Goal: Task Accomplishment & Management: Manage account settings

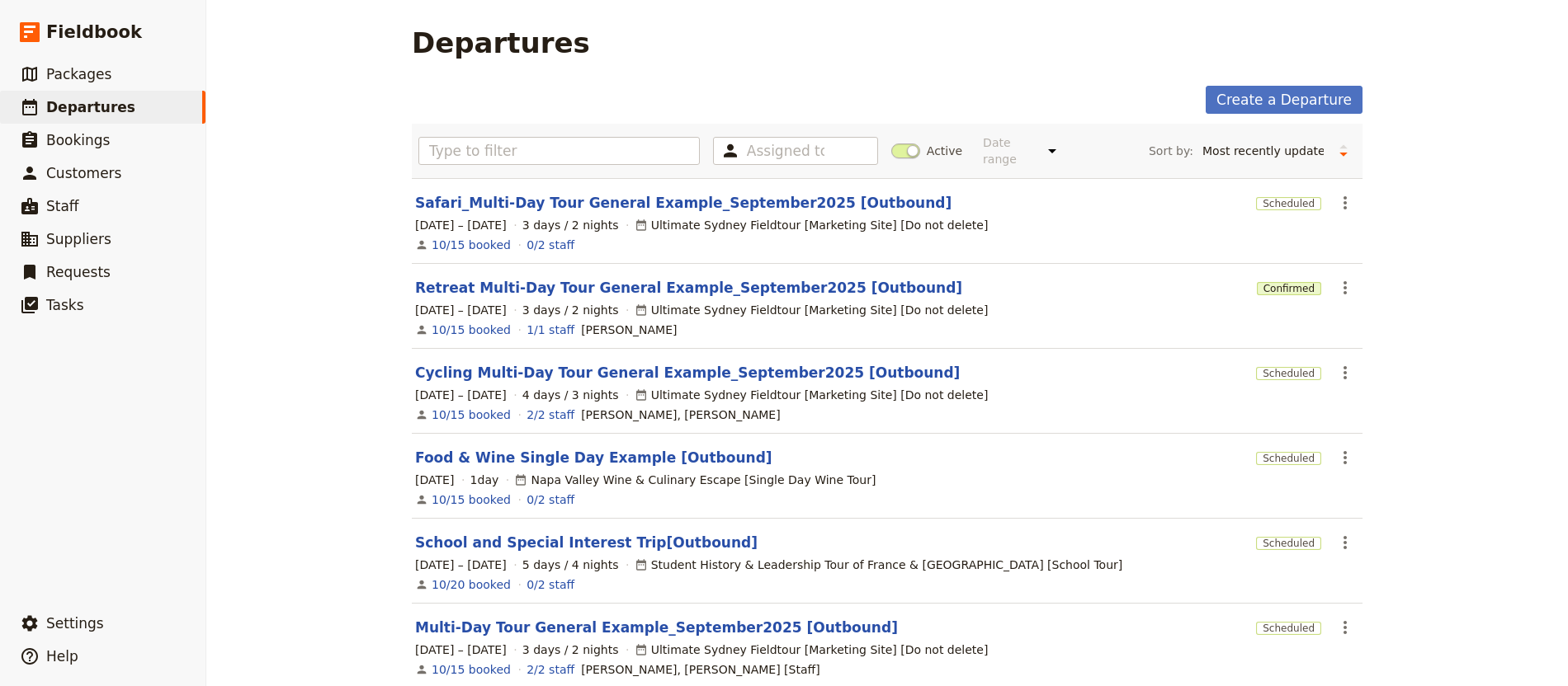
select select "UPDATED_AT"
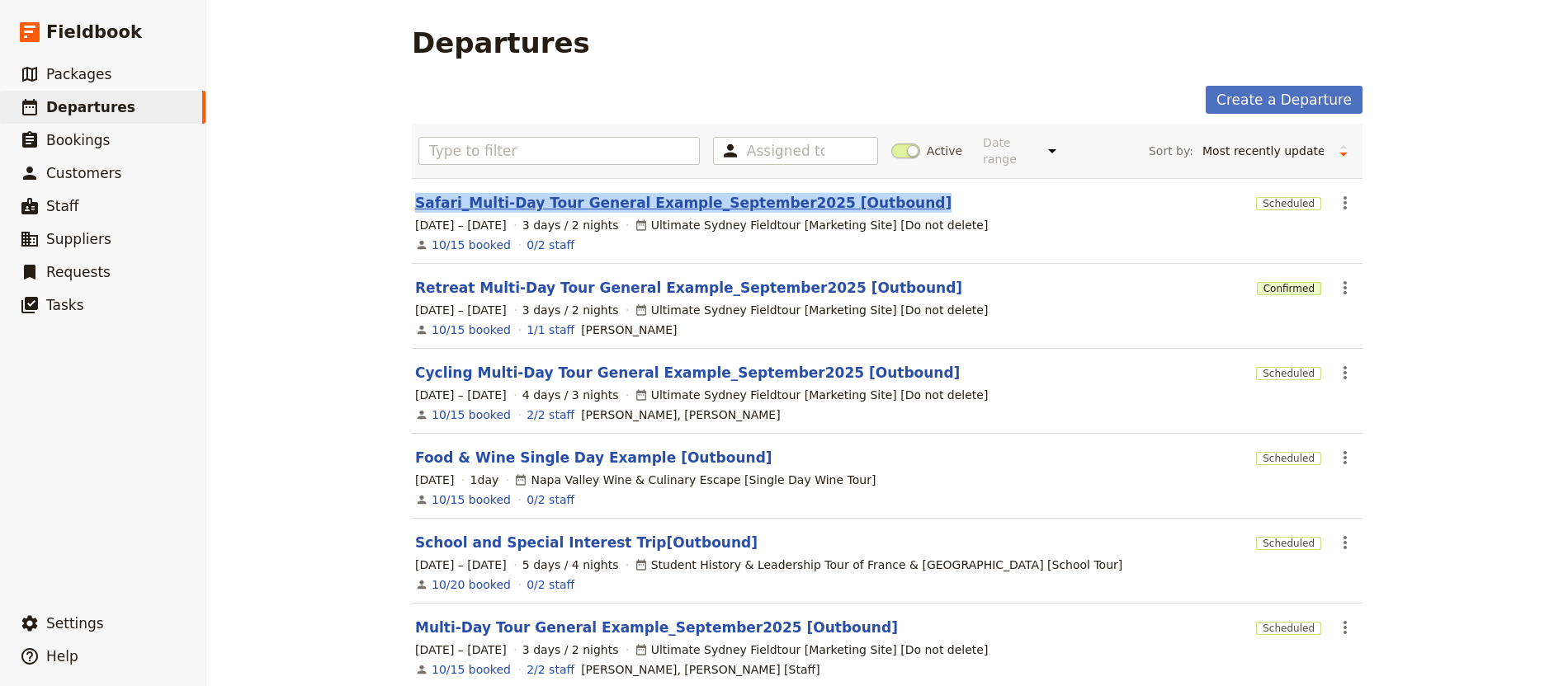
click at [600, 195] on link "Safari_Multi-Day Tour General Example_September2025 [Outbound]" at bounding box center [683, 202] width 536 height 20
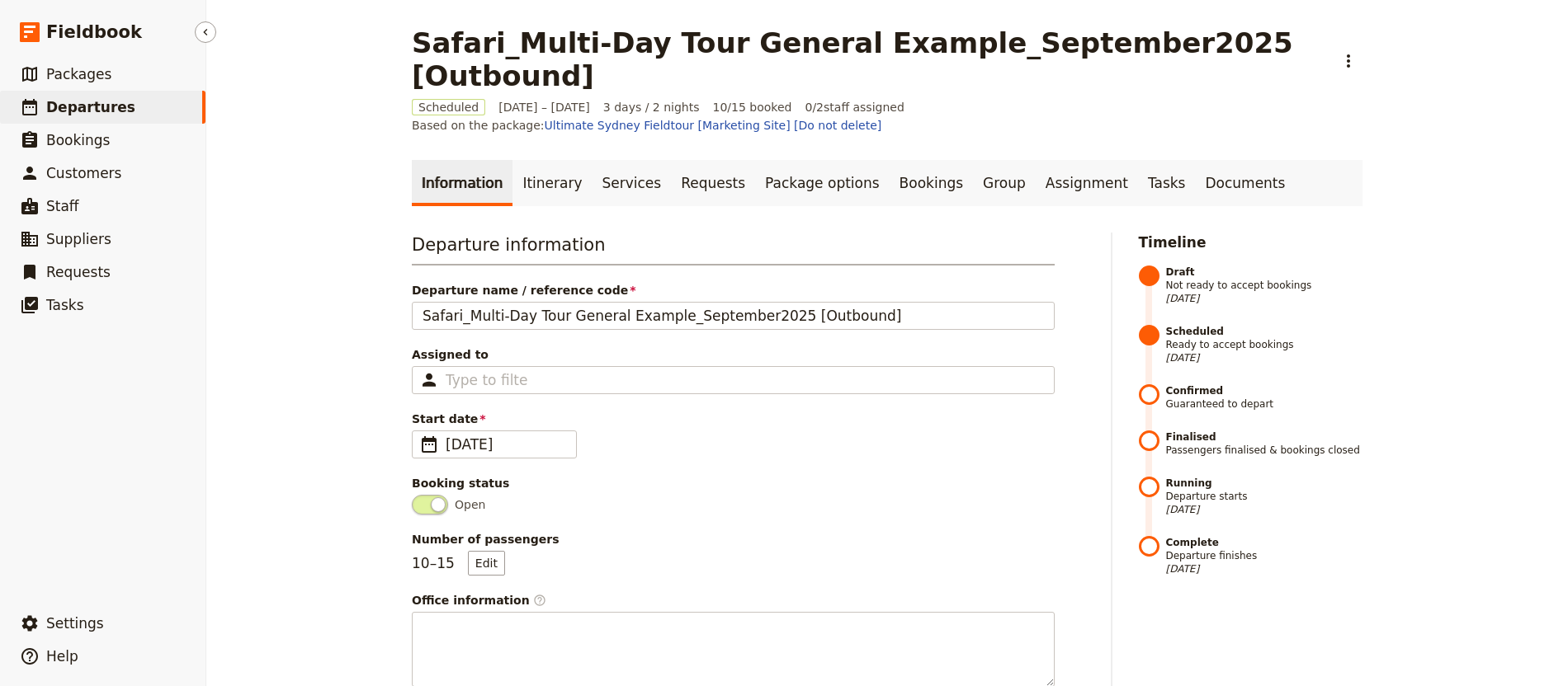
click at [138, 106] on link "​ Departures" at bounding box center [103, 107] width 206 height 33
select select "UPDATED_AT"
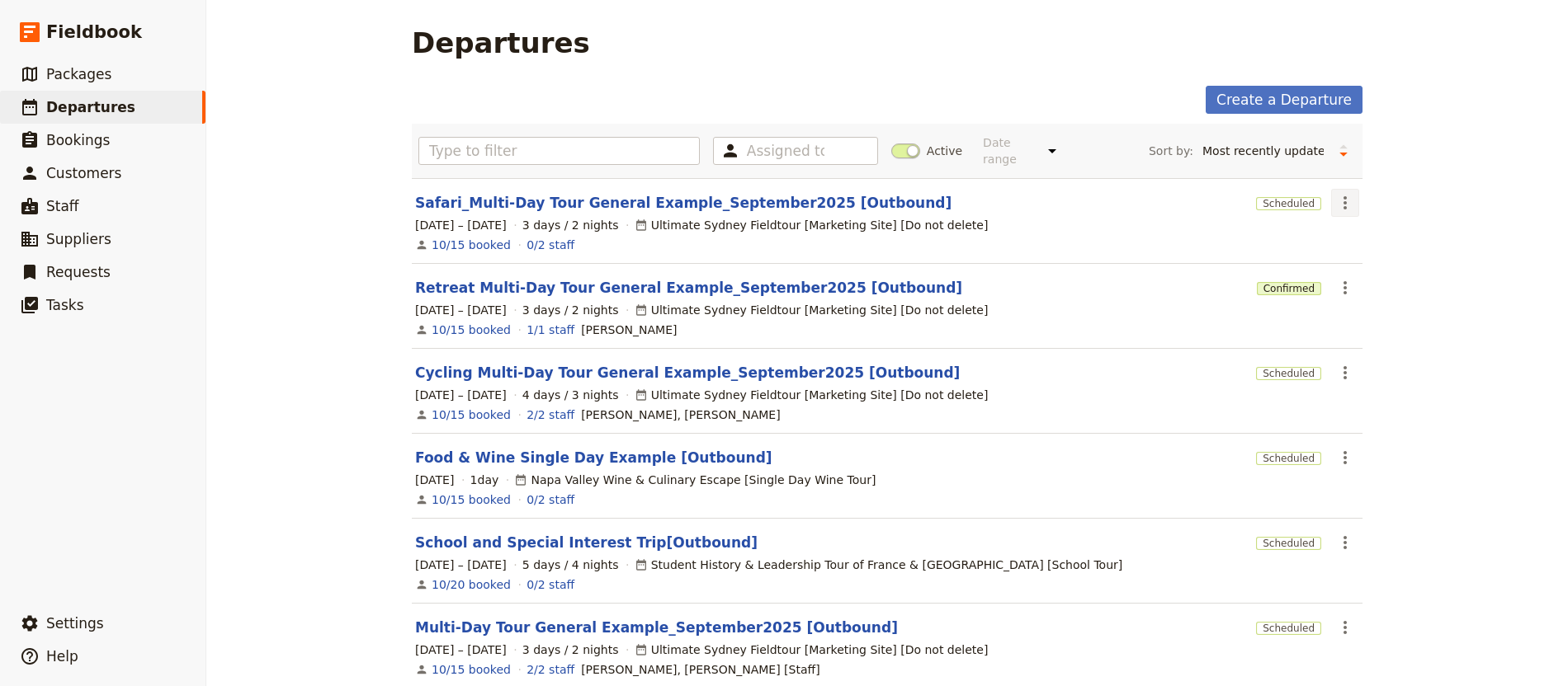
click at [1336, 193] on icon "Actions" at bounding box center [1345, 202] width 20 height 20
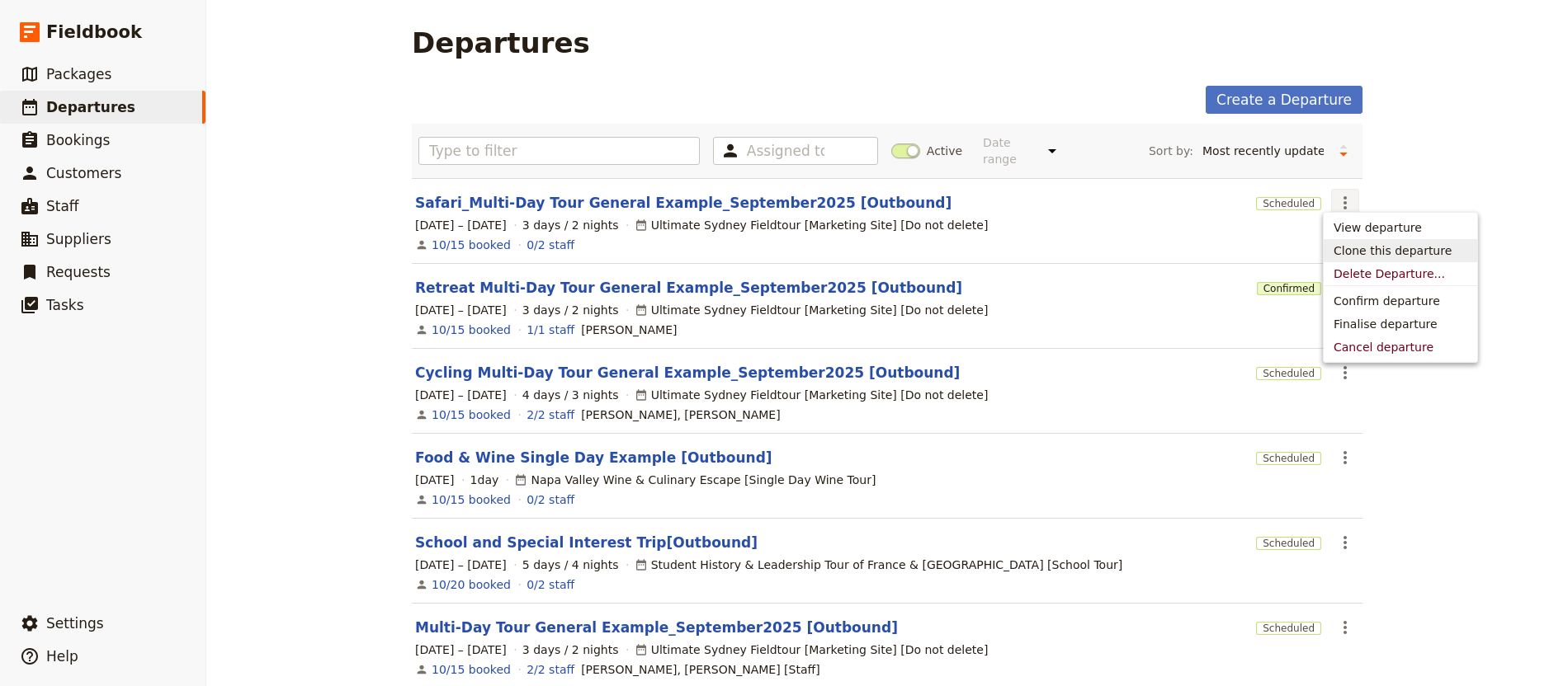
click at [1429, 245] on span "Clone this departure" at bounding box center [1393, 250] width 118 height 16
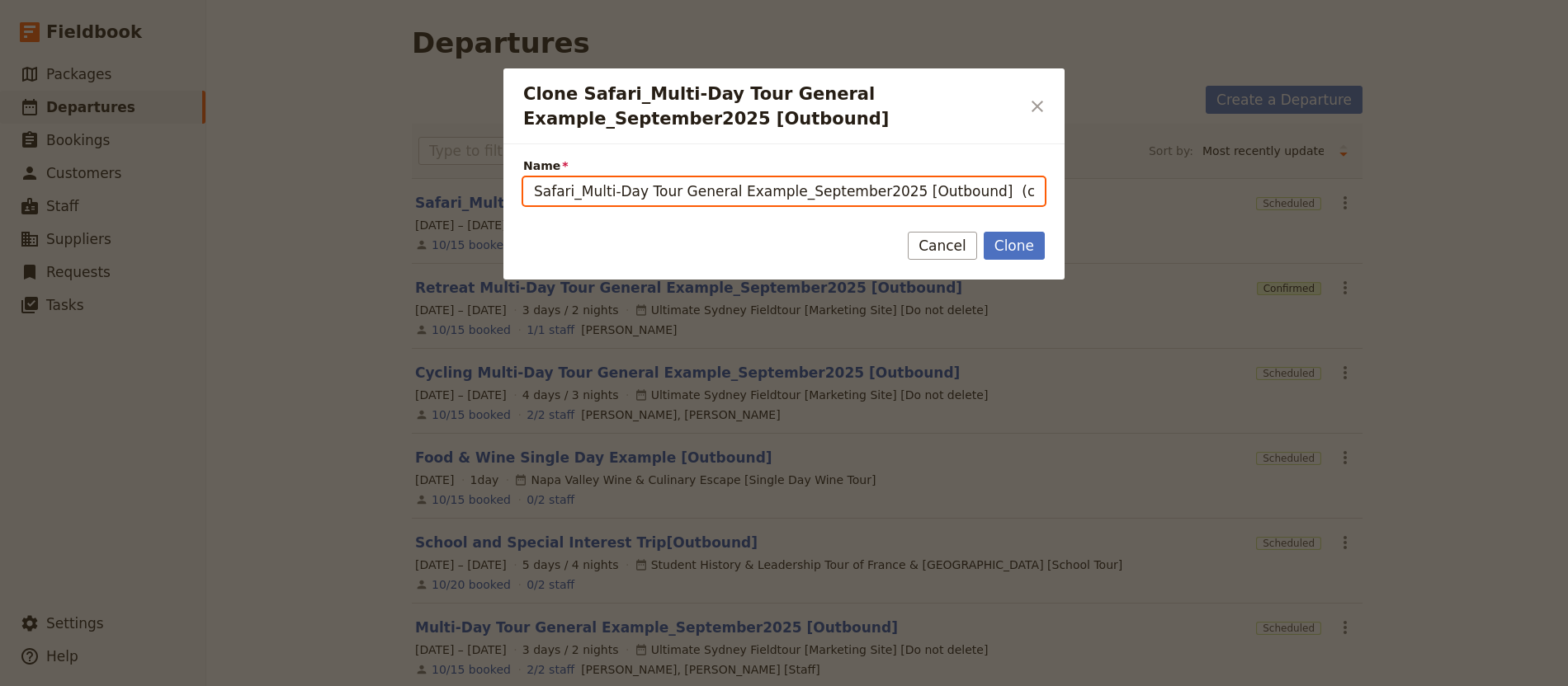
click at [559, 191] on input "Safari_Multi-Day Tour General Example_September2025 [Outbound] (copy)" at bounding box center [784, 191] width 521 height 28
click at [559, 193] on input "Safari_Multi-Day Tour General Example_September2025 [Outbound] (copy)" at bounding box center [784, 191] width 521 height 28
drag, startPoint x: 566, startPoint y: 191, endPoint x: 519, endPoint y: 195, distance: 47.2
click at [519, 195] on div "Name Safari_Multi-Day Tour General Example_September2025 [Outbound] (copy)" at bounding box center [784, 175] width 561 height 63
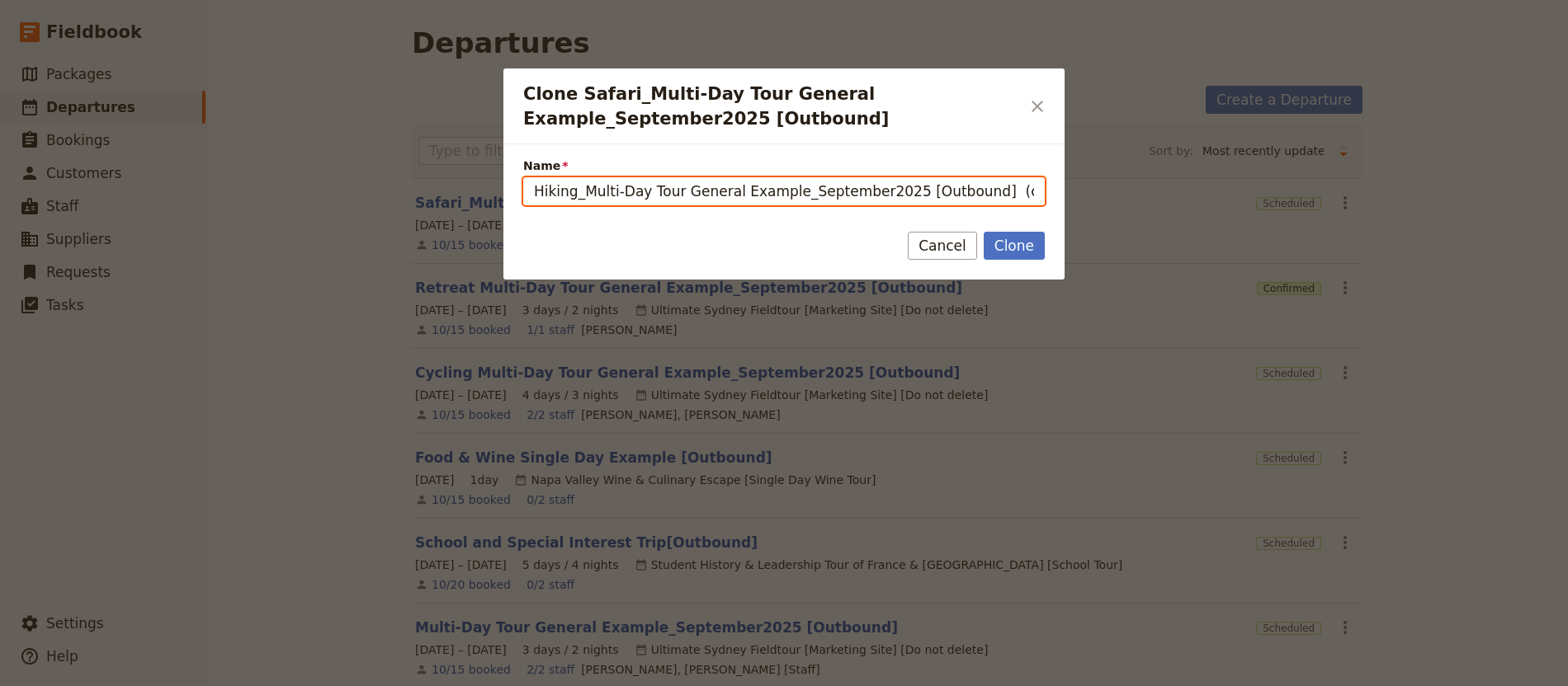
drag, startPoint x: 974, startPoint y: 189, endPoint x: 1143, endPoint y: 214, distance: 170.8
click at [1115, 685] on div "Clone Safari_Multi-Day Tour General Example_September2025 [Outbound] ​ Name Hik…" at bounding box center [784, 686] width 1568 height 0
type input "Hiking_Multi-Day Tour General Example_September2025 [Outbound]"
click at [983, 232] on button "Clone" at bounding box center [1014, 246] width 61 height 28
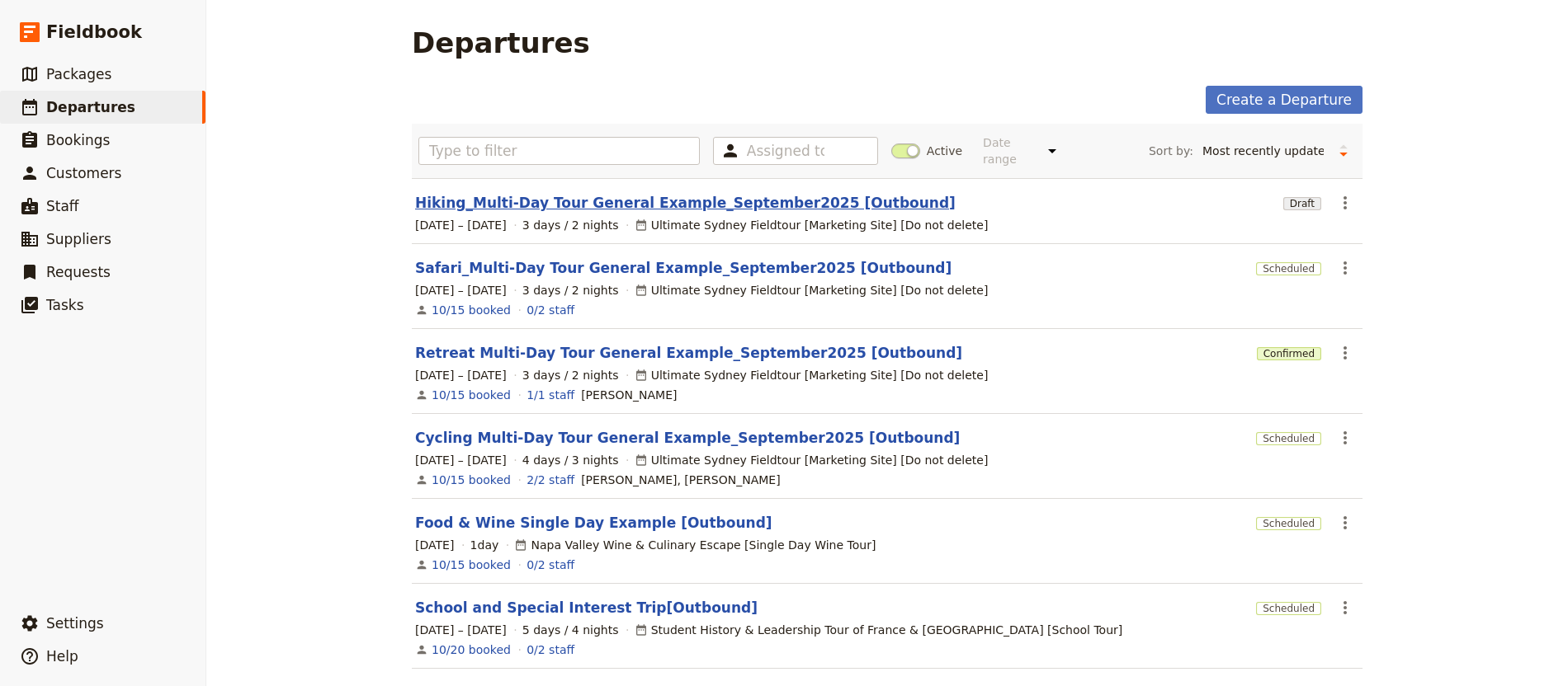
click at [704, 194] on link "Hiking_Multi-Day Tour General Example_September2025 [Outbound]" at bounding box center [685, 202] width 540 height 20
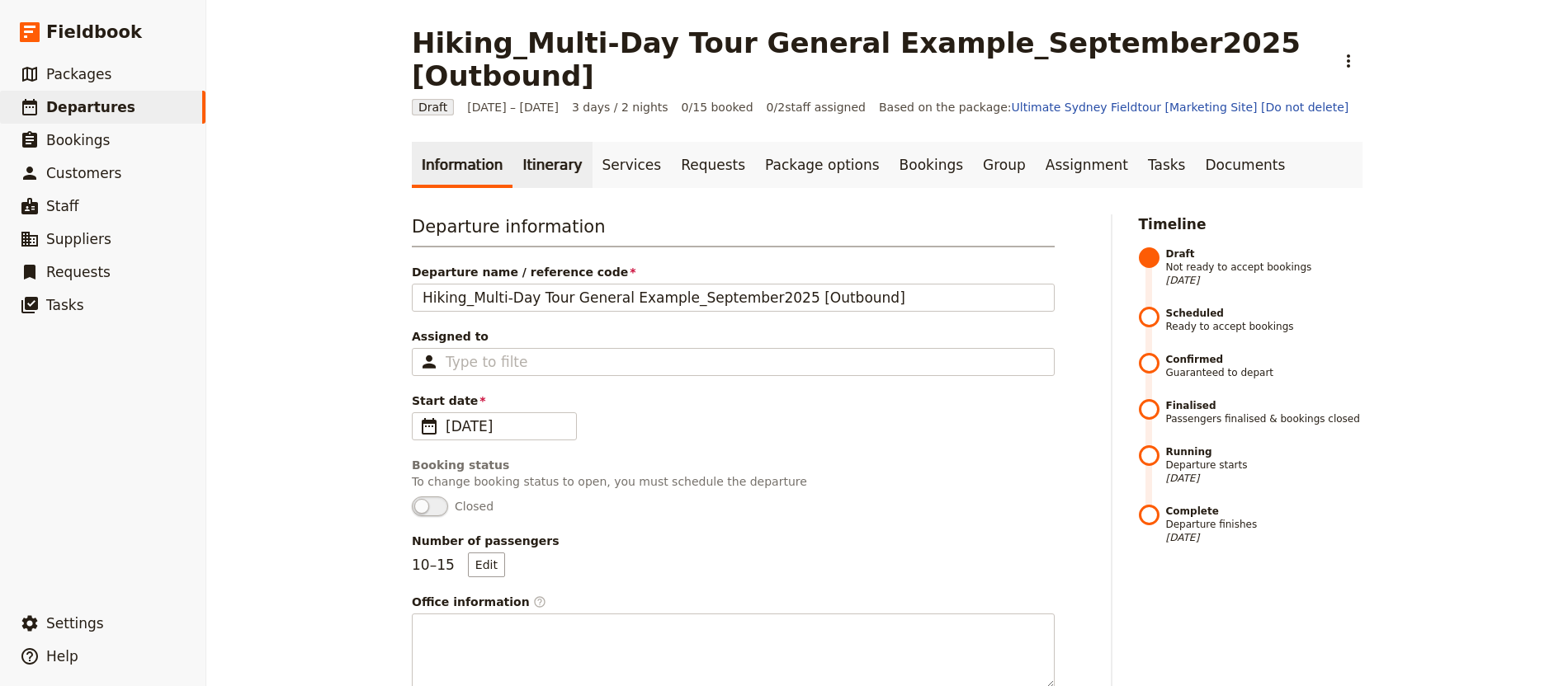
click at [561, 142] on link "Itinerary" at bounding box center [552, 164] width 79 height 46
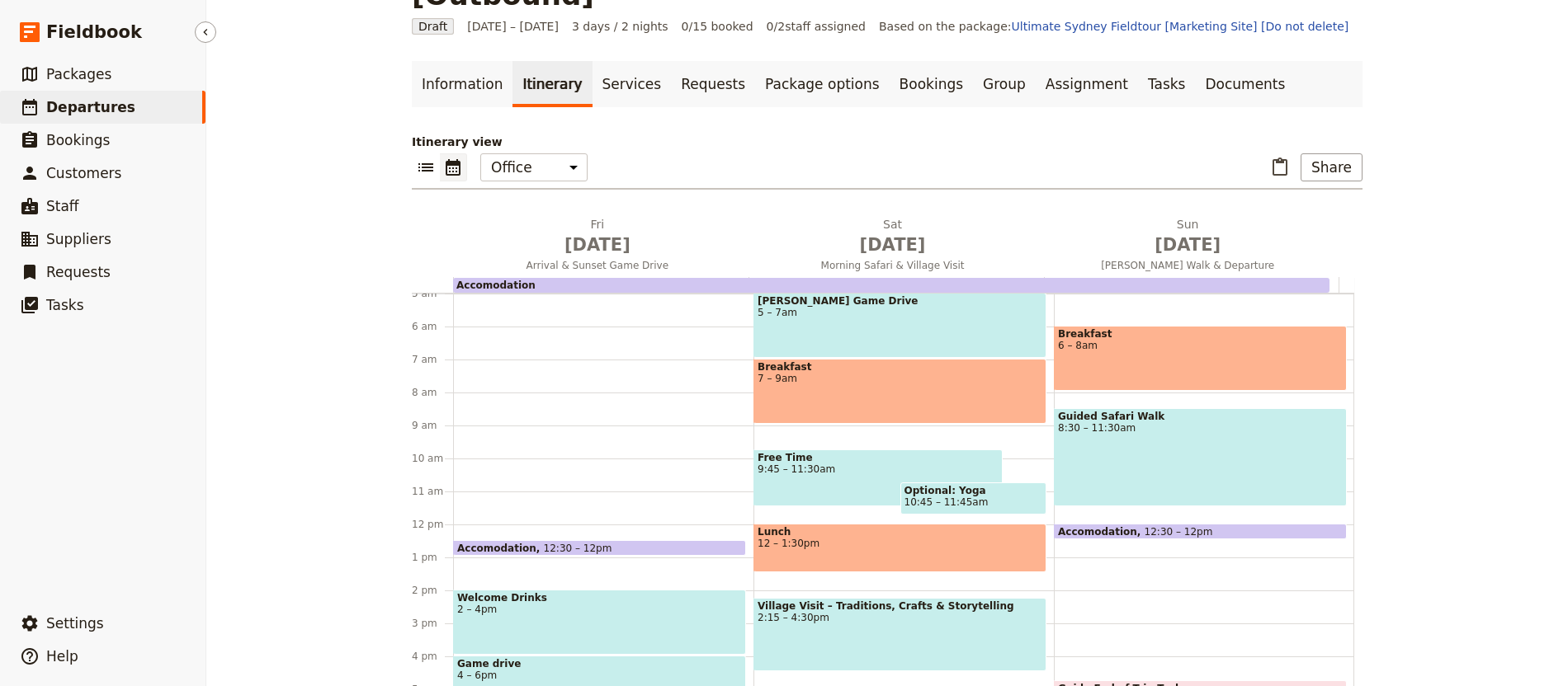
scroll to position [182, 0]
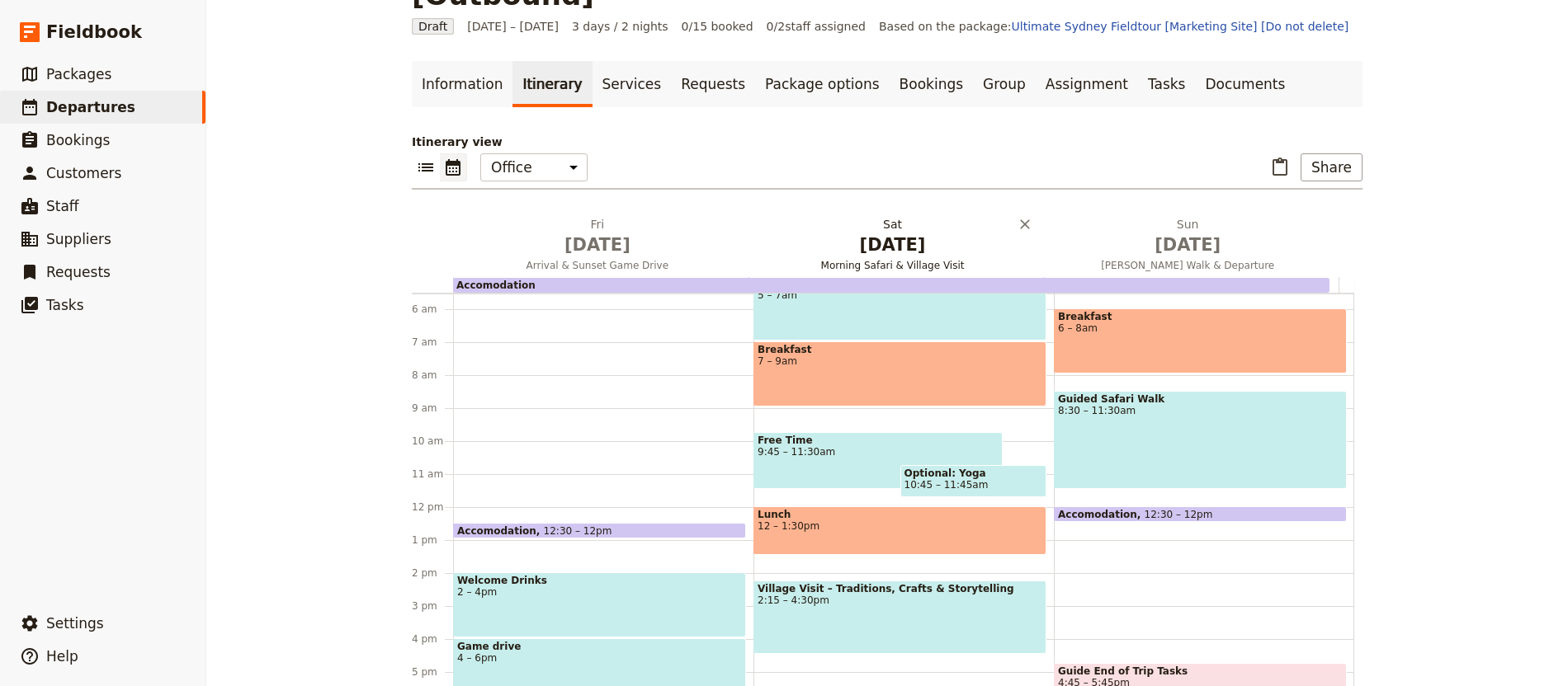
click at [586, 233] on span "[DATE]" at bounding box center [597, 245] width 275 height 24
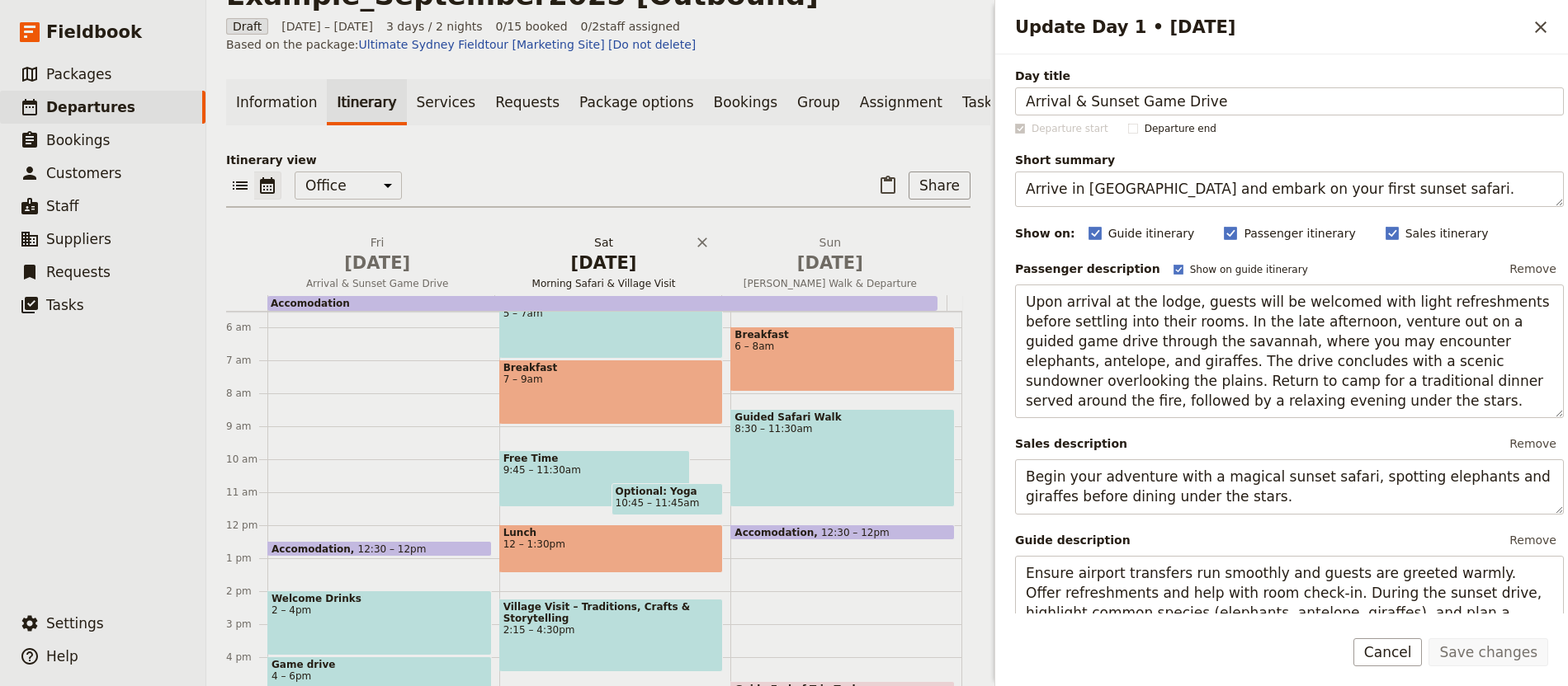
scroll to position [114, 0]
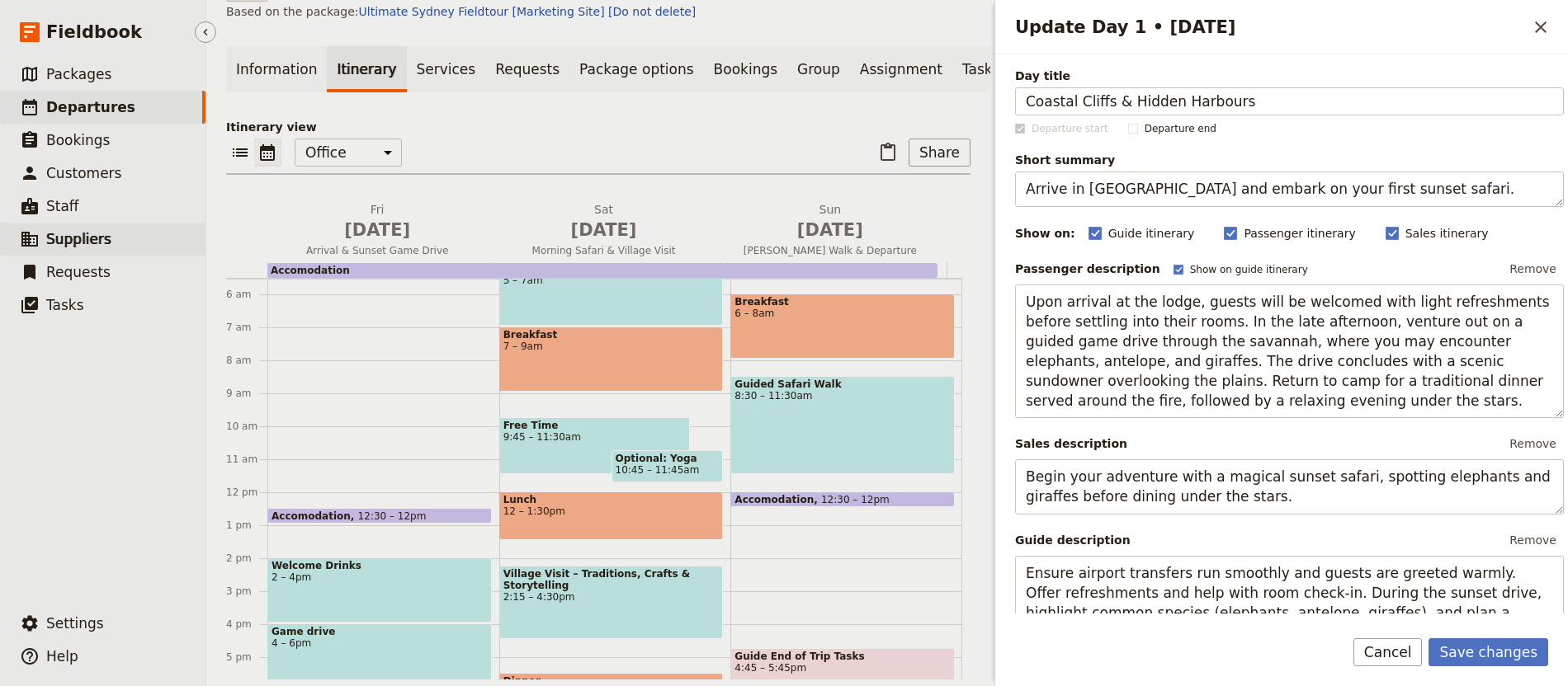
type input "Coastal Cliffs & Hidden Harbours"
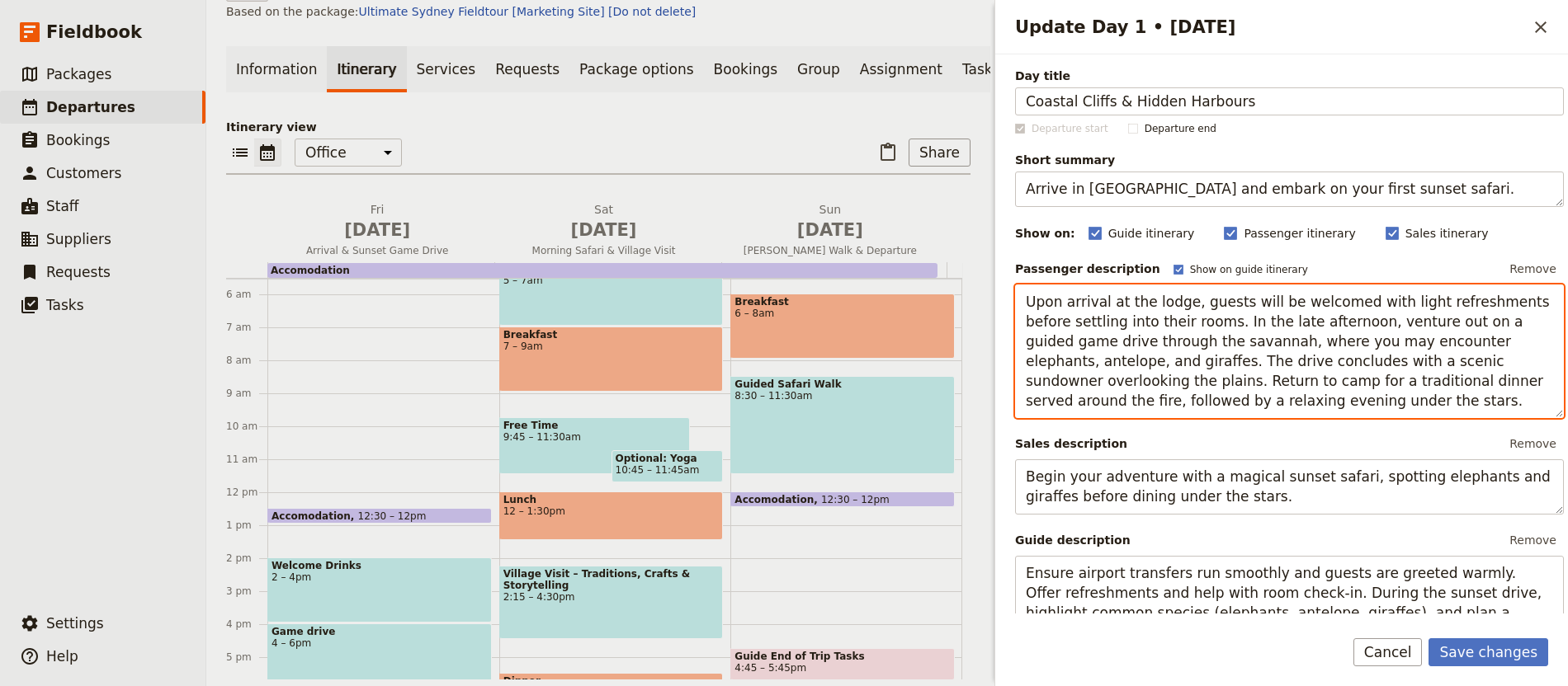
click at [1280, 313] on textarea "Upon arrival at the lodge, guests will be welcomed with light refreshments befo…" at bounding box center [1289, 352] width 549 height 135
paste textarea "Hike along dramatic sea cliffs and discover a traditional fishing village"
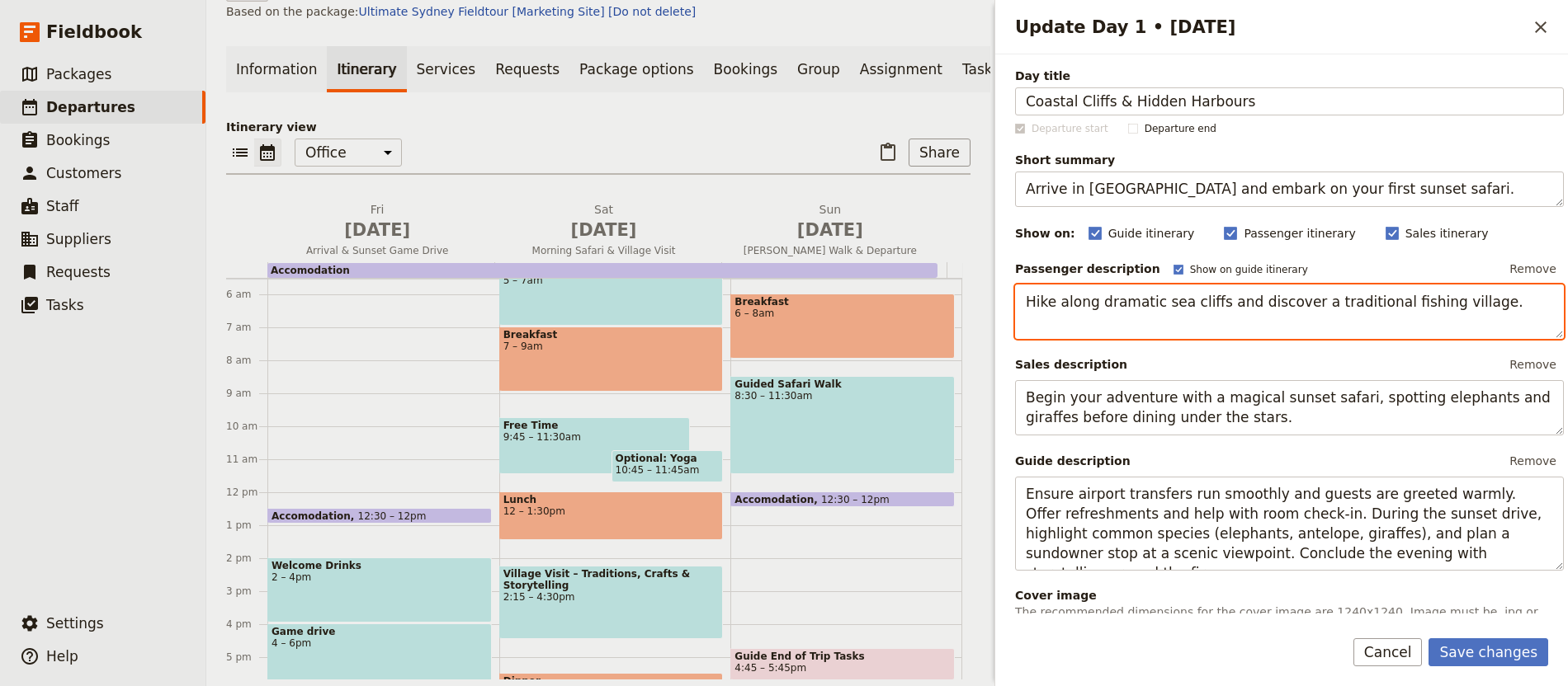
click at [1261, 297] on textarea "Hike along dramatic sea cliffs and discover a traditional fishing village." at bounding box center [1289, 313] width 549 height 56
click at [1262, 297] on textarea "Hike along dramatic sea cliffs and discover a traditional fishing village." at bounding box center [1289, 313] width 549 height 56
click at [1262, 296] on textarea "Hike along dramatic sea cliffs and discover a traditional fishing village." at bounding box center [1289, 313] width 549 height 56
paste textarea "After meeting your guide, we set out along a breathtaking stretch of coastal tr…"
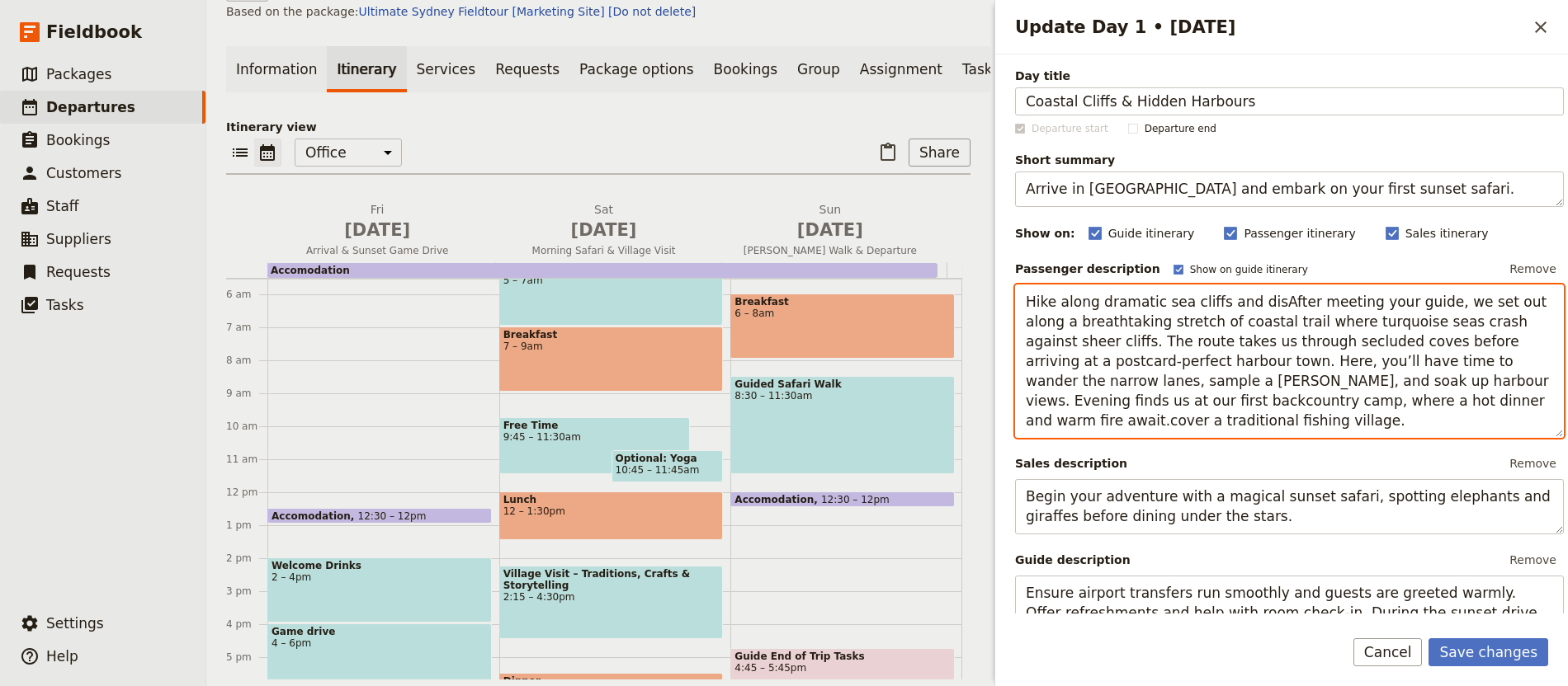
paste textarea "After meeting your guide, we set out along a breathtaking stretch of coastal tr…"
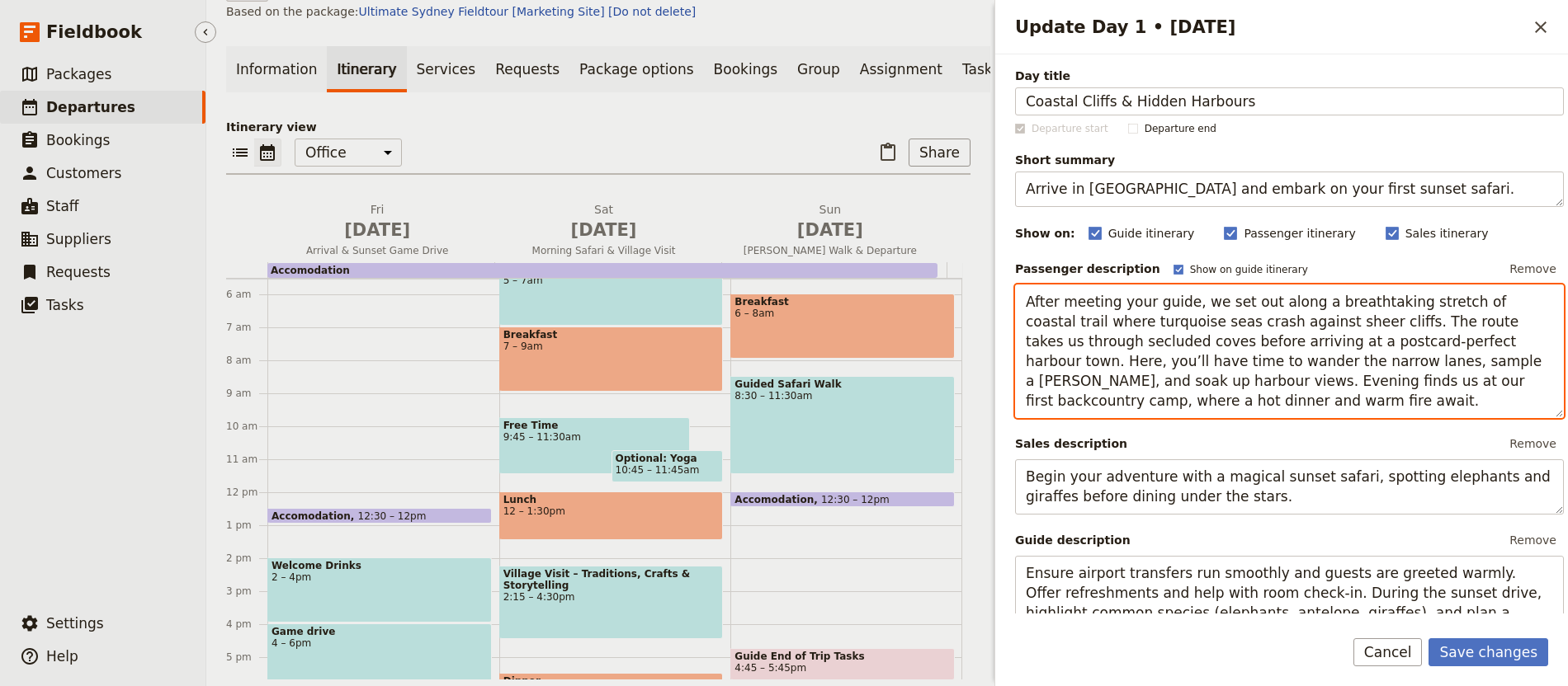
type textarea "After meeting your guide, we set out along a breathtaking stretch of coastal tr…"
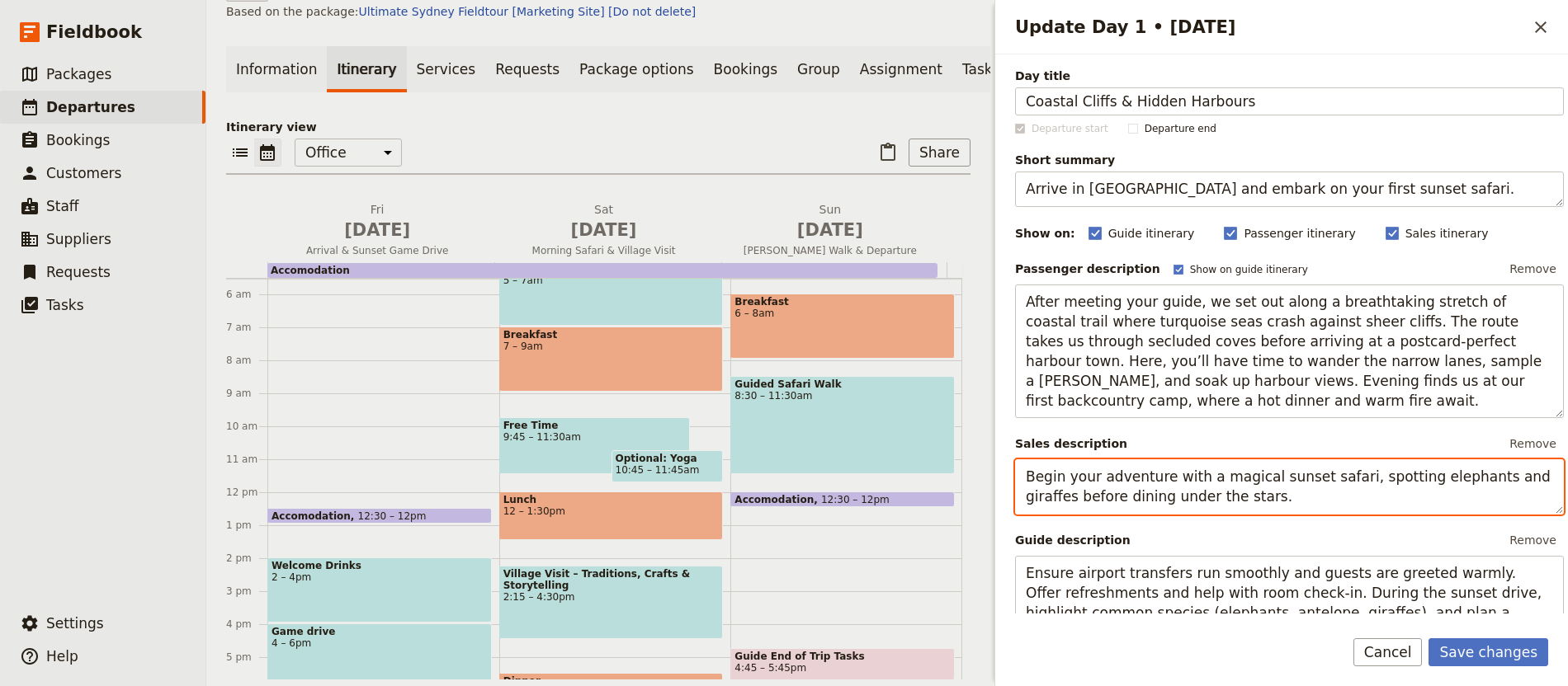
click at [1289, 473] on textarea "Begin your adventure with a magical sunset safari, spotting elephants and giraf…" at bounding box center [1289, 487] width 549 height 56
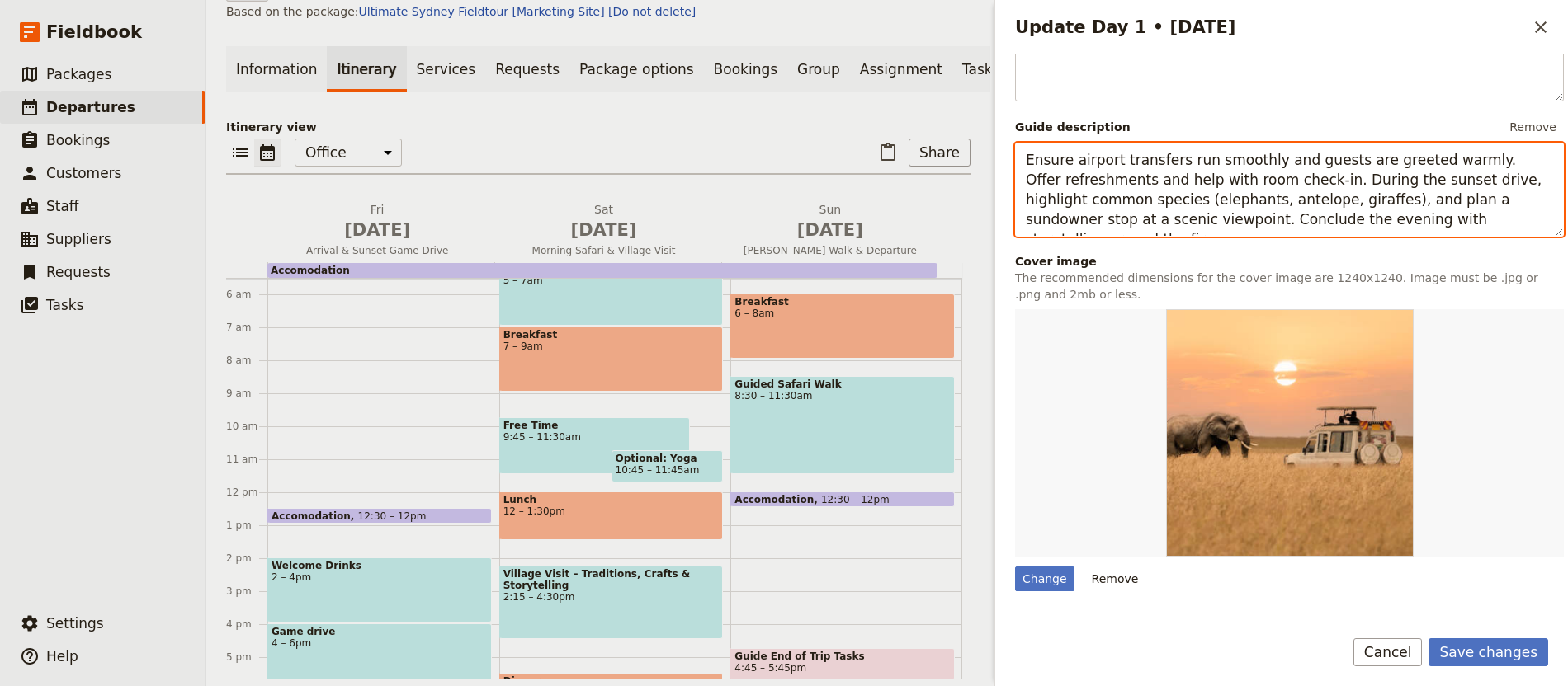
click at [1216, 217] on textarea "Ensure airport transfers run smoothly and guests are greeted warmly. Offer refr…" at bounding box center [1289, 189] width 549 height 95
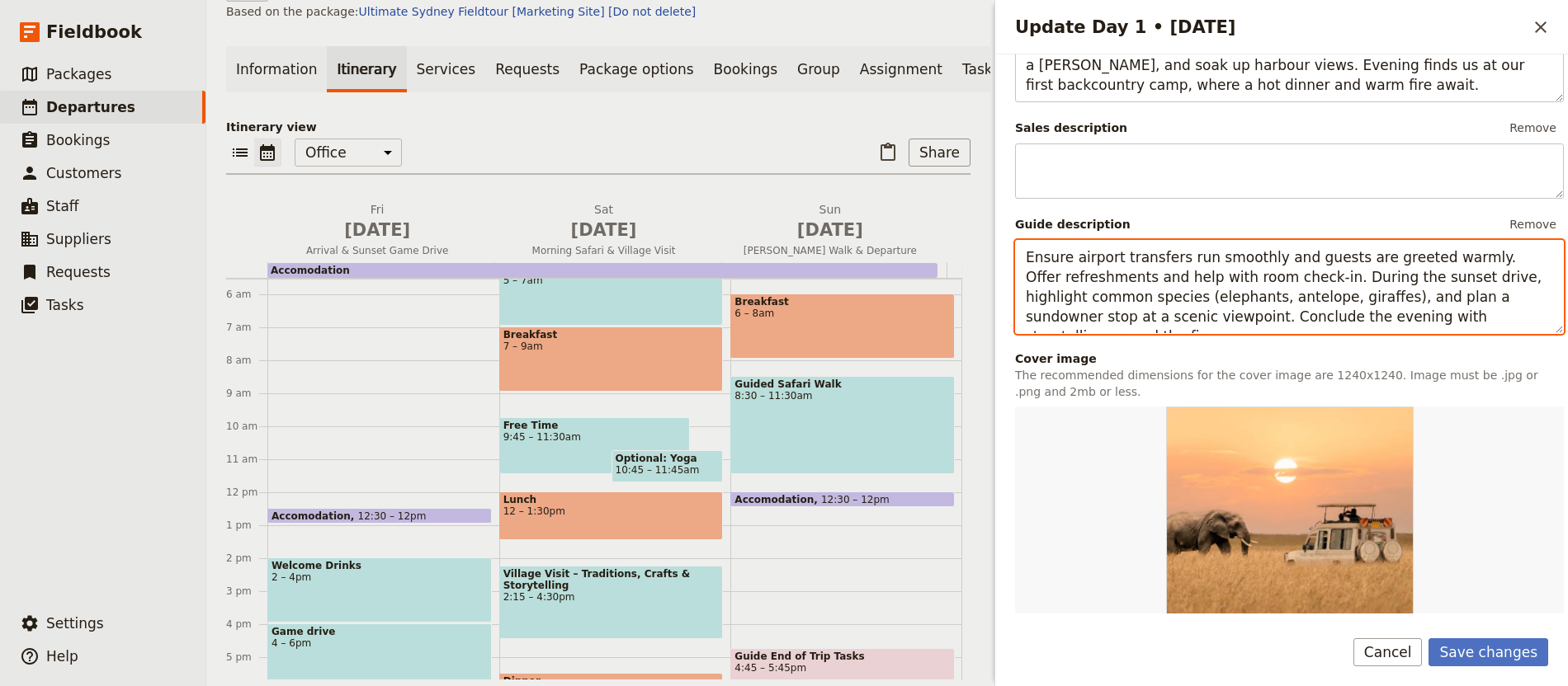
click at [1216, 240] on textarea "Ensure airport transfers run smoothly and guests are greeted warmly. Offer refr…" at bounding box center [1289, 287] width 549 height 95
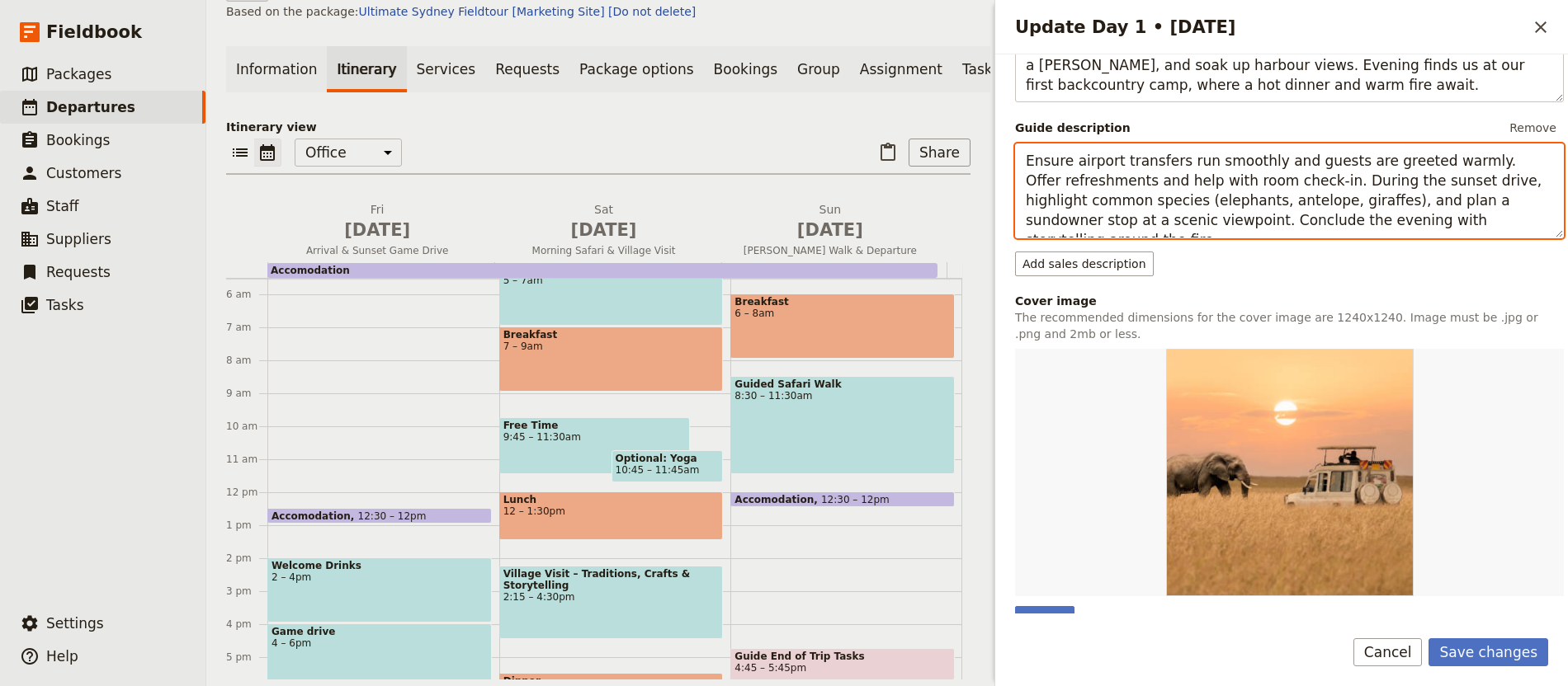
click at [1216, 217] on textarea "Ensure airport transfers run smoothly and guests are greeted warmly. Offer refr…" at bounding box center [1289, 190] width 549 height 95
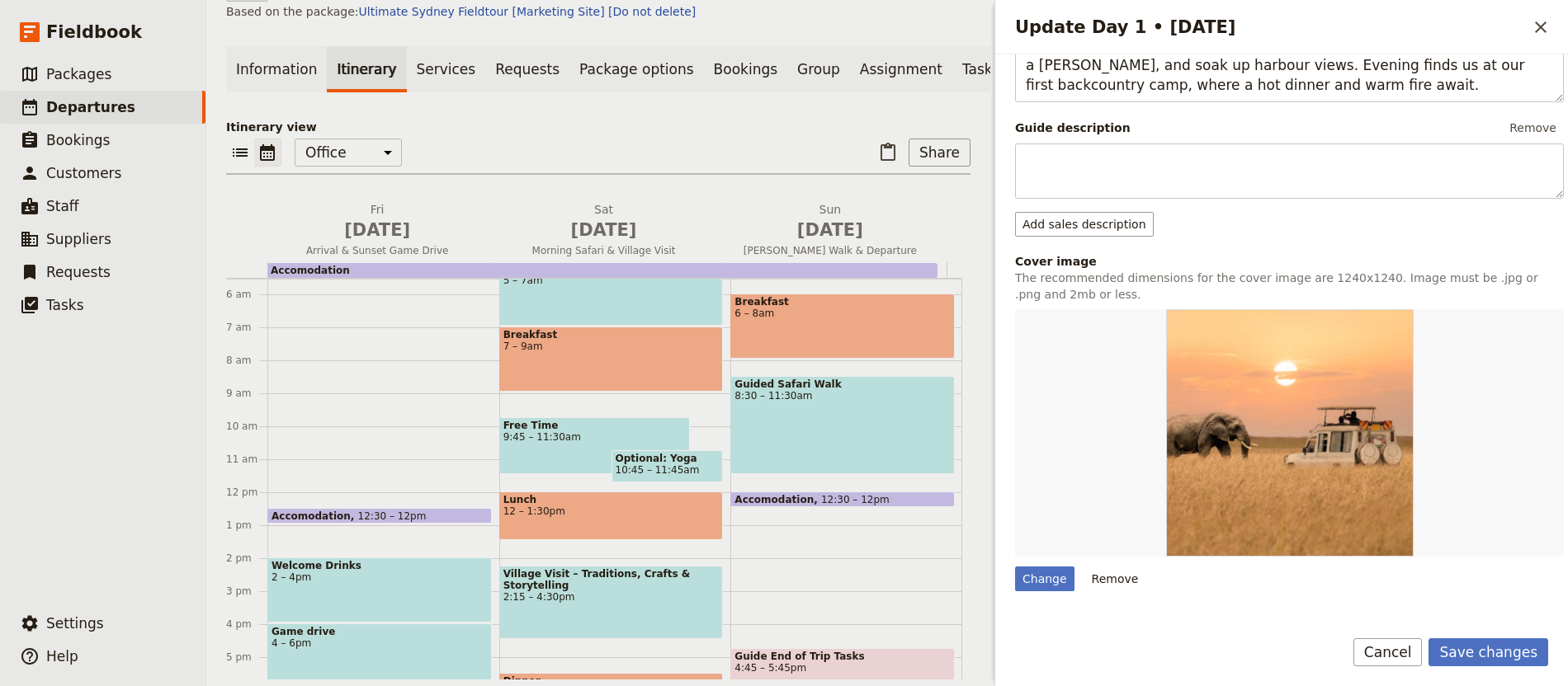
click at [1112, 572] on div "Day title Coastal Cliffs & Hidden Harbours Departure start Departure end Short …" at bounding box center [1289, 283] width 549 height 1064
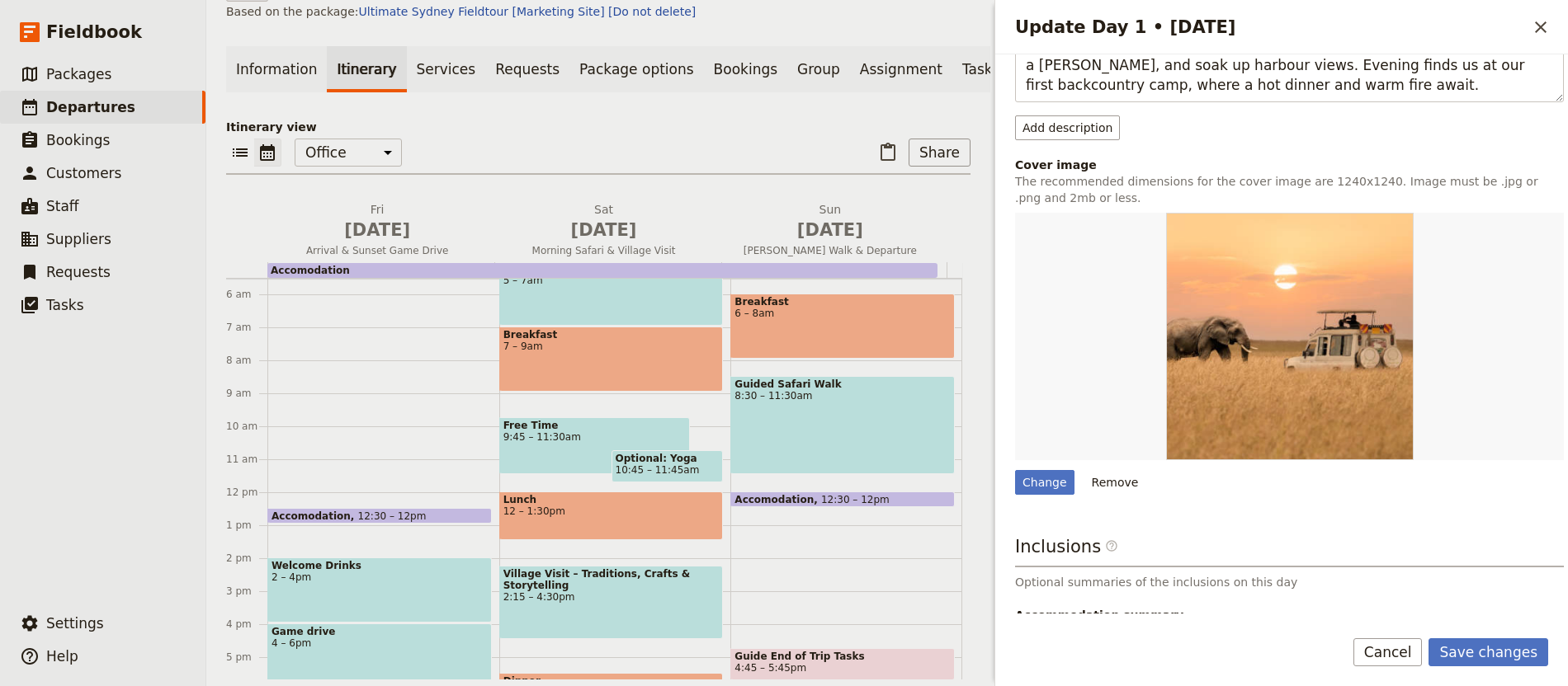
drag, startPoint x: 1115, startPoint y: 482, endPoint x: 1126, endPoint y: 485, distance: 11.4
click at [1115, 482] on button "Remove" at bounding box center [1115, 482] width 62 height 24
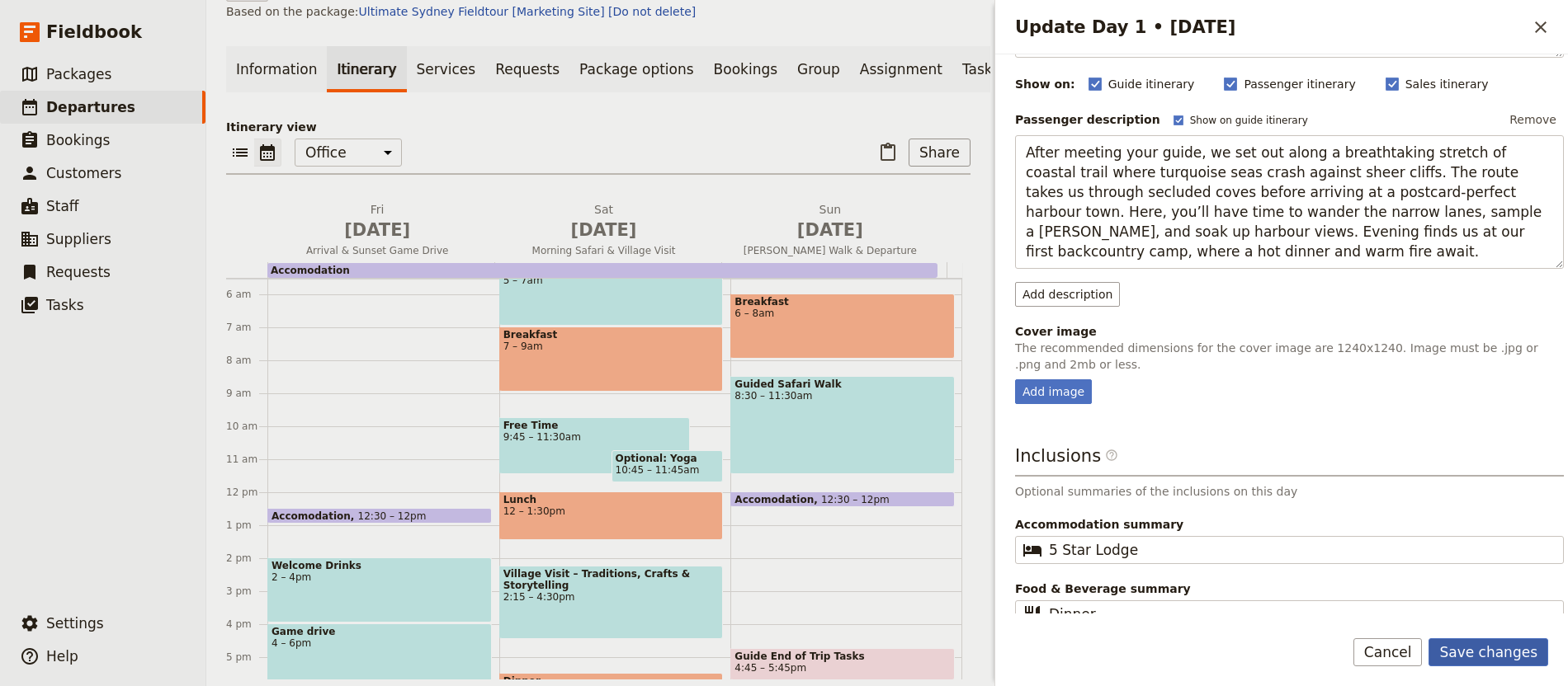
scroll to position [167, 0]
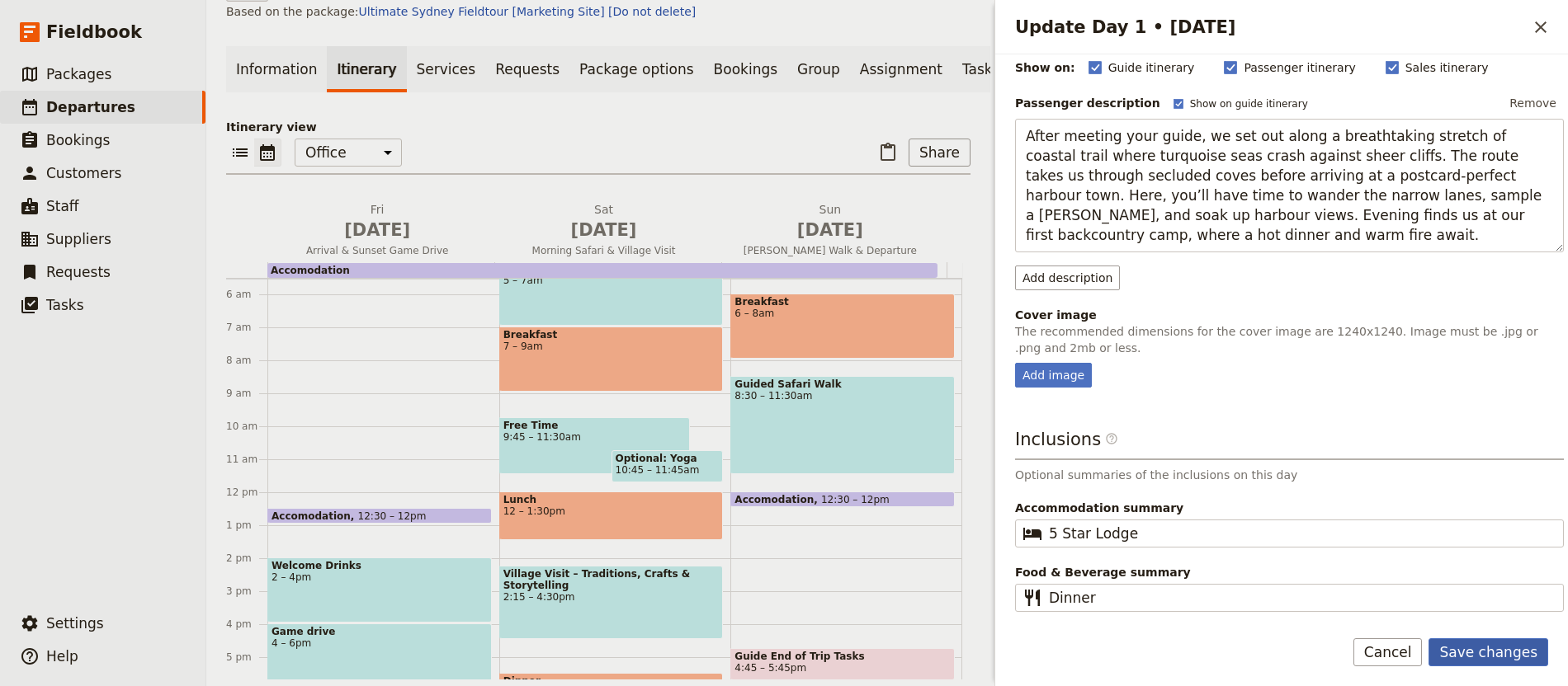
click at [1485, 645] on button "Save changes" at bounding box center [1488, 652] width 120 height 28
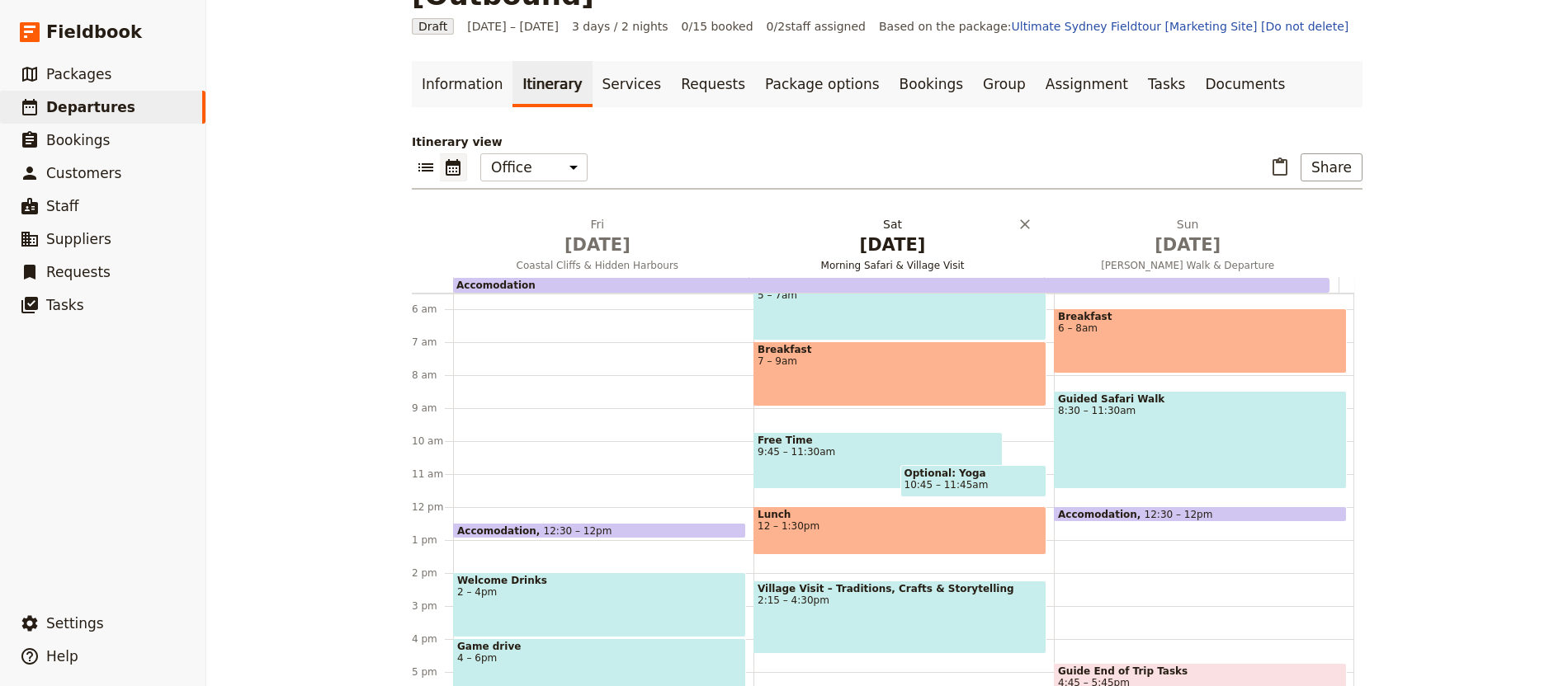
click at [851, 233] on span "[DATE]" at bounding box center [892, 245] width 275 height 24
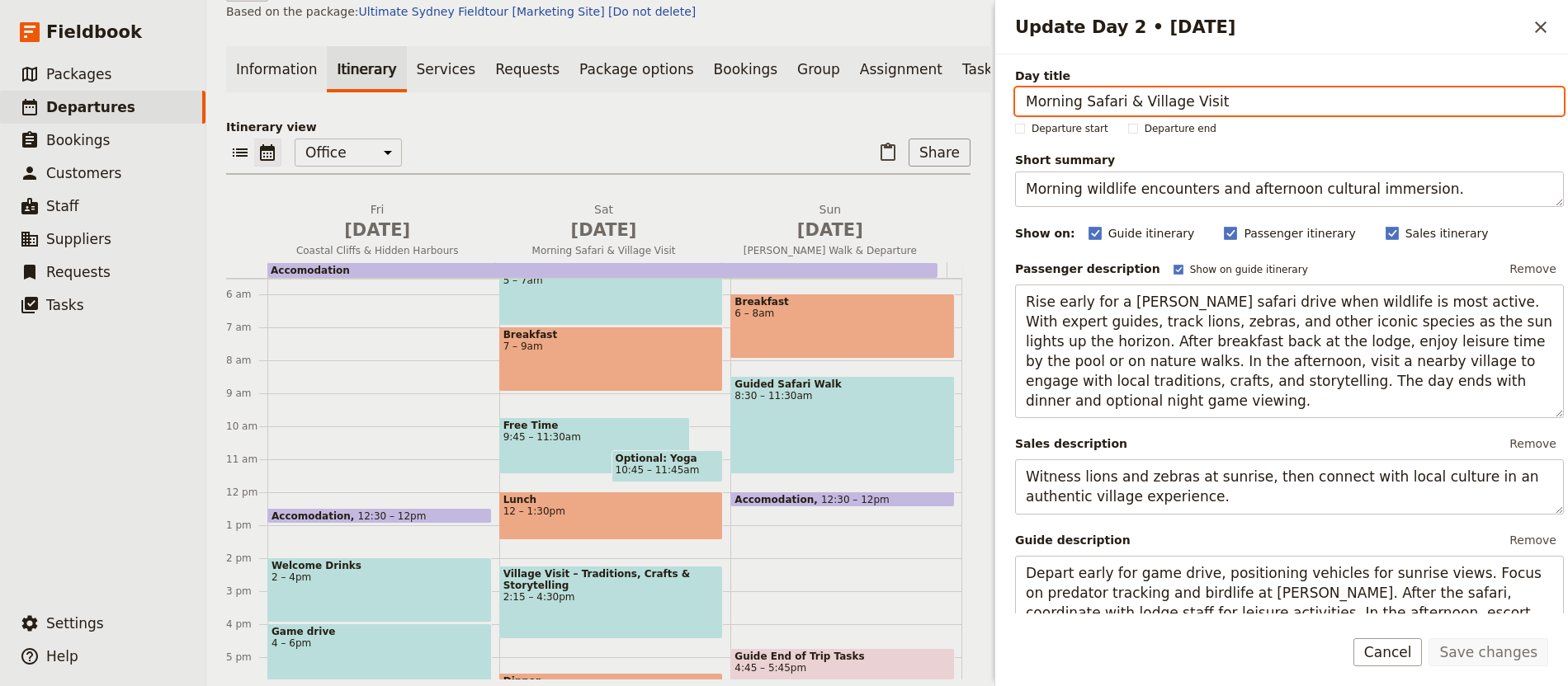
click at [1171, 92] on input "Morning Safari & Village Visit" at bounding box center [1289, 102] width 549 height 28
paste input "orland Trails & Ancient Legends"
type input "Moorland Trails & Ancient Legends"
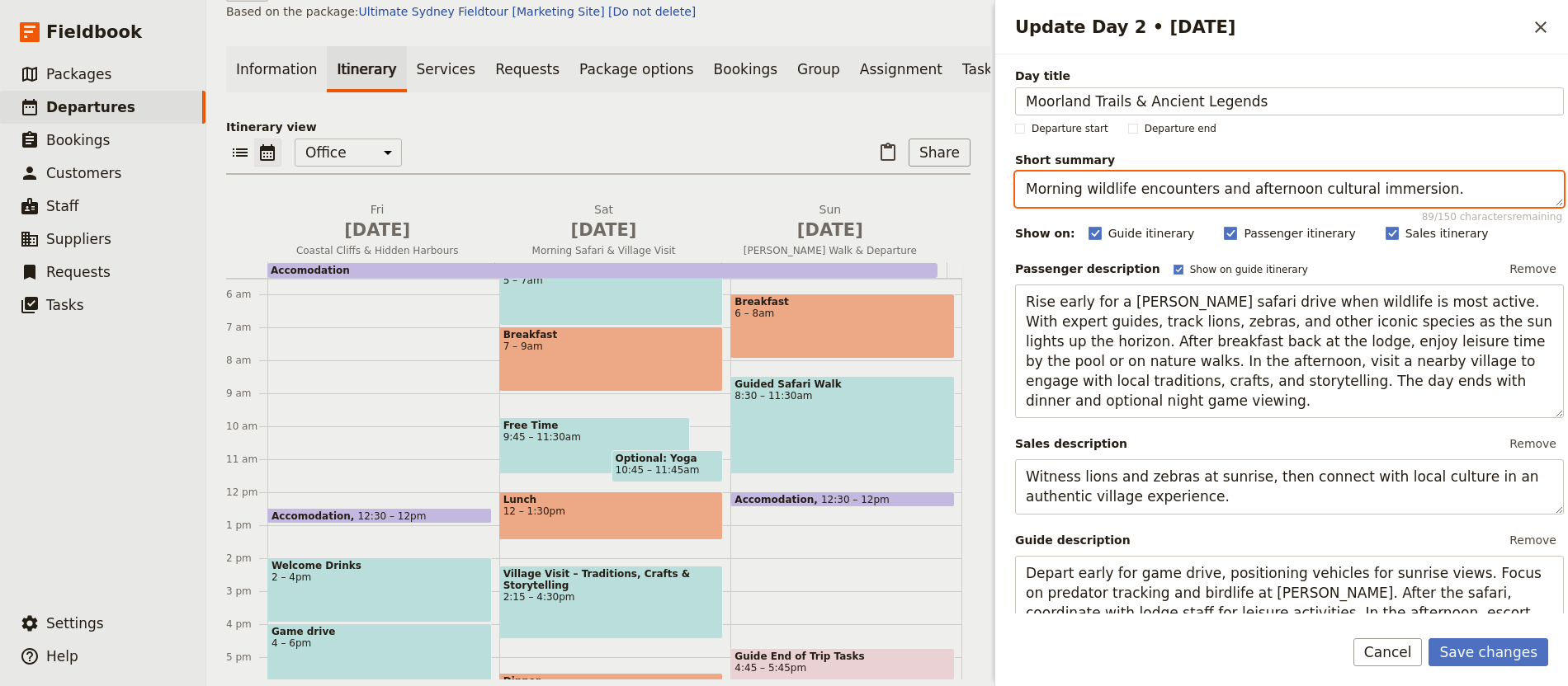
click at [1167, 201] on textarea "Morning wildlife encounters and afternoon cultural immersion." at bounding box center [1289, 189] width 549 height 36
paste textarea "Trek through windswept moorlands dotted with standing stones"
type textarea "Trek through windswept moorlands dotted with standing stones."
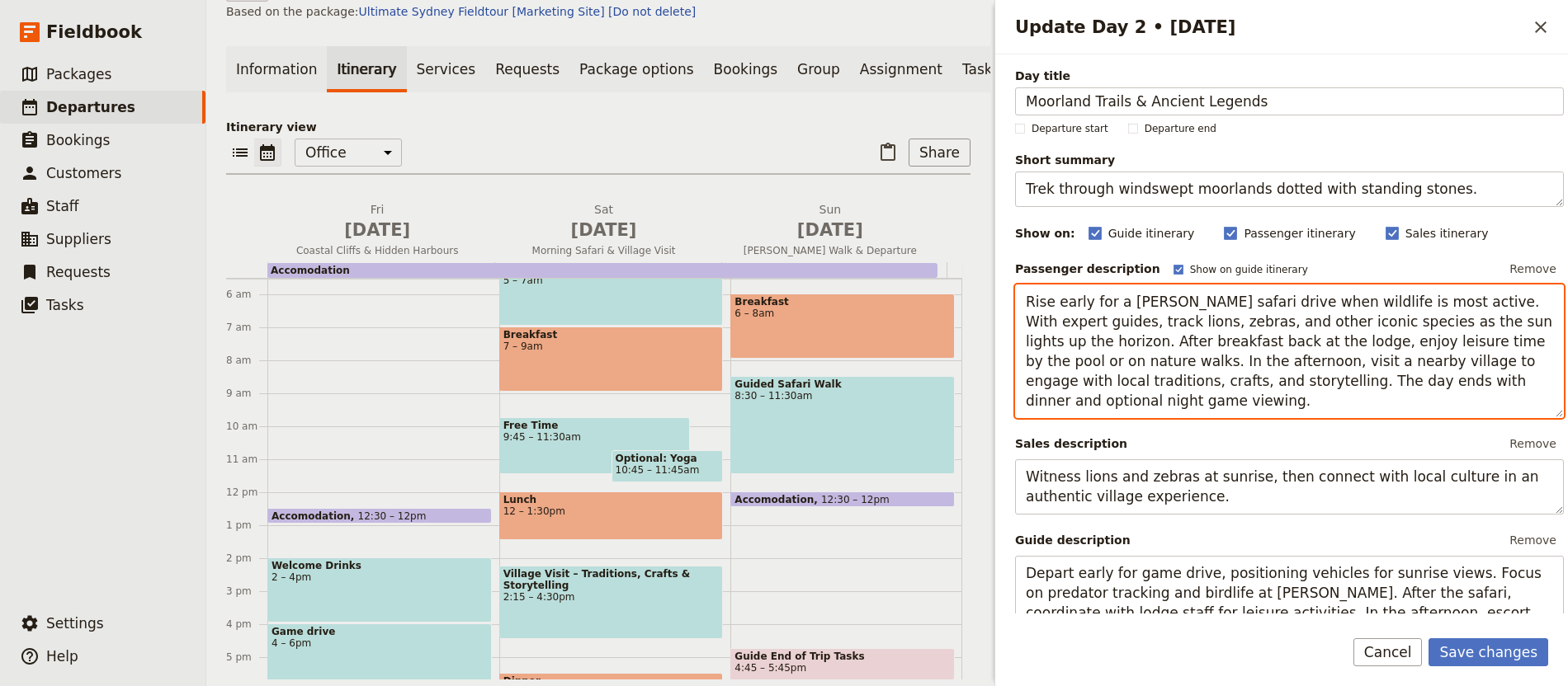
click at [1310, 336] on textarea "Rise early for a [PERSON_NAME] safari drive when wildlife is most active. With …" at bounding box center [1289, 352] width 549 height 135
click at [1310, 335] on textarea "Rise early for a [PERSON_NAME] safari drive when wildlife is most active. With …" at bounding box center [1289, 352] width 549 height 135
paste textarea "[DATE] route carries us inland across rolling moors, rich with history and folk…"
type textarea "[DATE] route carries us inland across rolling moors, rich with history and folk…"
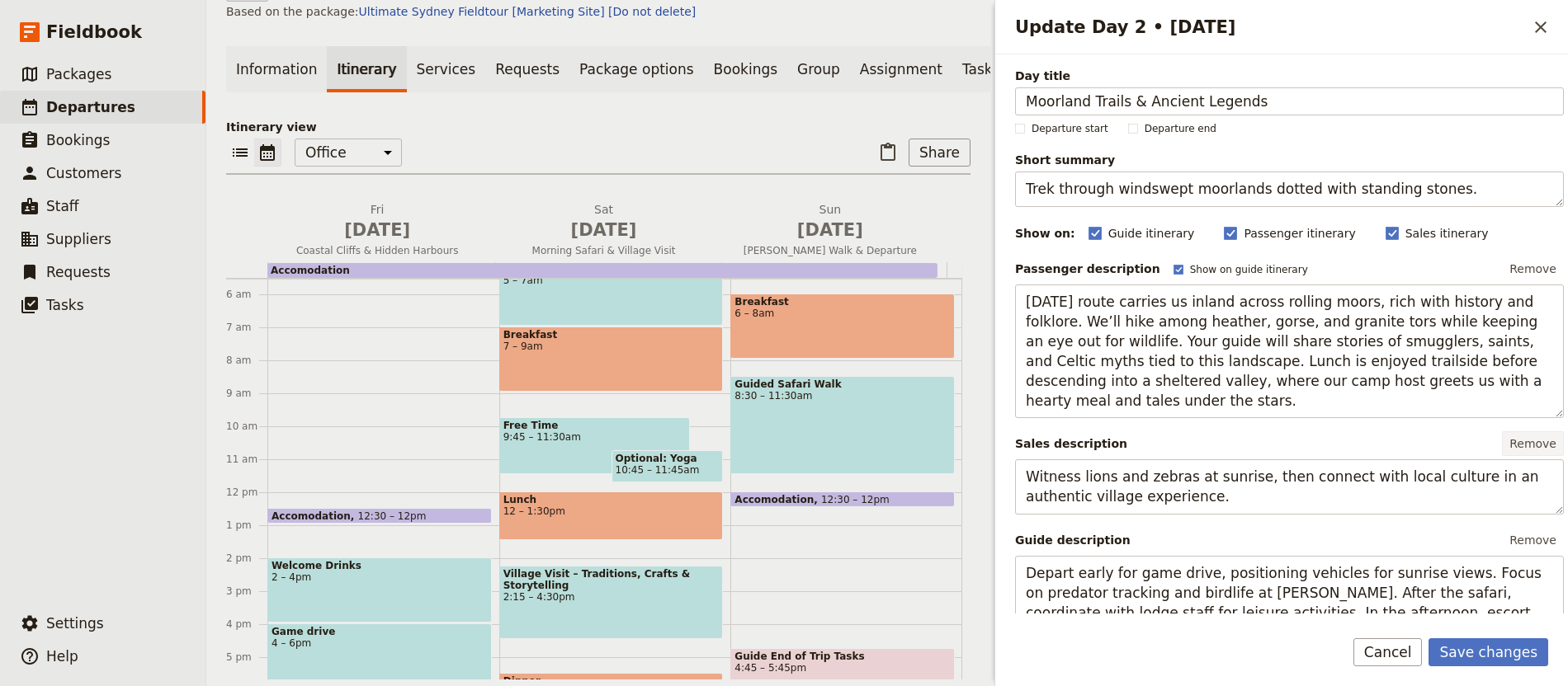
click at [1524, 454] on button "Remove" at bounding box center [1532, 444] width 62 height 24
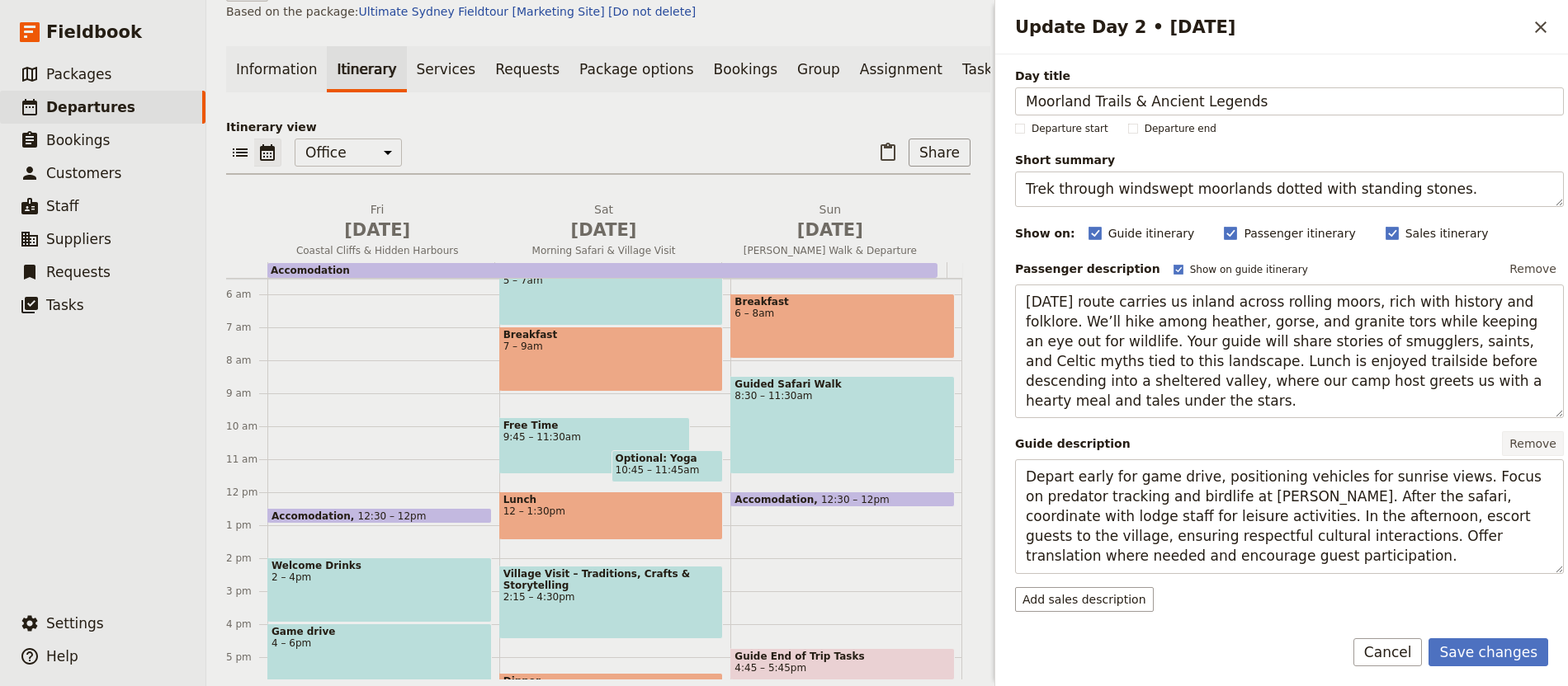
click at [1524, 456] on button "Remove" at bounding box center [1532, 444] width 62 height 24
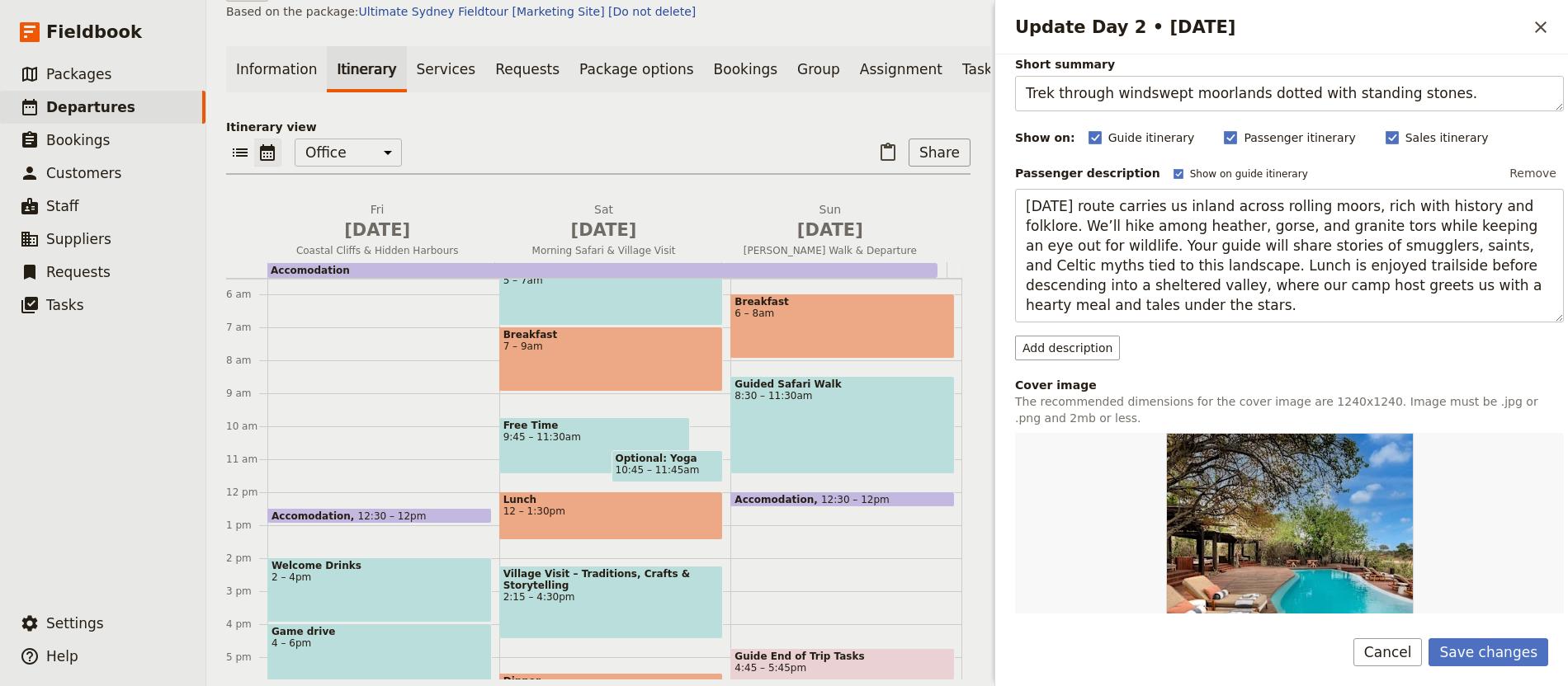
scroll to position [198, 0]
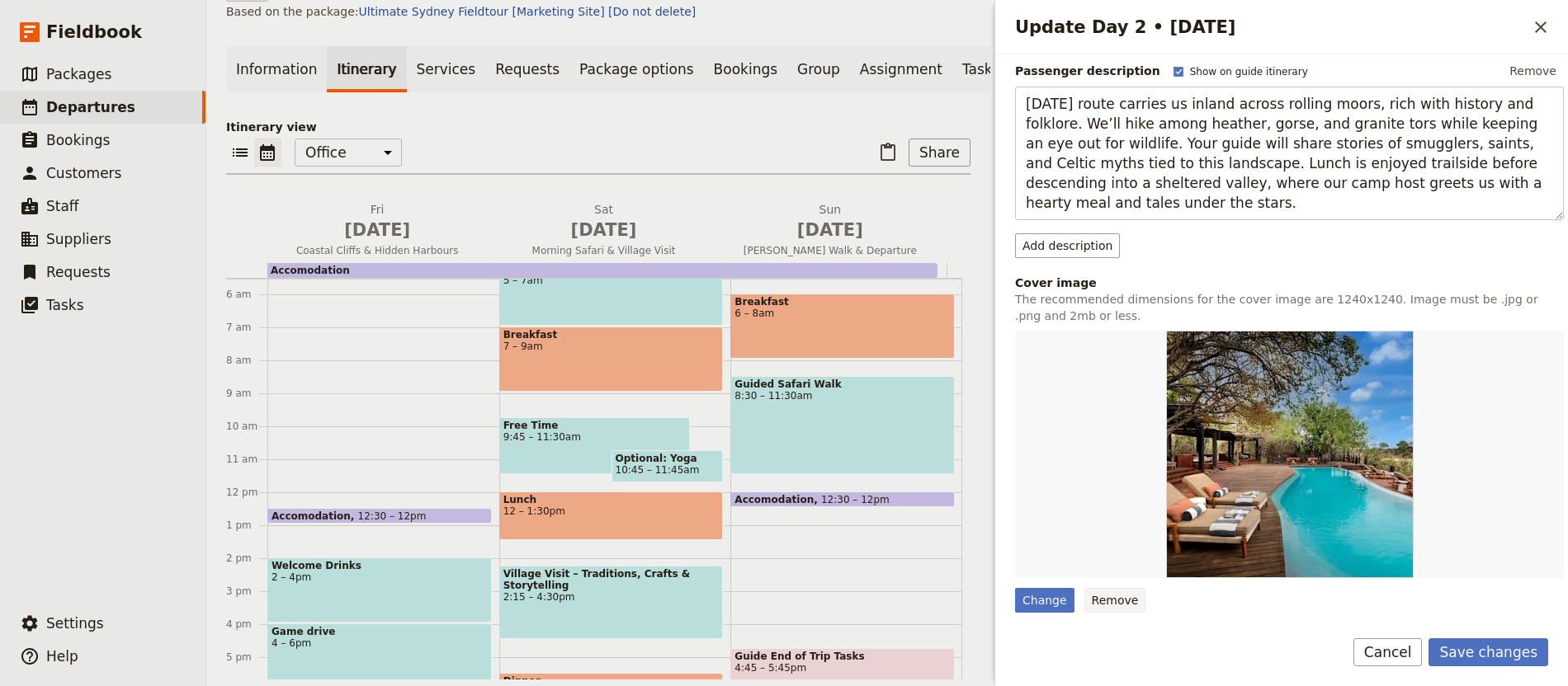
click at [1120, 595] on button "Remove" at bounding box center [1115, 600] width 62 height 24
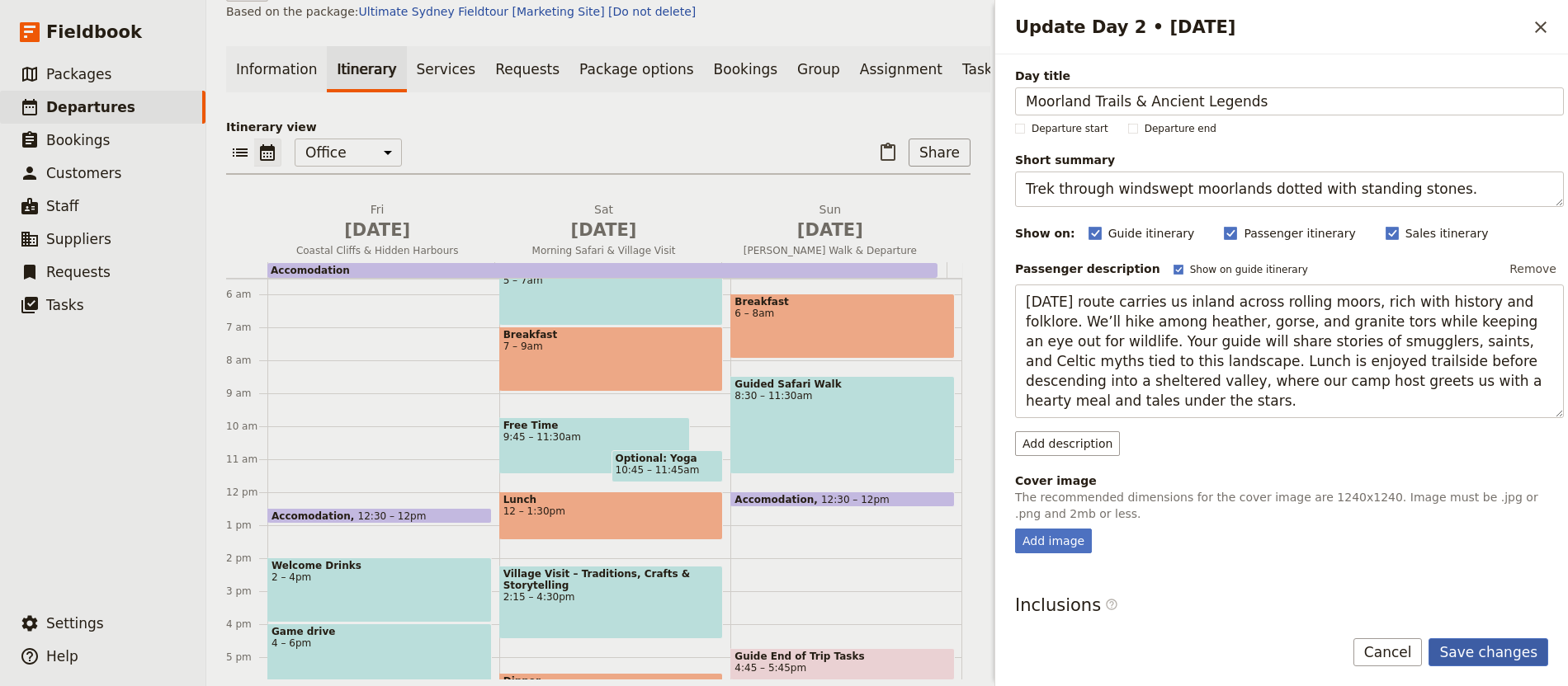
click at [1514, 650] on button "Save changes" at bounding box center [1488, 652] width 120 height 28
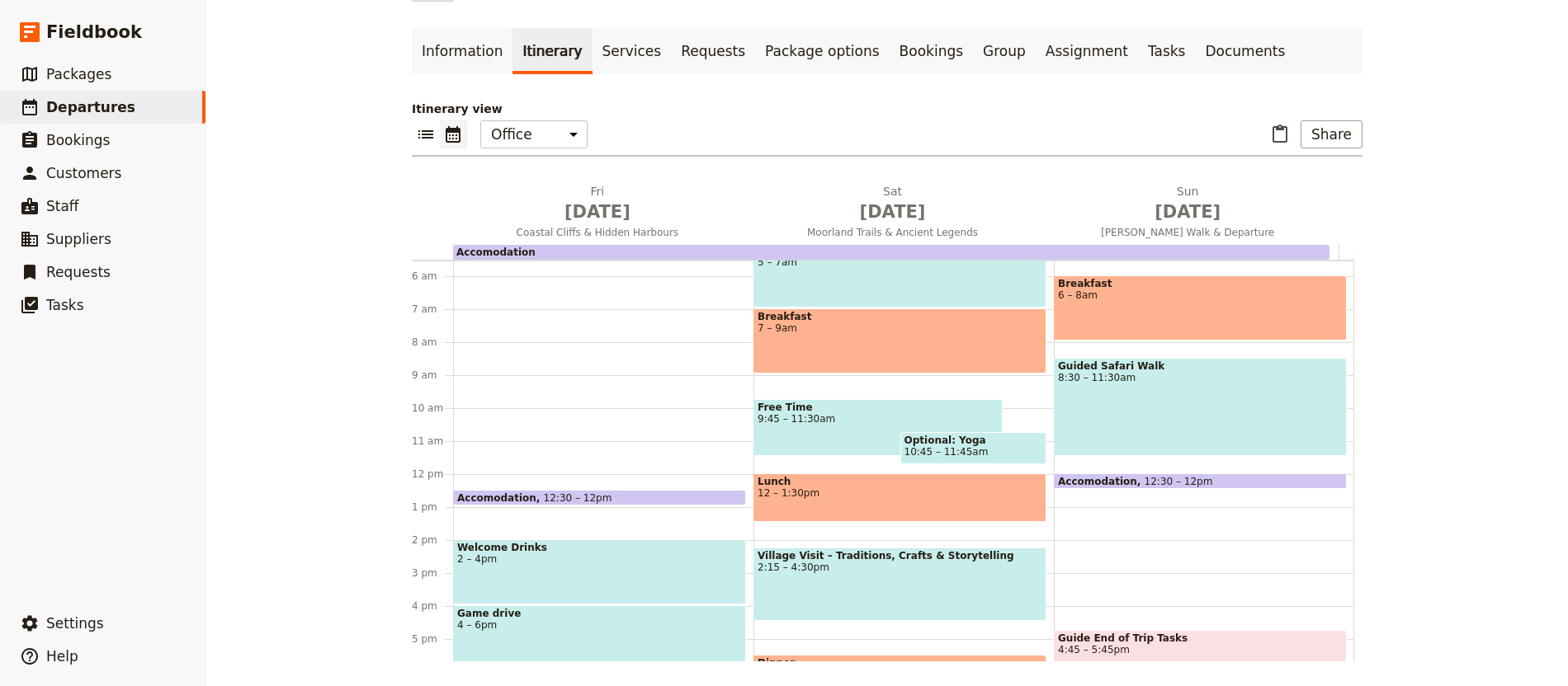
scroll to position [81, 0]
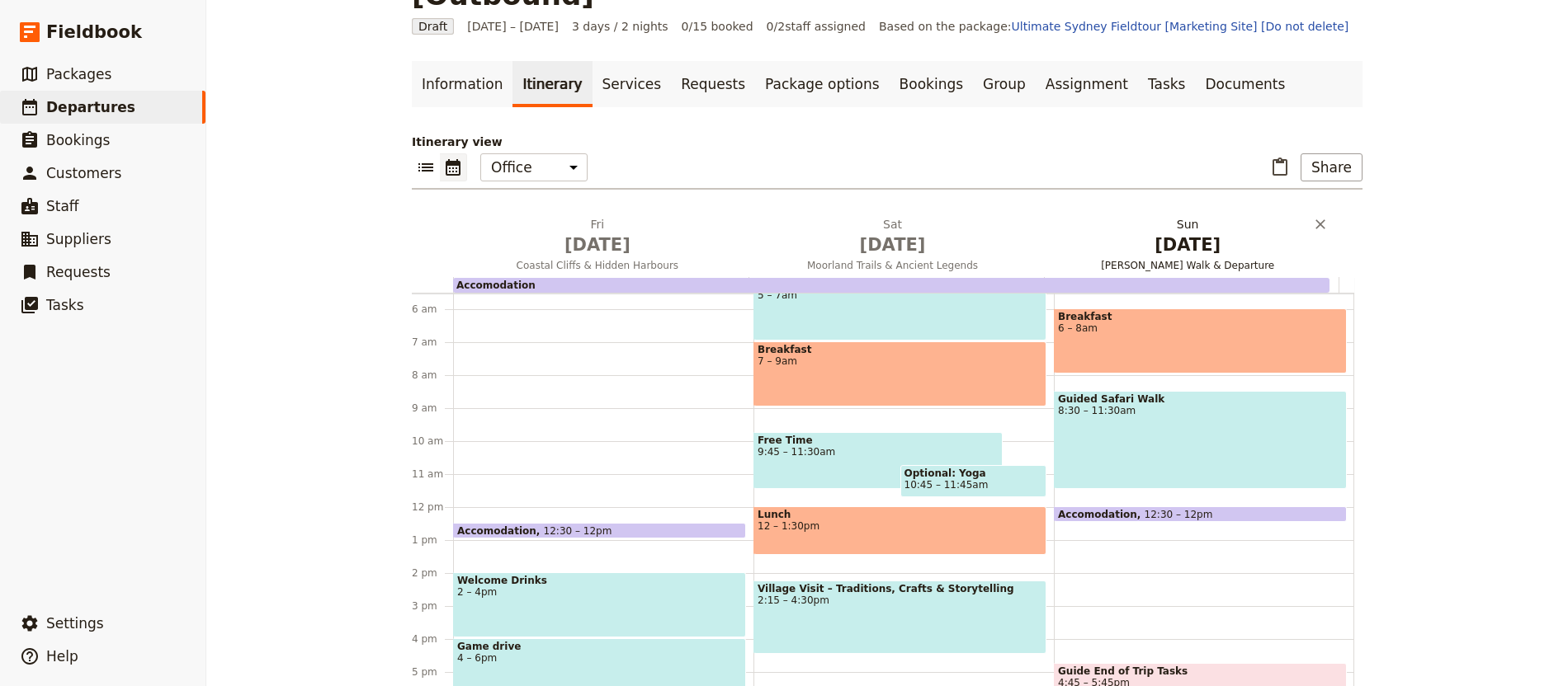
click at [1166, 233] on span "[DATE]" at bounding box center [1187, 245] width 275 height 24
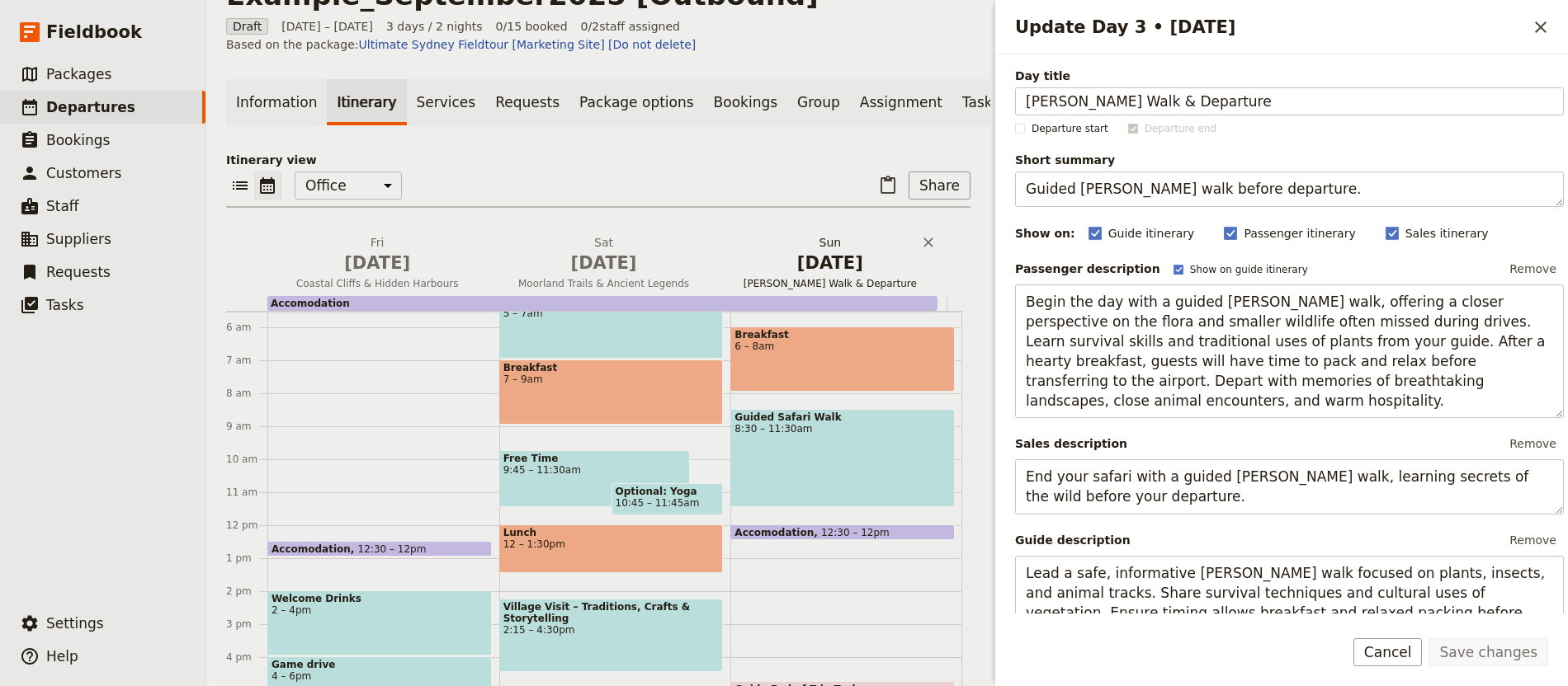
scroll to position [114, 0]
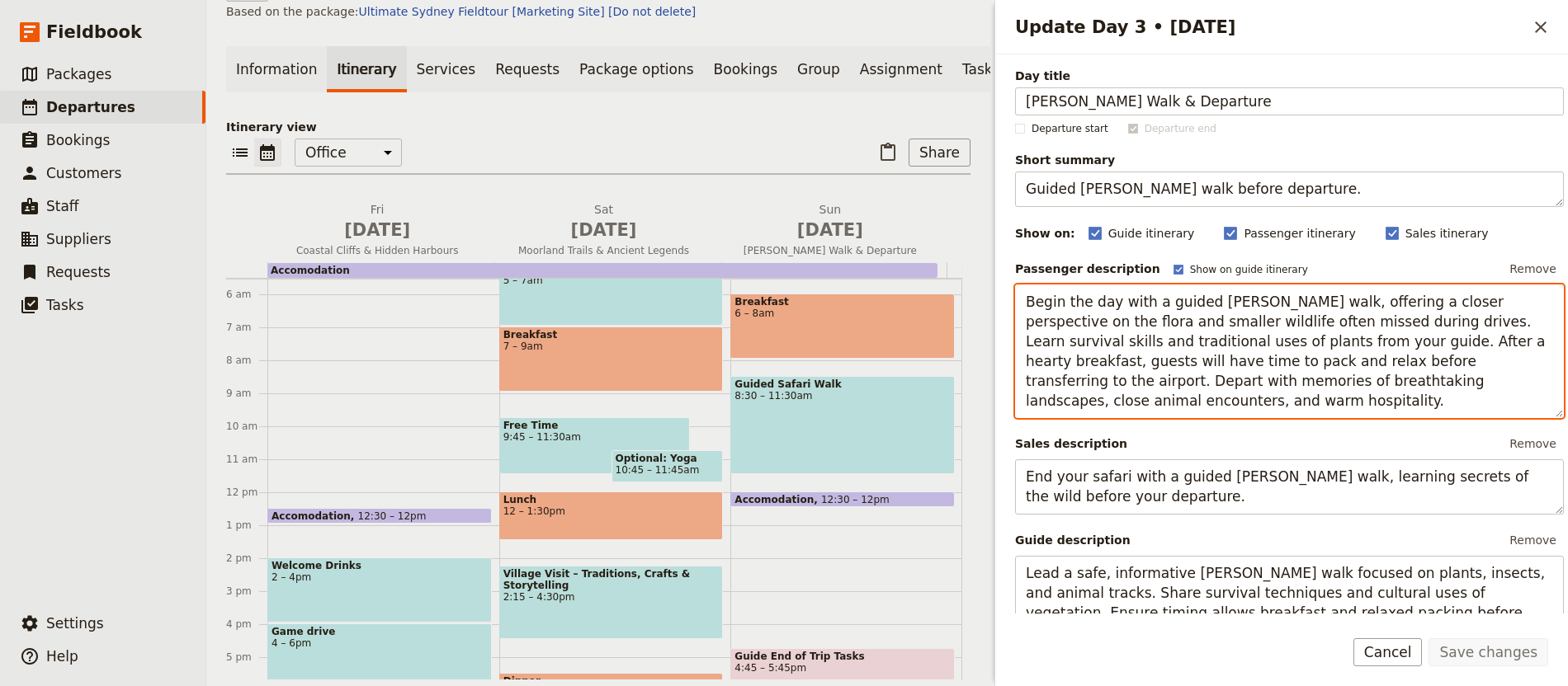
click at [1140, 327] on textarea "Begin the day with a guided [PERSON_NAME] walk, offering a closer perspective o…" at bounding box center [1289, 352] width 549 height 135
click at [1141, 327] on textarea "Begin the day with a guided [PERSON_NAME] walk, offering a closer perspective o…" at bounding box center [1289, 352] width 549 height 135
paste textarea "Estuary Paths & Farewell Views"
type textarea "Estuary Paths & Farewell Views"
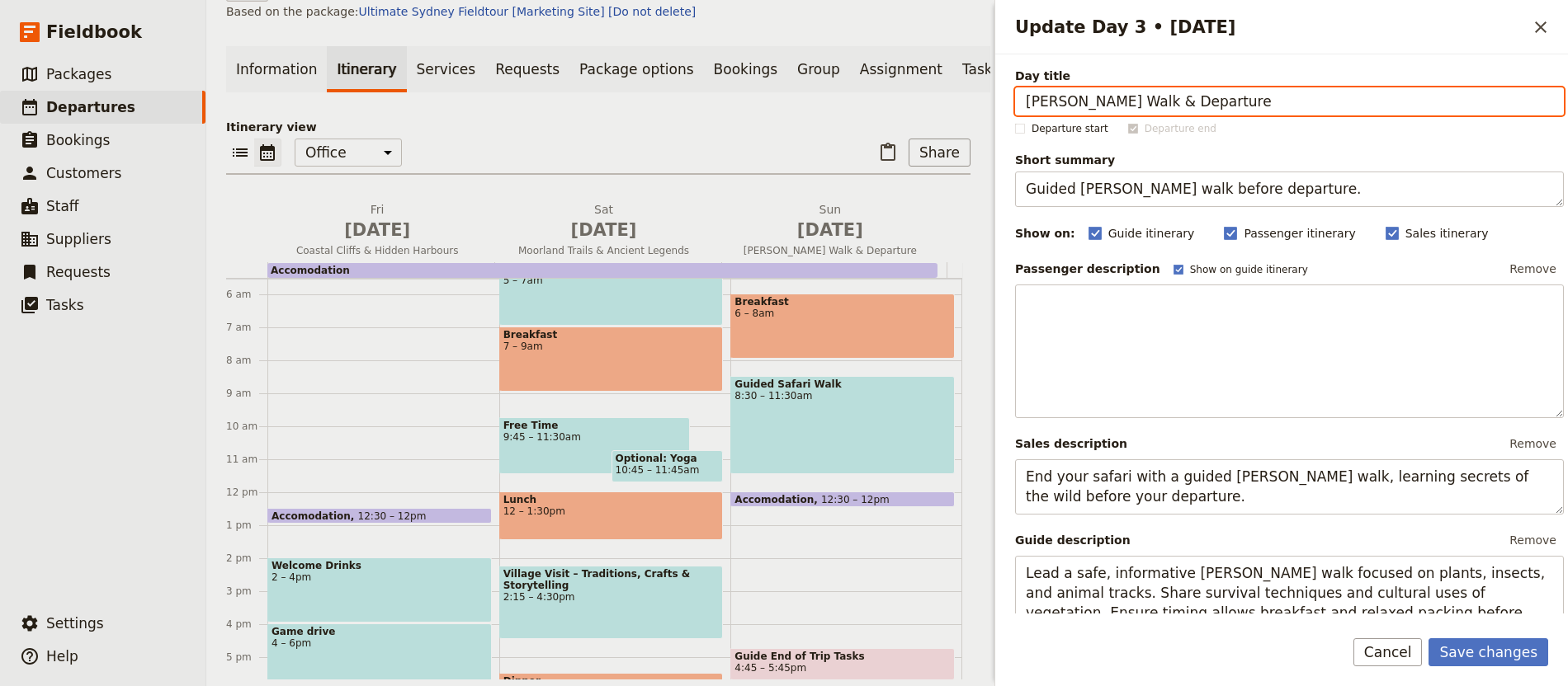
click at [1128, 93] on input "[PERSON_NAME] Walk & Departure" at bounding box center [1289, 102] width 549 height 28
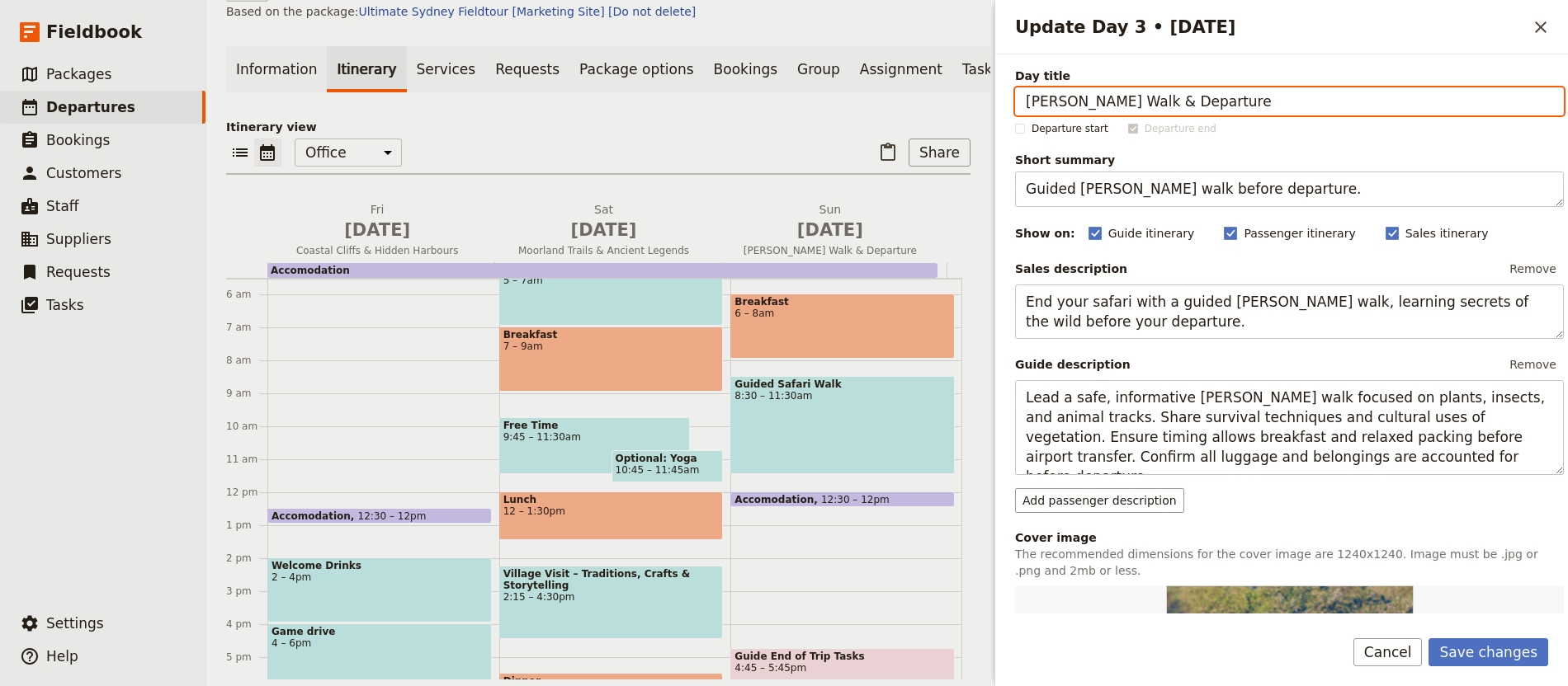
click at [1128, 93] on input "[PERSON_NAME] Walk & Departure" at bounding box center [1289, 102] width 549 height 28
paste input "Estuary Paths & Farewell Views"
type input "Estuary Paths & Farewell Views"
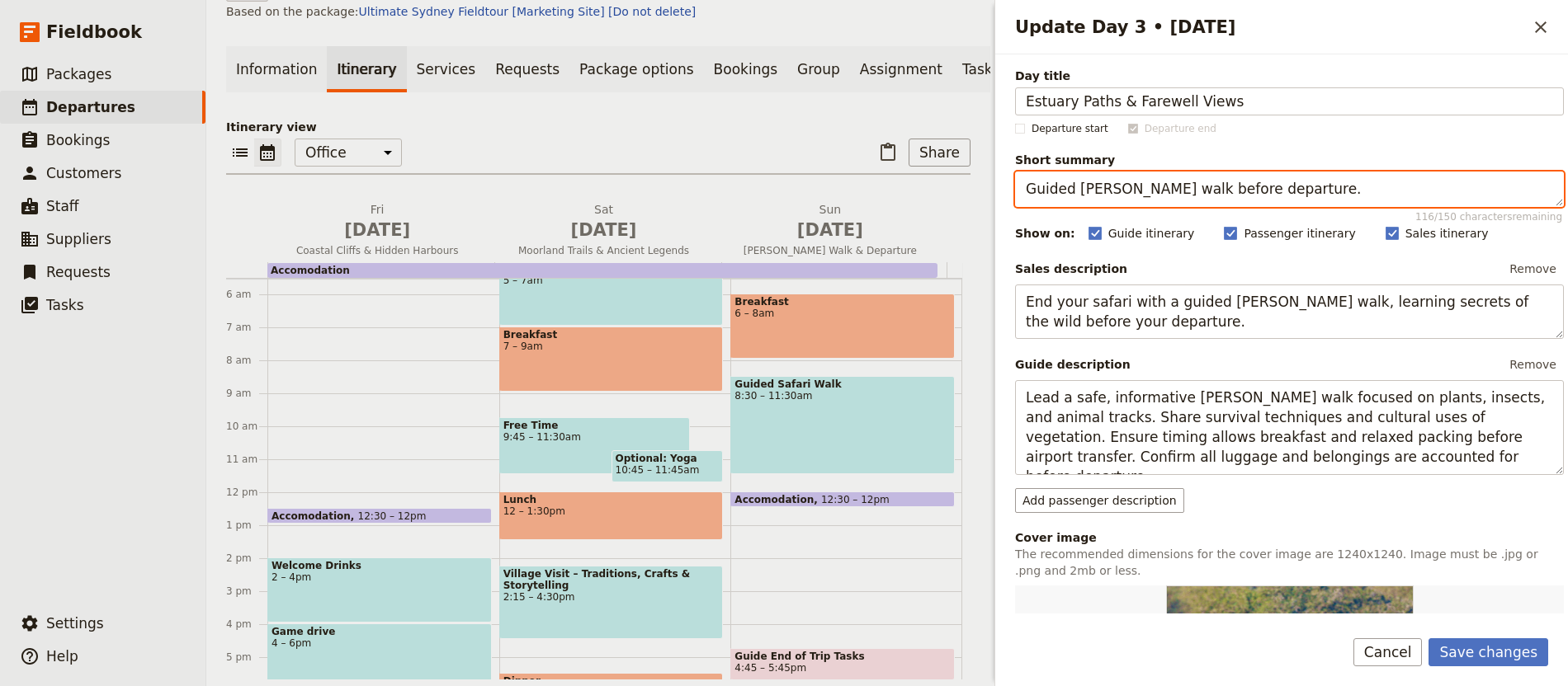
click at [1119, 182] on textarea "Guided [PERSON_NAME] walk before departure." at bounding box center [1289, 189] width 549 height 36
click at [1120, 181] on textarea "Guided [PERSON_NAME] walk before departure." at bounding box center [1289, 189] width 549 height 36
paste textarea "Follow riverside trails to sweeping estuary and coastal views"
type textarea "Follow riverside trails to sweeping estuary and coastal views."
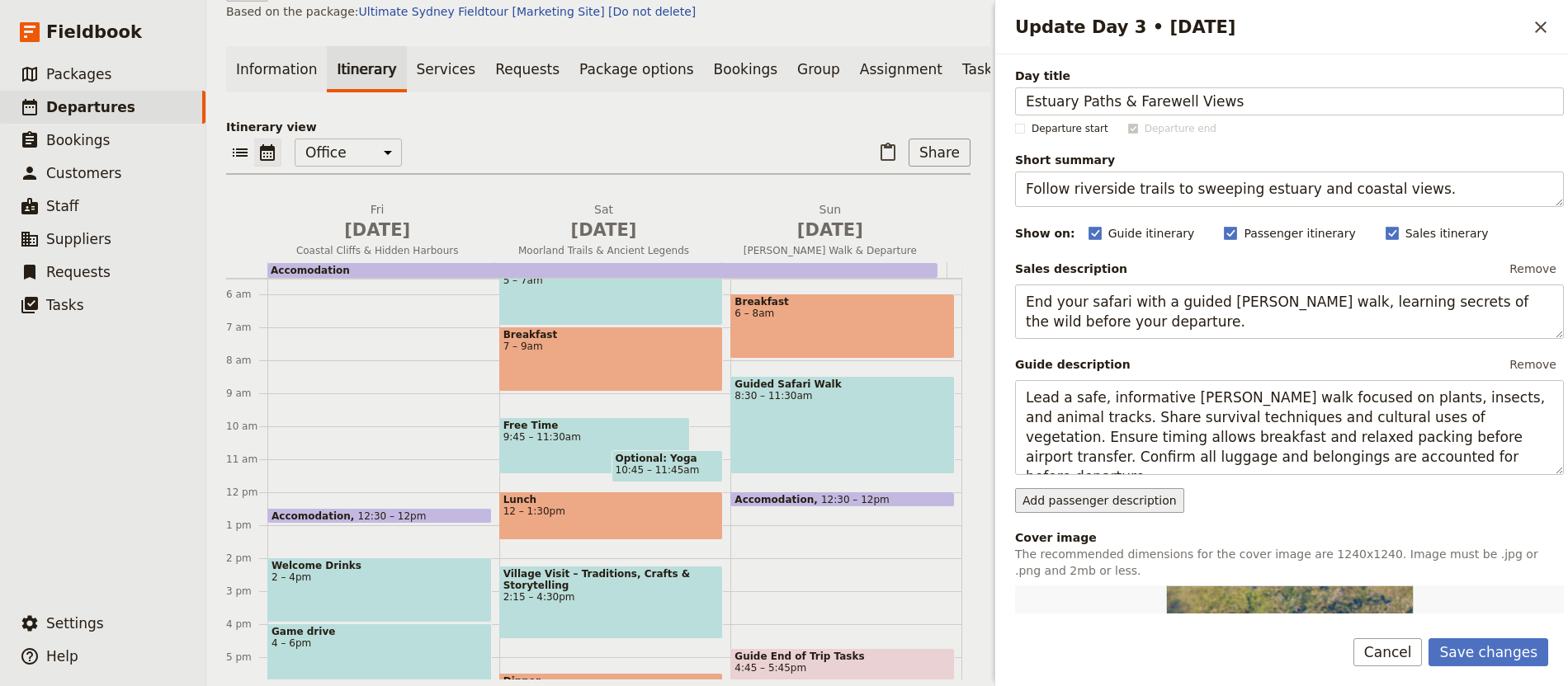
click at [1157, 499] on button "Add passenger description" at bounding box center [1099, 500] width 169 height 24
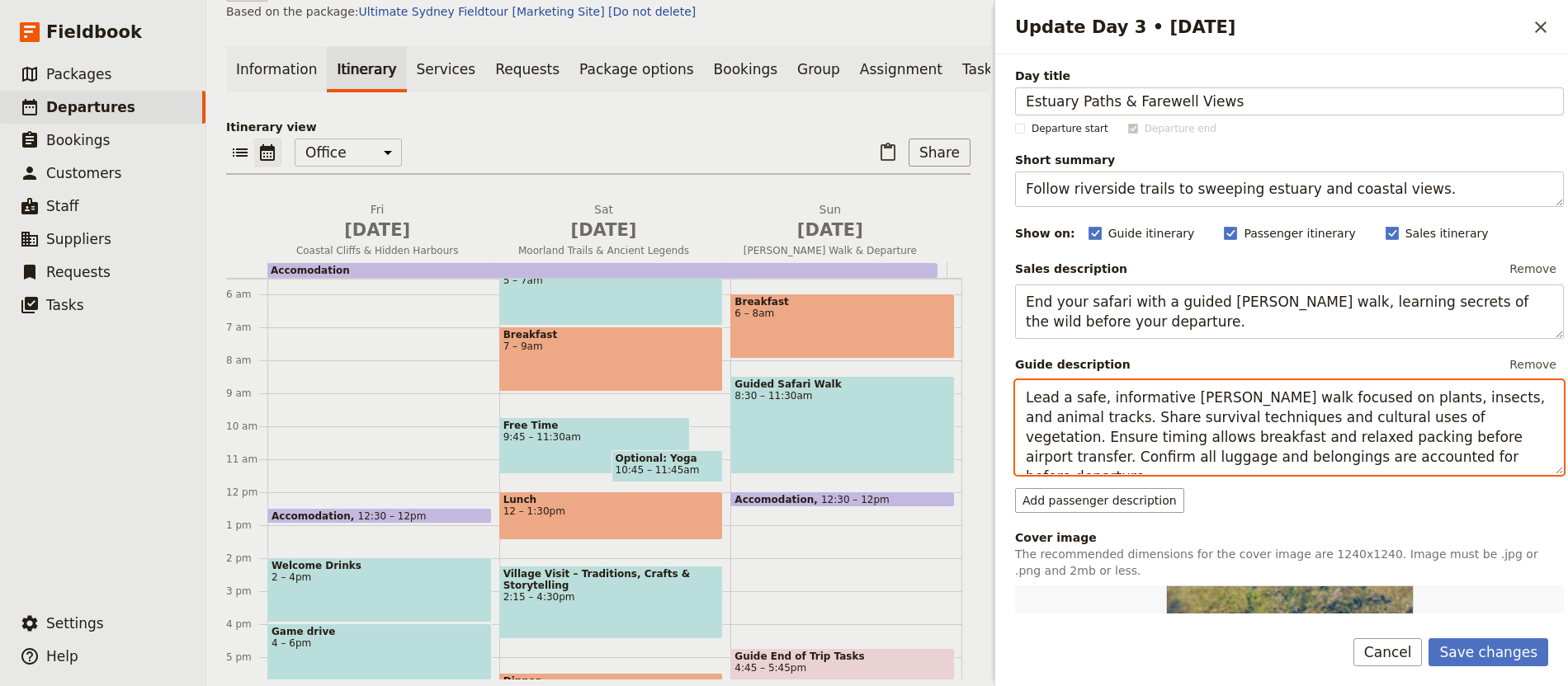
click at [1241, 414] on textarea "Lead a safe, informative [PERSON_NAME] walk focused on plants, insects, and ani…" at bounding box center [1289, 427] width 549 height 95
click at [1241, 413] on textarea "Lead a safe, informative [PERSON_NAME] walk focused on plants, insects, and ani…" at bounding box center [1289, 427] width 549 height 95
paste textarea "Our final day’s hike traces riverside paths that open onto wide estuary views. …"
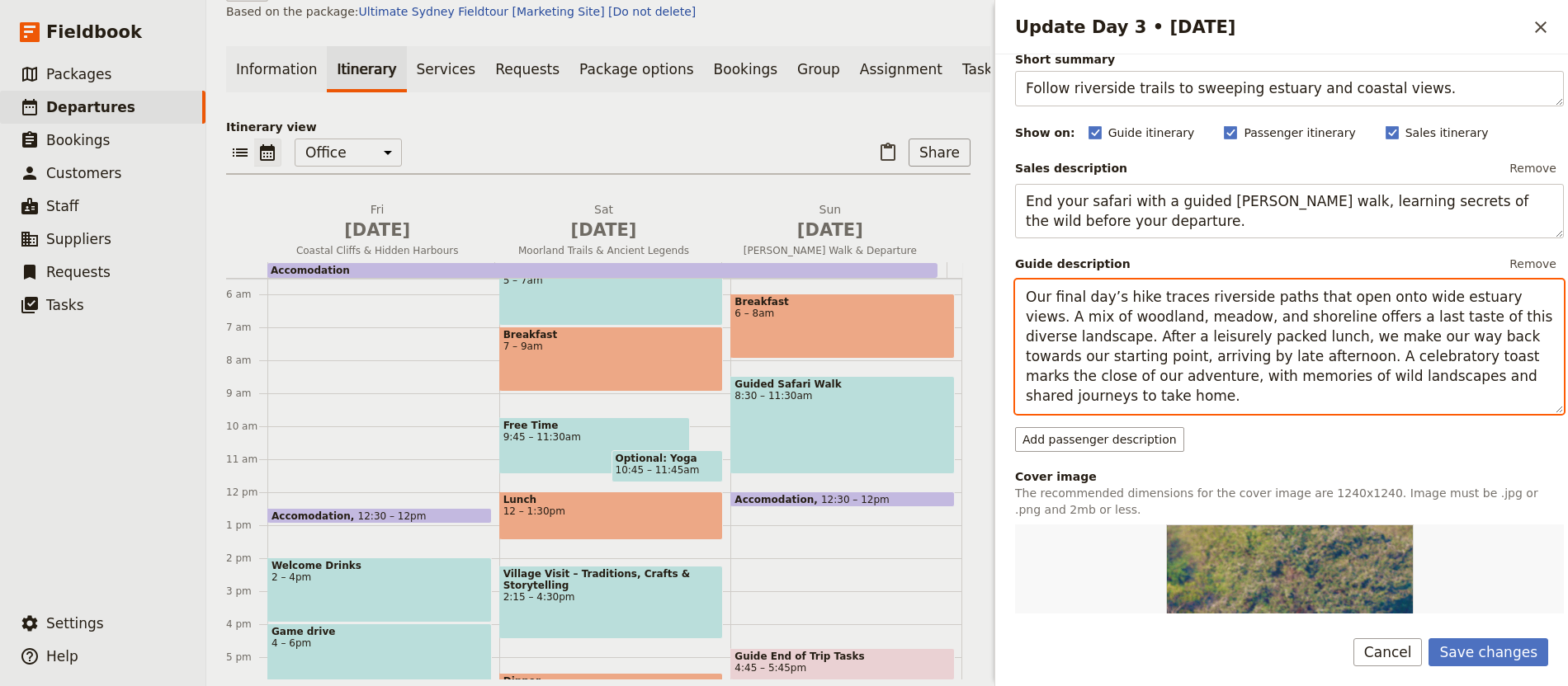
scroll to position [311, 0]
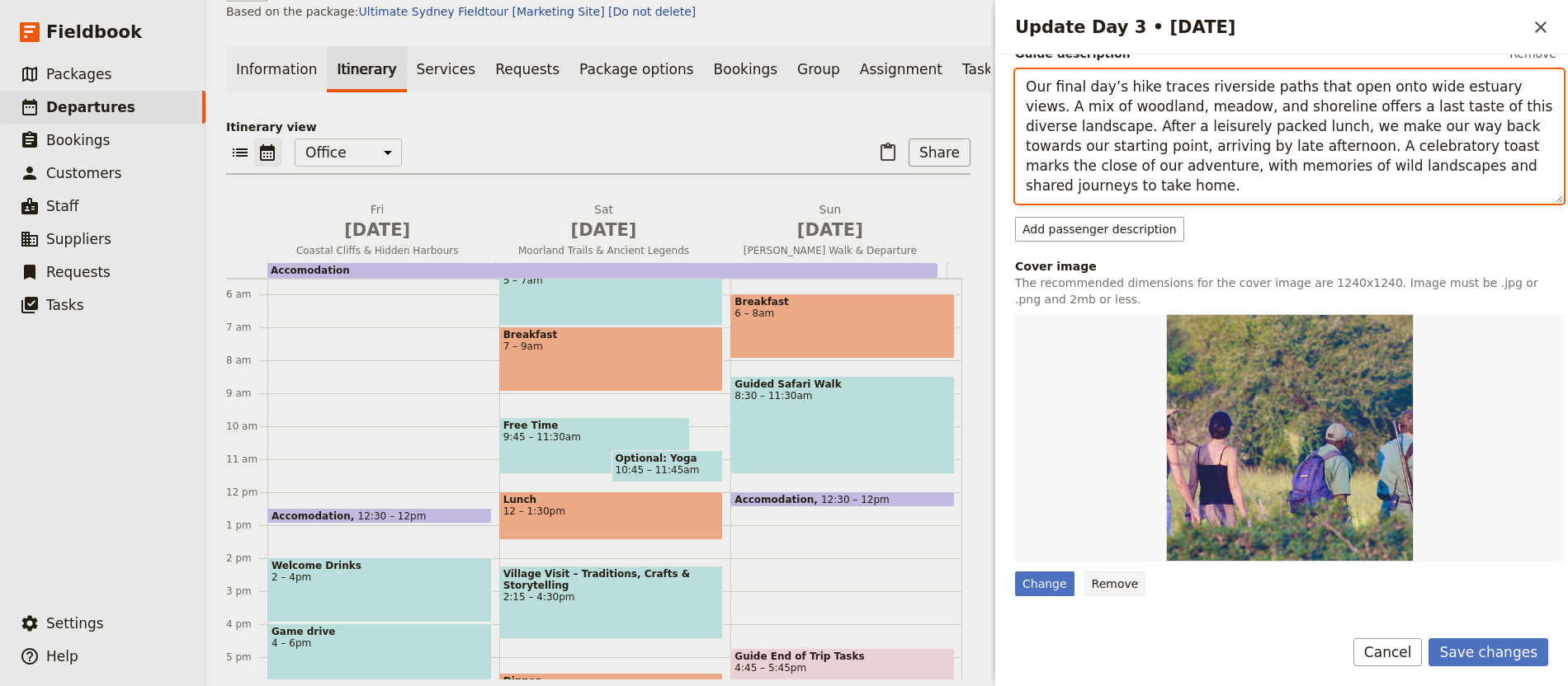
type textarea "Our final day’s hike traces riverside paths that open onto wide estuary views. …"
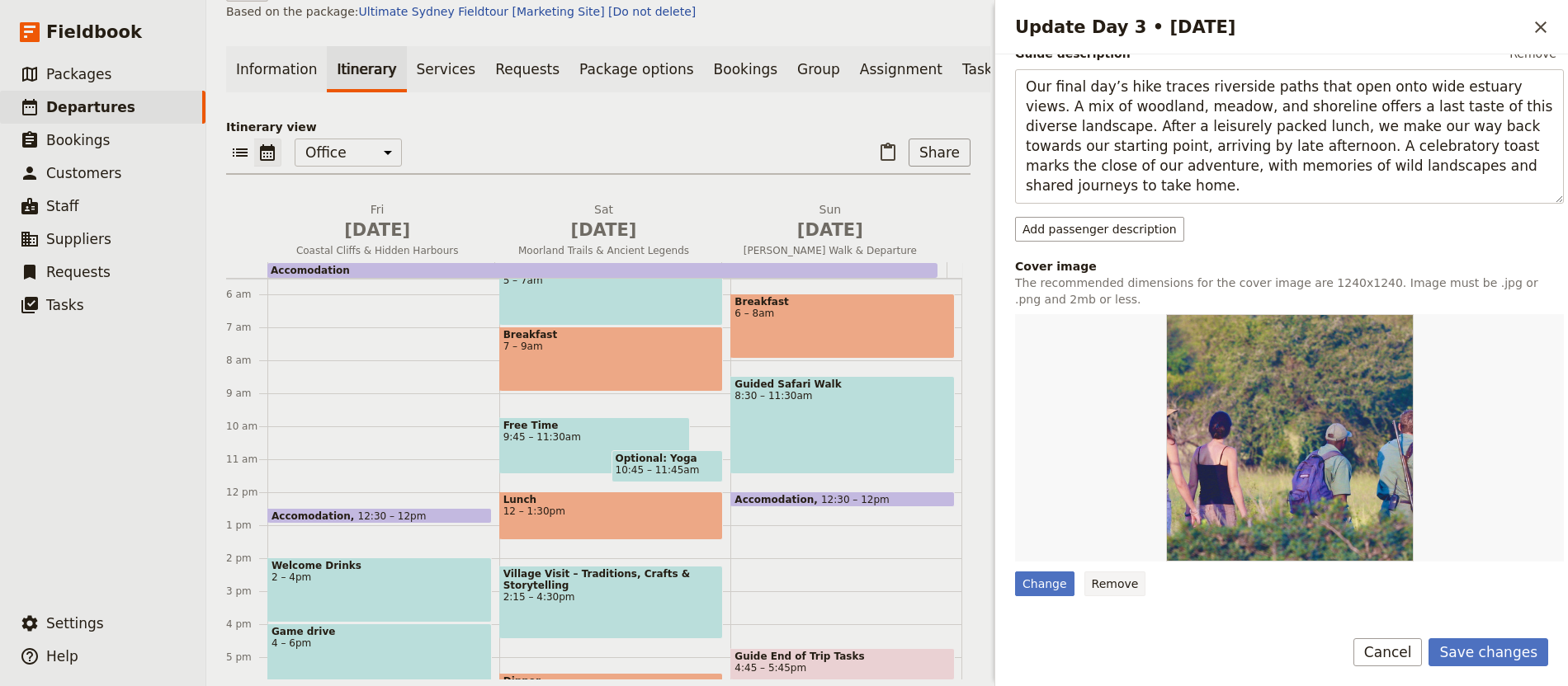
click at [1111, 572] on button "Remove" at bounding box center [1115, 584] width 62 height 24
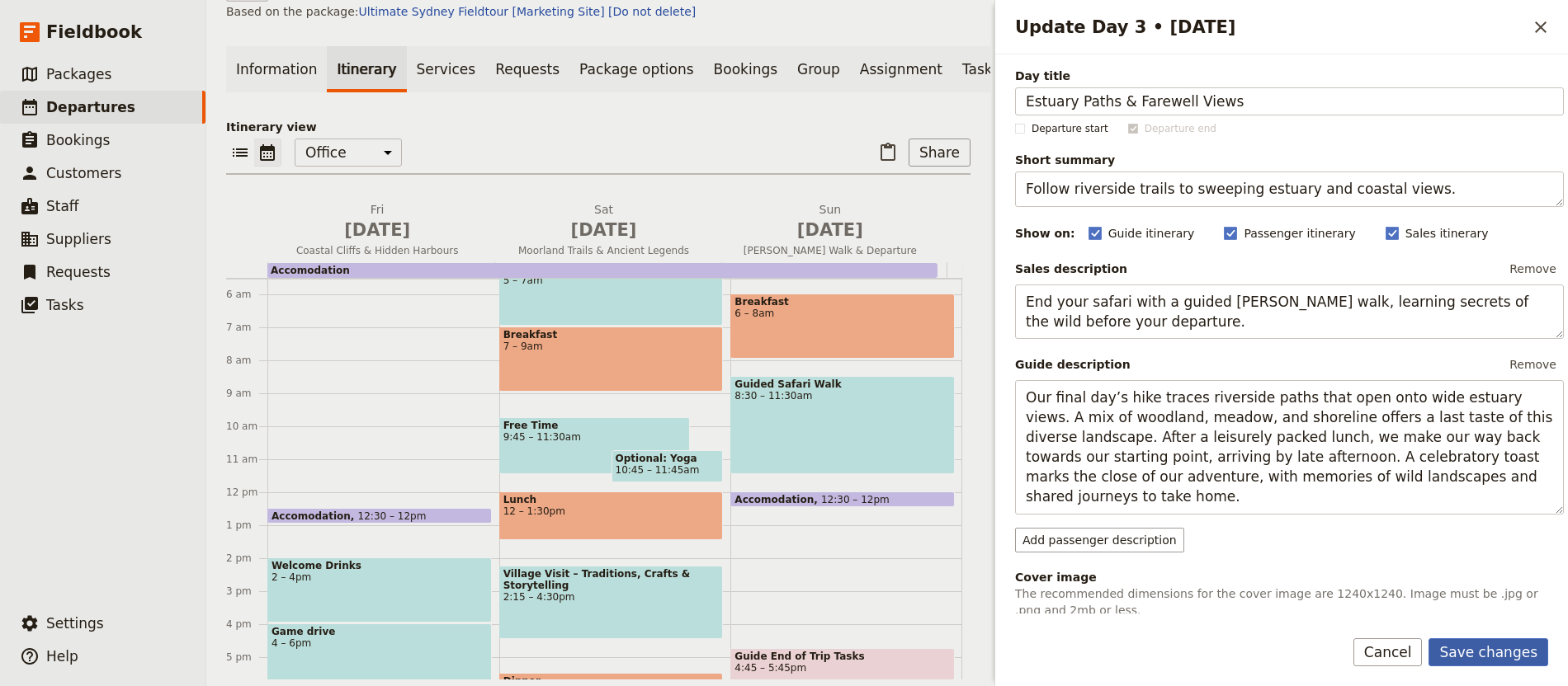
click at [1512, 649] on button "Save changes" at bounding box center [1488, 652] width 120 height 28
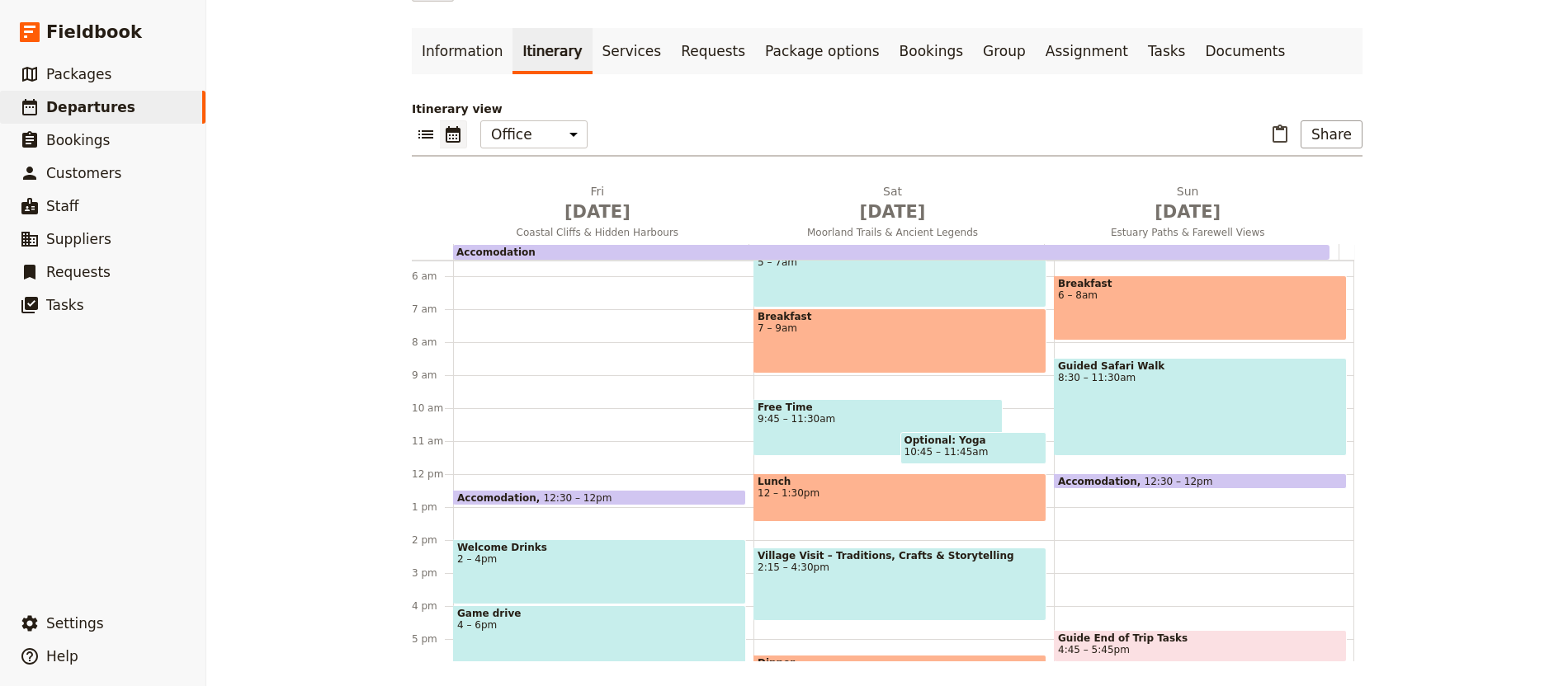
scroll to position [81, 0]
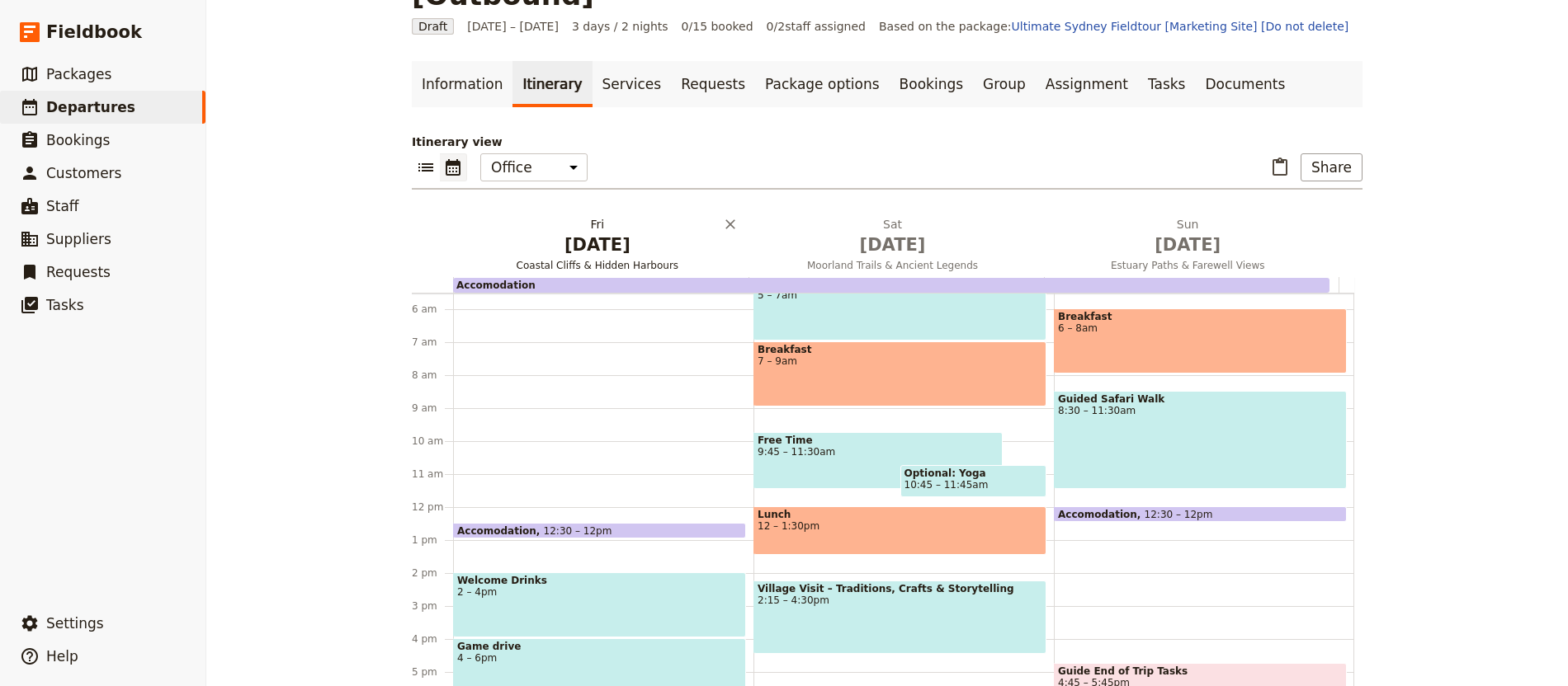
click at [608, 233] on span "[DATE]" at bounding box center [597, 245] width 275 height 24
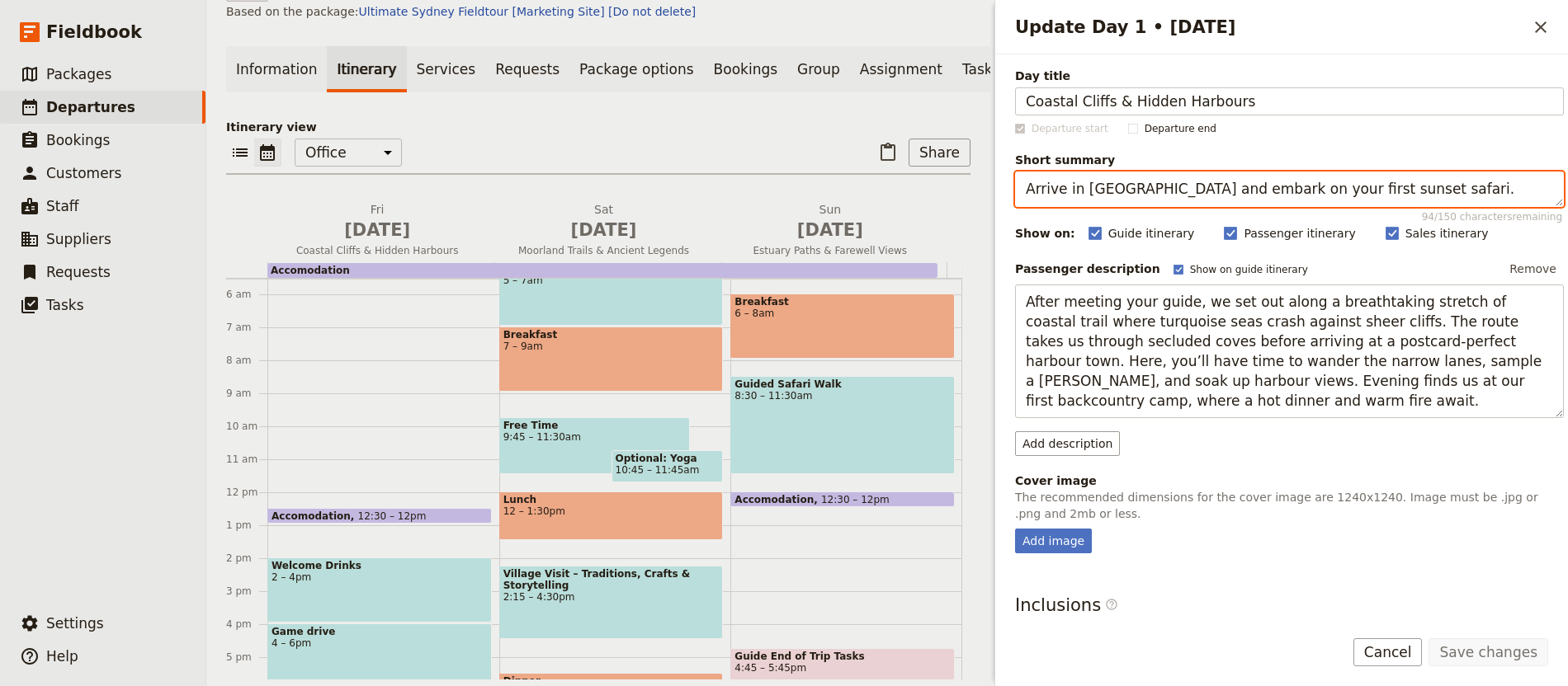
click at [1240, 199] on textarea "Arrive in [GEOGRAPHIC_DATA] and embark on your first sunset safari." at bounding box center [1289, 189] width 549 height 36
paste textarea "Hike along dramatic sea cliffs and discover a traditional fishing village"
type textarea "Hike along dramatic sea cliffs and discover a traditional fishing village."
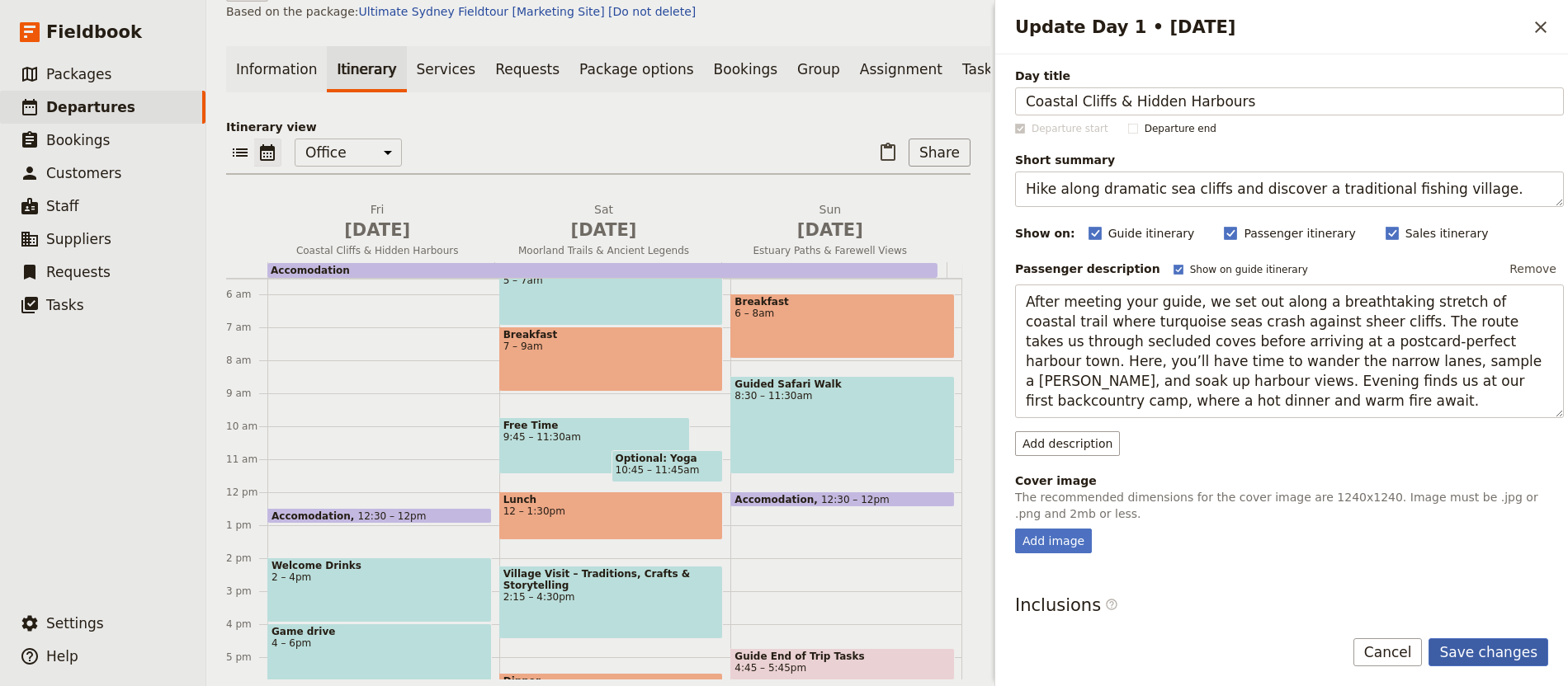
click at [1504, 645] on button "Save changes" at bounding box center [1488, 652] width 120 height 28
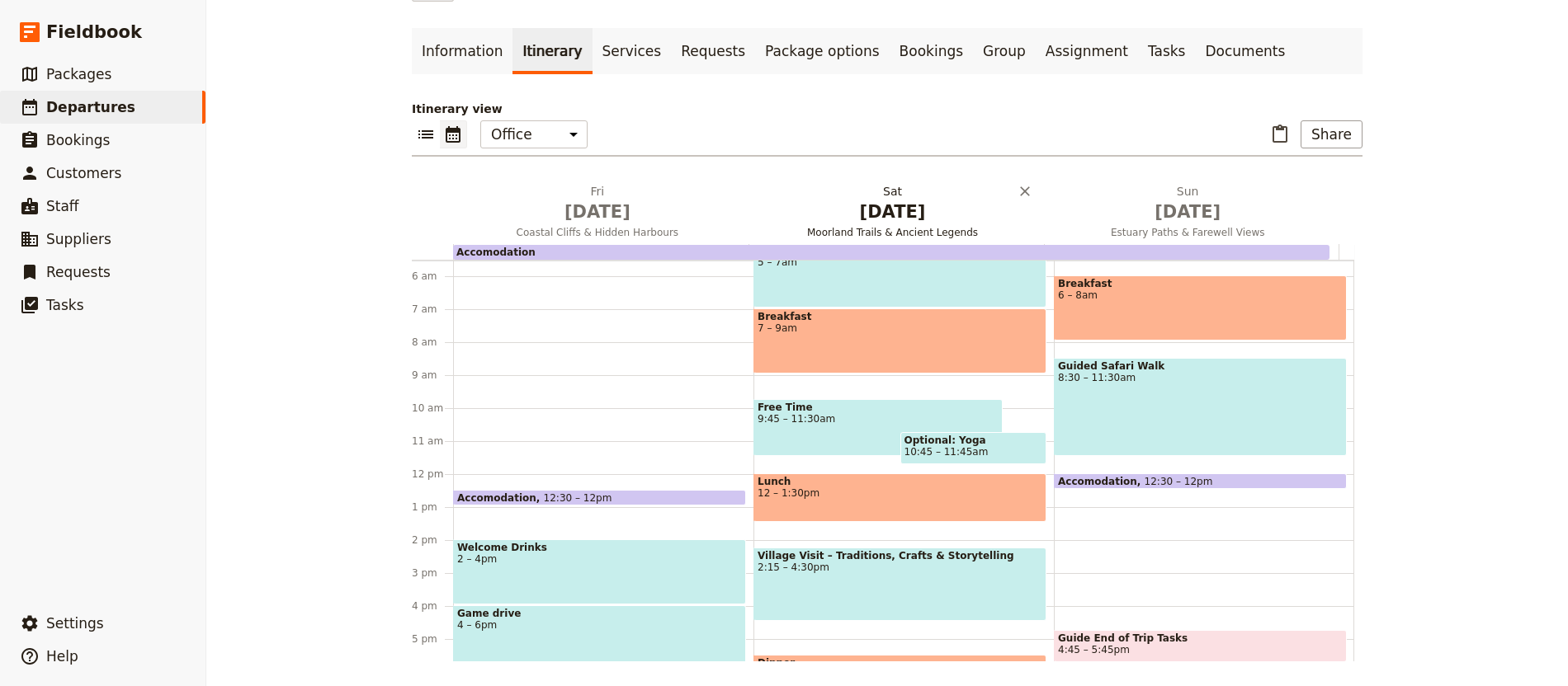
click at [585, 229] on span "Coastal Cliffs & Hidden Harbours" at bounding box center [598, 232] width 288 height 13
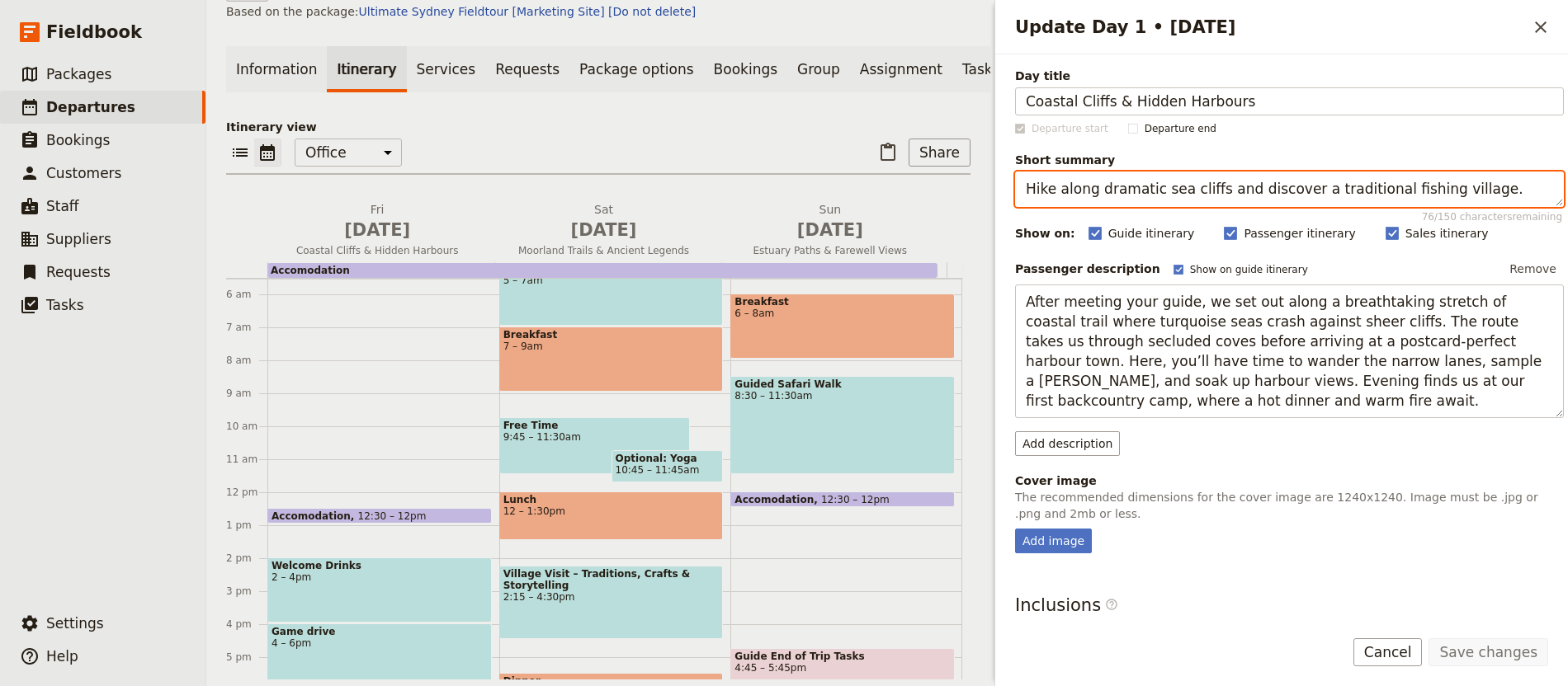
drag, startPoint x: 1150, startPoint y: 189, endPoint x: 1534, endPoint y: 195, distance: 384.0
click at [1538, 195] on textarea "Hike along dramatic sea cliffs and discover a traditional fishing village." at bounding box center [1289, 189] width 549 height 36
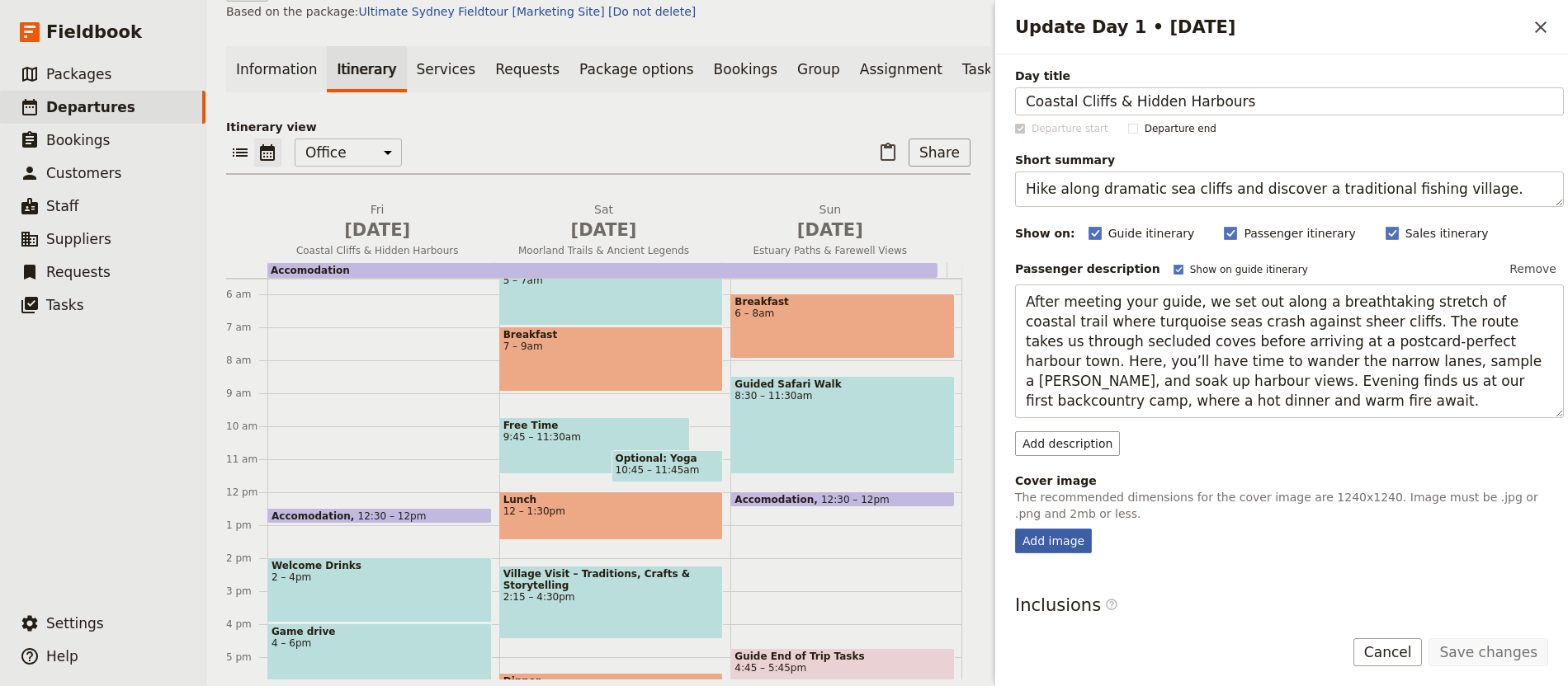
click at [1078, 544] on div "Add image" at bounding box center [1053, 541] width 76 height 24
click at [1015, 529] on input "Add image" at bounding box center [1014, 528] width 1 height 1
type input "C:\fakepath\1657223401449.jpeg"
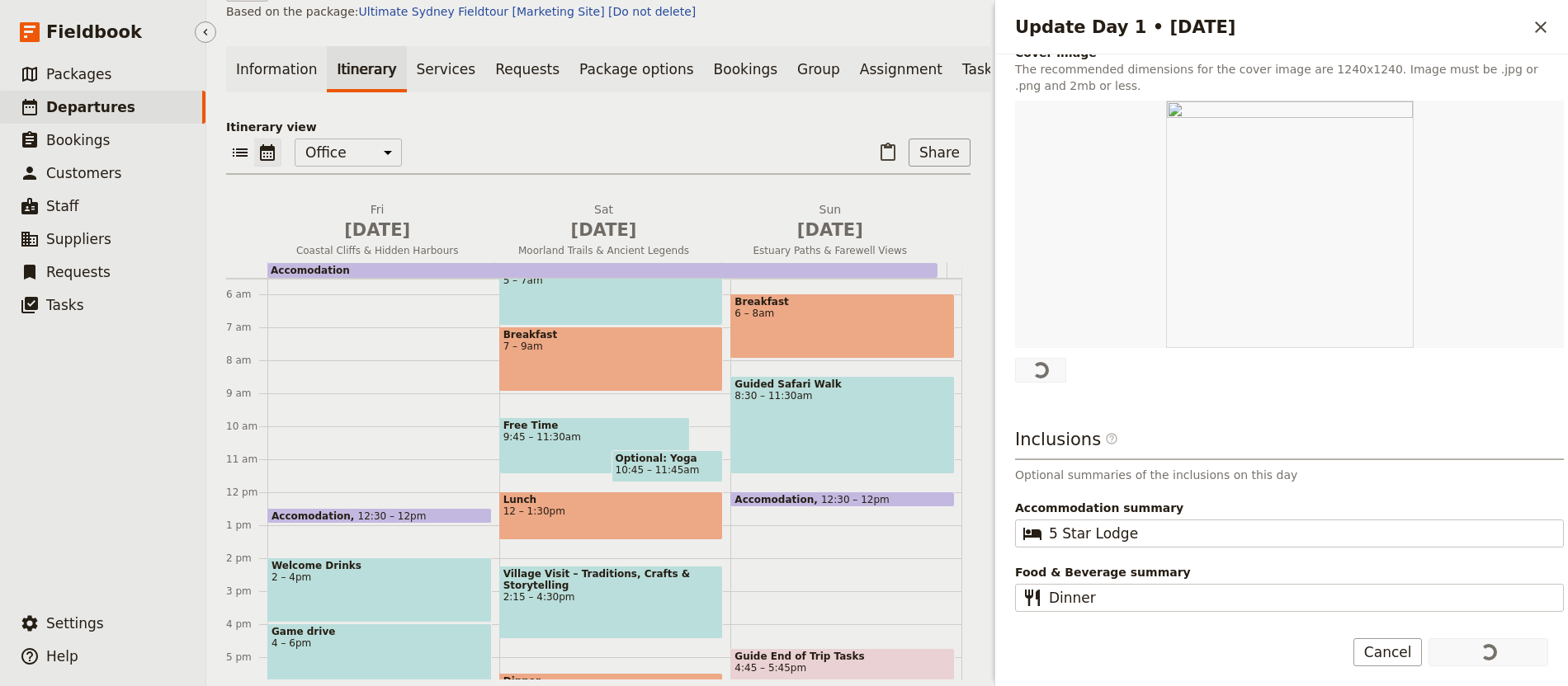
scroll to position [425, 0]
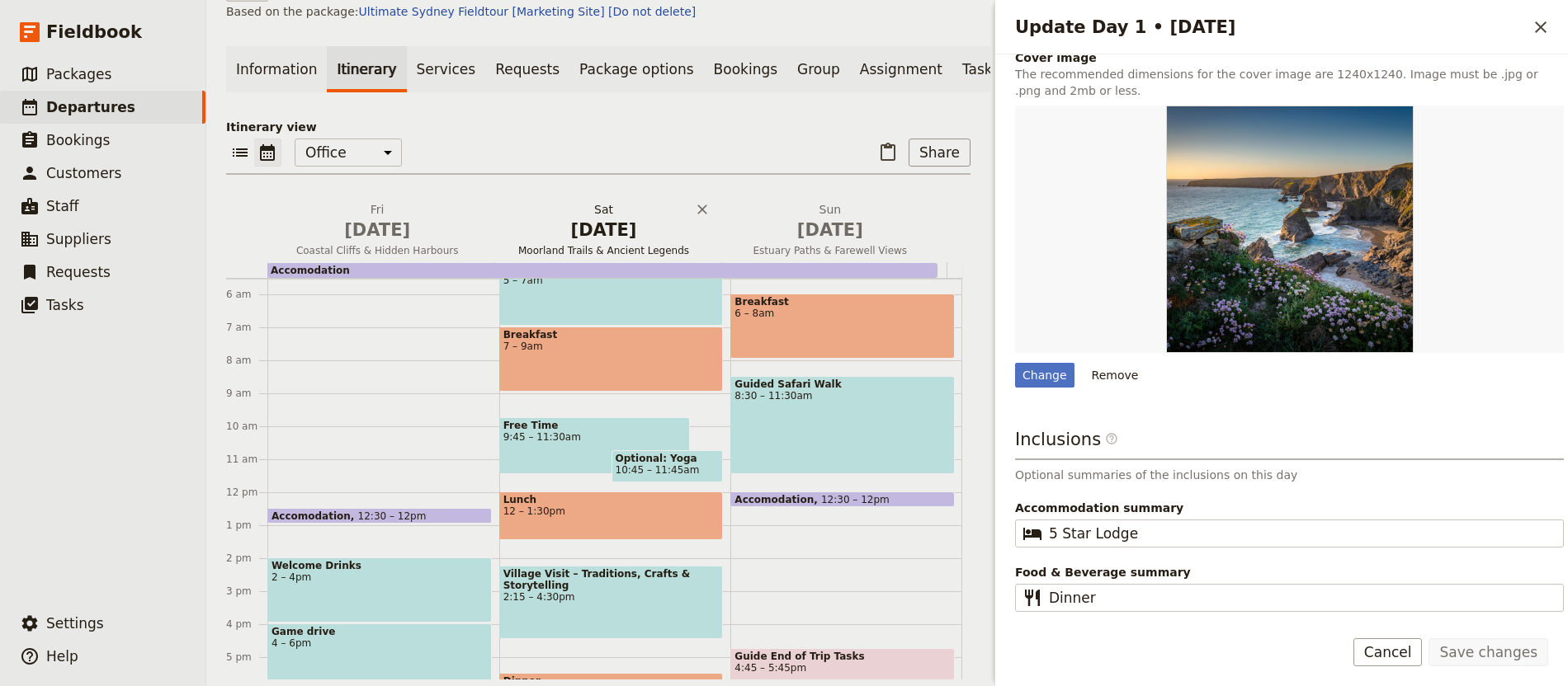
click at [519, 238] on span "[DATE]" at bounding box center [603, 230] width 206 height 24
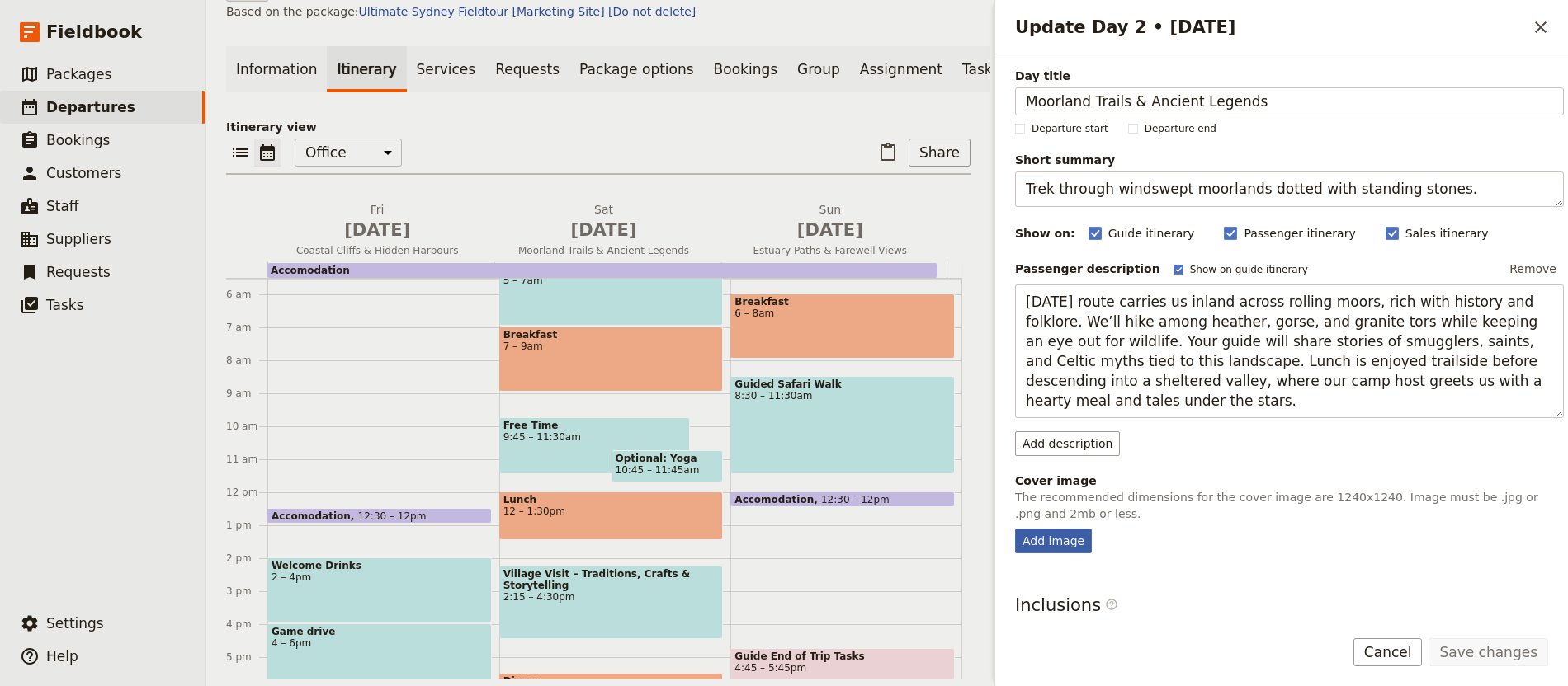
click at [1055, 546] on div "Add image" at bounding box center [1053, 541] width 76 height 24
click at [1015, 529] on input "Add image" at bounding box center [1014, 528] width 1 height 1
type input "C:\fakepath\images (10).jpeg"
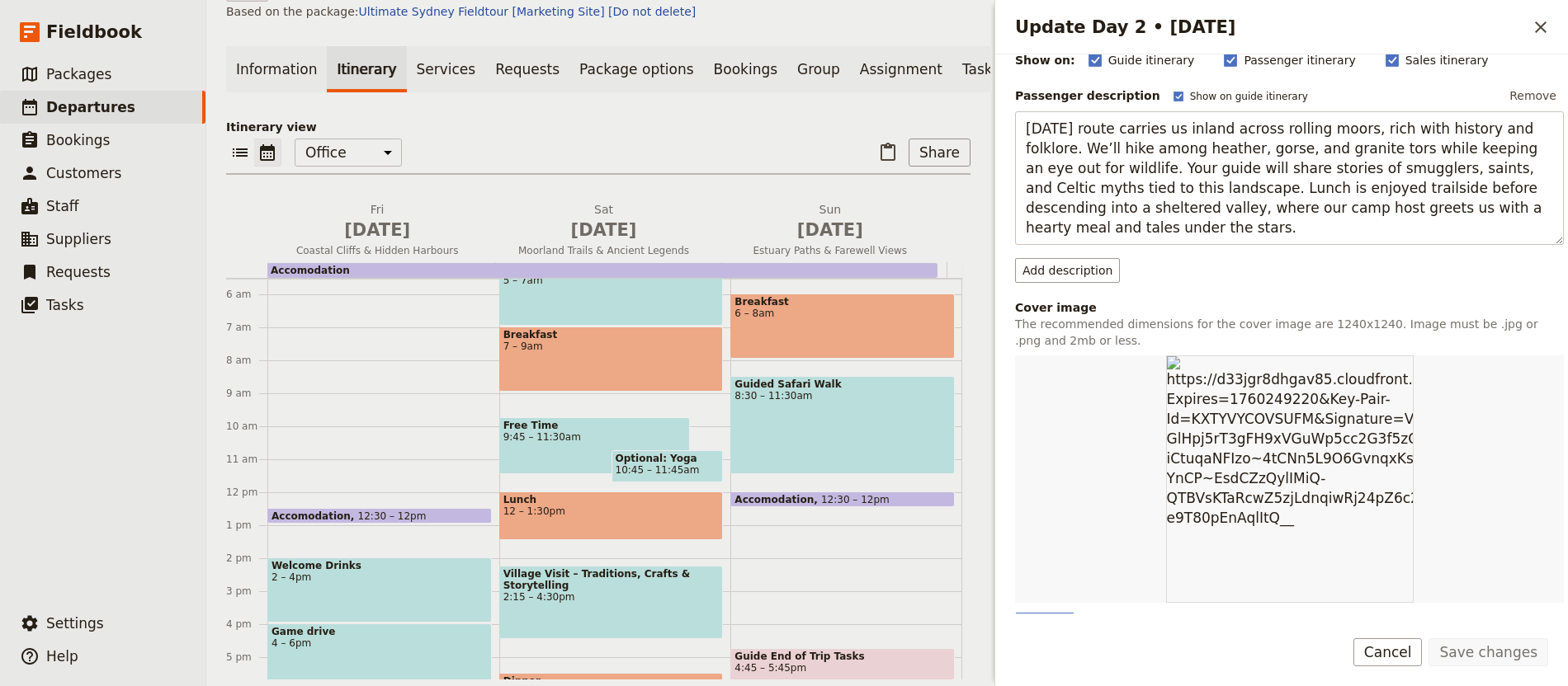
scroll to position [405, 0]
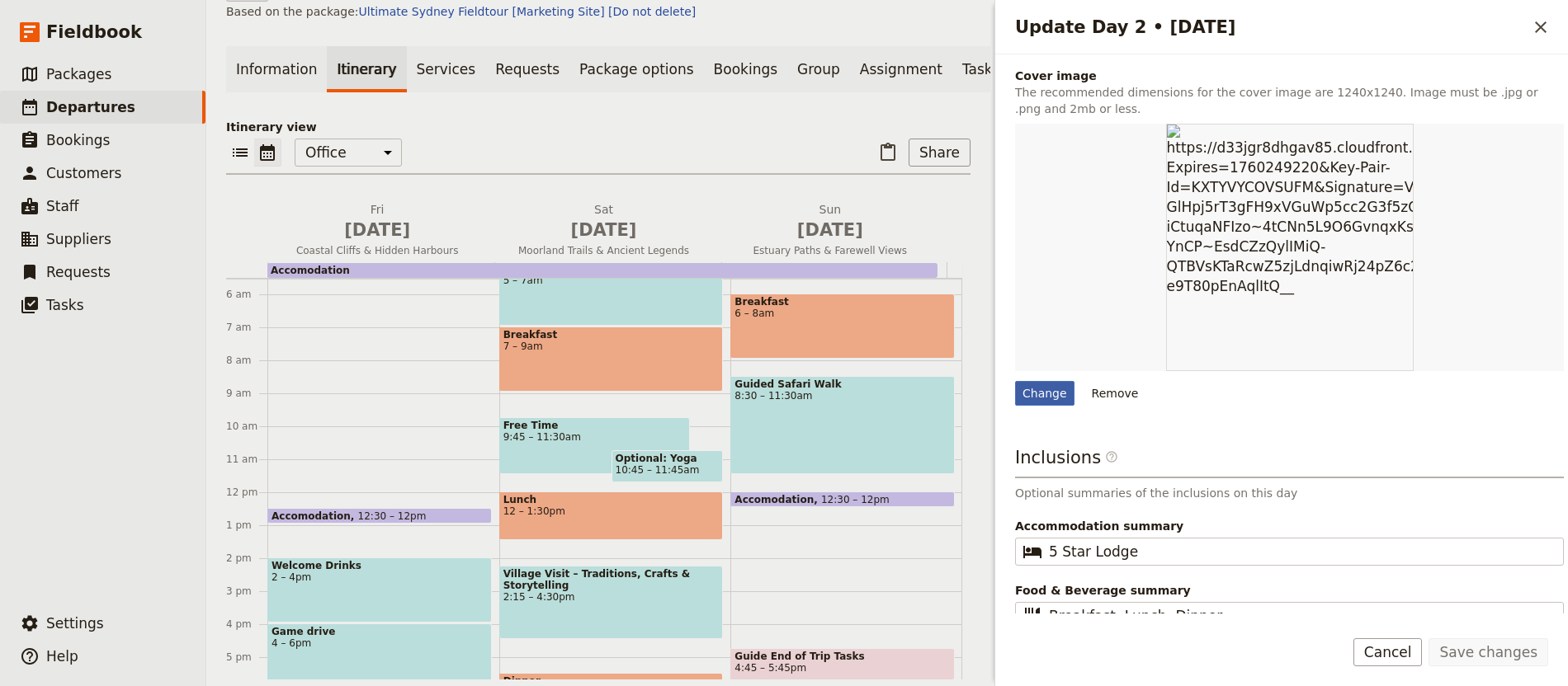
click at [1029, 400] on div "Change" at bounding box center [1044, 393] width 59 height 24
click at [1015, 381] on input "Change" at bounding box center [1014, 380] width 1 height 1
click at [1062, 394] on div "Change" at bounding box center [1044, 393] width 59 height 24
click at [1015, 381] on input "Change" at bounding box center [1014, 380] width 1 height 1
type input "C:\fakepath\eyJidWNrZXQiOiJhc3NldHMuYWxsdHJhaWxzLmNvbSIsImtleSI6InVwbG9hZHMvcGh…"
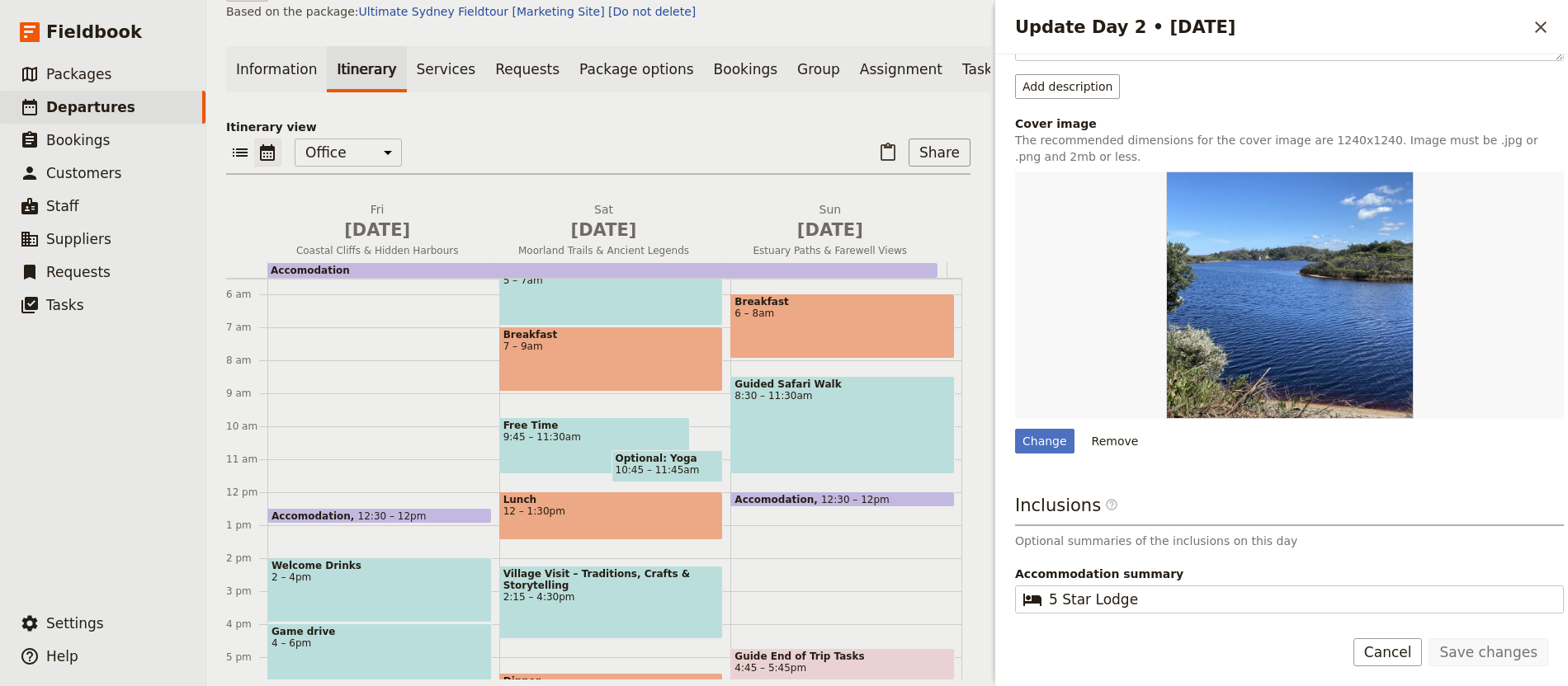
scroll to position [425, 0]
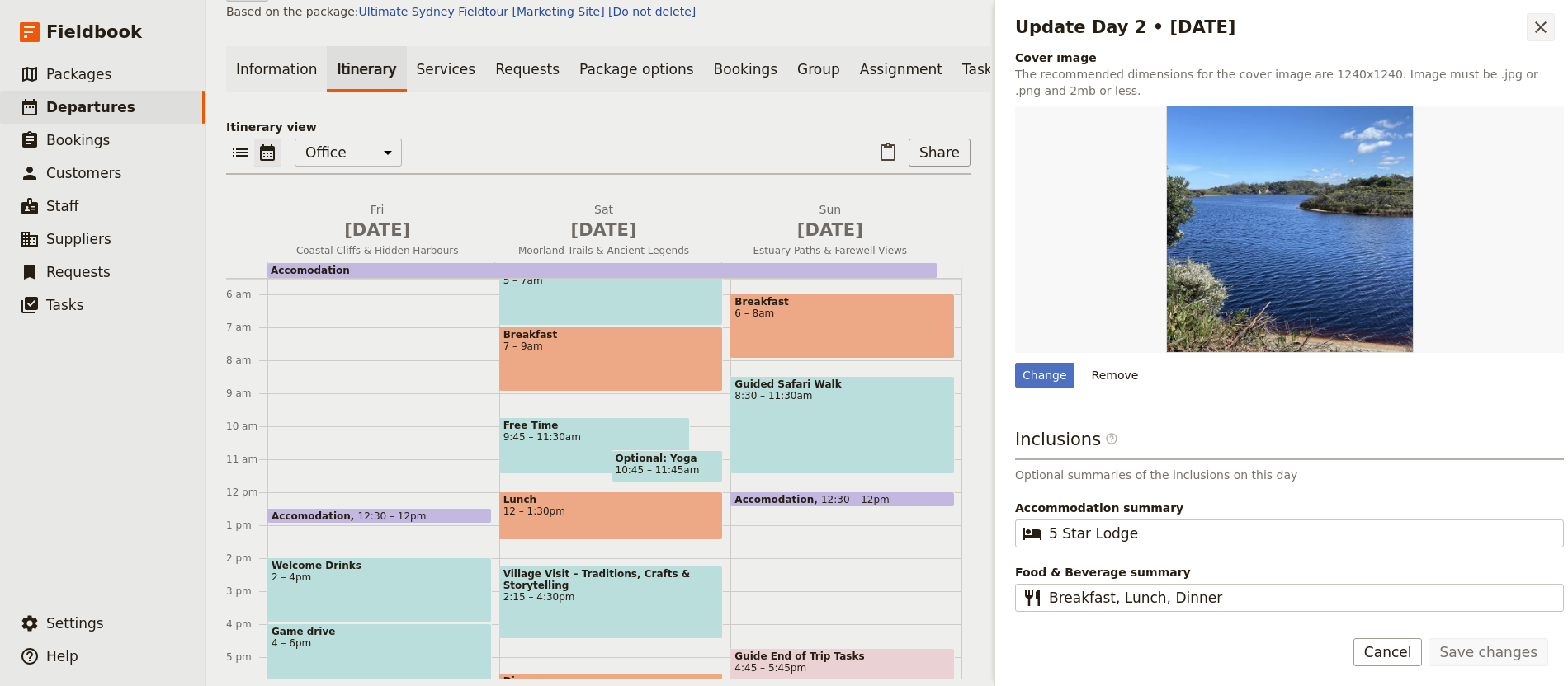
click at [1549, 24] on icon "Close drawer" at bounding box center [1540, 27] width 20 height 20
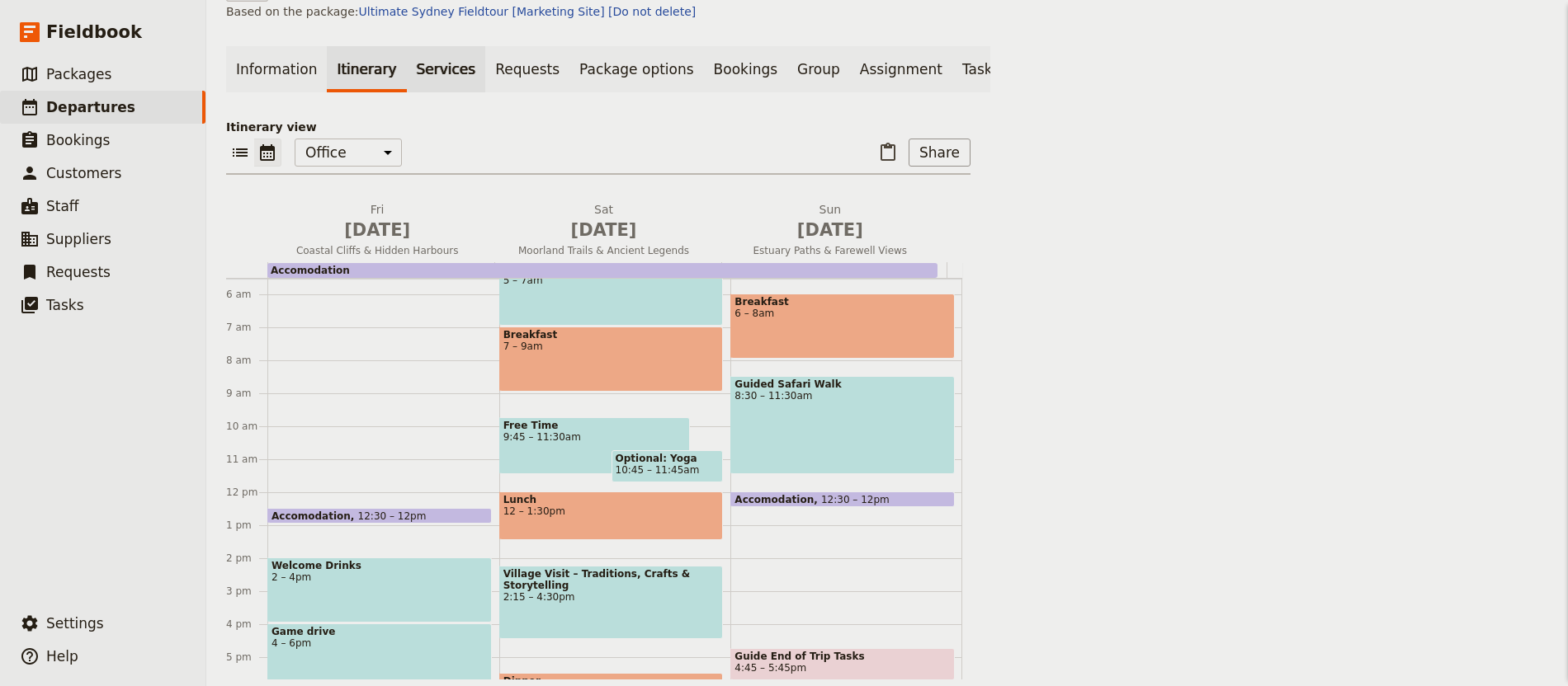
scroll to position [0, 0]
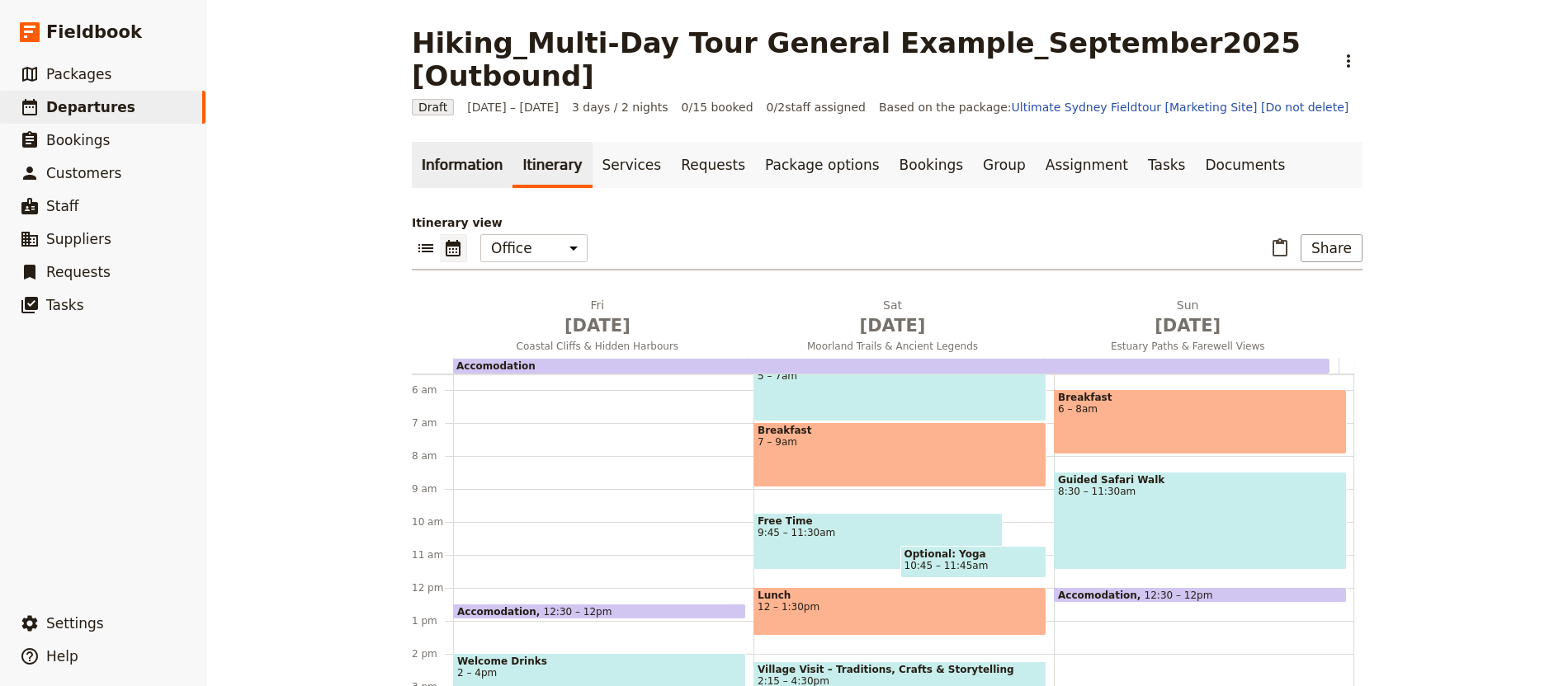
click at [474, 142] on link "Information" at bounding box center [462, 164] width 101 height 46
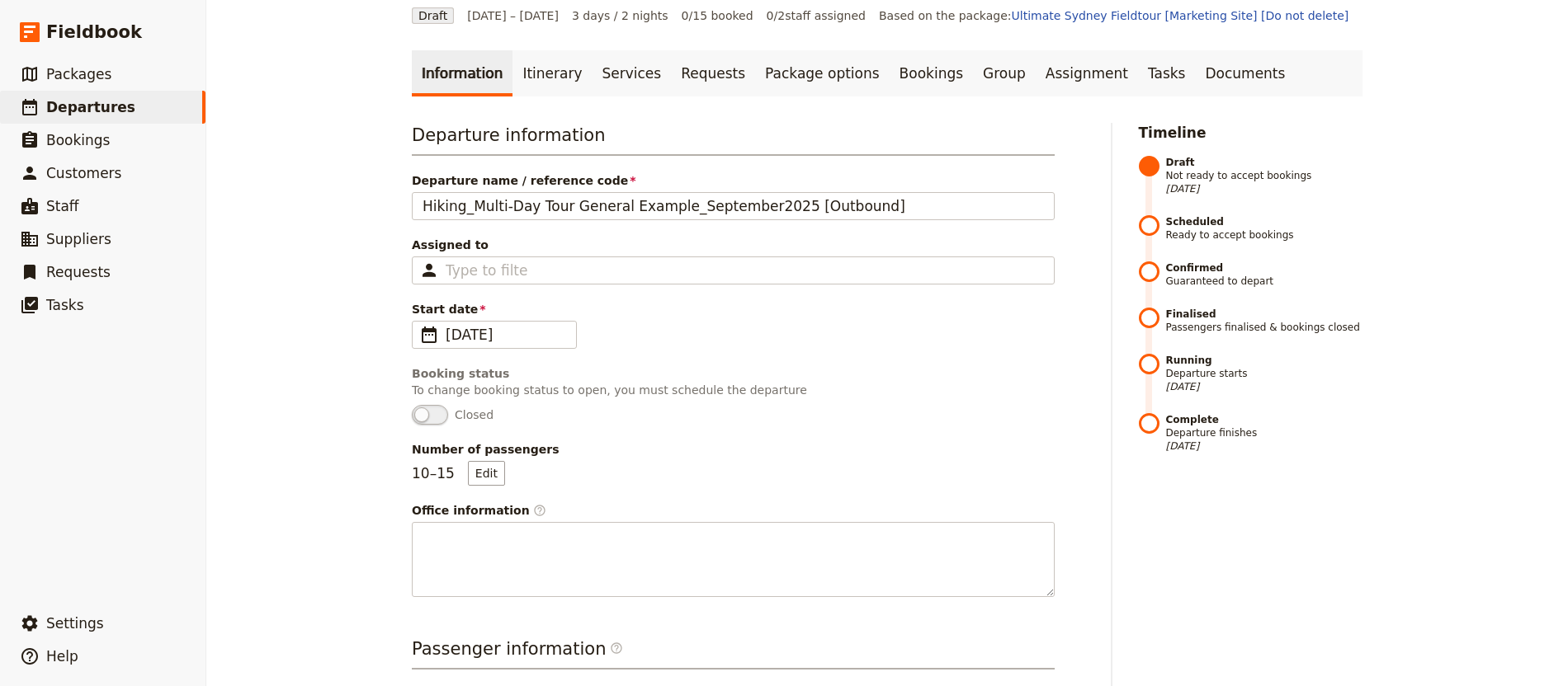
scroll to position [708, 0]
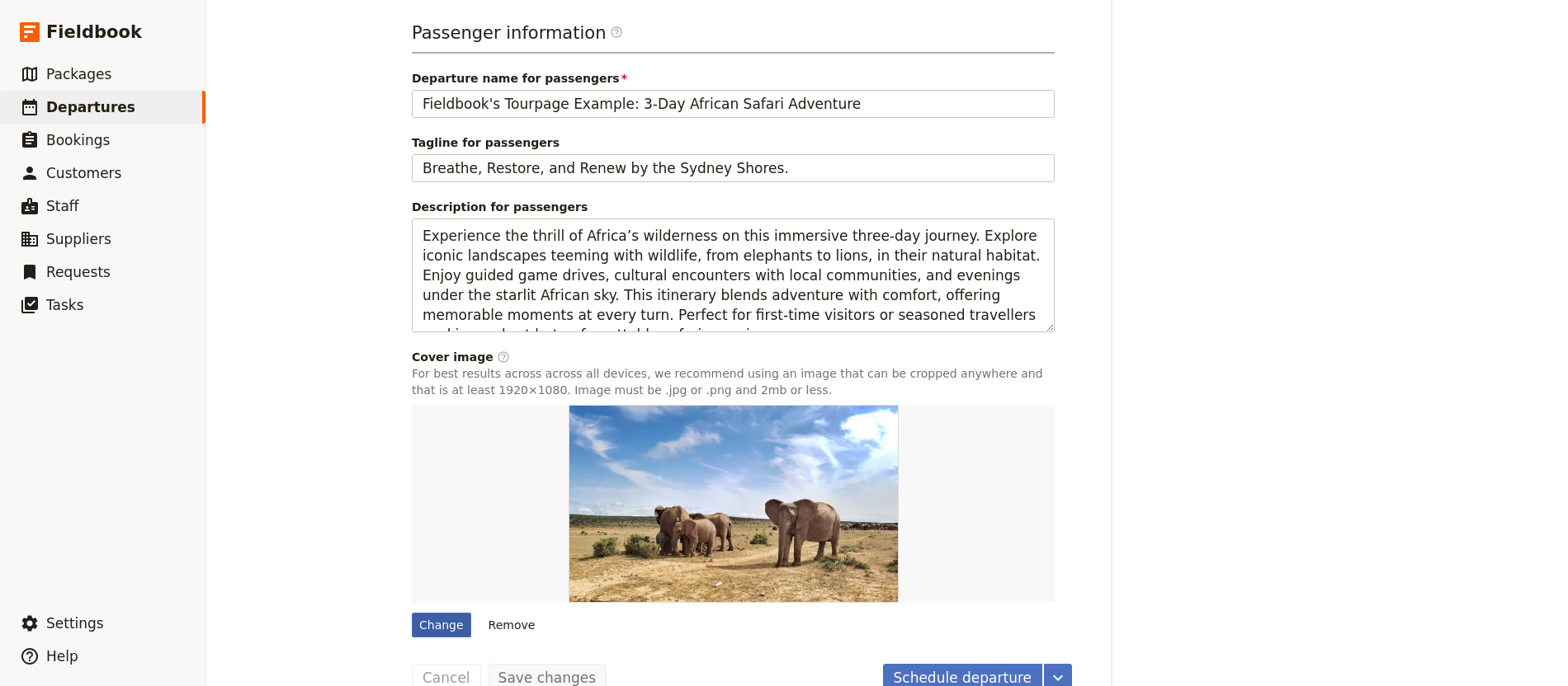
click at [439, 613] on div "Change" at bounding box center [441, 625] width 59 height 24
click at [412, 612] on input "Change" at bounding box center [411, 612] width 1 height 1
type input "C:\fakepath\12C6B1B6-3538-4684-9596-C45953AD867E.jpeg"
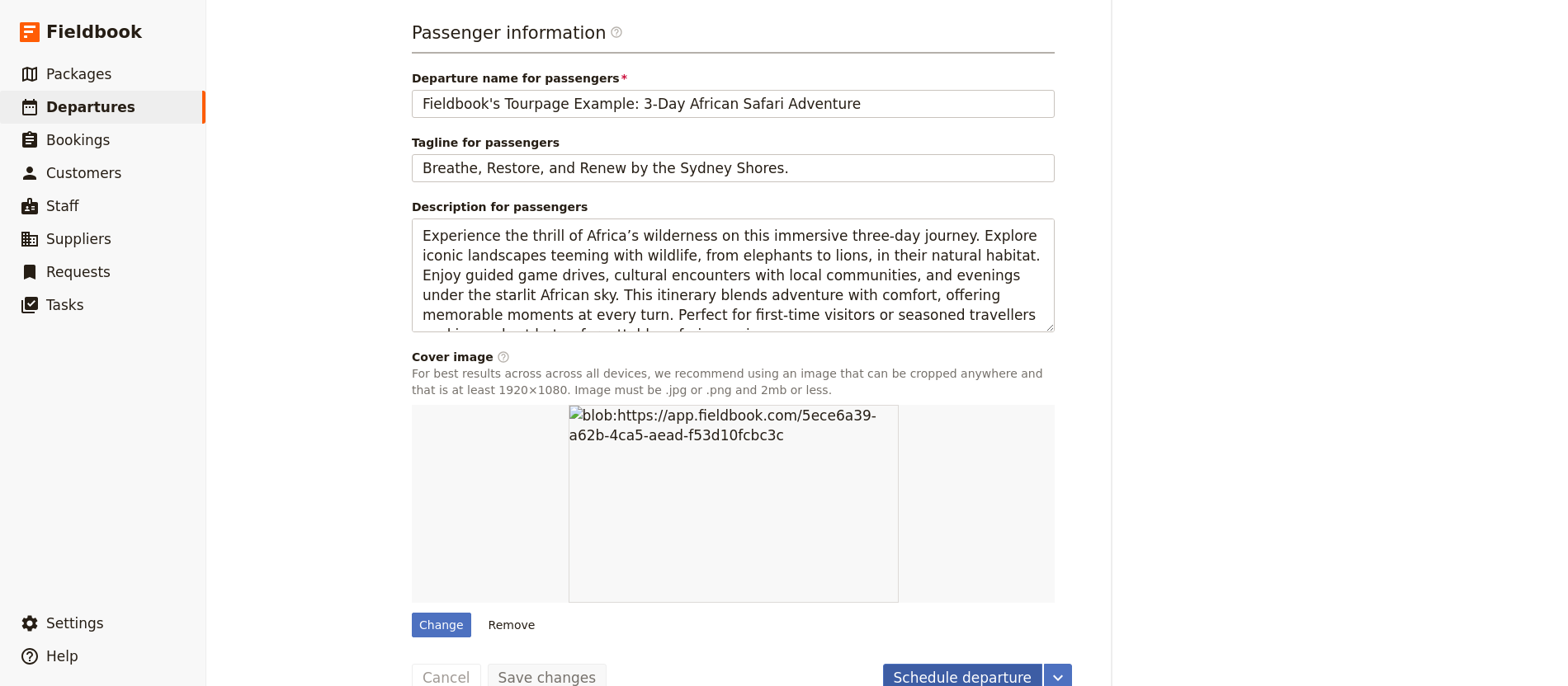
click at [1001, 664] on button "Schedule departure" at bounding box center [963, 678] width 160 height 28
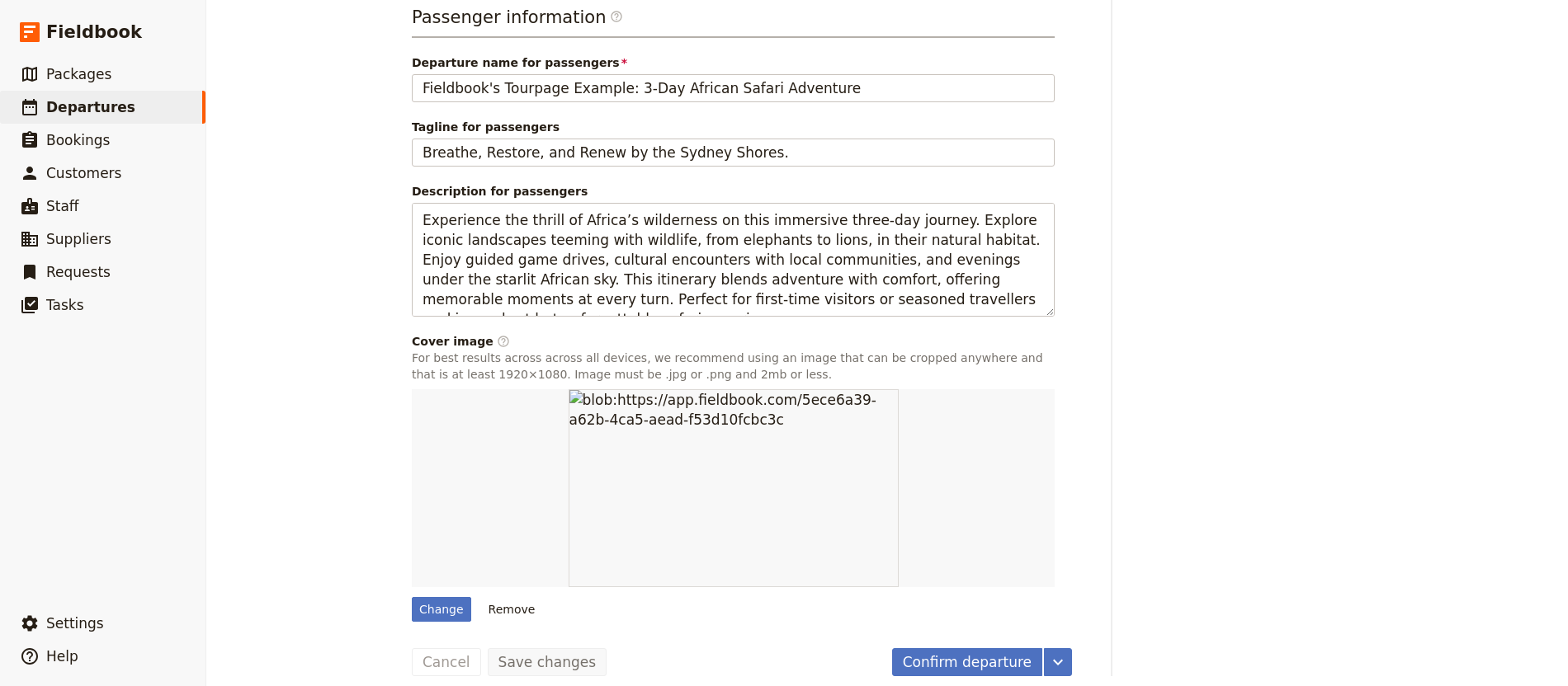
scroll to position [0, 0]
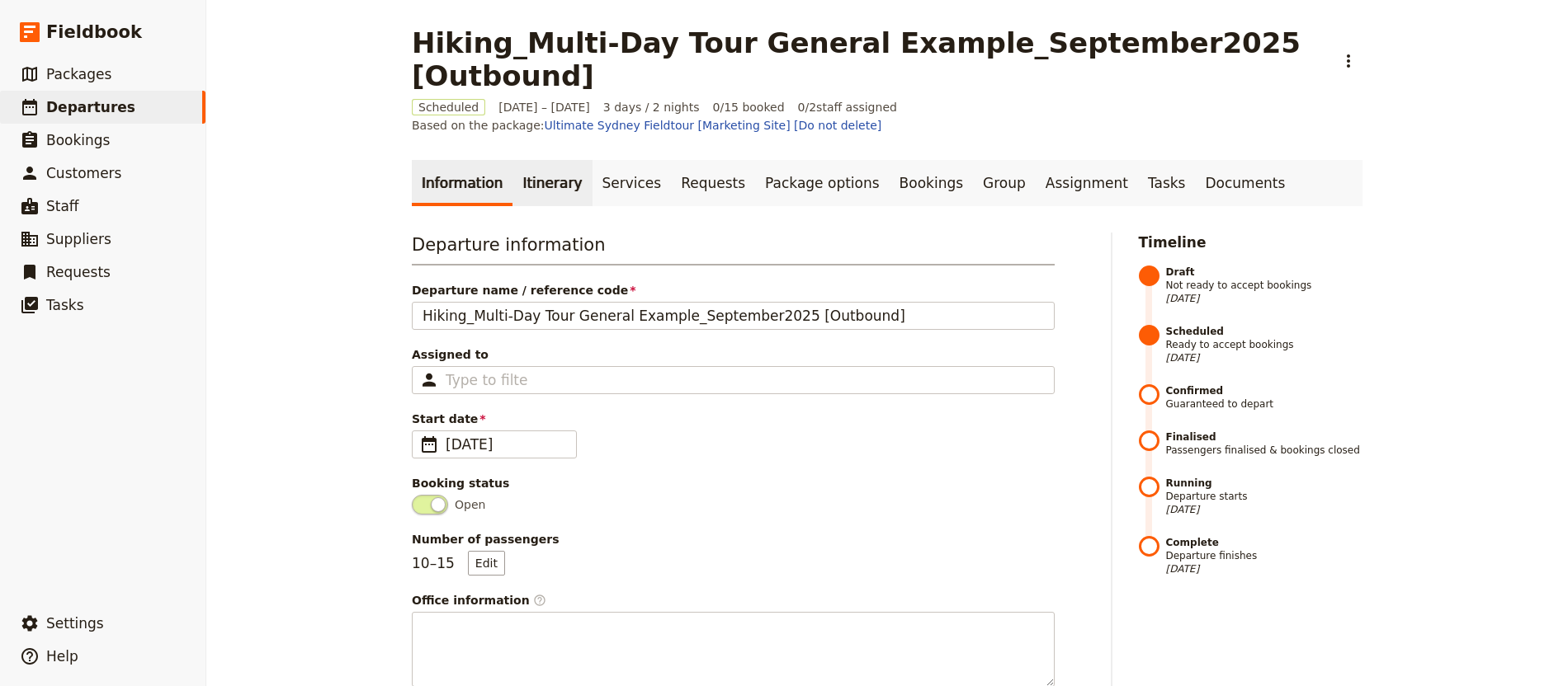
click at [540, 160] on link "Itinerary" at bounding box center [552, 182] width 79 height 46
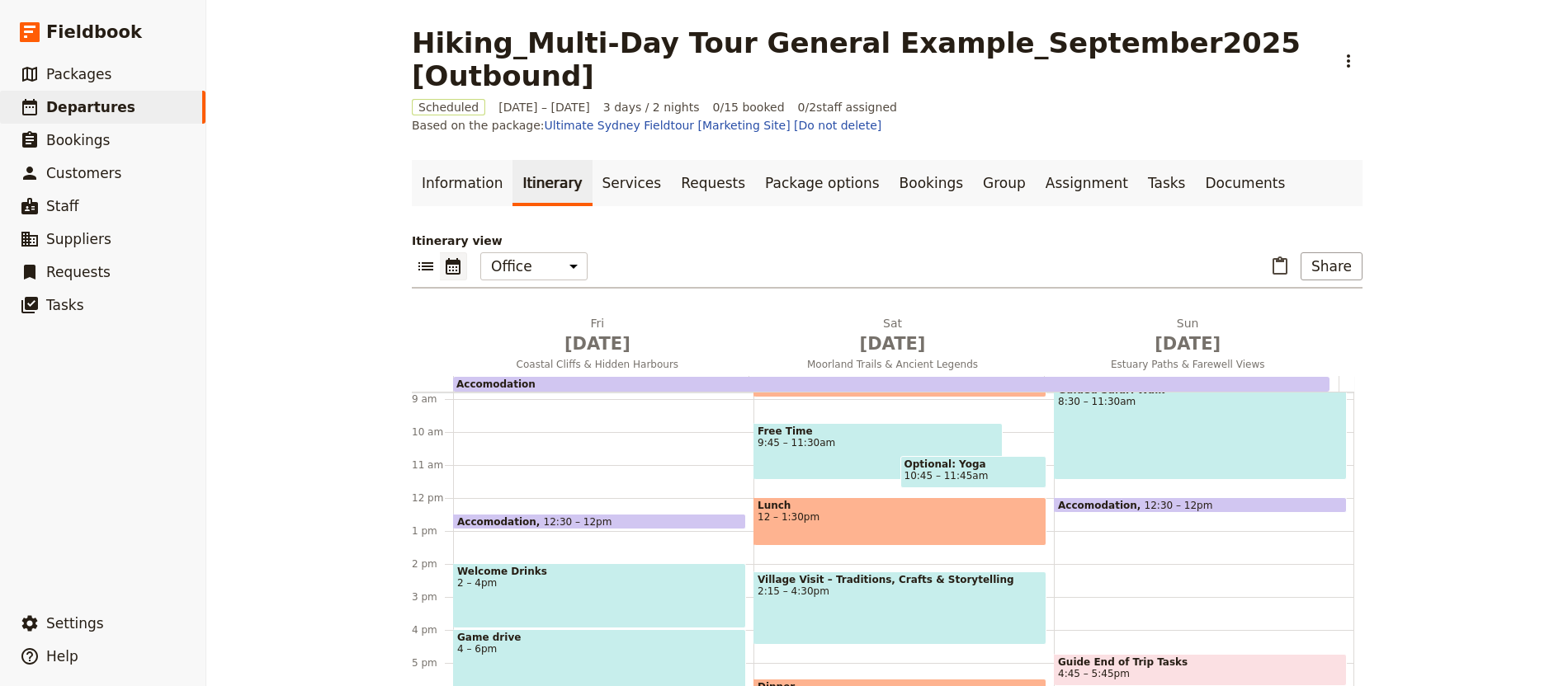
scroll to position [277, 0]
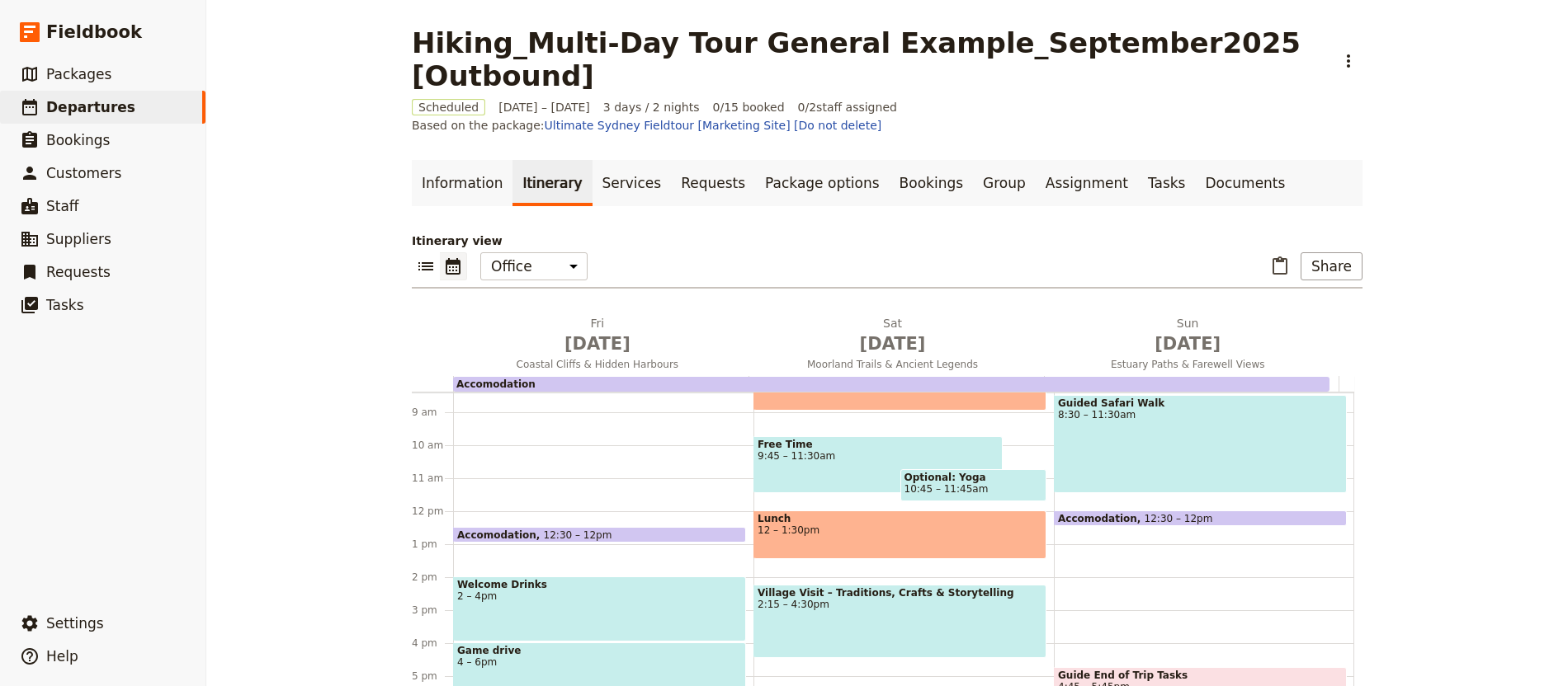
click at [447, 319] on icon "Add before day 1" at bounding box center [453, 327] width 17 height 16
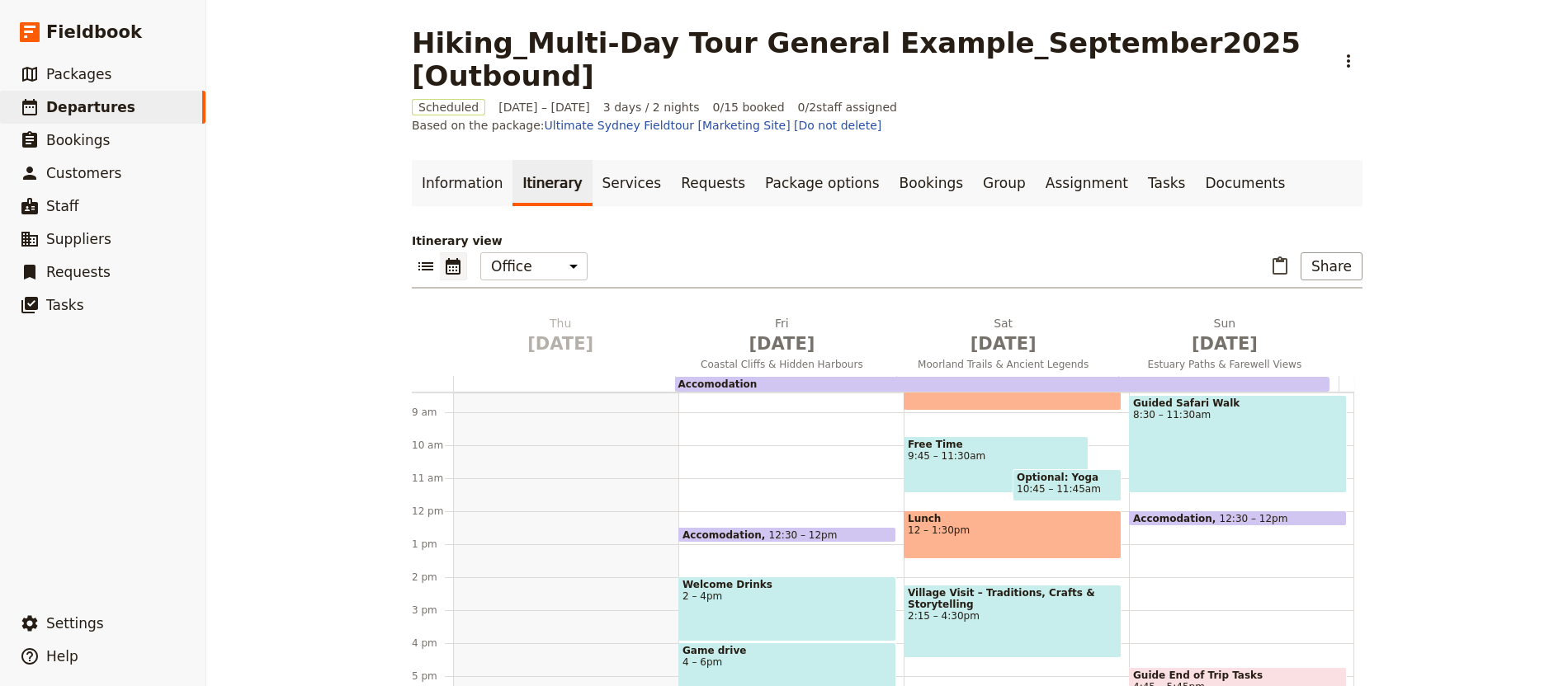
click at [568, 332] on span "[DATE]" at bounding box center [560, 344] width 202 height 24
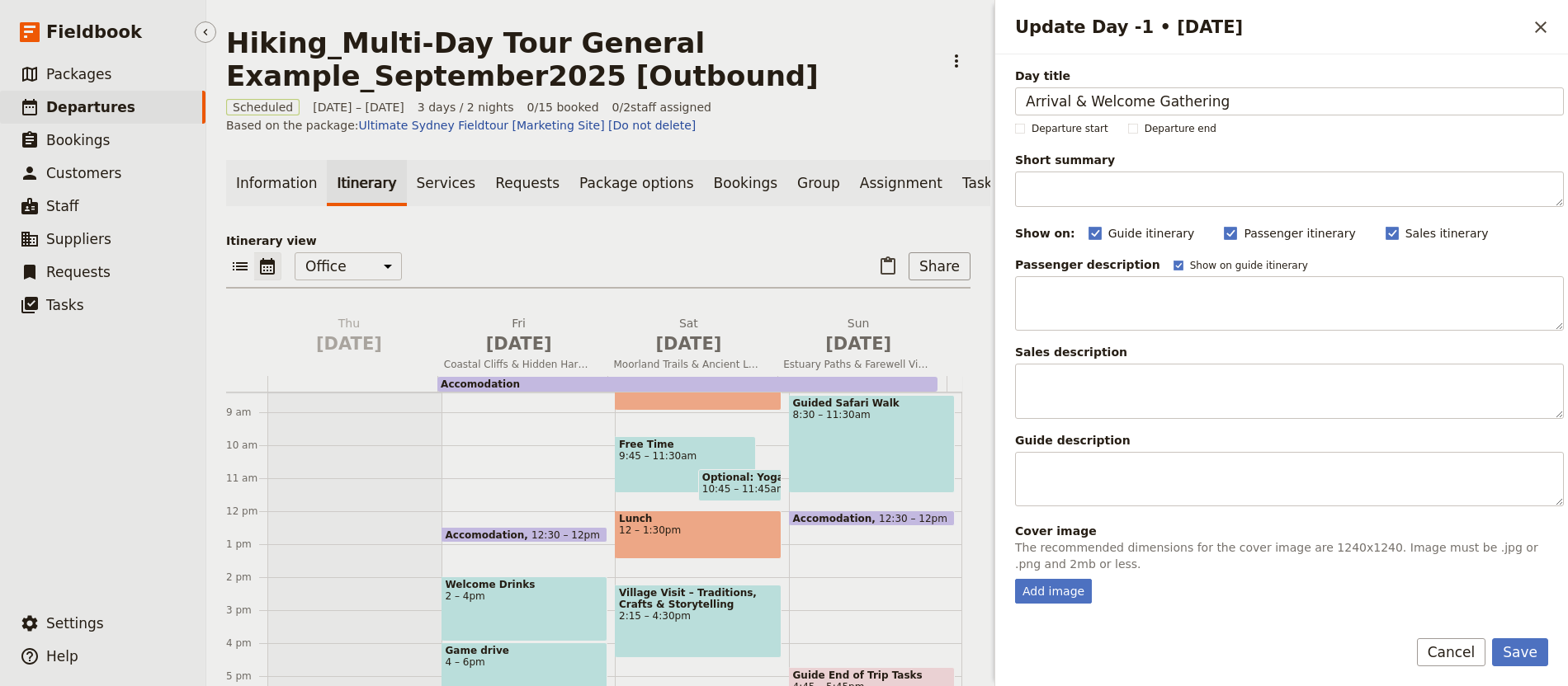
type input "Arrival & Welcome Gathering"
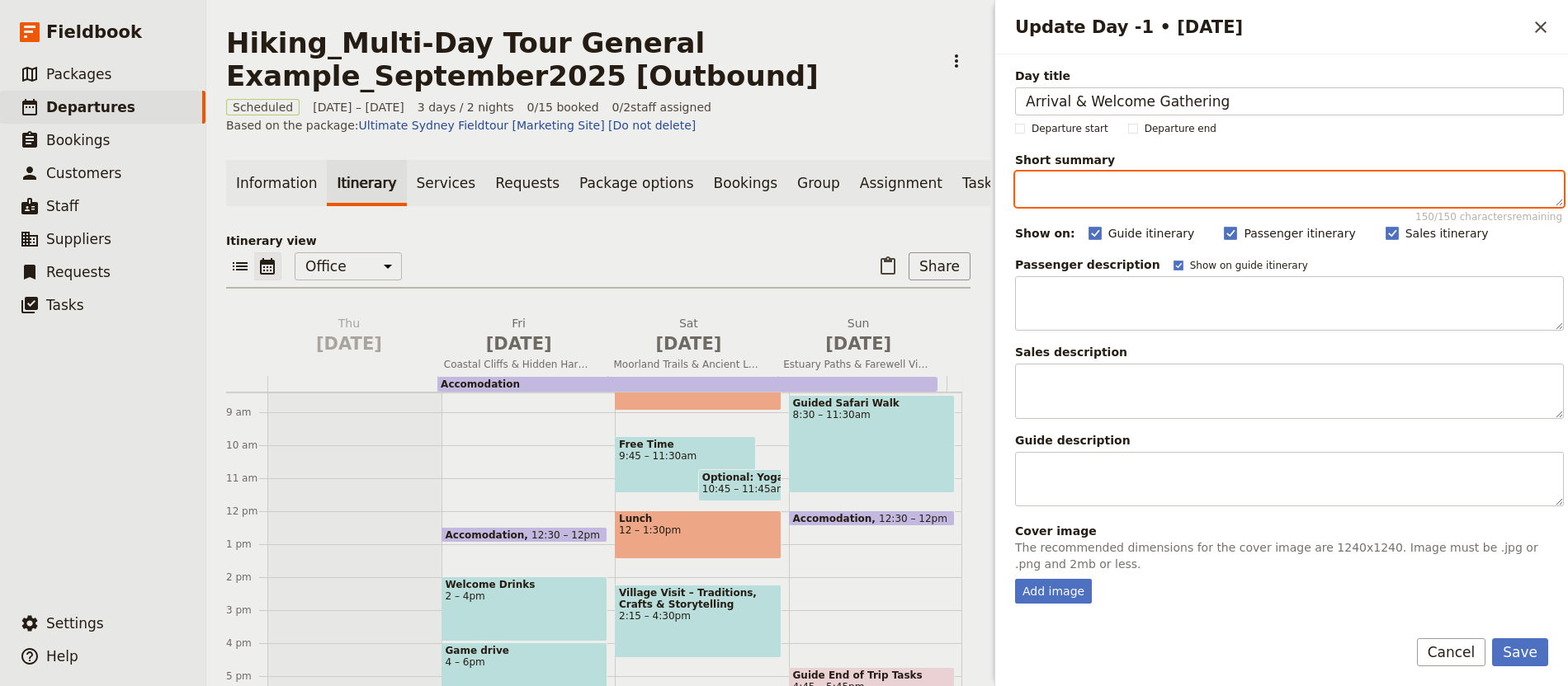
click at [1242, 184] on textarea "Short summary 150 / 150 characters remaining" at bounding box center [1289, 189] width 549 height 36
paste textarea "Arrive, meet your guide, and settle in before the adventure begins."
type textarea "Arrive, meet your guide, and settle in before the adventure begins."
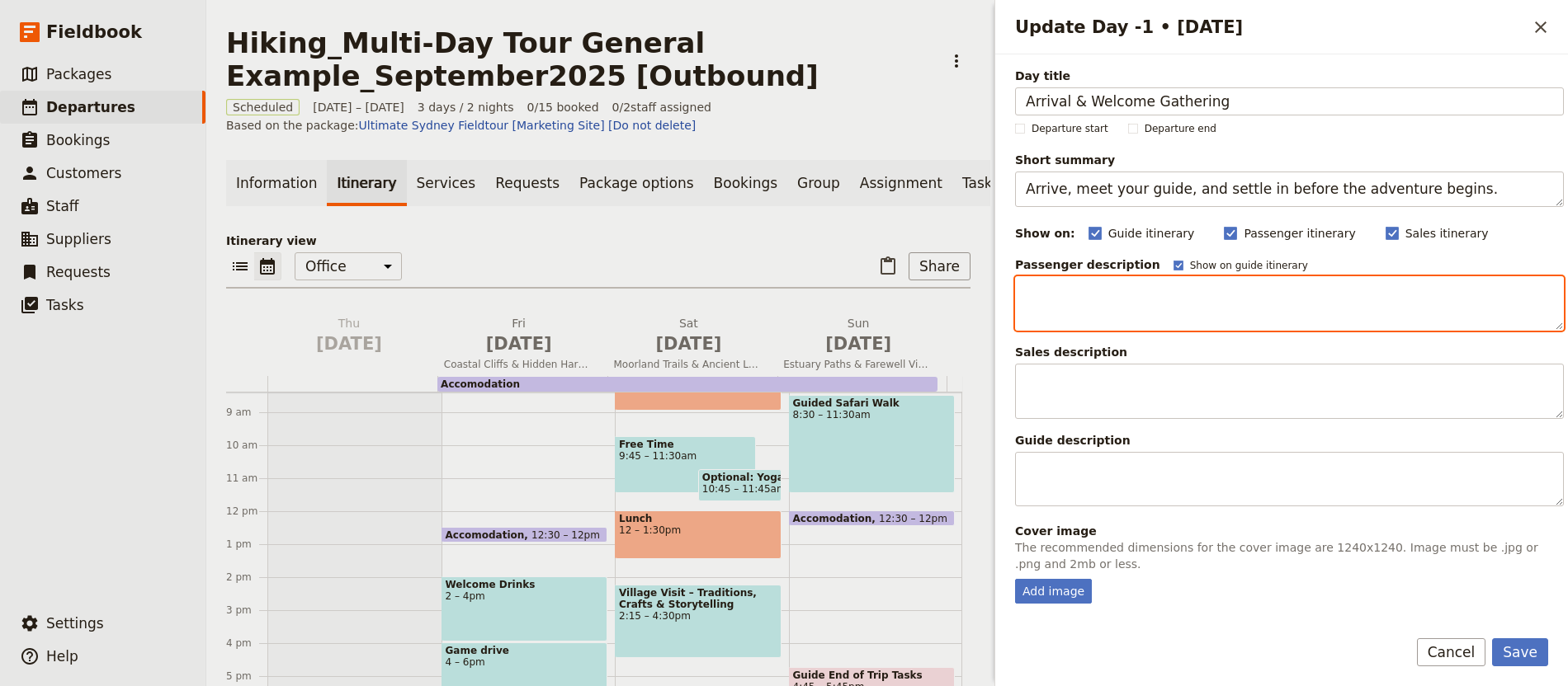
click at [1202, 311] on textarea "Update Day -1 • 28 Jan" at bounding box center [1289, 304] width 549 height 56
paste textarea "Guests arrive in the afternoon at our comfortable base accommodation, just step…"
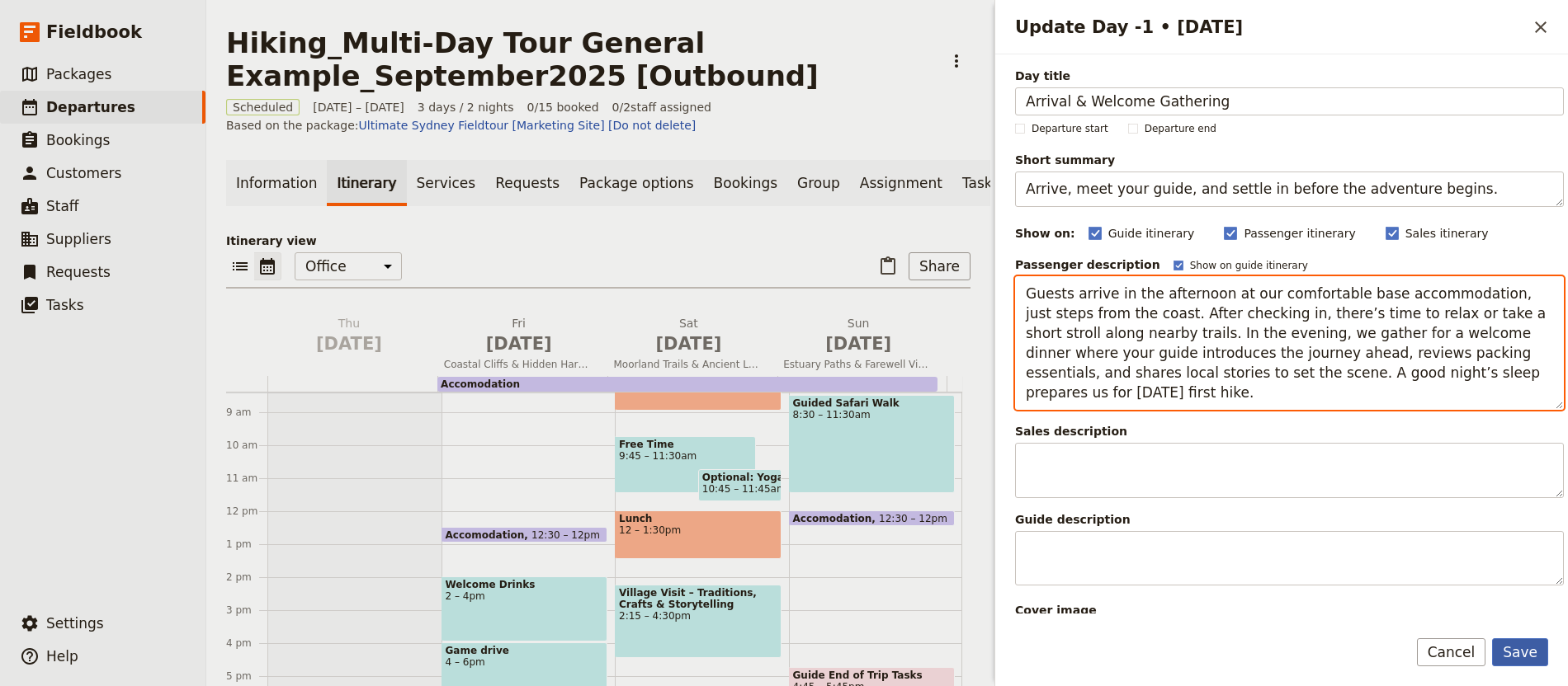
type textarea "Guests arrive in the afternoon at our comfortable base accommodation, just step…"
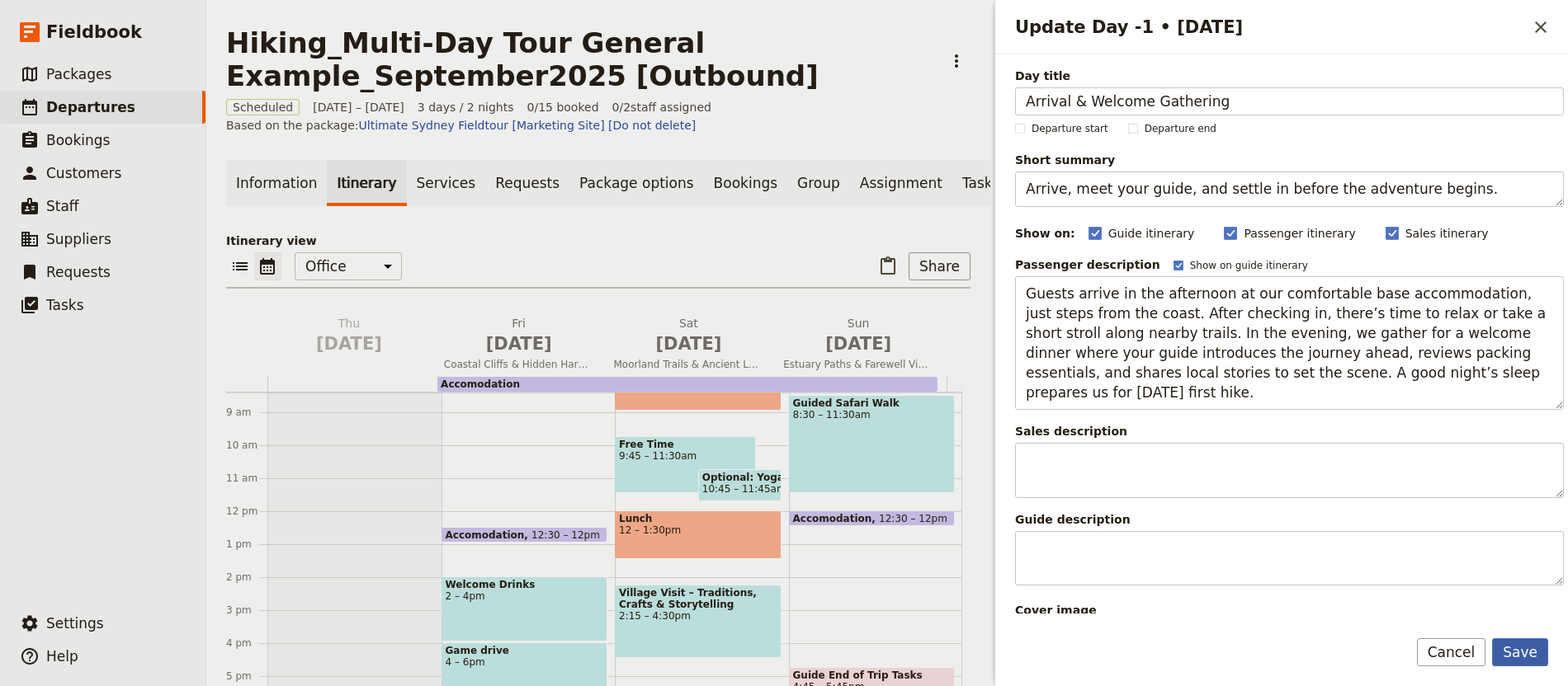
click at [1517, 643] on button "Save" at bounding box center [1519, 652] width 56 height 28
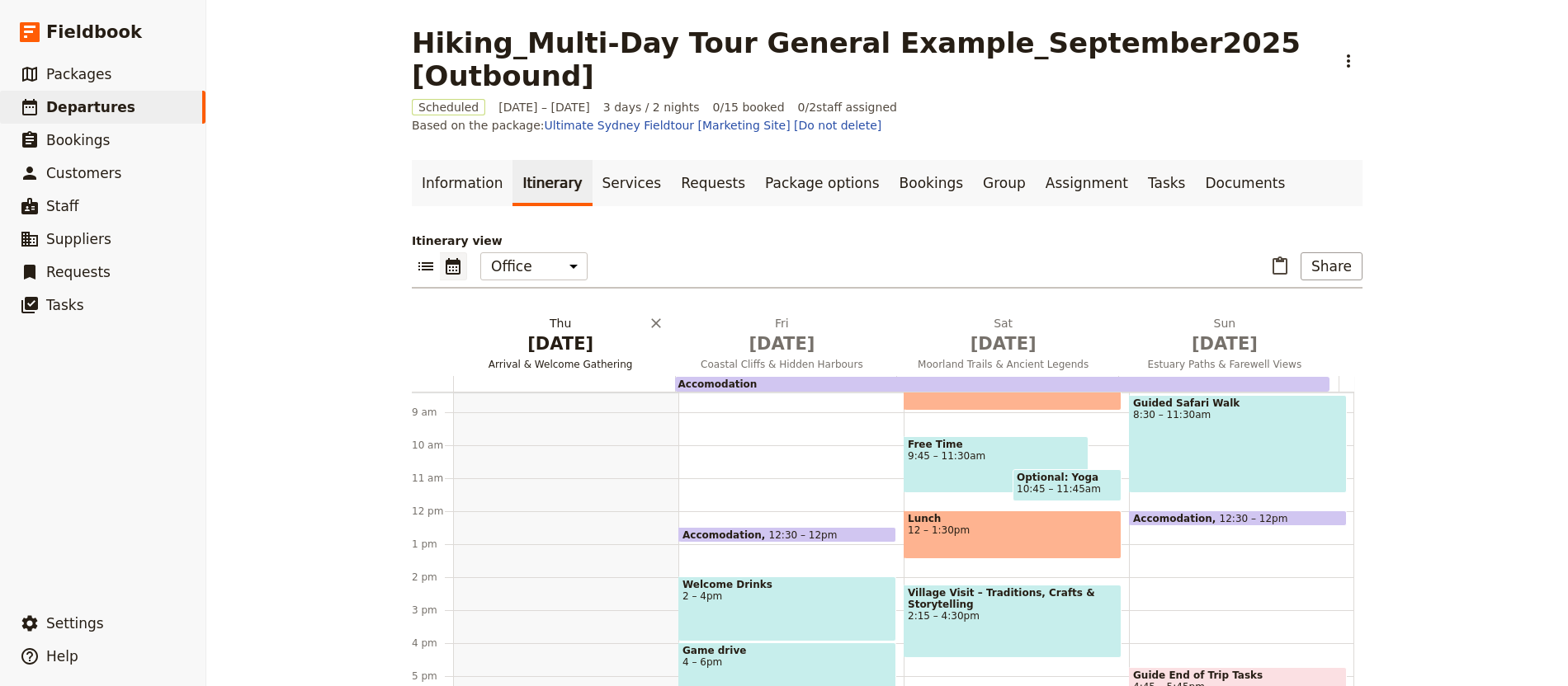
click at [599, 358] on span "Arrival & Welcome Gathering" at bounding box center [560, 364] width 215 height 13
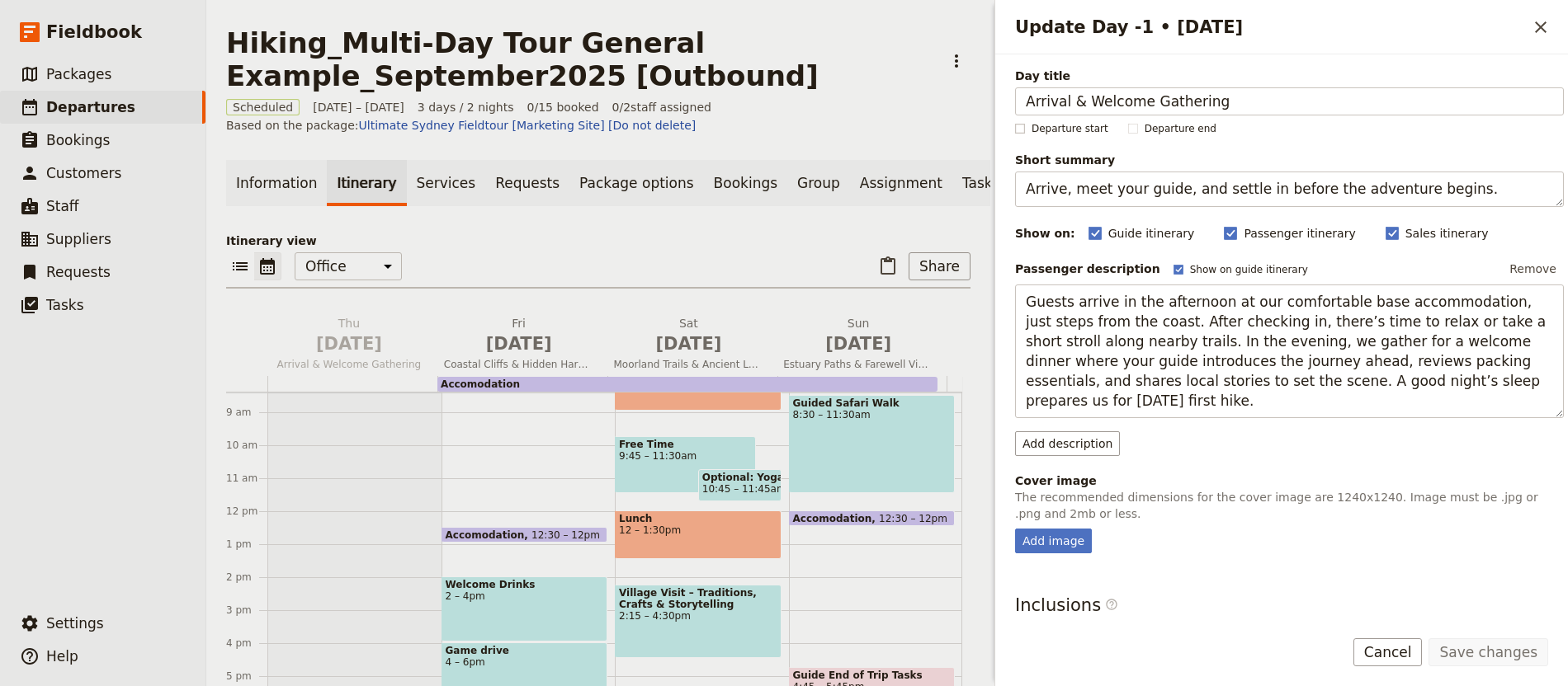
click at [1050, 131] on span "Departure start" at bounding box center [1069, 129] width 76 height 13
click at [1015, 122] on input "Departure start" at bounding box center [1014, 122] width 1 height 1
checkbox input "true"
click at [1501, 643] on button "Save changes" at bounding box center [1488, 652] width 120 height 28
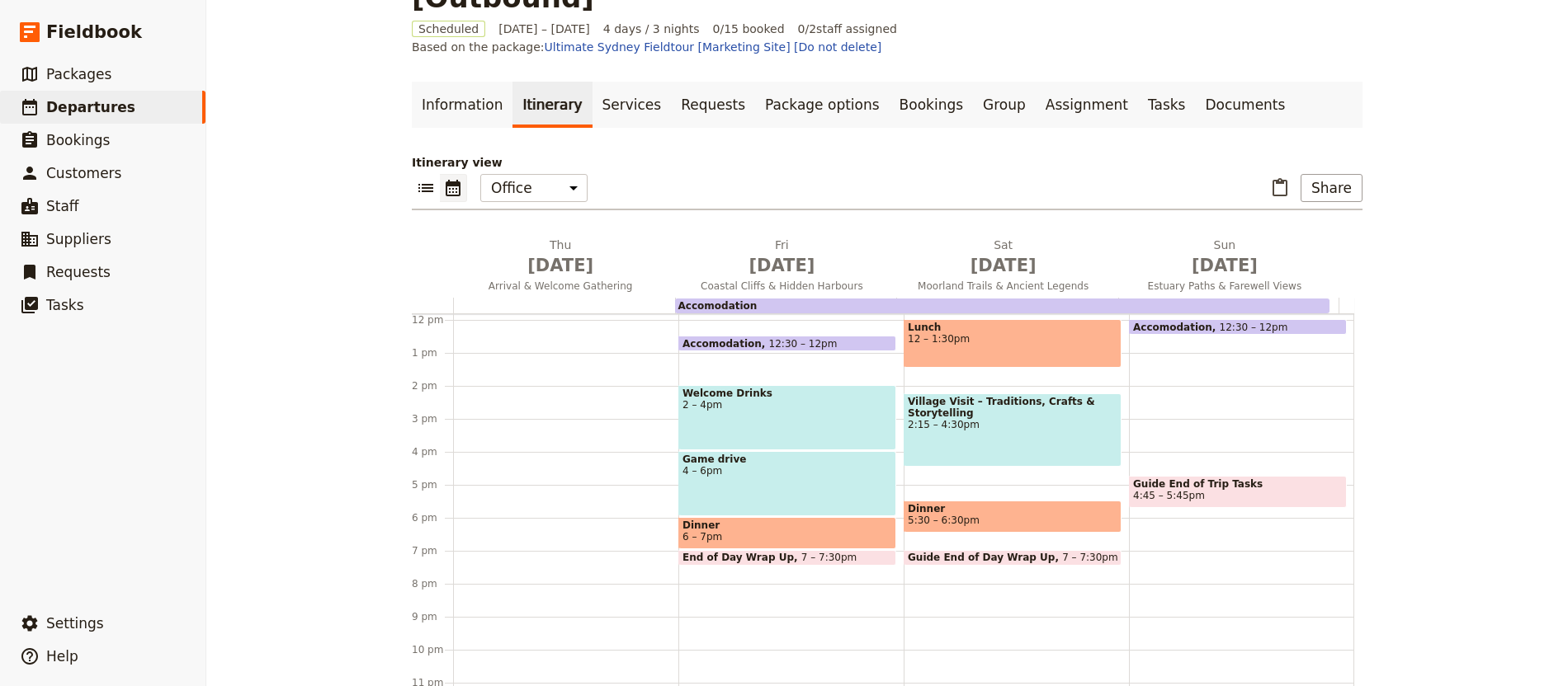
scroll to position [81, 0]
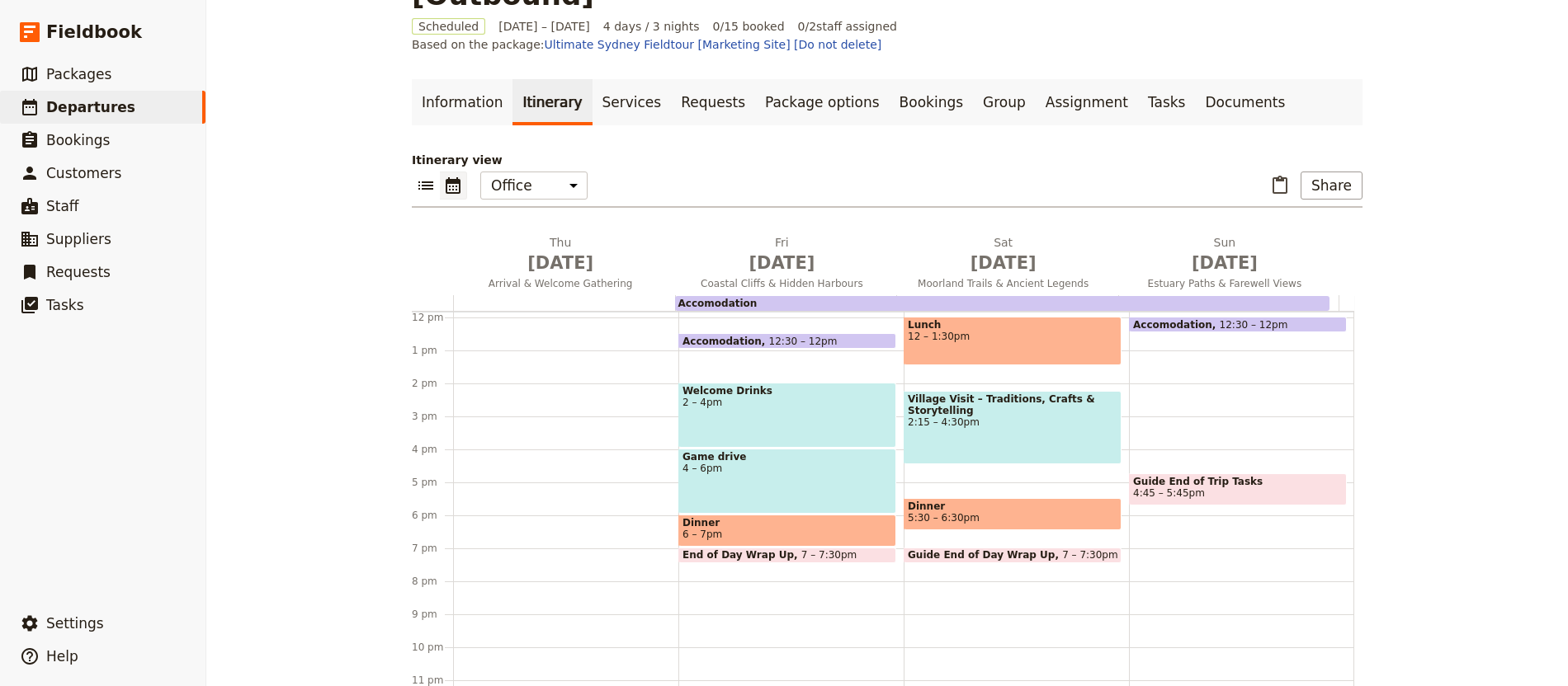
click at [718, 518] on span "Dinner" at bounding box center [787, 523] width 209 height 11
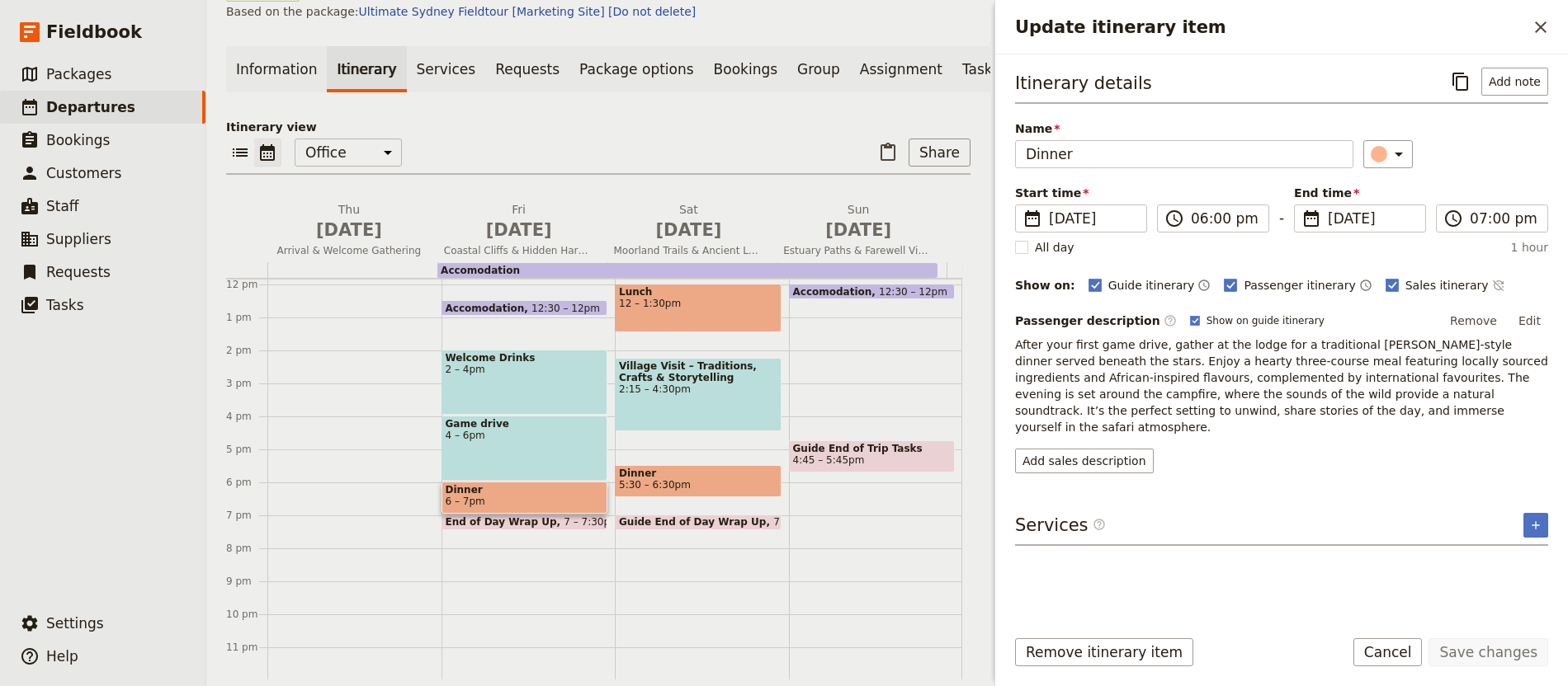
click at [1468, 66] on div "Itinerary details ​ Add note Name Dinner ​ Start time ​ [DATE] [DATE] [DATE] 18…" at bounding box center [1281, 334] width 572 height 559
click at [1450, 77] on button "​" at bounding box center [1460, 82] width 28 height 28
click at [1551, 27] on button "​" at bounding box center [1540, 27] width 28 height 28
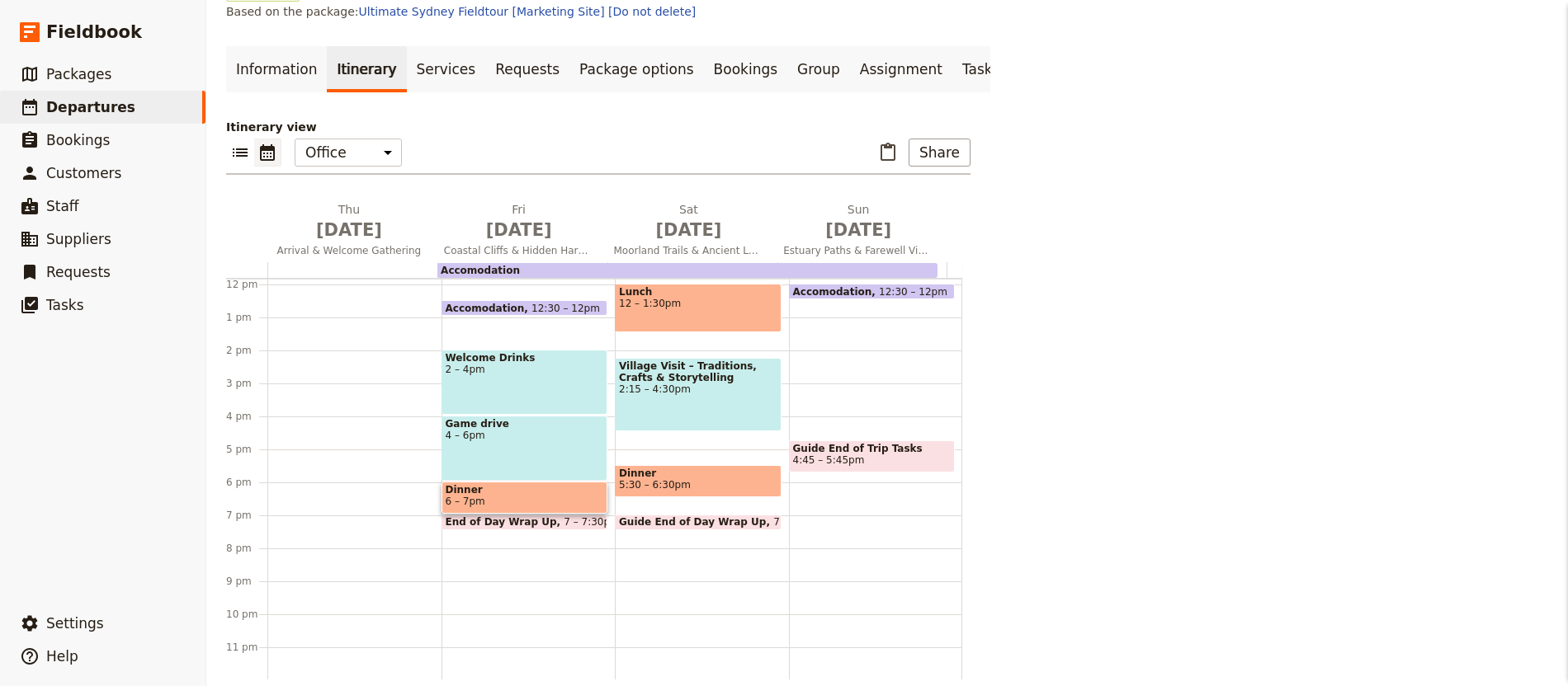
scroll to position [81, 0]
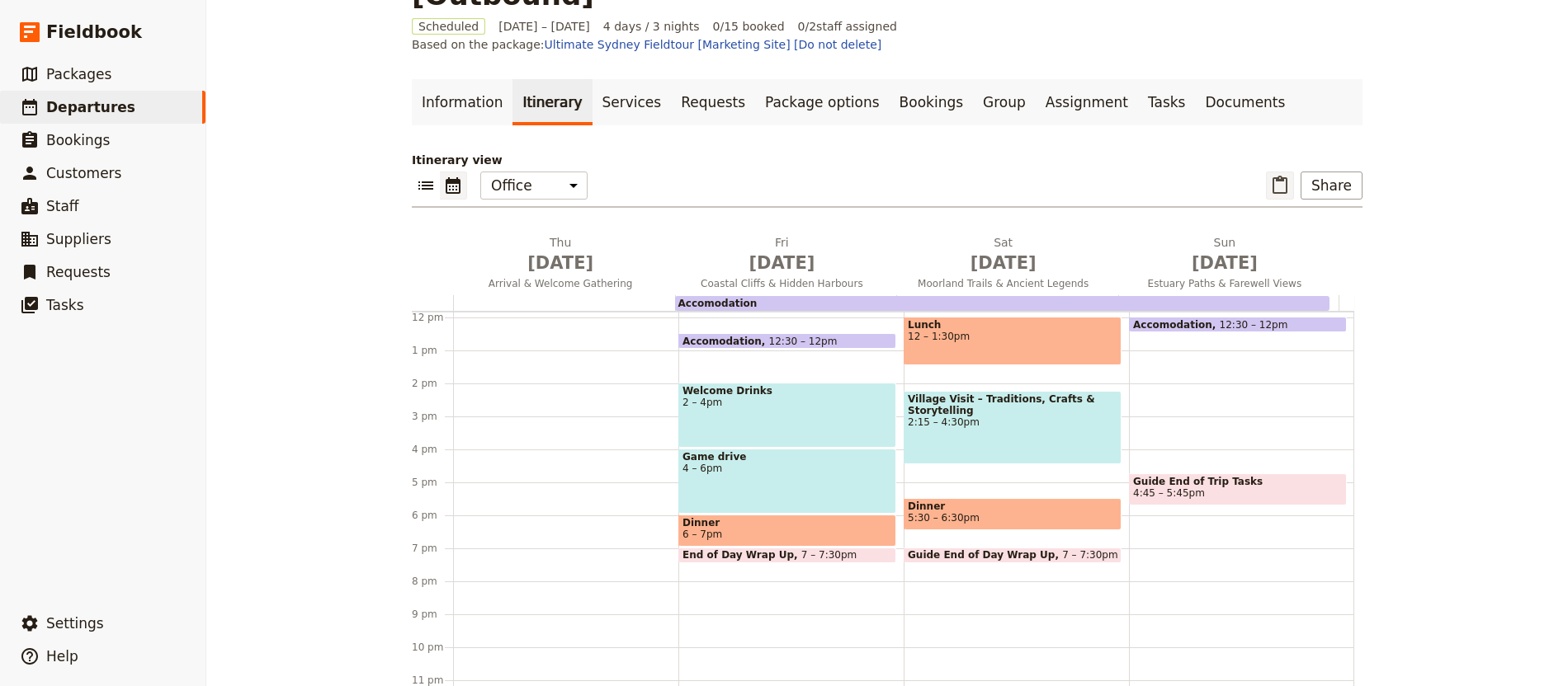
click at [1266, 172] on button "​" at bounding box center [1280, 186] width 28 height 28
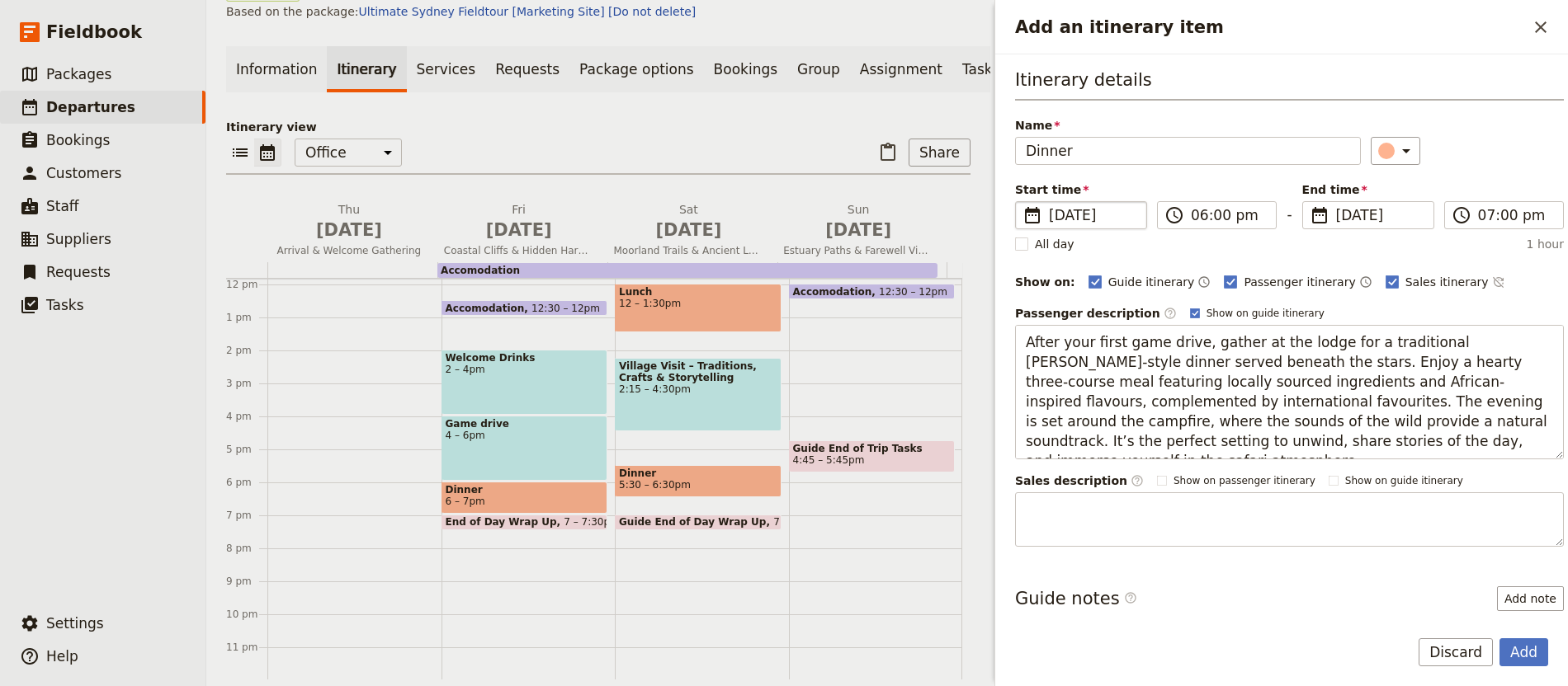
click at [1059, 219] on span "[DATE]" at bounding box center [1092, 215] width 88 height 20
click at [1022, 202] on input "[DATE]" at bounding box center [1022, 201] width 1 height 1
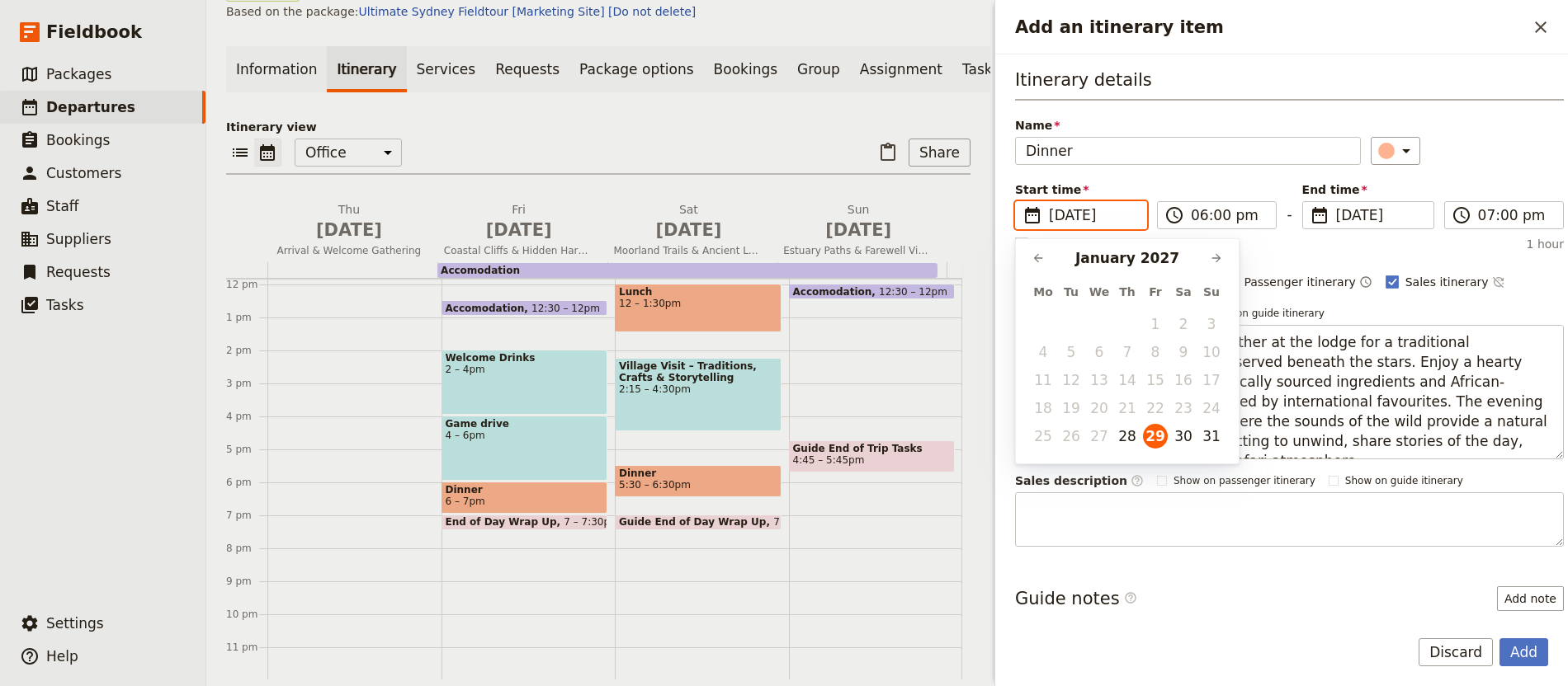
scroll to position [0, 0]
click at [1124, 439] on button "28" at bounding box center [1127, 436] width 24 height 24
type input "[DATE]"
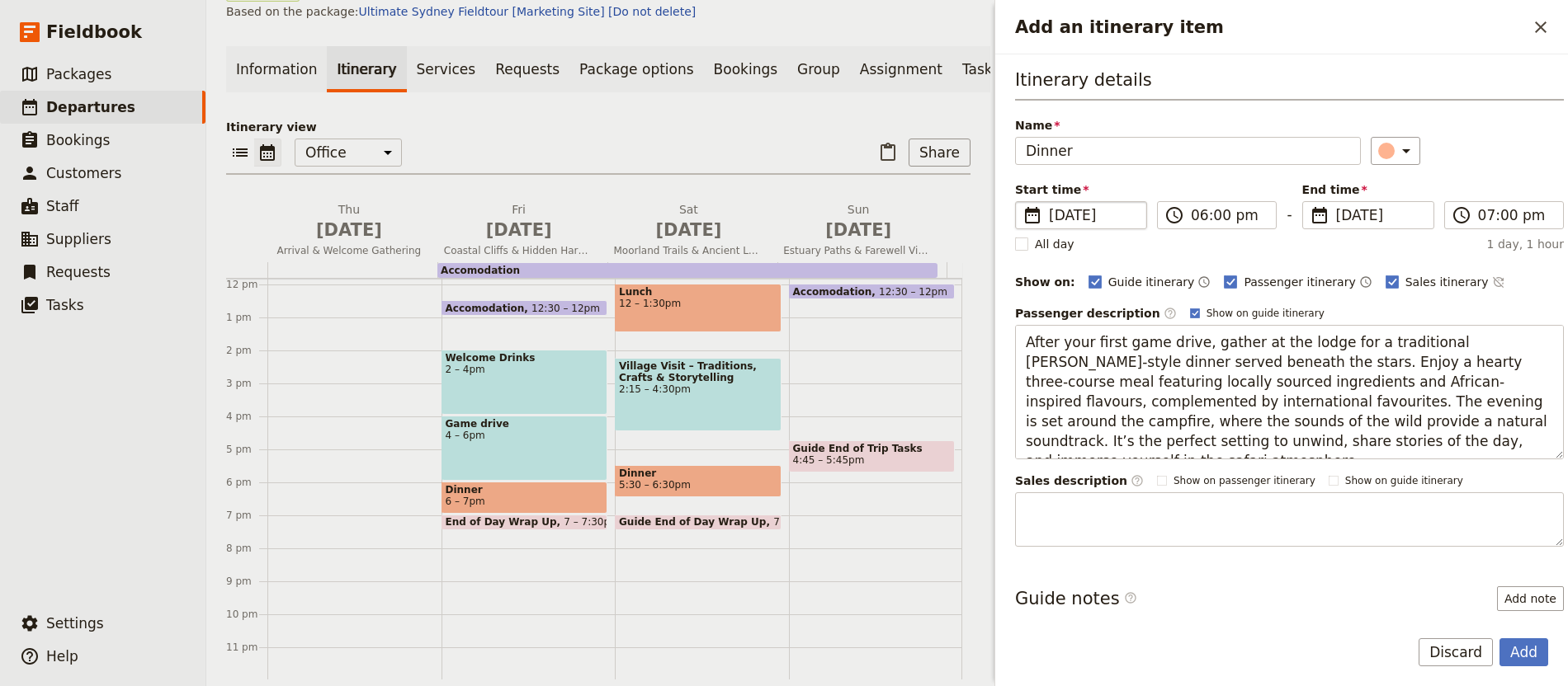
click at [1253, 271] on div "Itinerary details Name Dinner ​ Start time ​ [DATE] [DATE] 18:00 ​ 06:00 pm - E…" at bounding box center [1289, 307] width 549 height 479
click at [1319, 212] on span "​" at bounding box center [1320, 215] width 20 height 20
click at [1310, 202] on input "[DATE]" at bounding box center [1309, 201] width 1 height 1
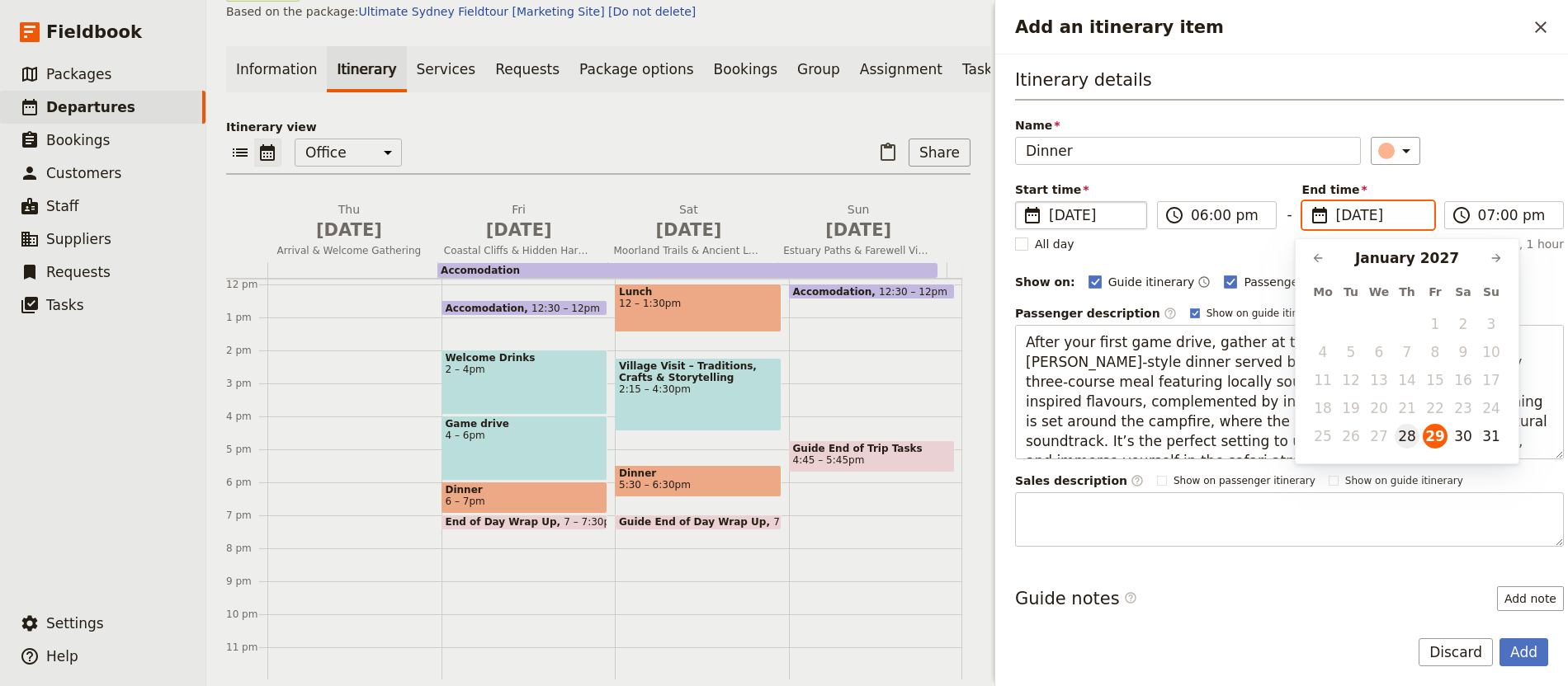
click at [1410, 433] on button "28" at bounding box center [1406, 436] width 24 height 24
type input "[DATE]"
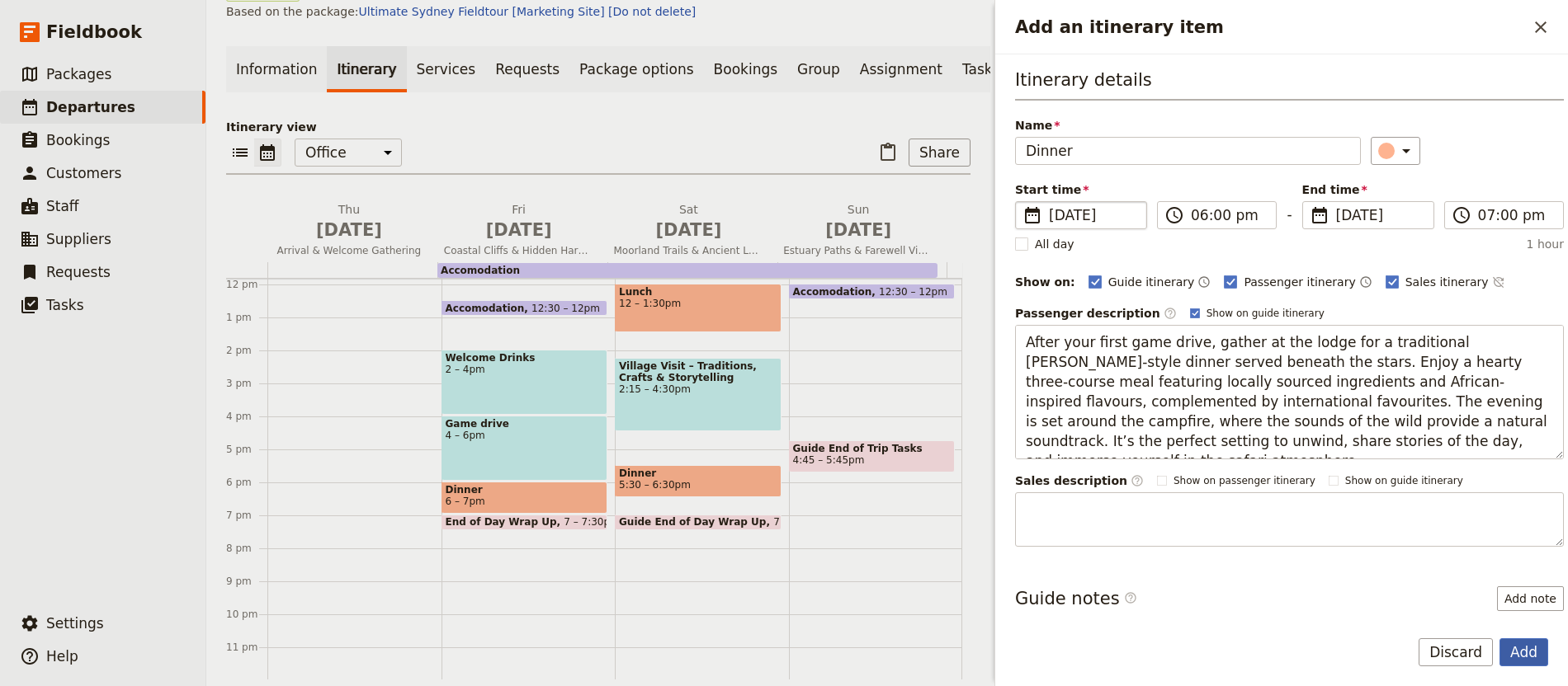
click at [1516, 646] on button "Add" at bounding box center [1524, 652] width 49 height 28
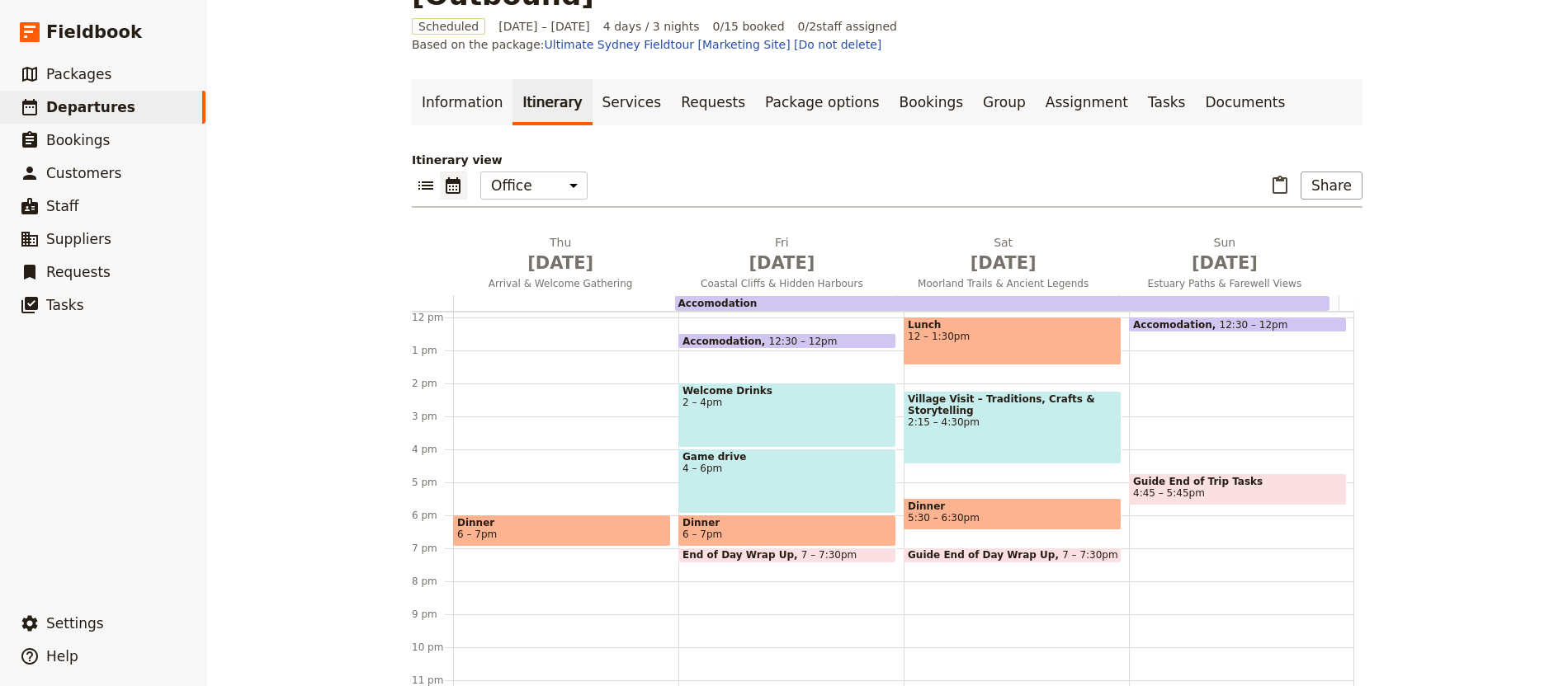
click at [502, 529] on span "6 – 7pm" at bounding box center [561, 534] width 209 height 11
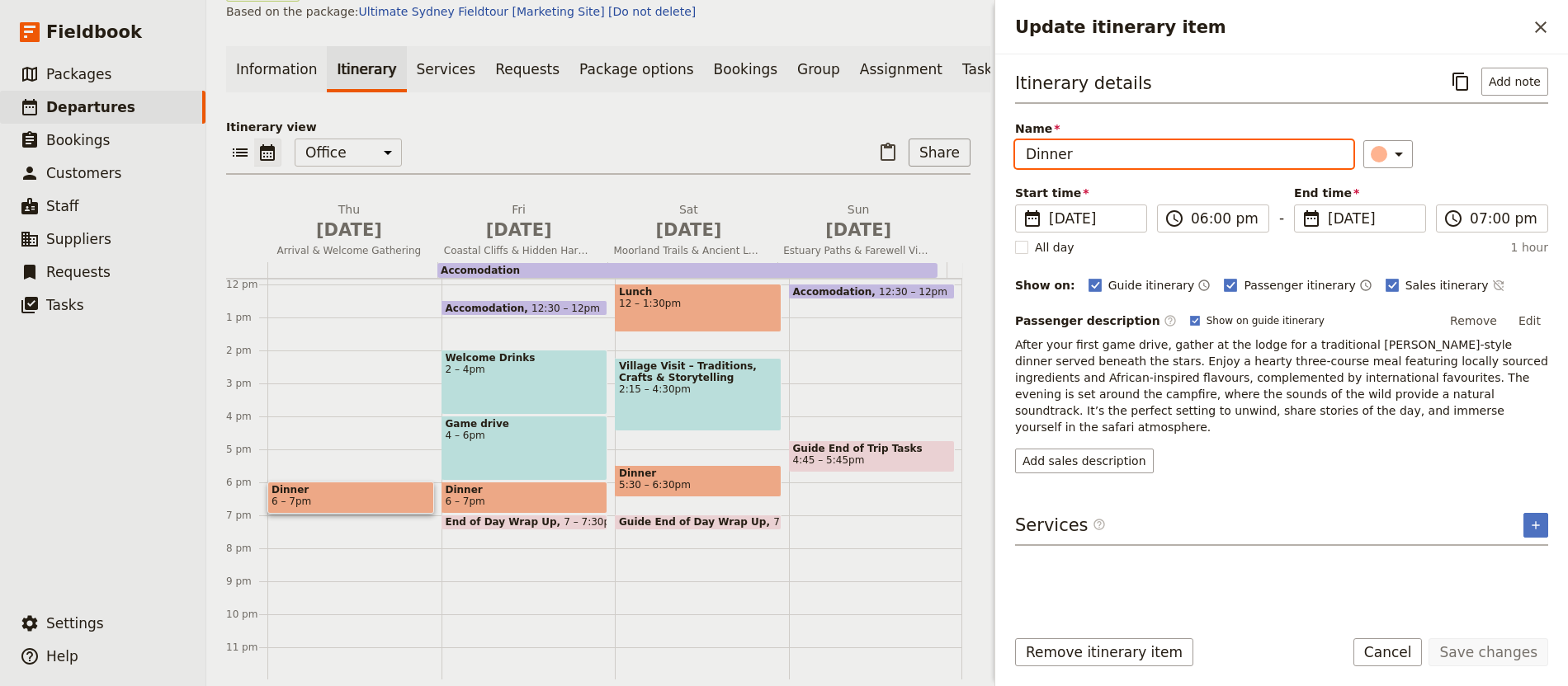
click at [1033, 152] on input "Dinner" at bounding box center [1183, 154] width 338 height 28
type input "Welcome Dinner"
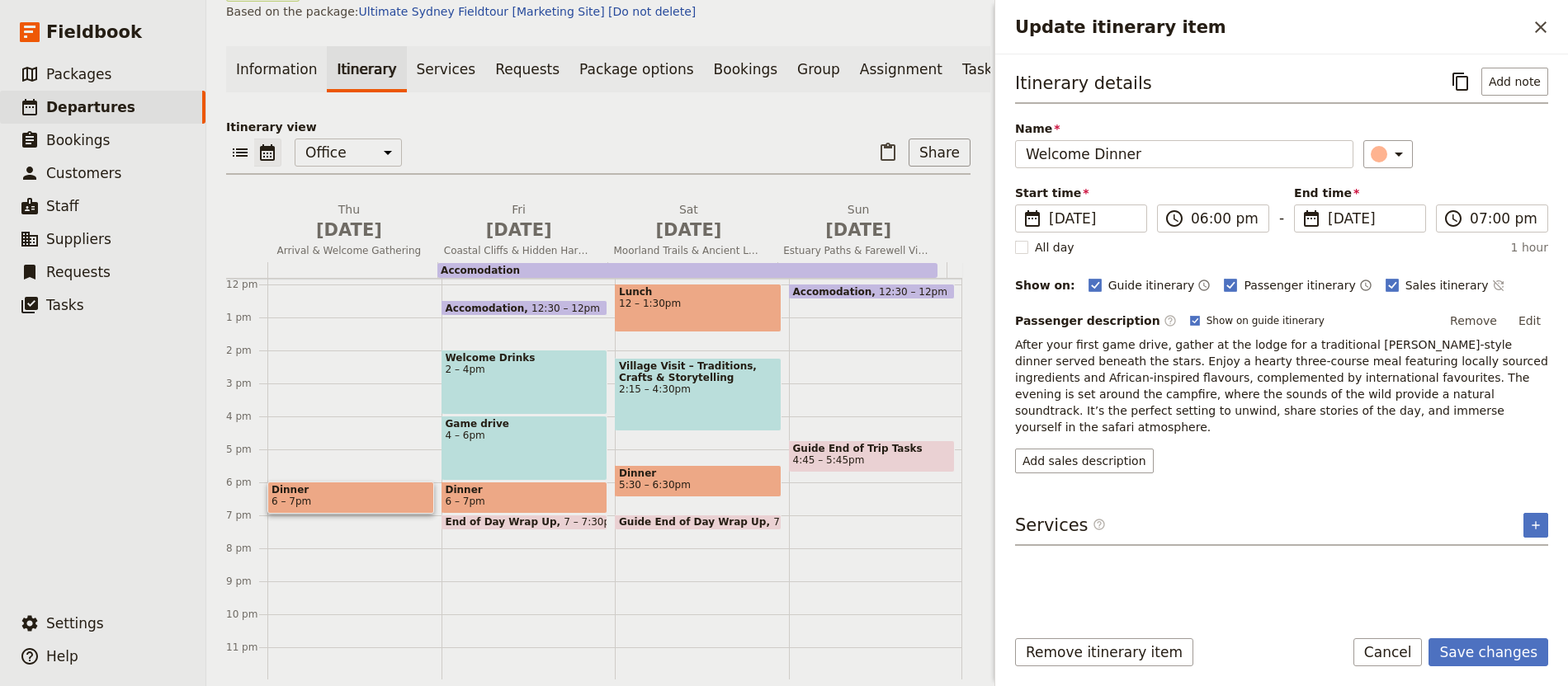
click at [1529, 320] on button "Edit" at bounding box center [1529, 320] width 37 height 24
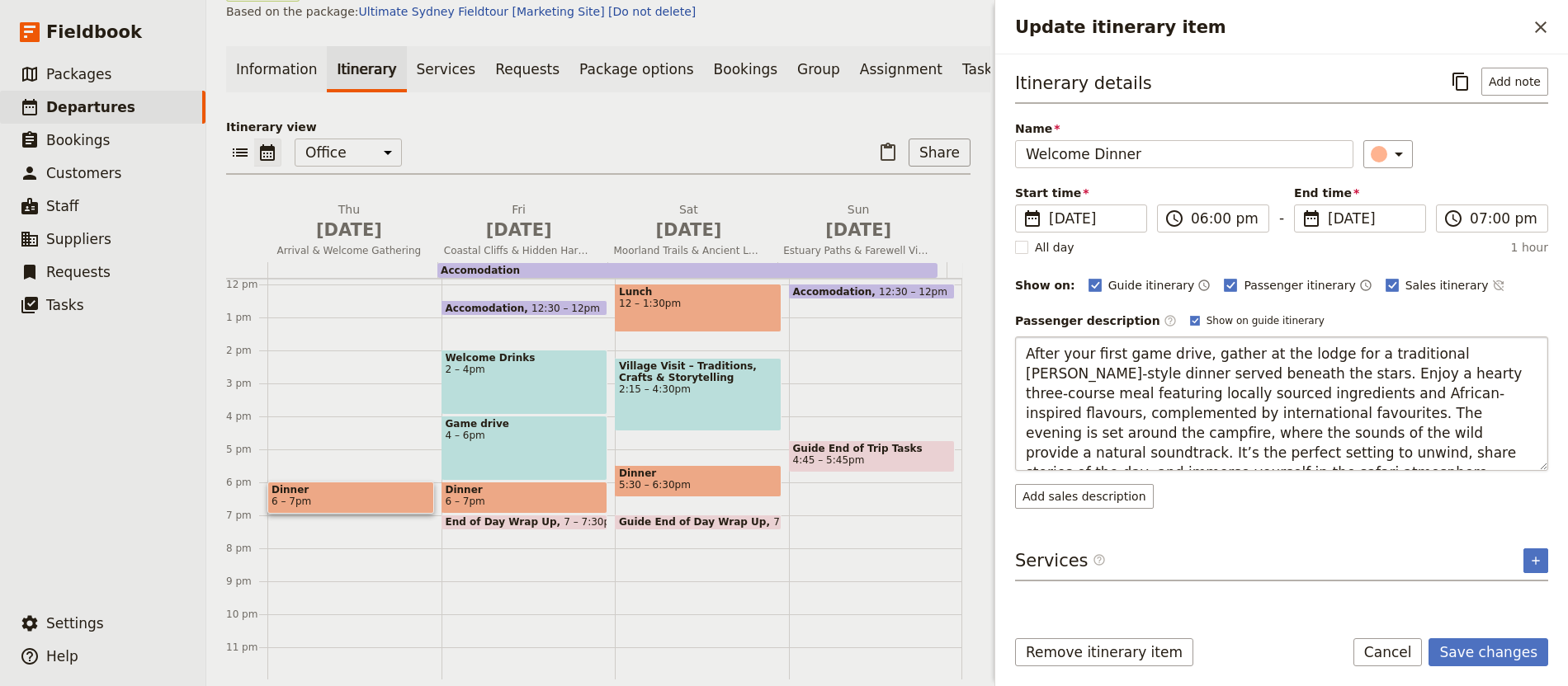
type textarea "Gather with your fellow travellers at our base accommodation for a warm, locall…"
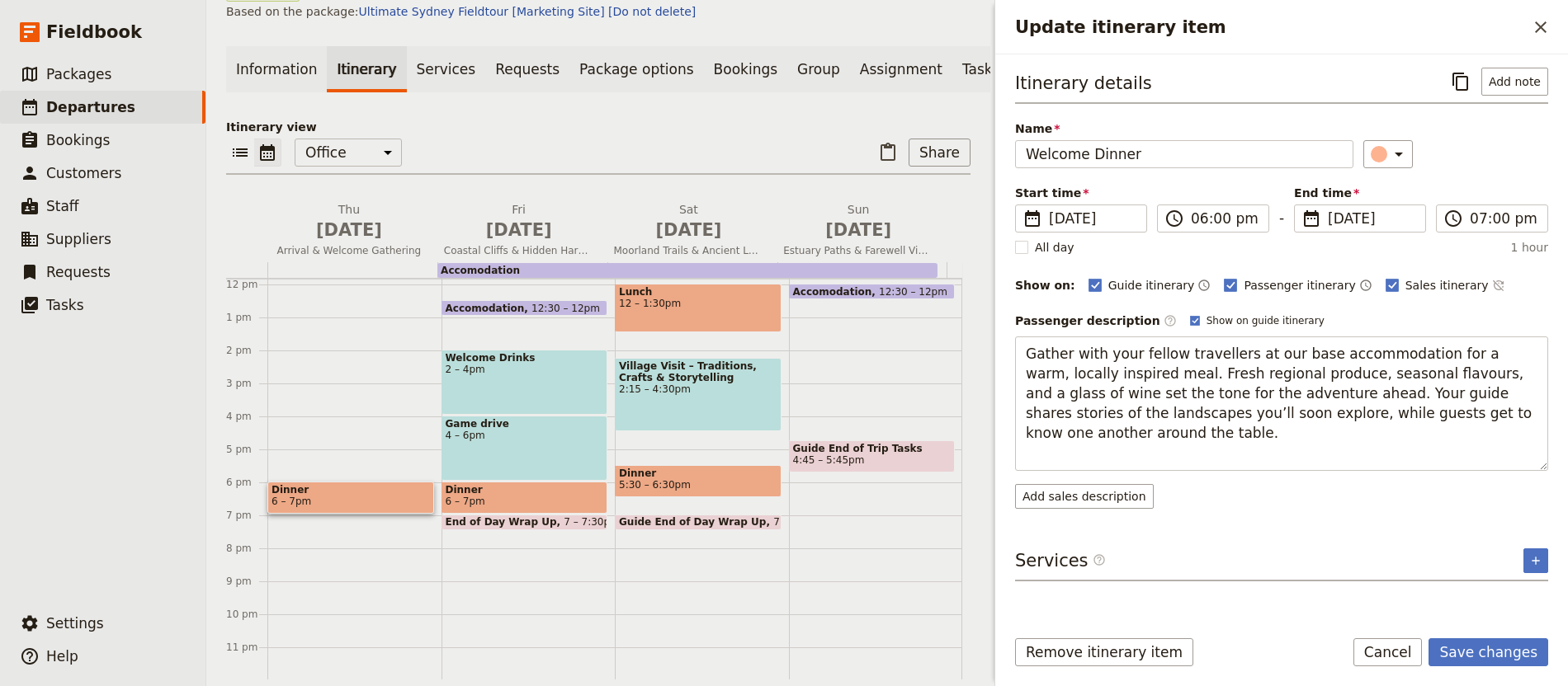
scroll to position [10, 0]
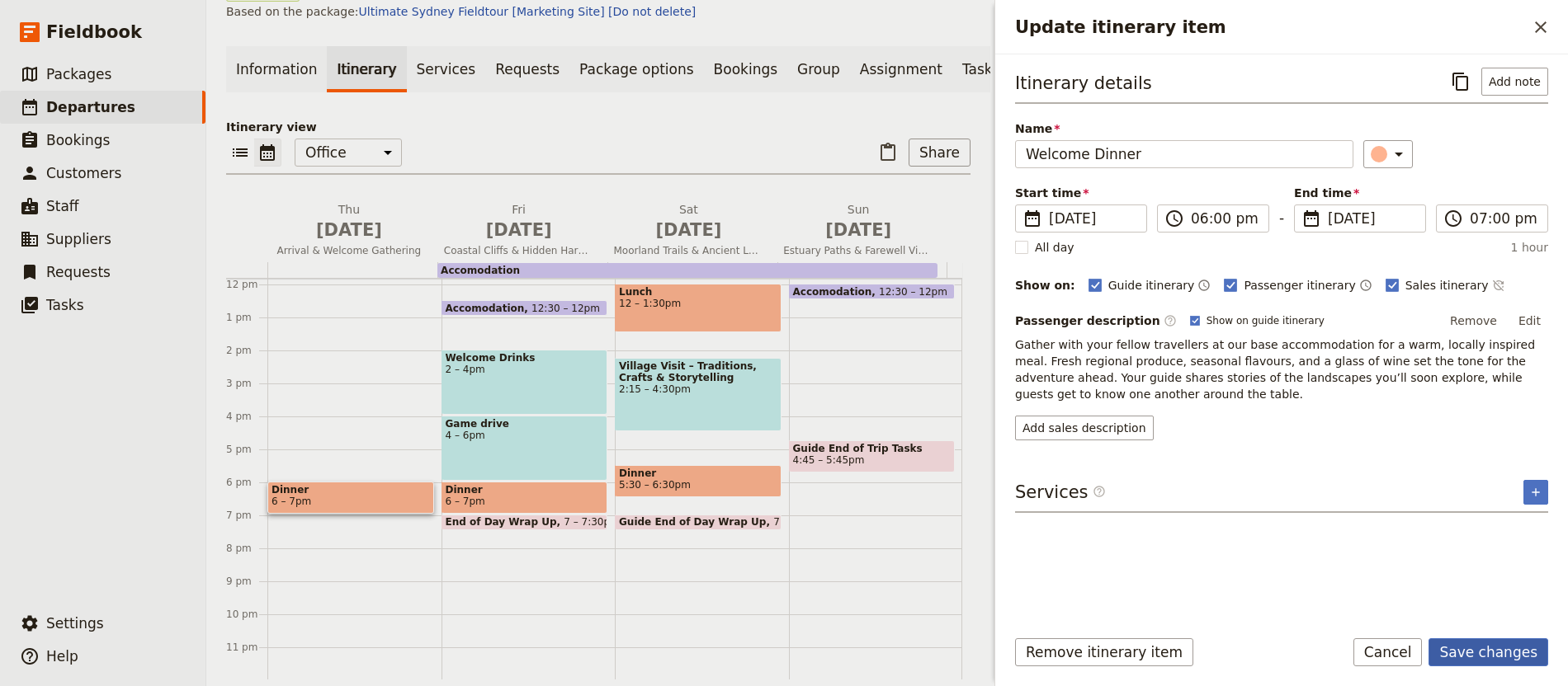
click at [1499, 643] on button "Save changes" at bounding box center [1488, 652] width 120 height 28
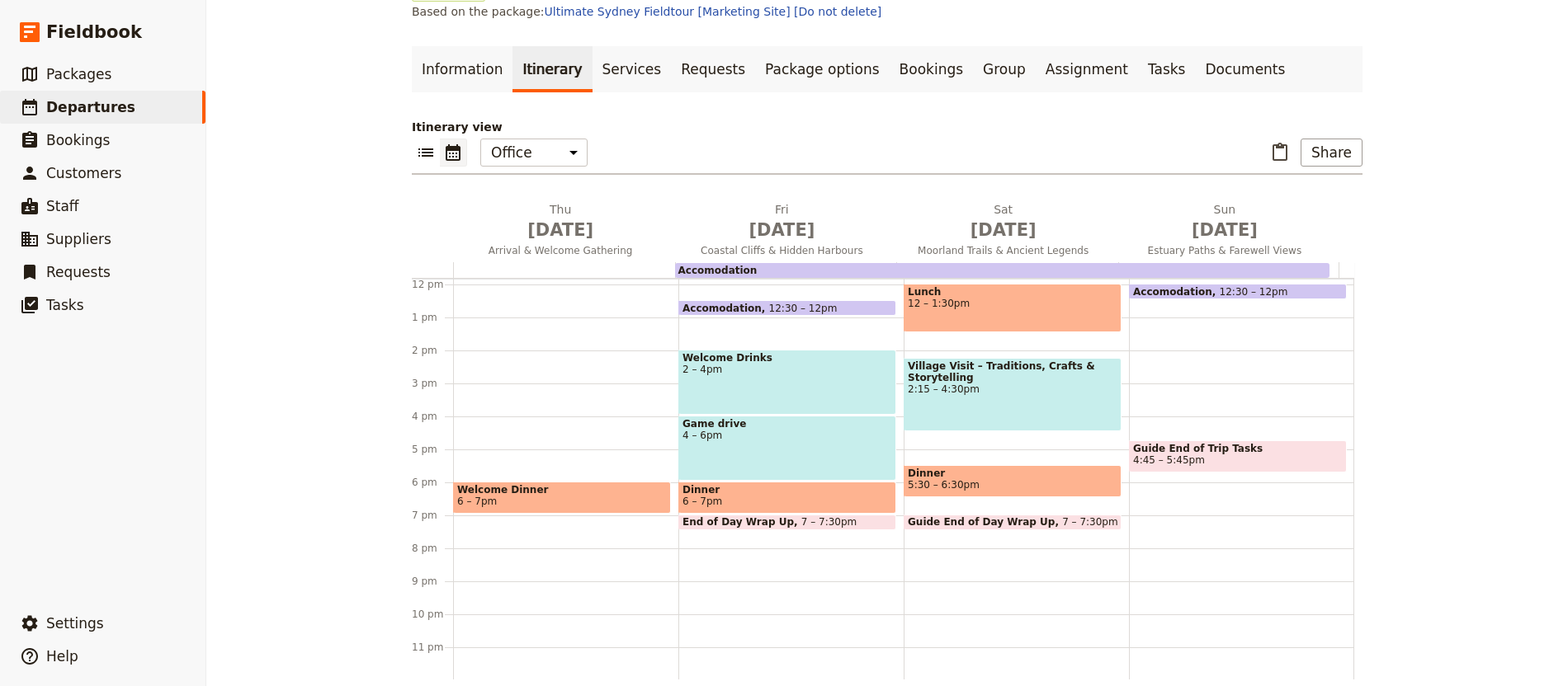
scroll to position [81, 0]
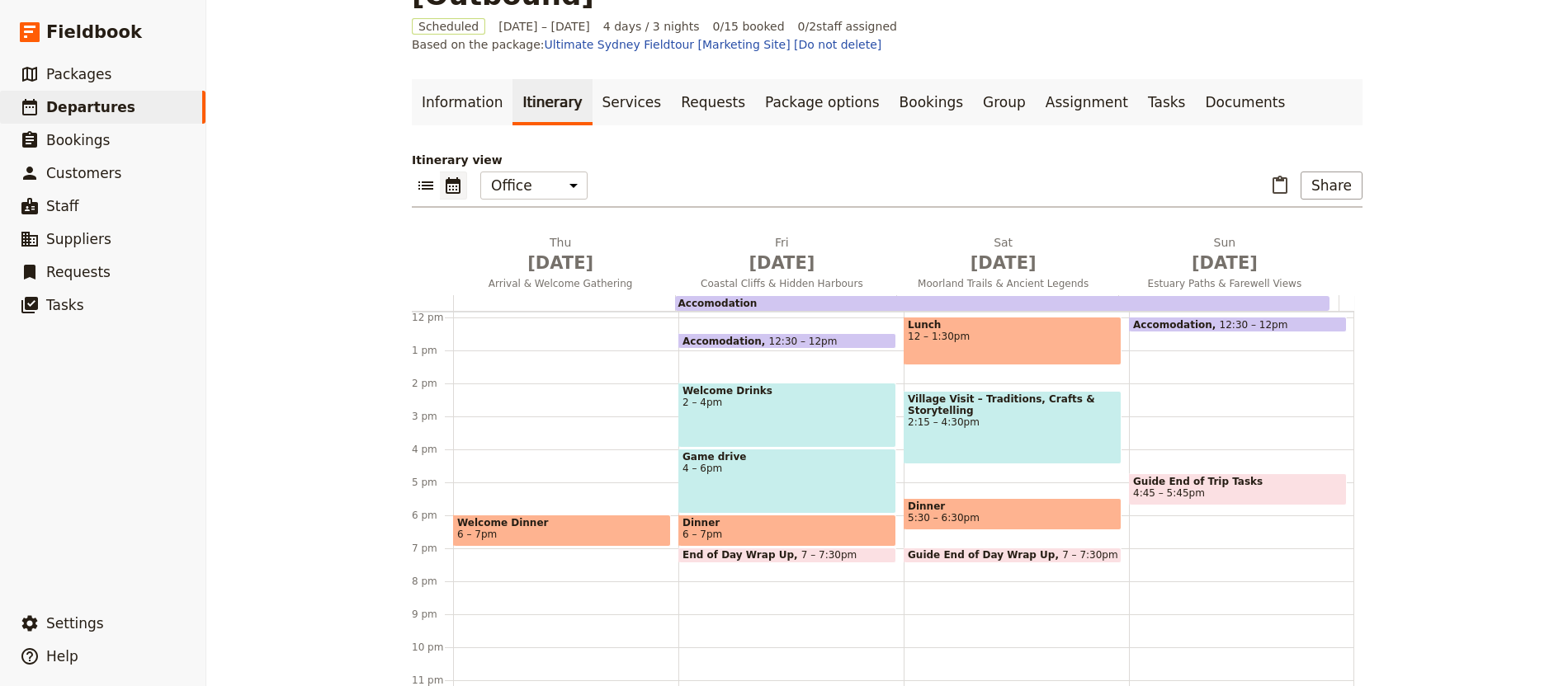
click at [779, 529] on span "6 – 7pm" at bounding box center [787, 534] width 209 height 11
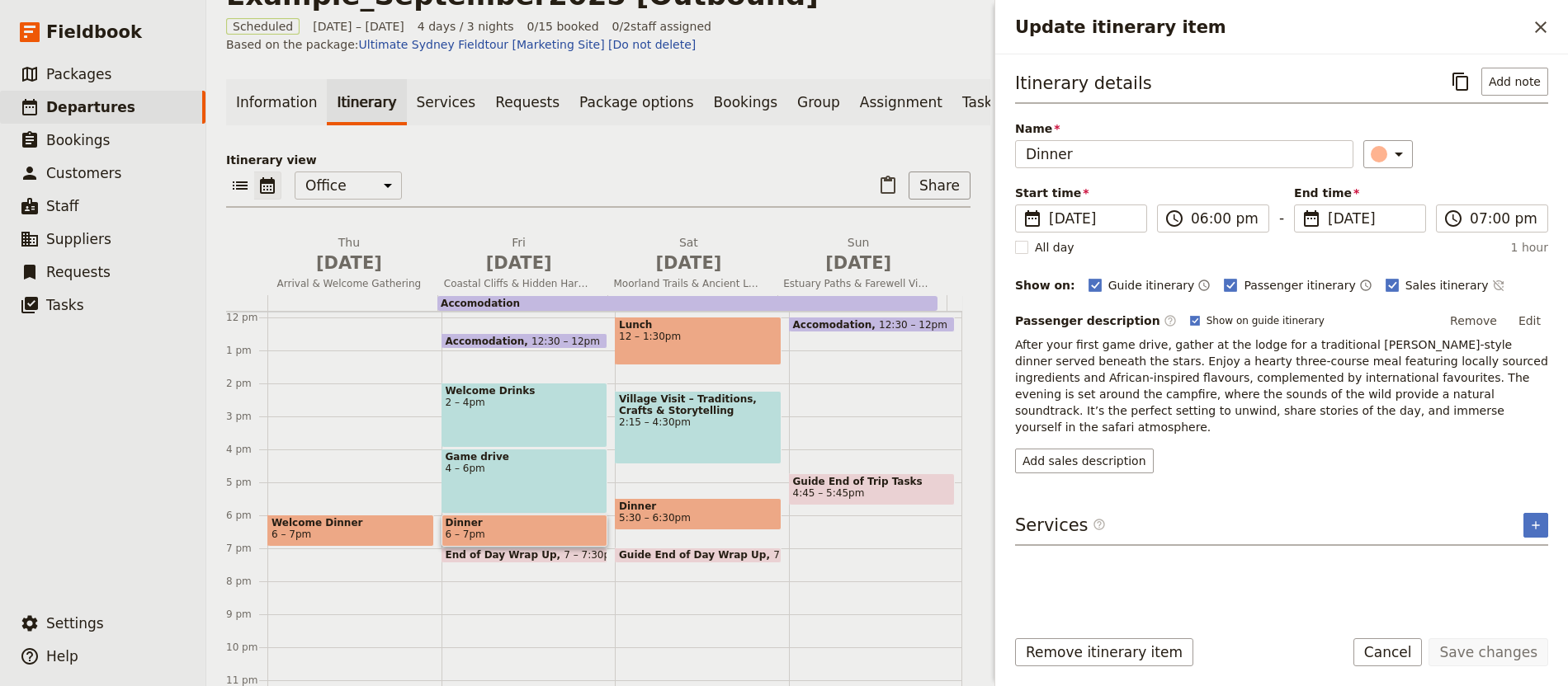
scroll to position [114, 0]
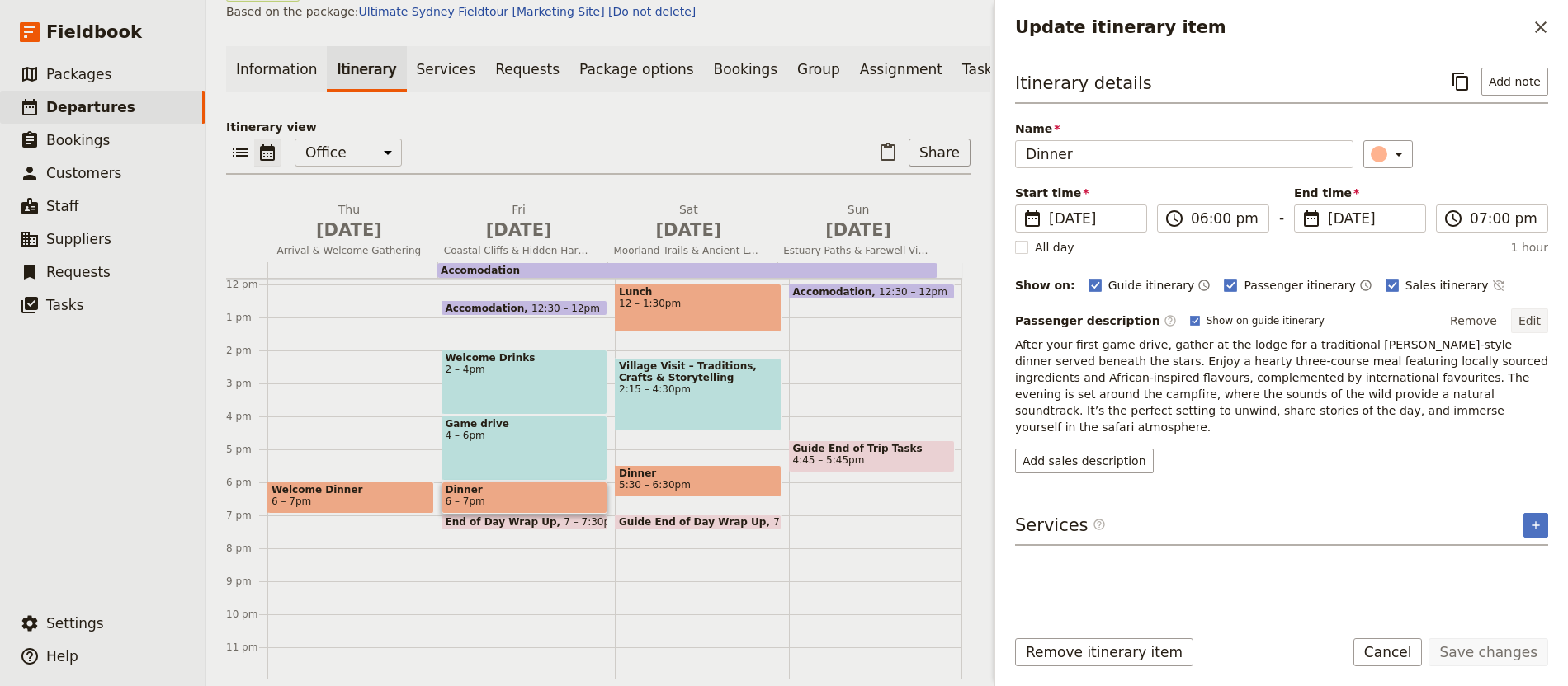
click at [1525, 329] on button "Edit" at bounding box center [1529, 320] width 37 height 24
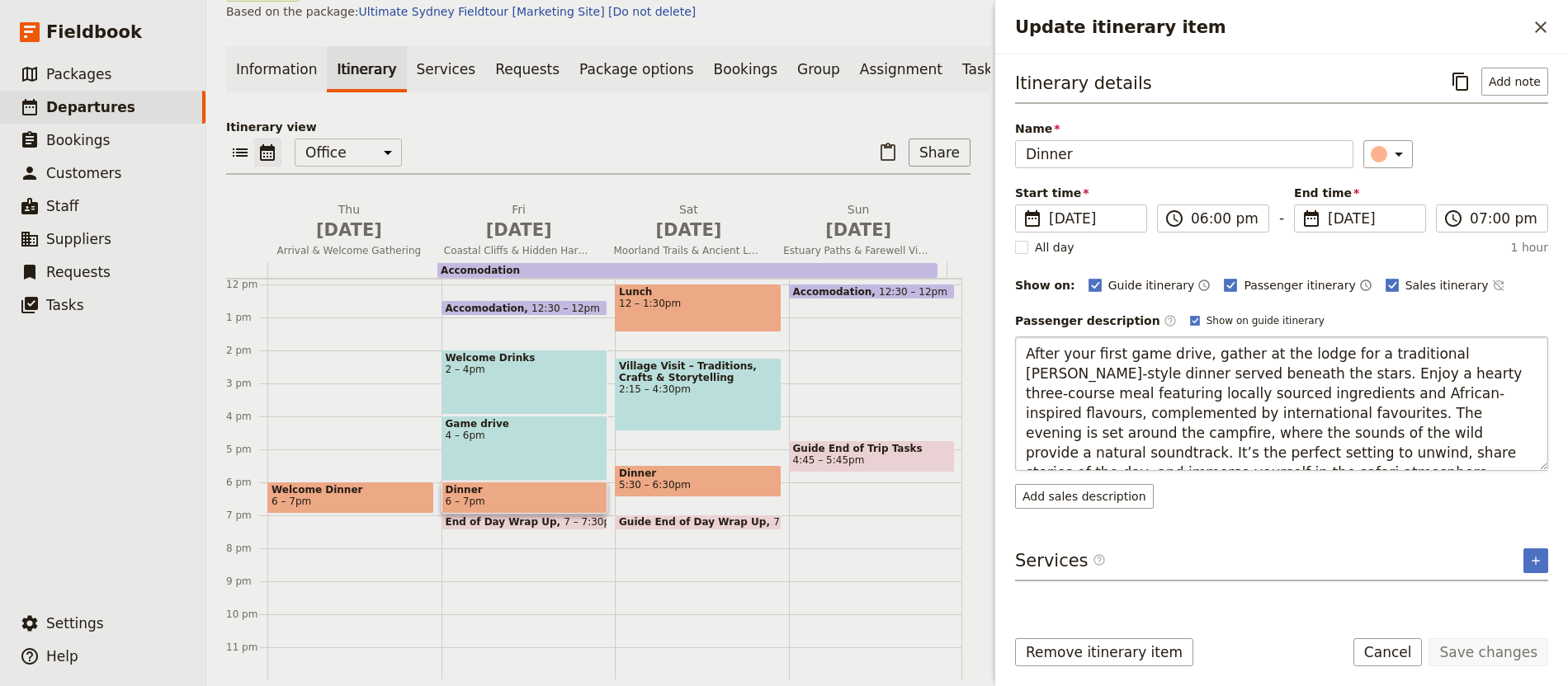
type textarea "After a day on the cliffs and harbours, unwind at camp with a hearty dinner pre…"
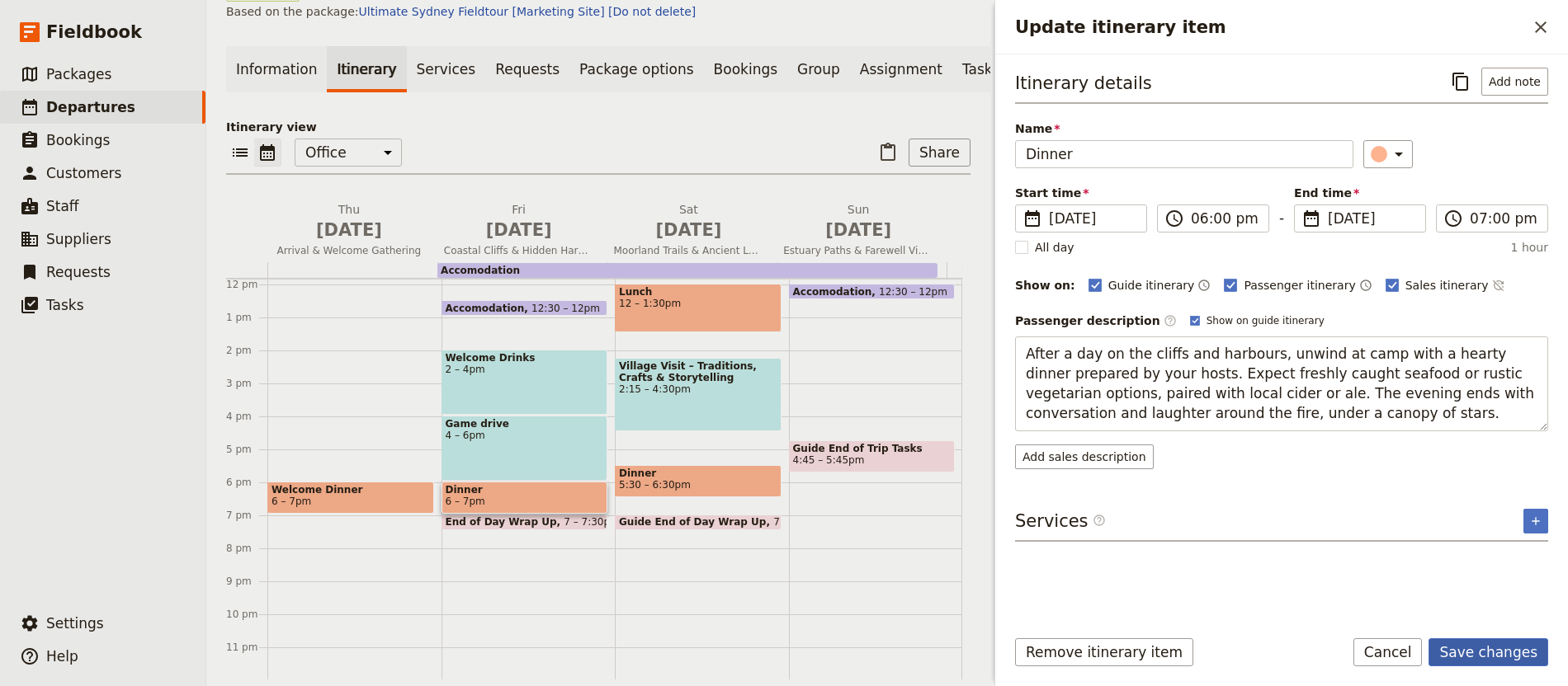
click at [1480, 661] on button "Save changes" at bounding box center [1488, 652] width 120 height 28
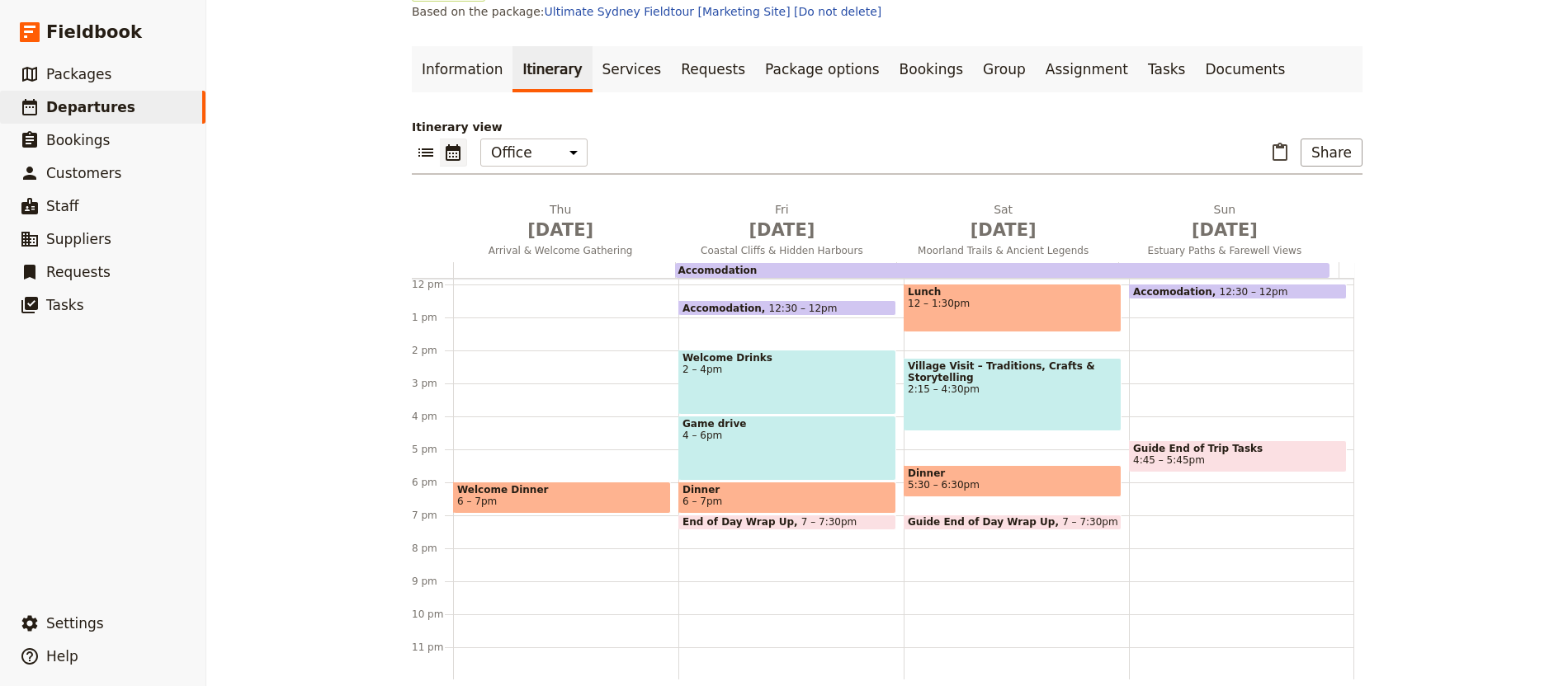
scroll to position [81, 0]
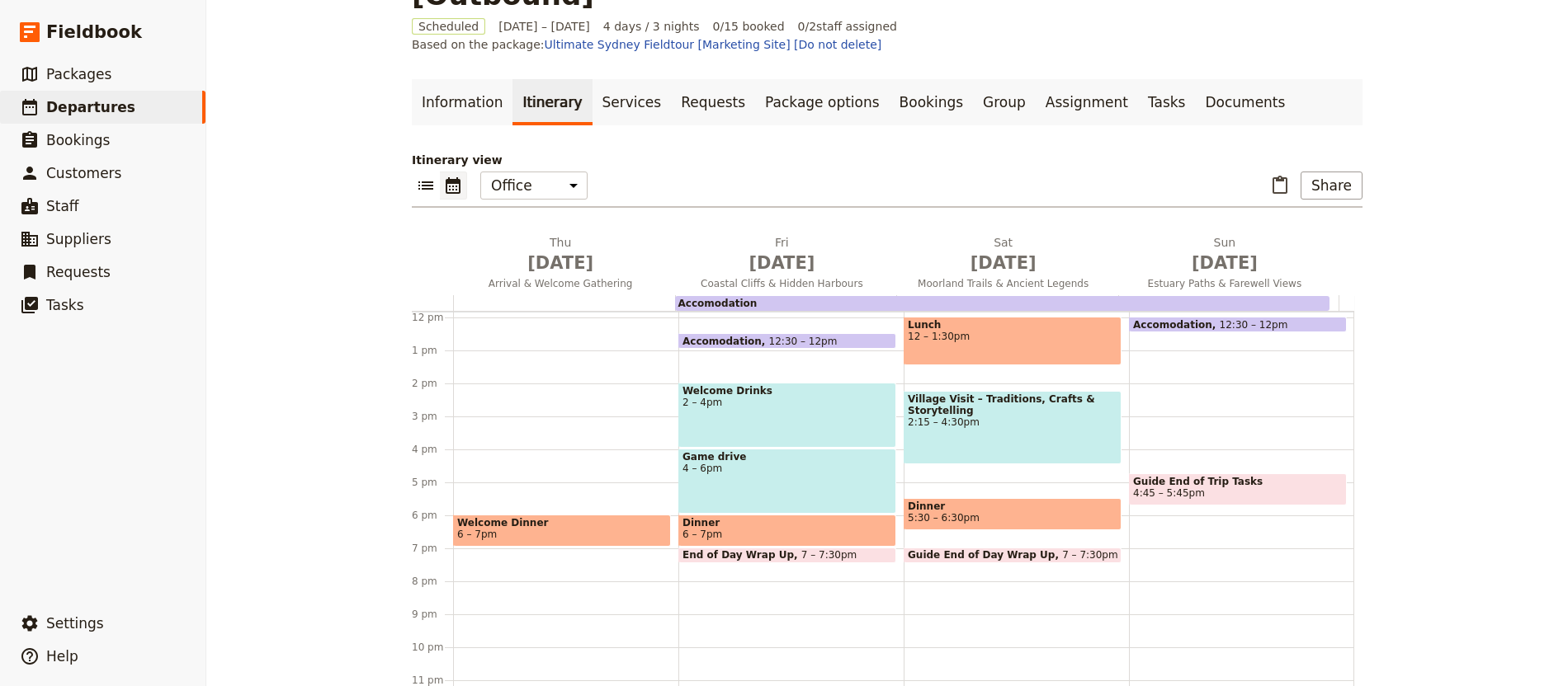
click at [972, 512] on span "5:30 – 6:30pm" at bounding box center [1012, 518] width 209 height 11
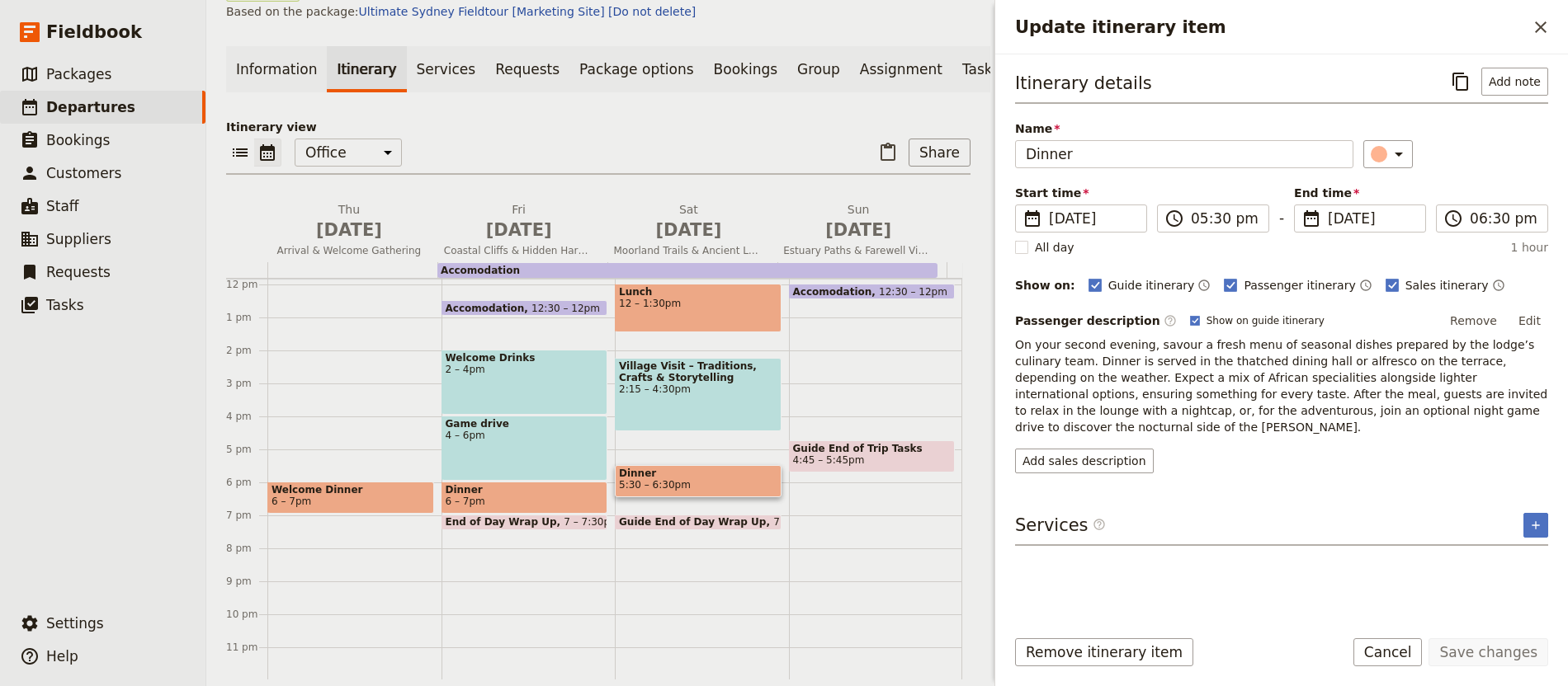
click at [845, 454] on span "Guide End of Trip Tasks" at bounding box center [872, 448] width 158 height 11
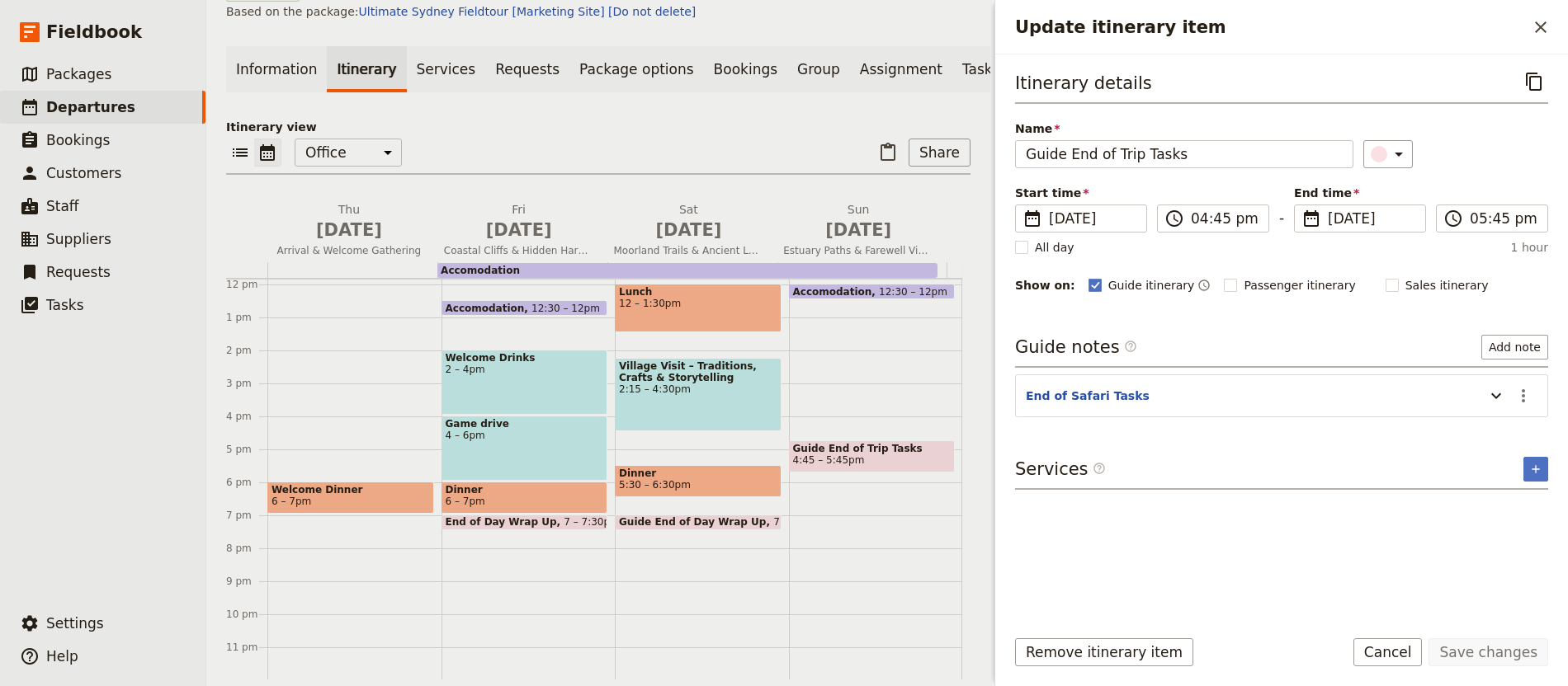
click at [713, 479] on span "Dinner" at bounding box center [698, 473] width 158 height 11
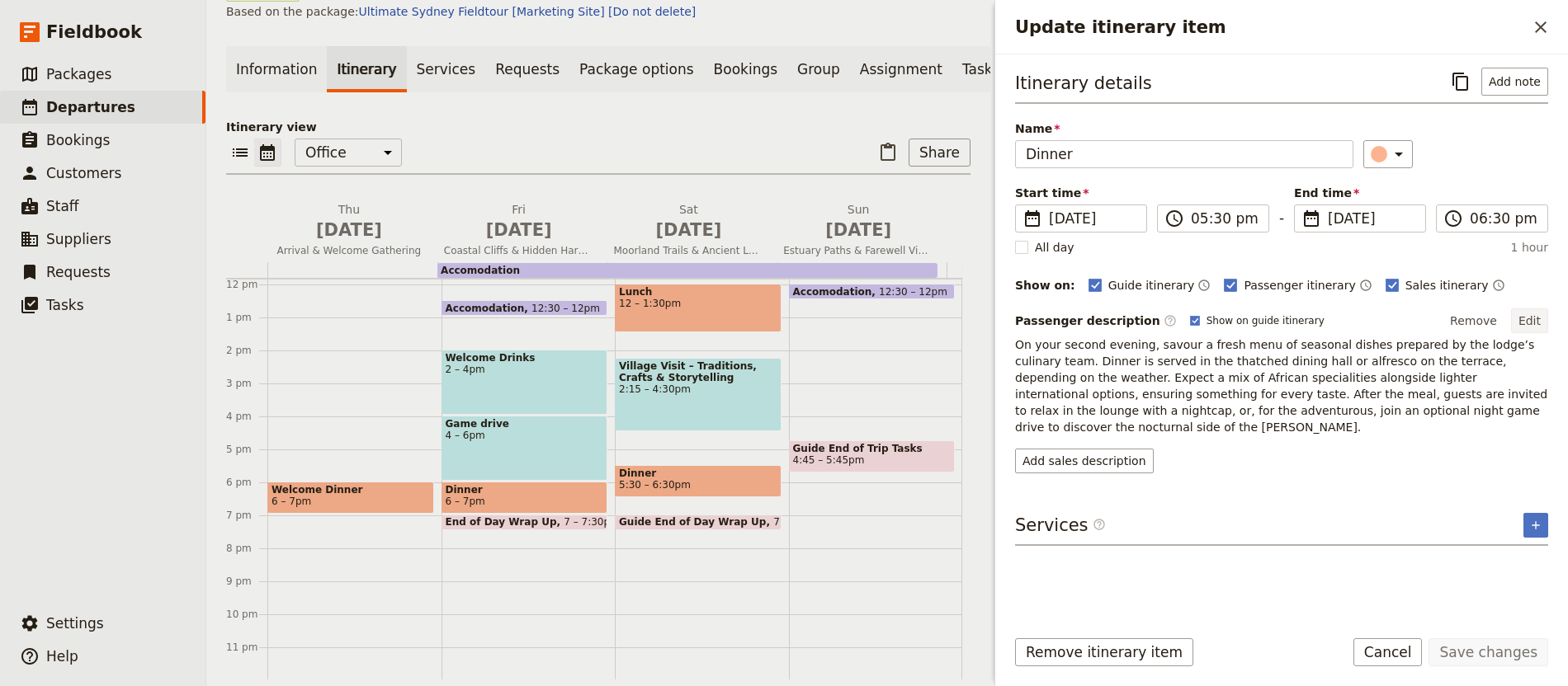
click at [1519, 322] on button "Edit" at bounding box center [1529, 320] width 37 height 24
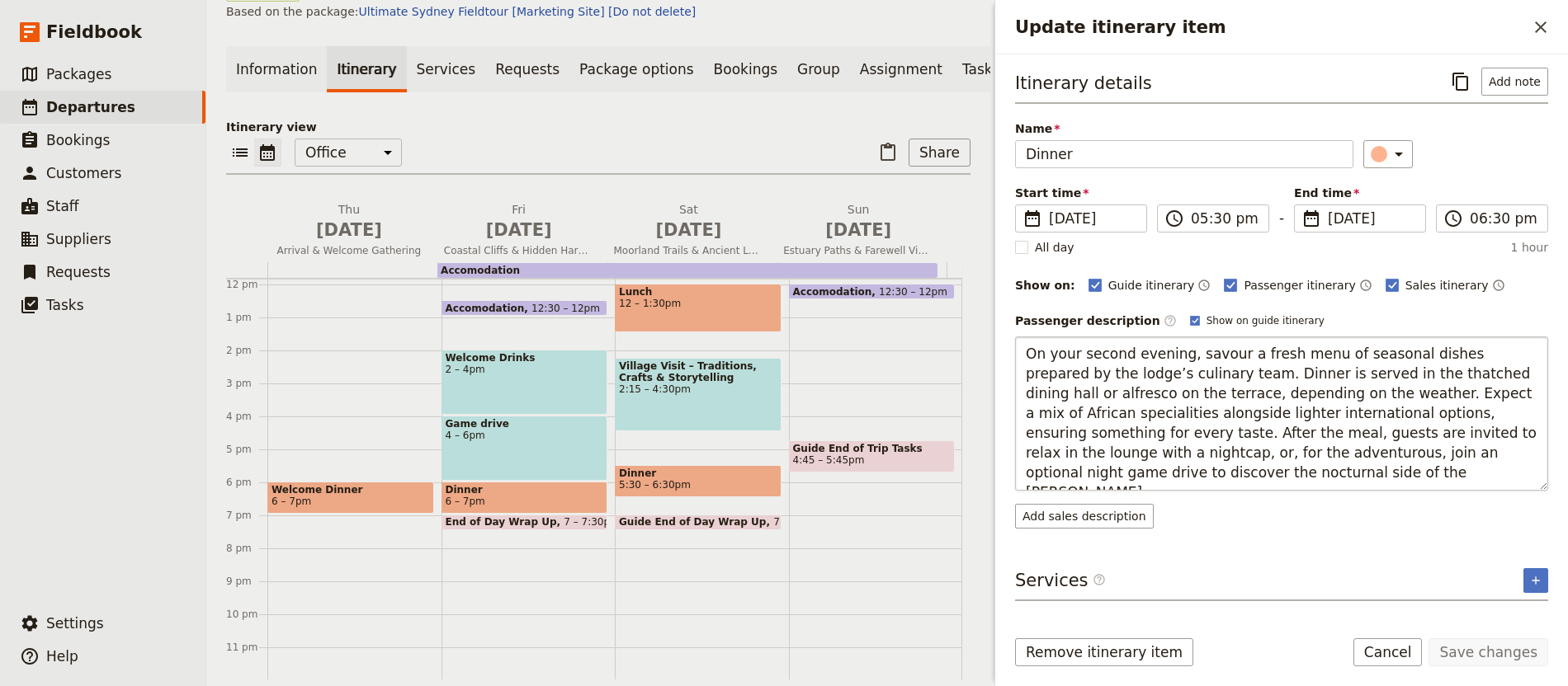
type textarea "A day on the moors closes with a comforting meal served in camp — roasted meats…"
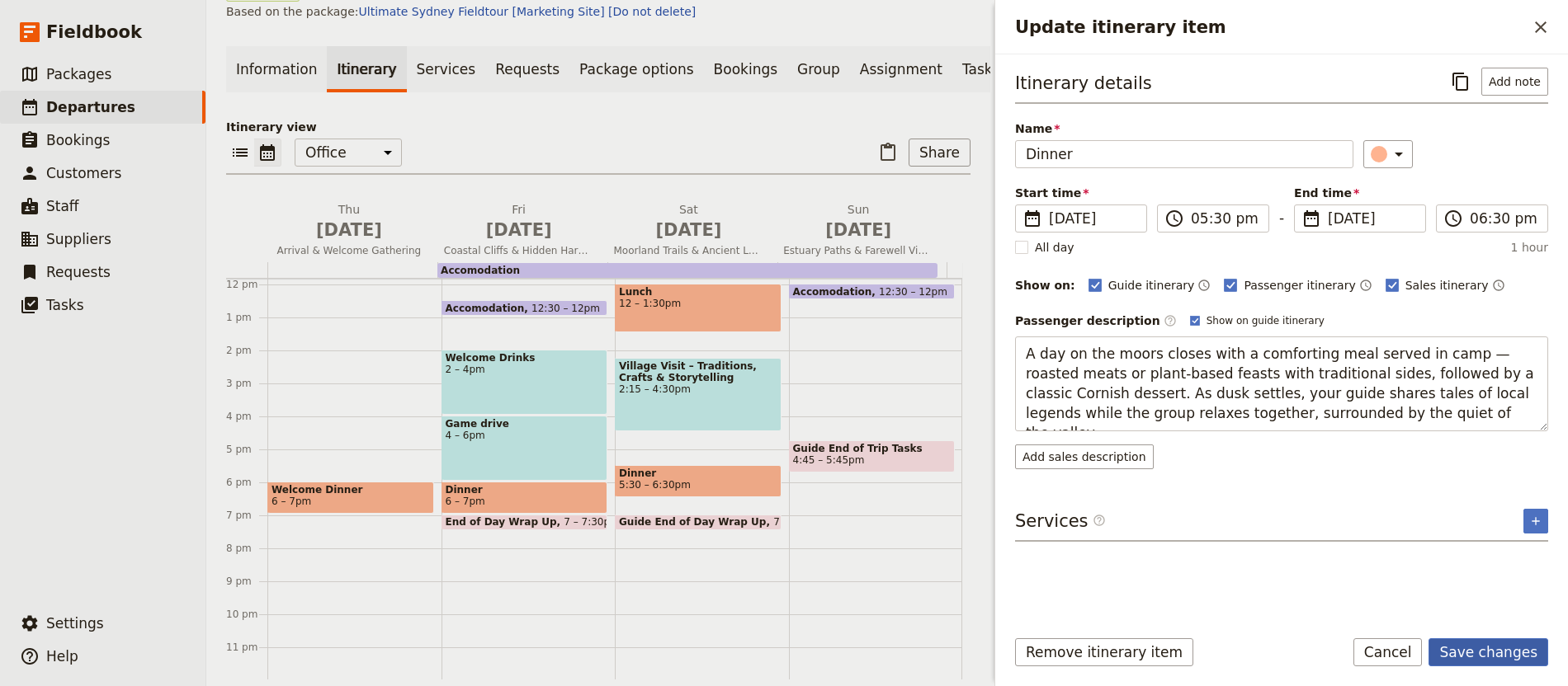
click at [1505, 660] on button "Save changes" at bounding box center [1488, 652] width 120 height 28
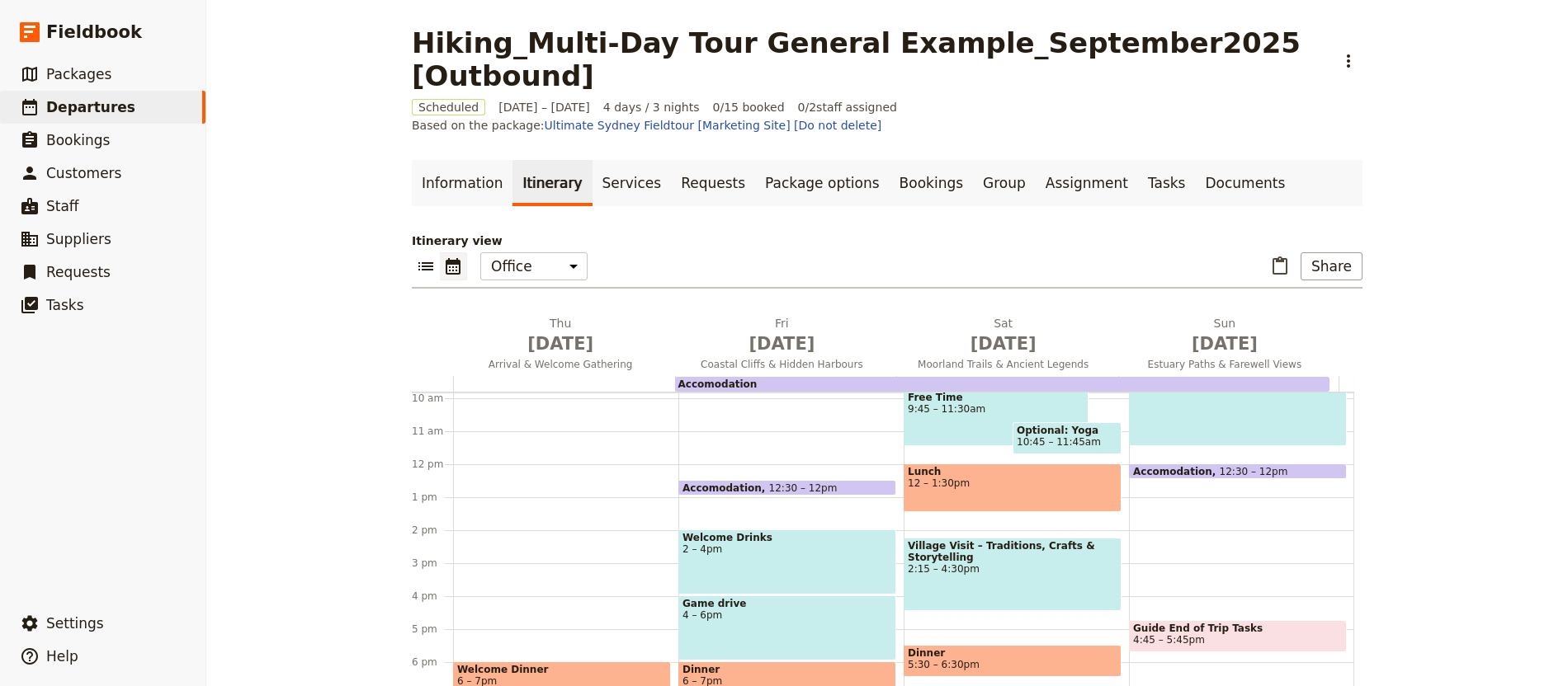
scroll to position [157, 0]
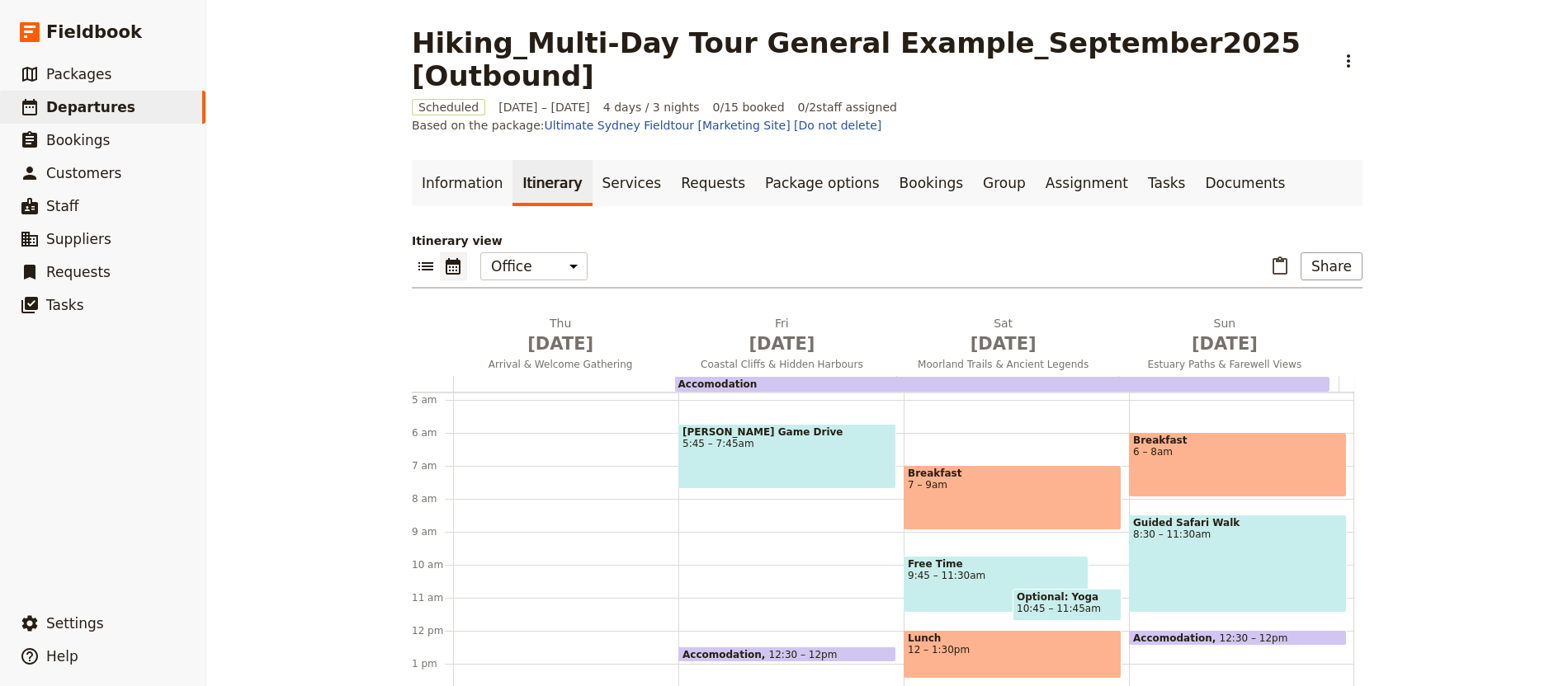
click at [968, 465] on div "Breakfast 7 – 9am" at bounding box center [1012, 498] width 218 height 65
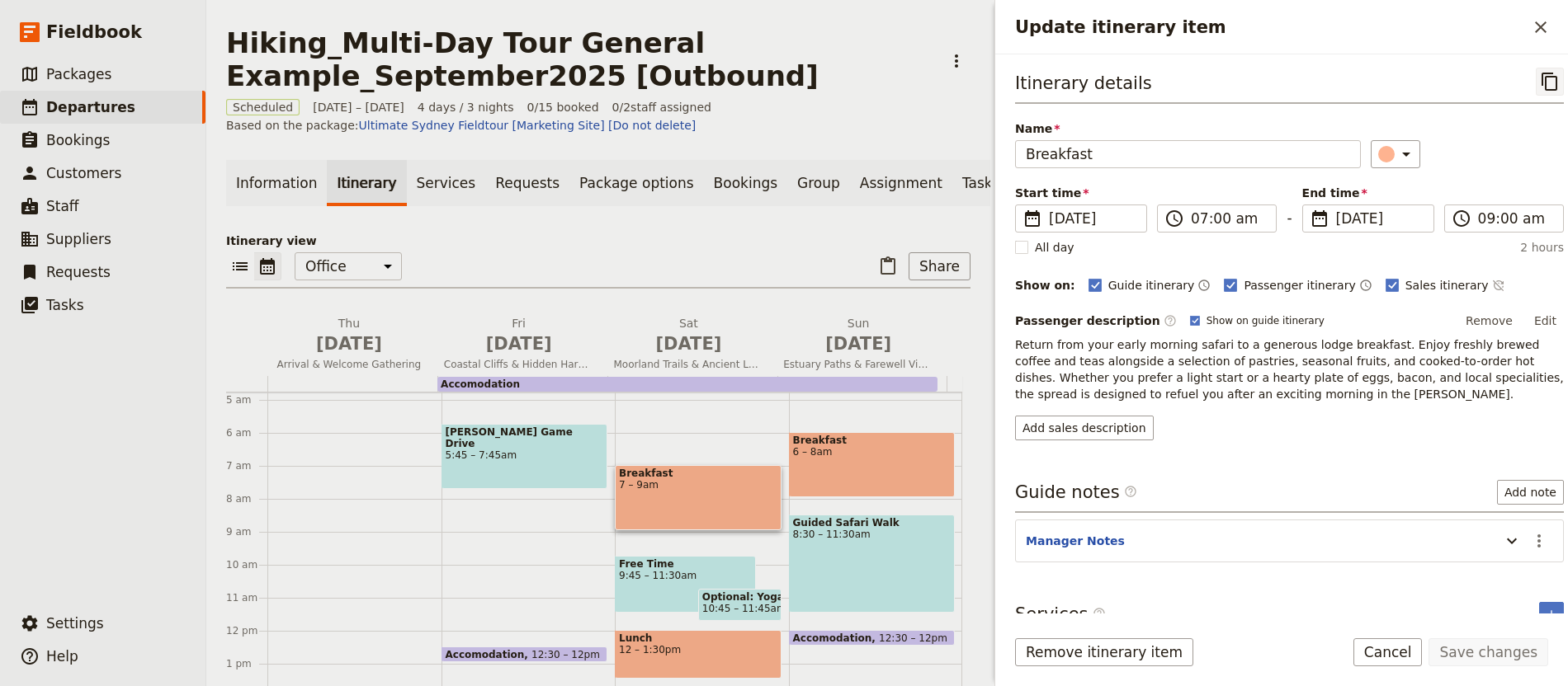
click at [1540, 81] on icon "Copy itinerary item" at bounding box center [1550, 82] width 20 height 20
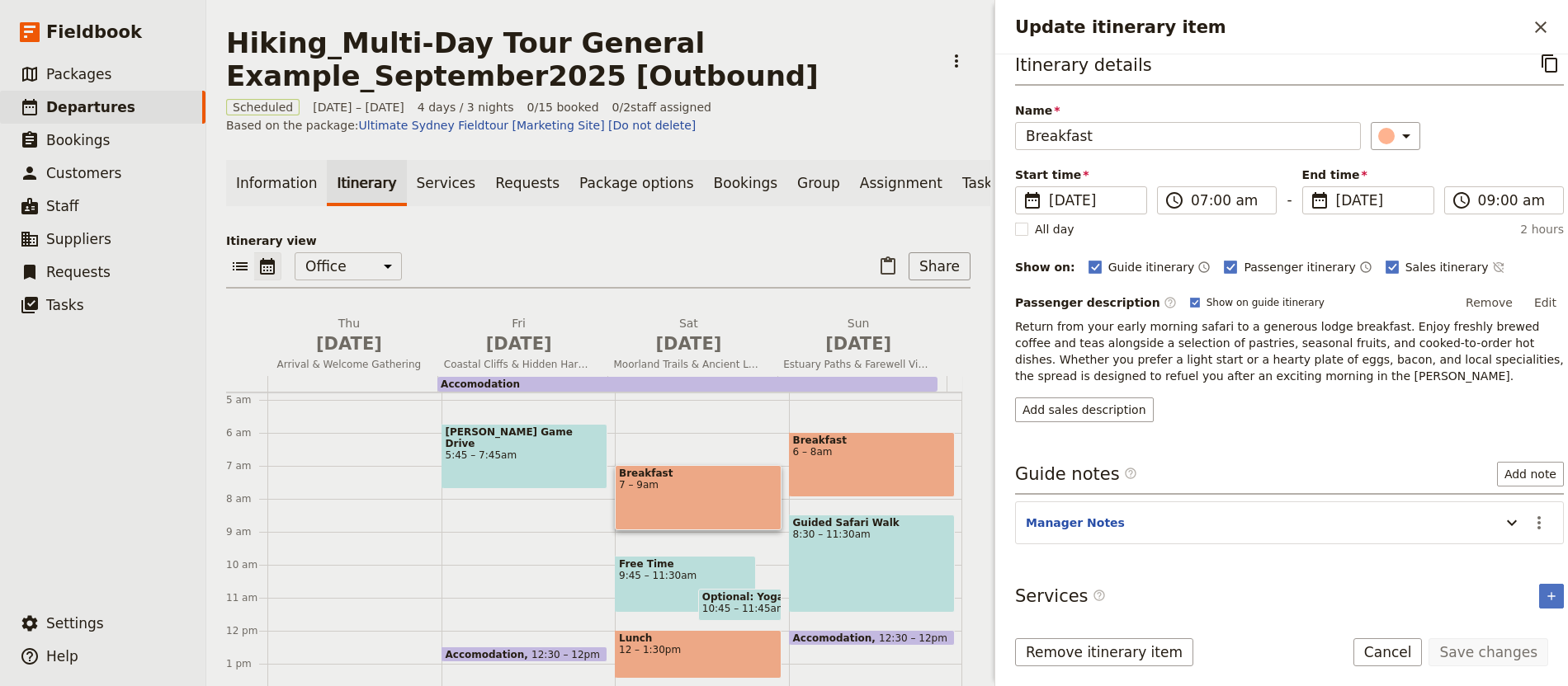
scroll to position [23, 0]
click at [1553, 23] on button "​" at bounding box center [1540, 27] width 28 height 28
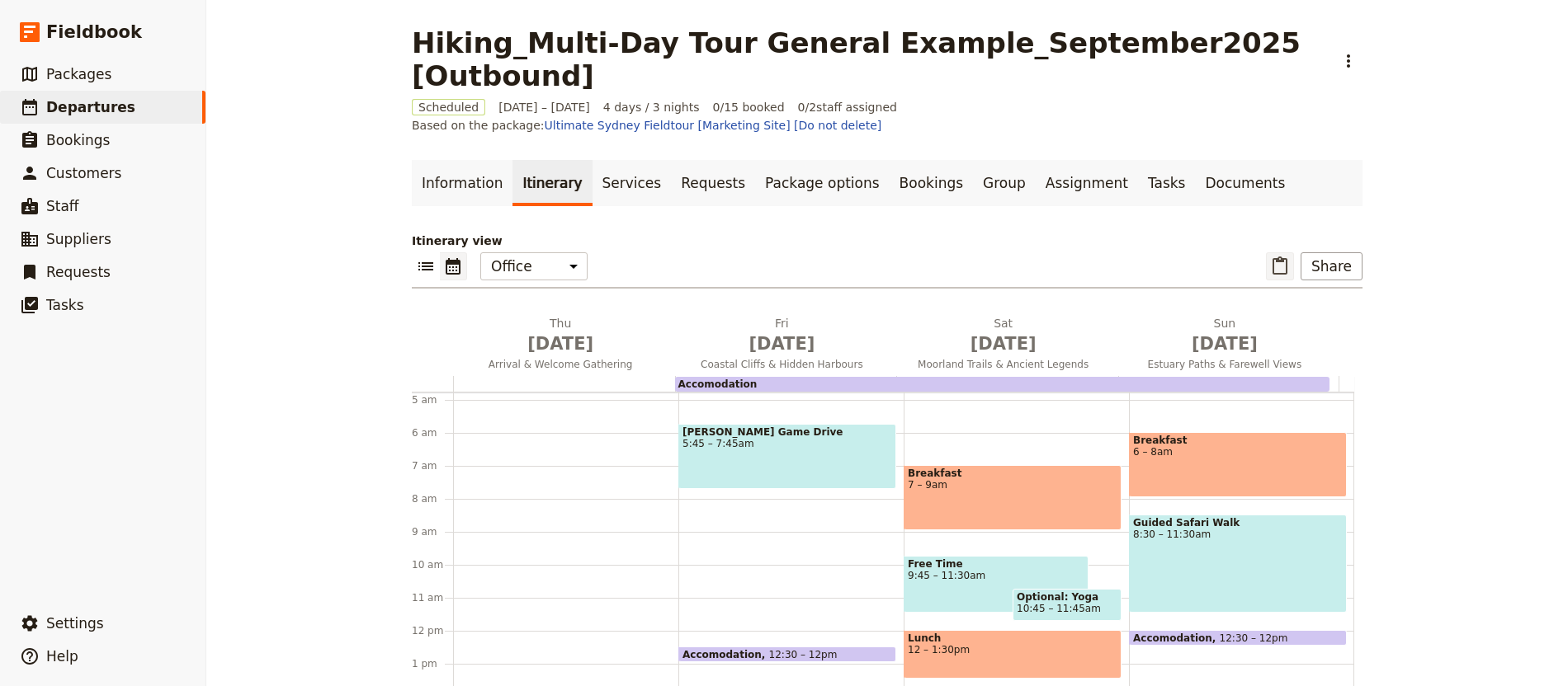
click at [1271, 256] on icon "Paste itinerary item" at bounding box center [1280, 266] width 20 height 20
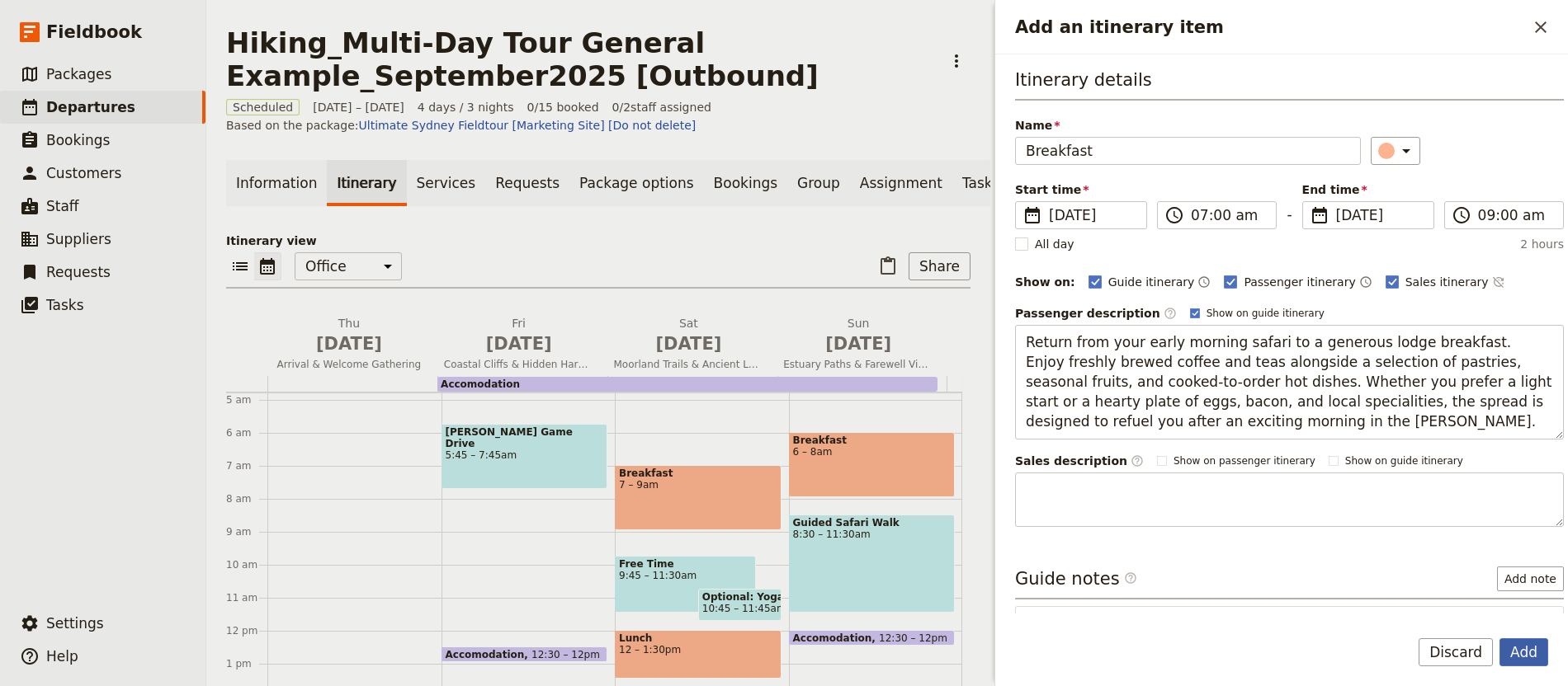
click at [1536, 657] on button "Add" at bounding box center [1524, 652] width 49 height 28
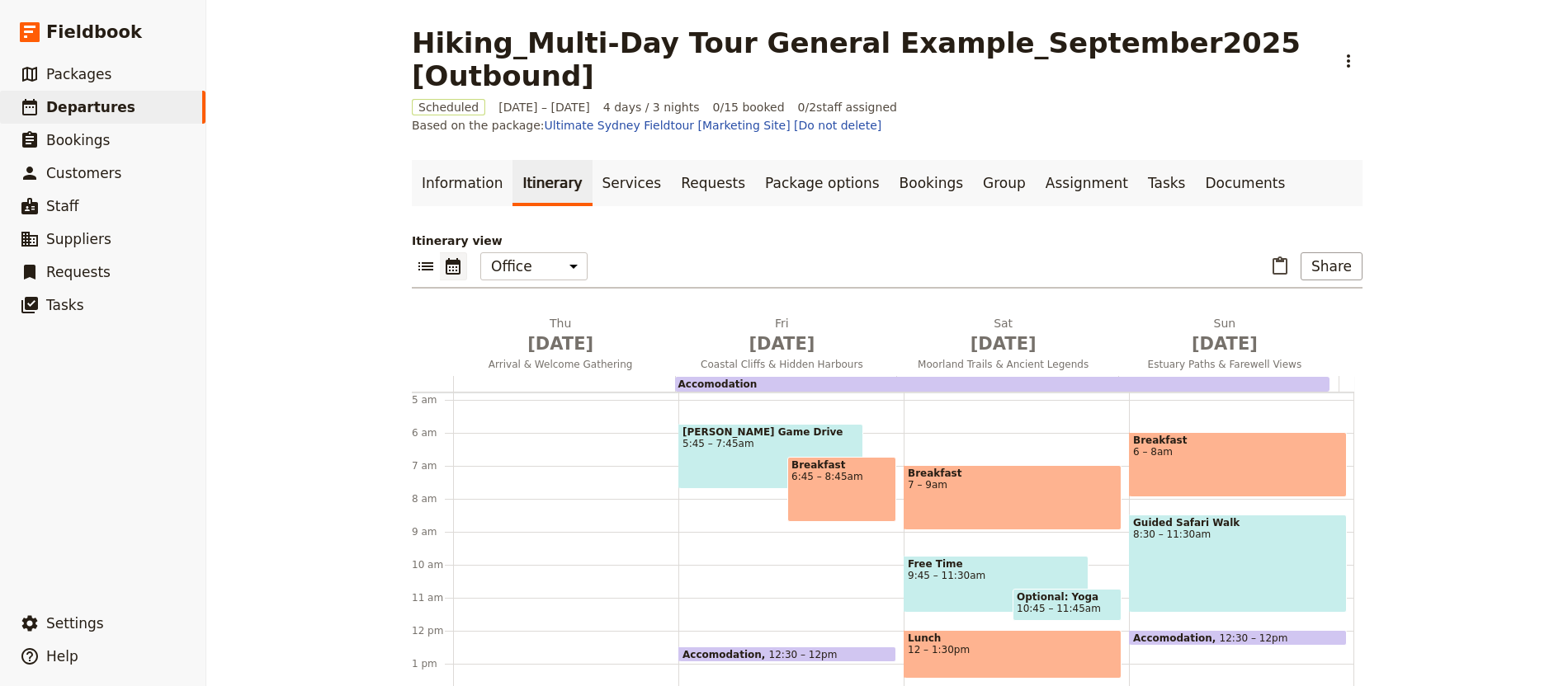
drag, startPoint x: 736, startPoint y: 445, endPoint x: 736, endPoint y: 475, distance: 30.0
click at [736, 475] on div "[PERSON_NAME] Game Drive 5:45 – 7:45am Breakfast 6:45 – 8:45am Accomodation 12:…" at bounding box center [791, 631] width 225 height 792
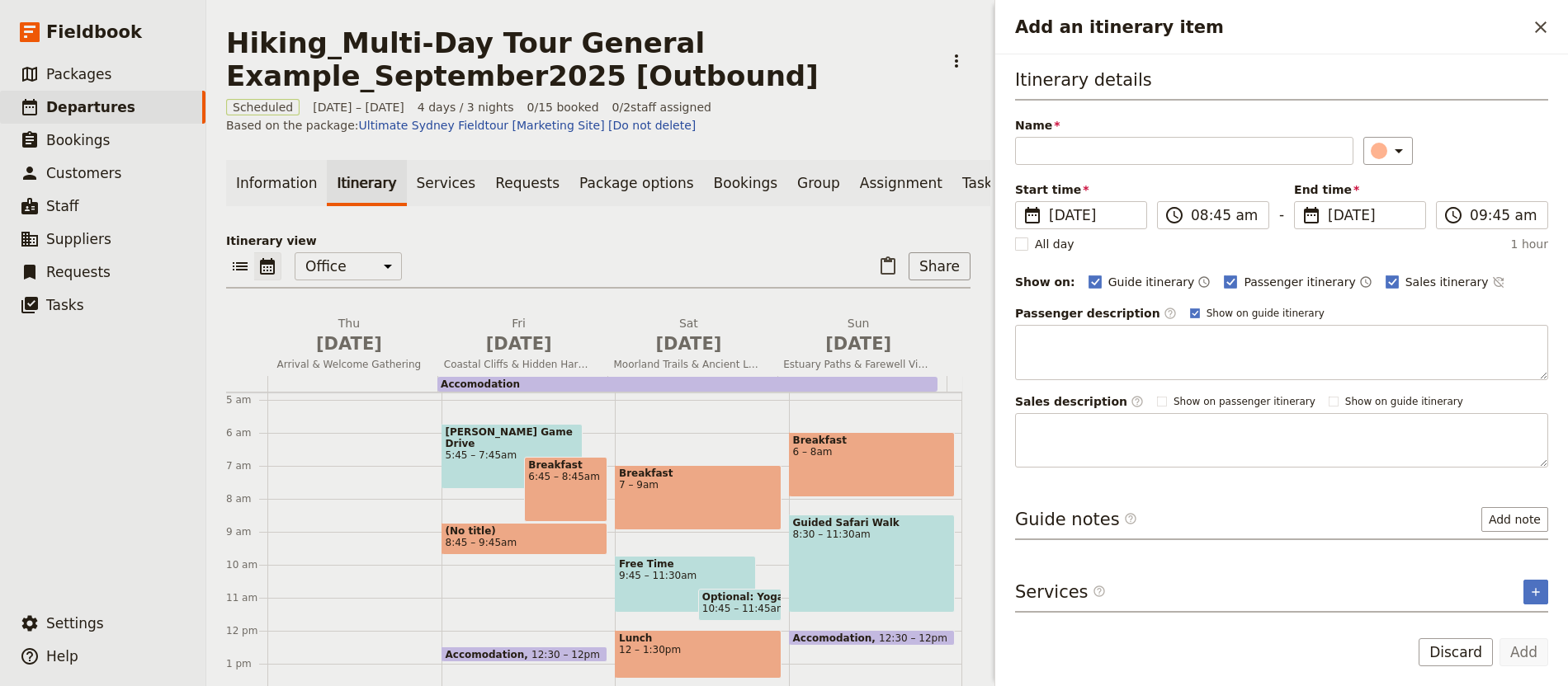
click at [1538, 11] on div "Add an itinerary item ​" at bounding box center [1281, 27] width 572 height 55
click at [1532, 11] on div "Add an itinerary item ​" at bounding box center [1281, 27] width 572 height 55
click at [1538, 17] on icon "Close drawer" at bounding box center [1540, 27] width 20 height 20
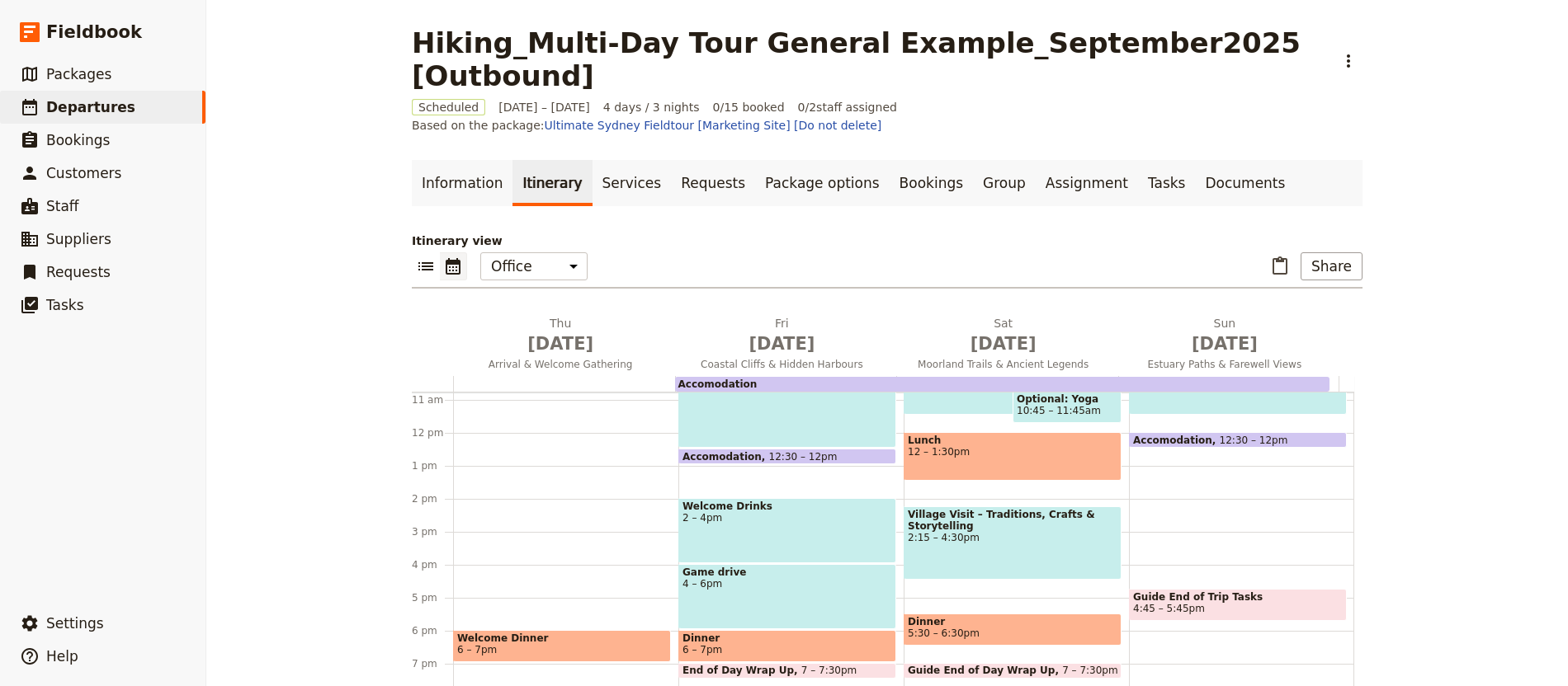
scroll to position [357, 0]
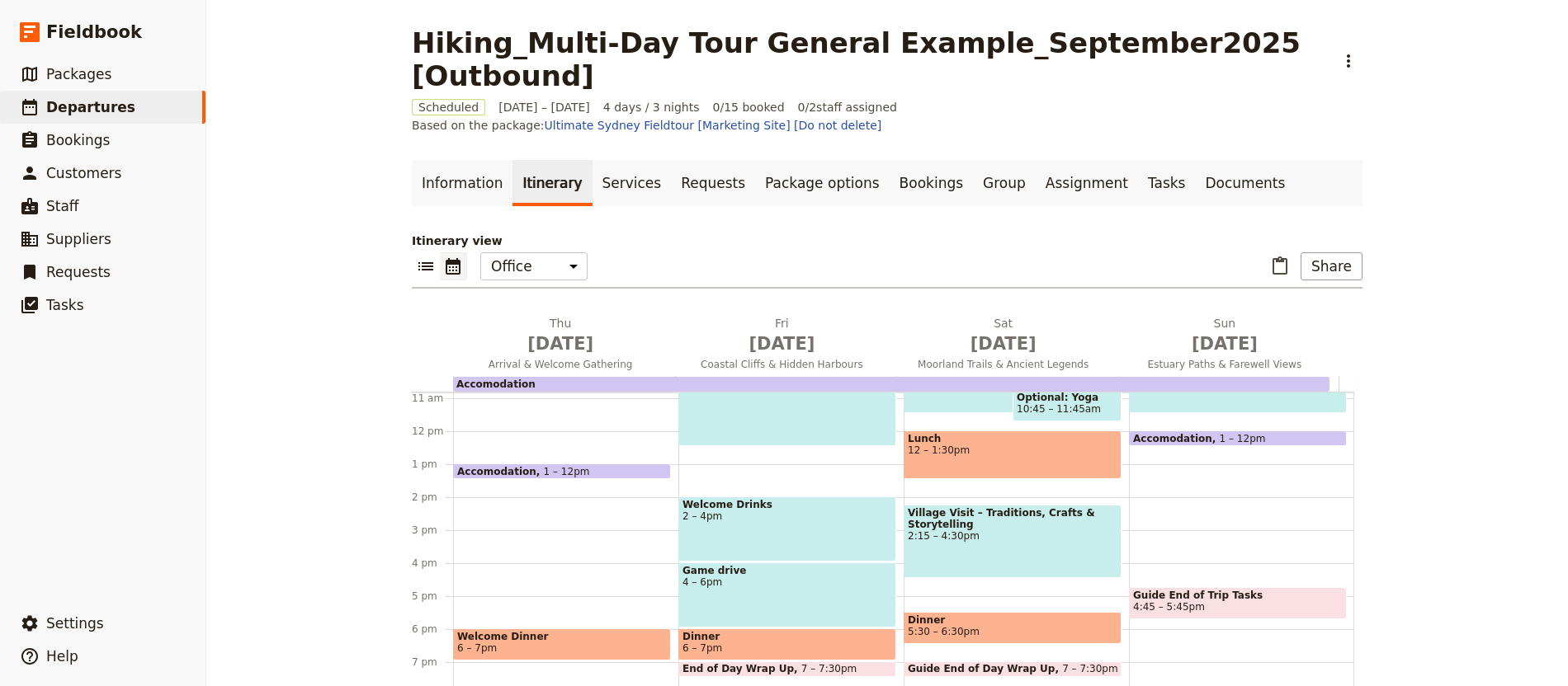
click at [551, 466] on span "1 – 12pm" at bounding box center [566, 472] width 46 height 10
click at [678, 422] on div "[PERSON_NAME] Game Drive 8:45am – 12:30pm" at bounding box center [787, 385] width 218 height 123
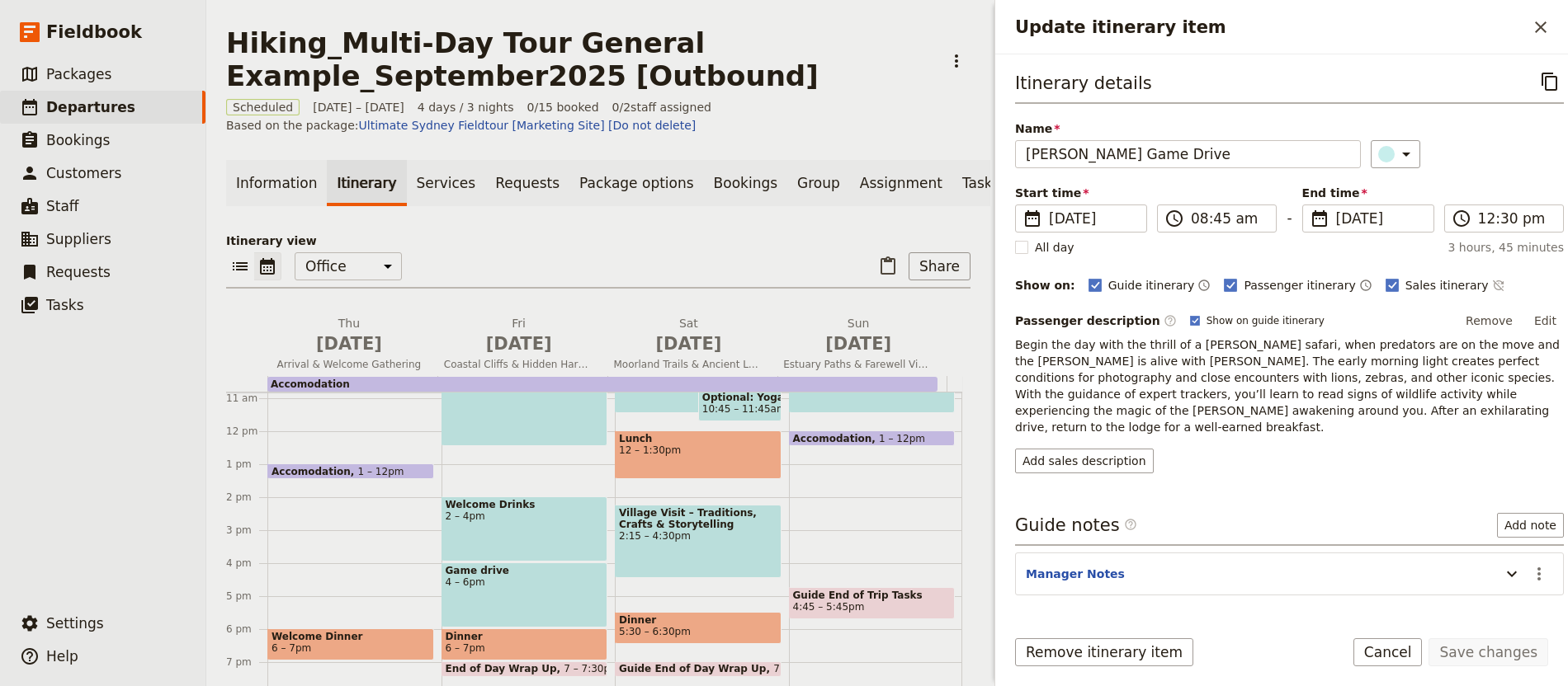
click at [1526, 317] on button "Edit" at bounding box center [1545, 320] width 37 height 24
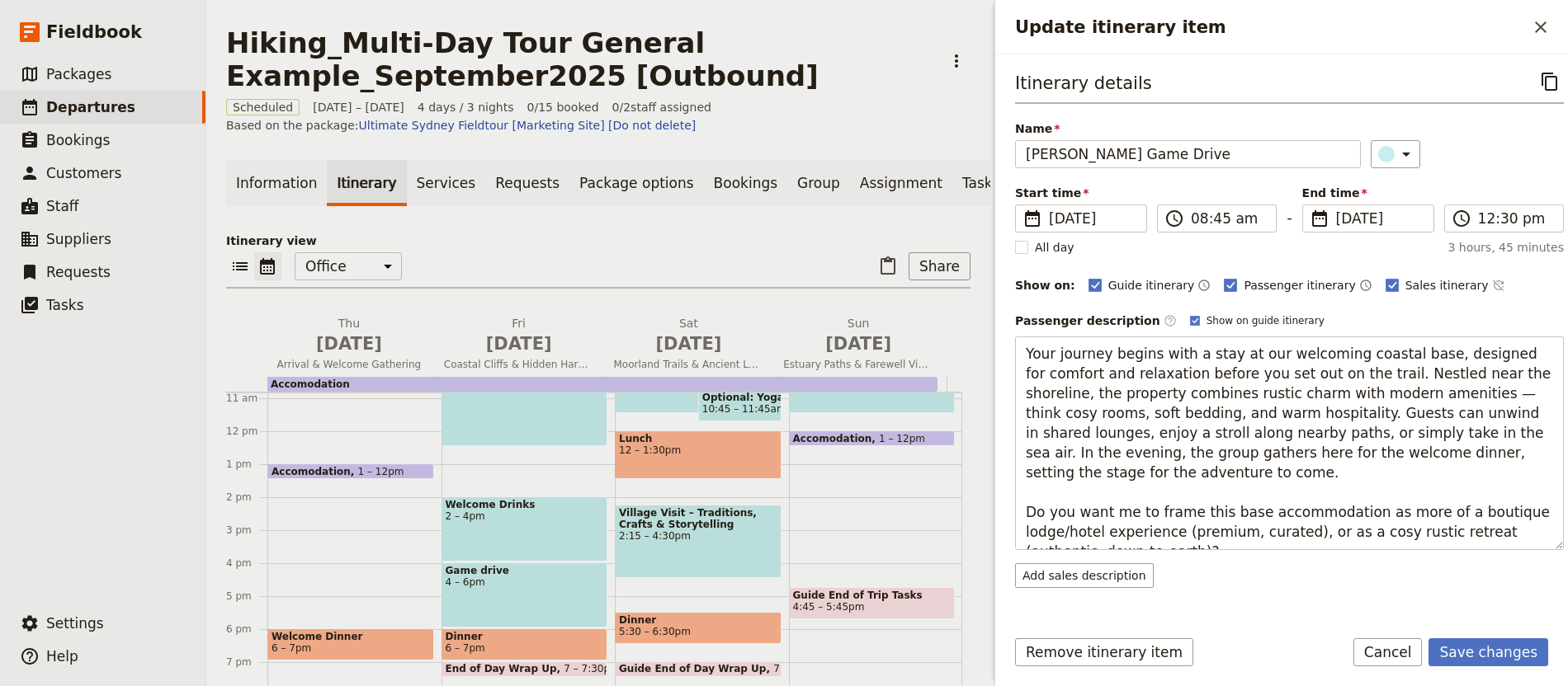
drag, startPoint x: 1209, startPoint y: 537, endPoint x: 1000, endPoint y: 497, distance: 212.8
click at [1000, 496] on div "Itinerary details ​ Name [PERSON_NAME] Game Drive ​ Start time ​ [DATE] [DATE] …" at bounding box center [1281, 334] width 572 height 559
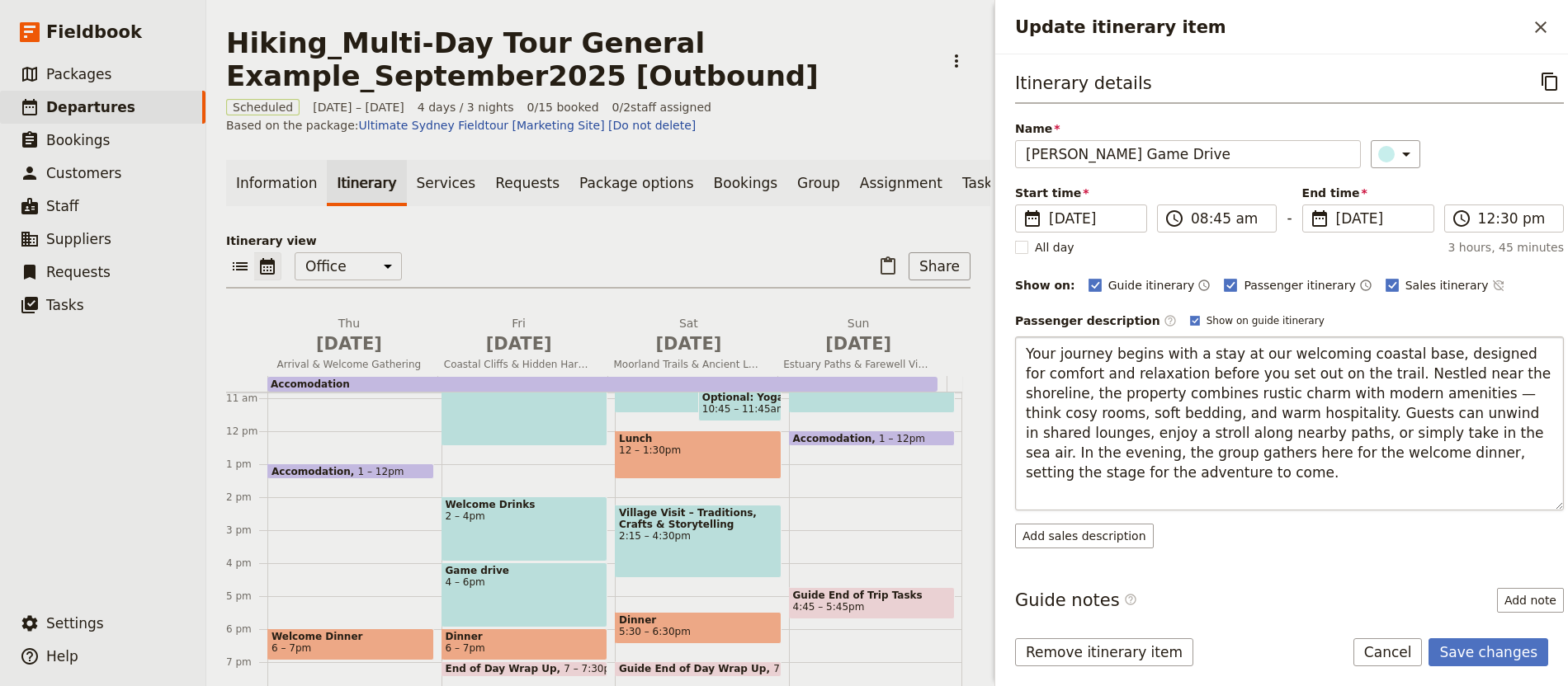
type textarea "Your journey begins with a stay at our welcoming coastal base, designed for com…"
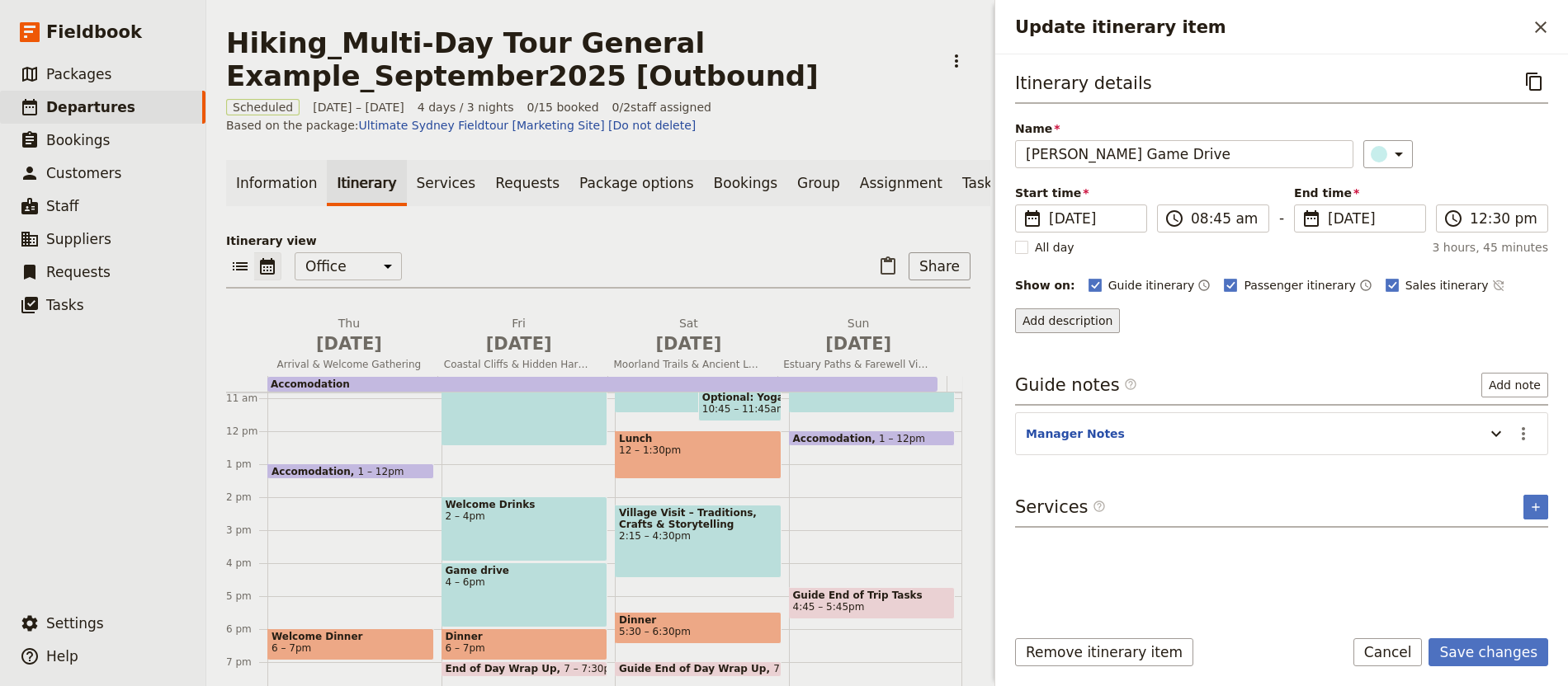
click at [1103, 332] on button "Add description" at bounding box center [1067, 320] width 105 height 24
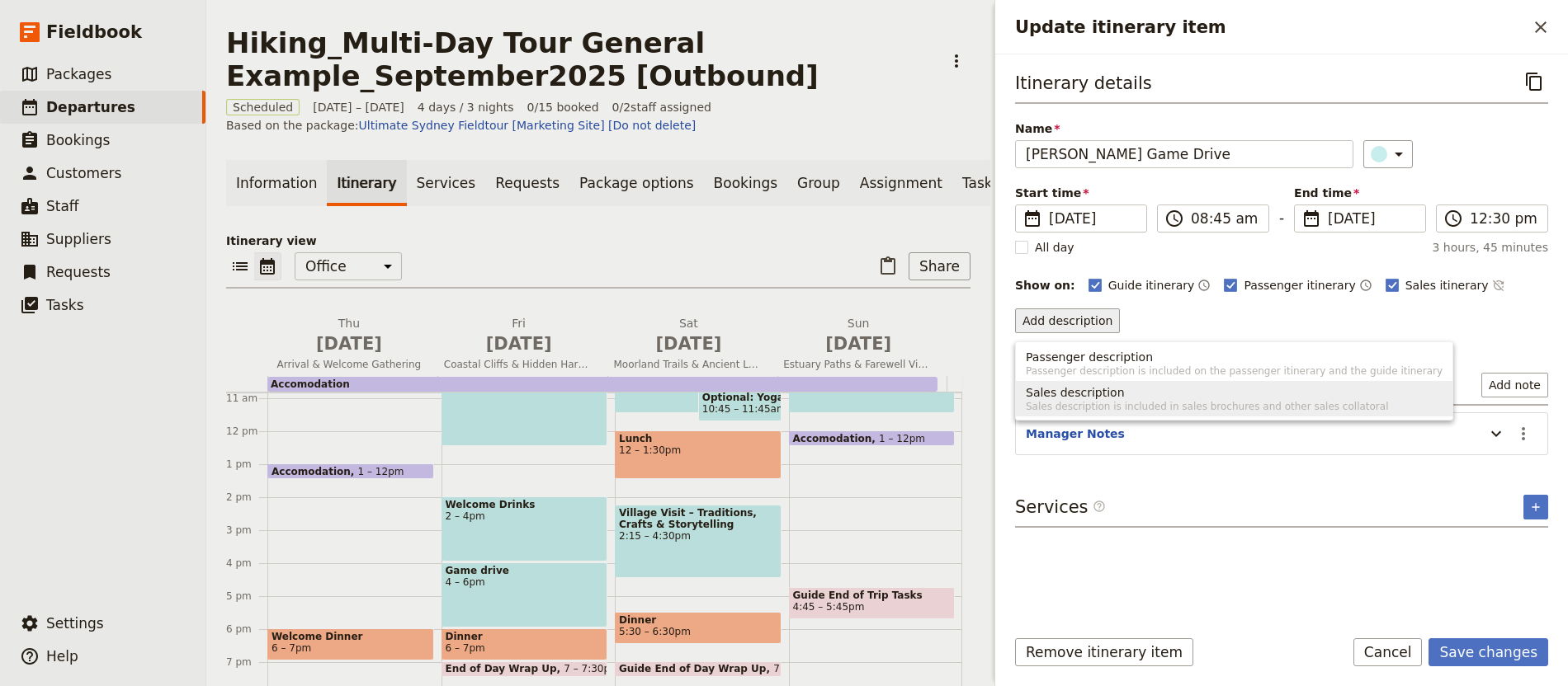
click at [1112, 404] on span "Sales description is included in sales brochures and other sales collatoral" at bounding box center [1234, 406] width 417 height 13
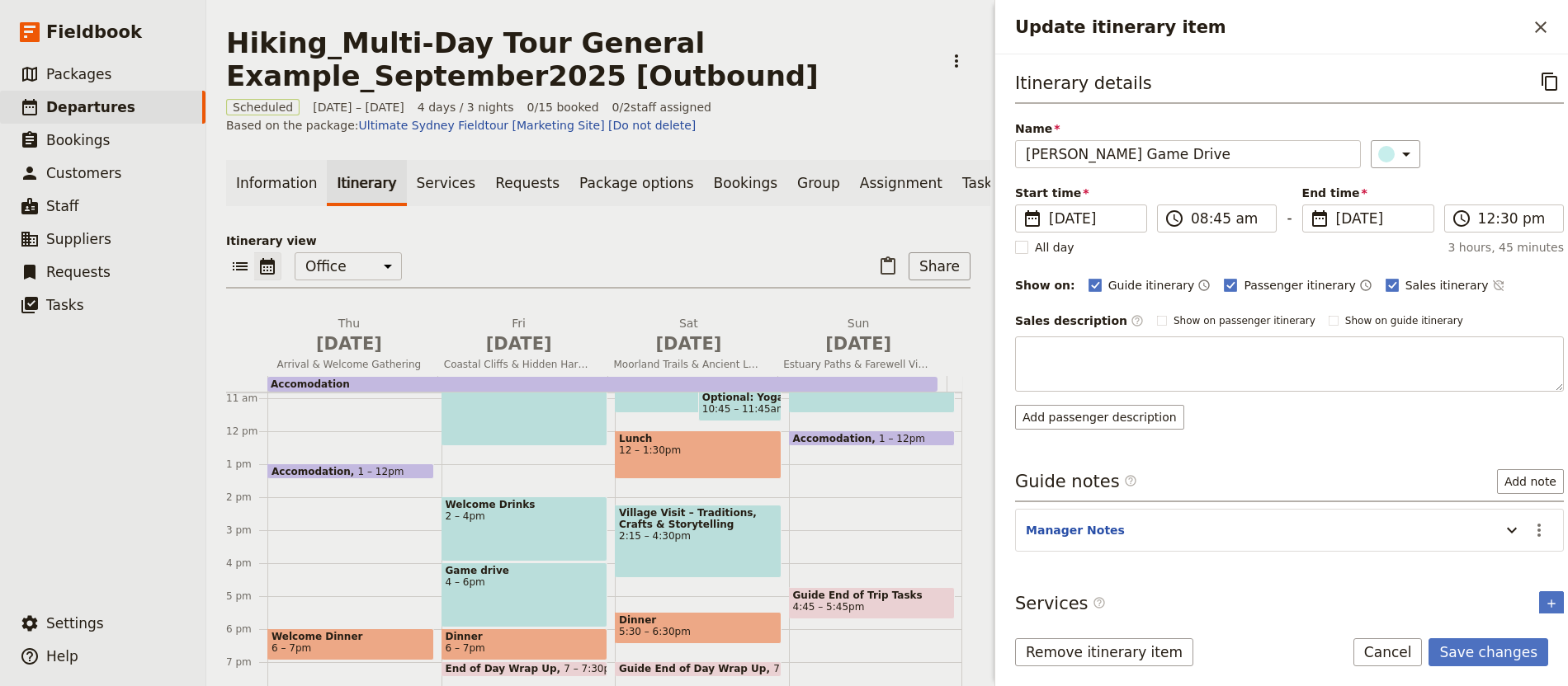
type textarea "Your journey begins with a stay at our welcoming coastal base, designed for com…"
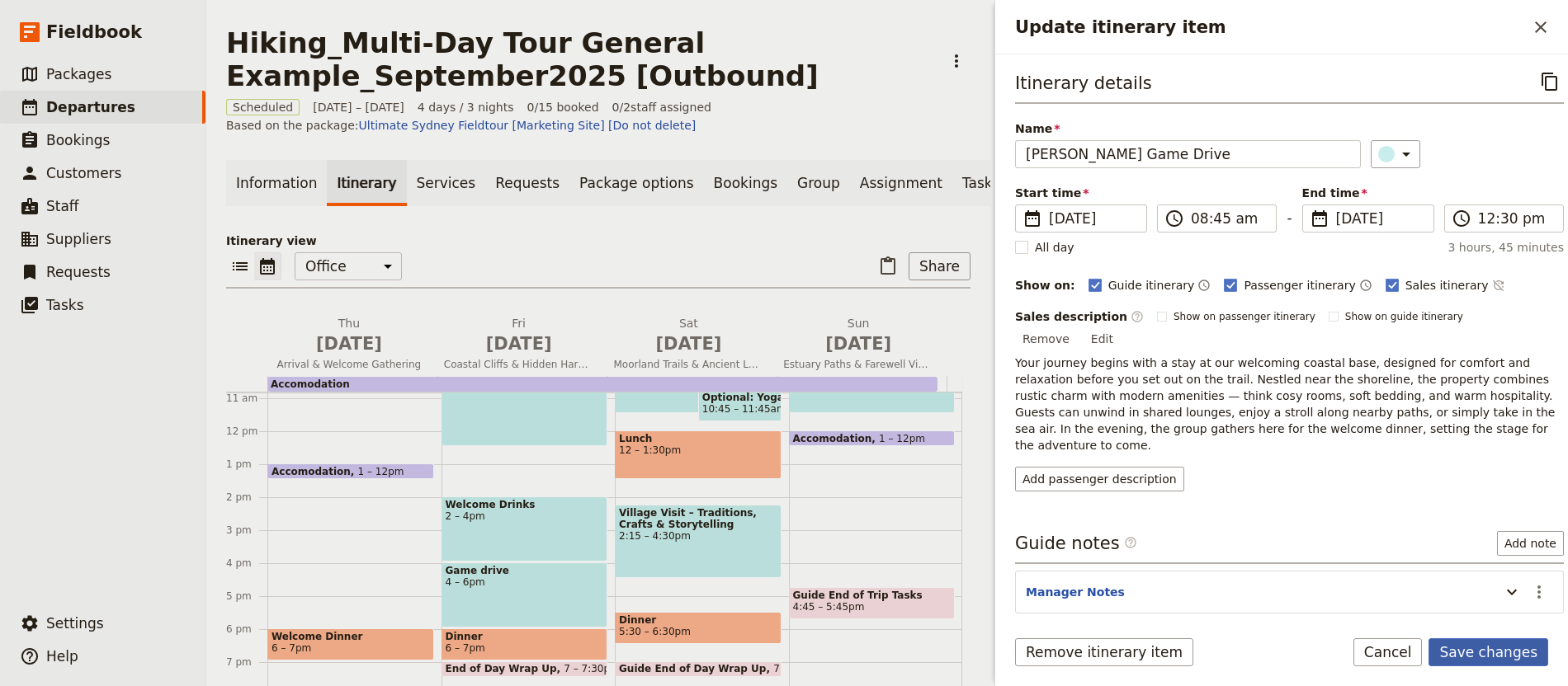
click at [1523, 648] on button "Save changes" at bounding box center [1488, 652] width 120 height 28
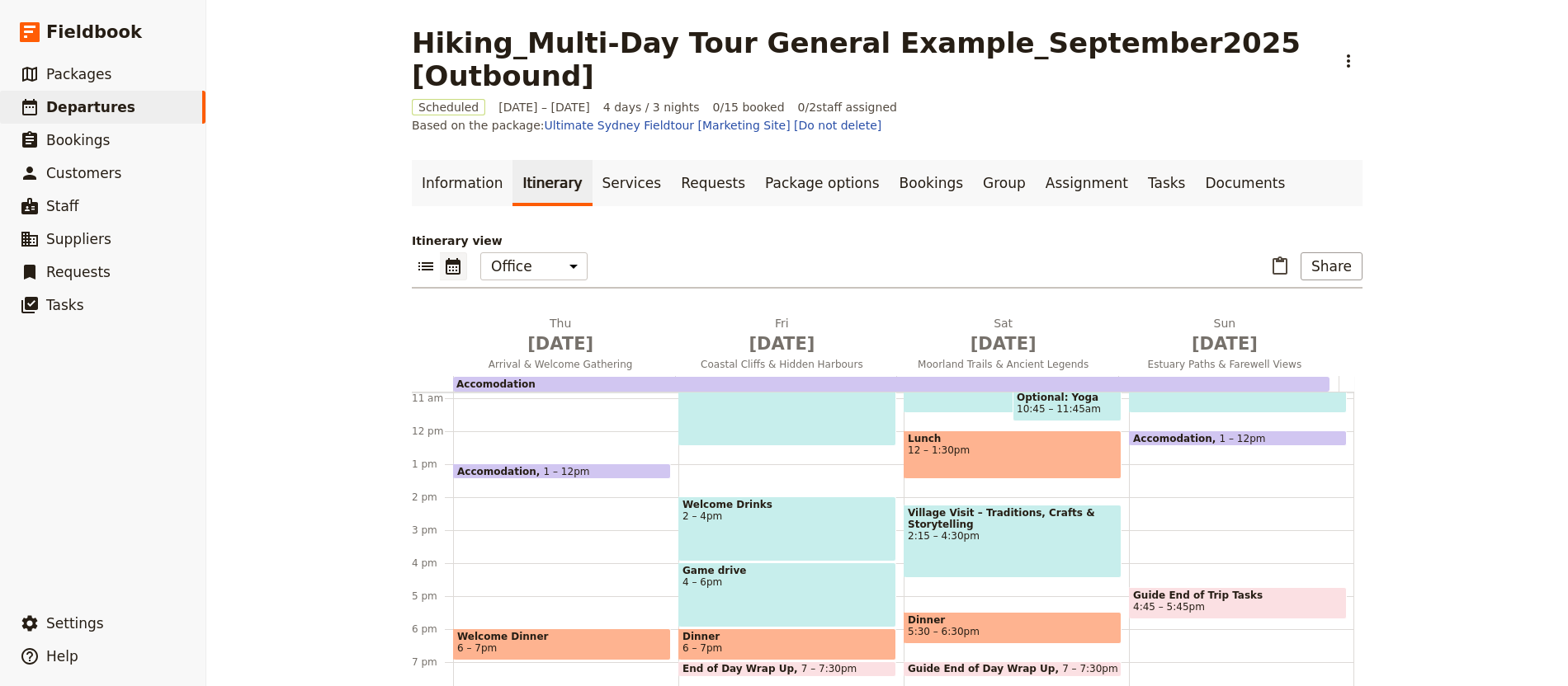
click at [599, 464] on div "Accomodation 1 – 12pm" at bounding box center [562, 472] width 218 height 16
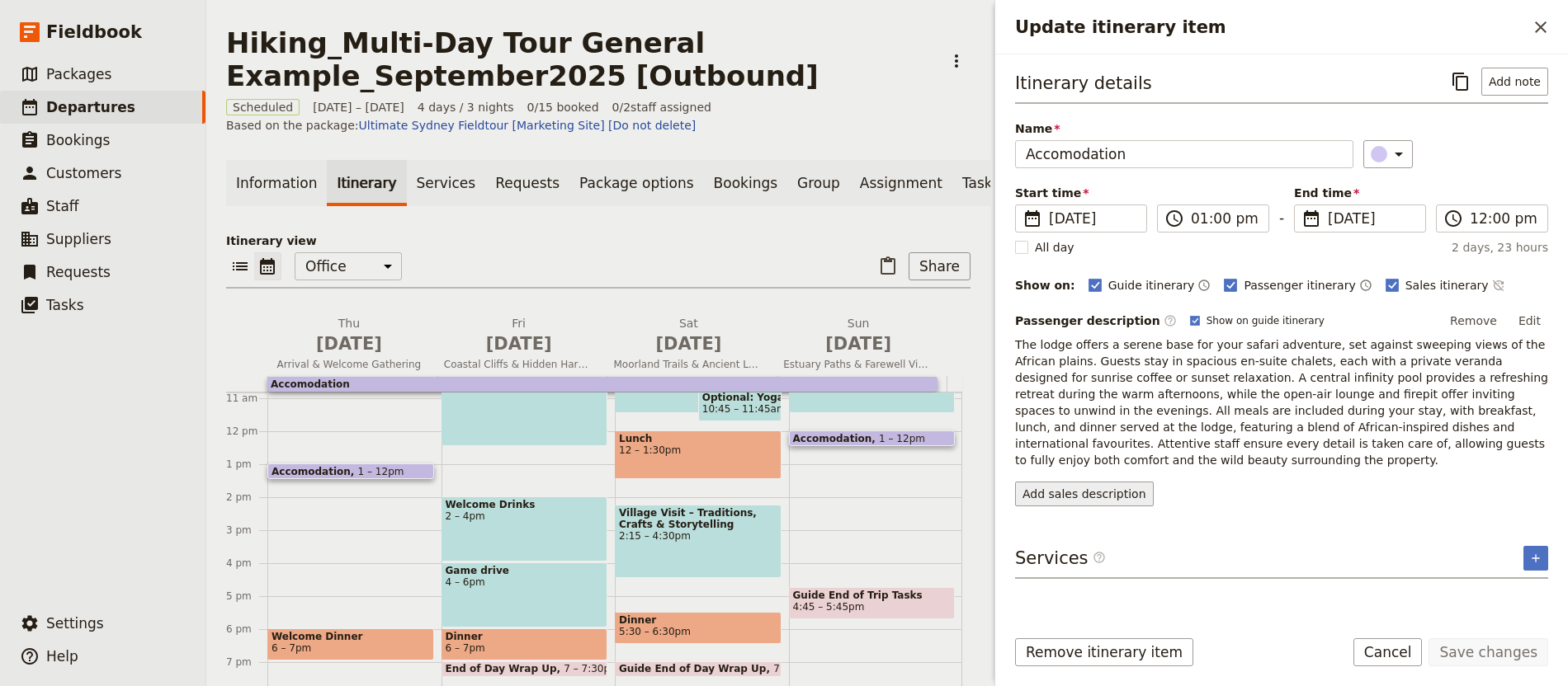
click at [1094, 498] on button "Add sales description" at bounding box center [1084, 494] width 139 height 24
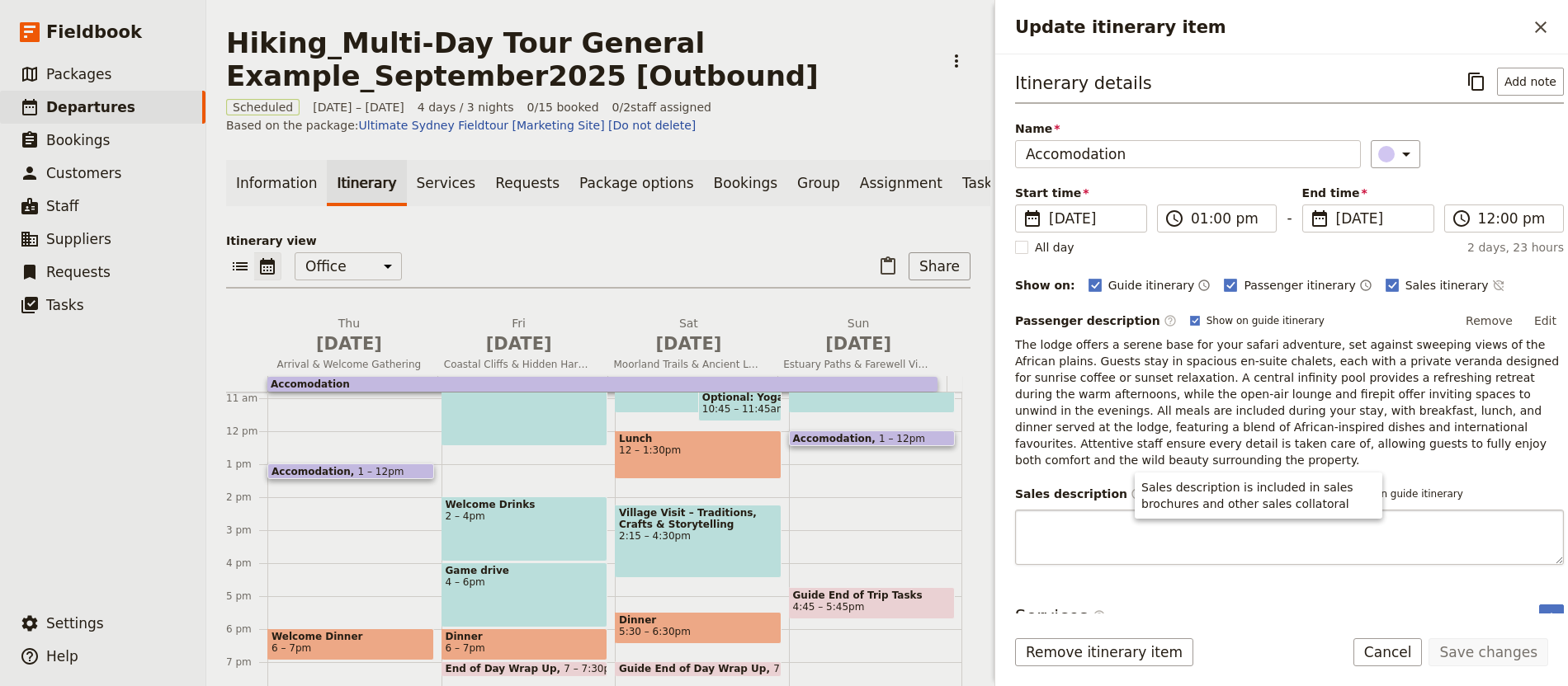
type textarea "Before we set off on the trail, you’ll spend your first night at our comfortabl…"
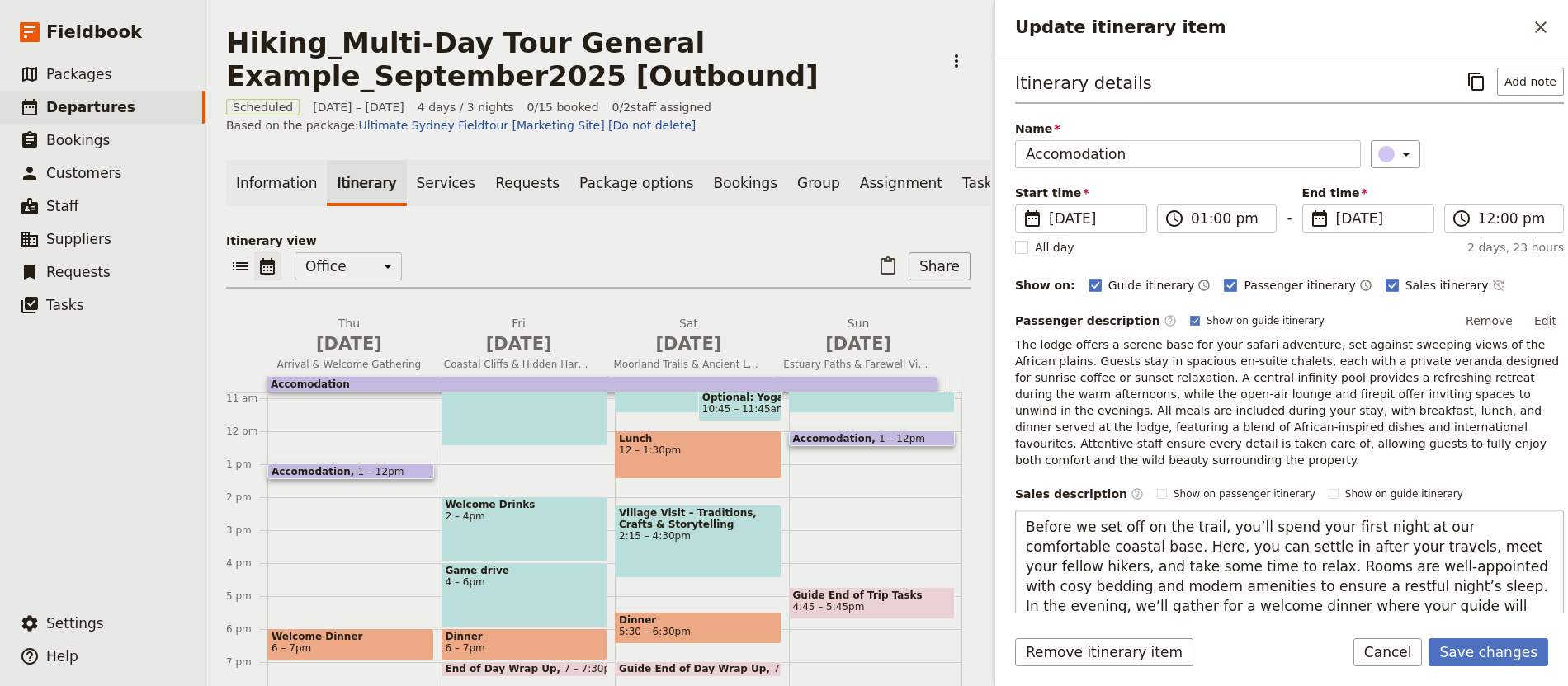
scroll to position [42, 0]
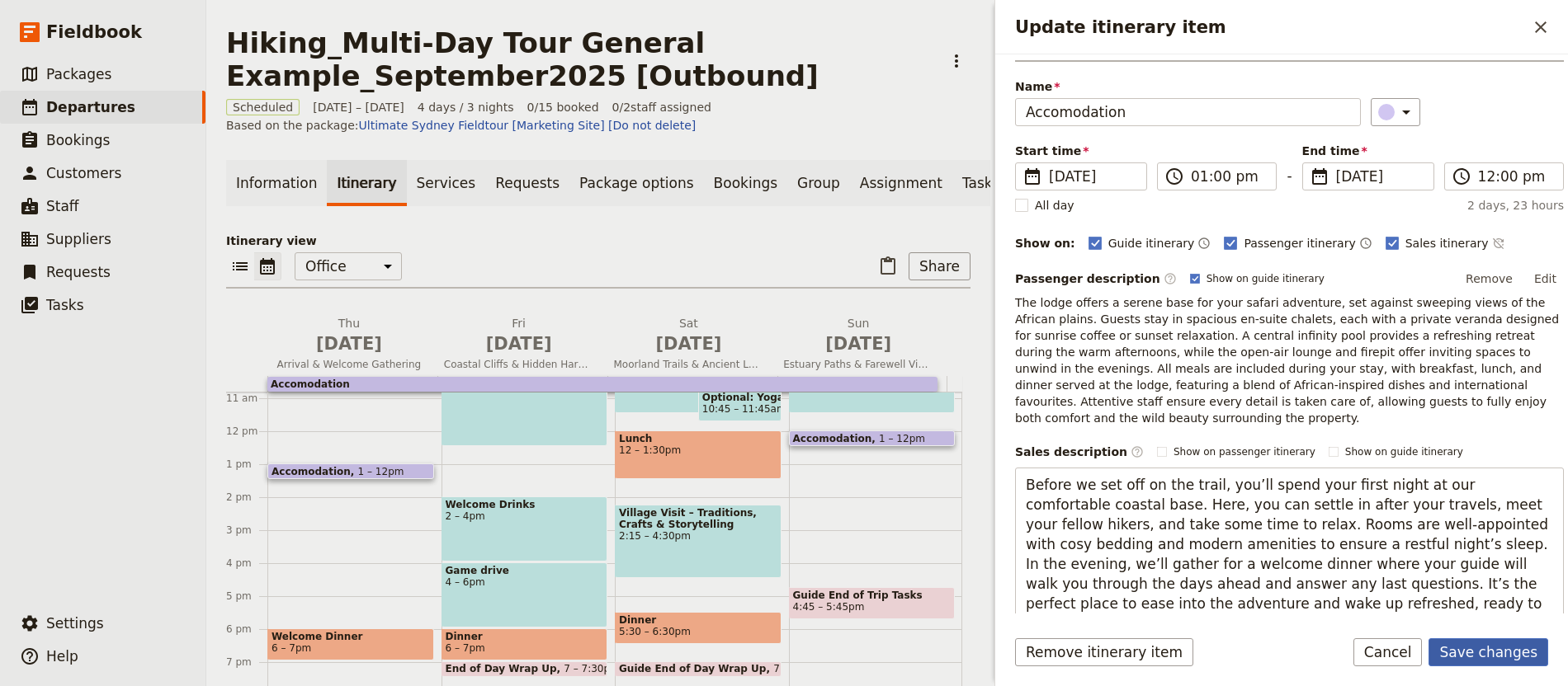
click at [1473, 638] on button "Save changes" at bounding box center [1488, 652] width 120 height 28
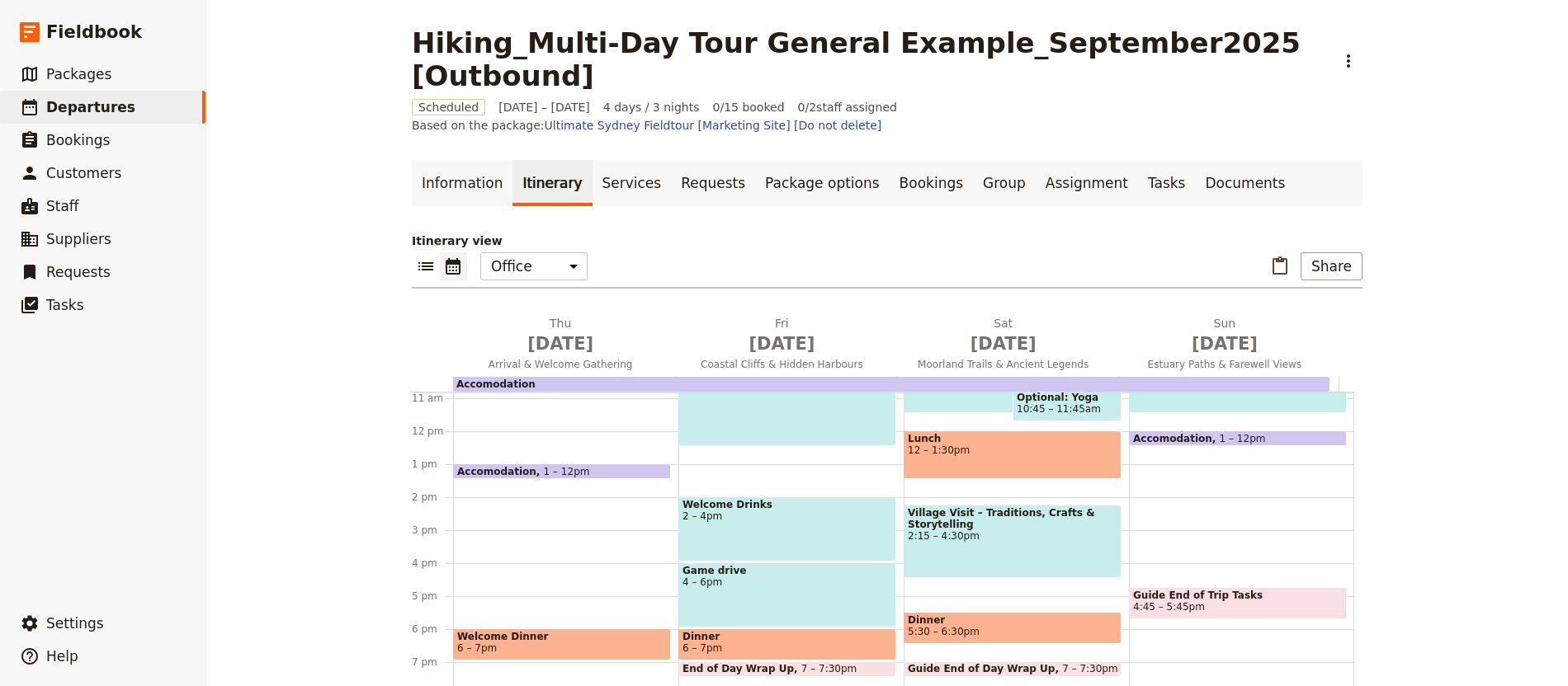
click at [562, 466] on span "1 – 12pm" at bounding box center [566, 472] width 46 height 10
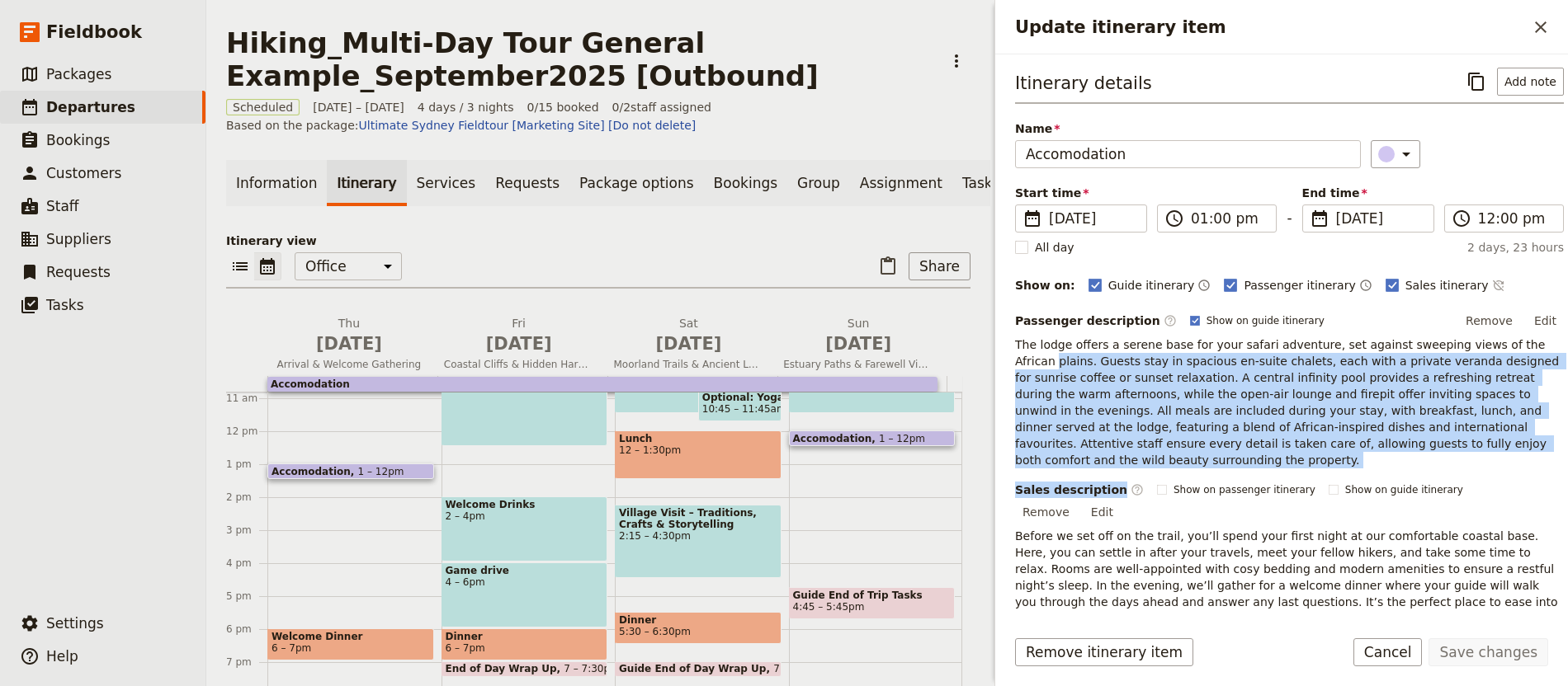
drag, startPoint x: 1194, startPoint y: 475, endPoint x: 1042, endPoint y: 352, distance: 195.5
click at [1015, 353] on div "Passenger description ​ Show on guide itinerary Remove Edit The lodge offers a …" at bounding box center [1289, 467] width 549 height 319
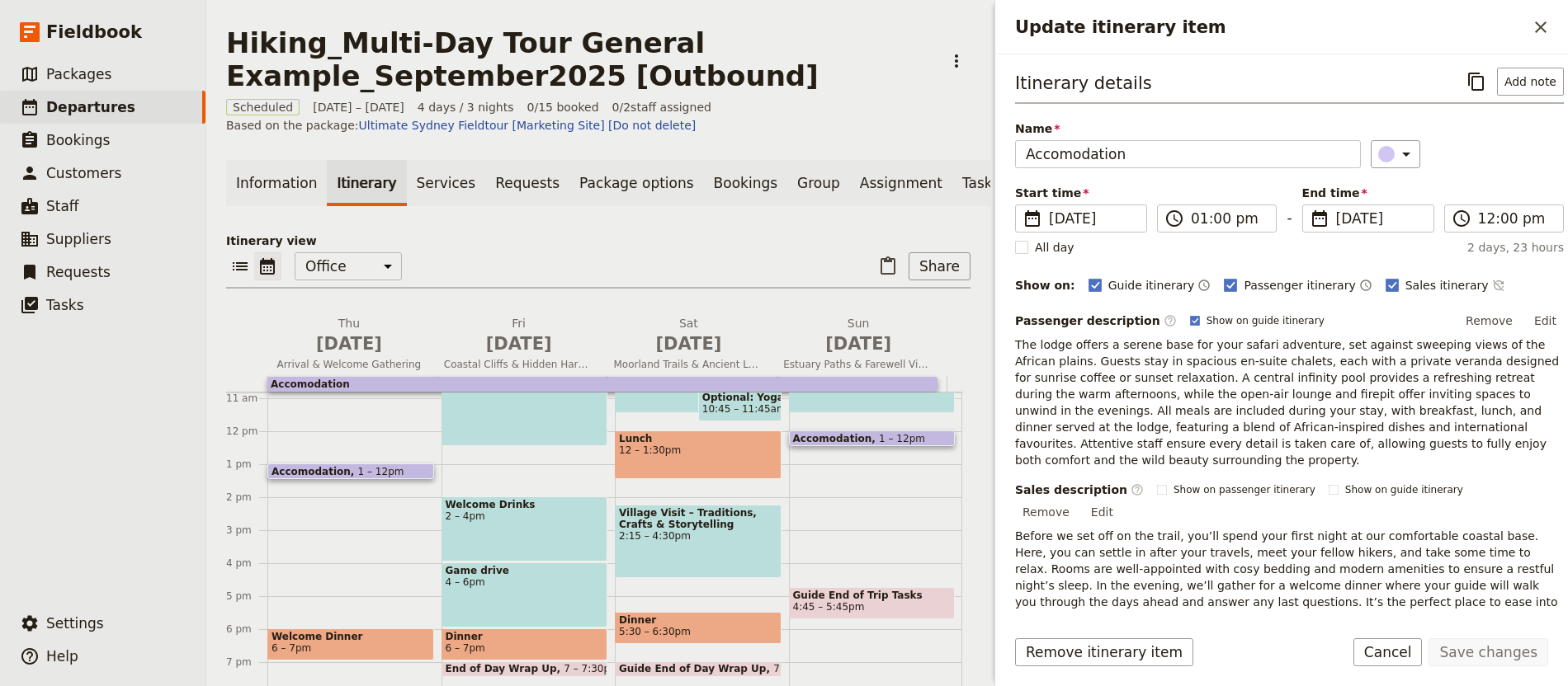
click at [1044, 352] on p "The lodge offers a serene base for your safari adventure, set against sweeping …" at bounding box center [1289, 403] width 549 height 132
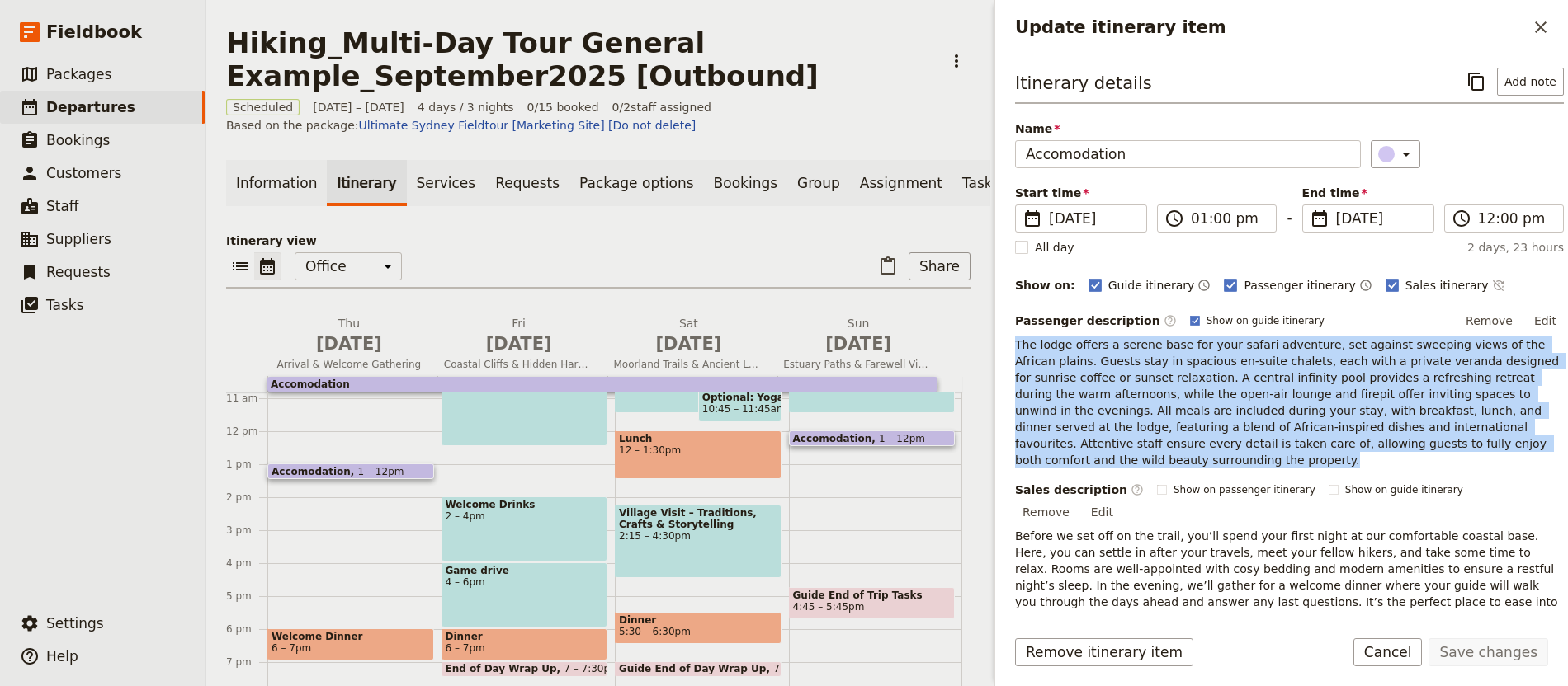
drag, startPoint x: 1014, startPoint y: 347, endPoint x: 1070, endPoint y: 461, distance: 127.0
click at [1070, 461] on p "The lodge offers a serene base for your safari adventure, set against sweeping …" at bounding box center [1289, 403] width 549 height 132
copy p "The lodge offers a serene base for your safari adventure, set against sweeping …"
click at [1121, 500] on button "Edit" at bounding box center [1102, 512] width 37 height 24
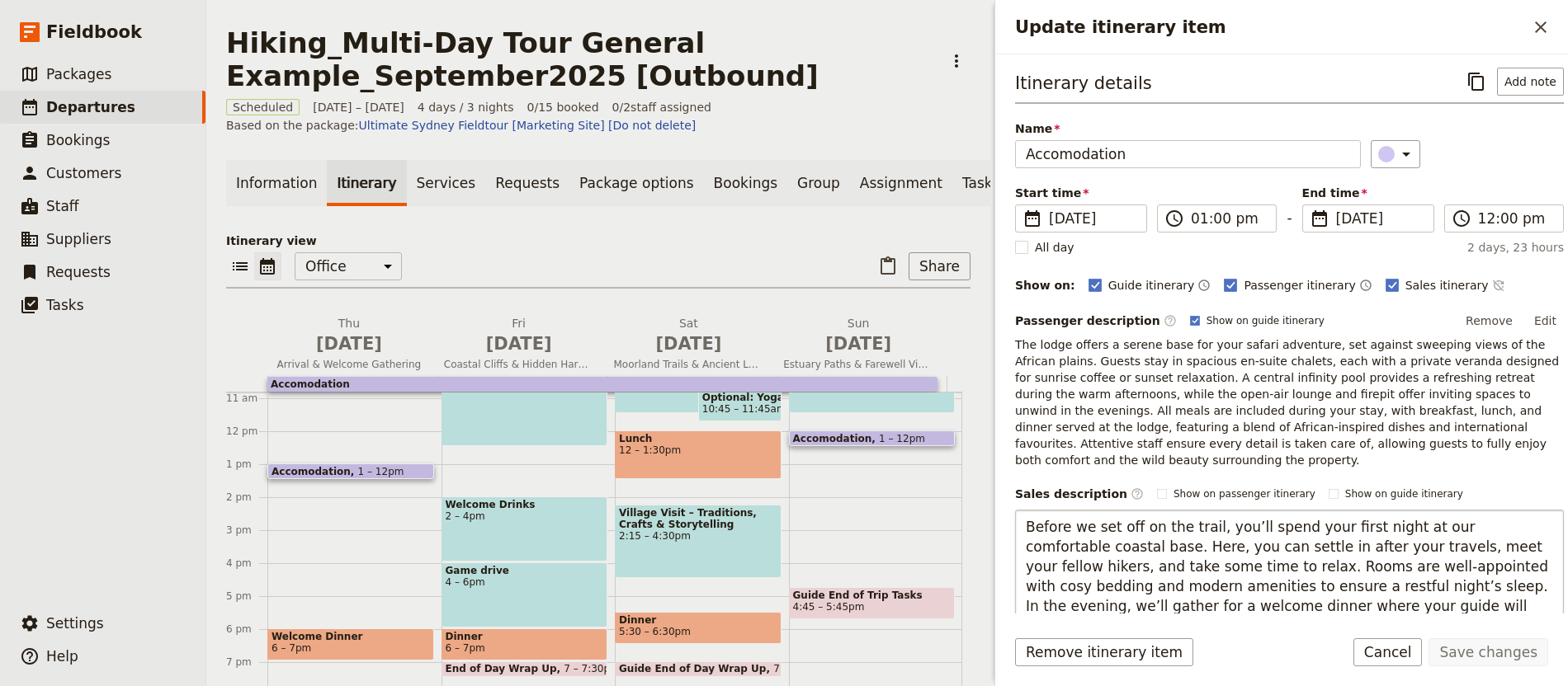
click at [1024, 525] on textarea "Before we set off on the trail, you’ll spend your first night at our comfortabl…" at bounding box center [1289, 587] width 549 height 155
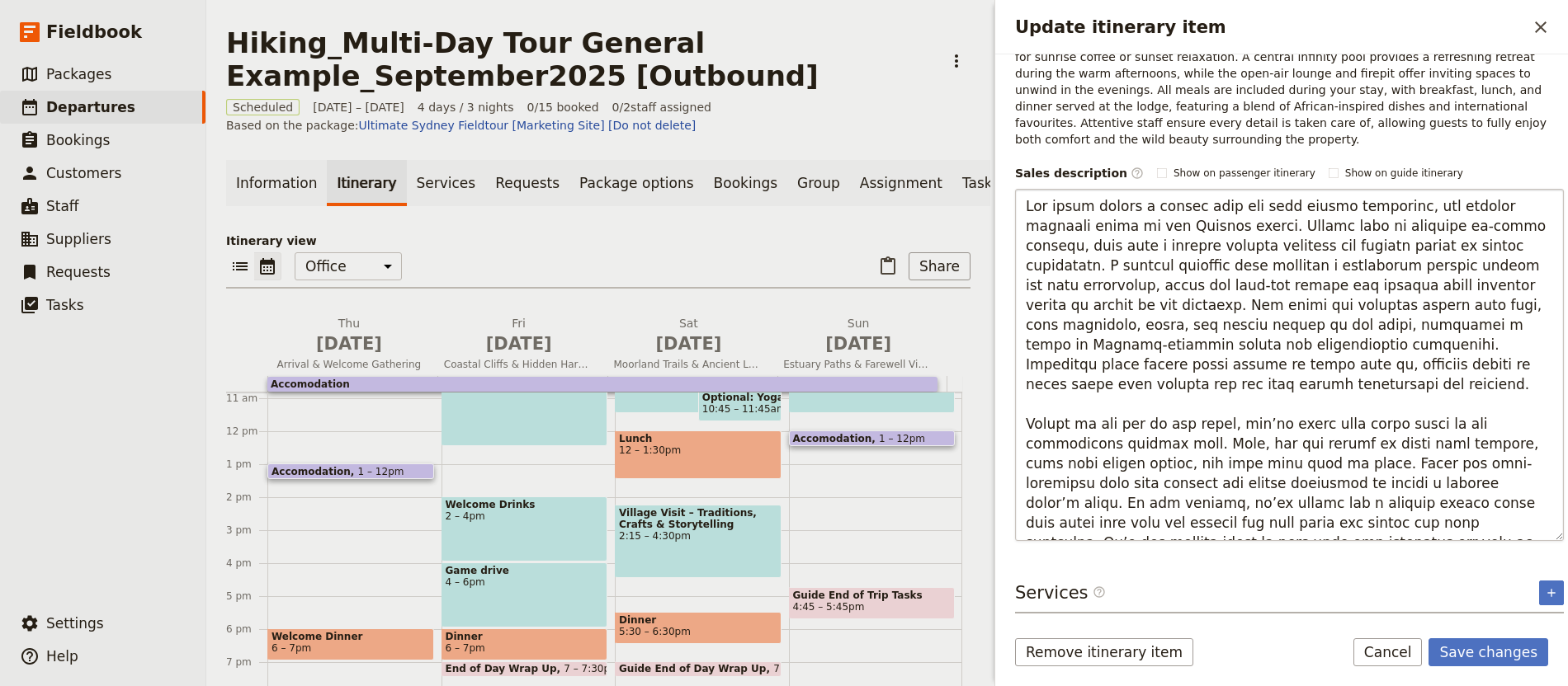
click at [1217, 492] on textarea "Update itinerary item" at bounding box center [1289, 366] width 549 height 353
type textarea "The lodge offers a serene base for your safari adventure, set against sweeping …"
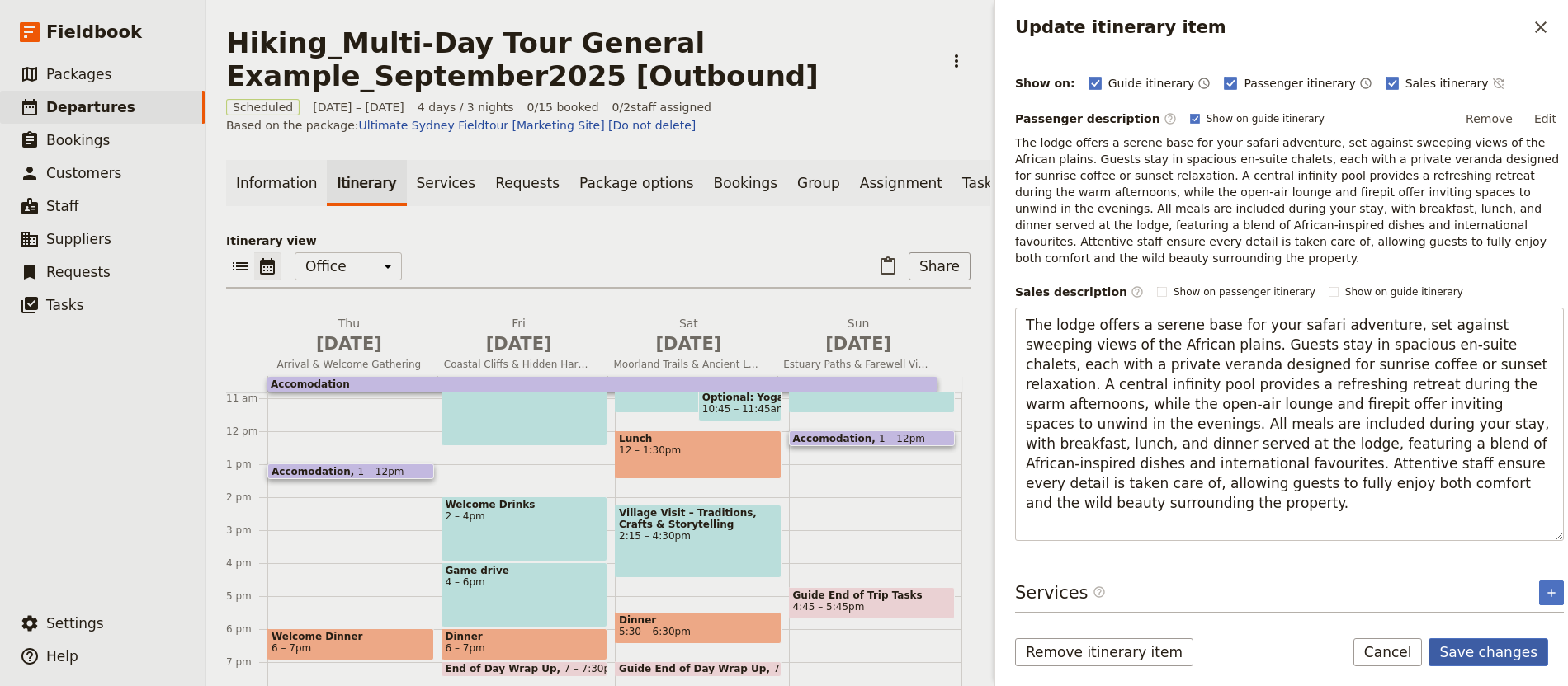
click at [1471, 651] on button "Save changes" at bounding box center [1488, 652] width 120 height 28
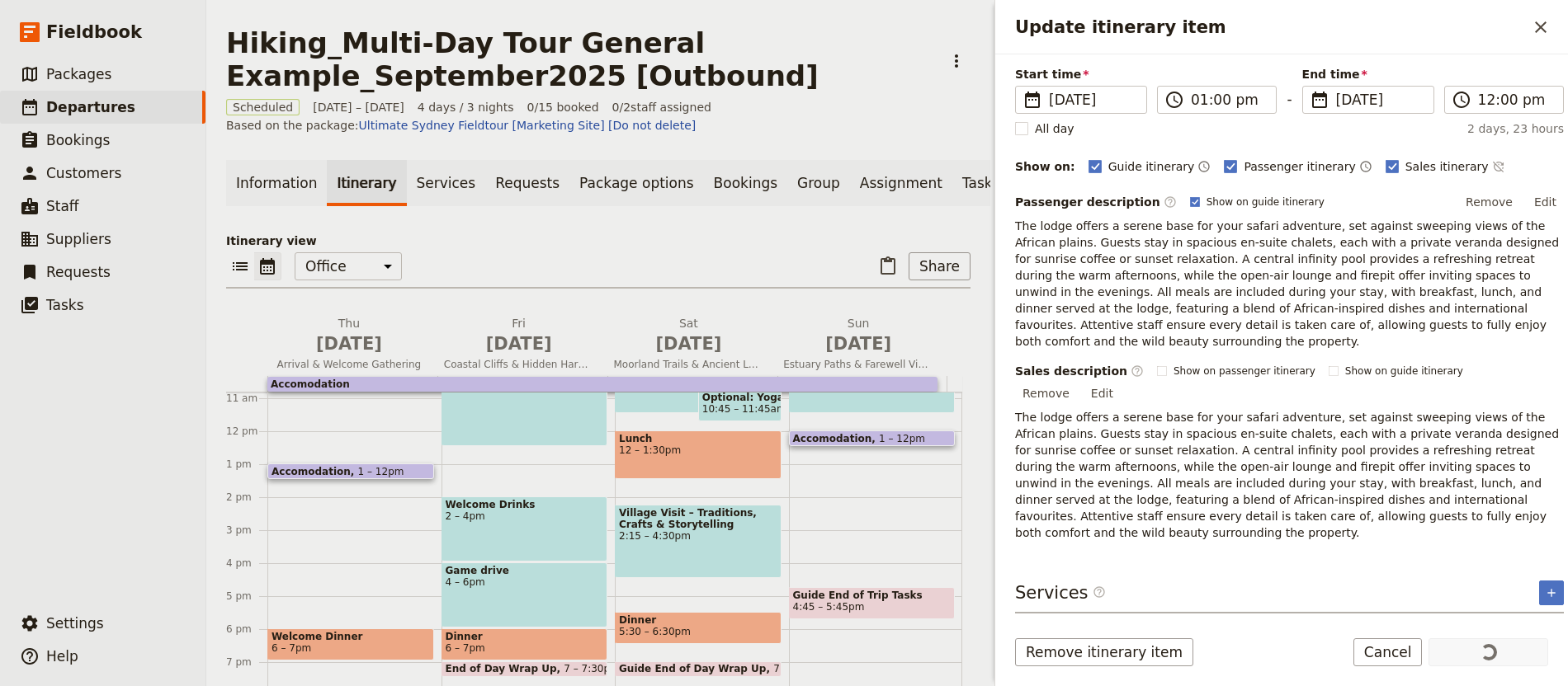
scroll to position [118, 0]
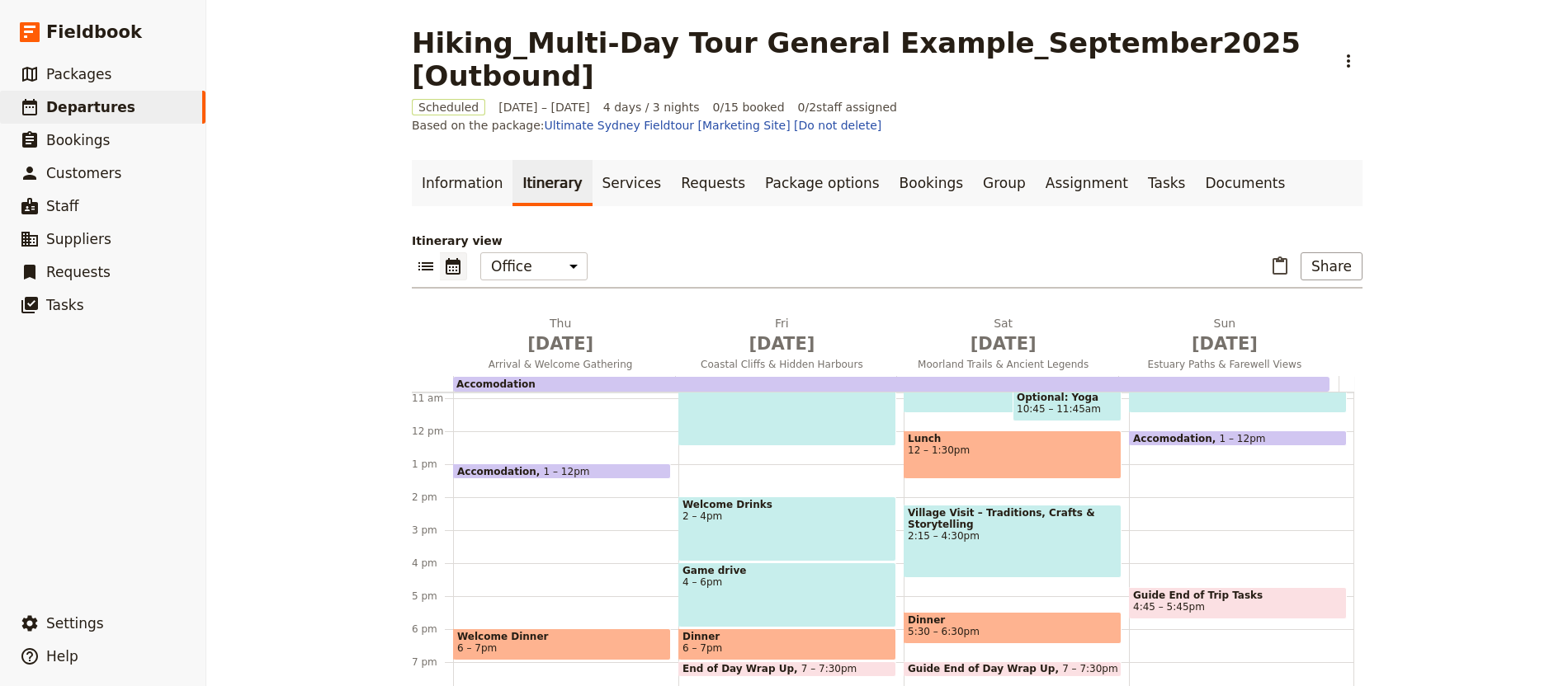
click at [578, 464] on div "Accomodation 1 – 12pm" at bounding box center [562, 472] width 218 height 16
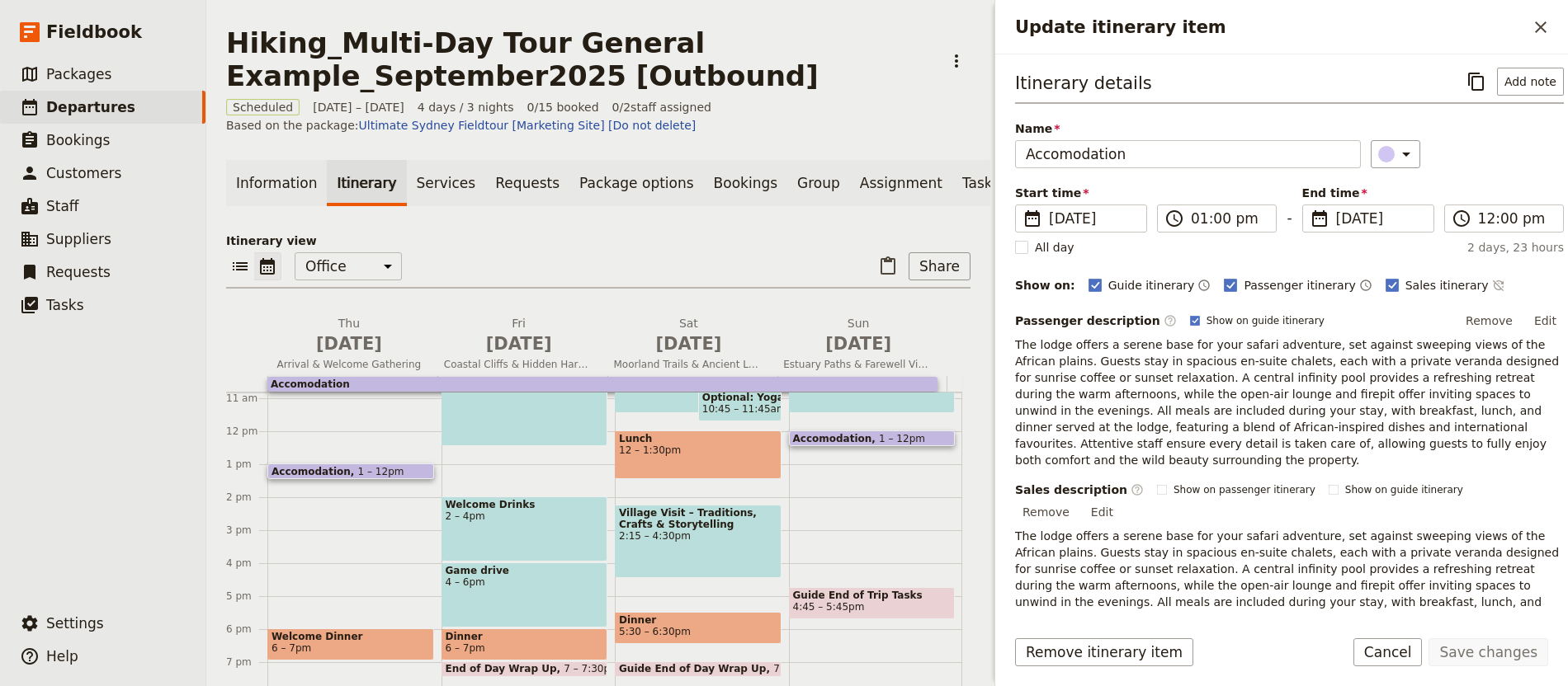
click at [1526, 328] on button "Edit" at bounding box center [1545, 320] width 37 height 24
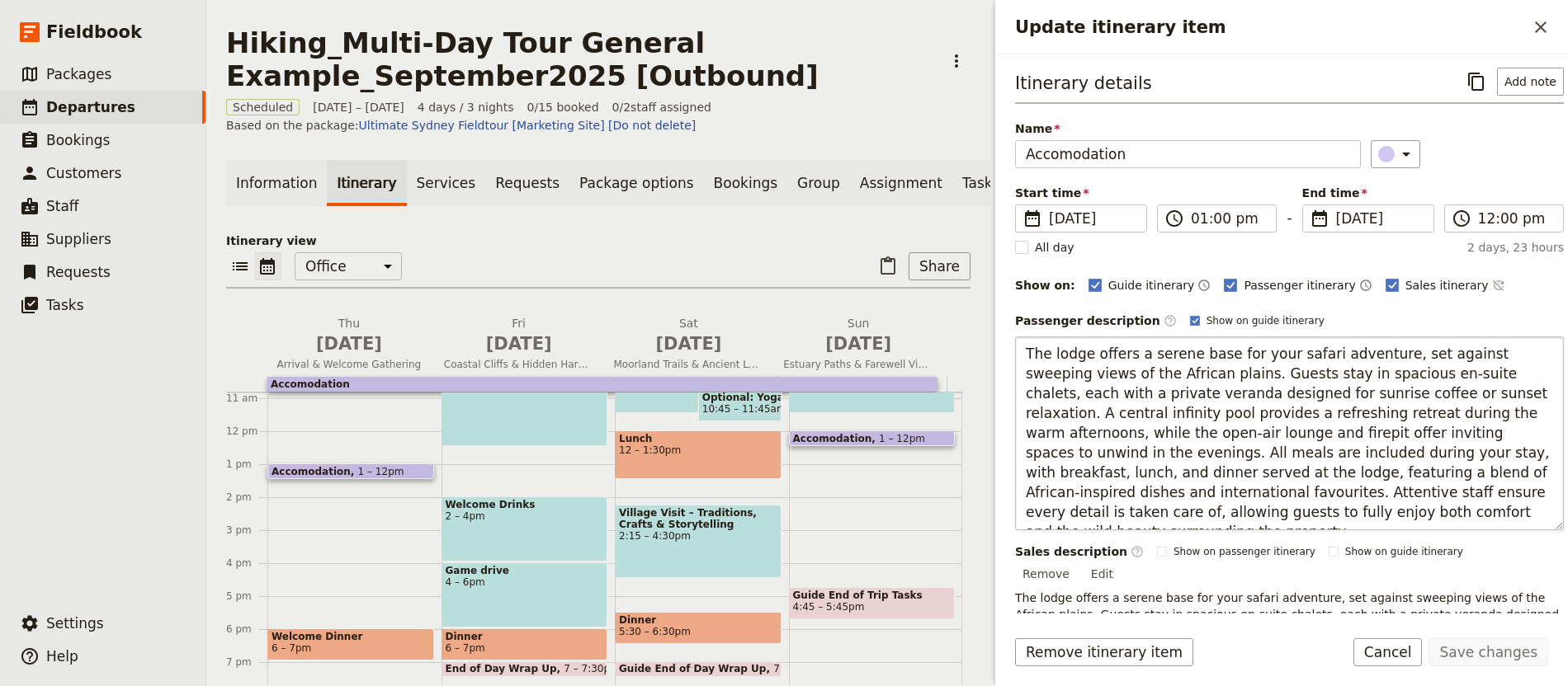
click at [1349, 409] on textarea "The lodge offers a serene base for your safari adventure, set against sweeping …" at bounding box center [1289, 433] width 549 height 194
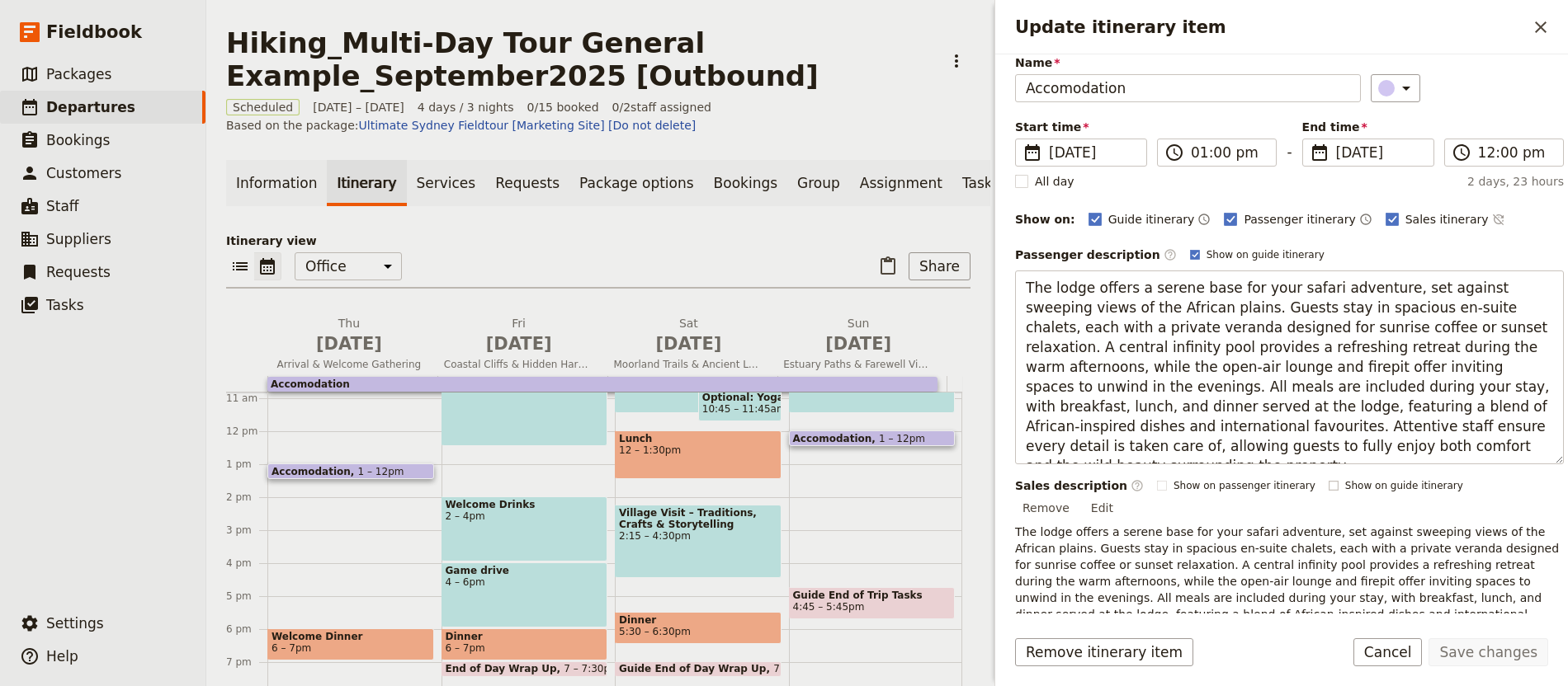
scroll to position [180, 0]
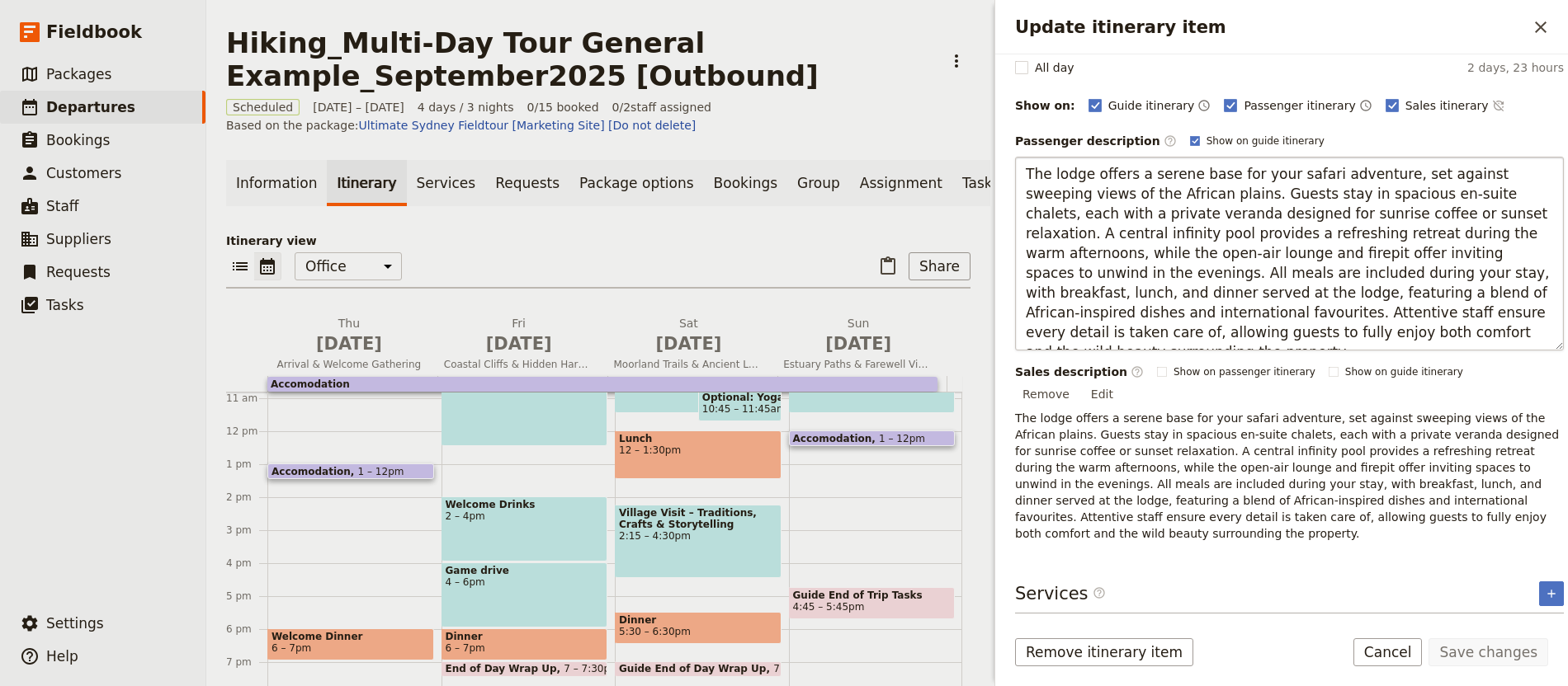
type textarea "Before we set off on the trail, you’ll spend your first night at our comfortabl…"
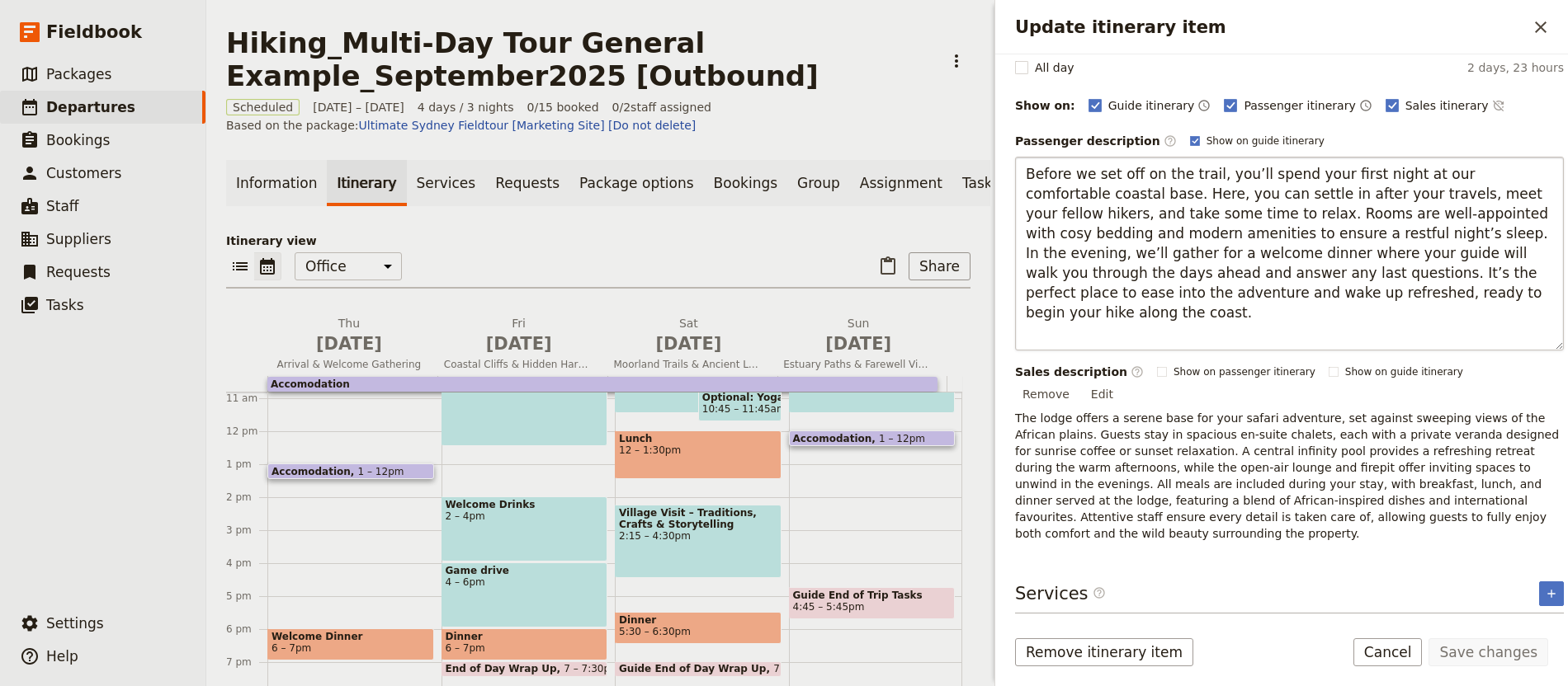
scroll to position [141, 0]
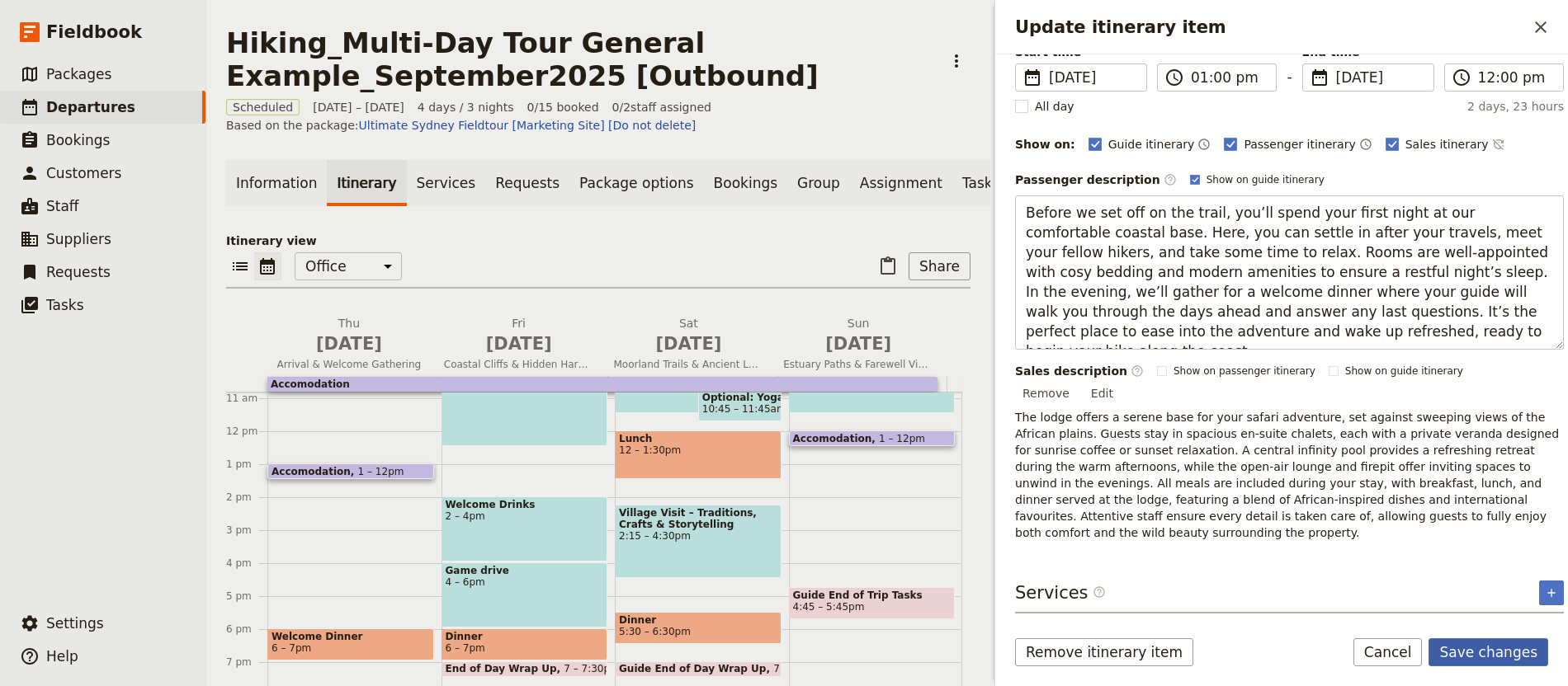
click at [1504, 650] on button "Save changes" at bounding box center [1488, 652] width 120 height 28
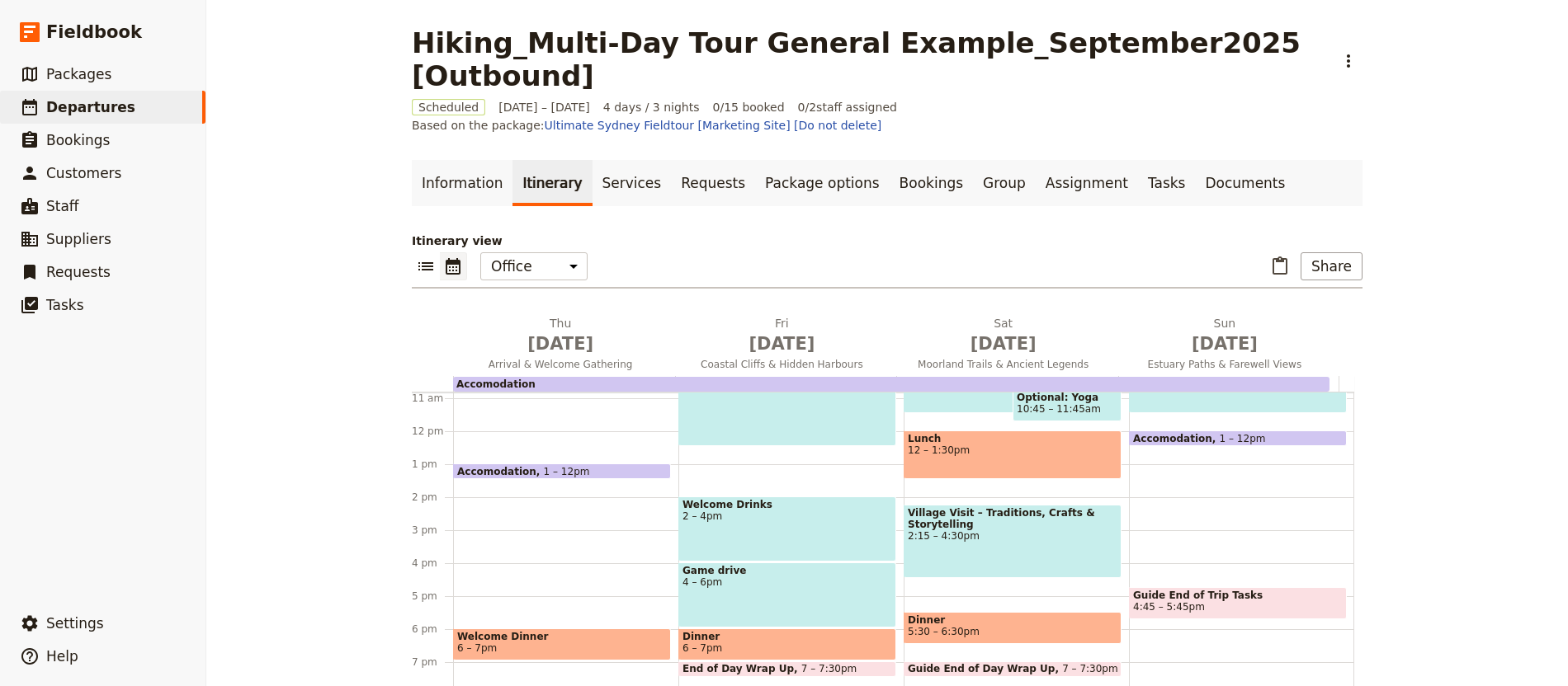
click at [575, 631] on span "Welcome Dinner" at bounding box center [561, 637] width 209 height 11
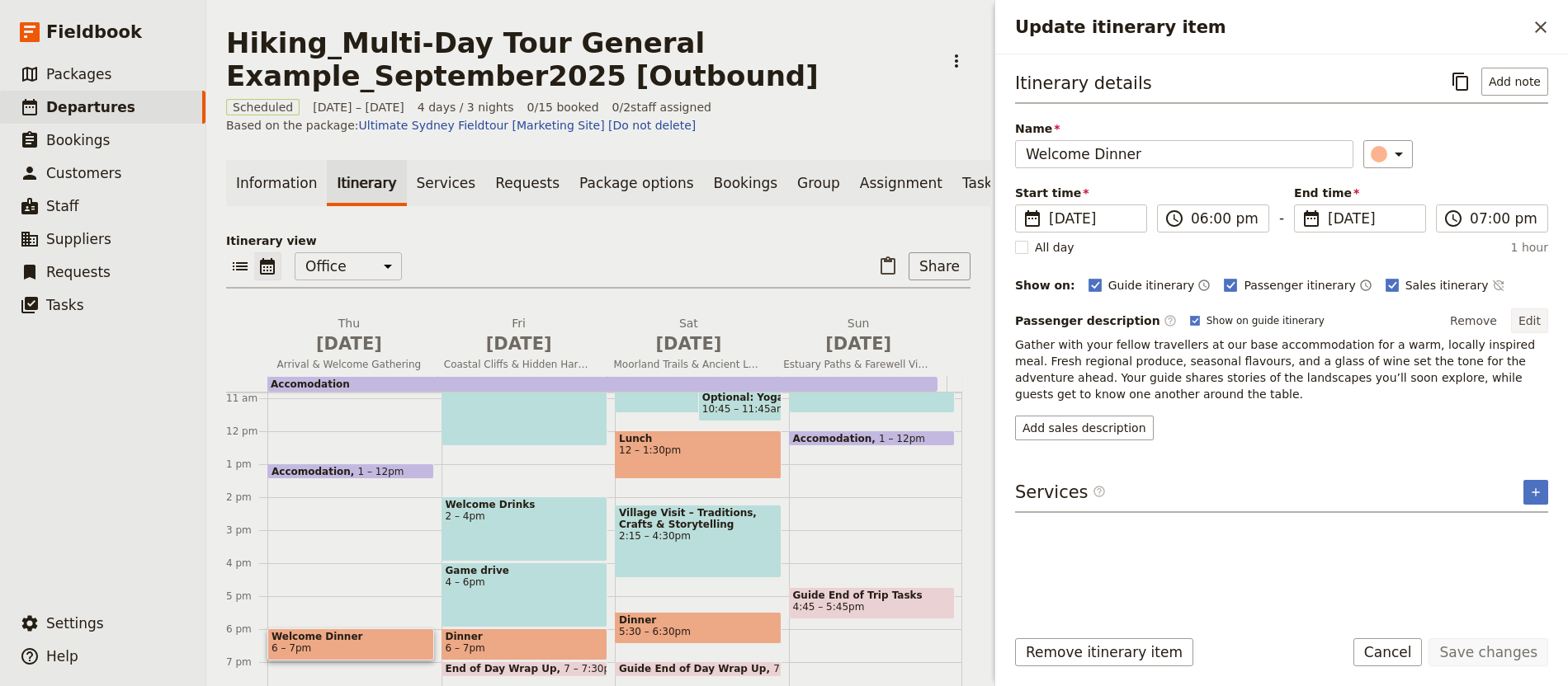
click at [1524, 317] on button "Edit" at bounding box center [1529, 320] width 37 height 24
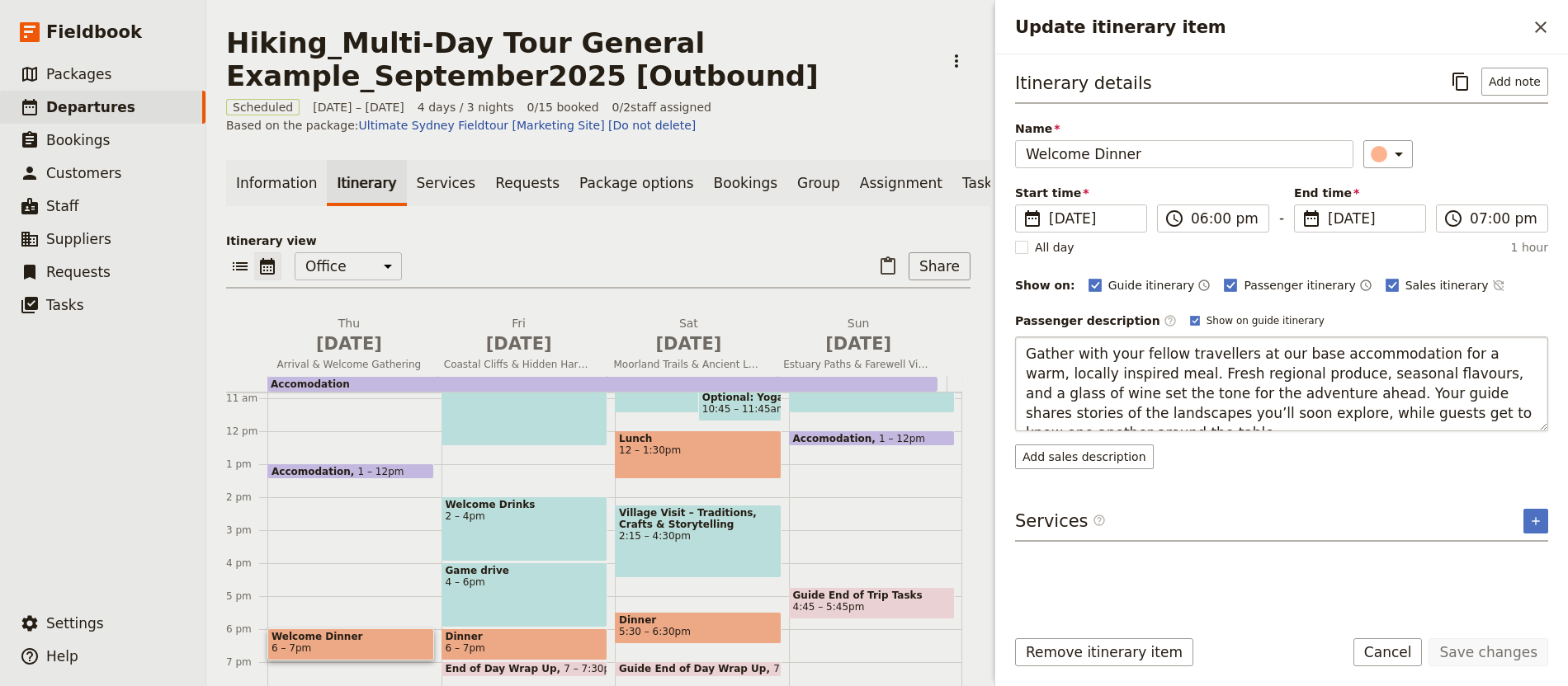
click at [1028, 351] on textarea "Gather with your fellow travellers at our base accommodation for a warm, locall…" at bounding box center [1281, 384] width 533 height 95
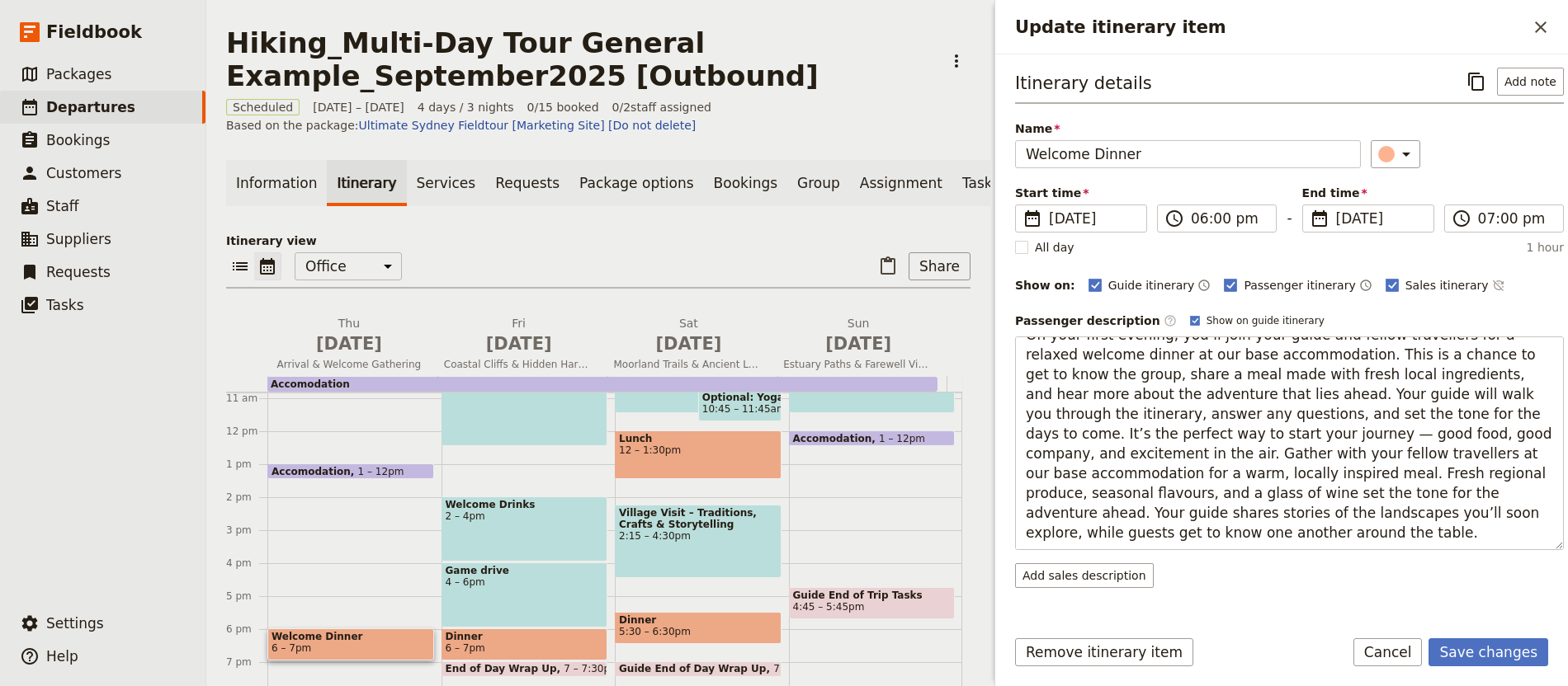
scroll to position [48, 0]
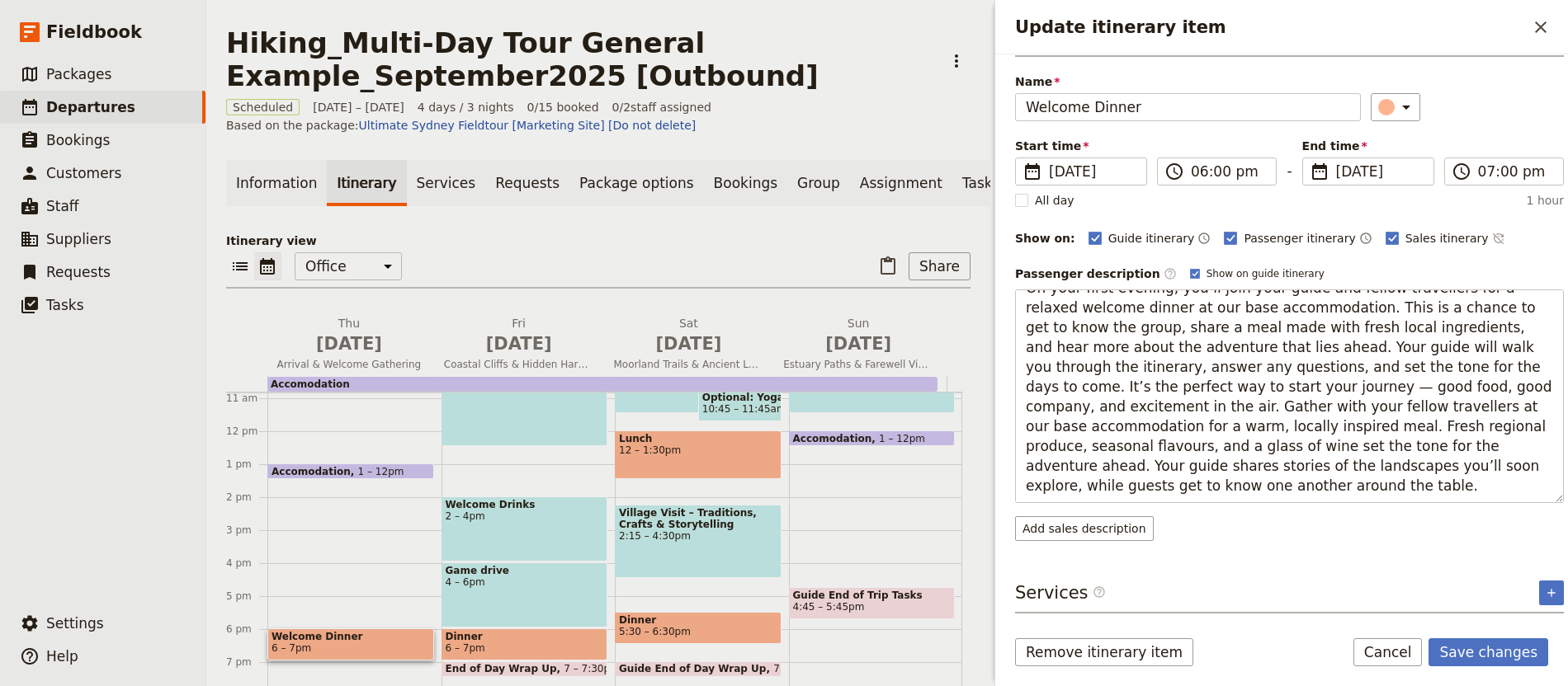
drag, startPoint x: 1090, startPoint y: 475, endPoint x: 1274, endPoint y: 545, distance: 196.9
click at [1254, 629] on form "Itinerary details ​ Add note Name Welcome Dinner ​ Start time ​ [DATE] [DATE] […" at bounding box center [1281, 371] width 572 height 632
type textarea "On your first evening, you’ll join your guide and fellow travellers for a relax…"
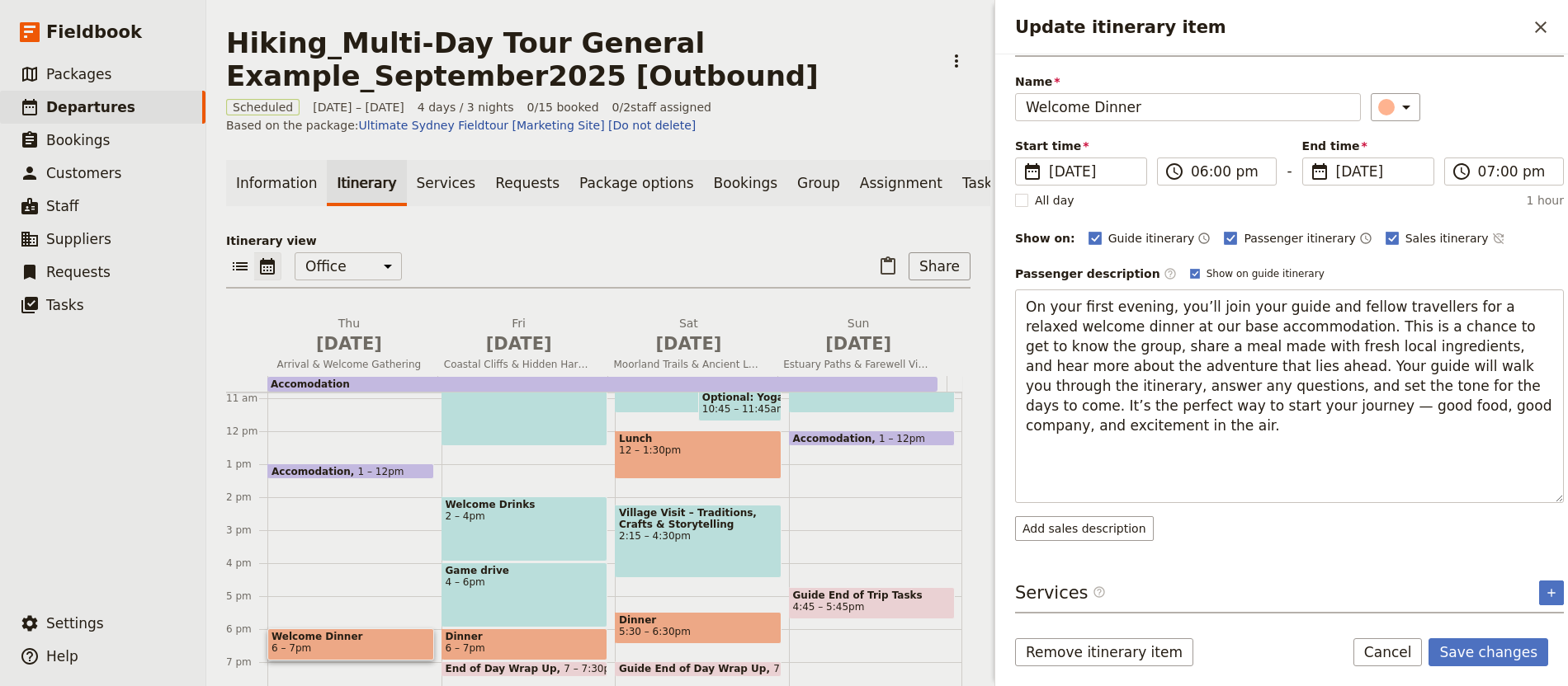
scroll to position [0, 0]
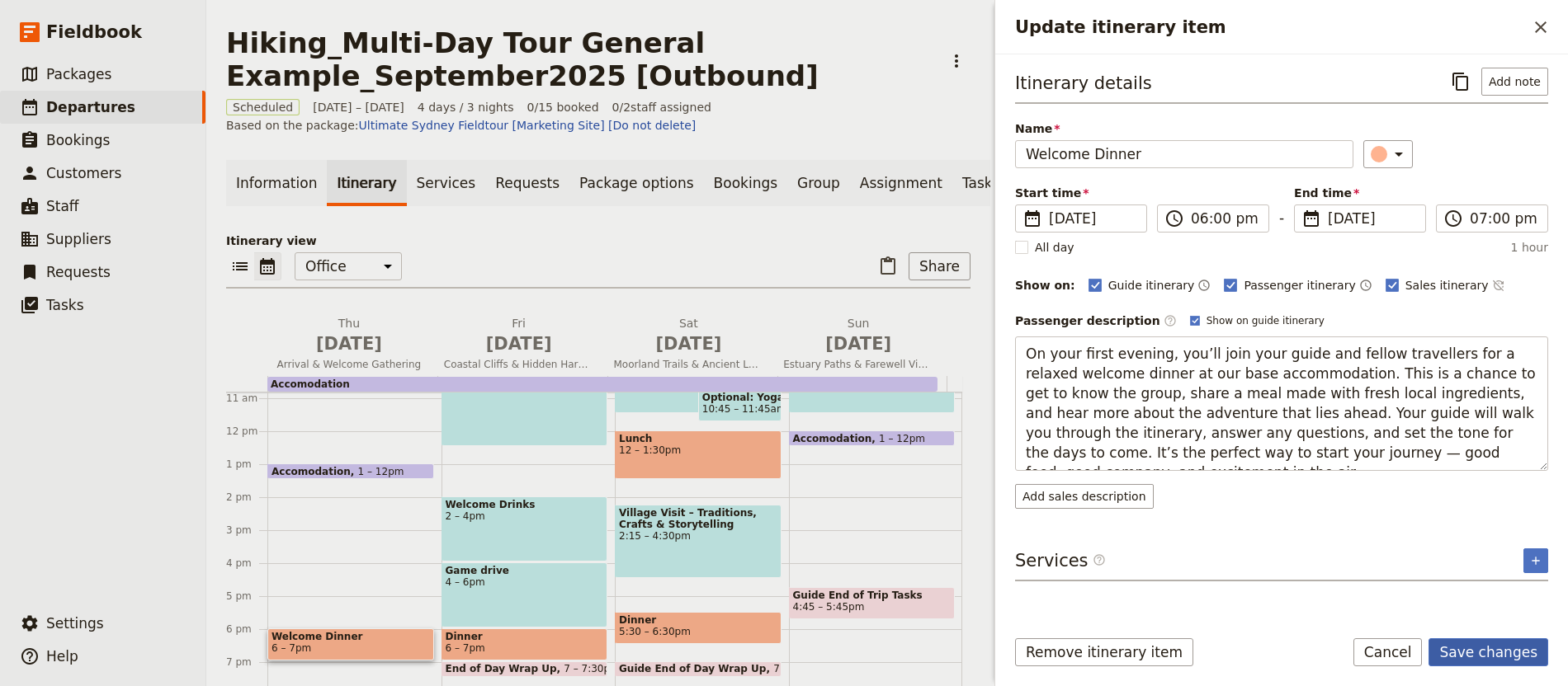
click at [1497, 650] on button "Save changes" at bounding box center [1488, 652] width 120 height 28
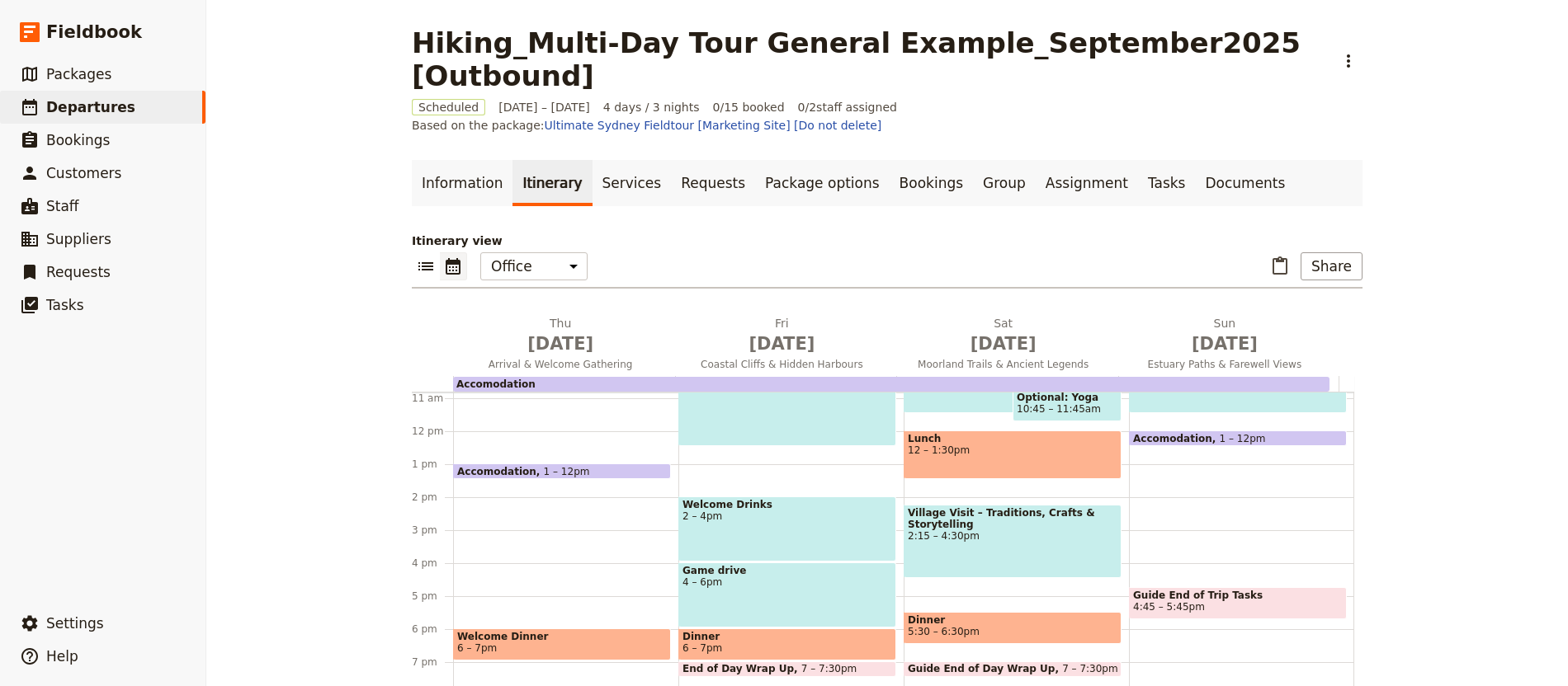
click at [539, 631] on span "Welcome Dinner" at bounding box center [561, 637] width 209 height 11
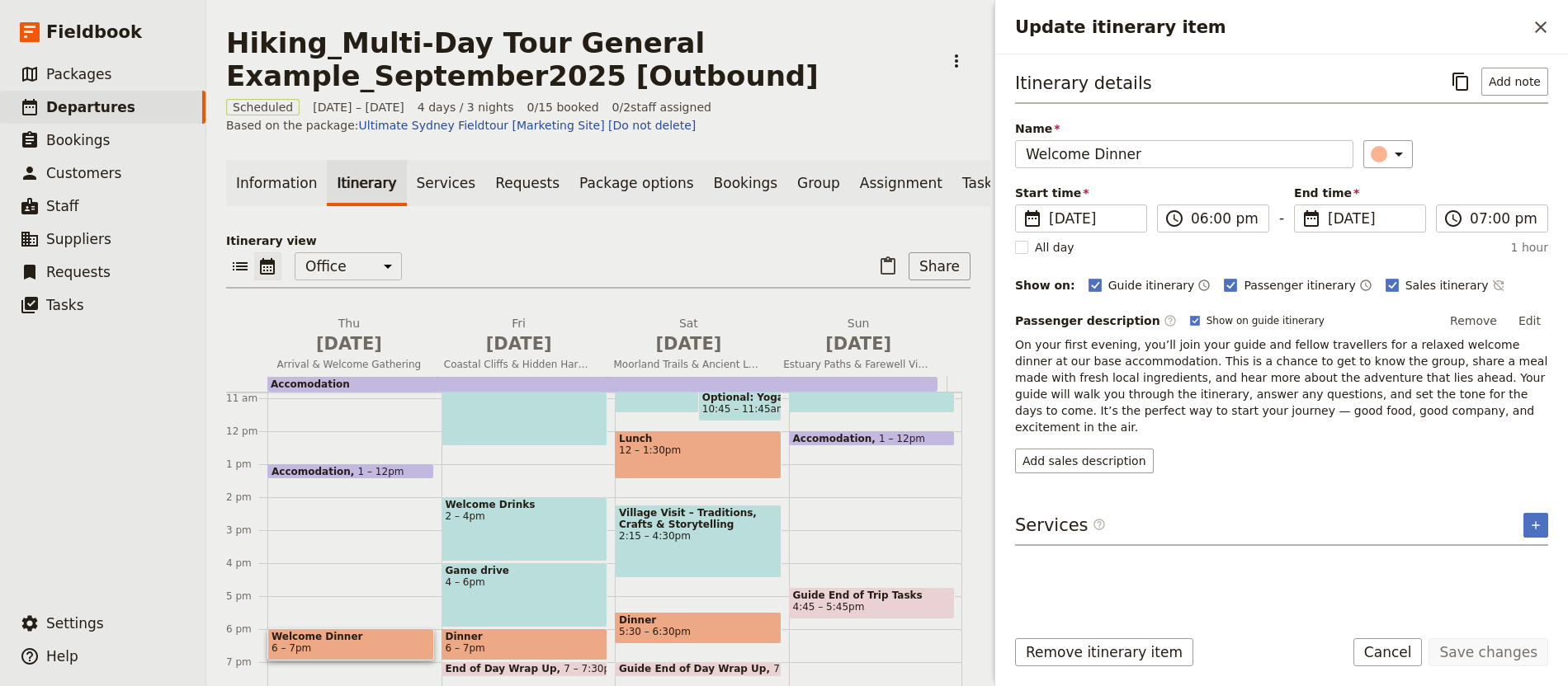
click at [1068, 420] on div "Passenger description ​ Show on guide itinerary Remove Edit On your first eveni…" at bounding box center [1281, 391] width 533 height 165
click at [1066, 449] on button "Add sales description" at bounding box center [1084, 461] width 139 height 24
type textarea "Gather with your fellow travellers at our base accommodation for a warm, locall…"
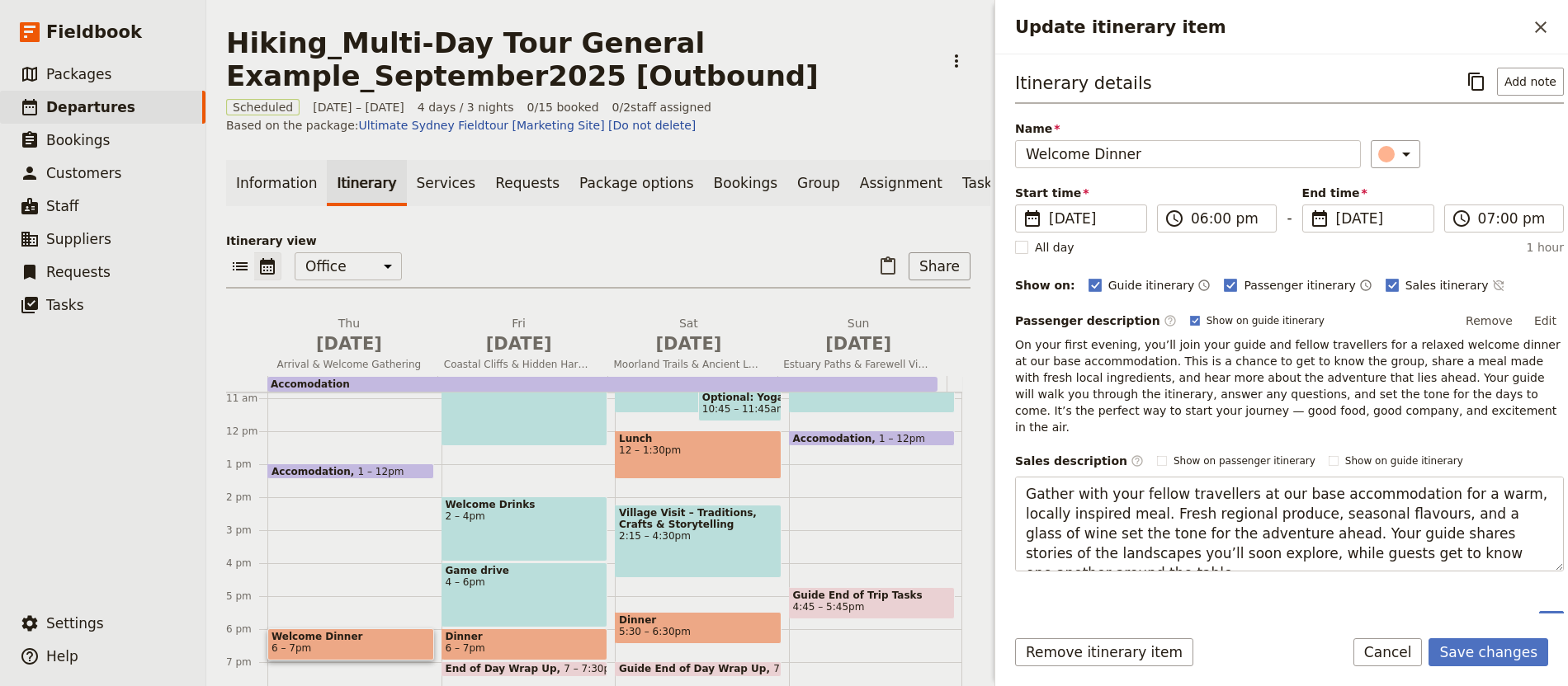
scroll to position [10, 0]
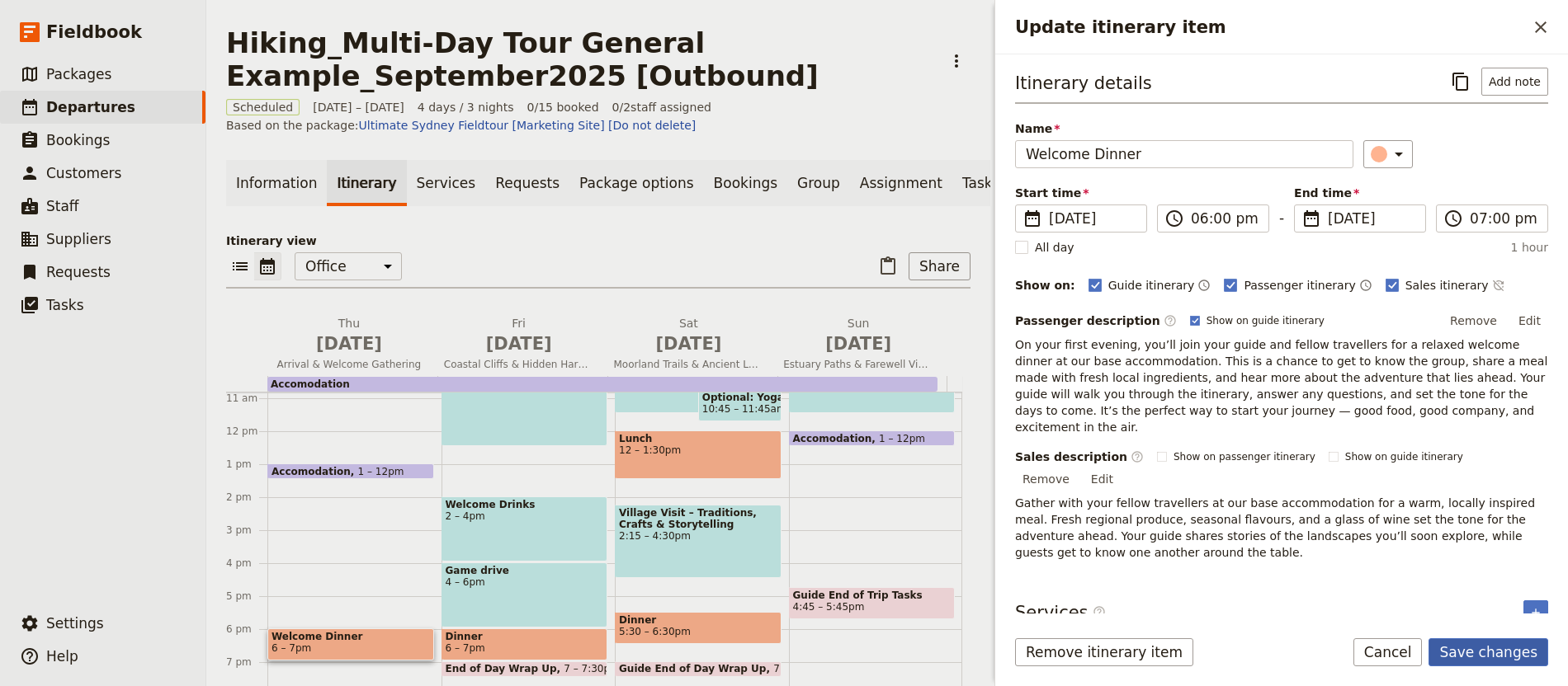
click at [1492, 658] on button "Save changes" at bounding box center [1488, 652] width 120 height 28
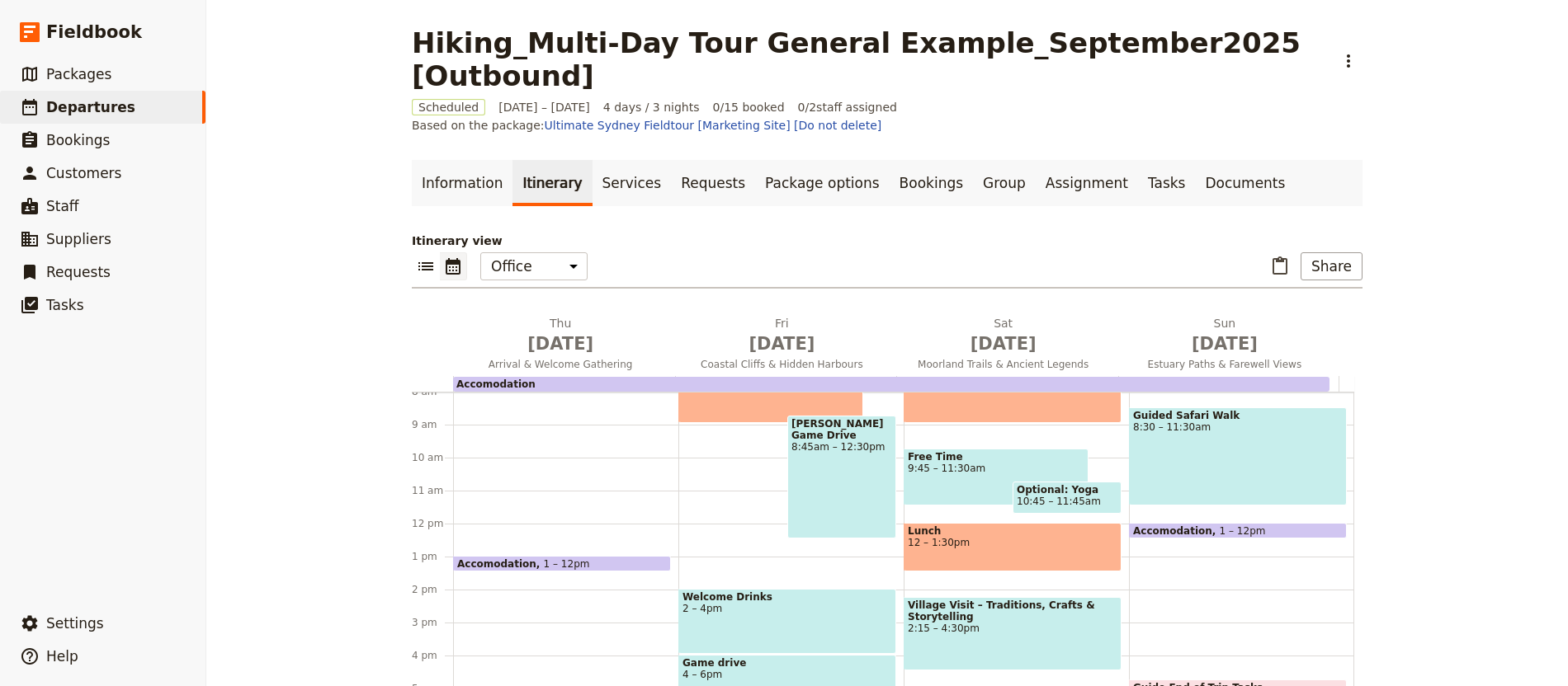
scroll to position [266, 0]
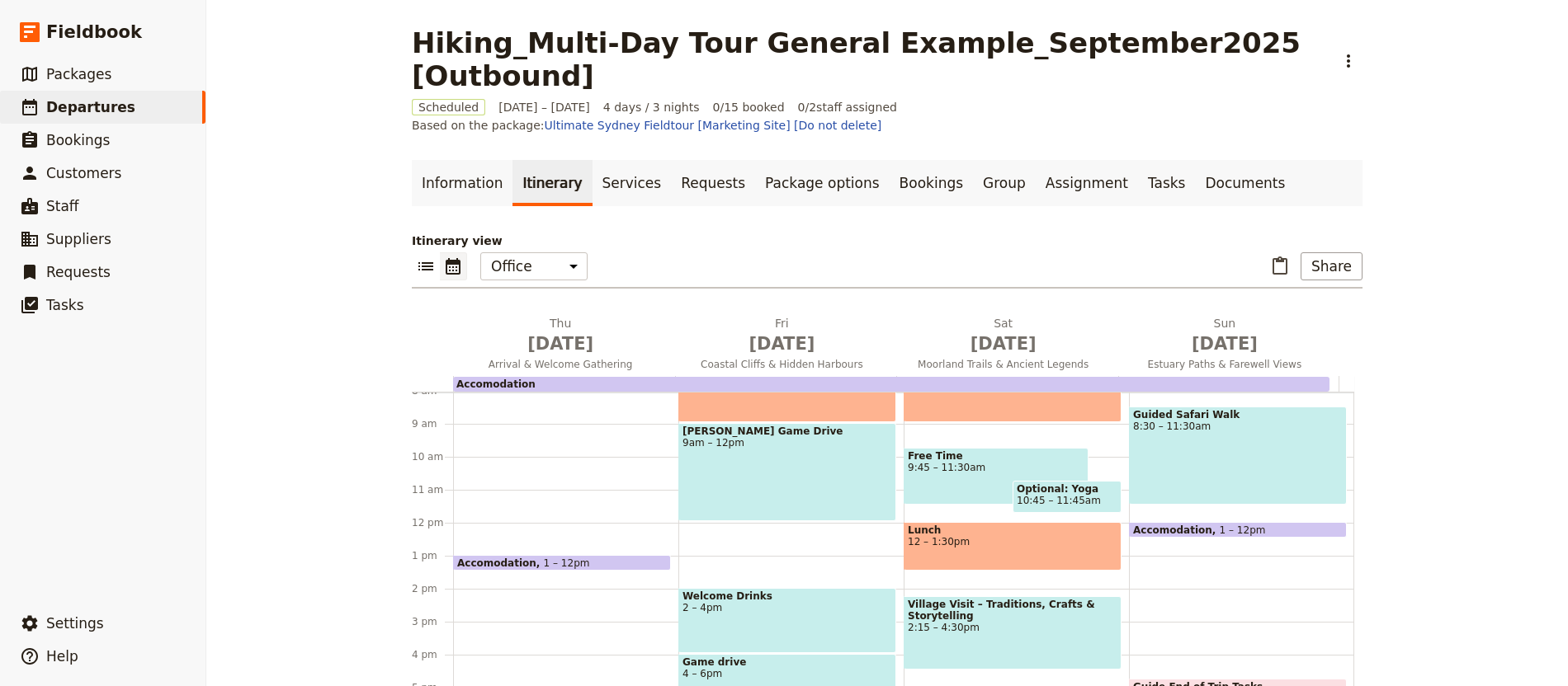
click at [975, 536] on span "12 – 1:30pm" at bounding box center [1012, 541] width 209 height 11
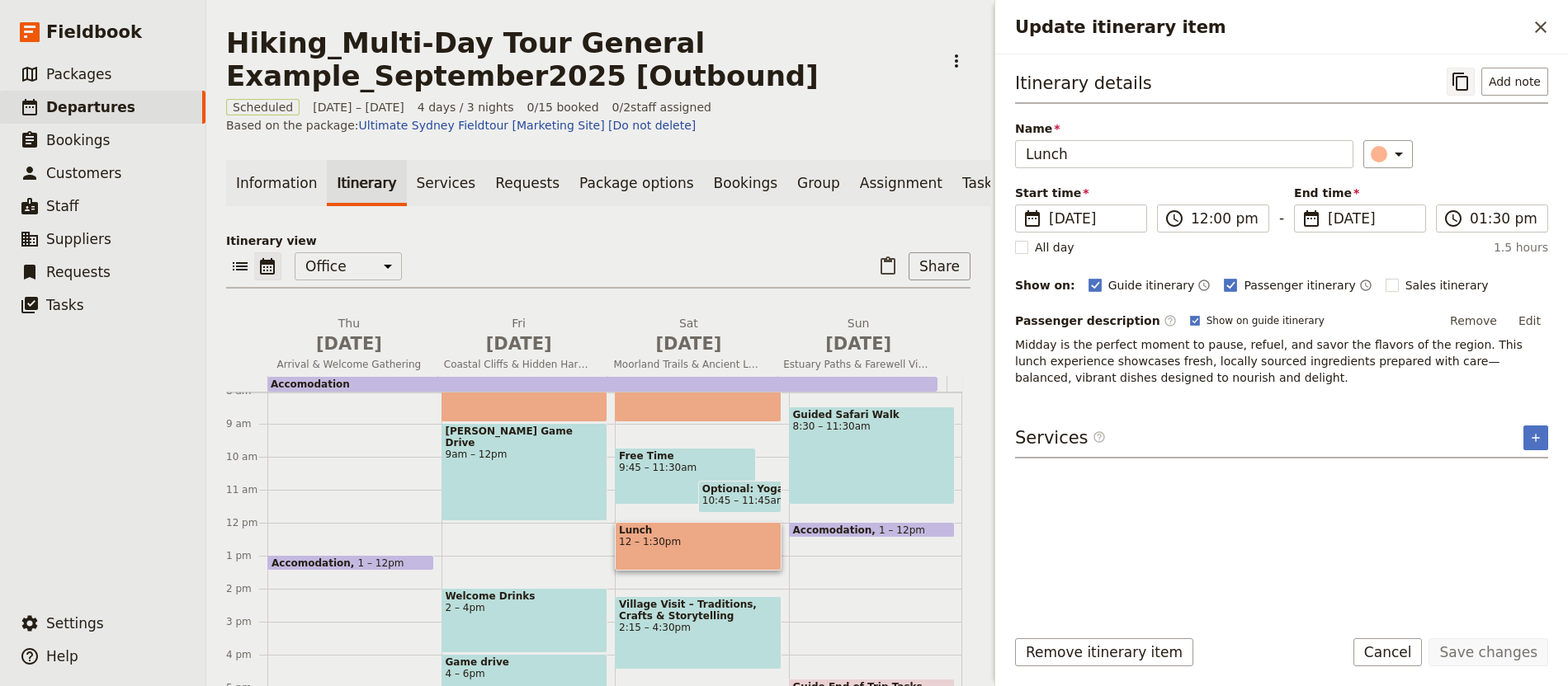
click at [1473, 88] on button "​" at bounding box center [1460, 82] width 28 height 28
click at [1551, 21] on button "​" at bounding box center [1540, 27] width 28 height 28
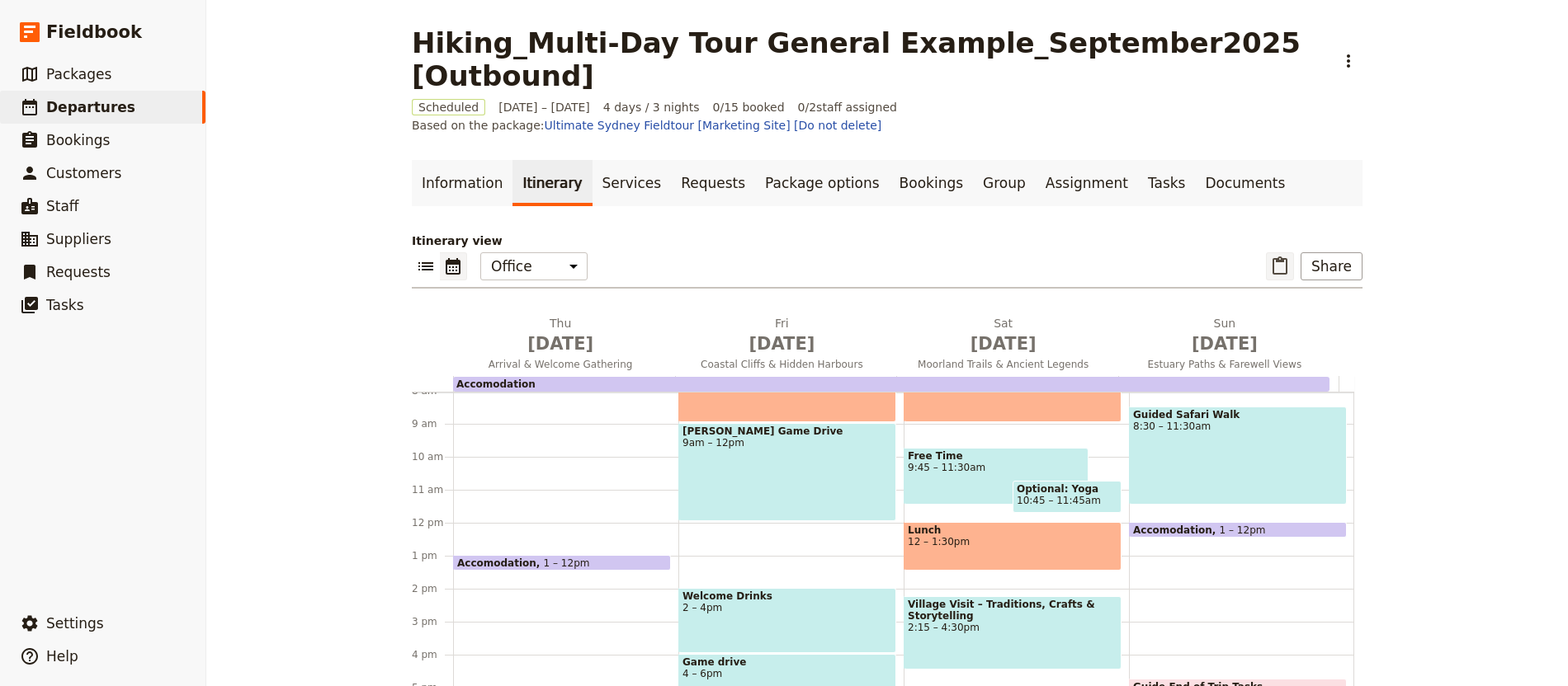
click at [1276, 256] on icon "Paste itinerary item" at bounding box center [1280, 265] width 15 height 18
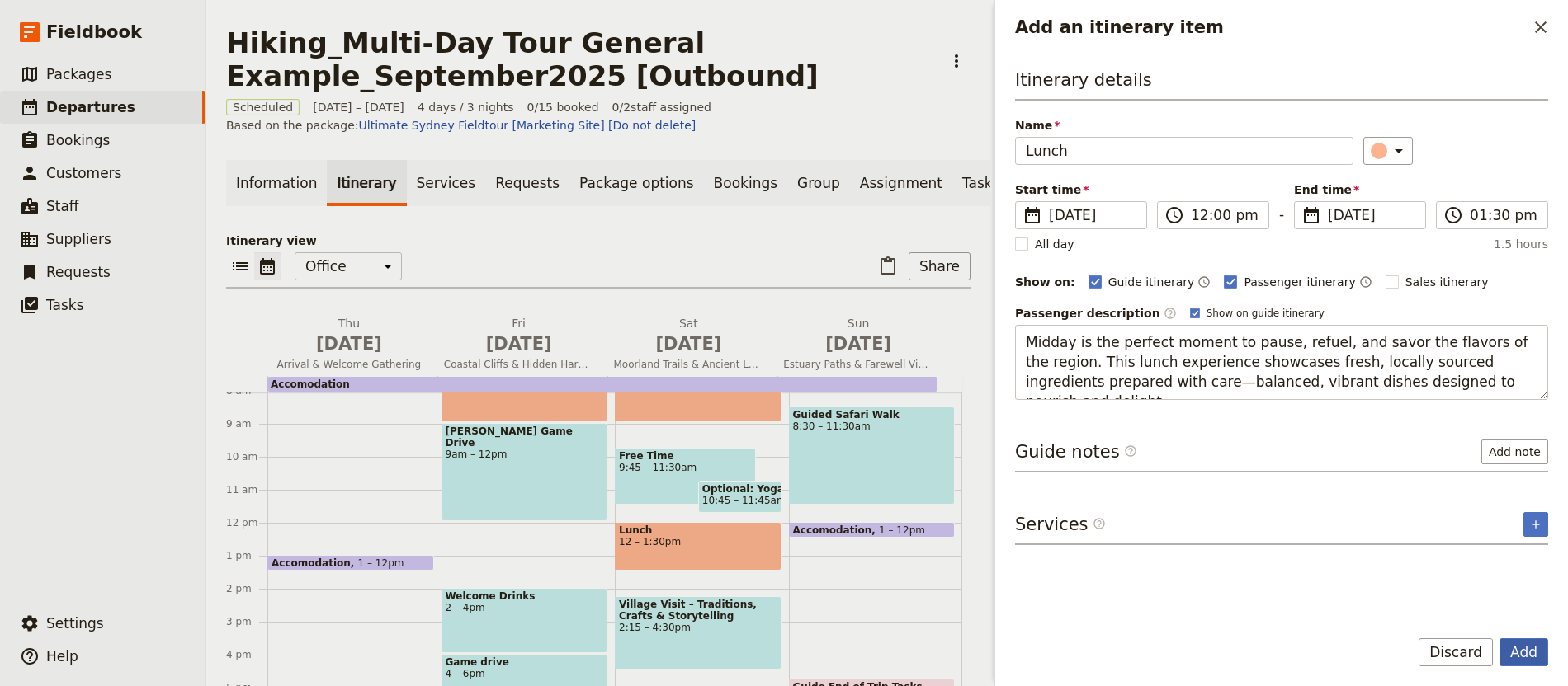
click at [1509, 650] on button "Add" at bounding box center [1524, 652] width 49 height 28
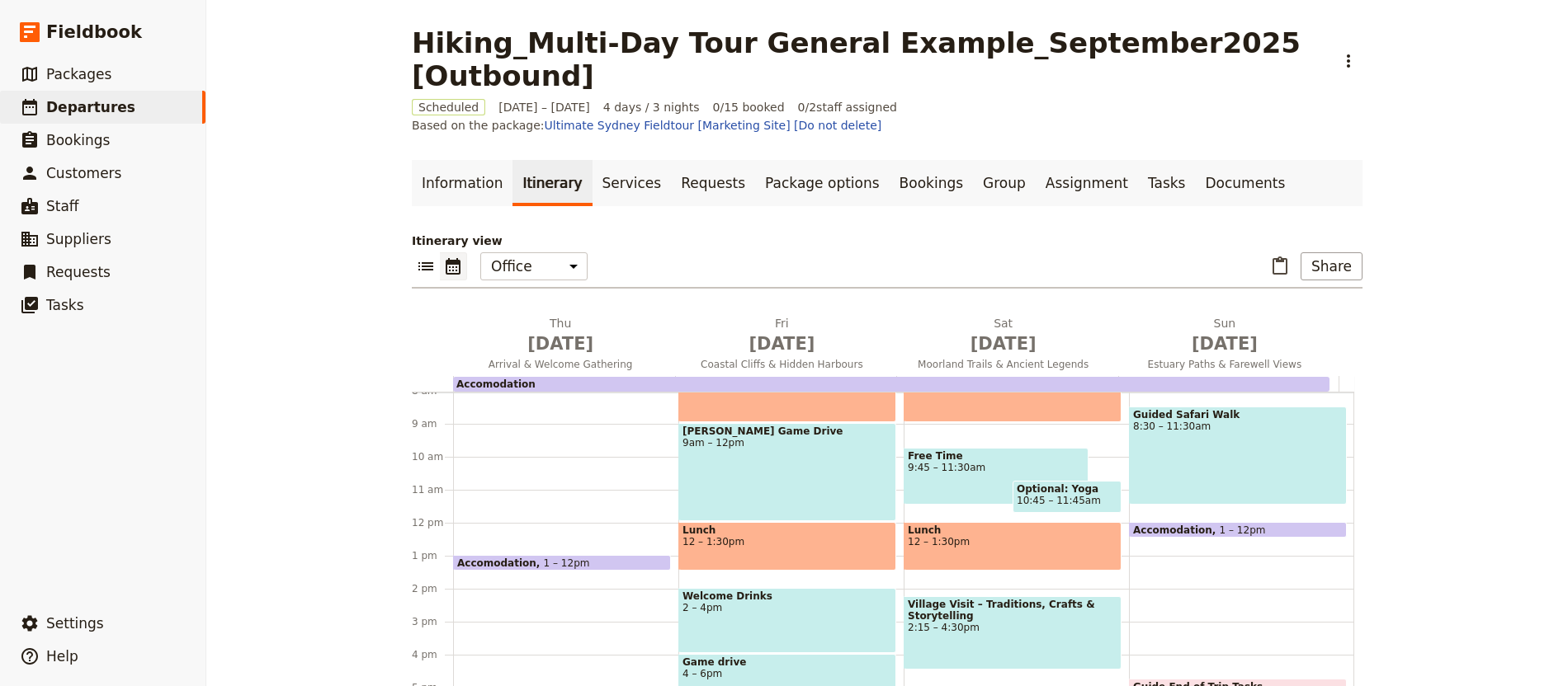
click at [799, 315] on h2 "[DATE] Coastal Cliffs & Hidden Harbours" at bounding box center [782, 335] width 202 height 41
click at [762, 522] on div "Lunch 12 – 1:30pm" at bounding box center [787, 546] width 218 height 49
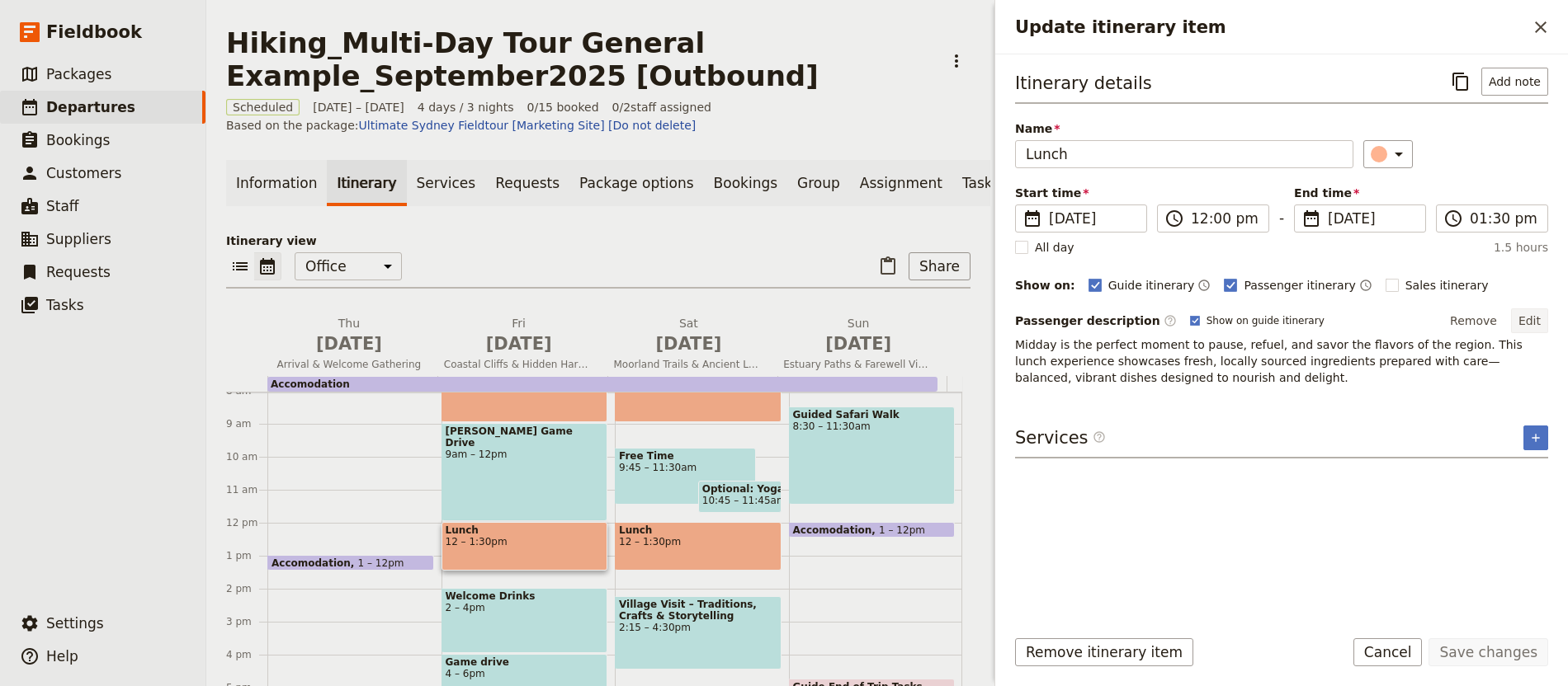
click at [1538, 319] on button "Edit" at bounding box center [1529, 320] width 37 height 24
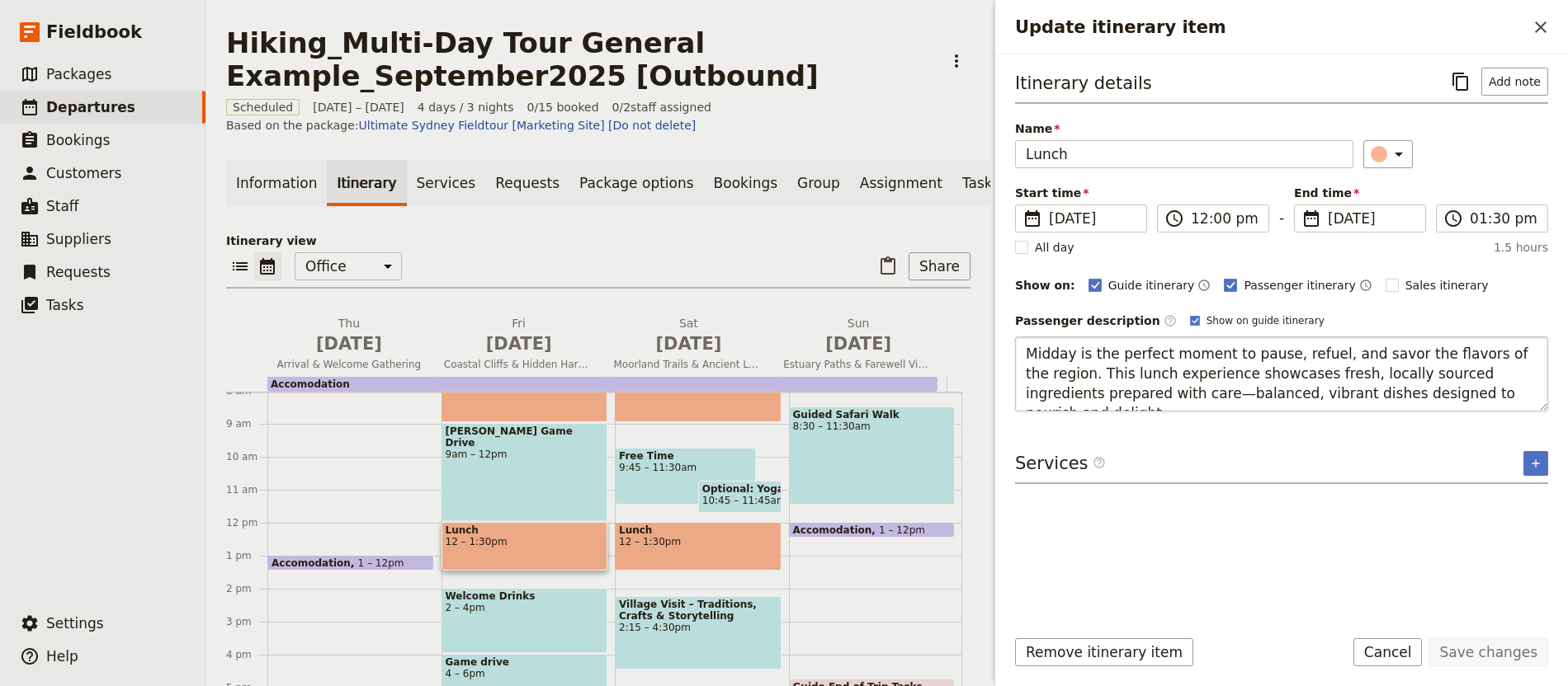
click at [1211, 381] on textarea "Midday is the perfect moment to pause, refuel, and savor the flavors of the reg…" at bounding box center [1281, 374] width 533 height 75
click at [1212, 381] on textarea "Midday is the perfect moment to pause, refuel, and savor the flavors of the reg…" at bounding box center [1281, 374] width 533 height 75
type textarea "Midway through your cliffside hike, we’ll pause in a harbour town to enjoy a tr…"
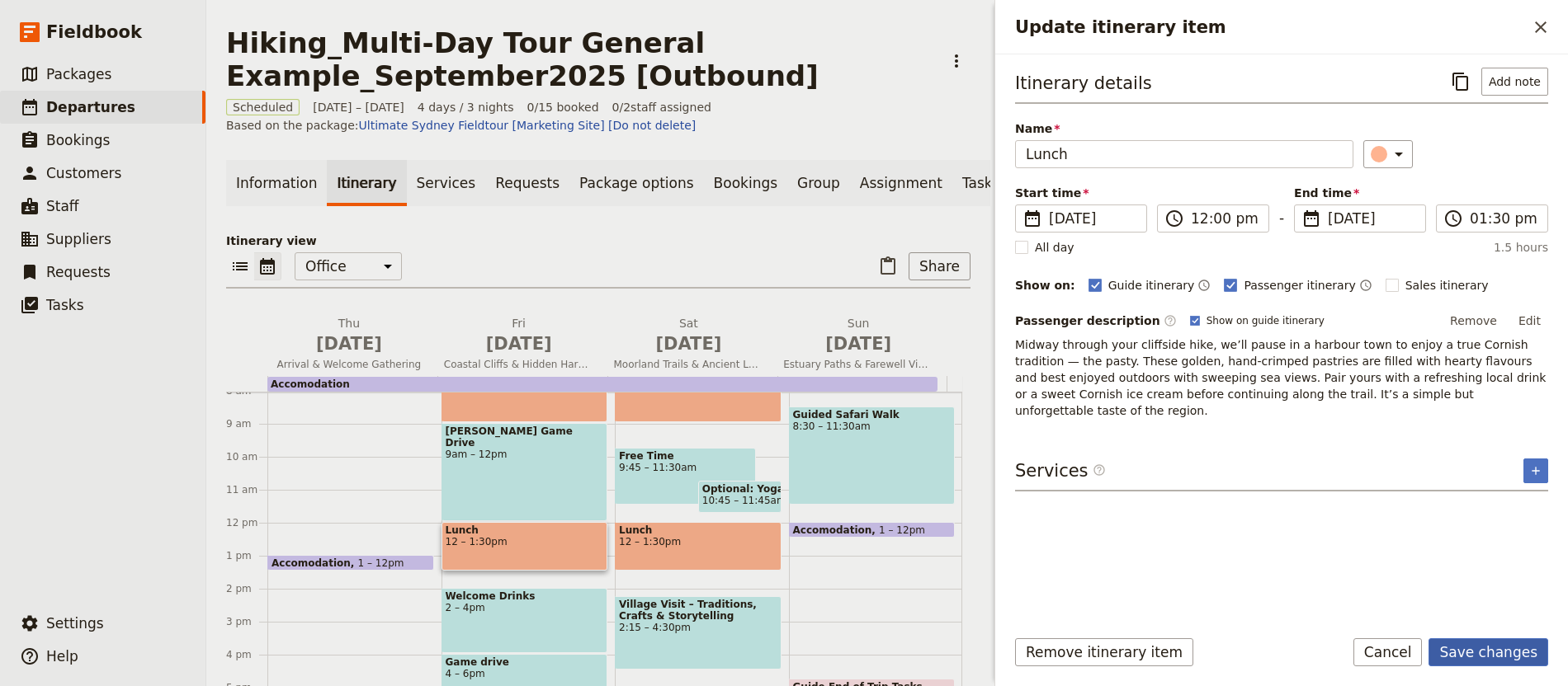
click at [1506, 645] on button "Save changes" at bounding box center [1488, 652] width 120 height 28
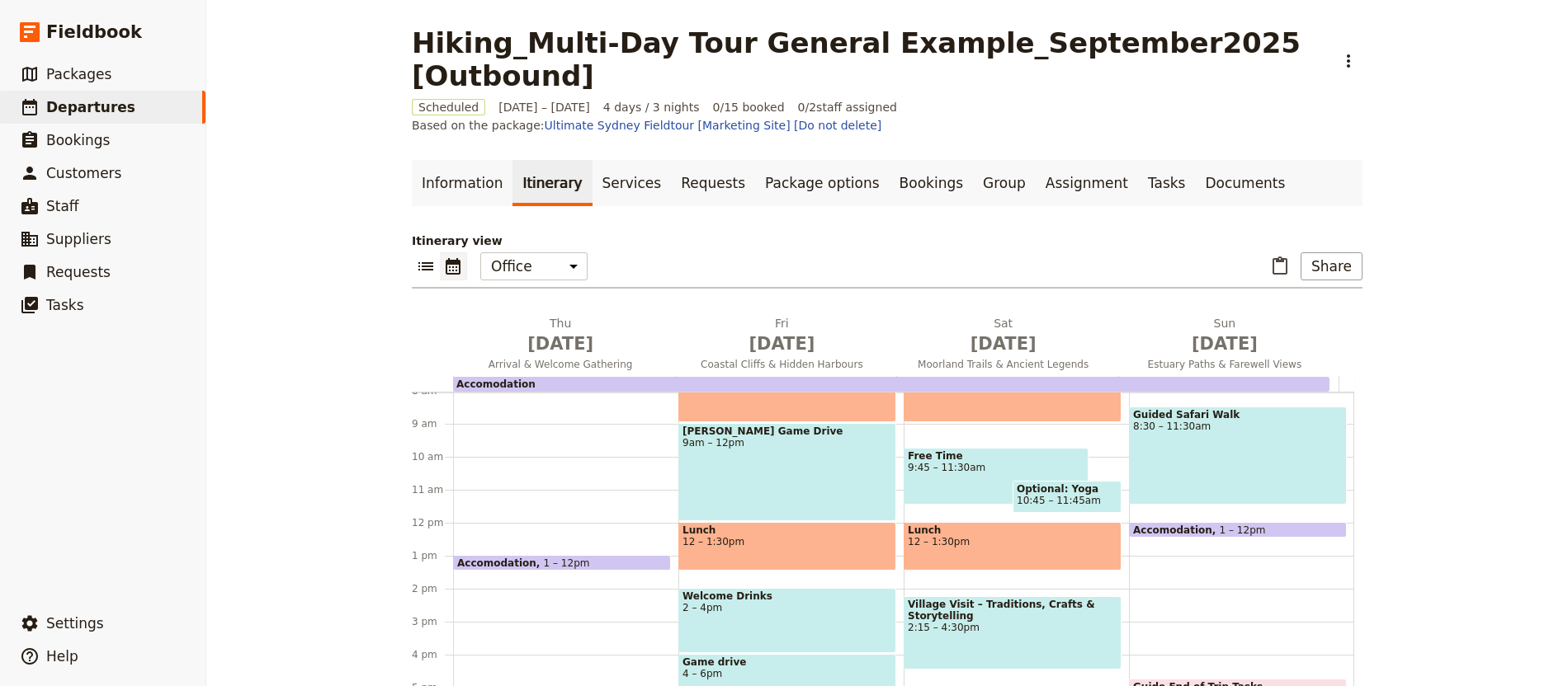
click at [810, 432] on div "[PERSON_NAME] Game Drive 9am – 12pm" at bounding box center [787, 472] width 218 height 98
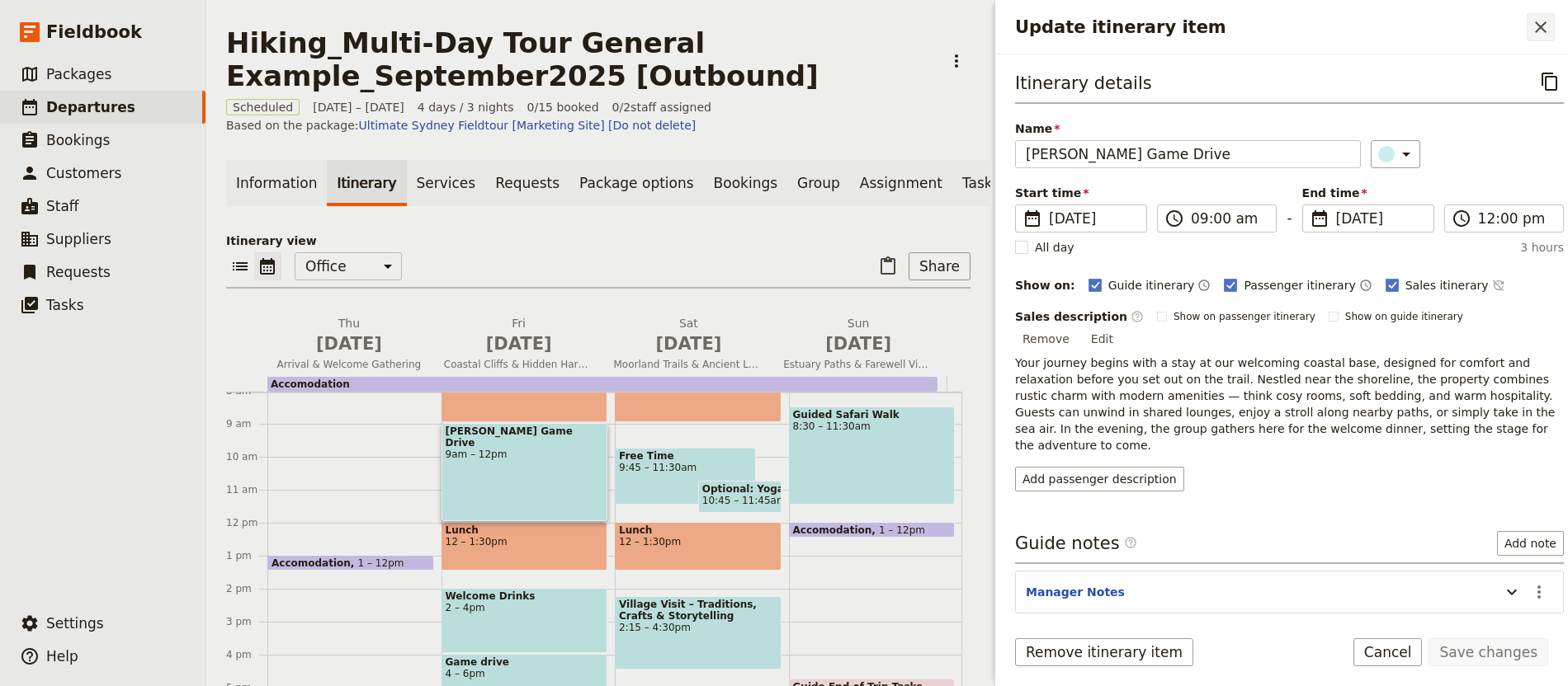
click at [1541, 25] on icon "Close drawer" at bounding box center [1540, 27] width 11 height 11
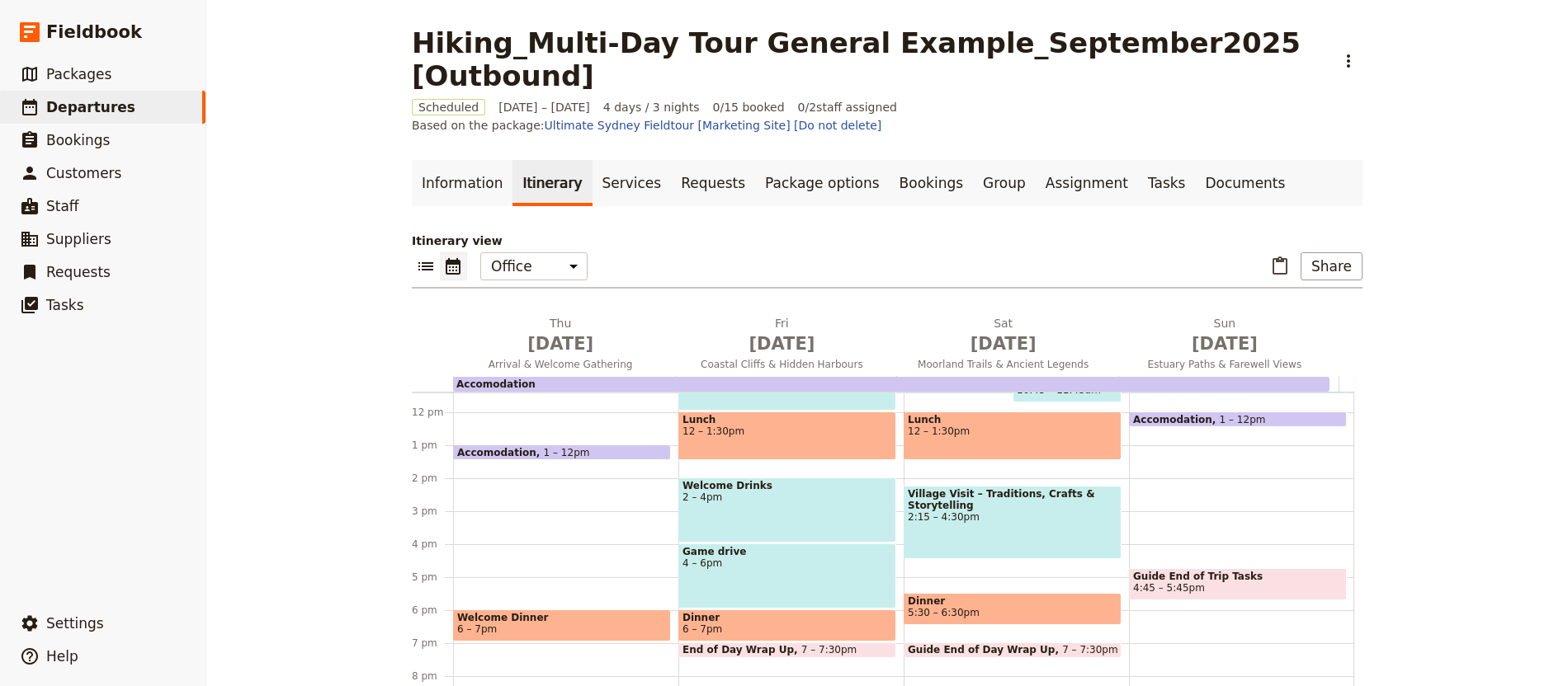
scroll to position [390, 0]
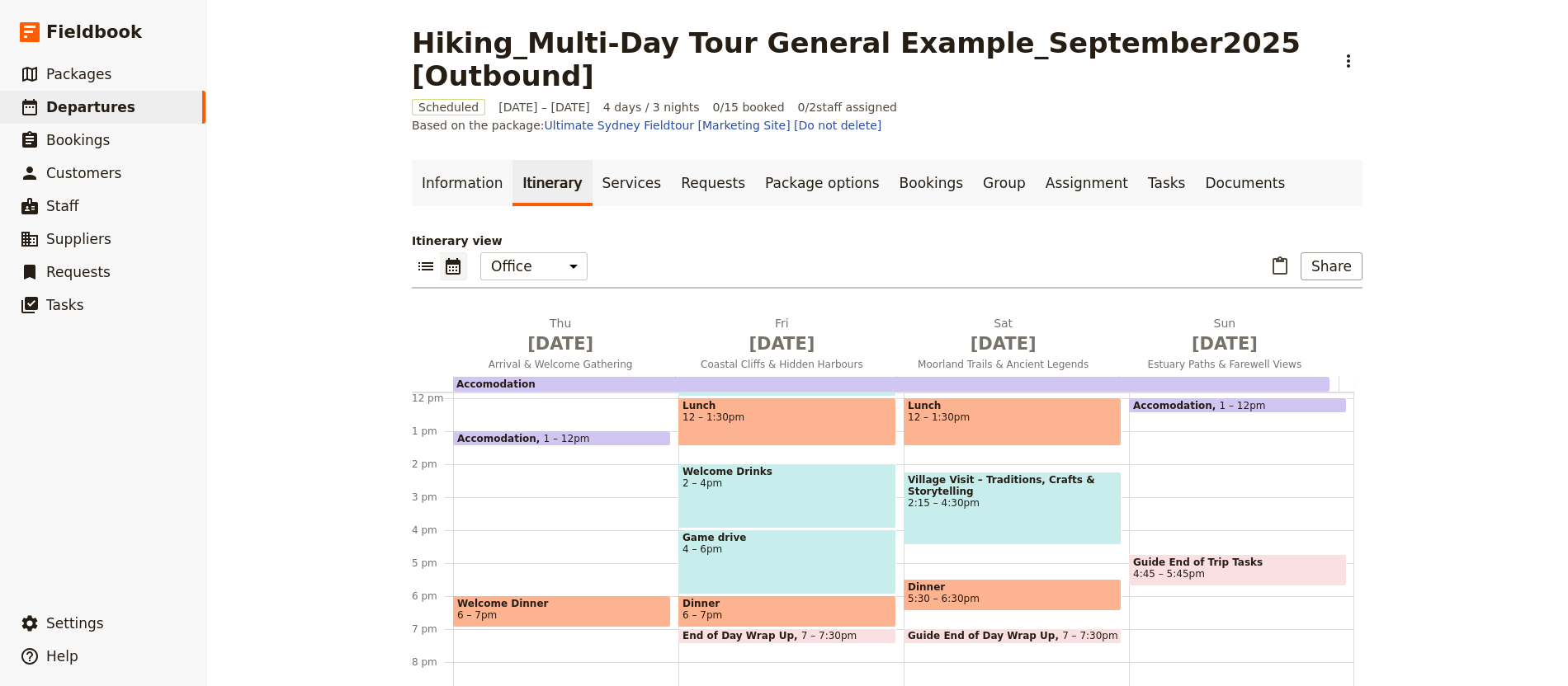
click at [765, 598] on span "Dinner" at bounding box center [787, 604] width 209 height 11
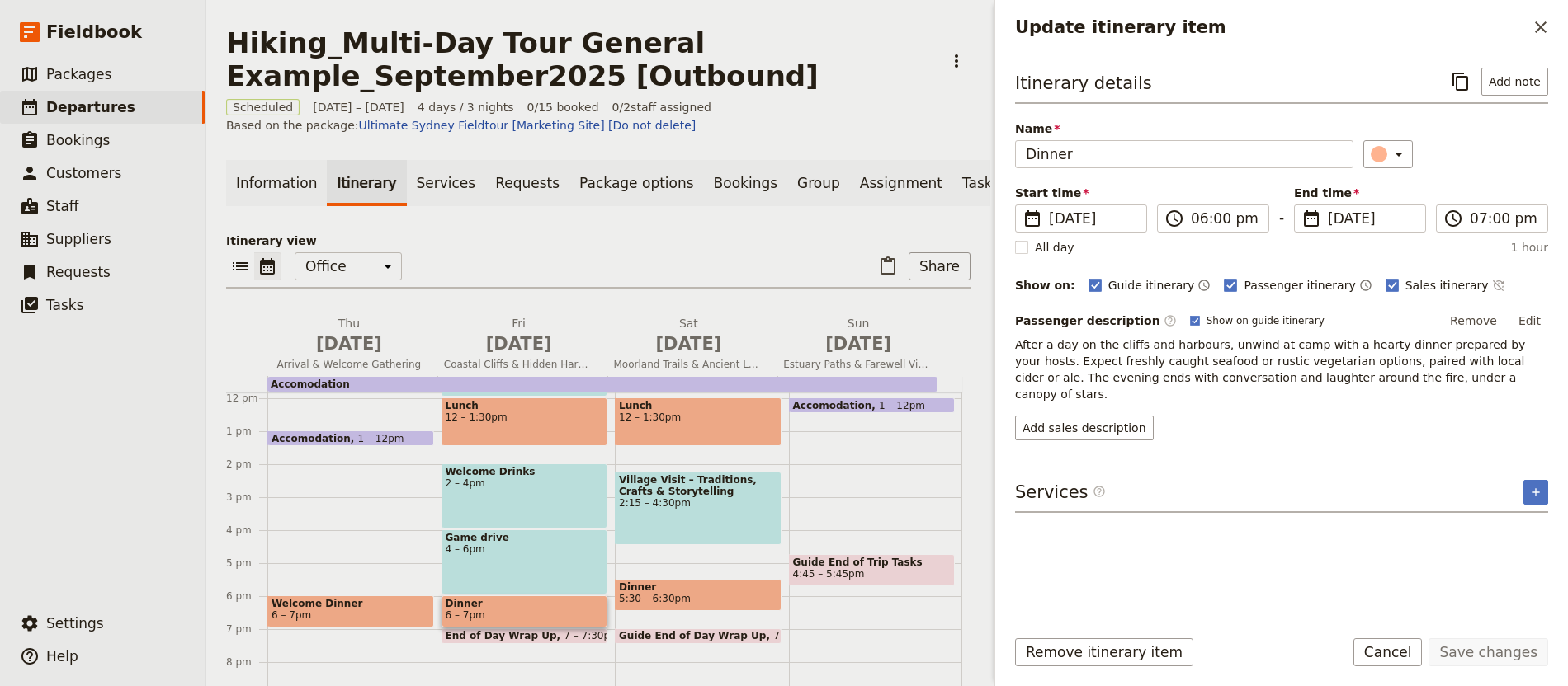
click at [678, 604] on span "5:30 – 6:30pm" at bounding box center [698, 598] width 158 height 11
click at [672, 423] on span "12 – 1:30pm" at bounding box center [698, 417] width 158 height 11
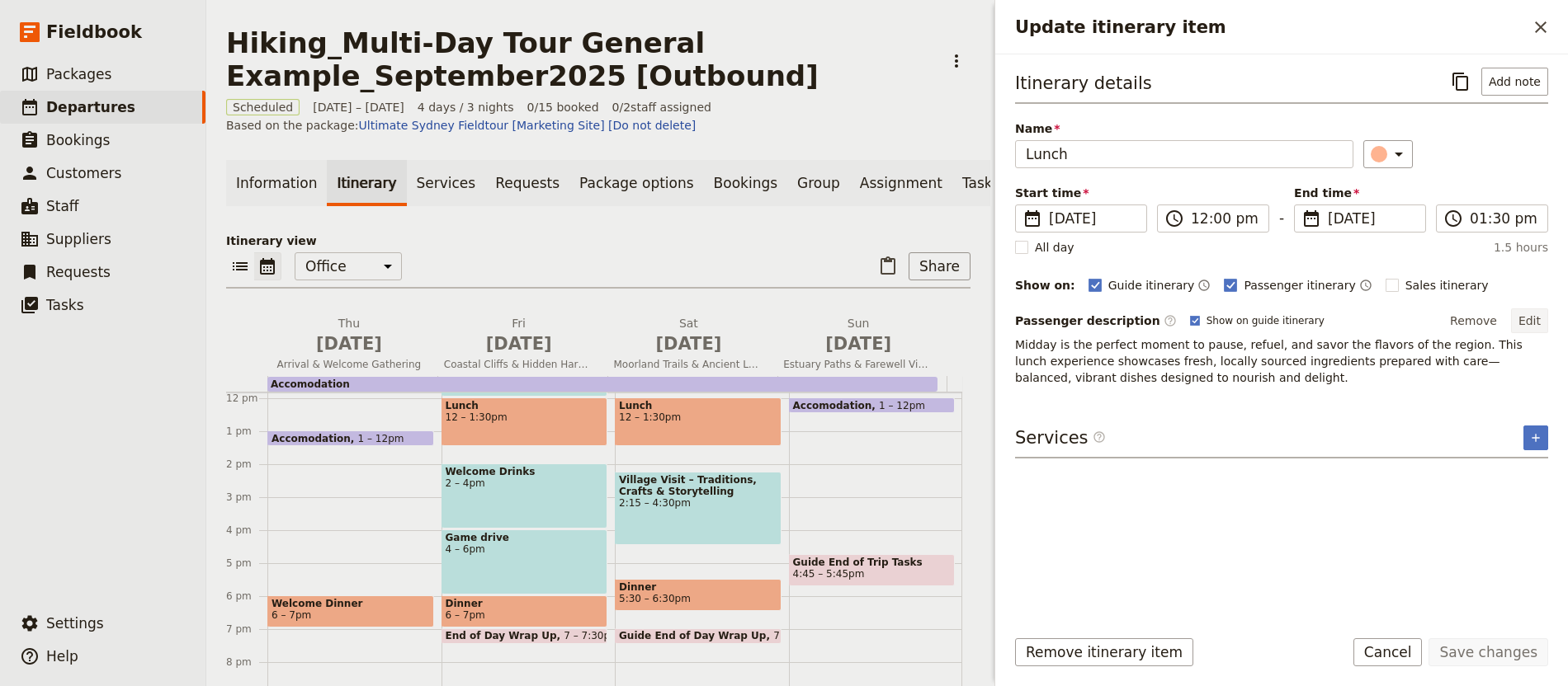
click at [1542, 329] on button "Edit" at bounding box center [1529, 320] width 37 height 24
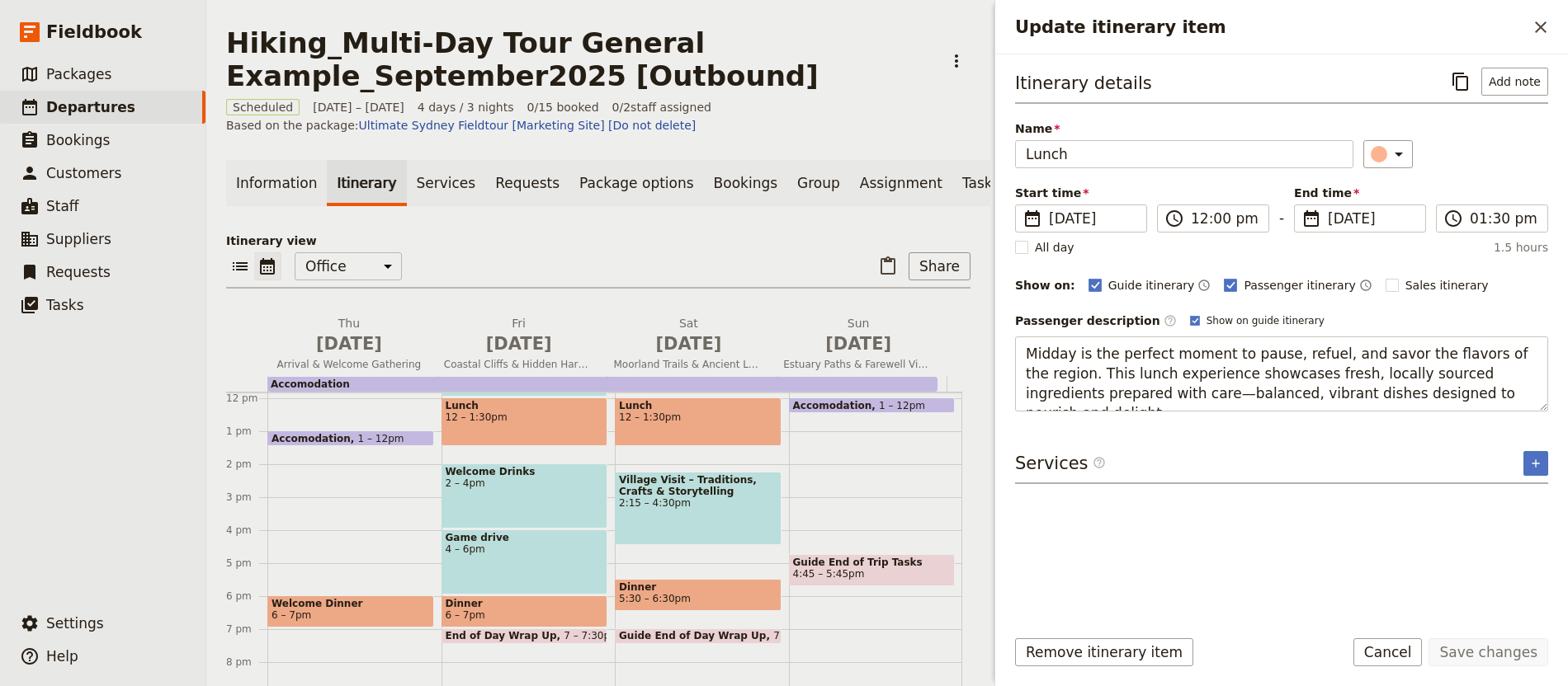
type textarea "Out on the open moors, we’ll stop for a relaxed picnic lunch surrounded by roll…"
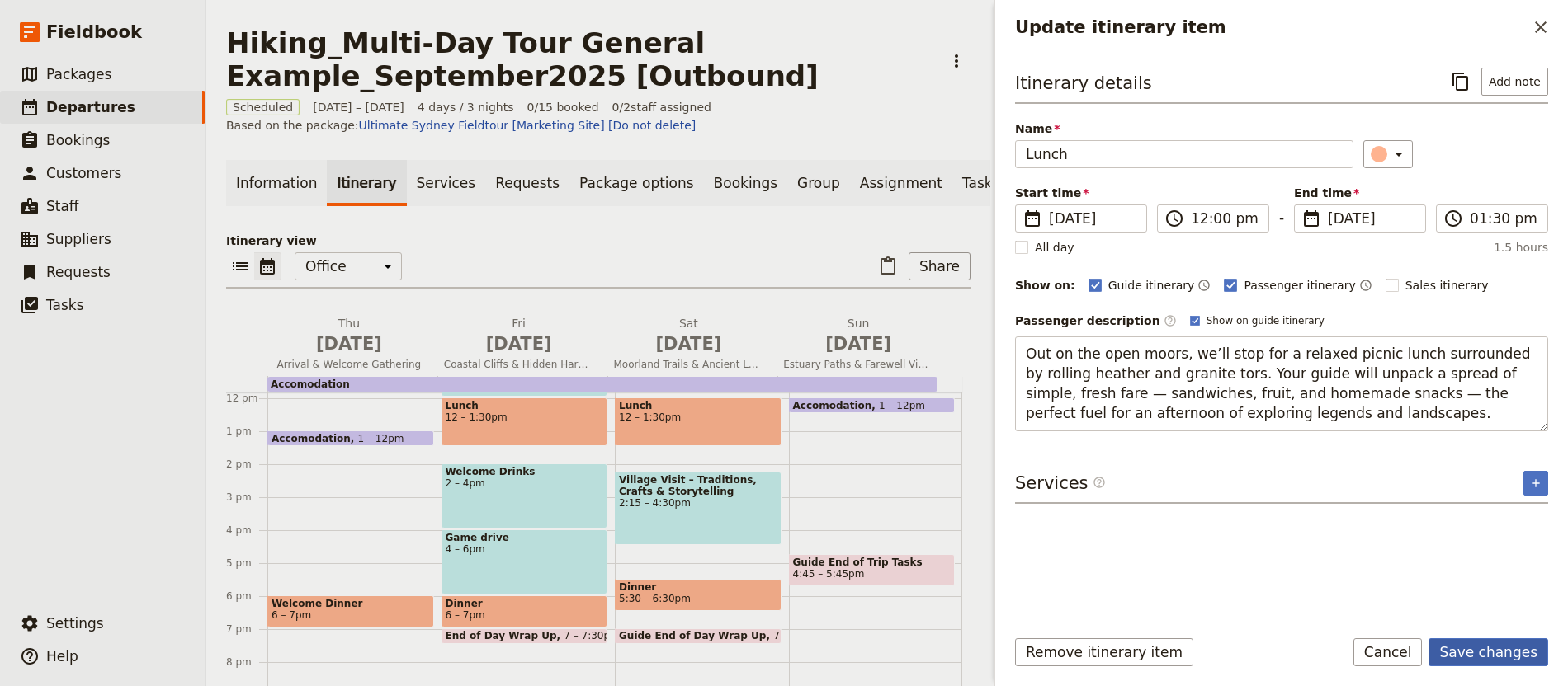
click at [1495, 647] on button "Save changes" at bounding box center [1488, 652] width 120 height 28
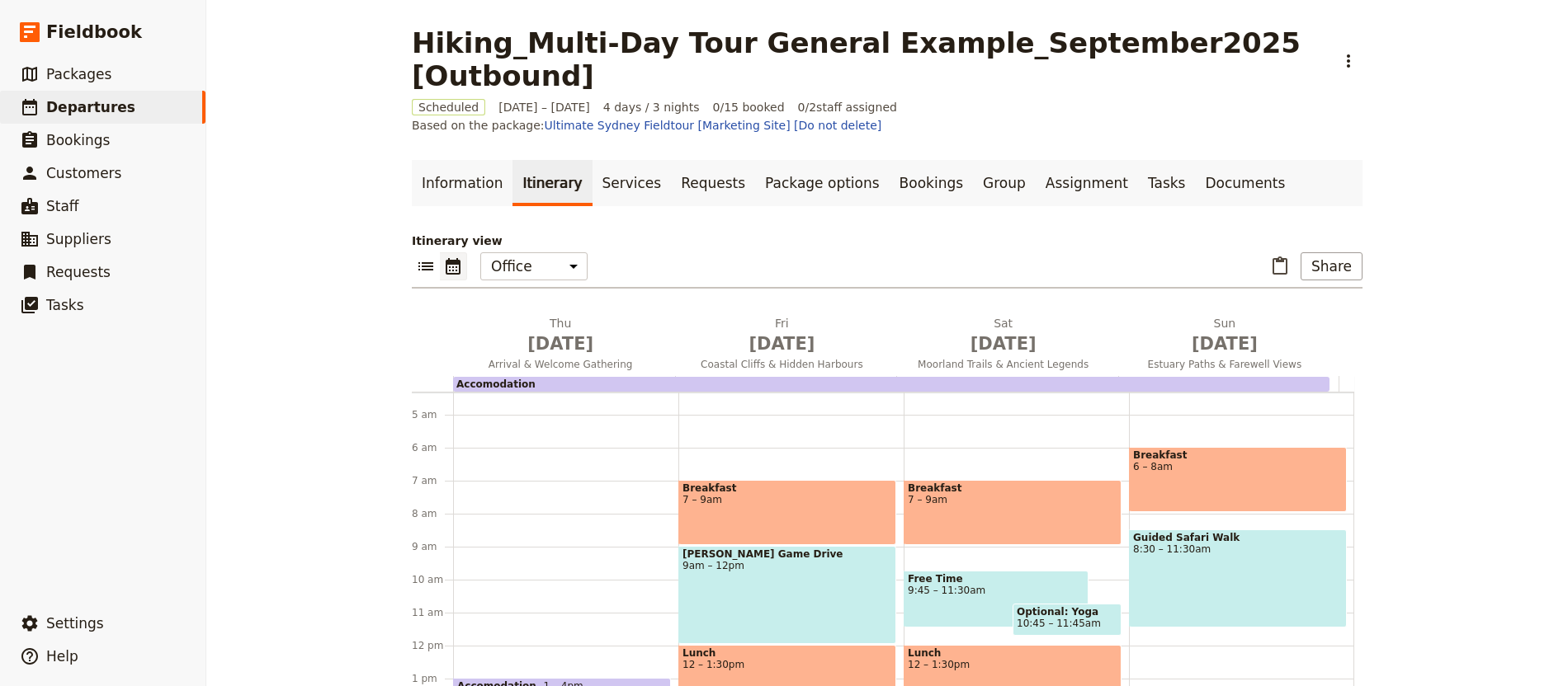
scroll to position [139, 0]
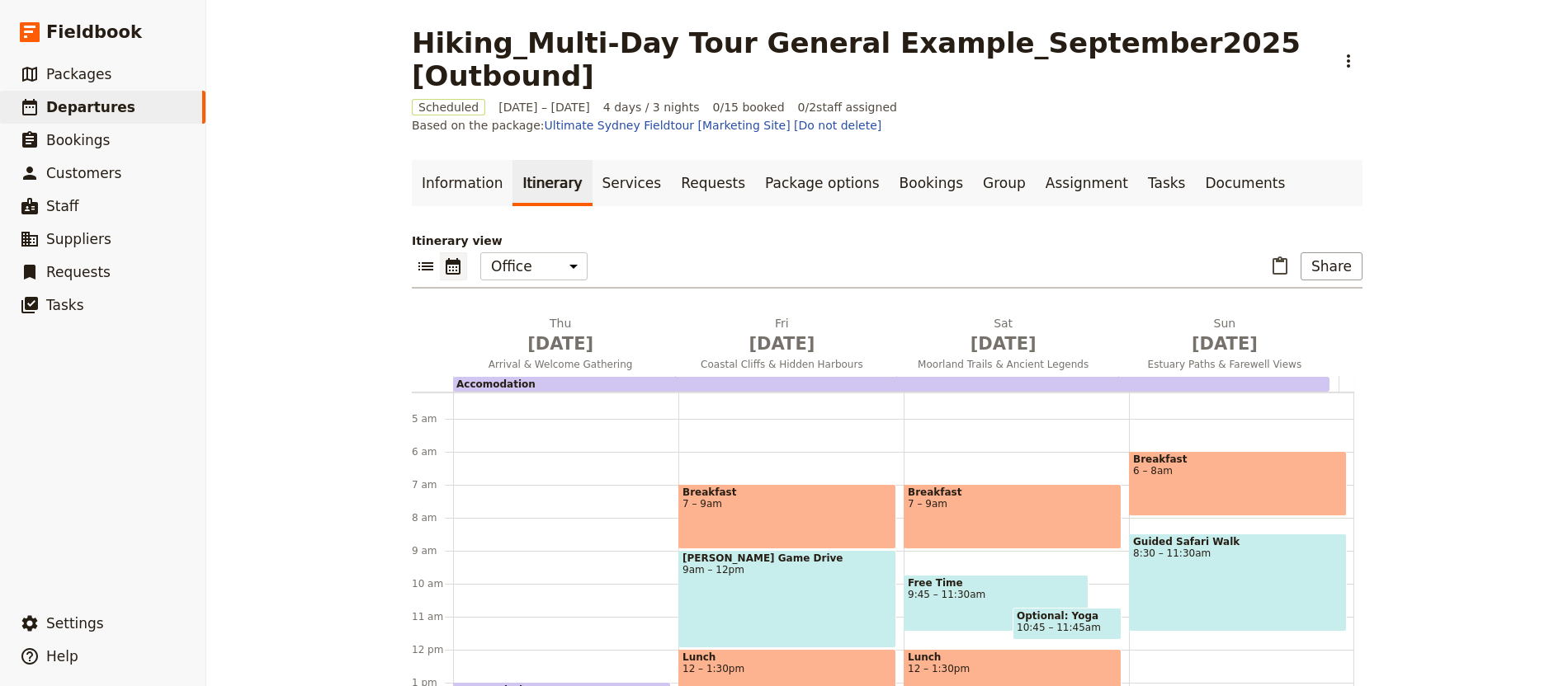
click at [1029, 663] on span "12 – 1:30pm" at bounding box center [1012, 669] width 209 height 11
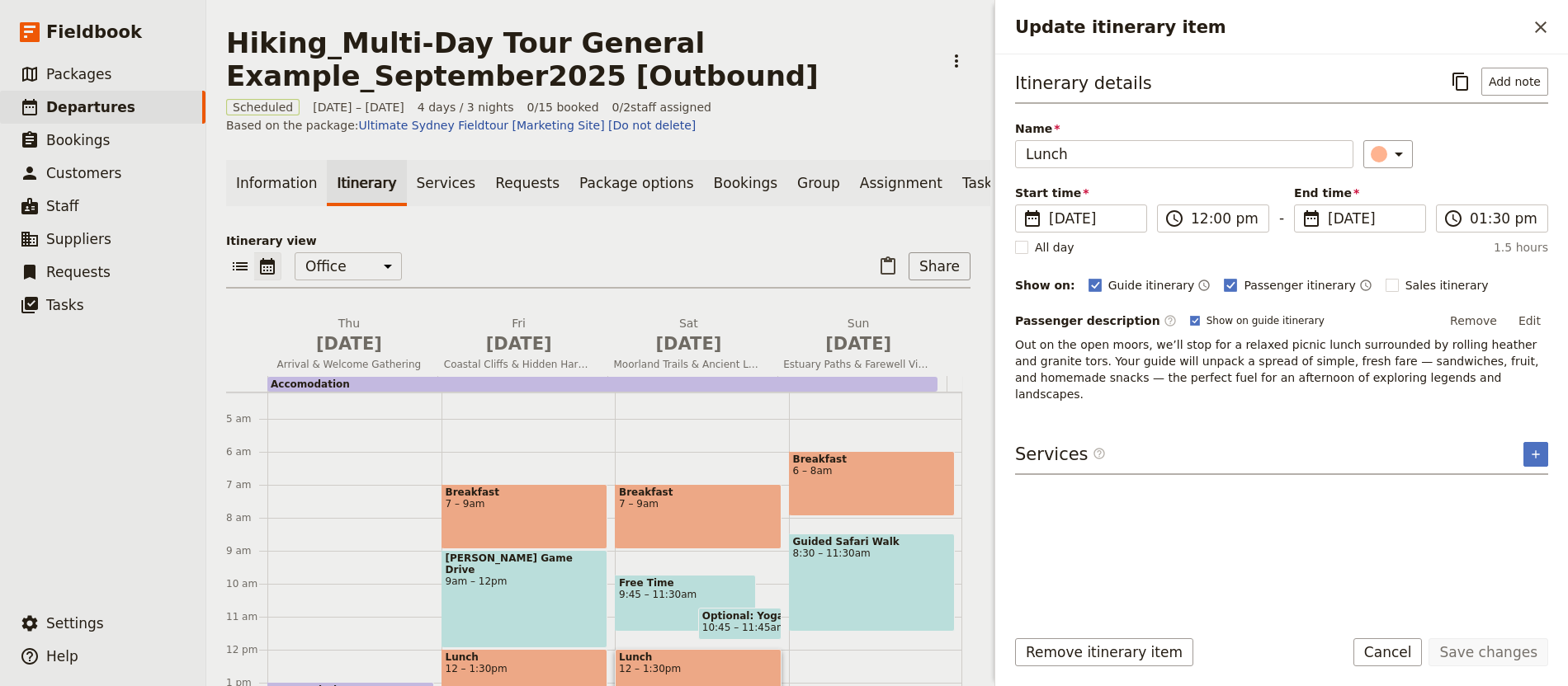
drag, startPoint x: 1454, startPoint y: 78, endPoint x: 1433, endPoint y: 90, distance: 24.2
click at [1455, 78] on icon "Copy itinerary item" at bounding box center [1460, 82] width 20 height 20
click at [1551, 24] on button "​" at bounding box center [1540, 27] width 28 height 28
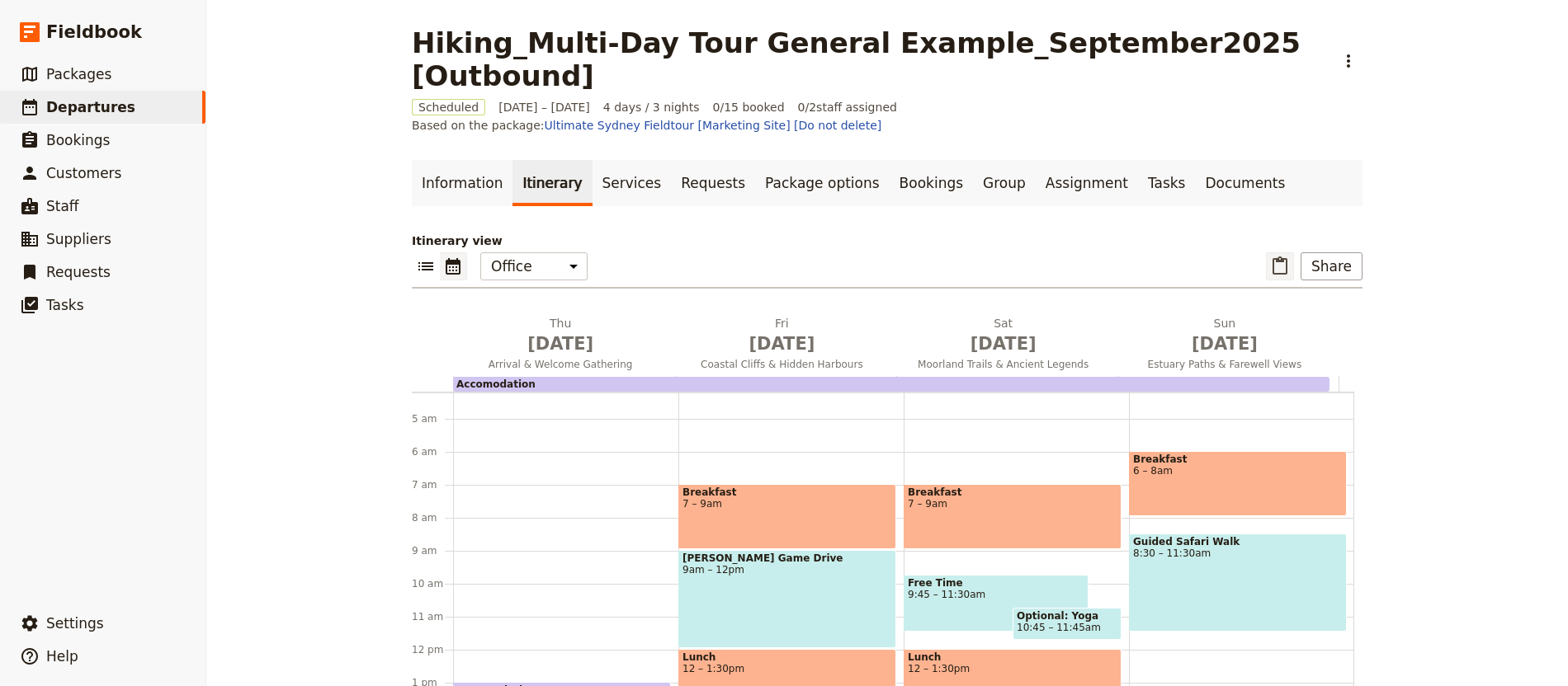
click at [1284, 253] on button "​" at bounding box center [1280, 267] width 28 height 28
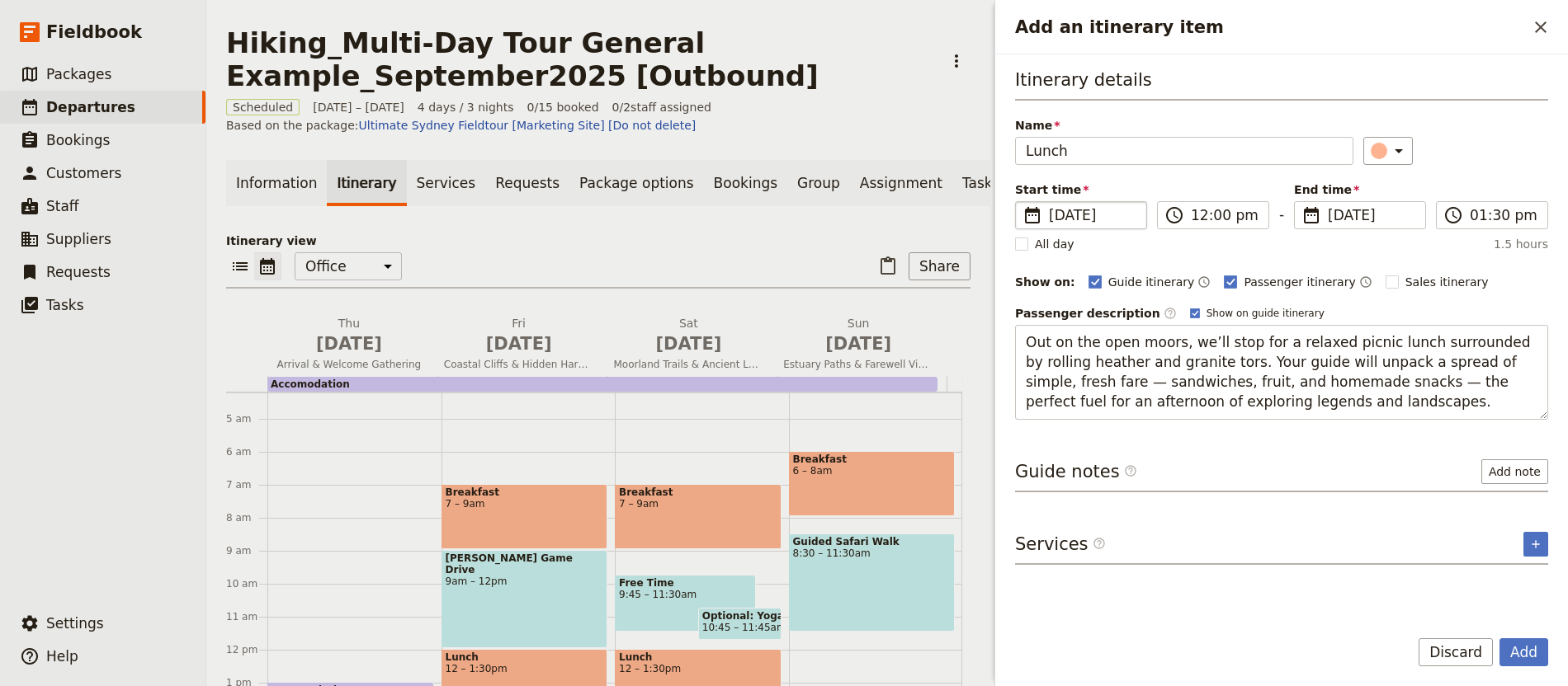
click at [1055, 225] on fieldset "​ [DATE] [DATE]" at bounding box center [1081, 215] width 132 height 28
click at [1022, 202] on input "[DATE]" at bounding box center [1022, 201] width 1 height 1
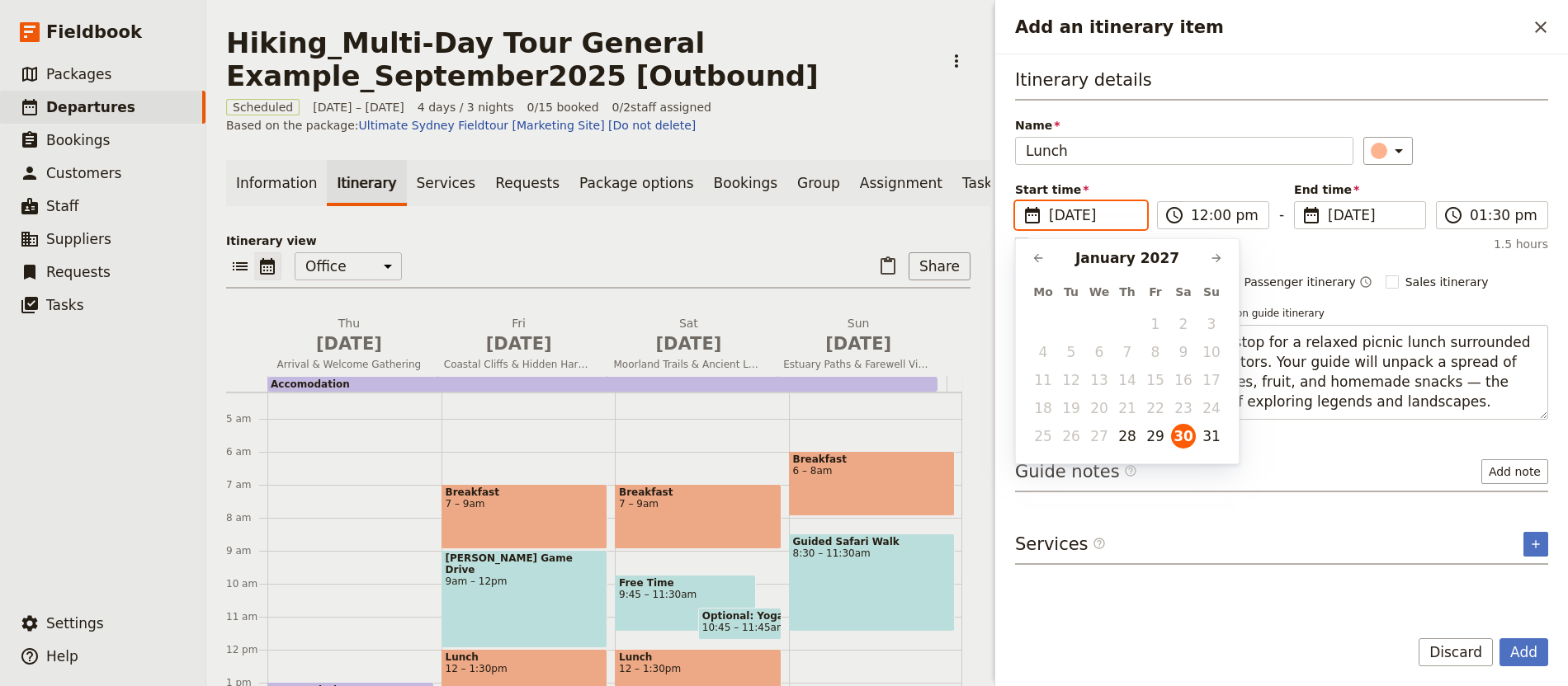
click at [1213, 431] on button "31" at bounding box center [1211, 436] width 24 height 24
type input "[DATE]"
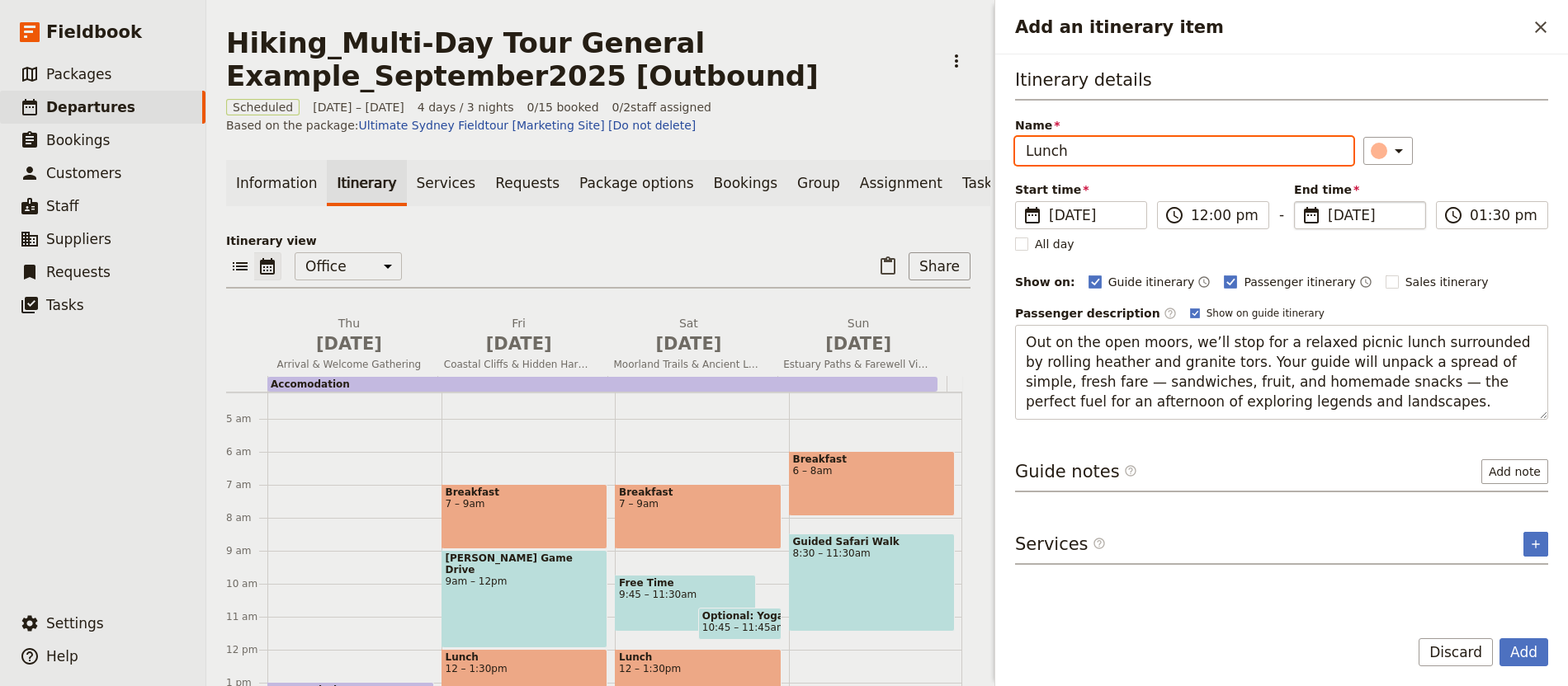
type input "[DATE]"
click at [1379, 219] on span "[DATE]" at bounding box center [1371, 215] width 88 height 20
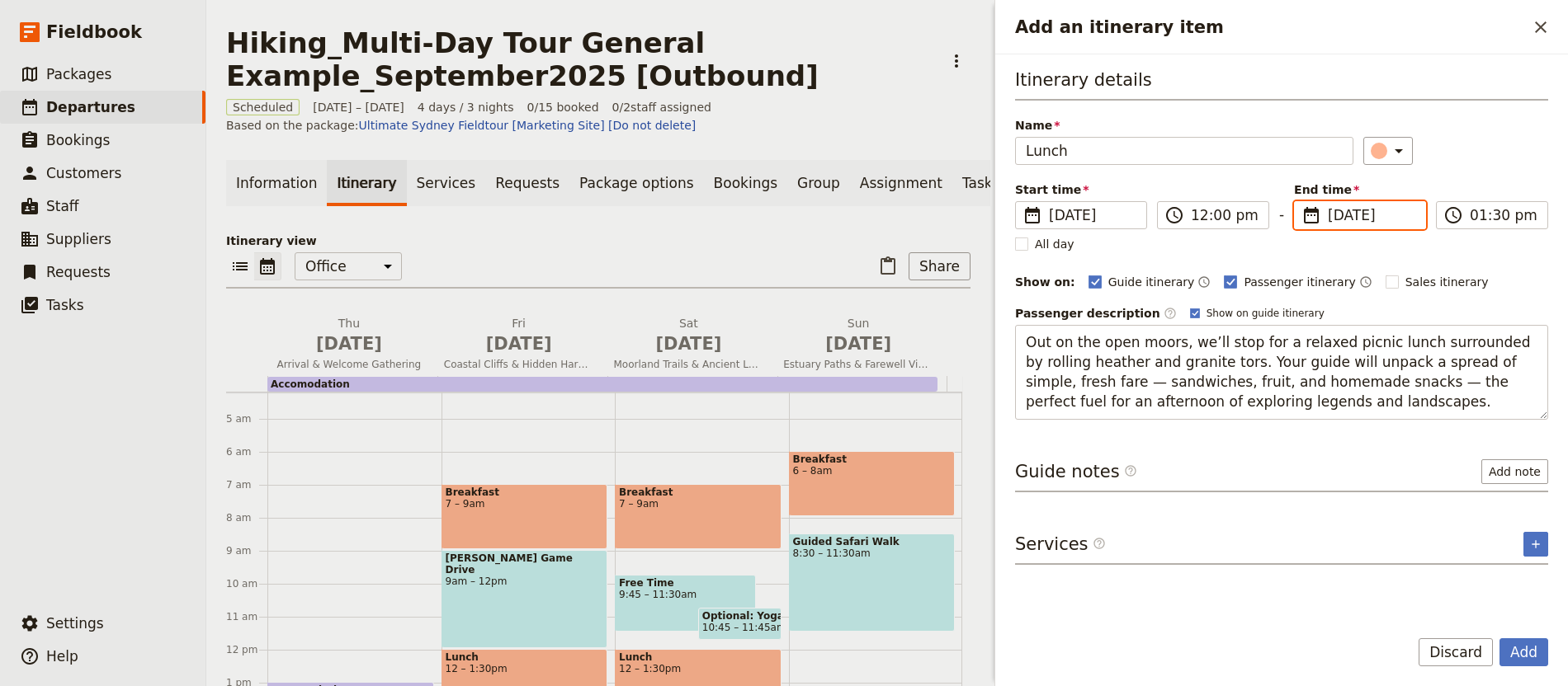
click at [1301, 202] on input "[DATE]" at bounding box center [1300, 201] width 1 height 1
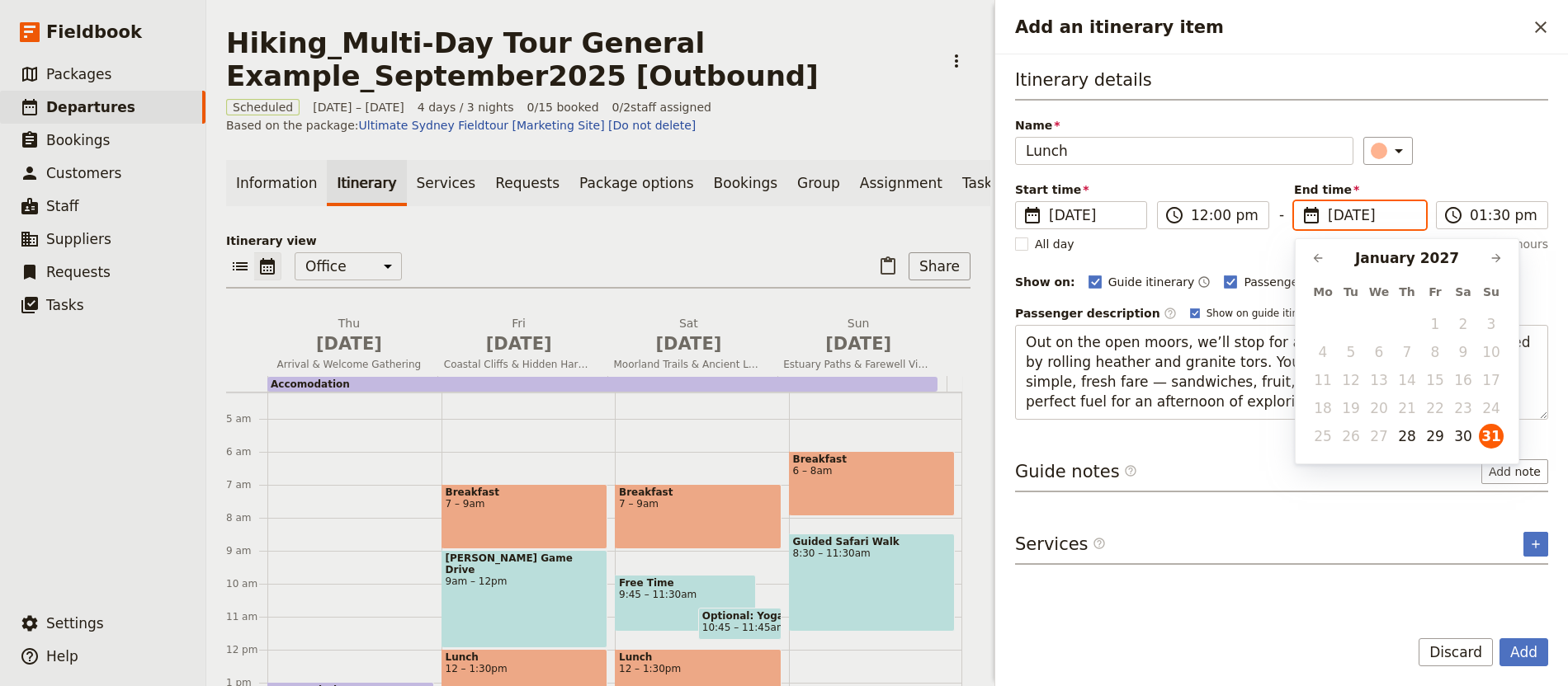
click at [1499, 435] on button "31" at bounding box center [1491, 436] width 24 height 24
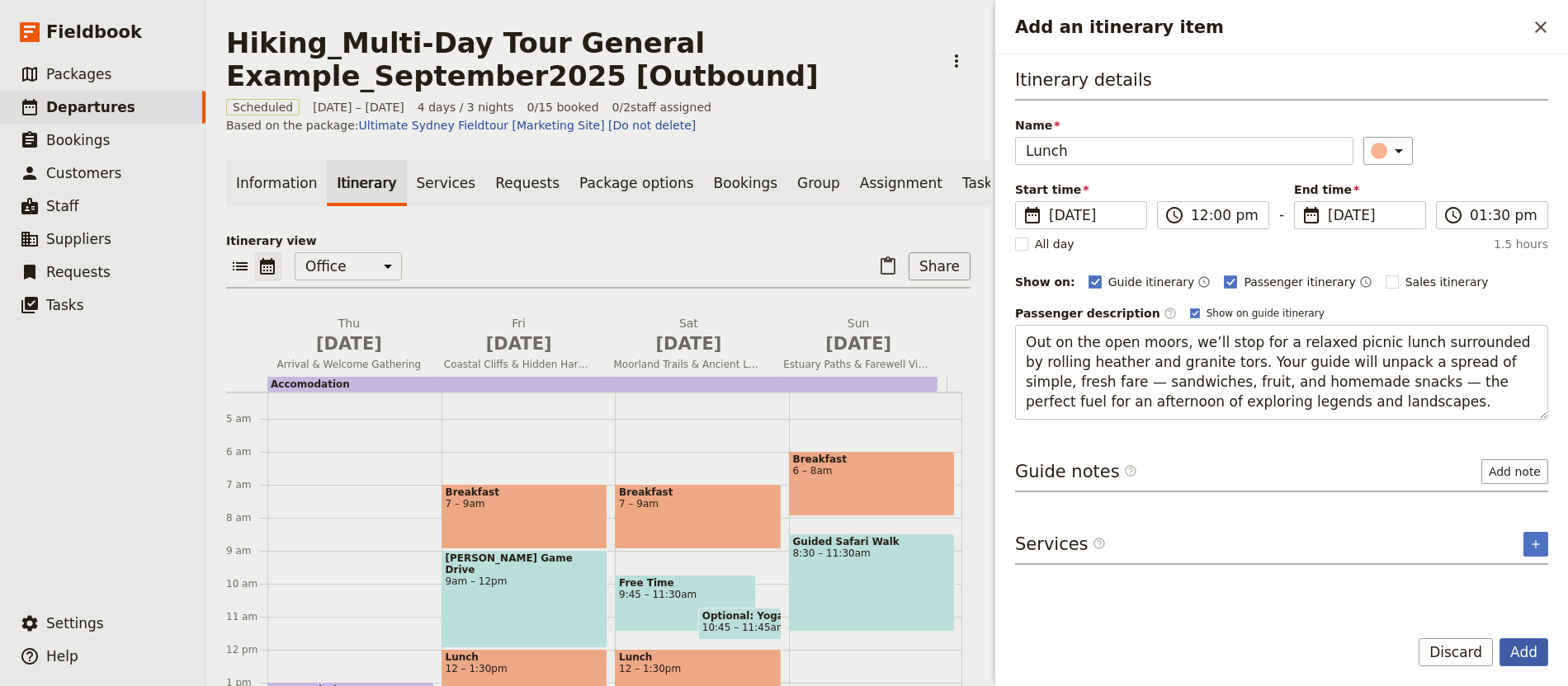
click at [1532, 650] on button "Add" at bounding box center [1524, 652] width 49 height 28
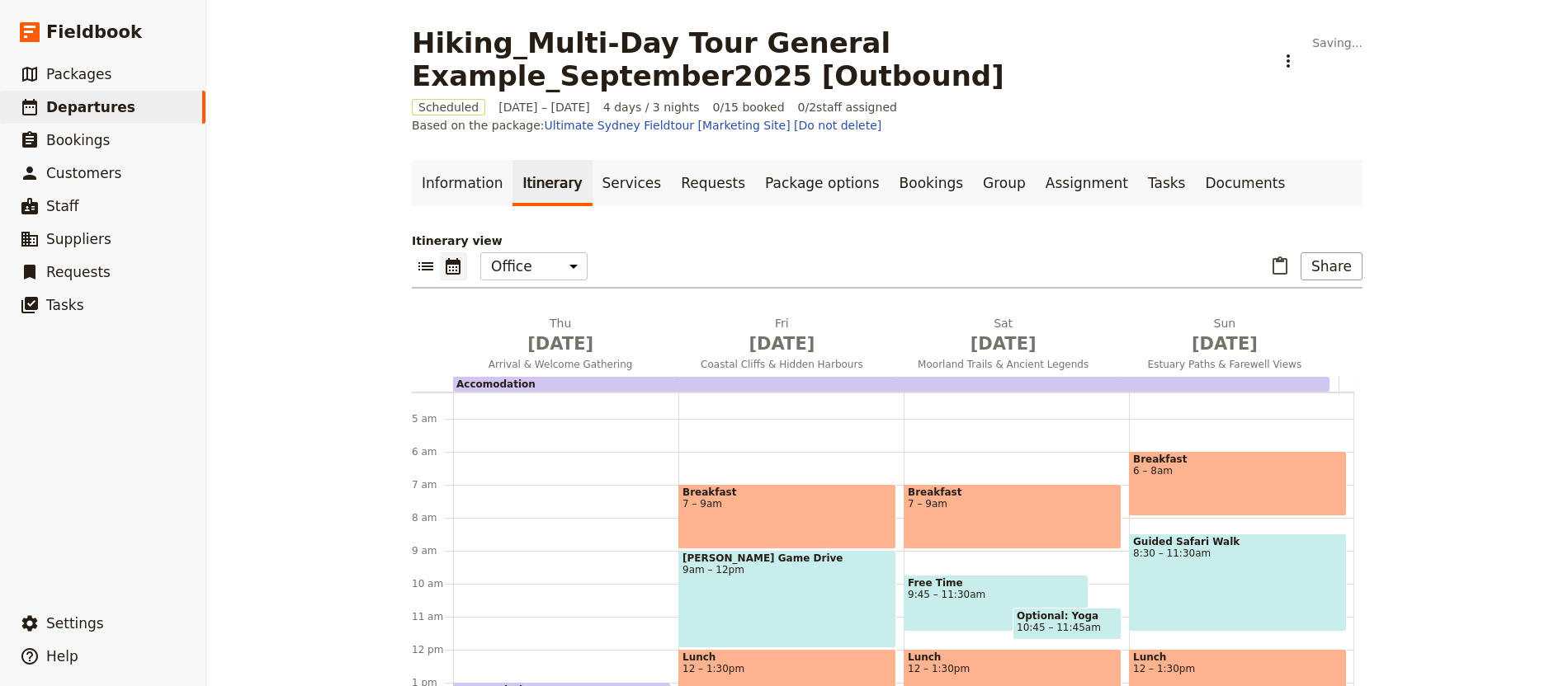
click at [1229, 568] on div "Guided Safari Walk 8:30 – 11:30am" at bounding box center [1237, 583] width 218 height 98
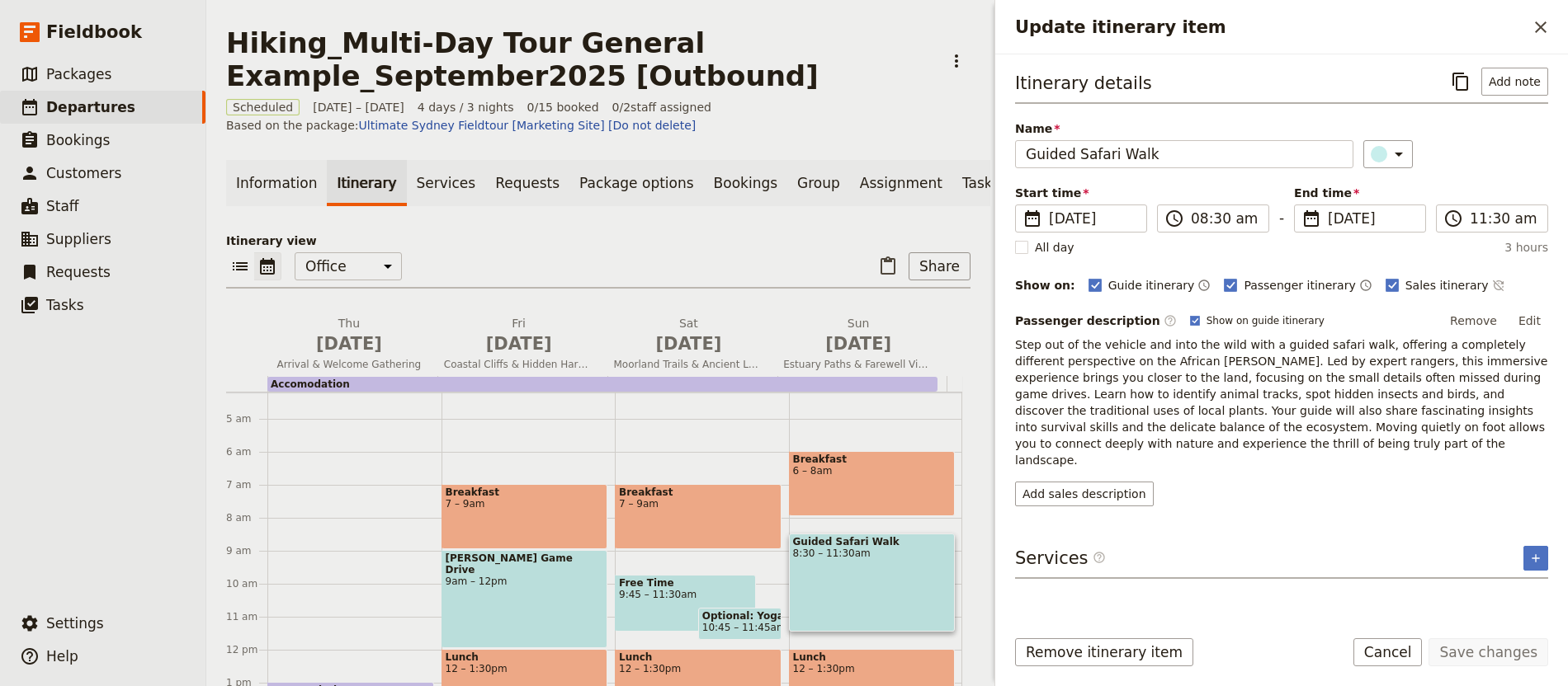
click at [1532, 327] on button "Edit" at bounding box center [1529, 320] width 37 height 24
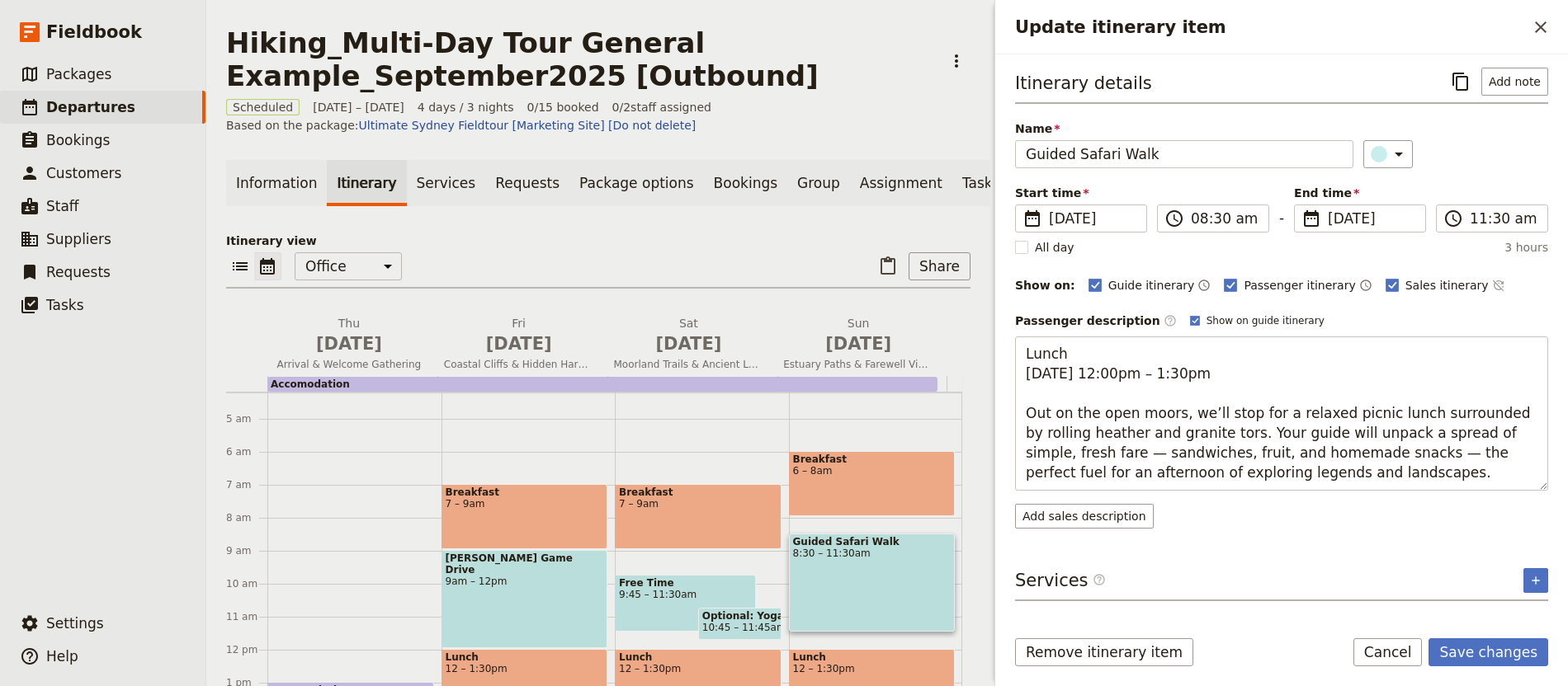
drag, startPoint x: 1208, startPoint y: 366, endPoint x: 1008, endPoint y: 329, distance: 203.4
click at [1008, 329] on div "Itinerary details ​ Add note Name Guided Safari Walk ​ Start time ​ [DATE] [DAT…" at bounding box center [1281, 334] width 572 height 559
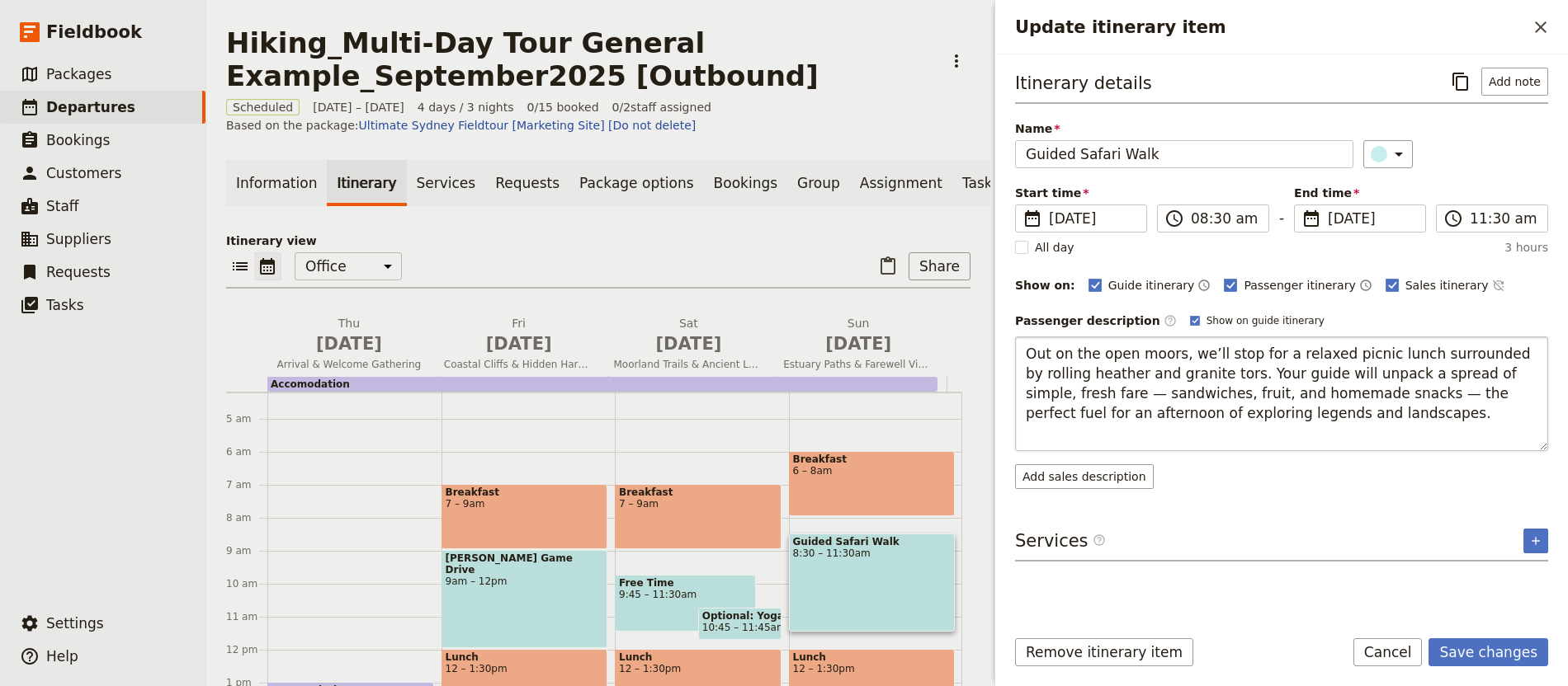
click at [1025, 375] on textarea "Out on the open moors, we’ll stop for a relaxed picnic lunch surrounded by roll…" at bounding box center [1281, 394] width 533 height 115
type textarea "Out on the open moors, we’ll stop for a relaxed picnic lunch surrounded by roll…"
click at [1467, 652] on button "Save changes" at bounding box center [1488, 652] width 120 height 28
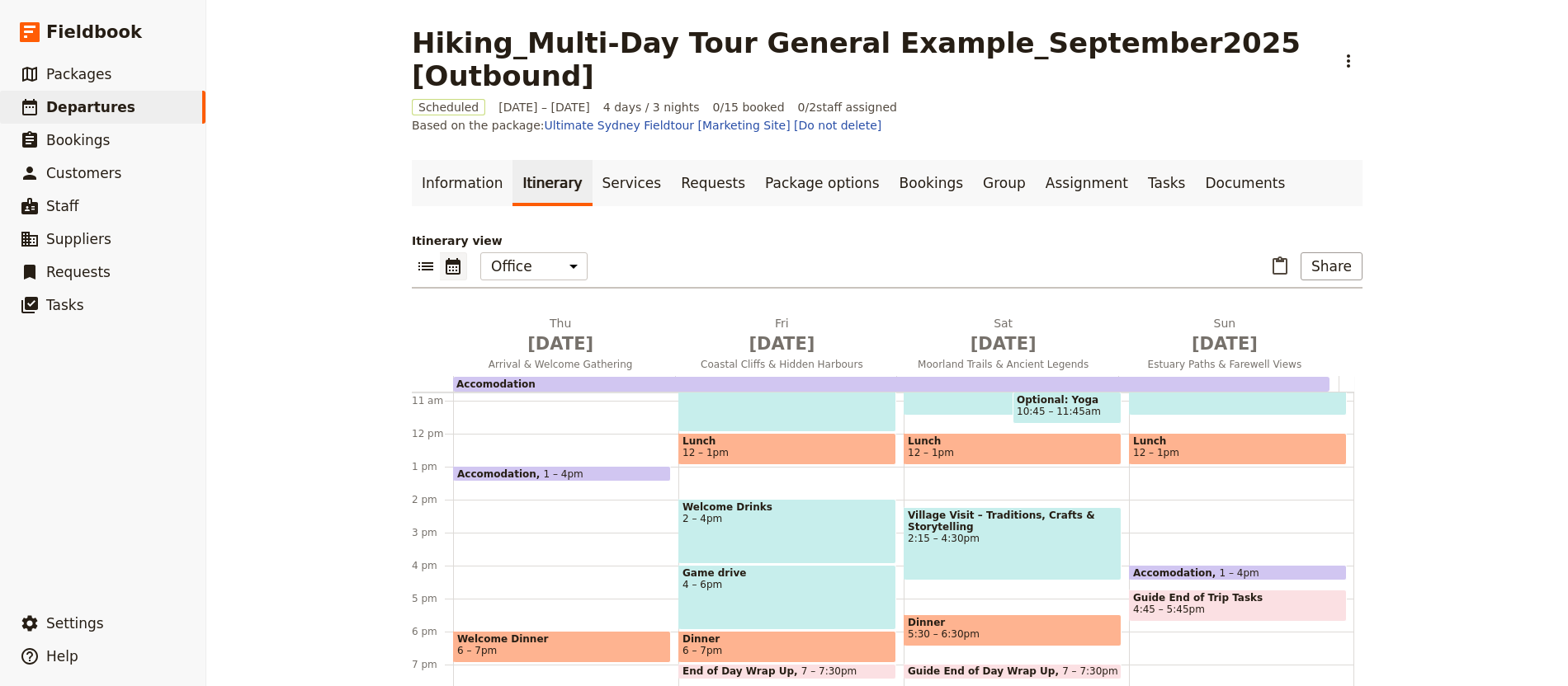
scroll to position [353, 0]
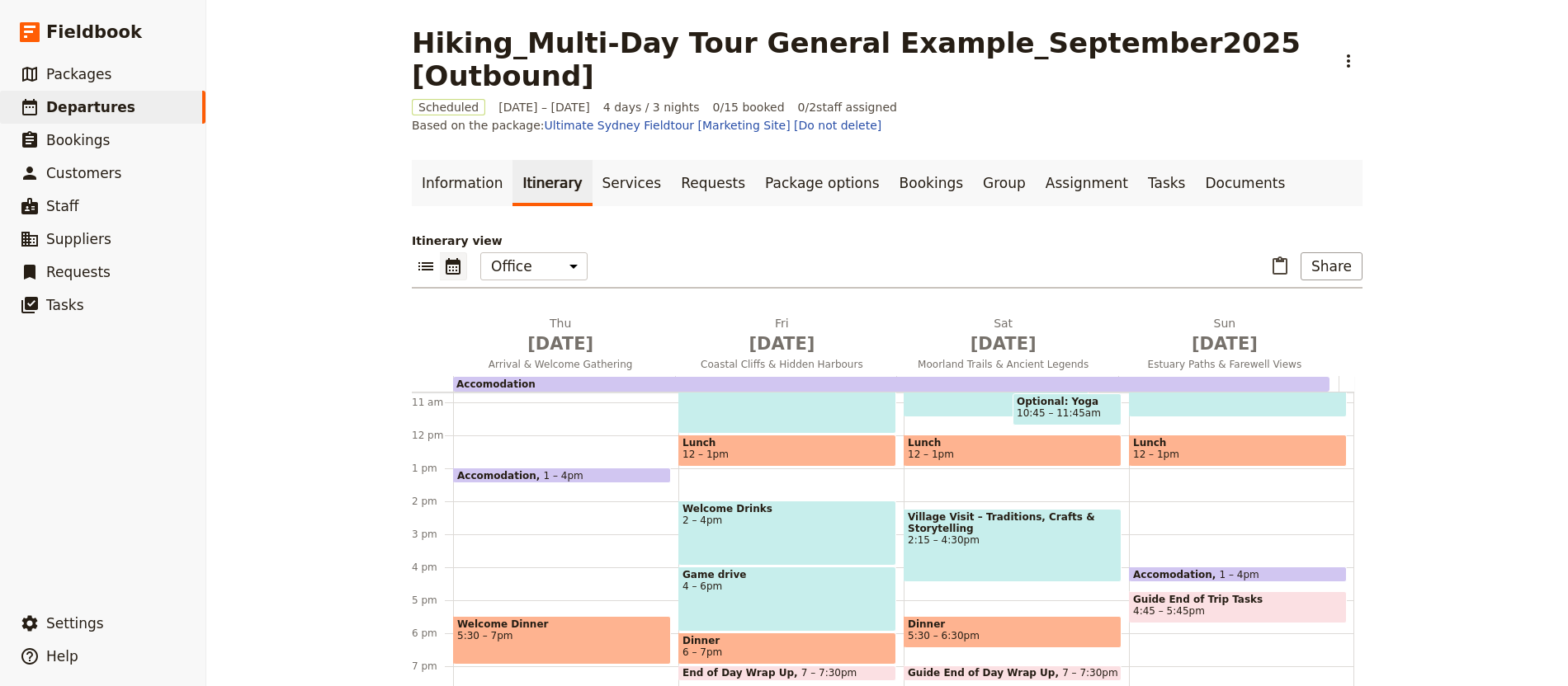
click at [771, 501] on div "Welcome Drinks 2 – 4pm" at bounding box center [787, 533] width 218 height 65
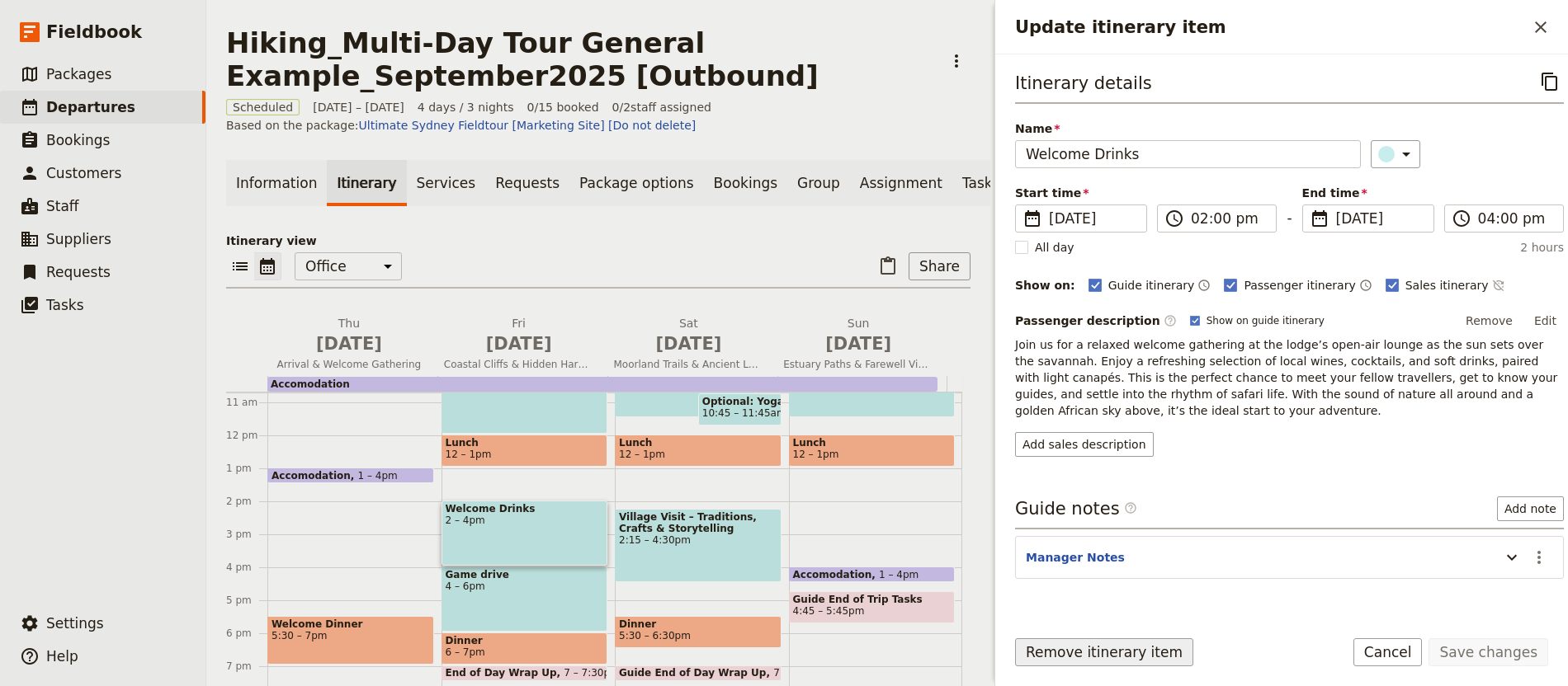
click at [1128, 648] on button "Remove itinerary item" at bounding box center [1103, 652] width 178 height 28
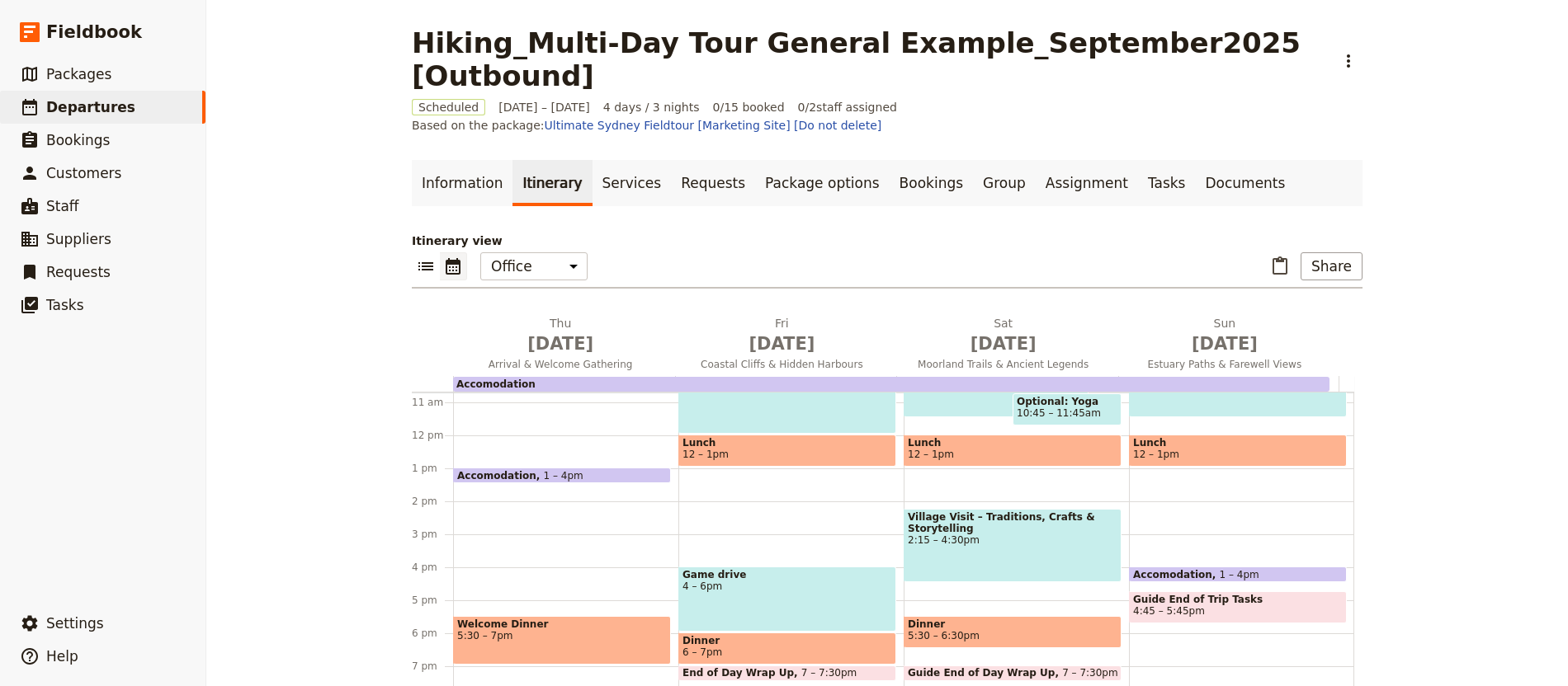
click at [679, 567] on div "Game drive 4 – 6pm" at bounding box center [787, 599] width 218 height 65
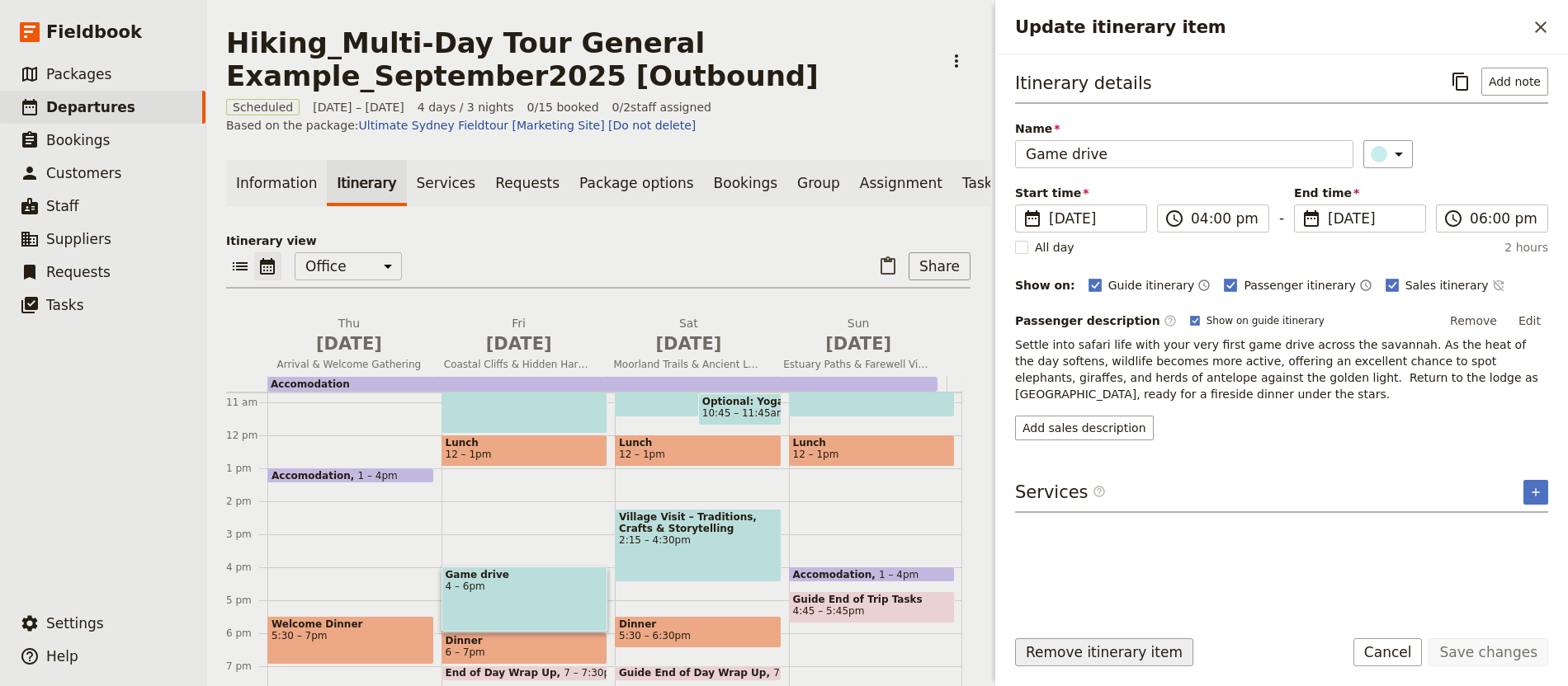
click at [1066, 658] on button "Remove itinerary item" at bounding box center [1103, 652] width 178 height 28
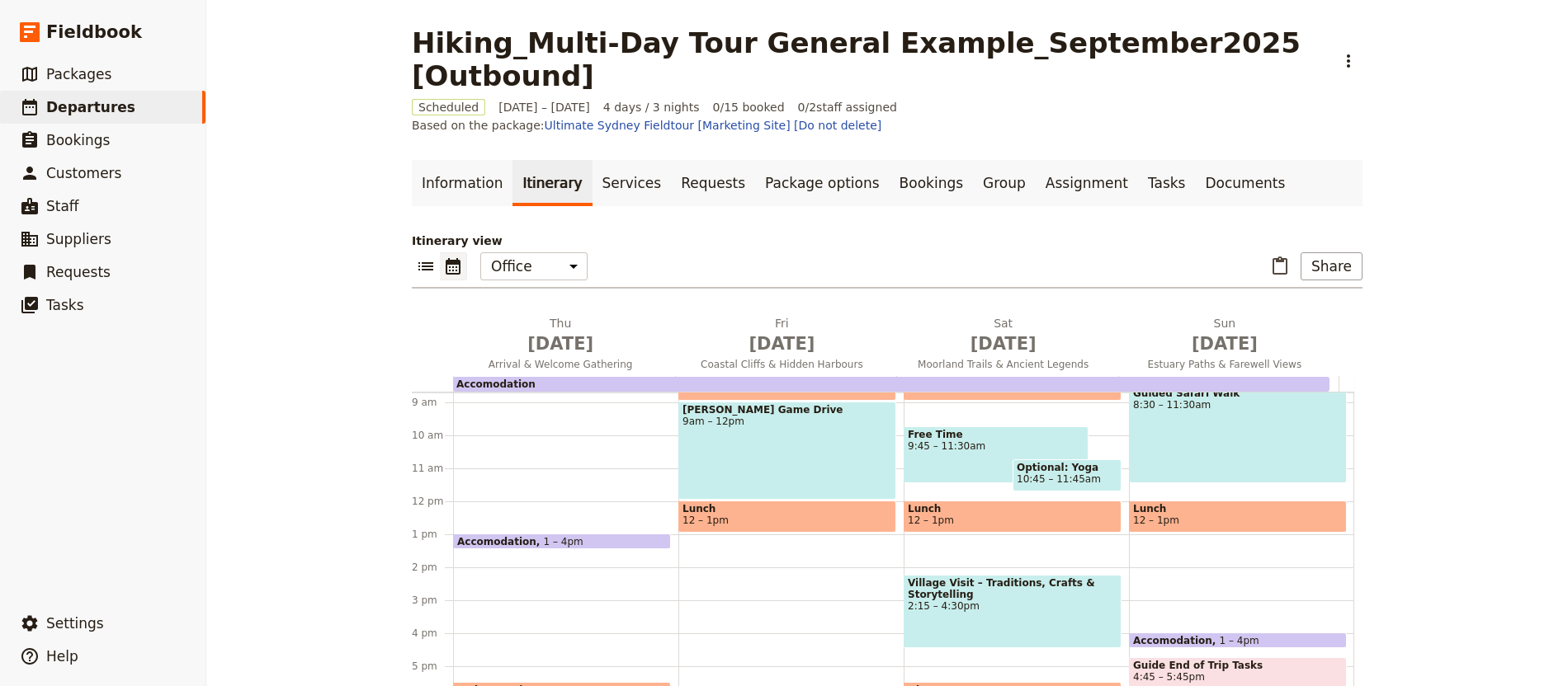
scroll to position [191, 0]
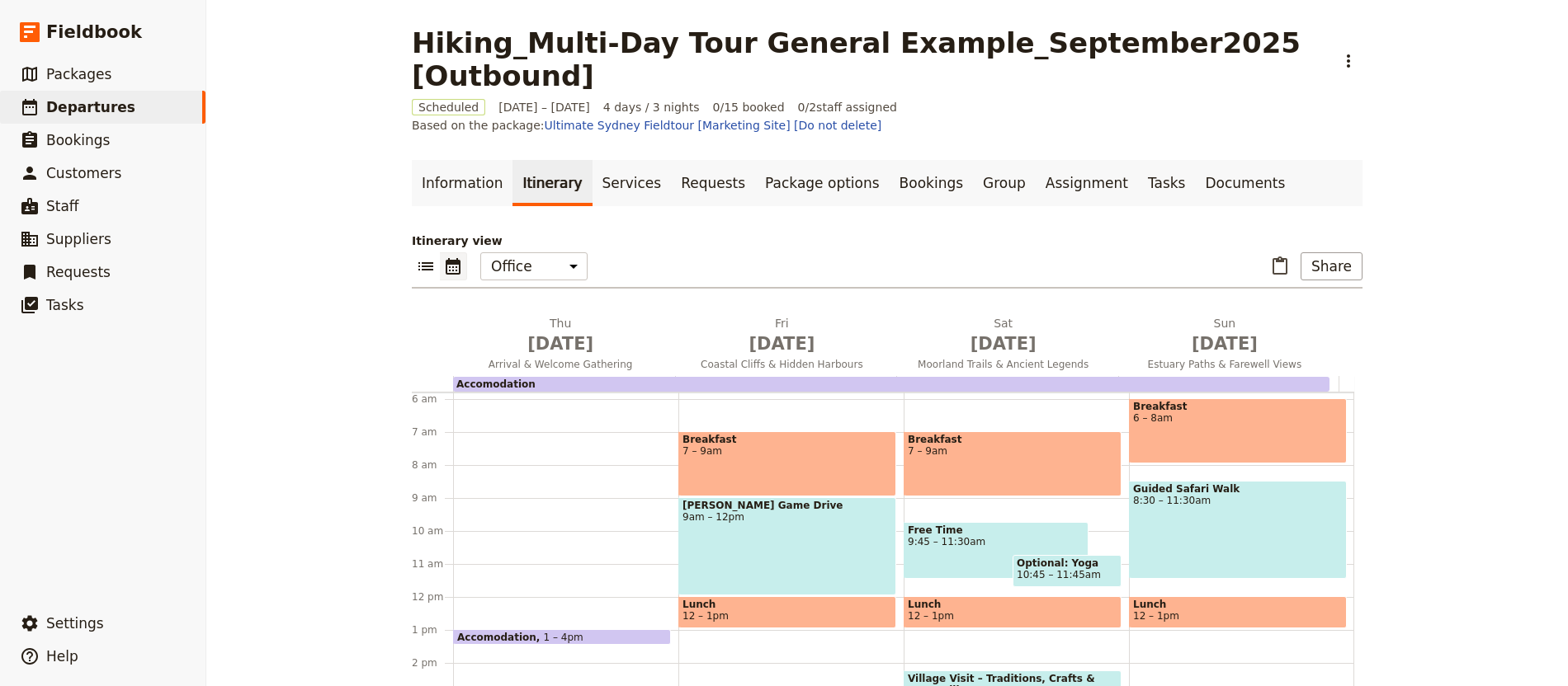
click at [980, 522] on div "Free Time 9:45 – 11:30am" at bounding box center [996, 551] width 185 height 57
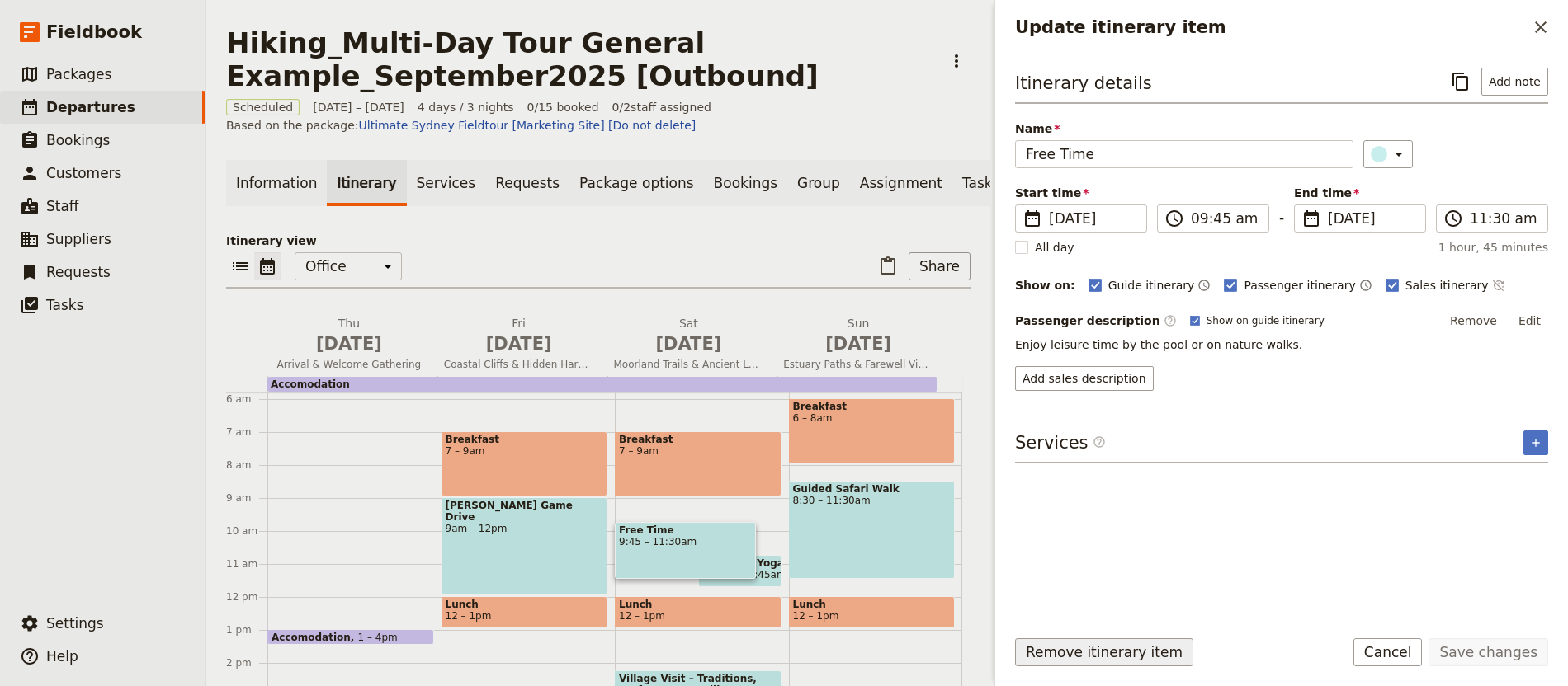
click at [1068, 662] on button "Remove itinerary item" at bounding box center [1103, 652] width 178 height 28
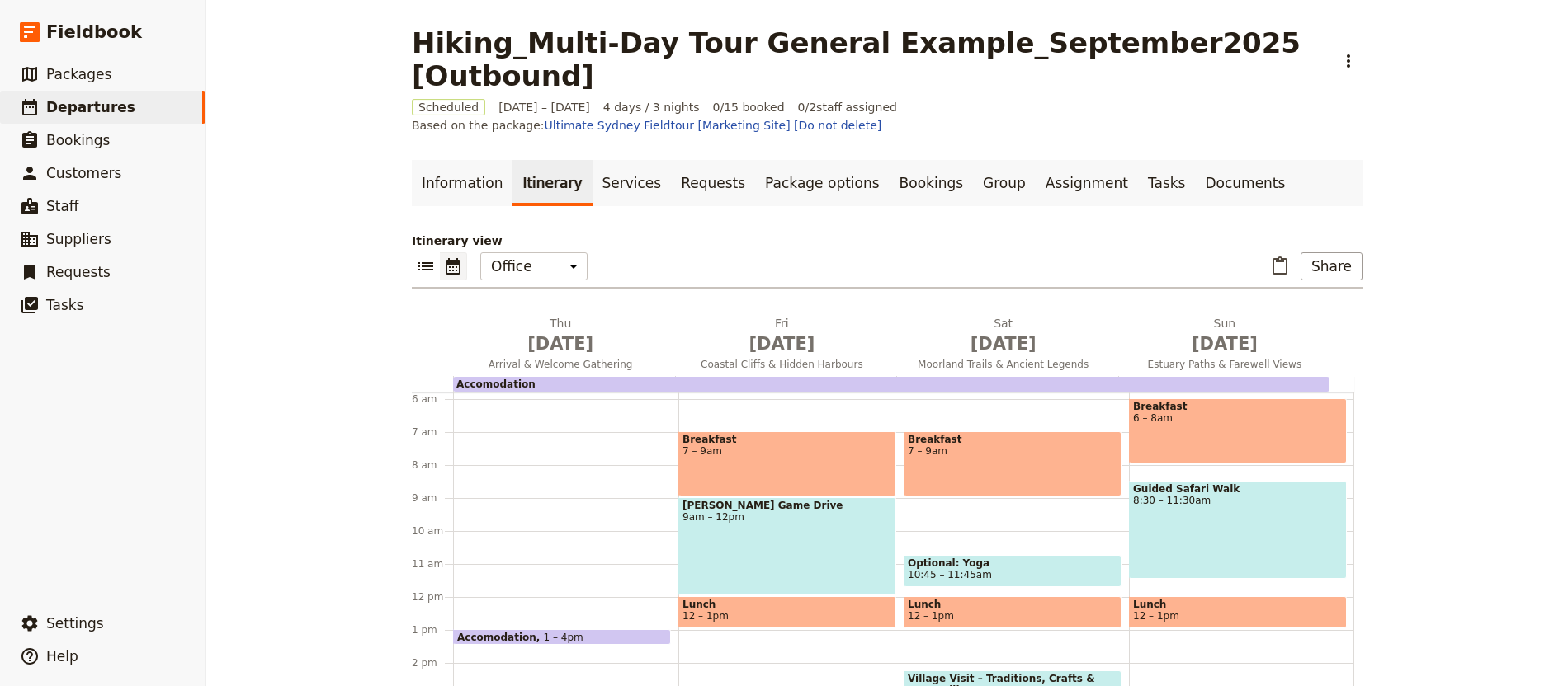
click at [938, 569] on span "10:45 – 11:45am" at bounding box center [949, 574] width 84 height 11
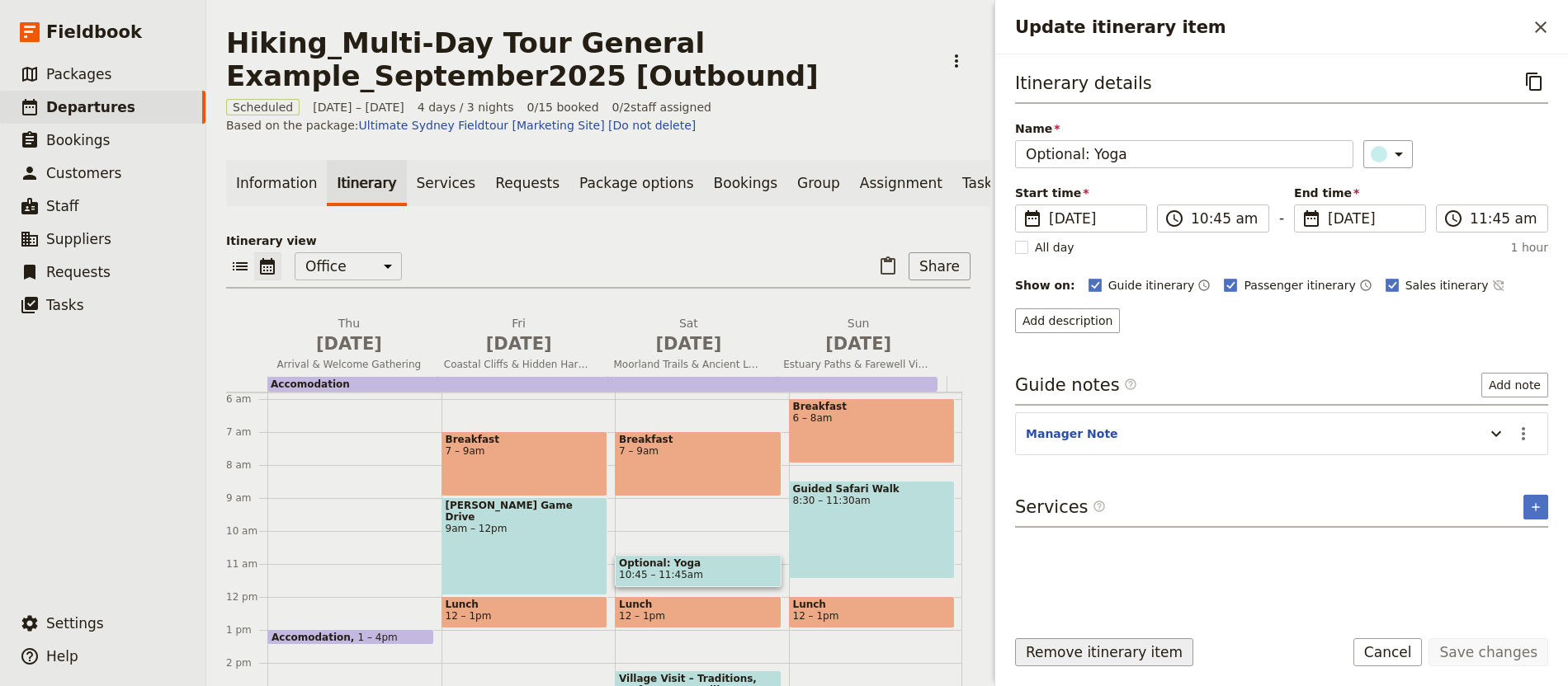
click at [1079, 647] on button "Remove itinerary item" at bounding box center [1103, 652] width 178 height 28
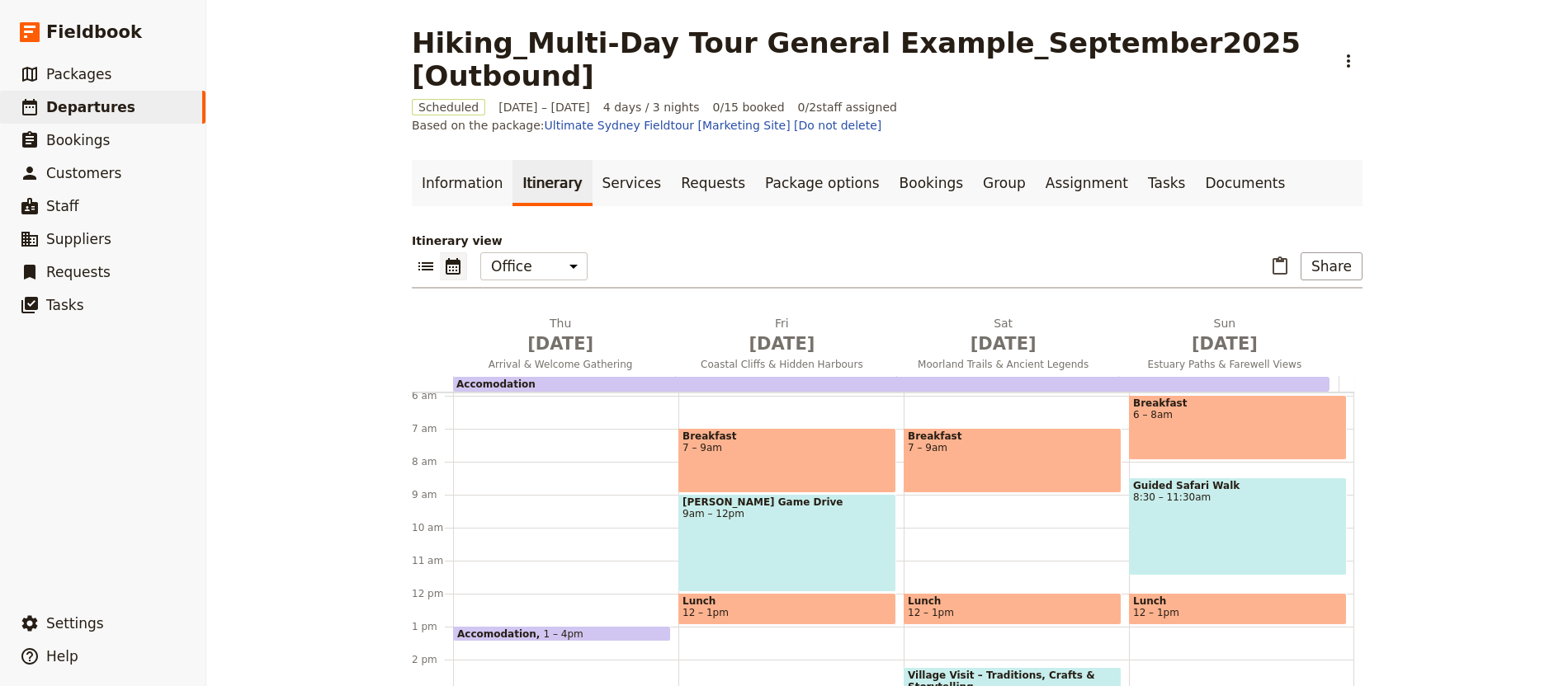
scroll to position [195, 0]
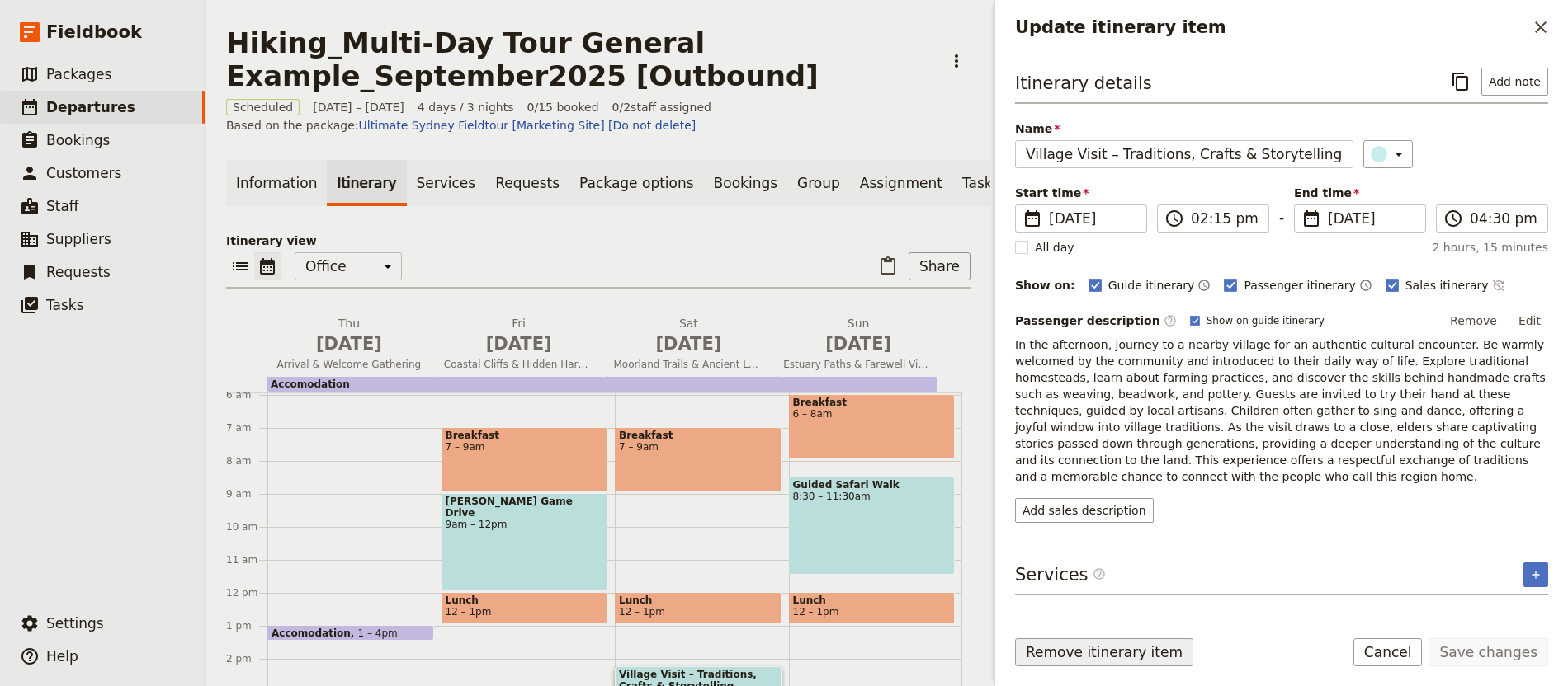
click at [1108, 645] on button "Remove itinerary item" at bounding box center [1103, 652] width 178 height 28
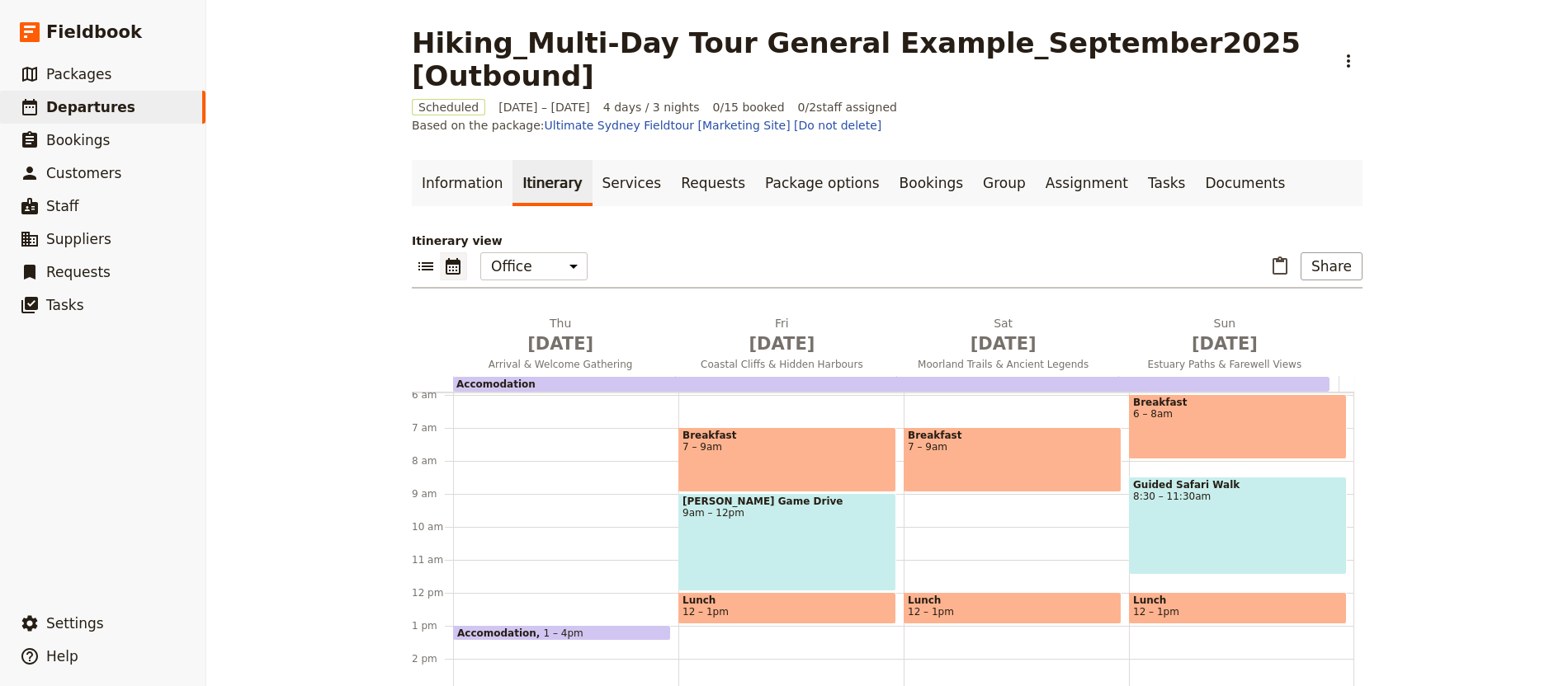
scroll to position [81, 0]
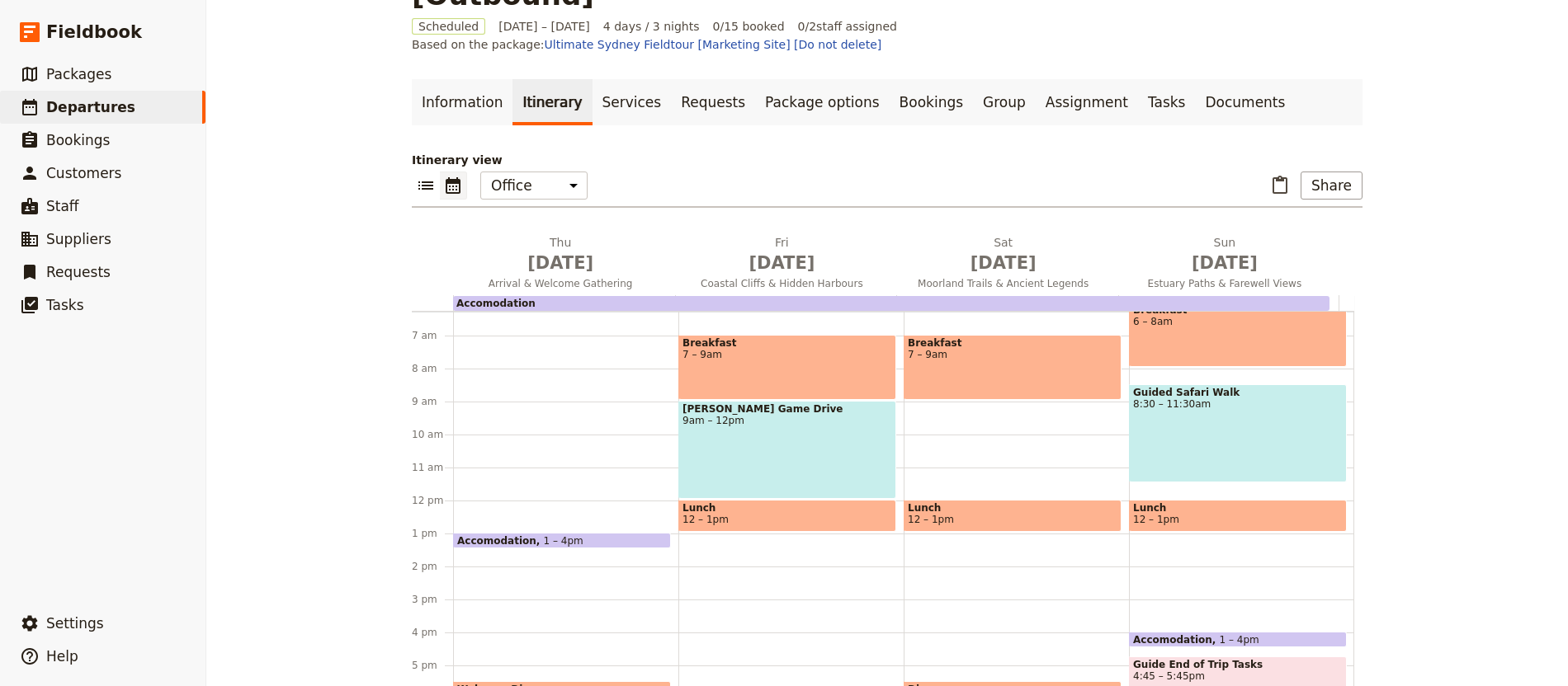
click at [1161, 394] on div "Guided Safari Walk 8:30 – 11:30am" at bounding box center [1237, 433] width 218 height 98
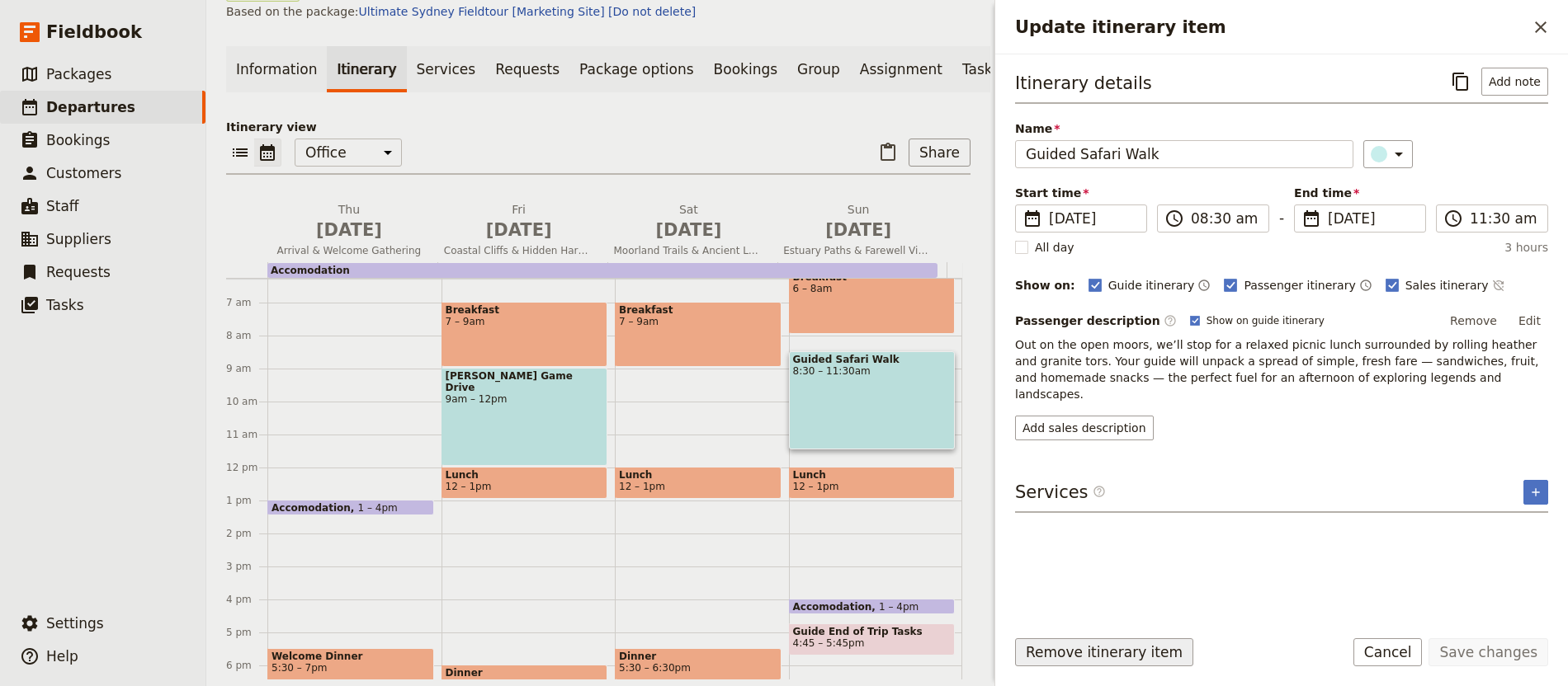
click at [1116, 657] on button "Remove itinerary item" at bounding box center [1103, 652] width 178 height 28
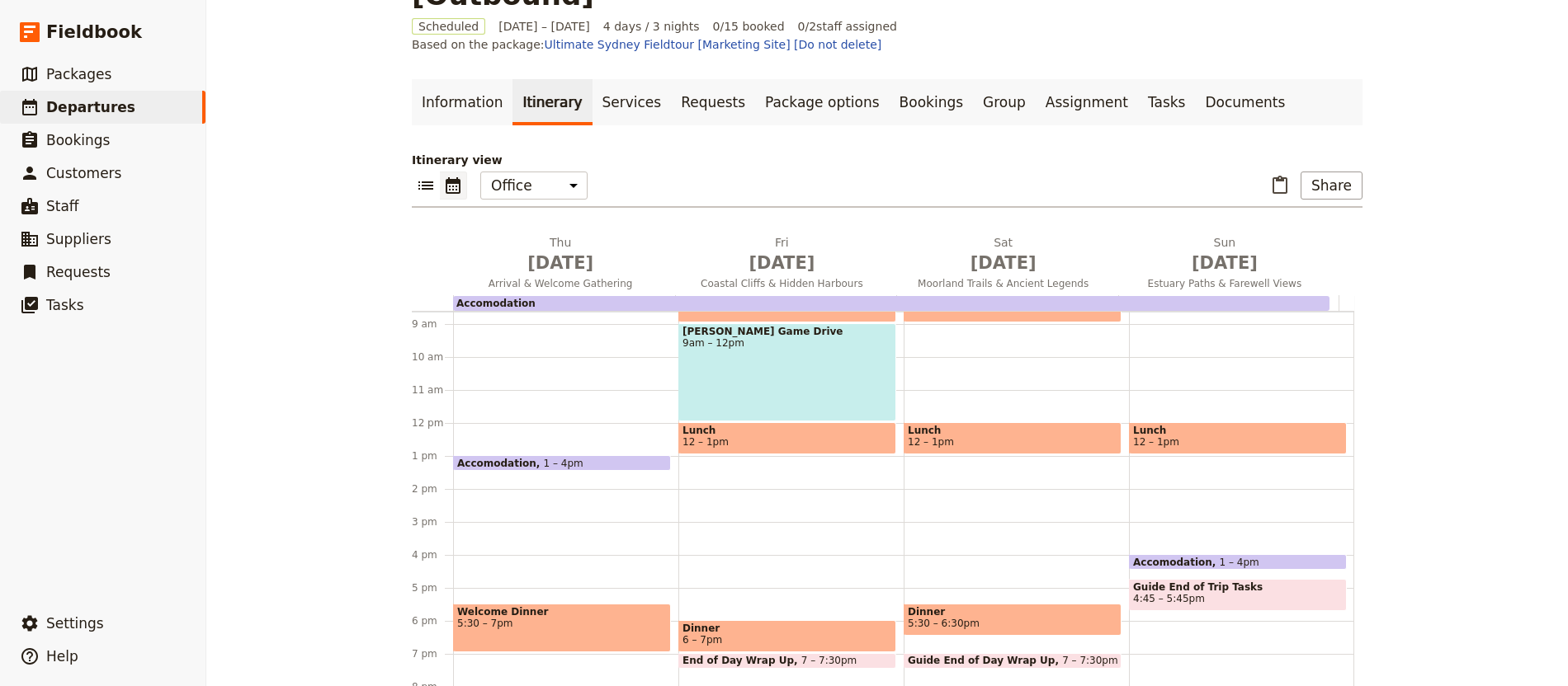
scroll to position [281, 0]
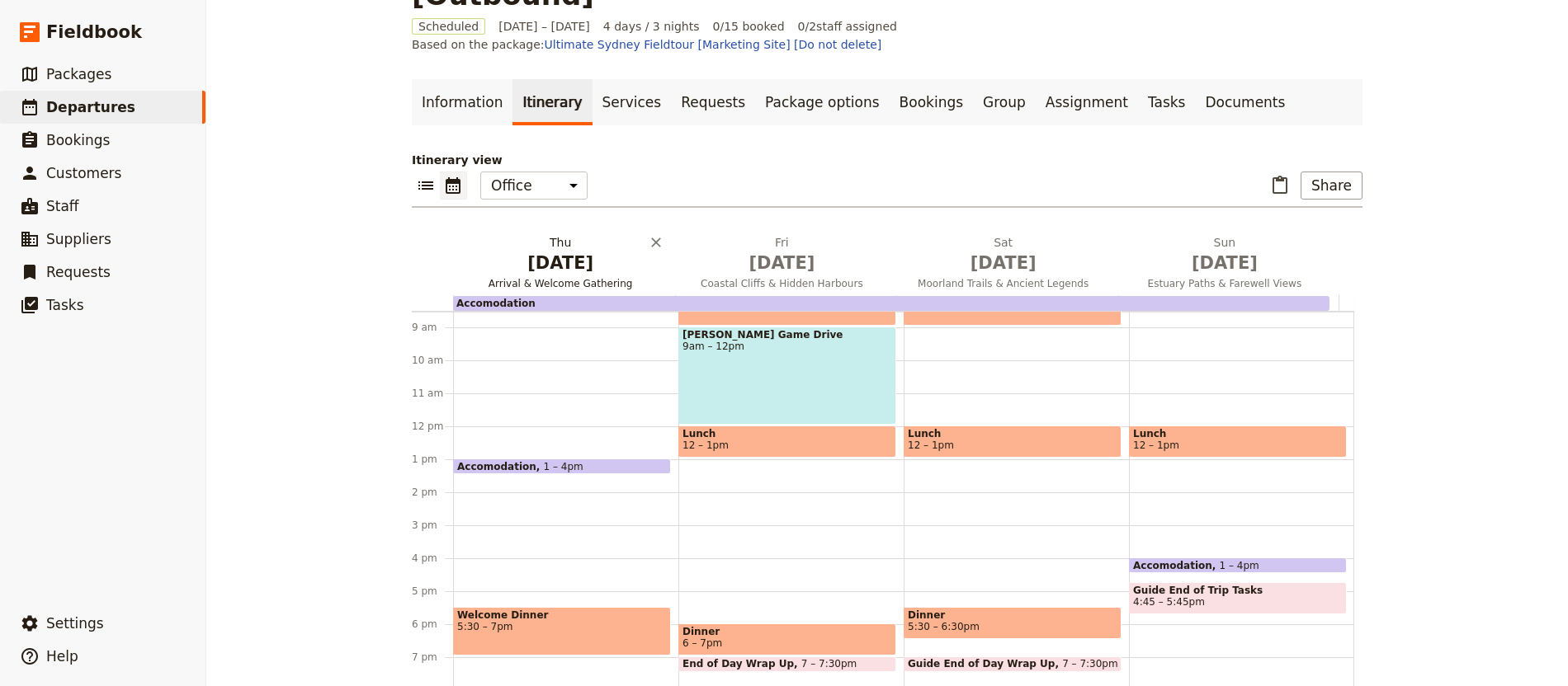
click at [546, 251] on span "[DATE]" at bounding box center [560, 263] width 202 height 24
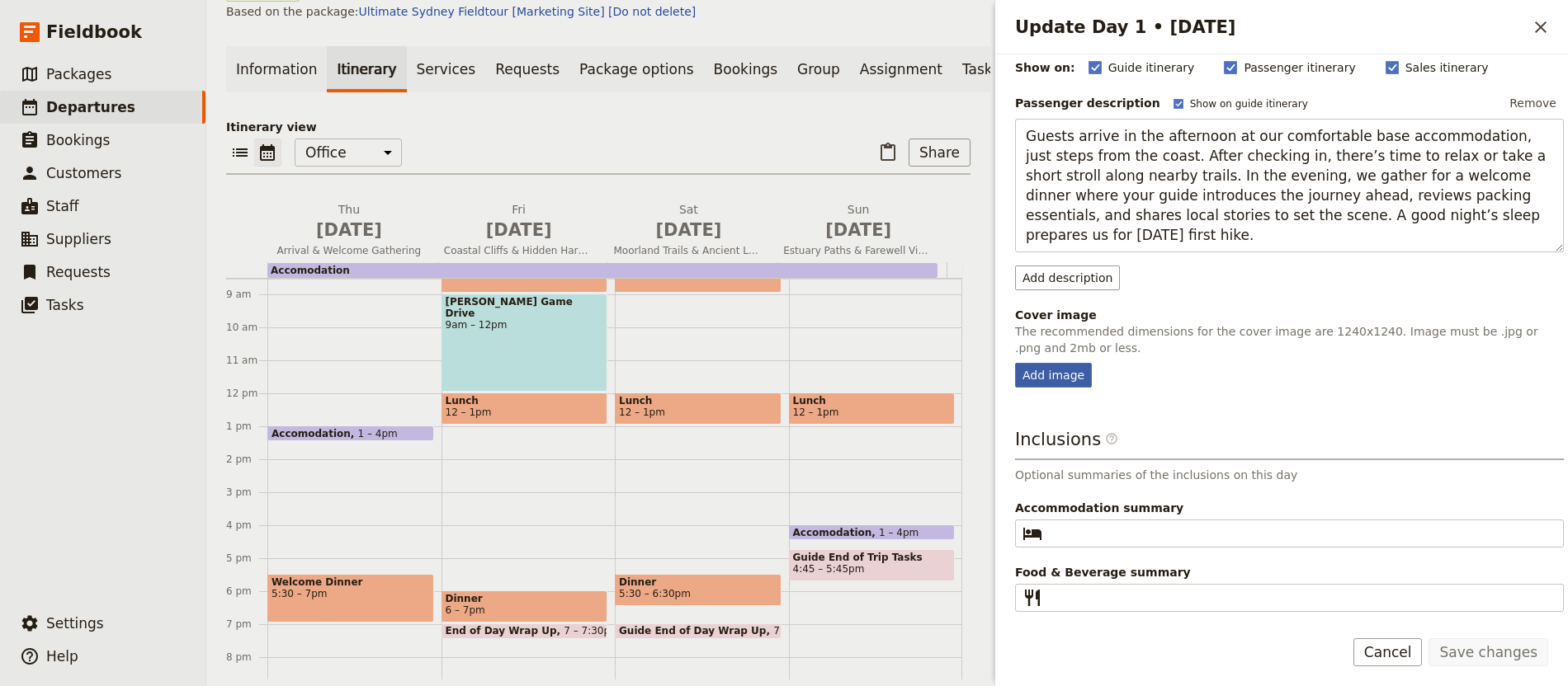
scroll to position [168, 0]
click at [1050, 371] on div "Add image" at bounding box center [1053, 375] width 76 height 24
click at [1015, 363] on input "Add image" at bounding box center [1014, 362] width 1 height 1
type input "C:\fakepath\Fowey-Exterior.jpg"
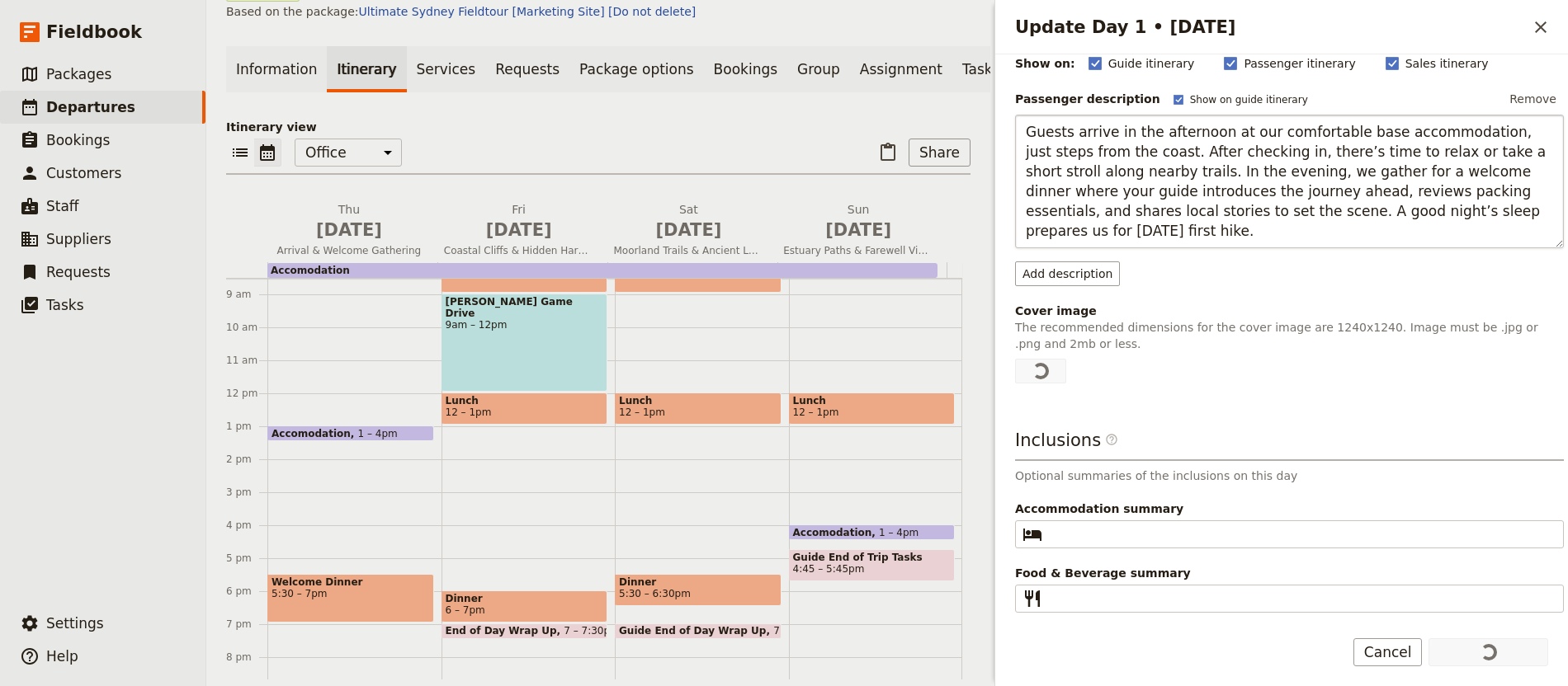
scroll to position [173, 0]
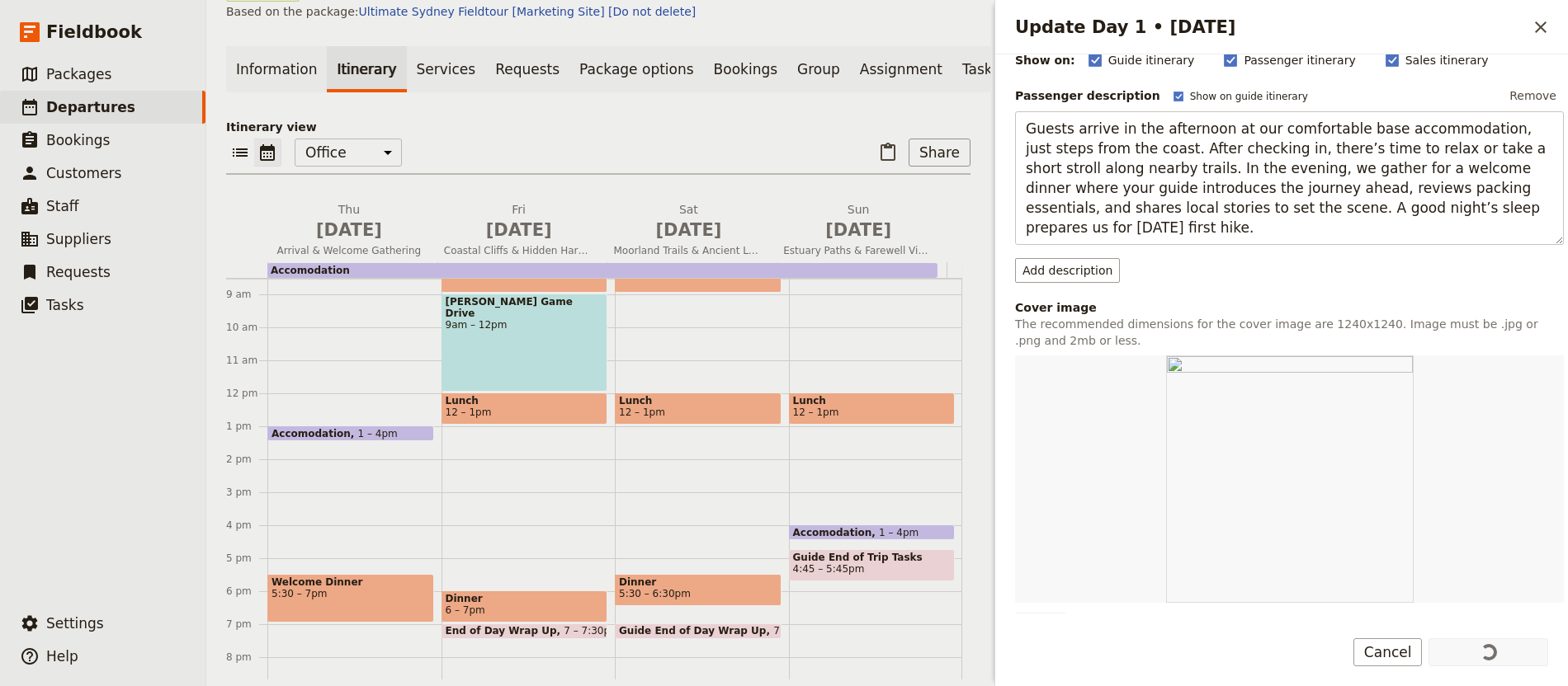
click at [1111, 510] on div "Update Day 1 • 28 Jan" at bounding box center [1289, 478] width 549 height 247
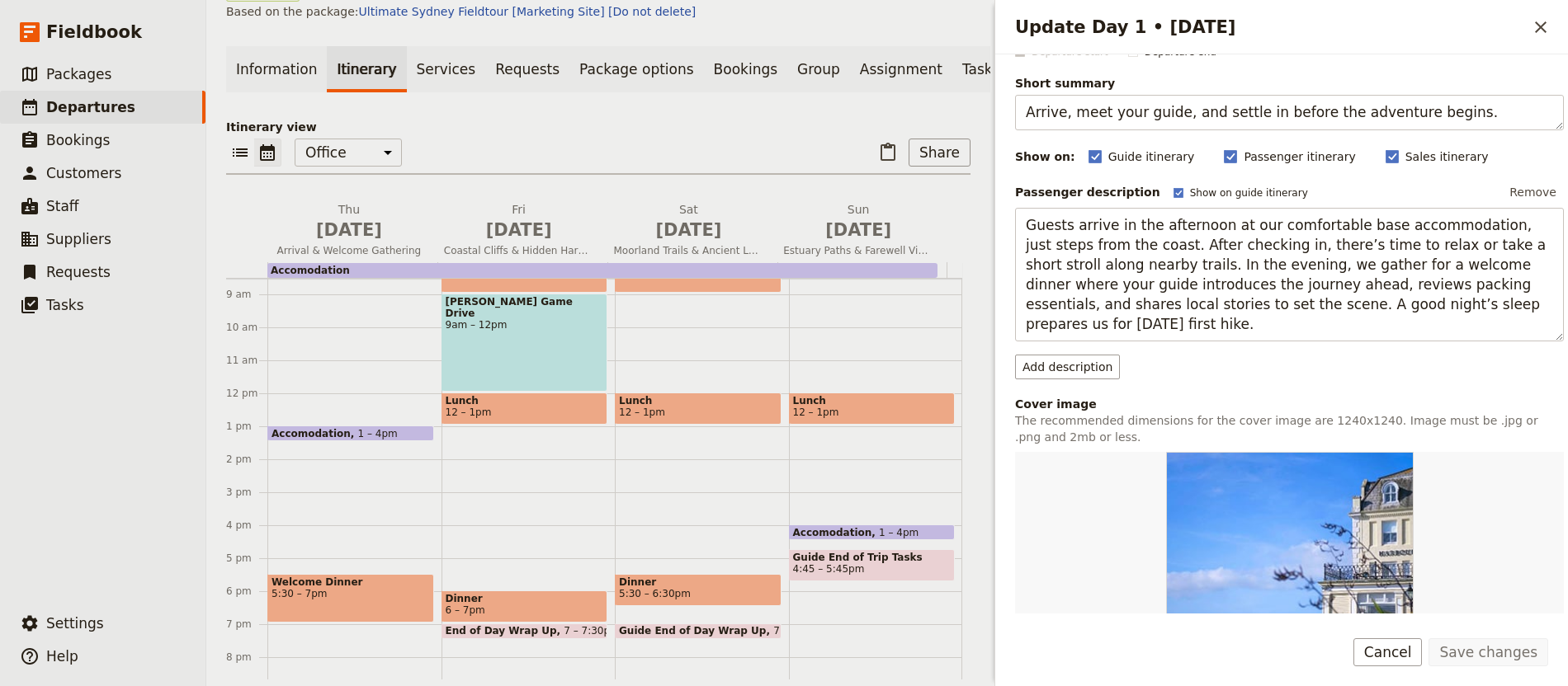
scroll to position [425, 0]
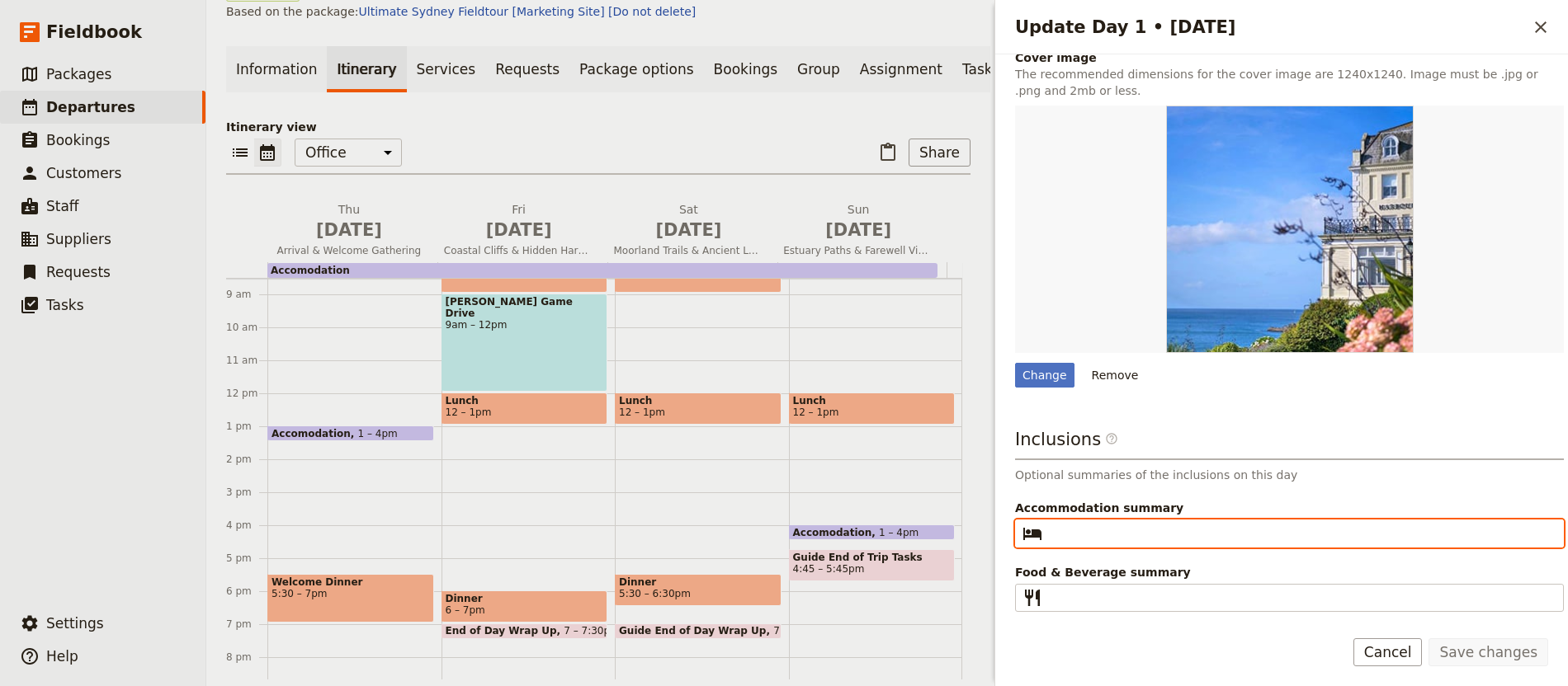
click at [1088, 538] on input "Accommodation summary ​" at bounding box center [1300, 533] width 504 height 20
type input "4 Star Lodging"
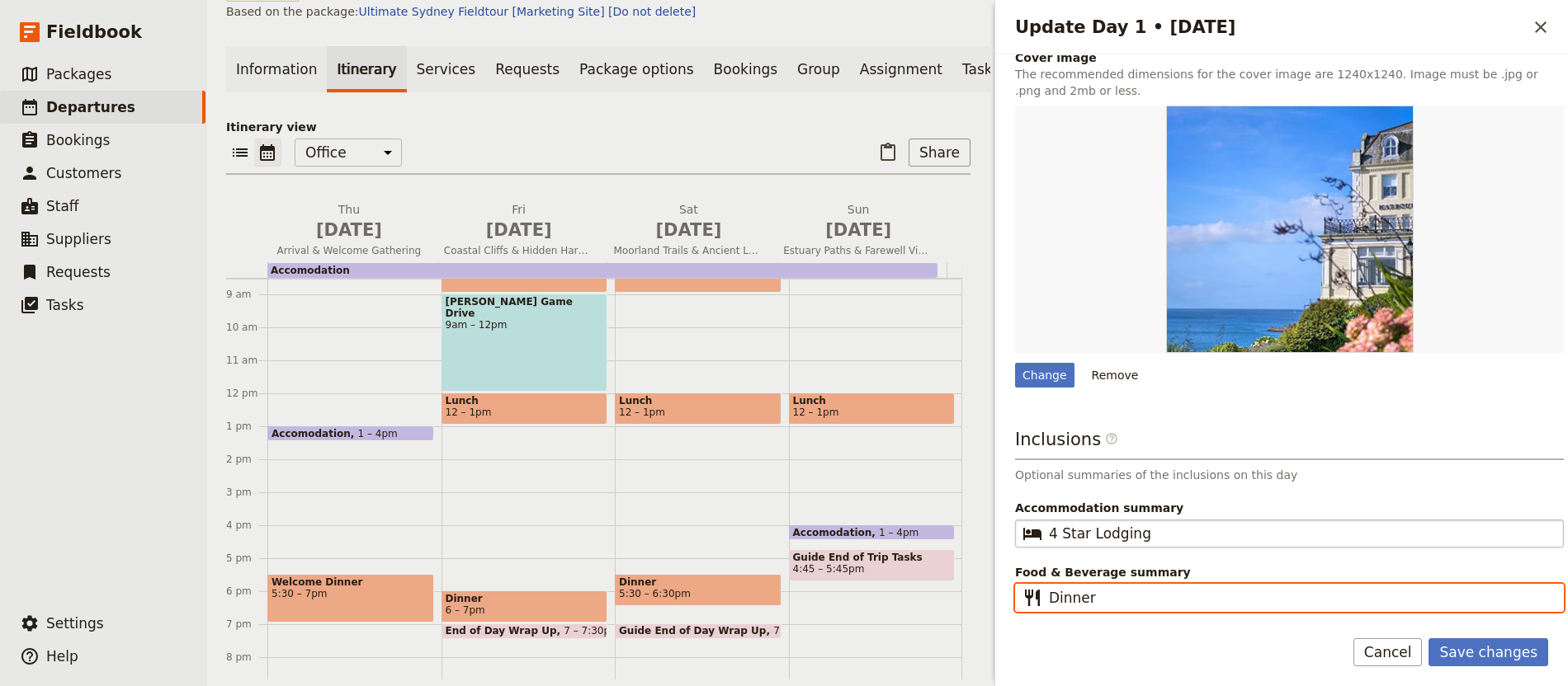
type input "Dinner"
click at [1428, 638] on button "Save changes" at bounding box center [1488, 652] width 120 height 28
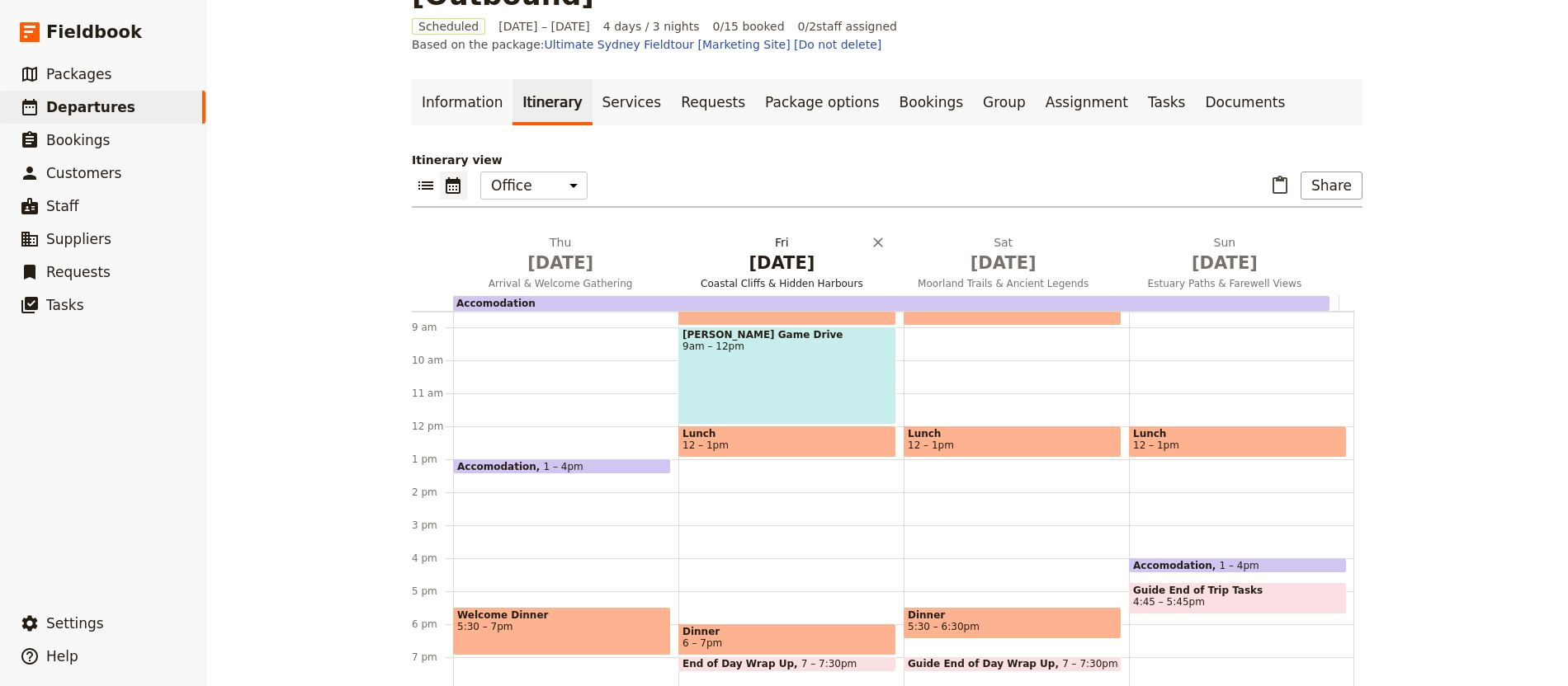
click at [750, 234] on h2 "[DATE] Coastal Cliffs & Hidden Harbours" at bounding box center [782, 254] width 202 height 41
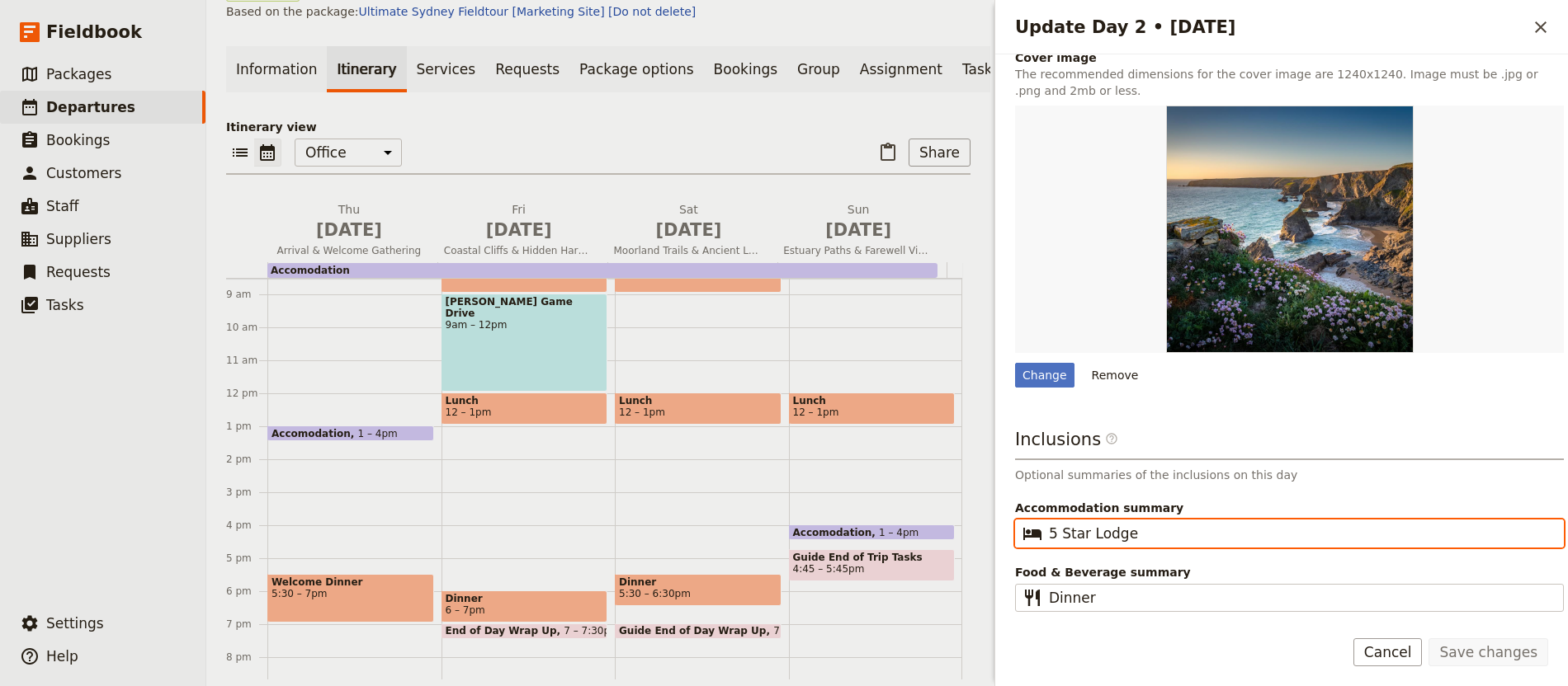
click at [1049, 535] on input "5 Star Lodge" at bounding box center [1300, 533] width 504 height 20
type input "4 Star Lodging"
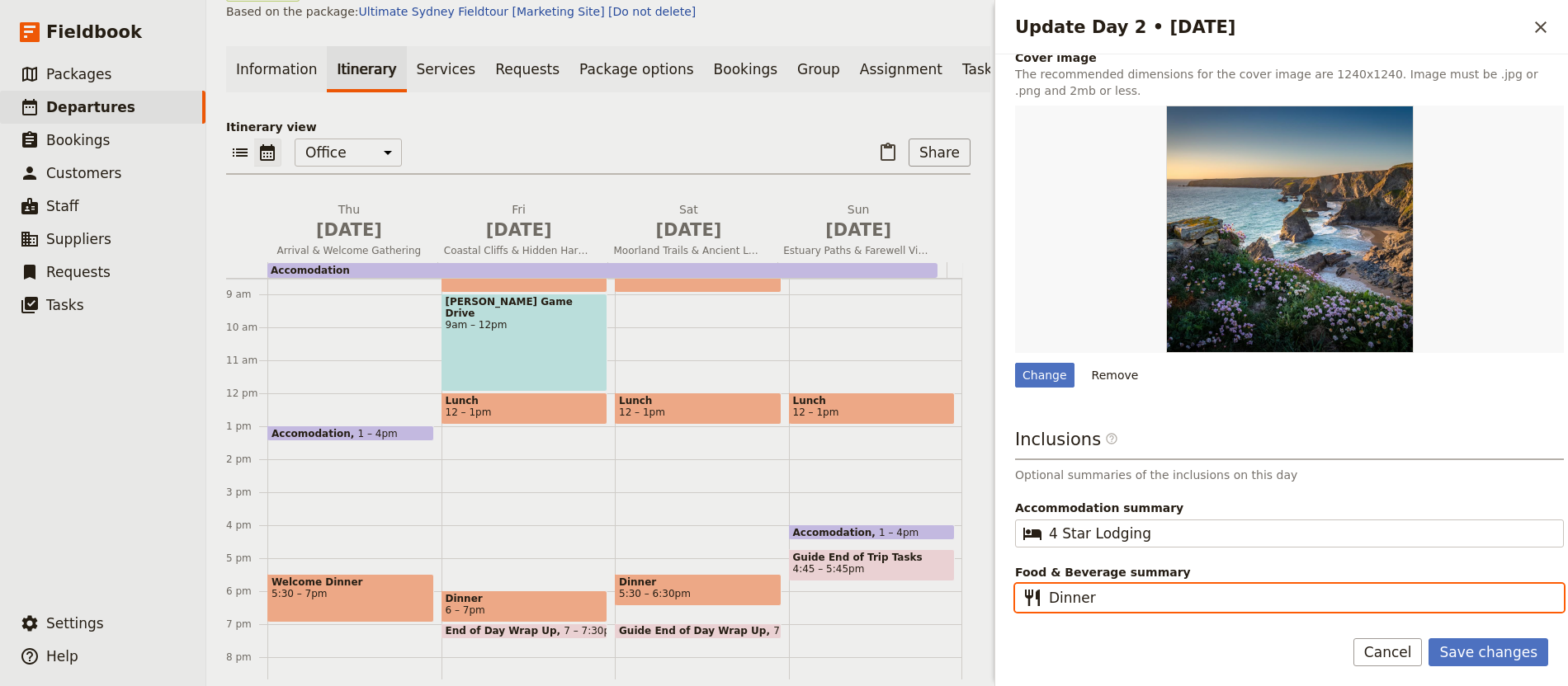
click at [1049, 599] on input "Dinner" at bounding box center [1300, 597] width 504 height 20
type input "Breakfast, Lunch & Dinner"
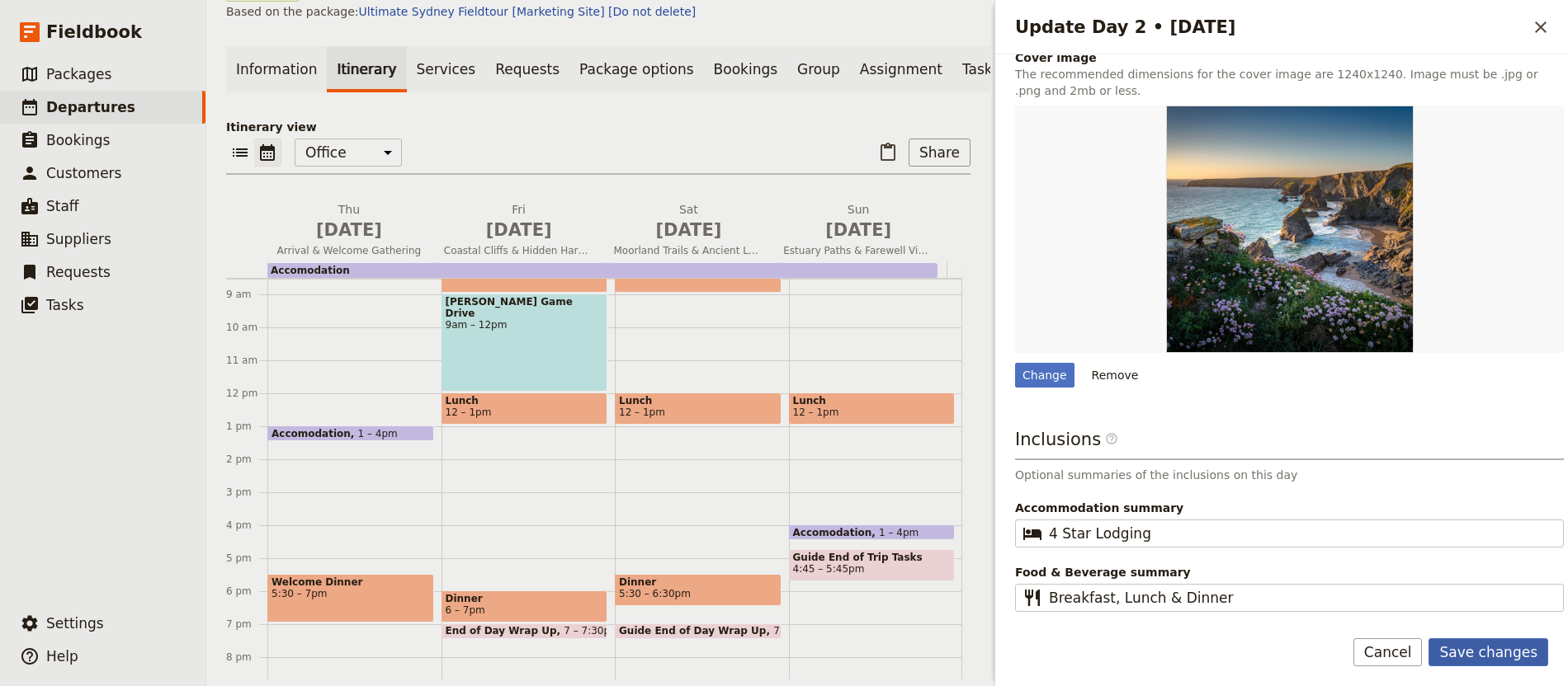
click at [1504, 652] on button "Save changes" at bounding box center [1488, 652] width 120 height 28
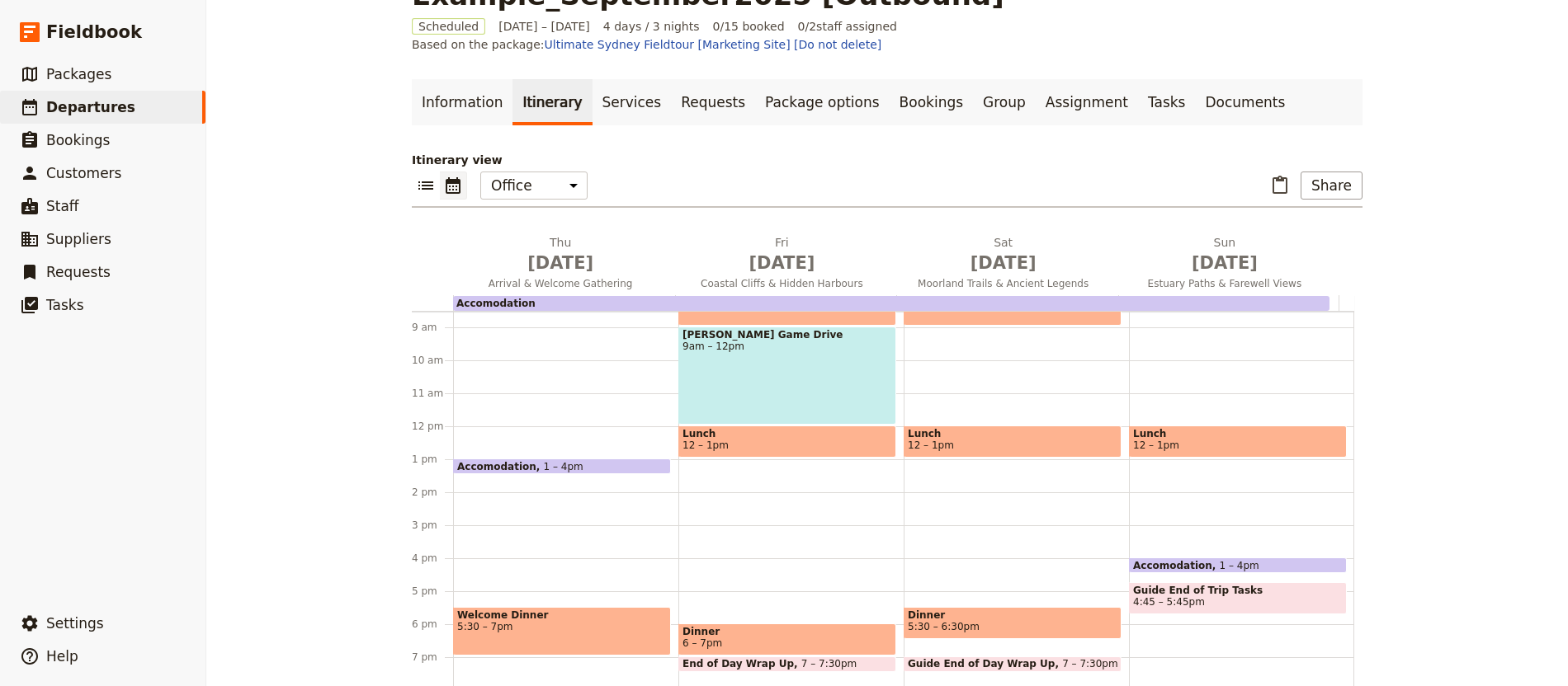
click at [935, 251] on span "[DATE]" at bounding box center [1003, 263] width 202 height 24
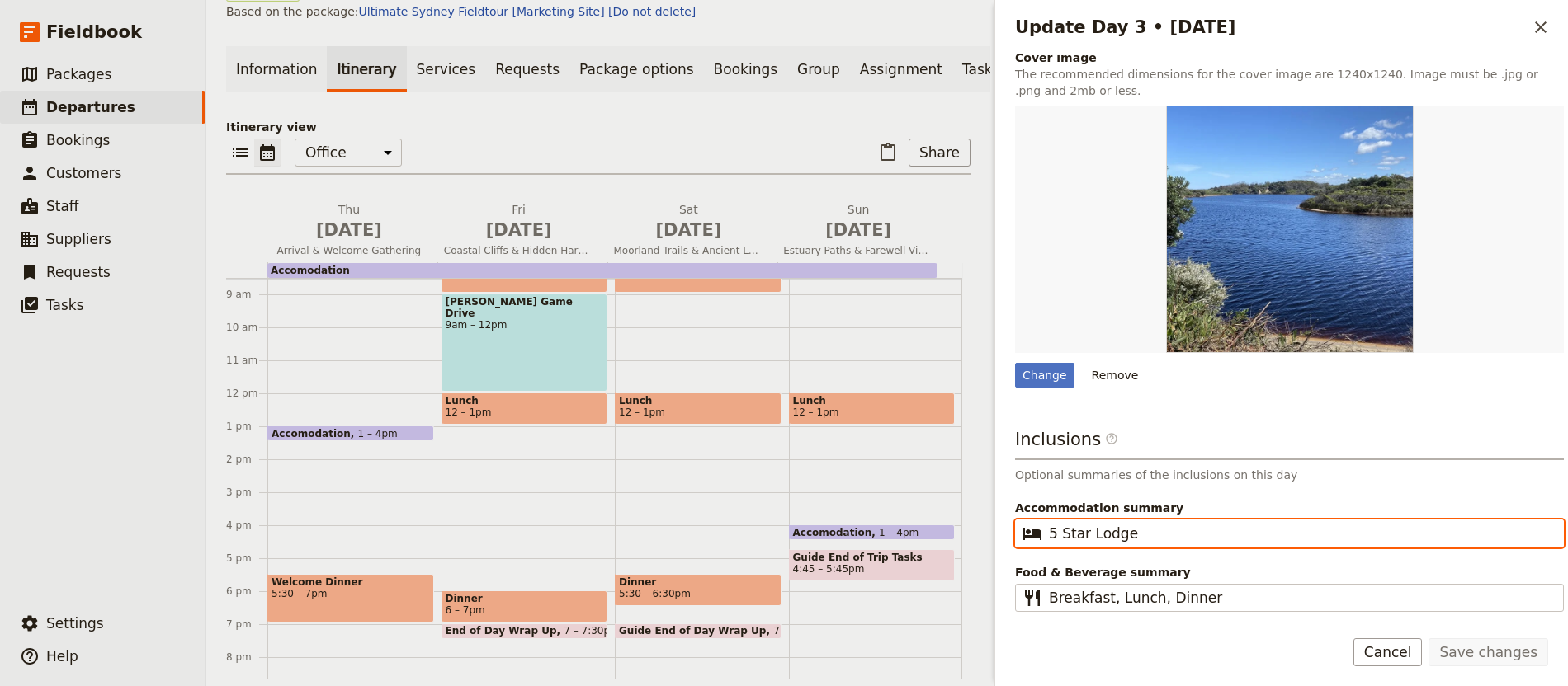
click at [1069, 535] on input "5 Star Lodge" at bounding box center [1300, 533] width 504 height 20
click at [1068, 535] on input "5 Star Lodge" at bounding box center [1300, 533] width 504 height 20
type input "4 Star Lodging"
click at [1428, 638] on button "Save changes" at bounding box center [1488, 652] width 120 height 28
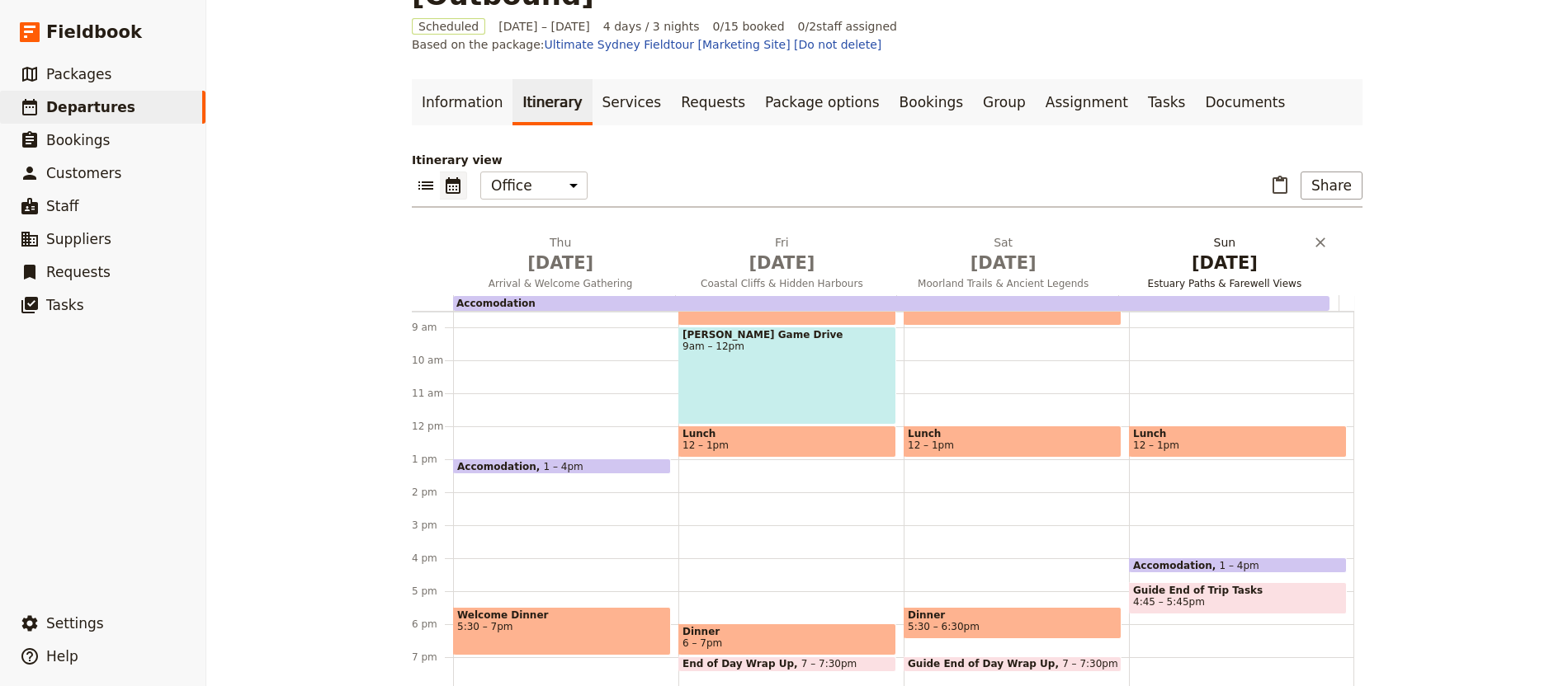
click at [1192, 251] on span "[DATE]" at bounding box center [1225, 263] width 202 height 24
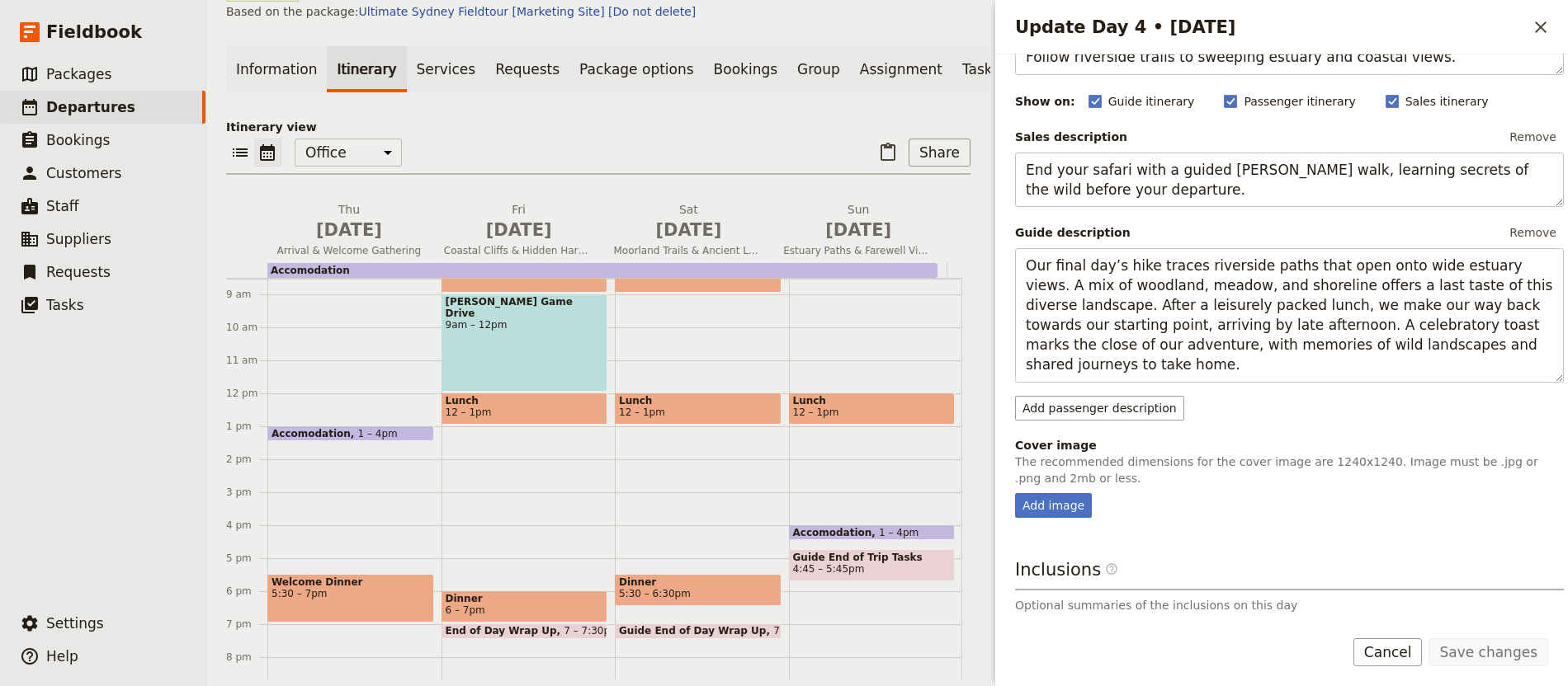
scroll to position [264, 0]
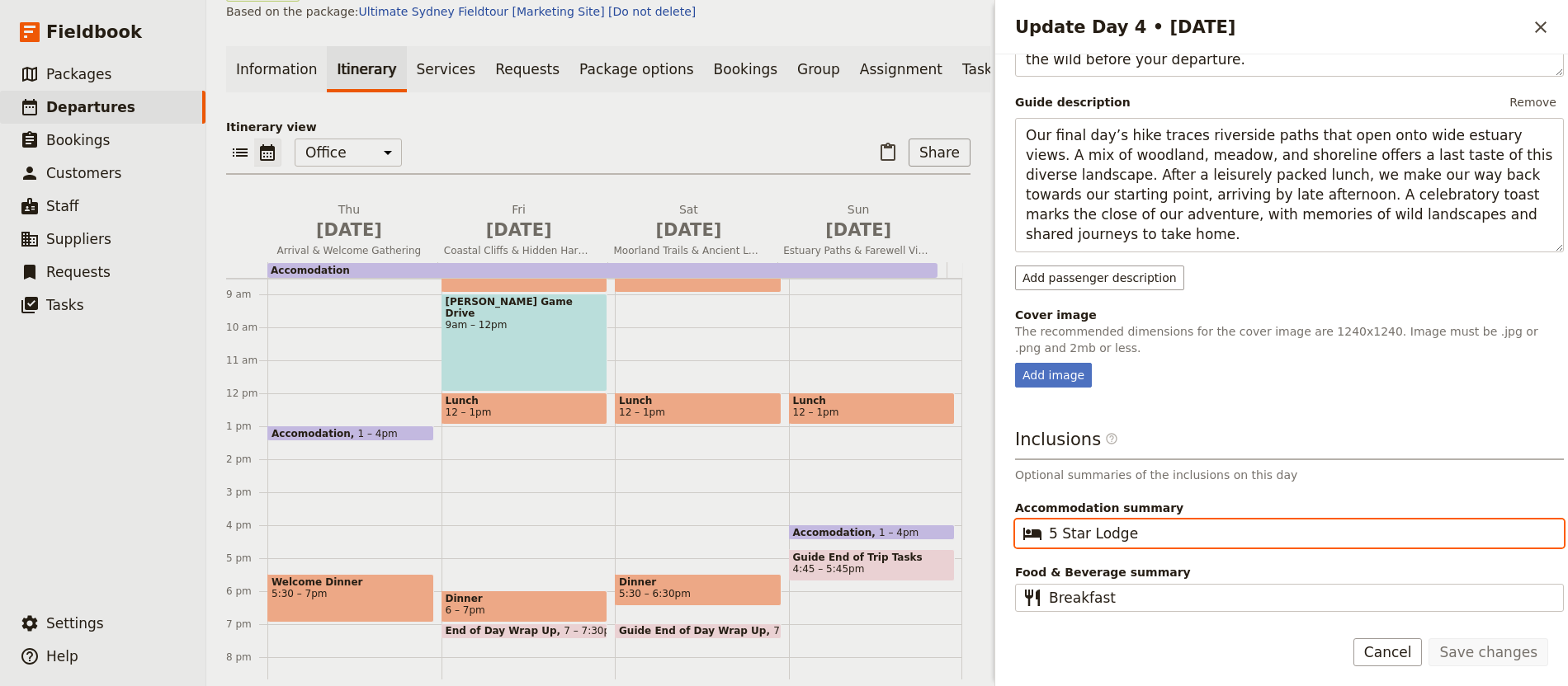
click at [1095, 535] on input "5 Star Lodge" at bounding box center [1300, 533] width 504 height 20
type input "4 Star Lodging"
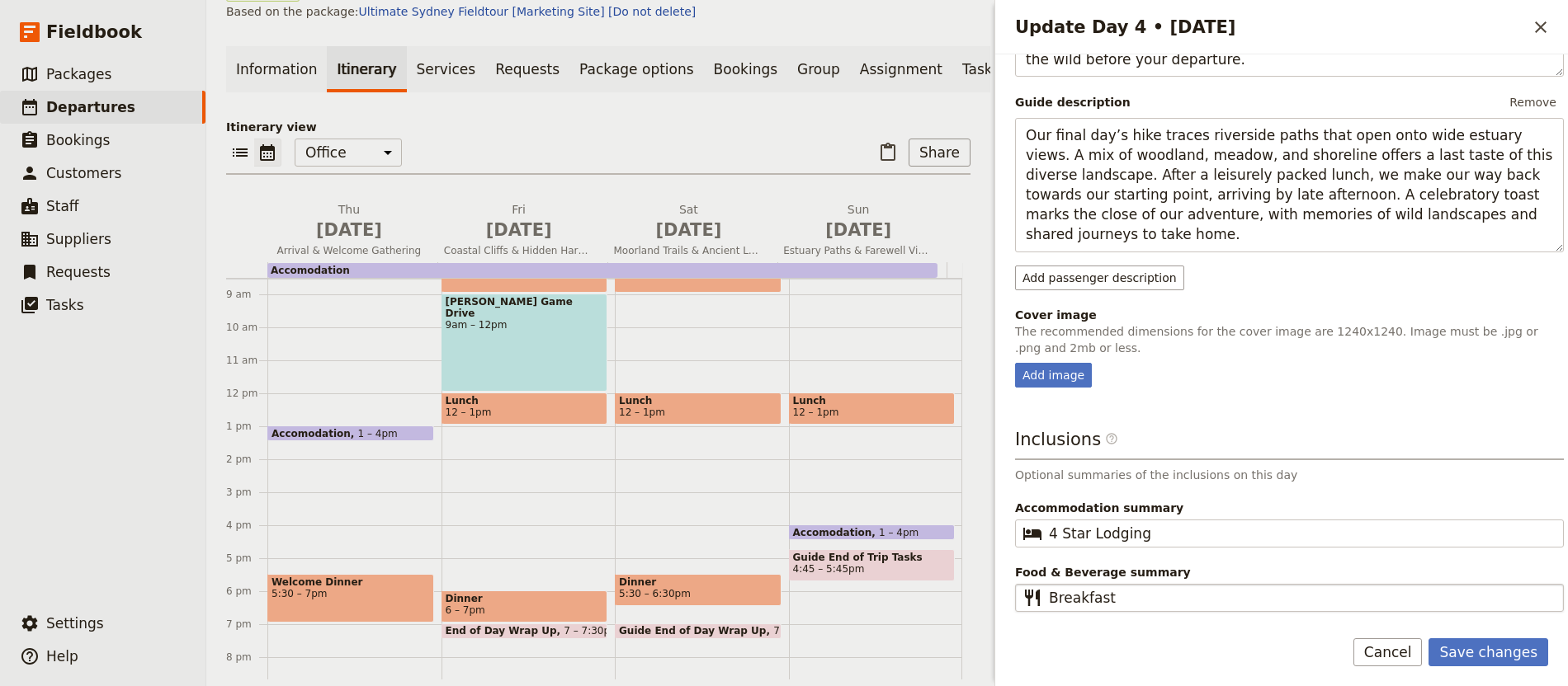
click at [1211, 610] on fieldset "​ Breakfast" at bounding box center [1289, 598] width 549 height 28
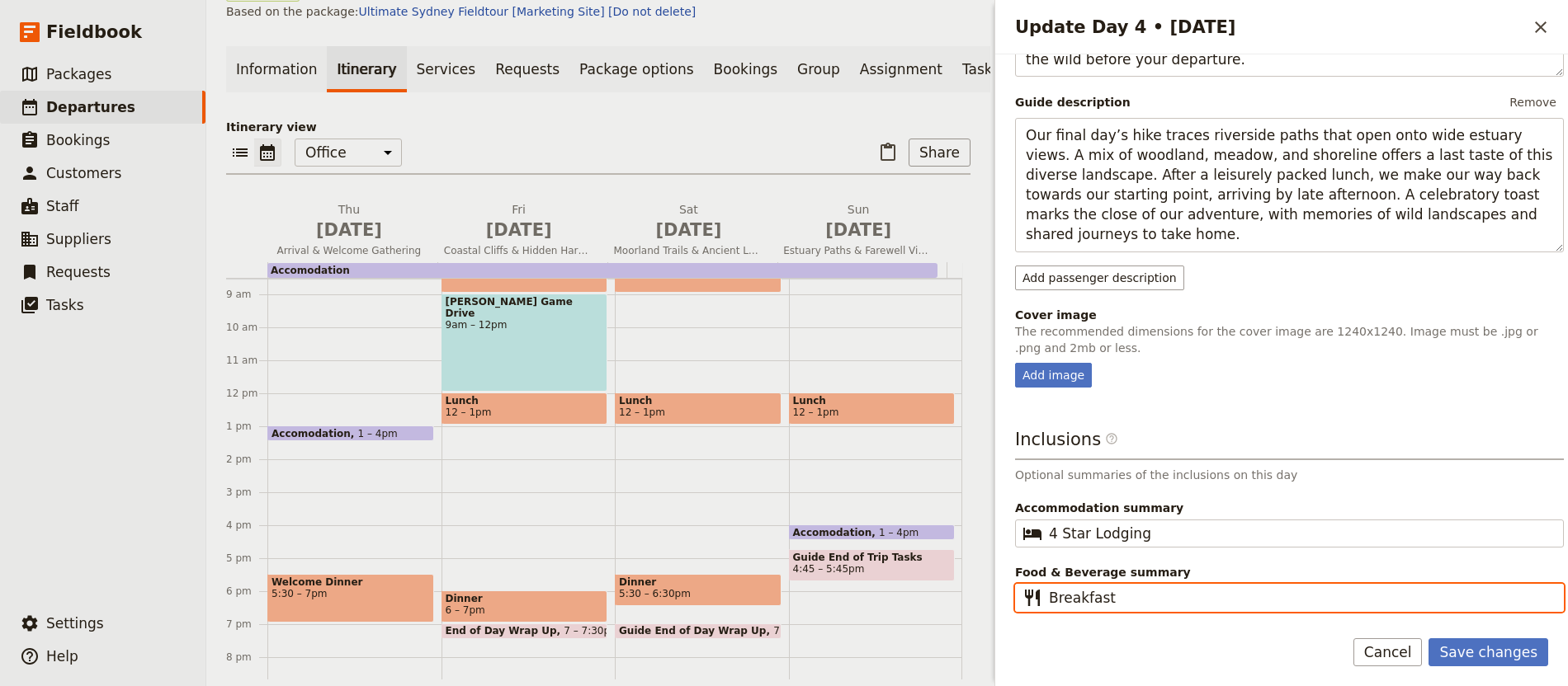
click at [1211, 608] on input "Breakfast" at bounding box center [1300, 597] width 504 height 20
click at [1207, 594] on input "Breakfast" at bounding box center [1300, 597] width 504 height 20
type input "Breakfast & Lunch"
click at [1428, 638] on button "Save changes" at bounding box center [1488, 652] width 120 height 28
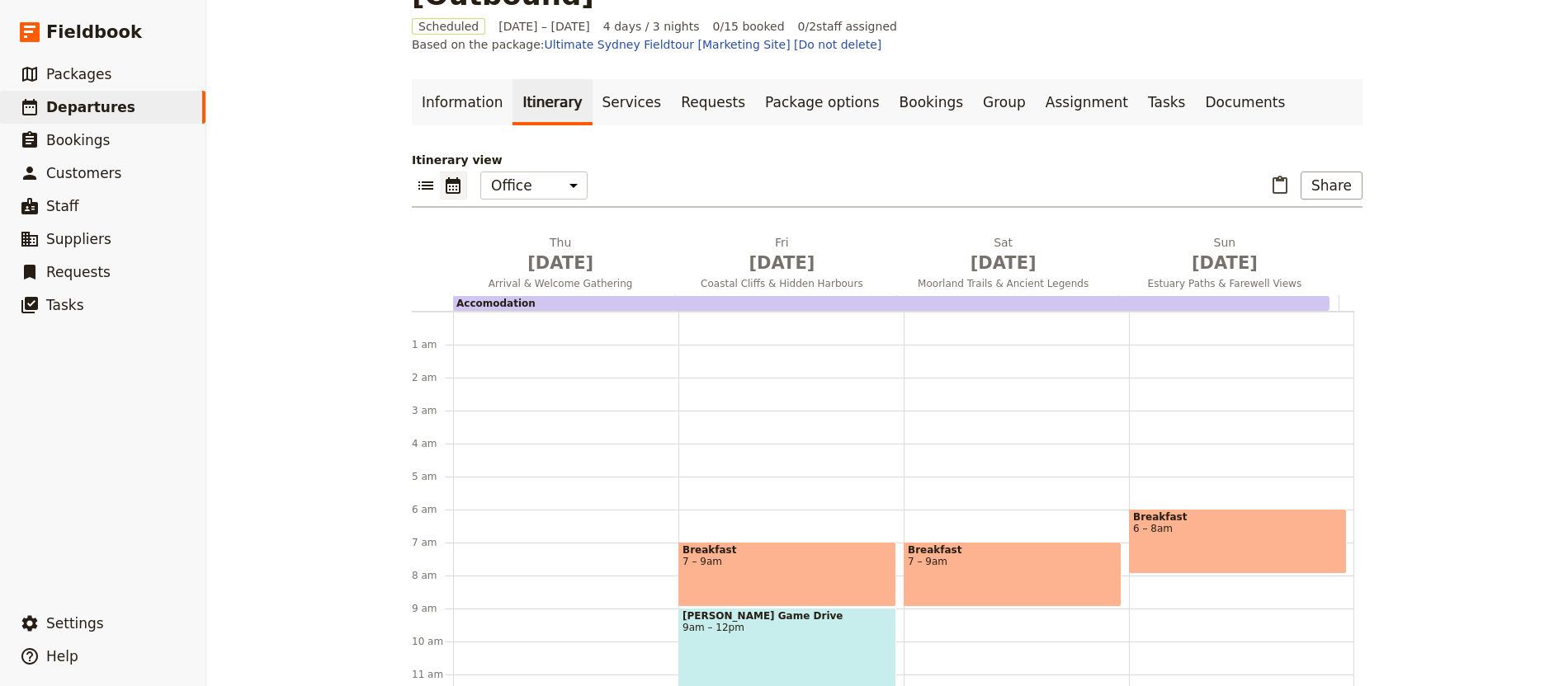
scroll to position [154, 0]
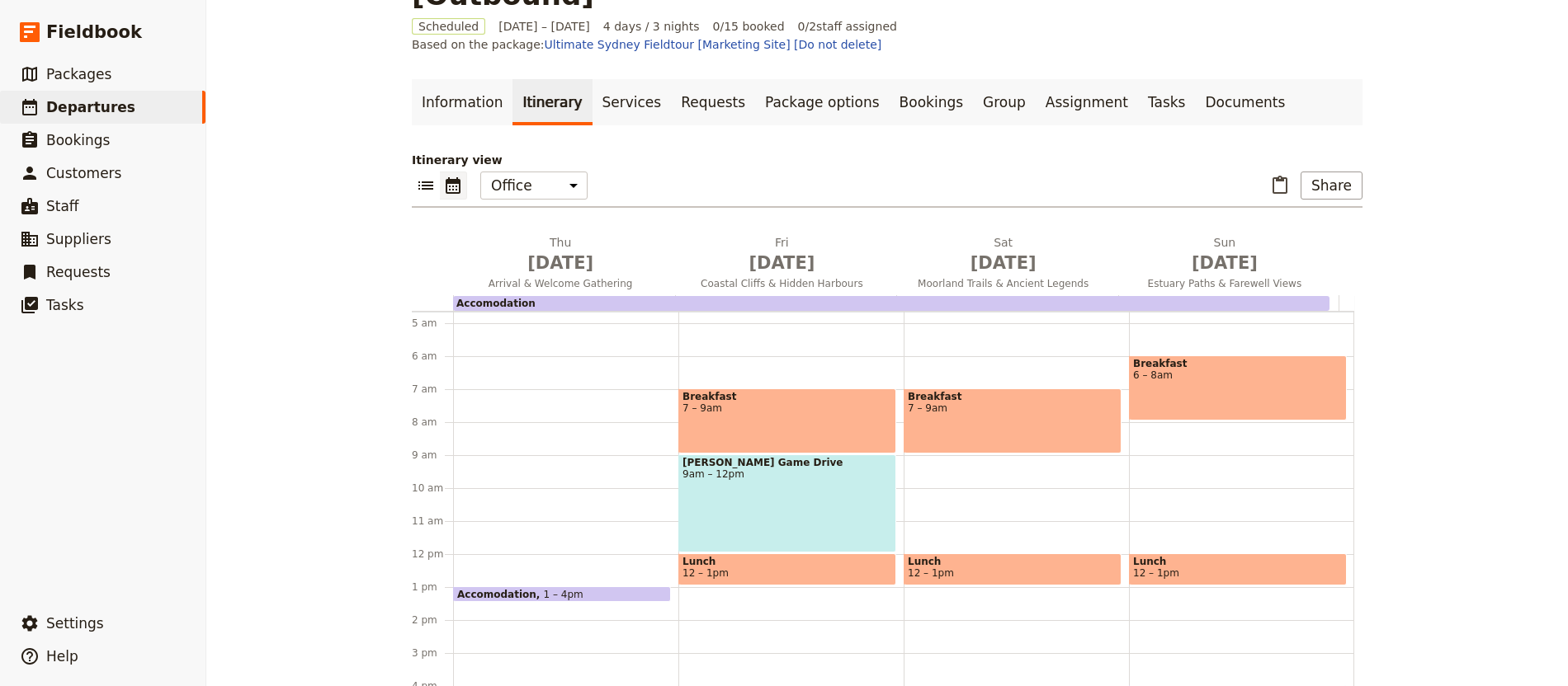
click at [737, 454] on div "[PERSON_NAME] Game Drive 9am – 12pm" at bounding box center [787, 503] width 218 height 98
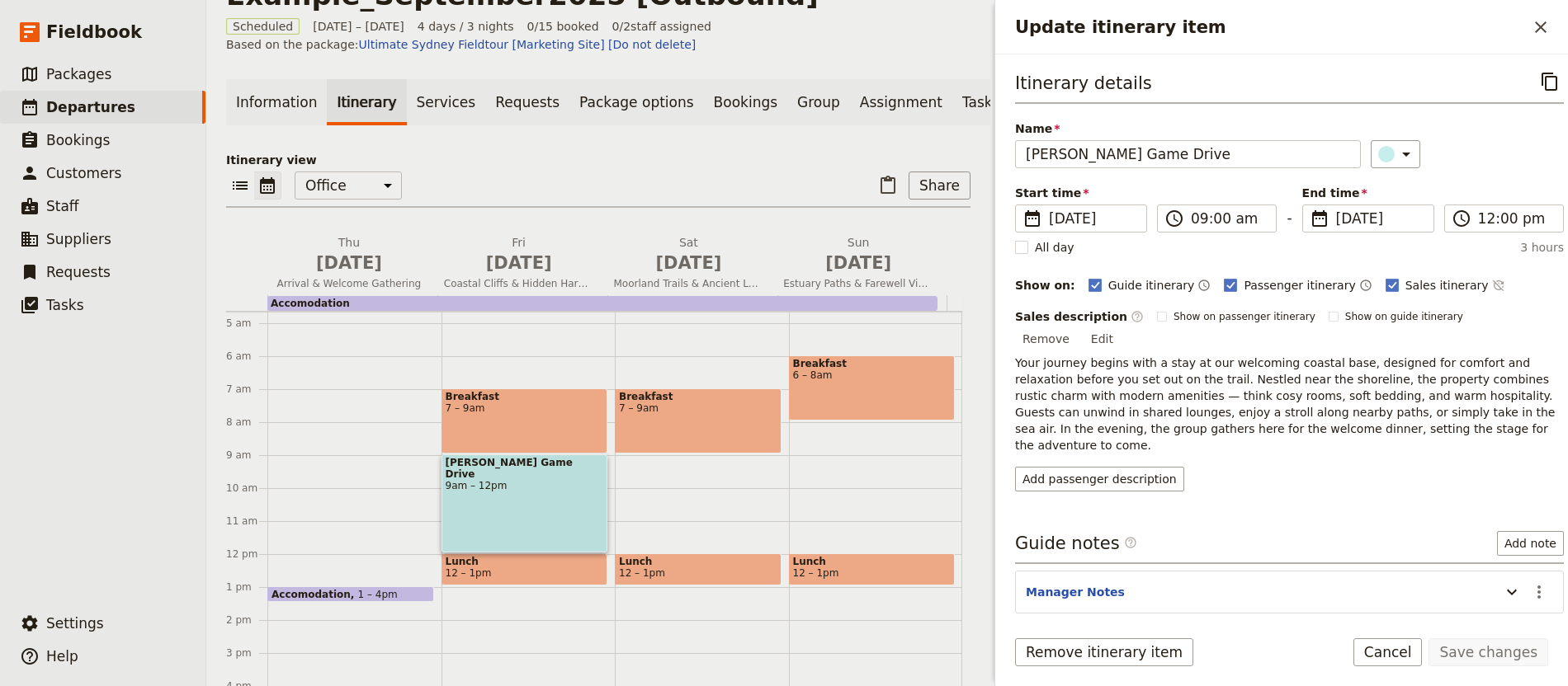
scroll to position [114, 0]
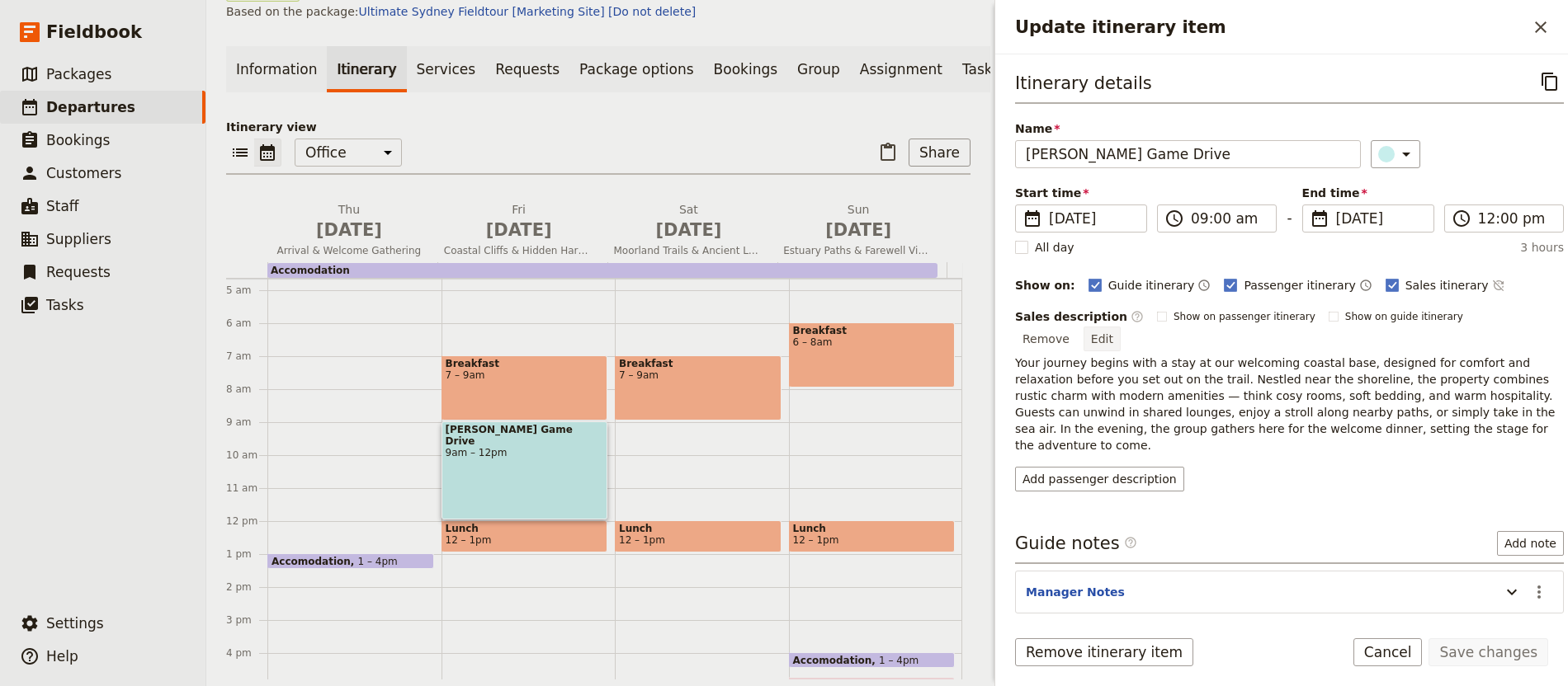
click at [1121, 327] on button "Edit" at bounding box center [1102, 339] width 37 height 24
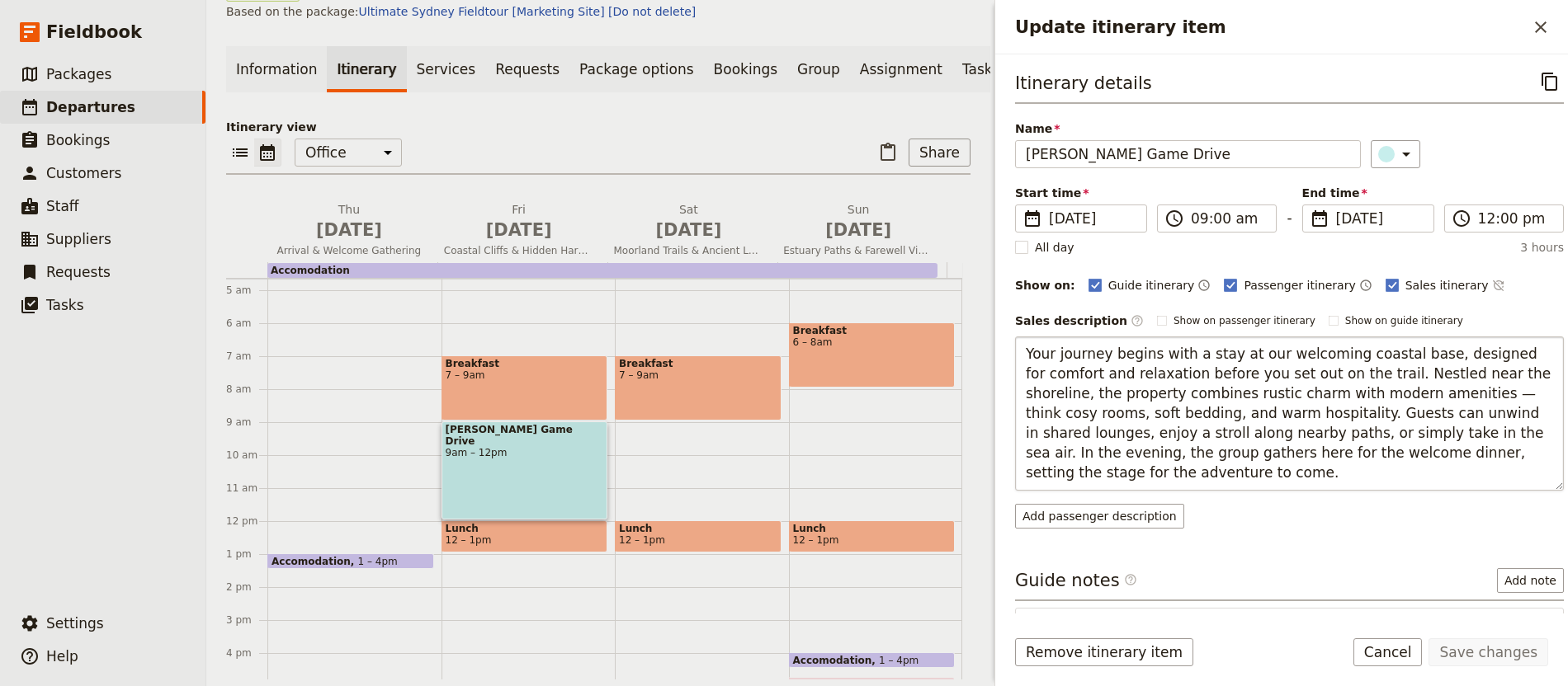
type textarea "A gentler day with riverside and estuary walking, mixed with woodland paths and…"
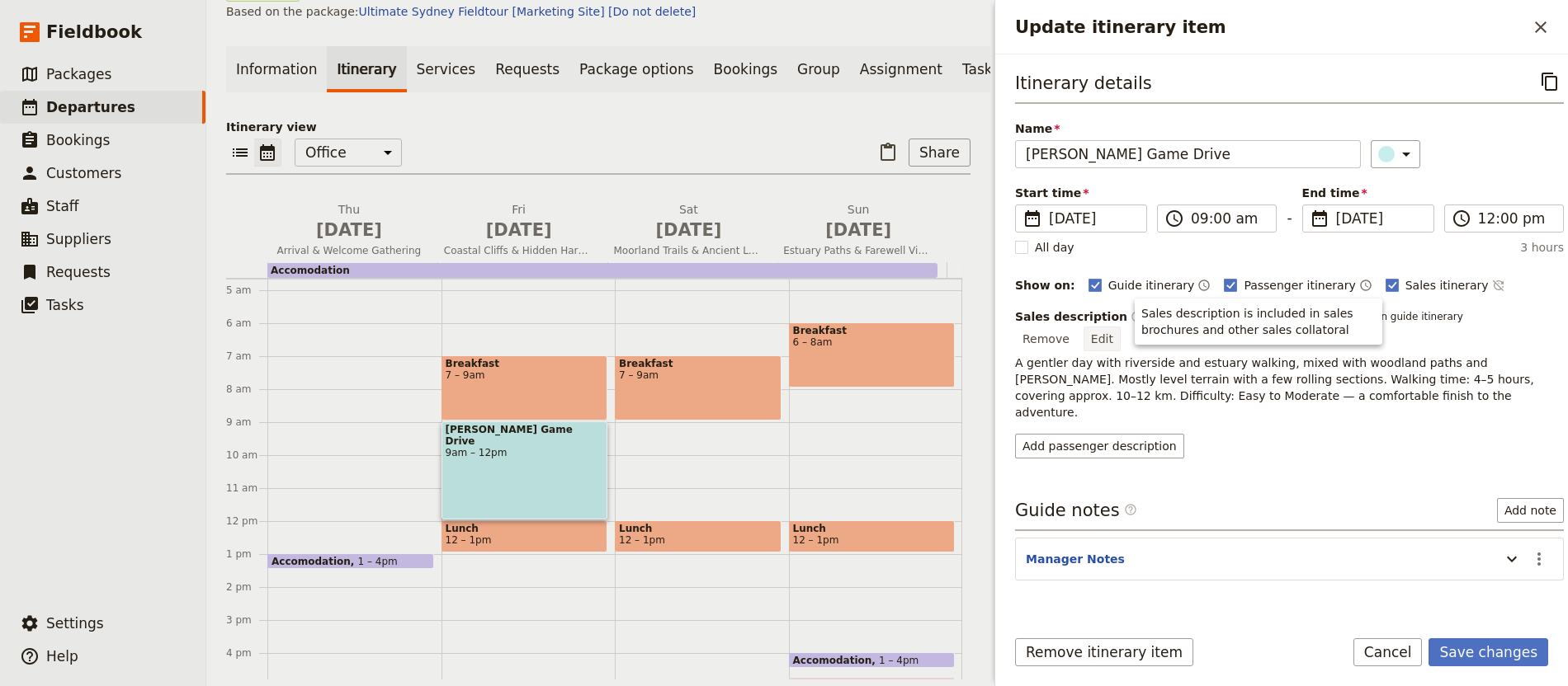
click at [1121, 327] on button "Edit" at bounding box center [1102, 339] width 37 height 24
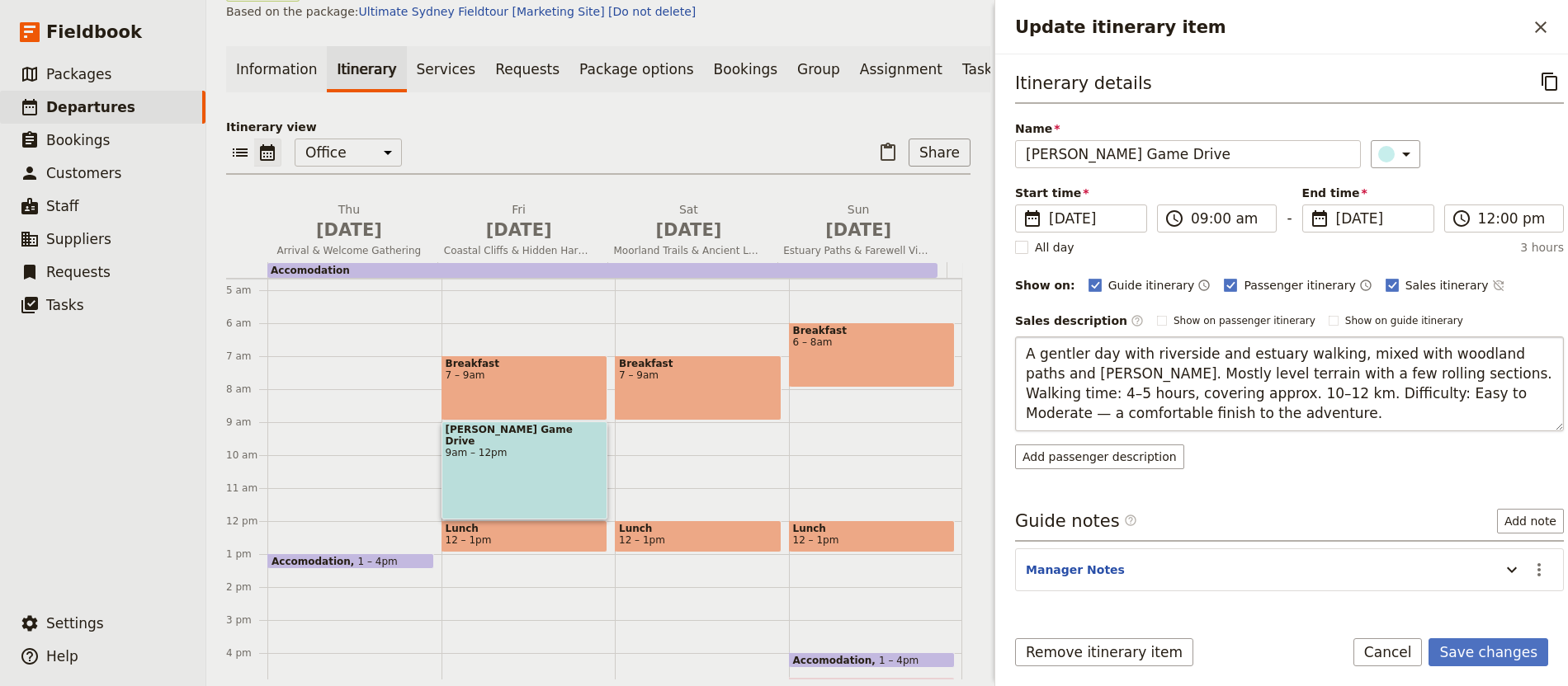
type textarea "Our first full-day walk follows dramatic sea cliffs, winding paths, and harbour…"
click at [1529, 572] on div "Itinerary details ​ Name [PERSON_NAME] Game Drive ​ Start time ​ [DATE] [DATE] …" at bounding box center [1289, 340] width 549 height 544
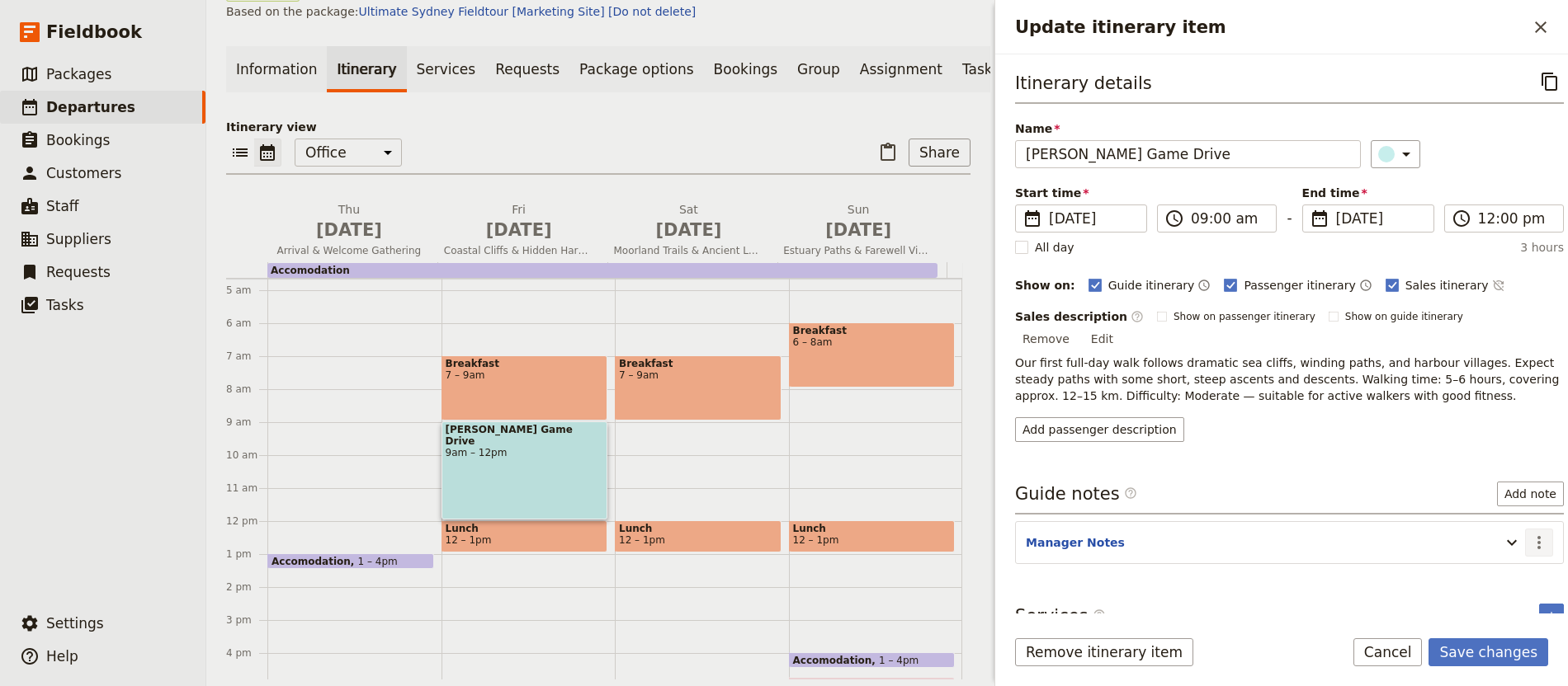
click at [1538, 536] on icon "Actions" at bounding box center [1539, 542] width 3 height 13
click at [1508, 590] on span "Remove note" at bounding box center [1488, 586] width 76 height 16
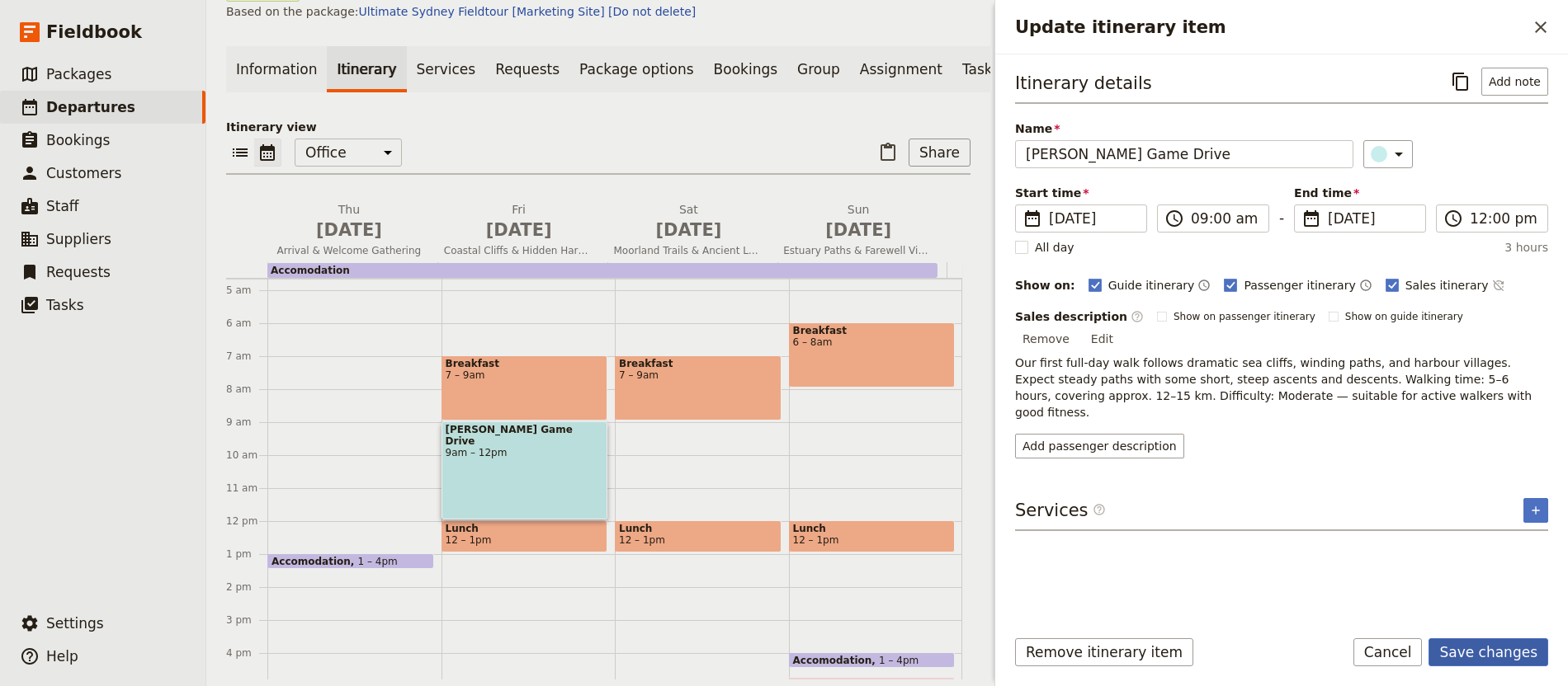
click at [1494, 641] on button "Save changes" at bounding box center [1488, 652] width 120 height 28
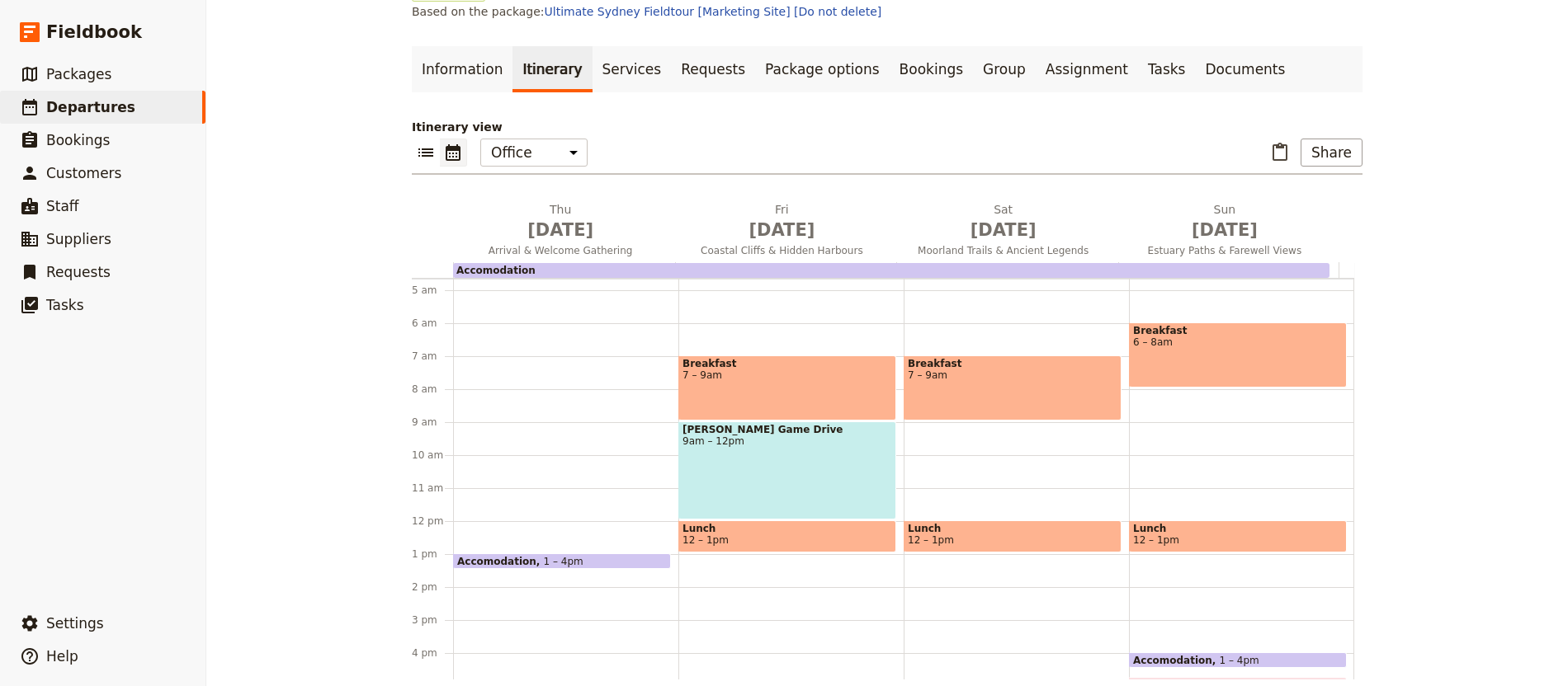
scroll to position [81, 0]
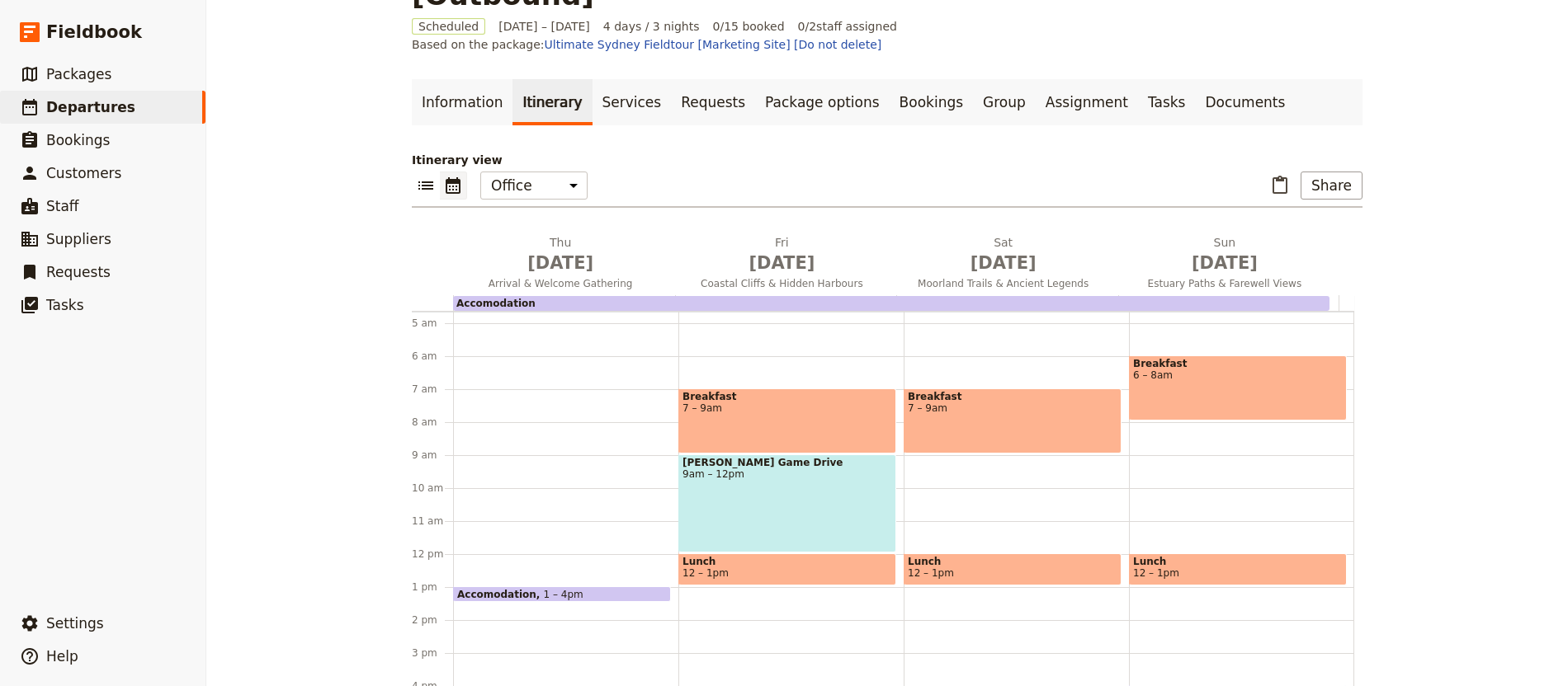
click at [757, 469] on div "[PERSON_NAME] Game Drive 9am – 12pm" at bounding box center [787, 503] width 218 height 98
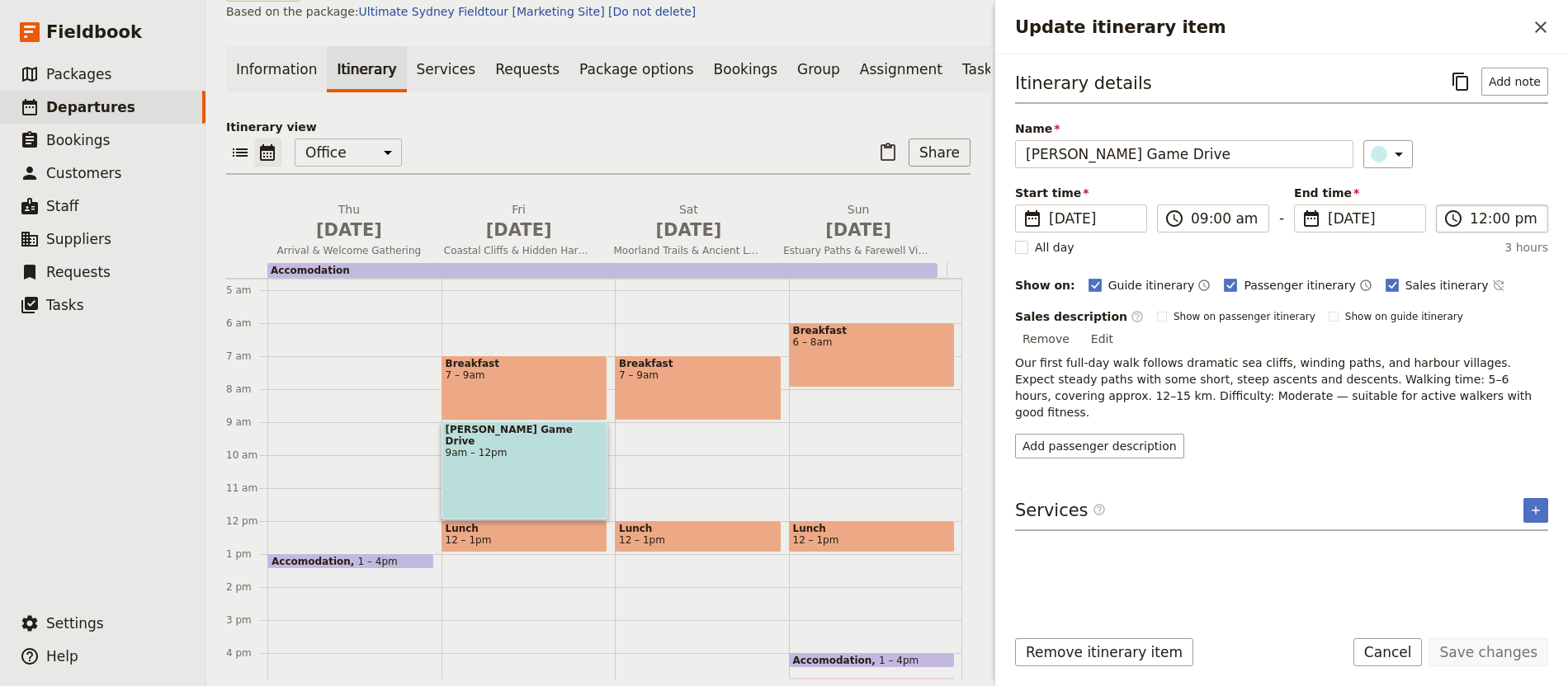
click at [1465, 211] on label "​ 12:00 pm" at bounding box center [1492, 219] width 112 height 28
click at [1470, 211] on input "12:00 pm" at bounding box center [1504, 218] width 68 height 20
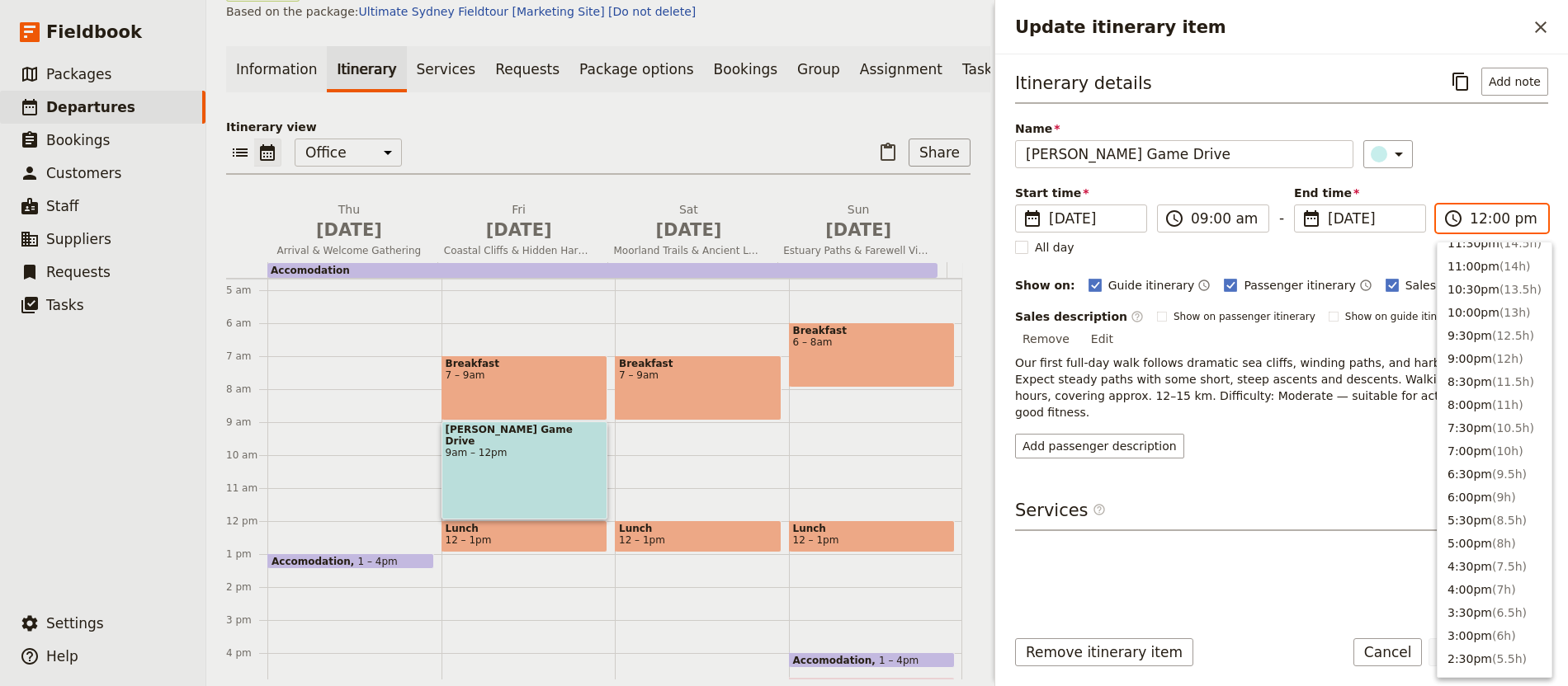
scroll to position [0, 0]
click at [1509, 509] on span "( 9h )" at bounding box center [1504, 511] width 24 height 13
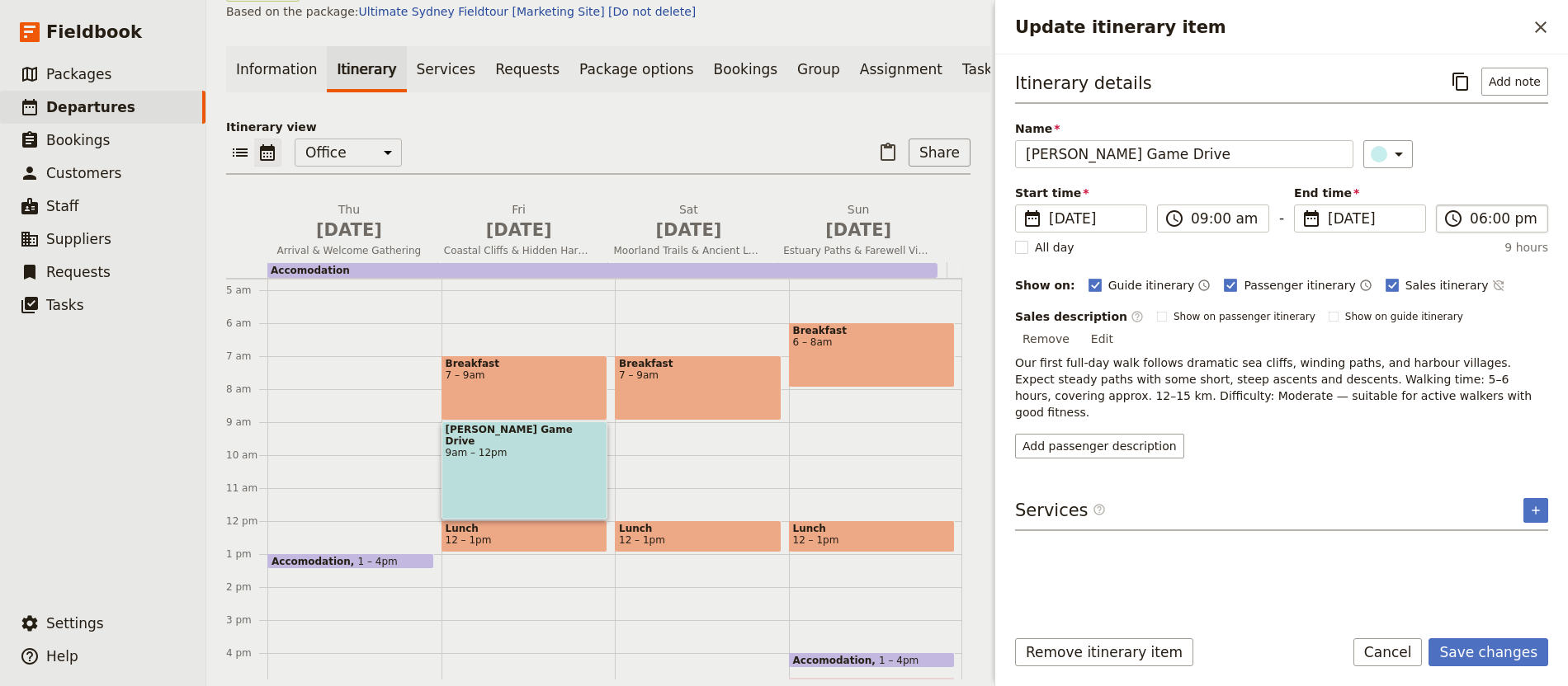
click at [1510, 206] on label "​ 06:00 pm" at bounding box center [1492, 219] width 112 height 28
click at [1511, 220] on input "06:00 pm" at bounding box center [1504, 218] width 68 height 20
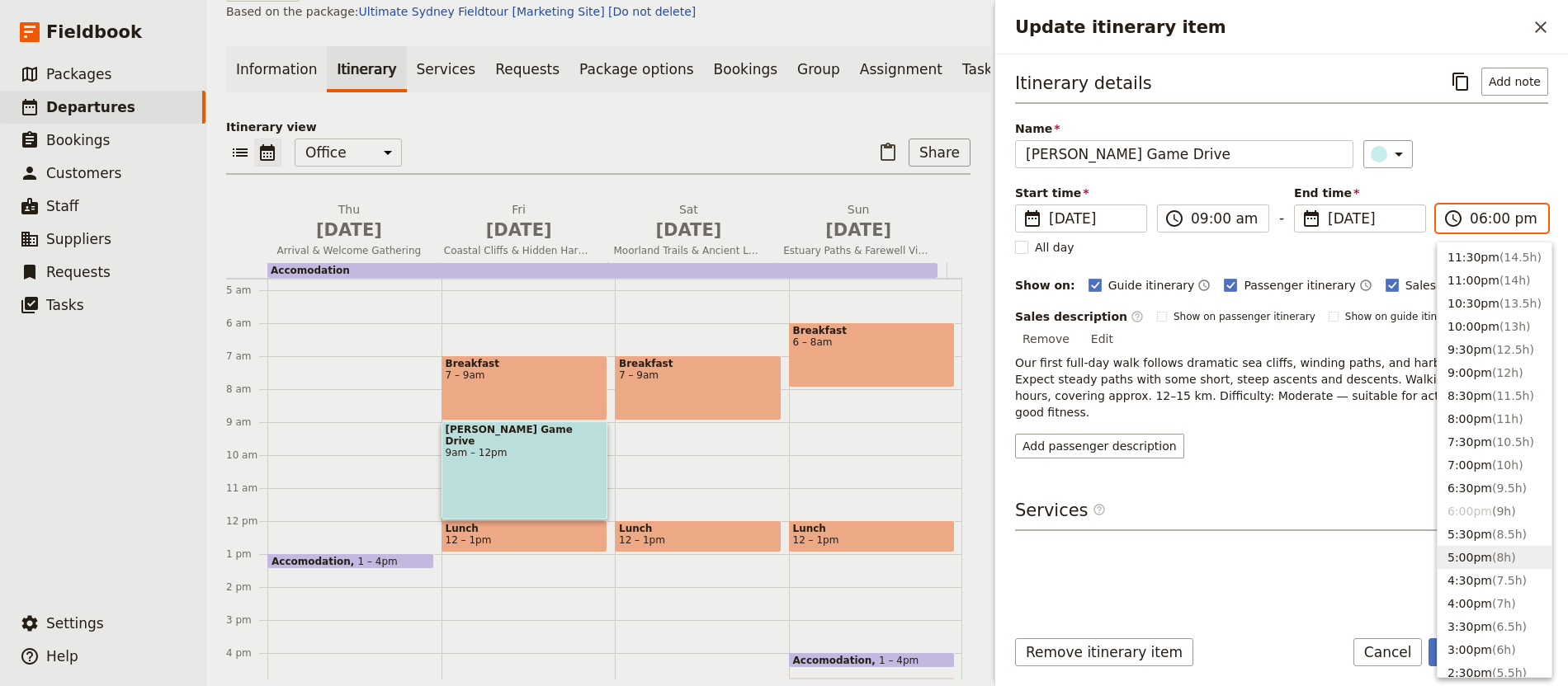
click at [1472, 551] on button "5:00pm ( 8h )" at bounding box center [1494, 557] width 114 height 23
type input "05:00 pm"
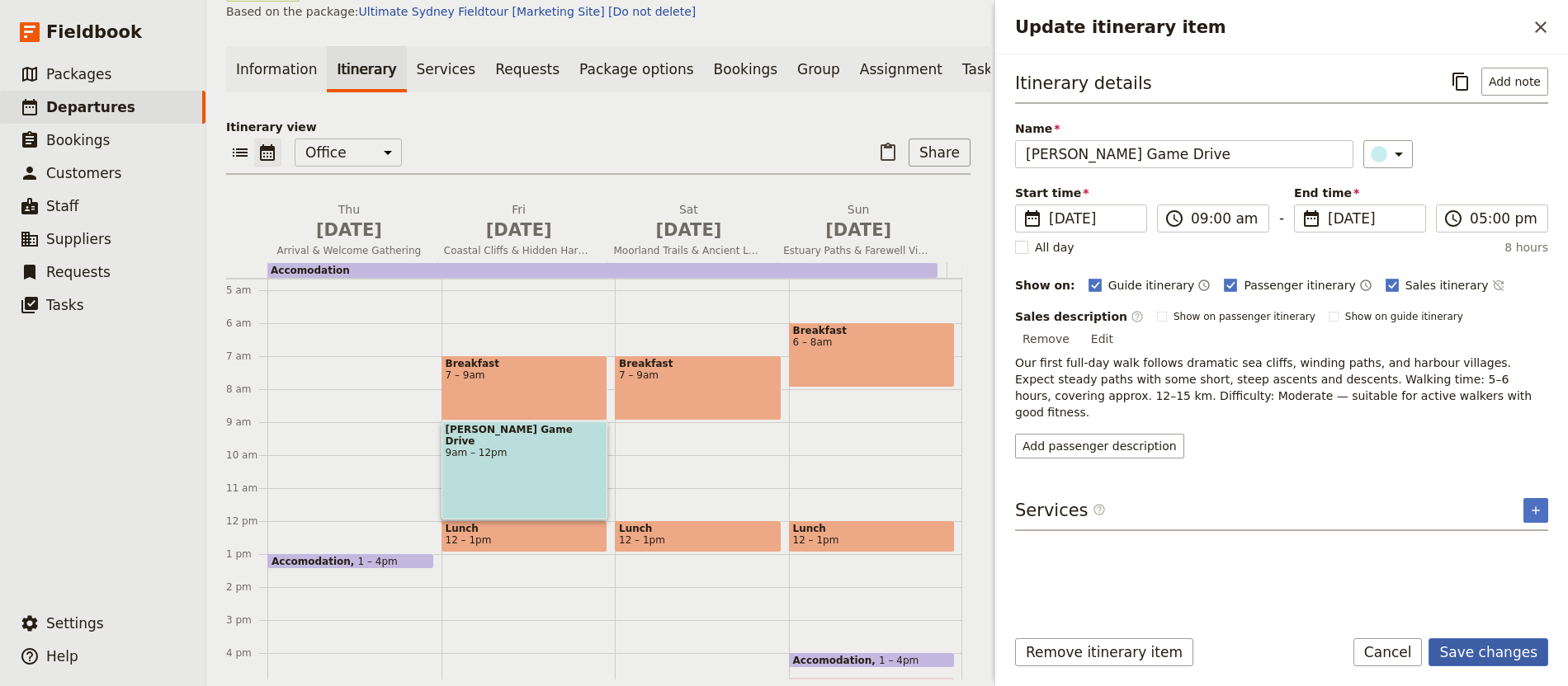
click at [1474, 658] on button "Save changes" at bounding box center [1488, 652] width 120 height 28
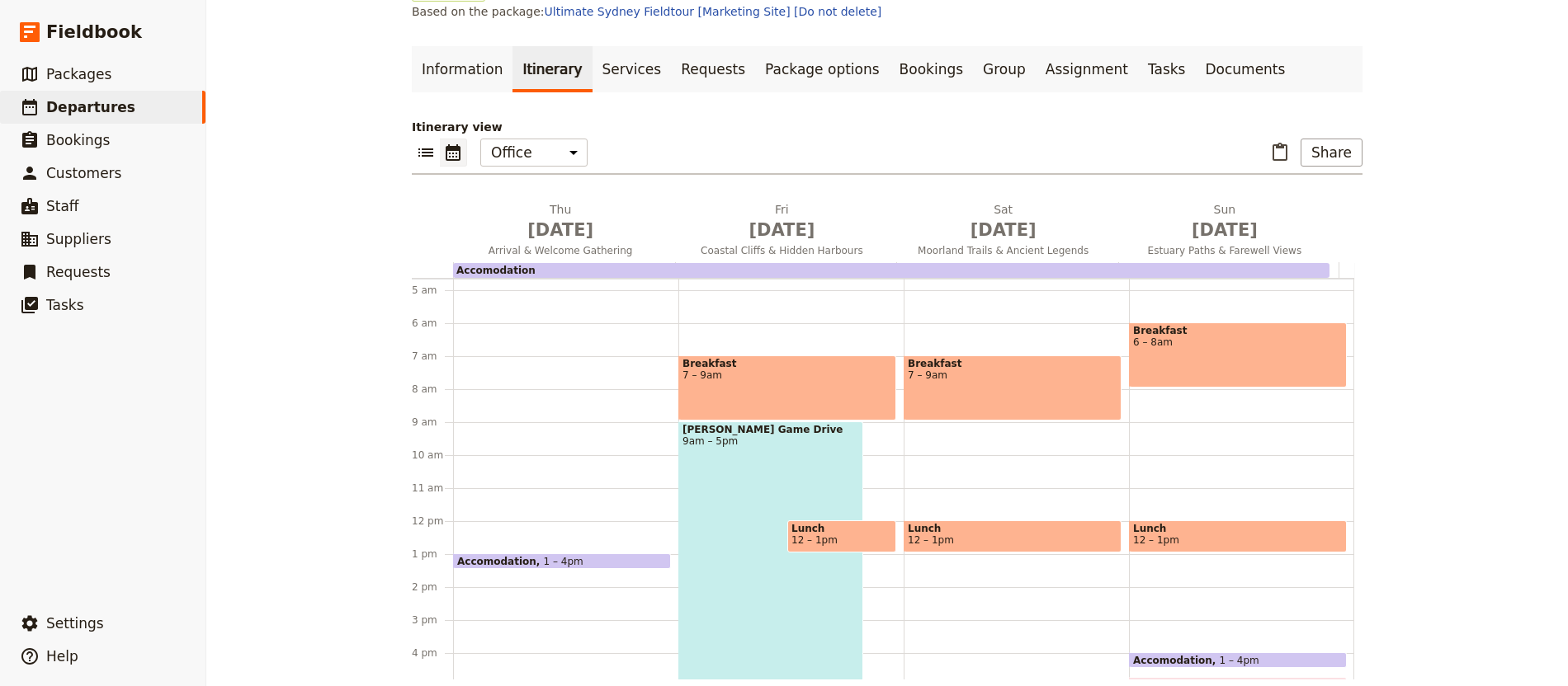
scroll to position [81, 0]
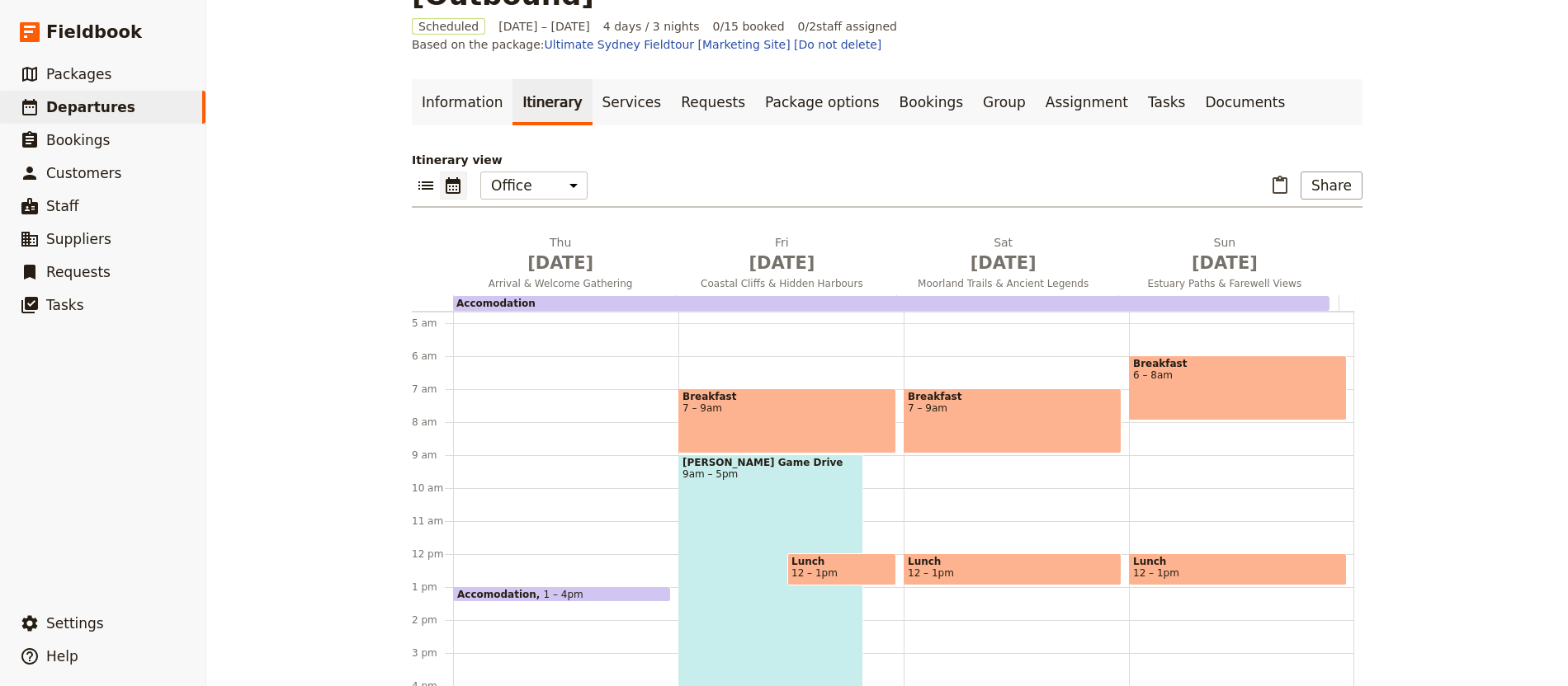
click at [786, 455] on div "[PERSON_NAME] Game Drive 9am – 5pm" at bounding box center [771, 585] width 185 height 263
click at [1128, 455] on div "Breakfast 6 – 8am Lunch 12 – 1pm Accomodation 1 – 4pm Guide End of Trip Tasks 4…" at bounding box center [1241, 554] width 225 height 792
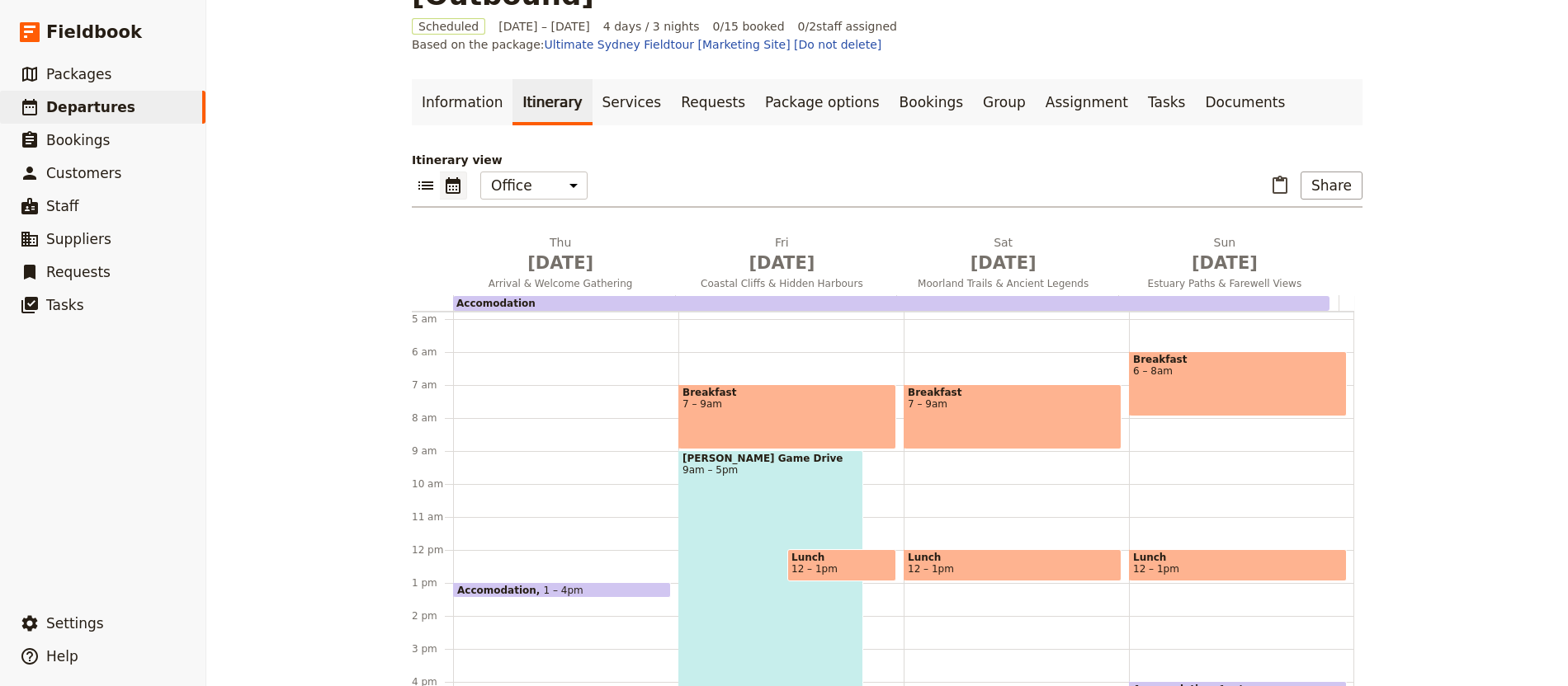
click at [762, 487] on div "[PERSON_NAME] Game Drive 9am – 5pm" at bounding box center [771, 582] width 185 height 263
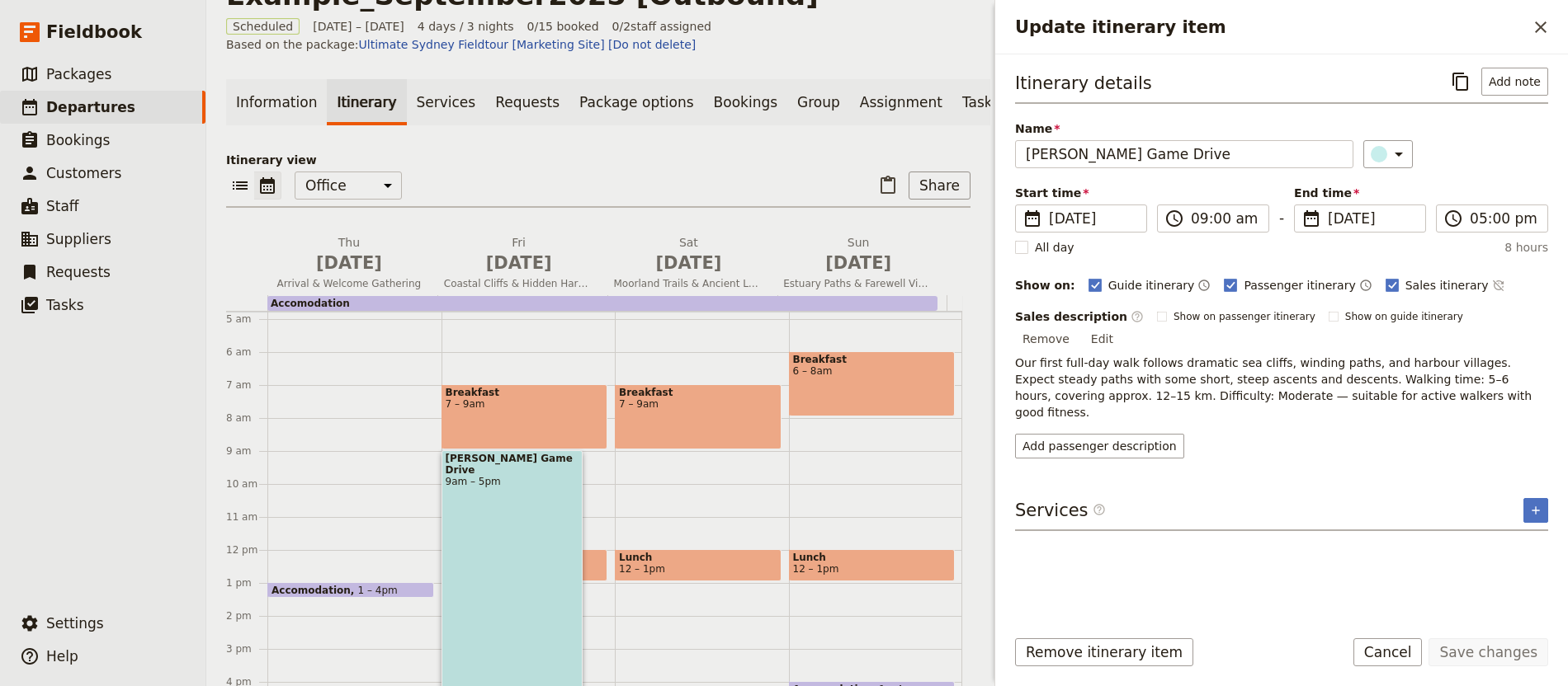
scroll to position [114, 0]
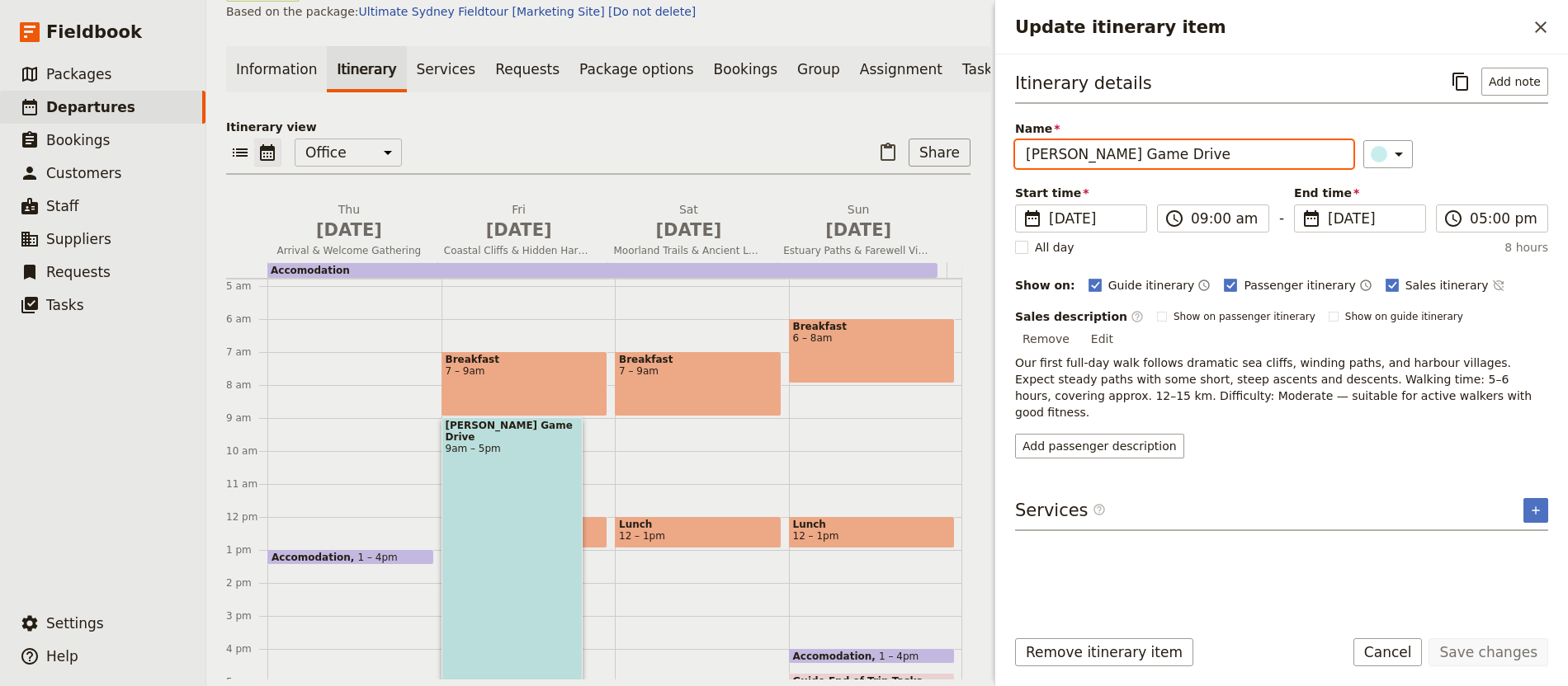
click at [1128, 155] on input "[PERSON_NAME] Game Drive" at bounding box center [1183, 154] width 338 height 28
type input "W"
type input "H"
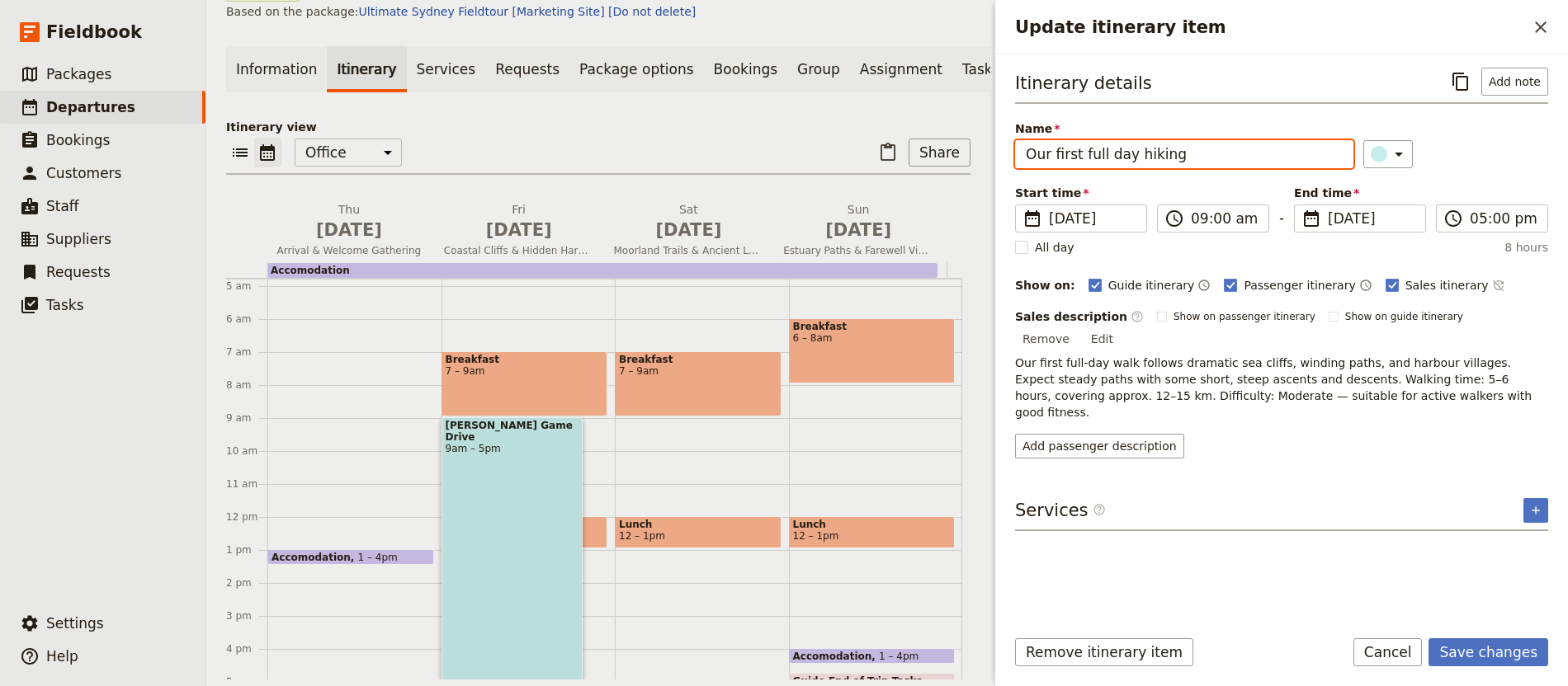
click at [1154, 156] on input "Our first full day hiking" at bounding box center [1183, 154] width 338 height 28
type input "Day 1 Hike: 12-15km"
drag, startPoint x: 1222, startPoint y: 456, endPoint x: 1247, endPoint y: 464, distance: 26.2
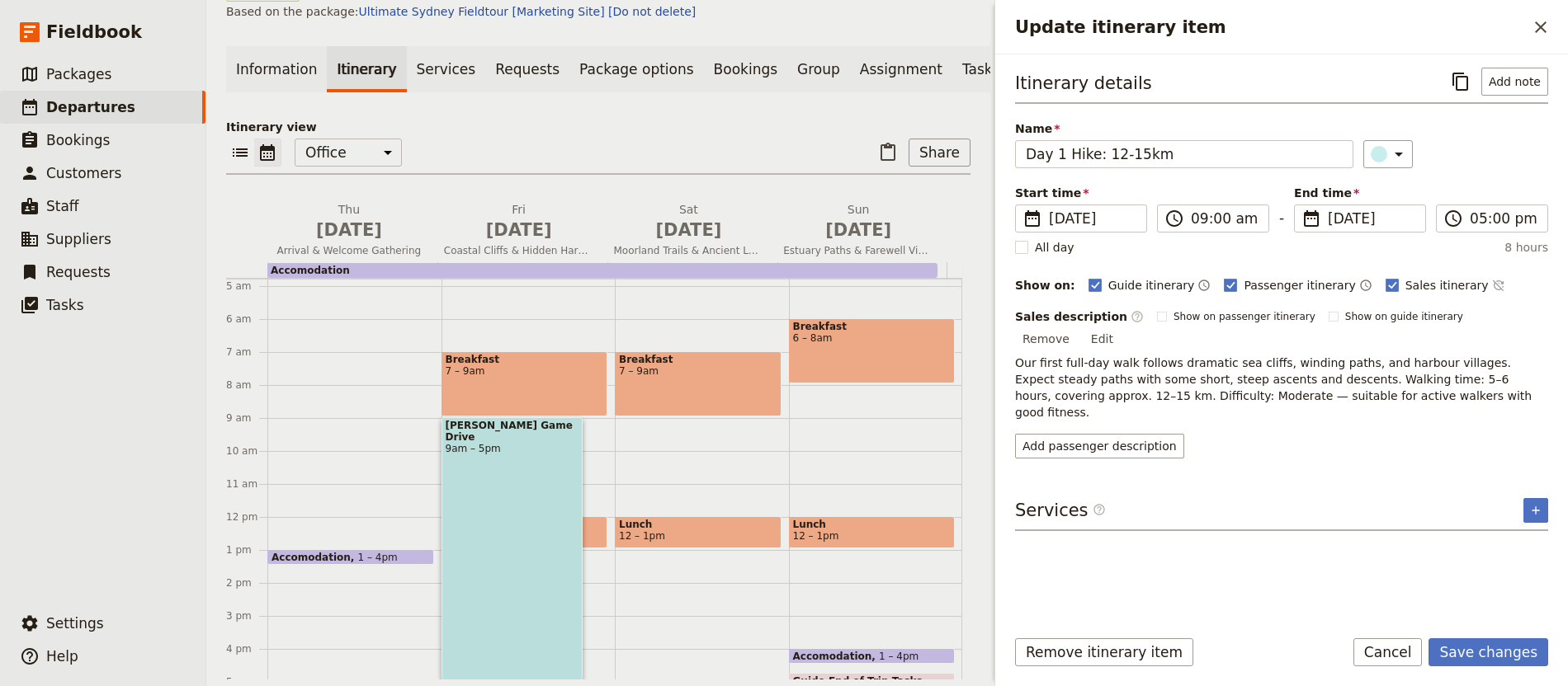
click at [1223, 456] on div "Itinerary details ​ Add note Name Day 1 Hike: 12-15km ​ Start time ​ [DATE] [DA…" at bounding box center [1281, 340] width 533 height 544
click at [1486, 76] on button "Add note" at bounding box center [1514, 82] width 67 height 28
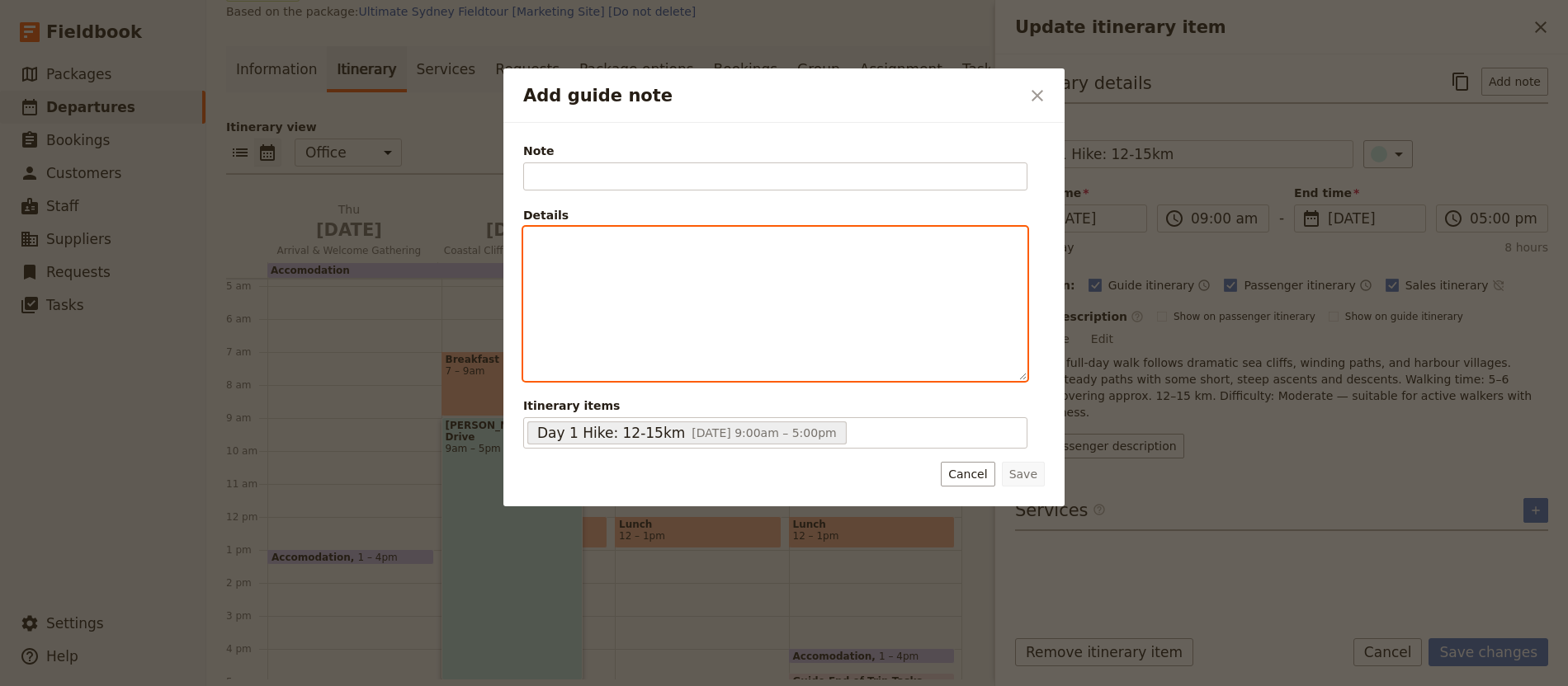
click at [693, 277] on div "Add guide note" at bounding box center [775, 304] width 502 height 153
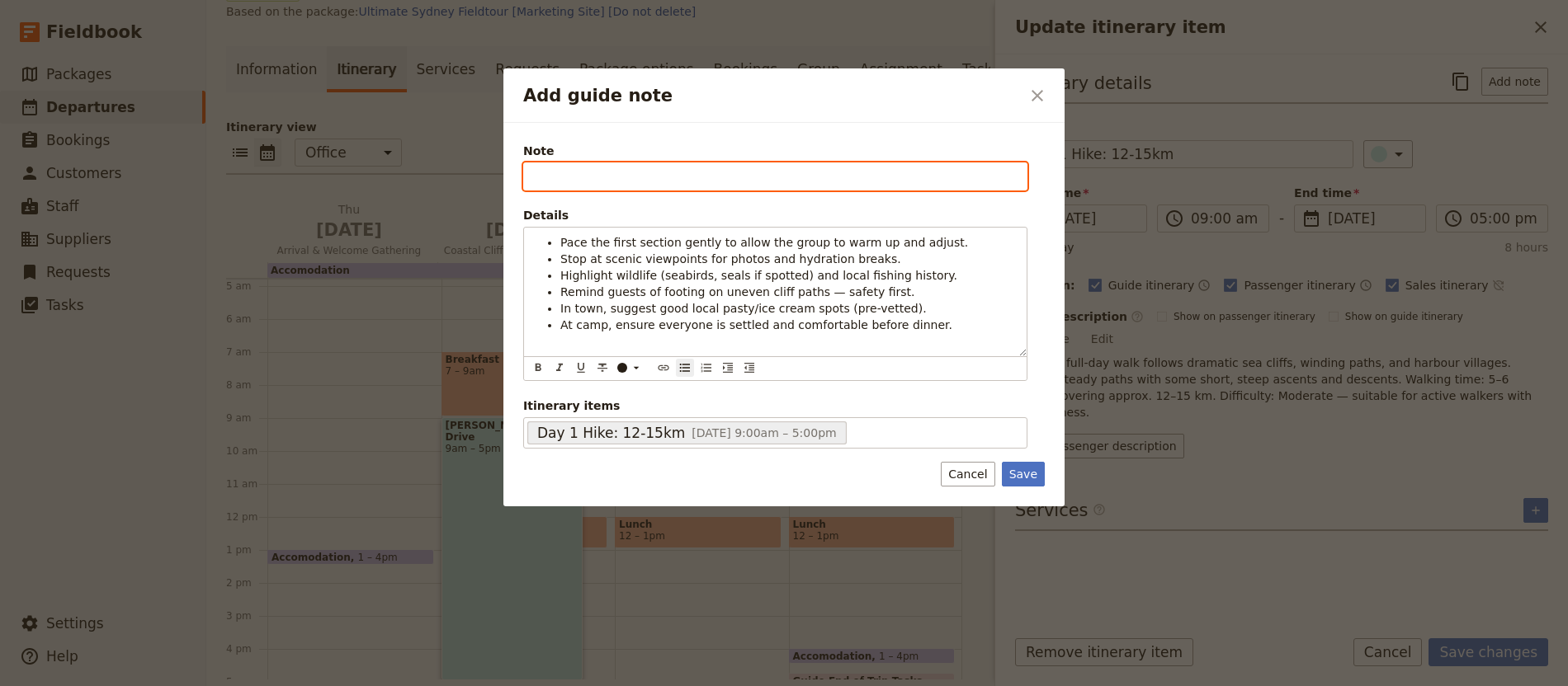
click at [599, 184] on input "Note" at bounding box center [775, 176] width 504 height 28
type input "Guide Notes"
click at [1002, 462] on button "Save" at bounding box center [1022, 474] width 43 height 24
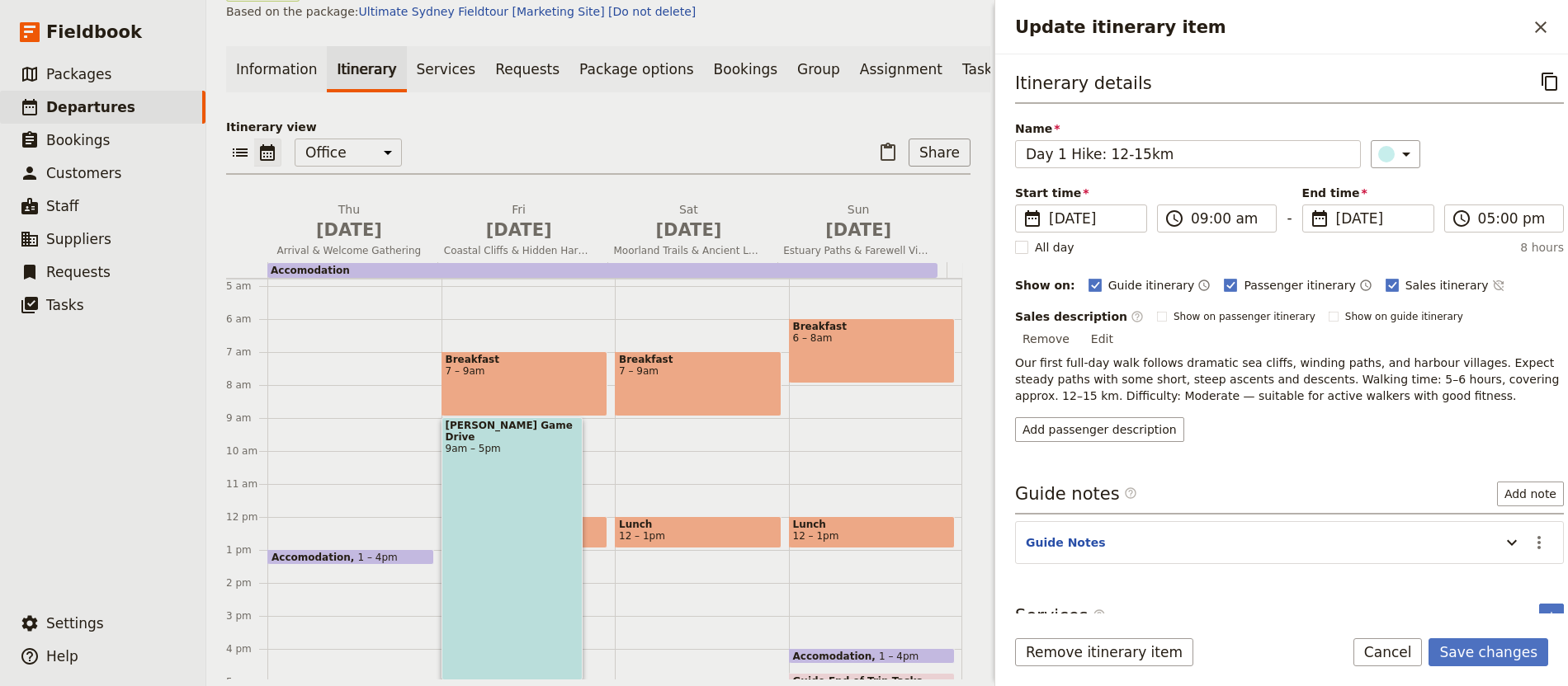
scroll to position [118, 0]
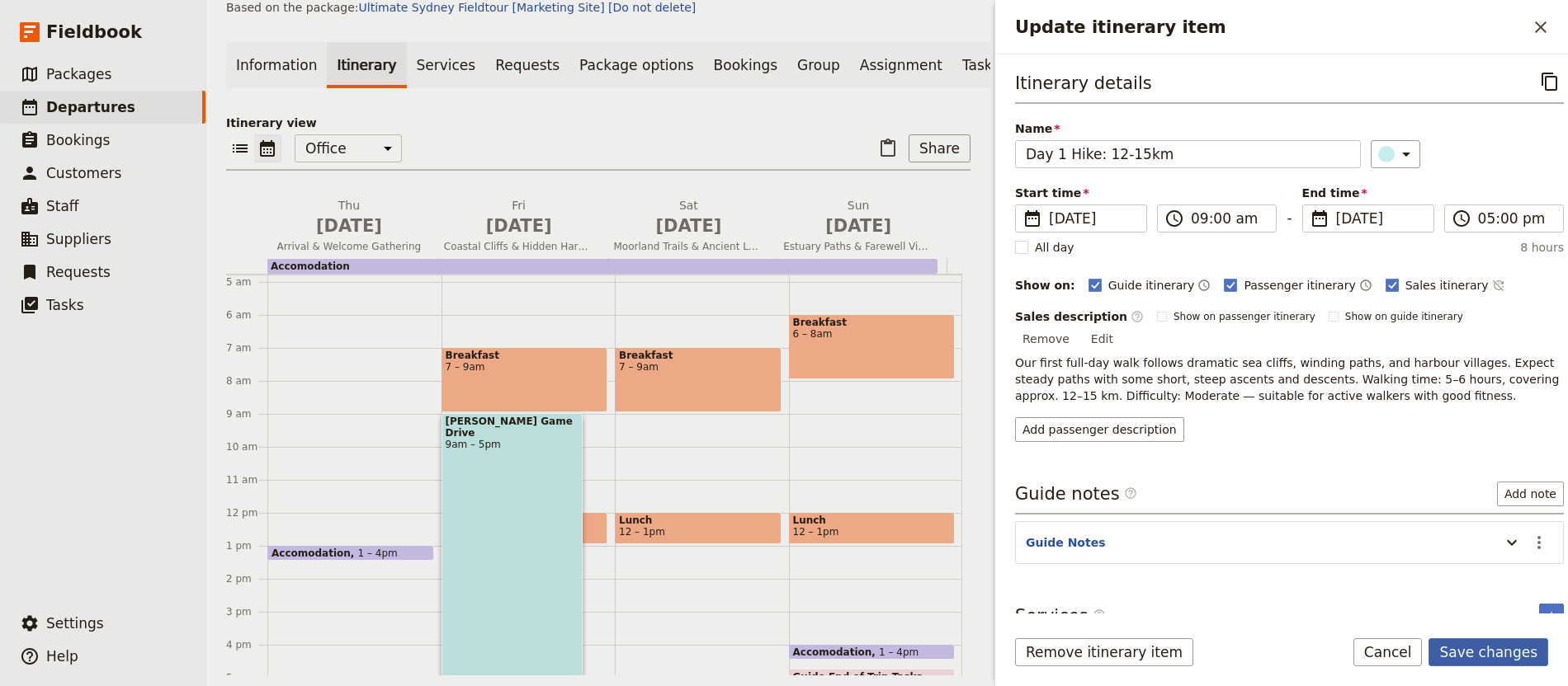
click at [1521, 652] on button "Save changes" at bounding box center [1488, 652] width 120 height 28
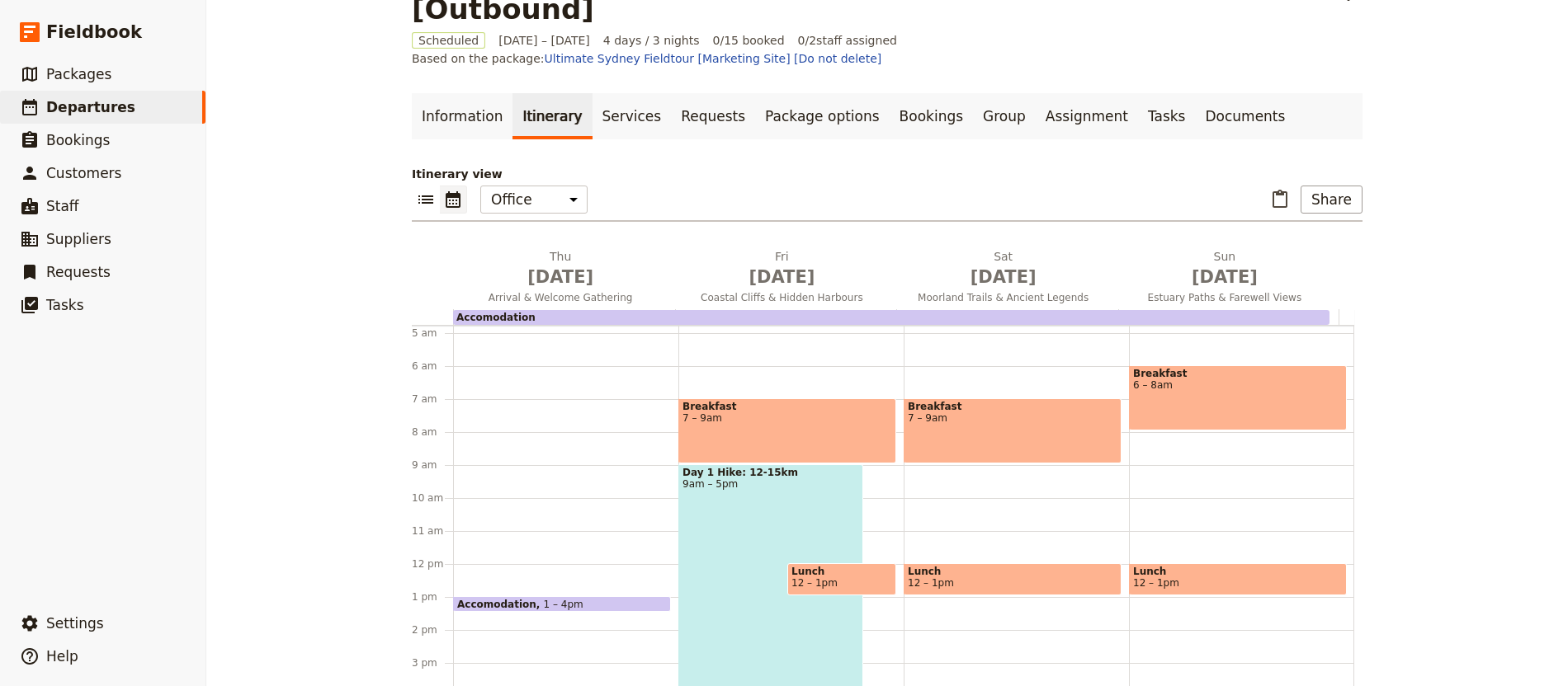
click at [751, 465] on div "Day 1 Hike: 12-15km 9am – 5pm" at bounding box center [771, 596] width 185 height 263
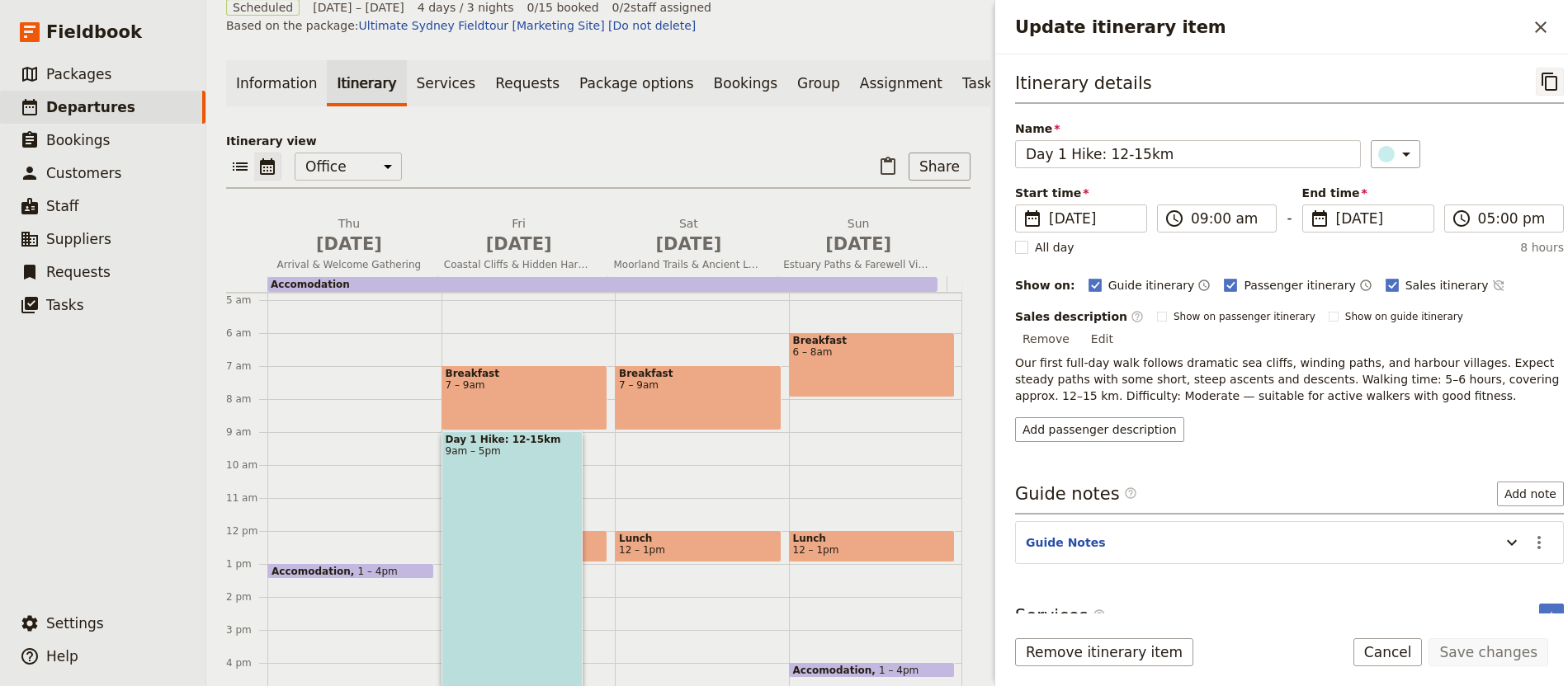
click at [1536, 80] on button "​" at bounding box center [1550, 82] width 28 height 28
click at [1537, 33] on icon "Close drawer" at bounding box center [1540, 27] width 20 height 20
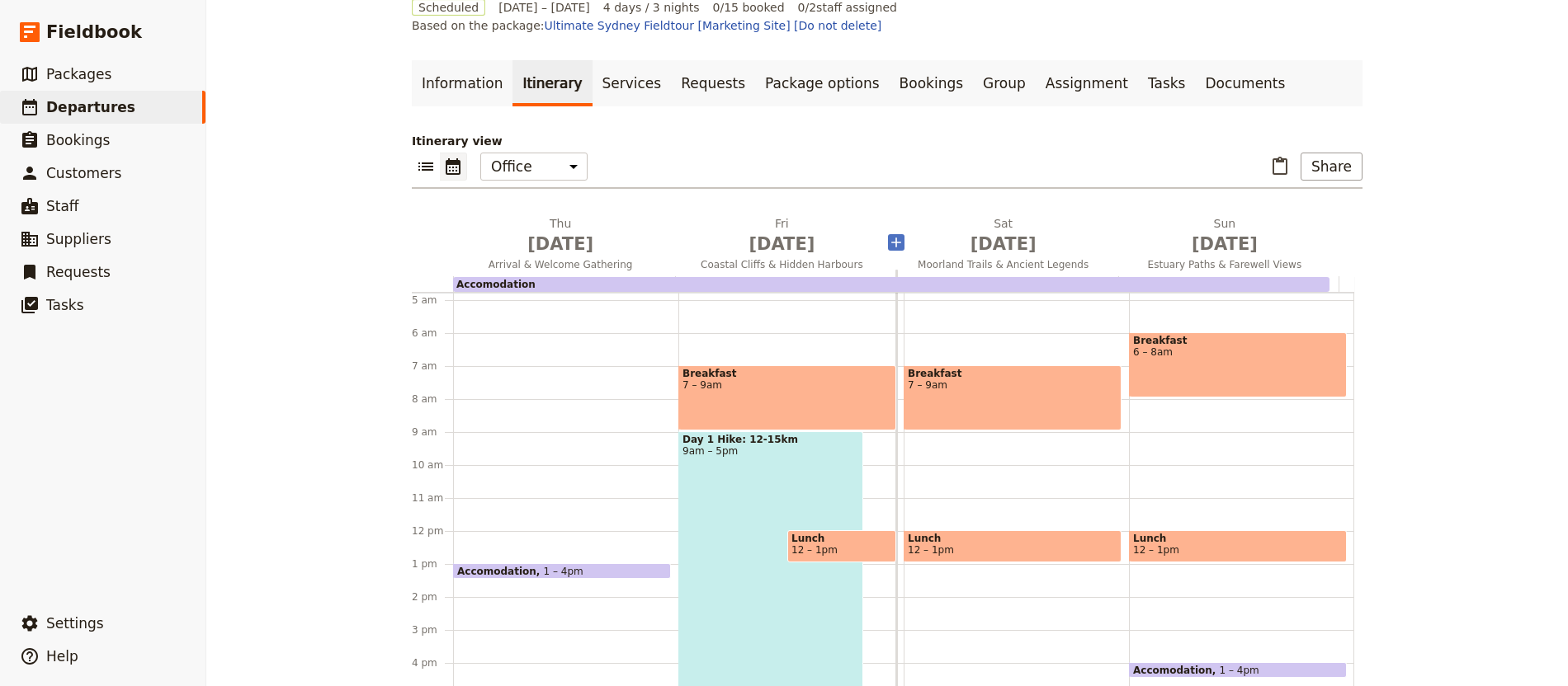
scroll to position [67, 0]
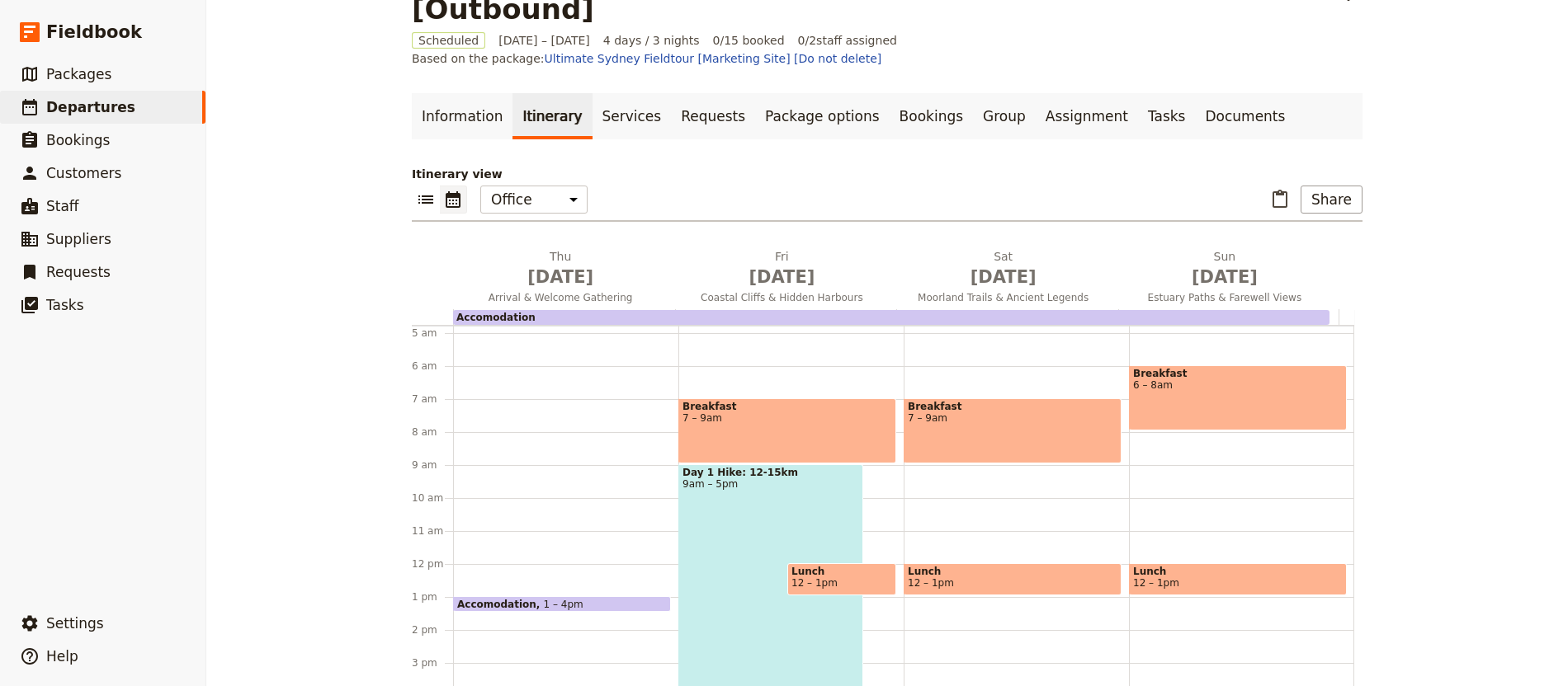
click at [1258, 186] on div "​ ​ Office Guide Passenger Sales ​ Share" at bounding box center [887, 204] width 950 height 36
click at [1287, 186] on button "​" at bounding box center [1280, 200] width 28 height 28
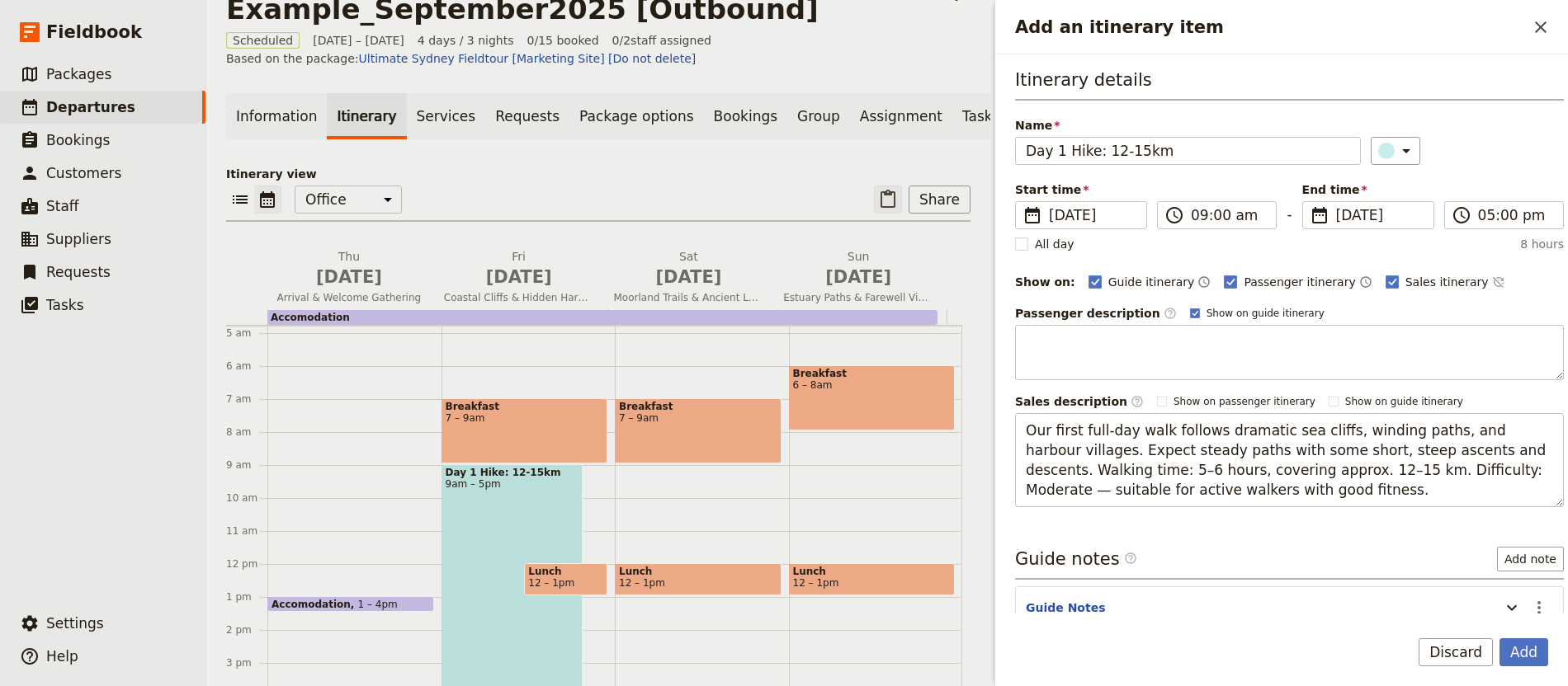
scroll to position [100, 0]
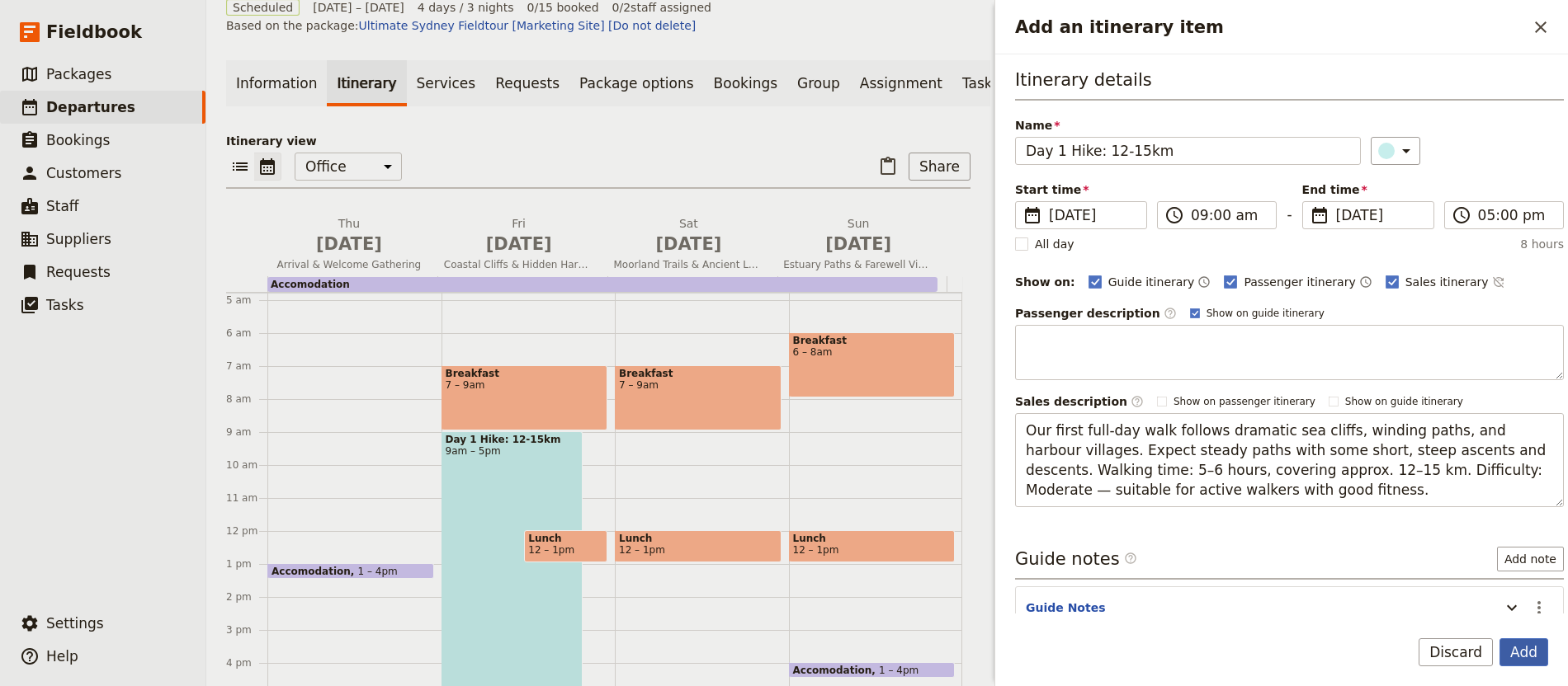
click at [1518, 642] on button "Add" at bounding box center [1524, 652] width 49 height 28
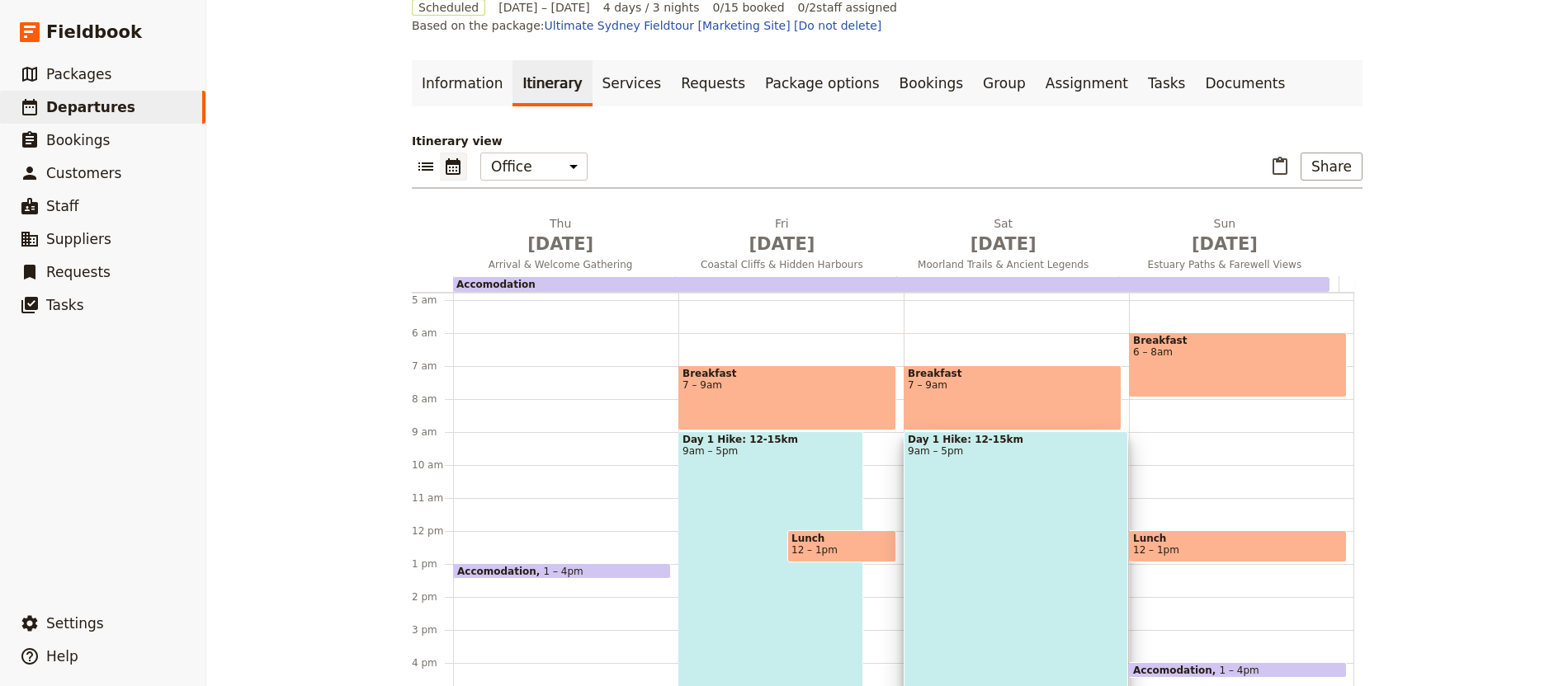
scroll to position [67, 0]
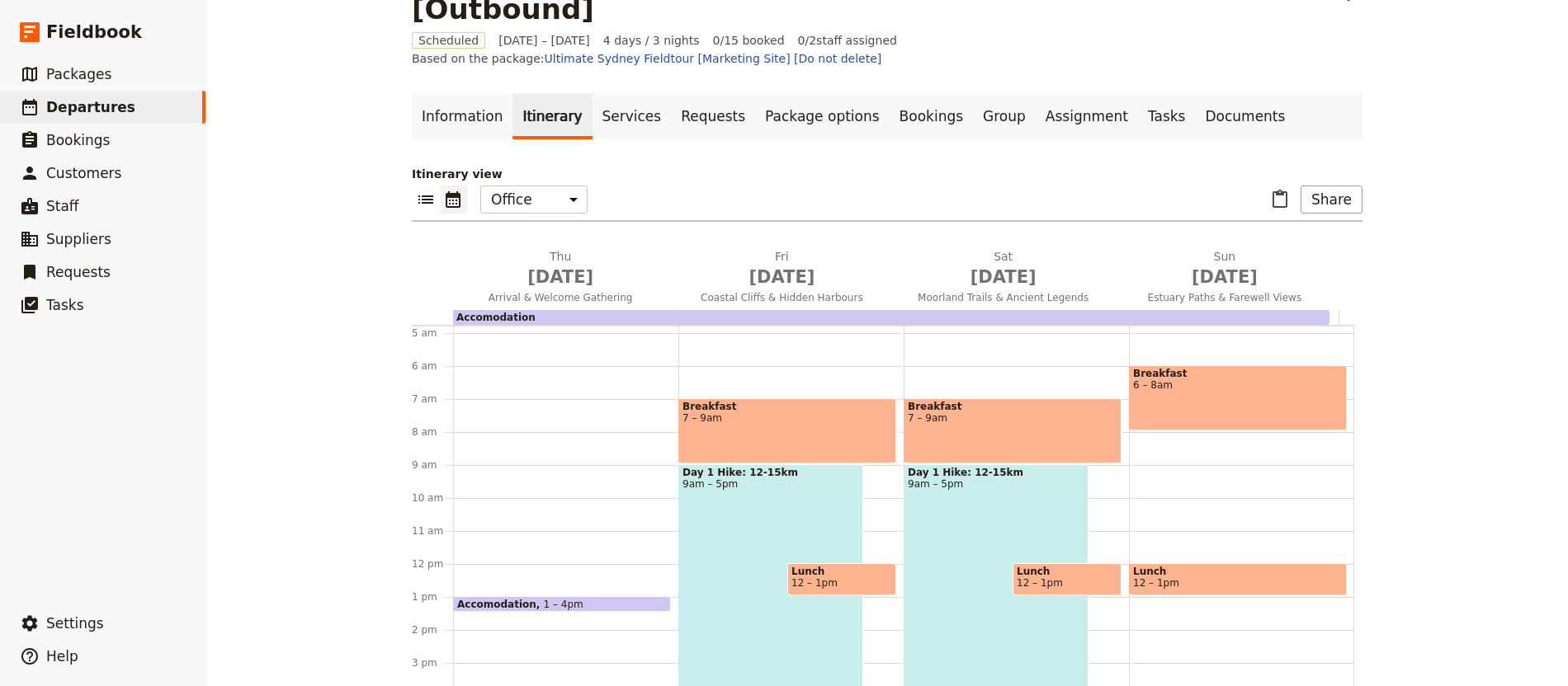
click at [723, 465] on div "Day 1 Hike: 12-15km 9am – 5pm" at bounding box center [771, 596] width 185 height 263
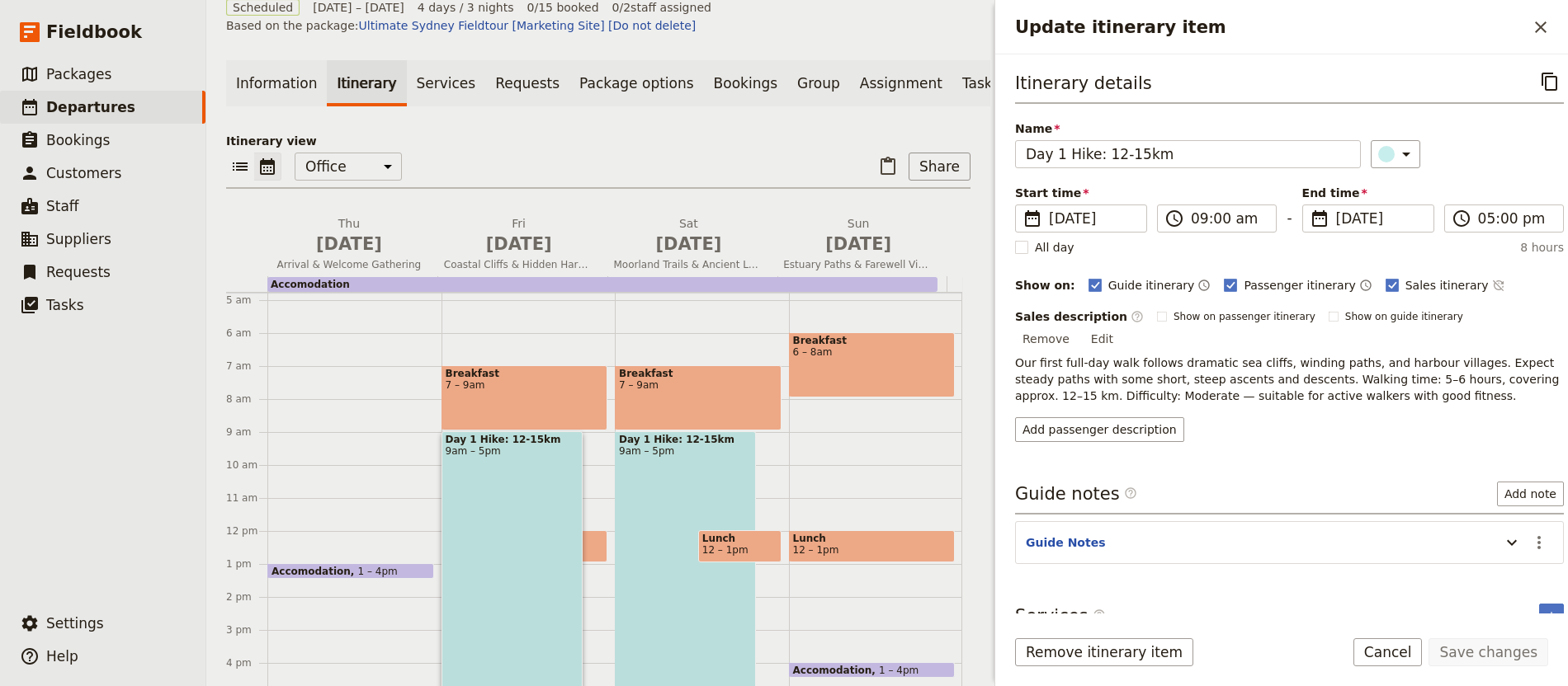
click at [1374, 355] on p "Our first full-day walk follows dramatic sea cliffs, winding paths, and harbour…" at bounding box center [1289, 379] width 549 height 49
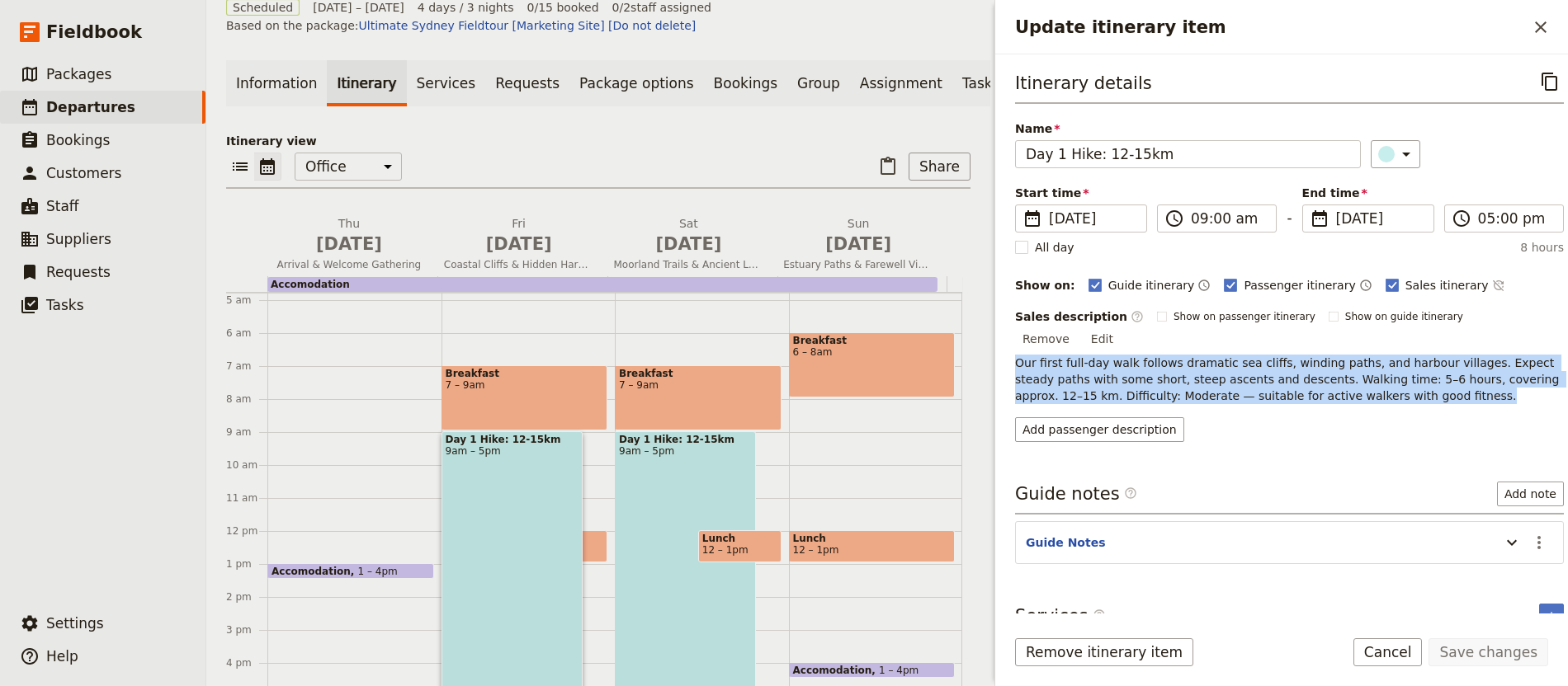
click at [1374, 355] on p "Our first full-day walk follows dramatic sea cliffs, winding paths, and harbour…" at bounding box center [1289, 379] width 549 height 49
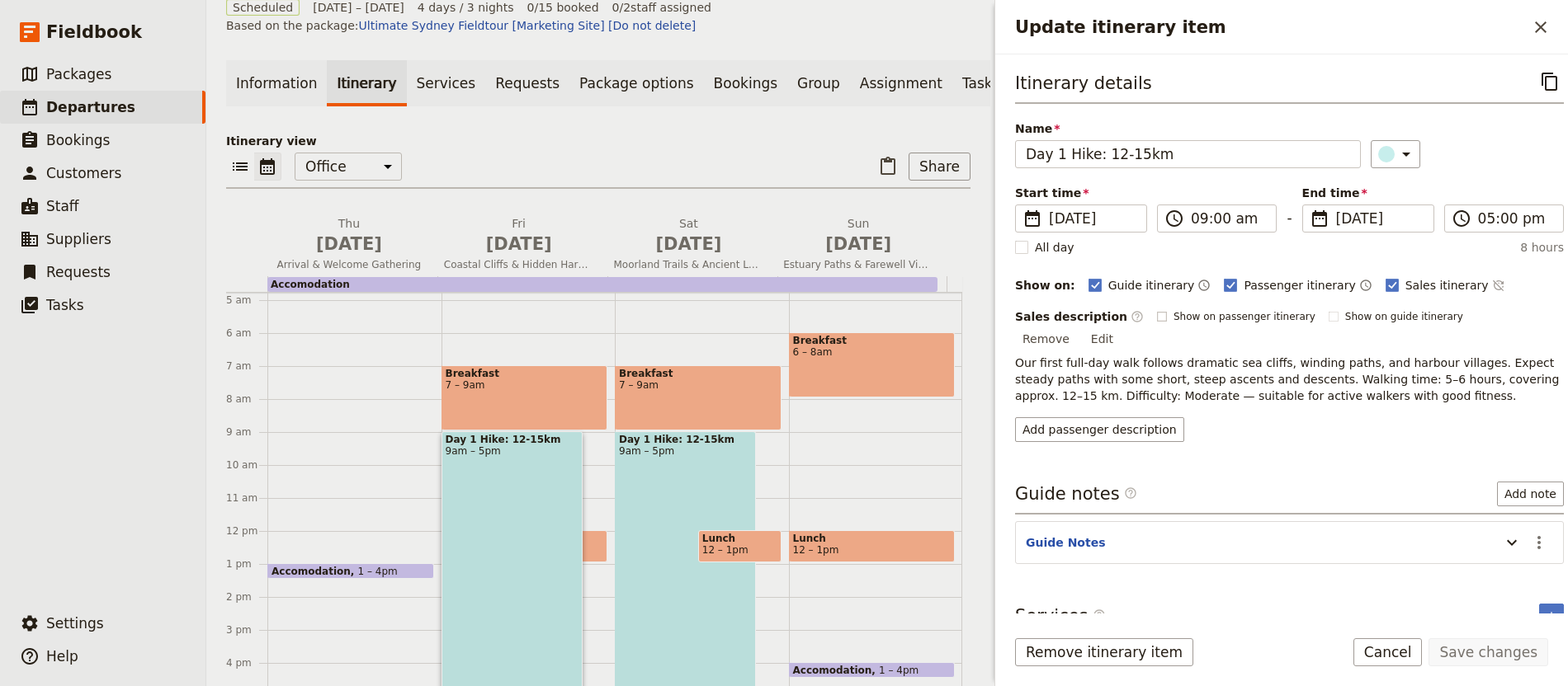
click at [1157, 323] on label "Show on passenger itinerary" at bounding box center [1236, 316] width 158 height 13
click at [1156, 310] on input "Show on passenger itinerary" at bounding box center [1156, 309] width 1 height 1
checkbox input "true"
click at [1345, 320] on span "Show on guide itinerary" at bounding box center [1404, 316] width 118 height 13
click at [1328, 310] on input "Show on guide itinerary" at bounding box center [1327, 309] width 1 height 1
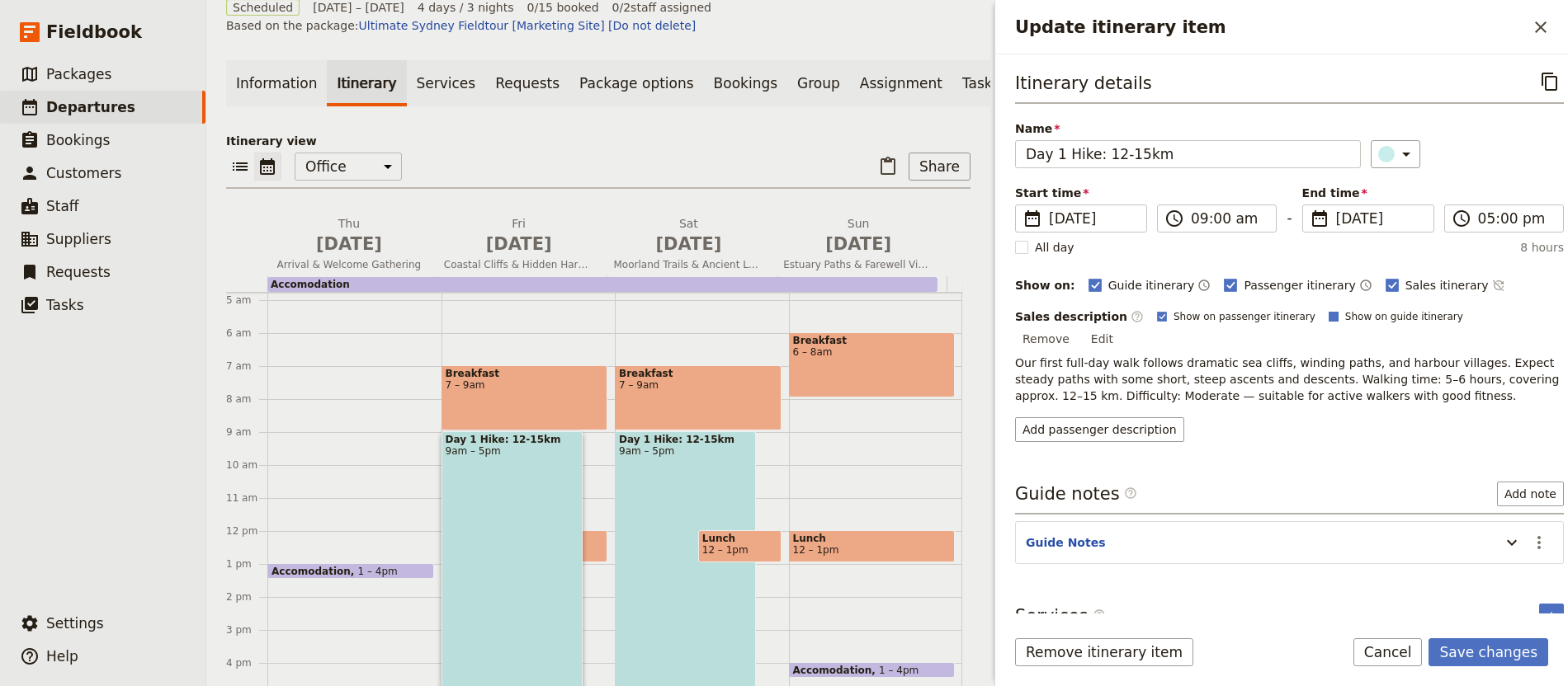
checkbox input "true"
click at [1488, 641] on button "Save changes" at bounding box center [1488, 652] width 120 height 28
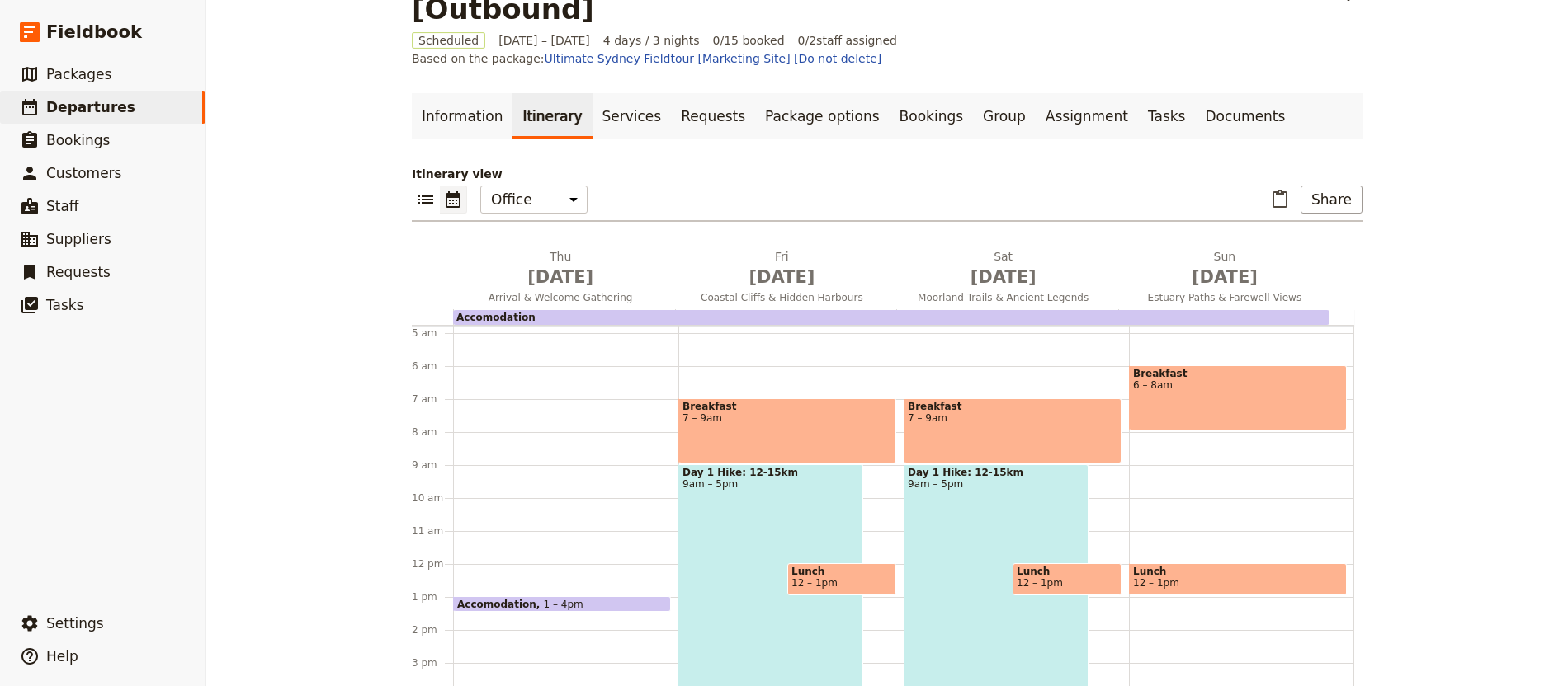
click at [956, 478] on span "9am – 5pm" at bounding box center [996, 484] width 176 height 11
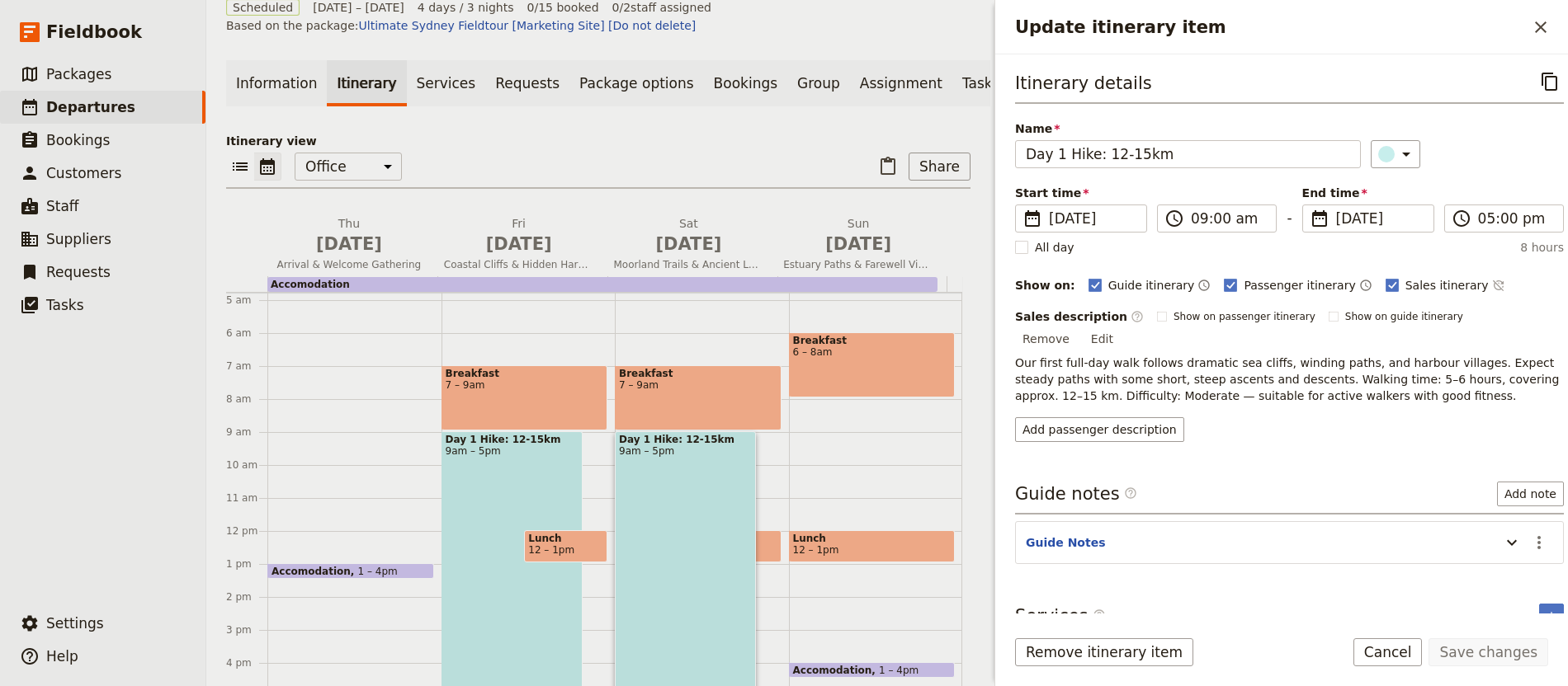
click at [1188, 329] on div "Sales description ​ Show on passenger itinerary Show on guide itinerary Remove …" at bounding box center [1289, 329] width 549 height 43
click at [1140, 321] on div "Sales description ​ Show on passenger itinerary Show on guide itinerary Remove …" at bounding box center [1289, 329] width 549 height 43
drag, startPoint x: 1122, startPoint y: 313, endPoint x: 1147, endPoint y: 316, distance: 25.2
click at [1122, 313] on label "Sales description ​" at bounding box center [1079, 316] width 129 height 16
click at [1157, 316] on label "Show on passenger itinerary" at bounding box center [1236, 316] width 158 height 13
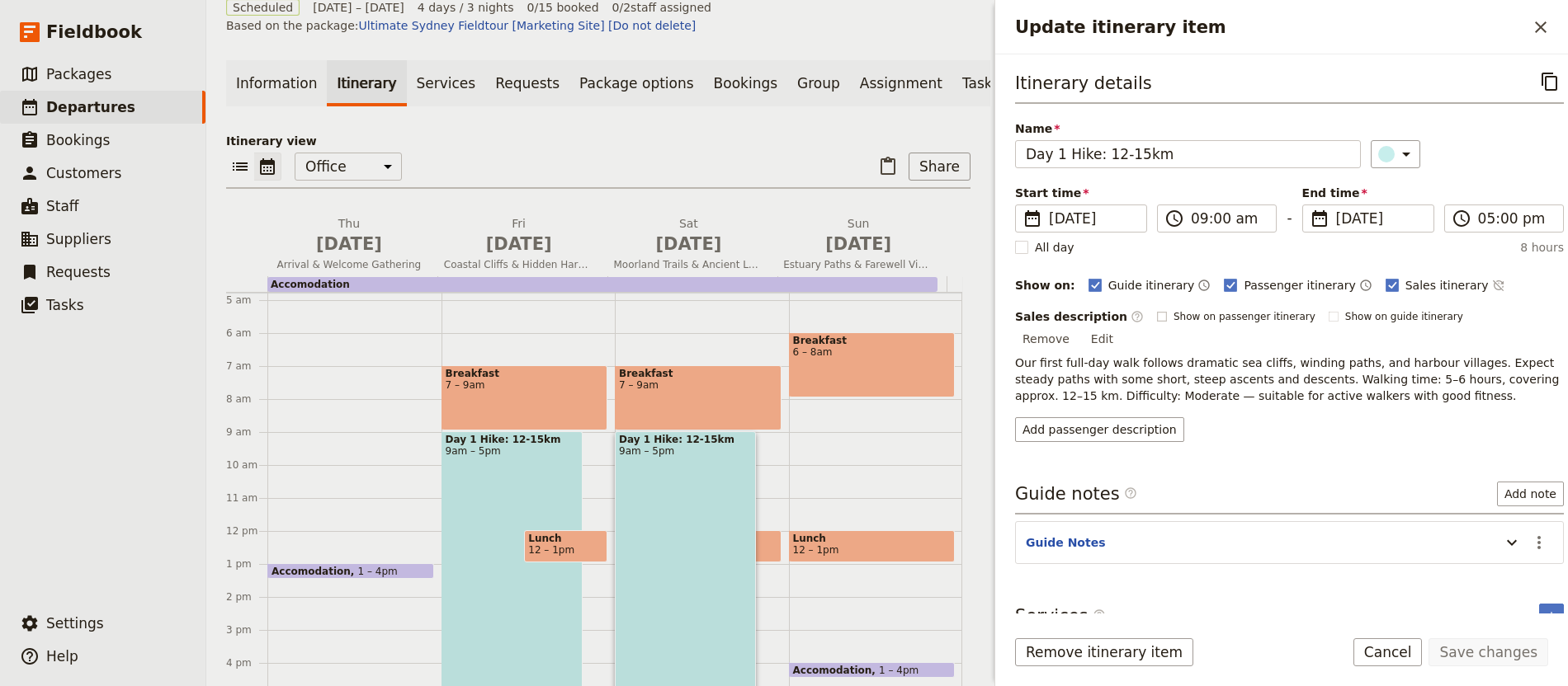
click at [1156, 310] on input "Show on passenger itinerary" at bounding box center [1156, 309] width 1 height 1
checkbox input "true"
click at [1328, 321] on rect "Update itinerary item" at bounding box center [1333, 316] width 9 height 9
click at [1327, 310] on input "Show on guide itinerary" at bounding box center [1327, 309] width 1 height 1
checkbox input "true"
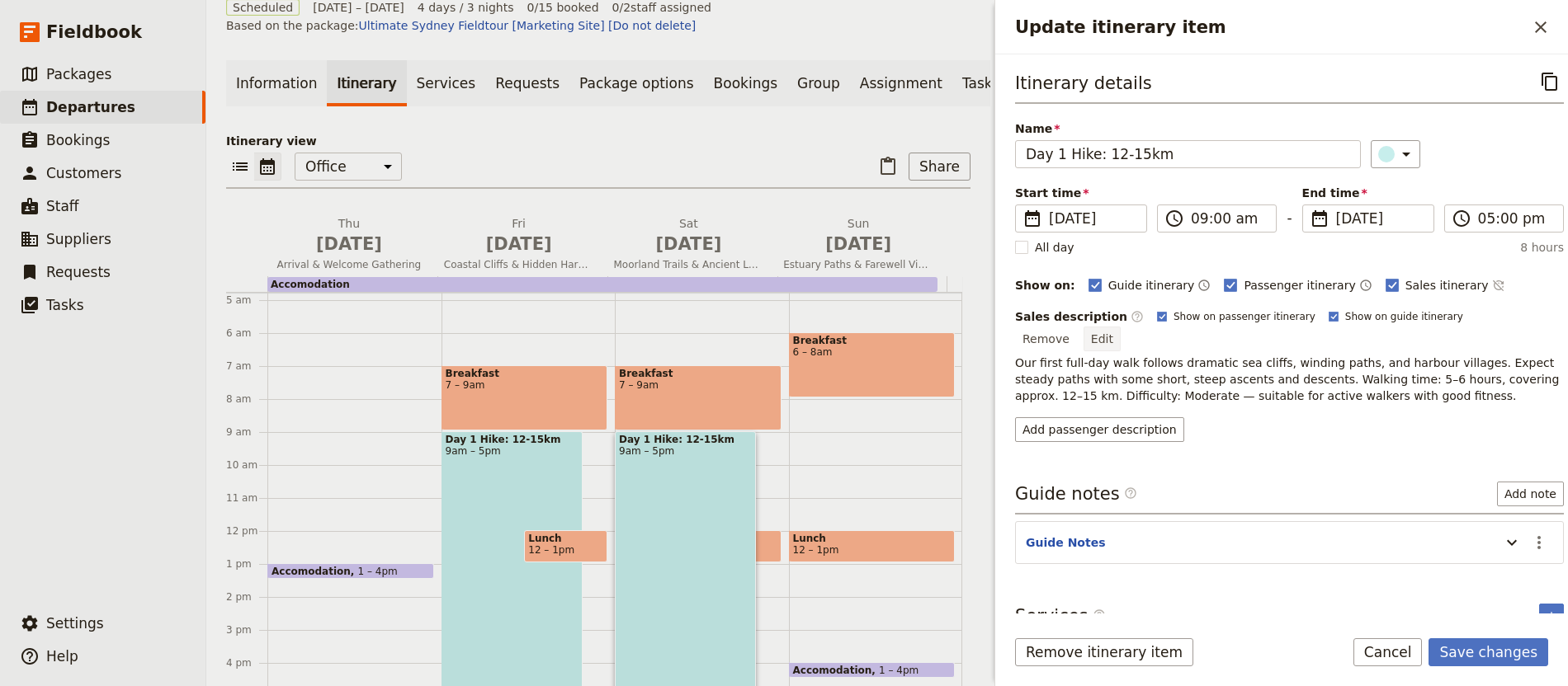
click at [1121, 327] on button "Edit" at bounding box center [1102, 339] width 37 height 24
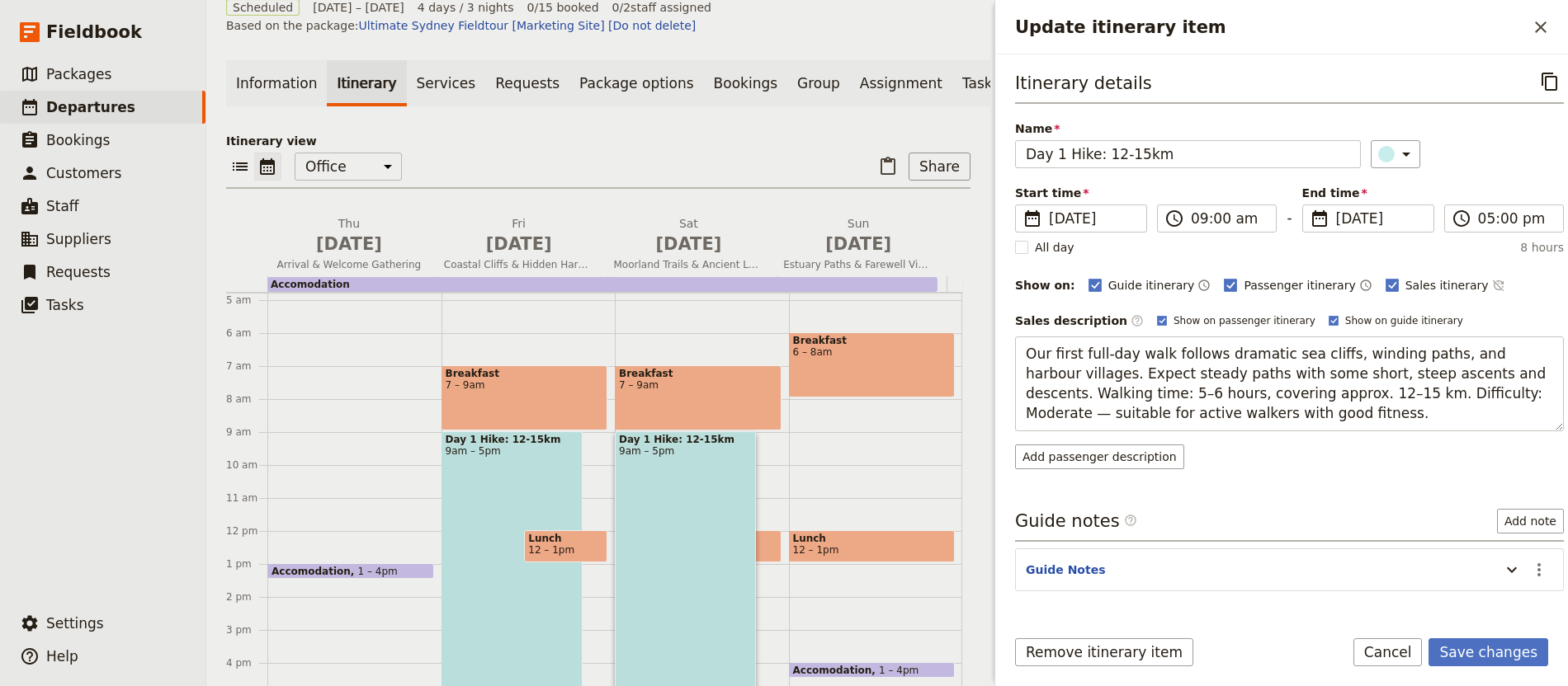
type textarea "[DATE] route crosses open moorland, with gentle rolling hills and occasional ro…"
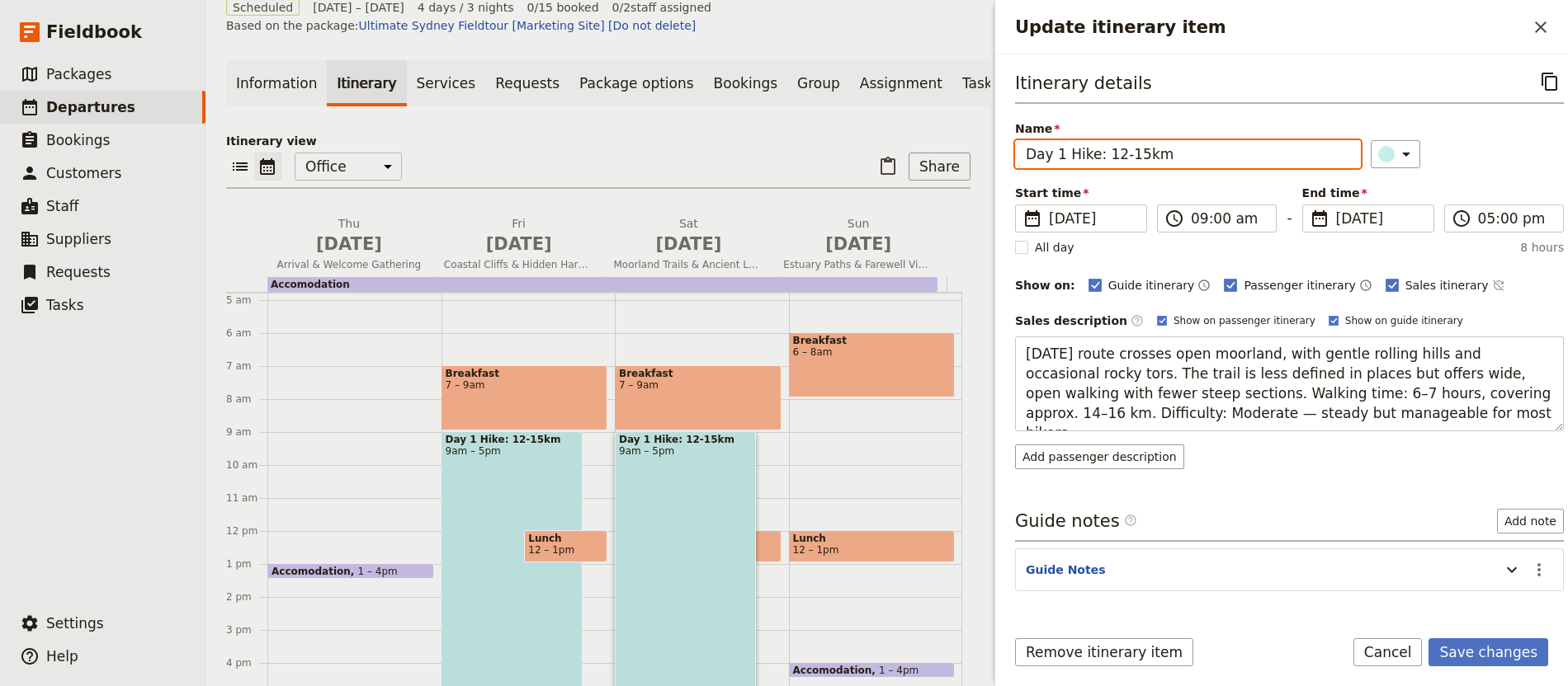
click at [1113, 155] on input "Day 1 Hike: 12-15km" at bounding box center [1188, 154] width 346 height 28
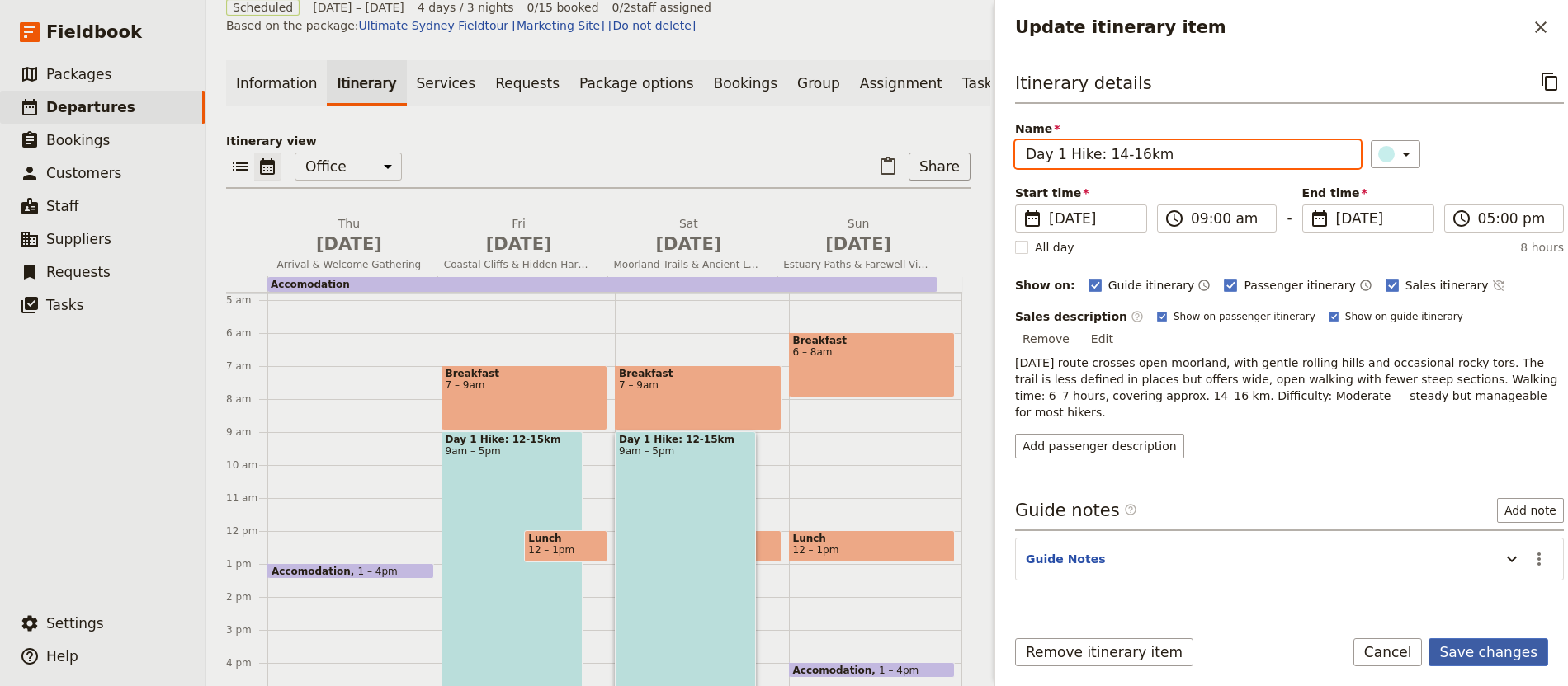
type input "Day 1 Hike: 14-16km"
click at [1514, 665] on button "Save changes" at bounding box center [1488, 652] width 120 height 28
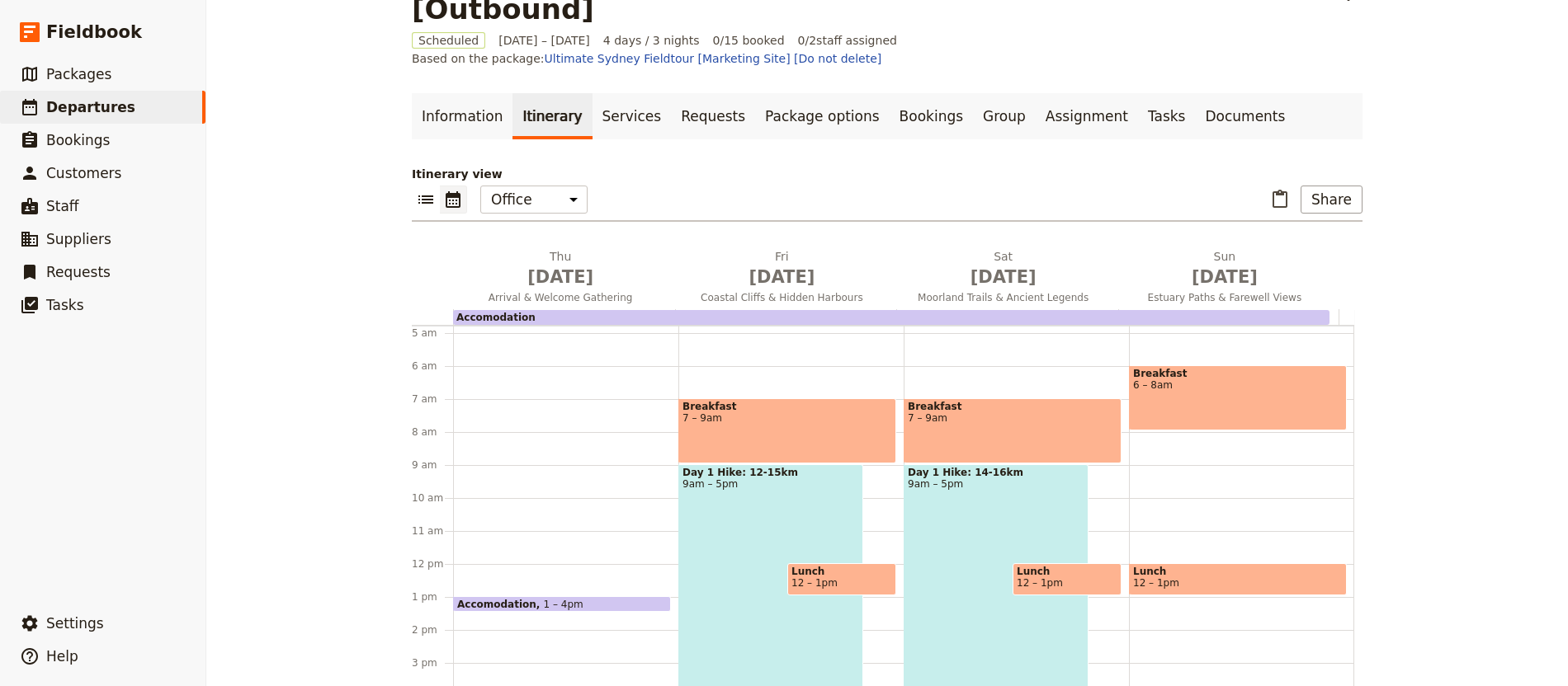
click at [962, 528] on div "Day 1 Hike: 14-16km 9am – 5pm" at bounding box center [996, 596] width 185 height 263
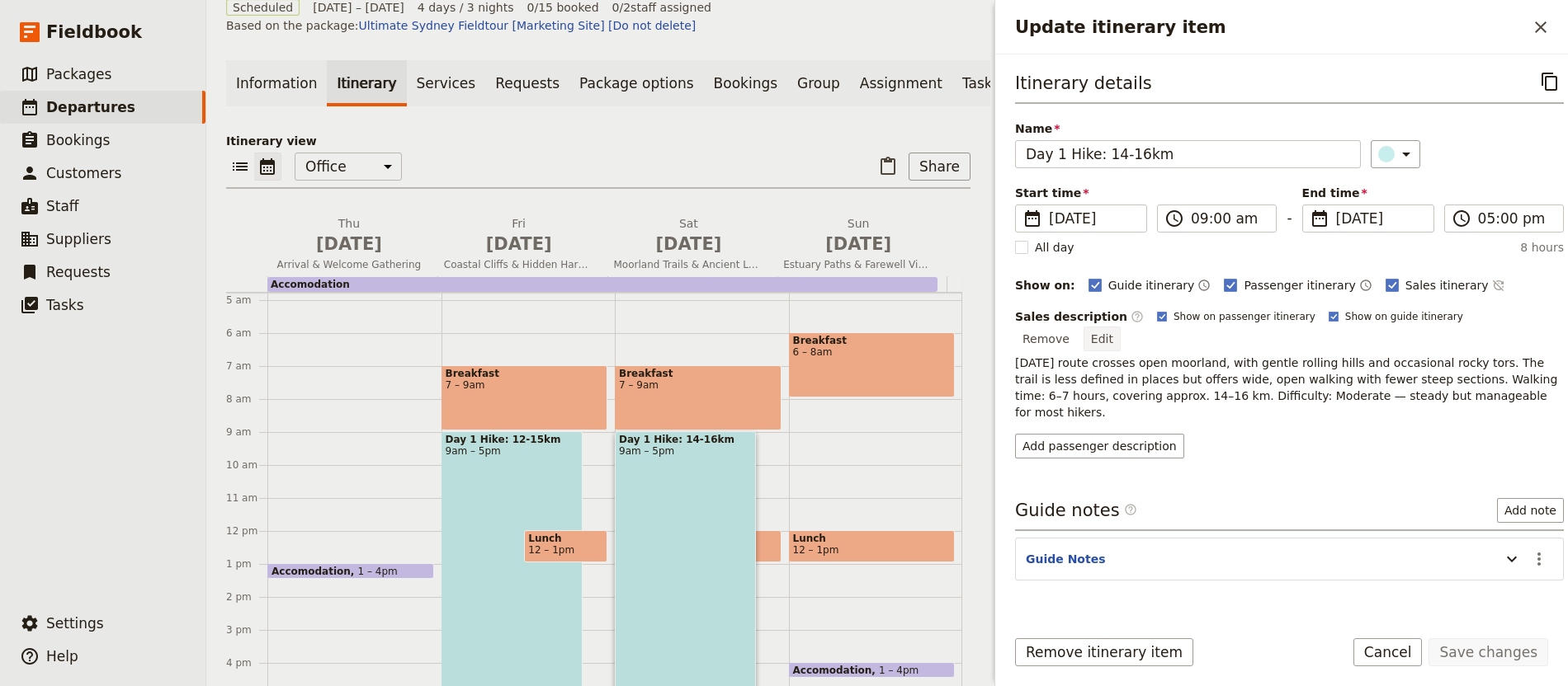
click at [1121, 327] on button "Edit" at bounding box center [1102, 339] width 37 height 24
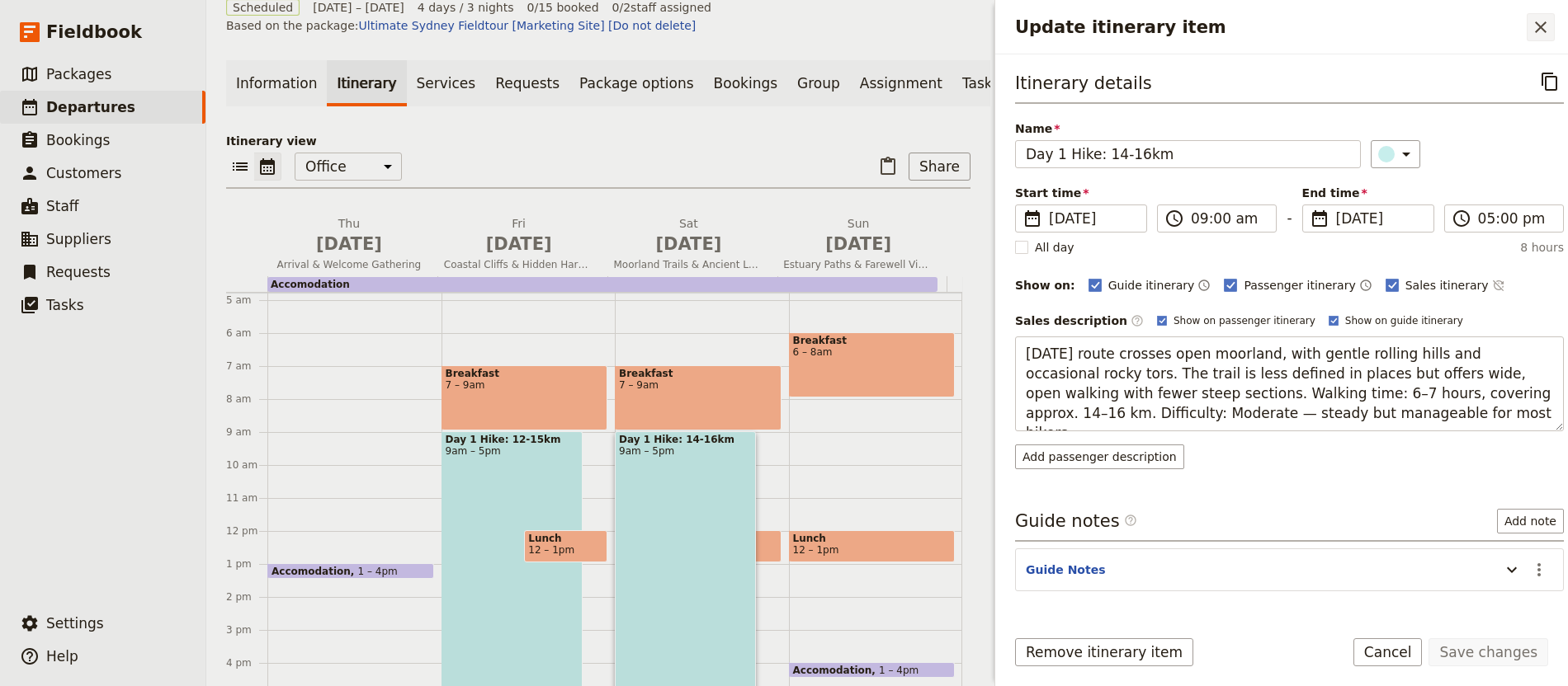
click at [1540, 21] on icon "Close drawer" at bounding box center [1540, 27] width 20 height 20
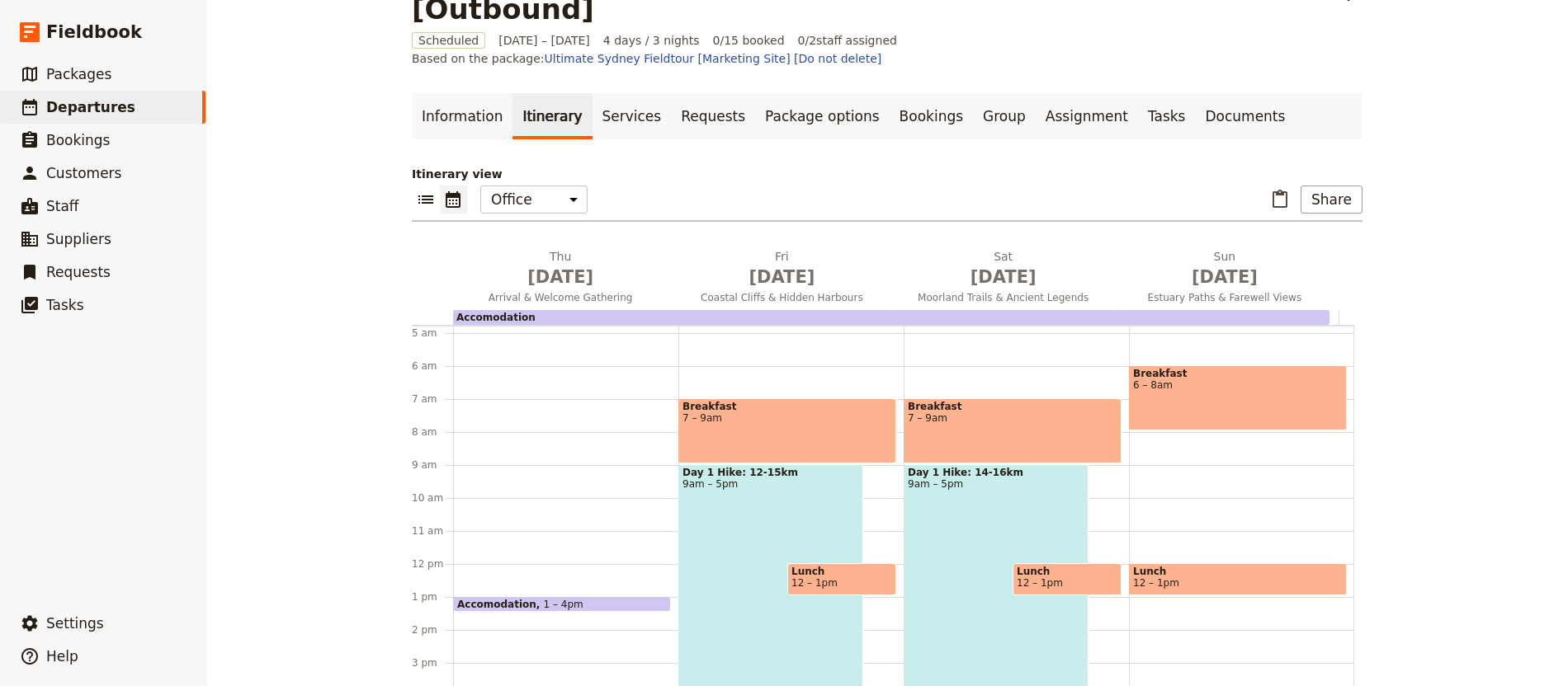
click at [996, 511] on div "Breakfast 7 – 9am Day 1 Hike: 14-16km 9am – 5pm Lunch 12 – 1pm Dinner 5:30 – 6:…" at bounding box center [1016, 564] width 225 height 792
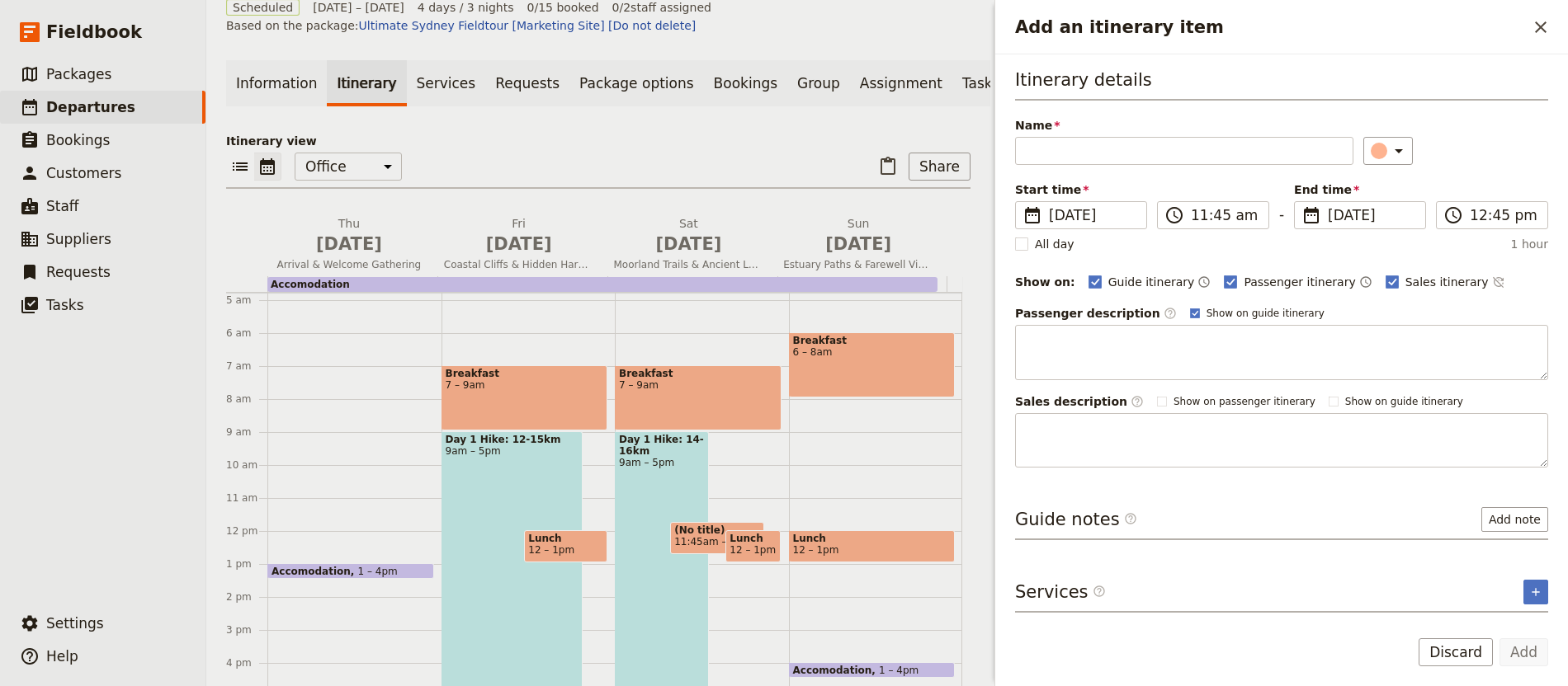
click at [615, 482] on div "Day 1 Hike: 14-16km 9am – 5pm" at bounding box center [662, 563] width 94 height 263
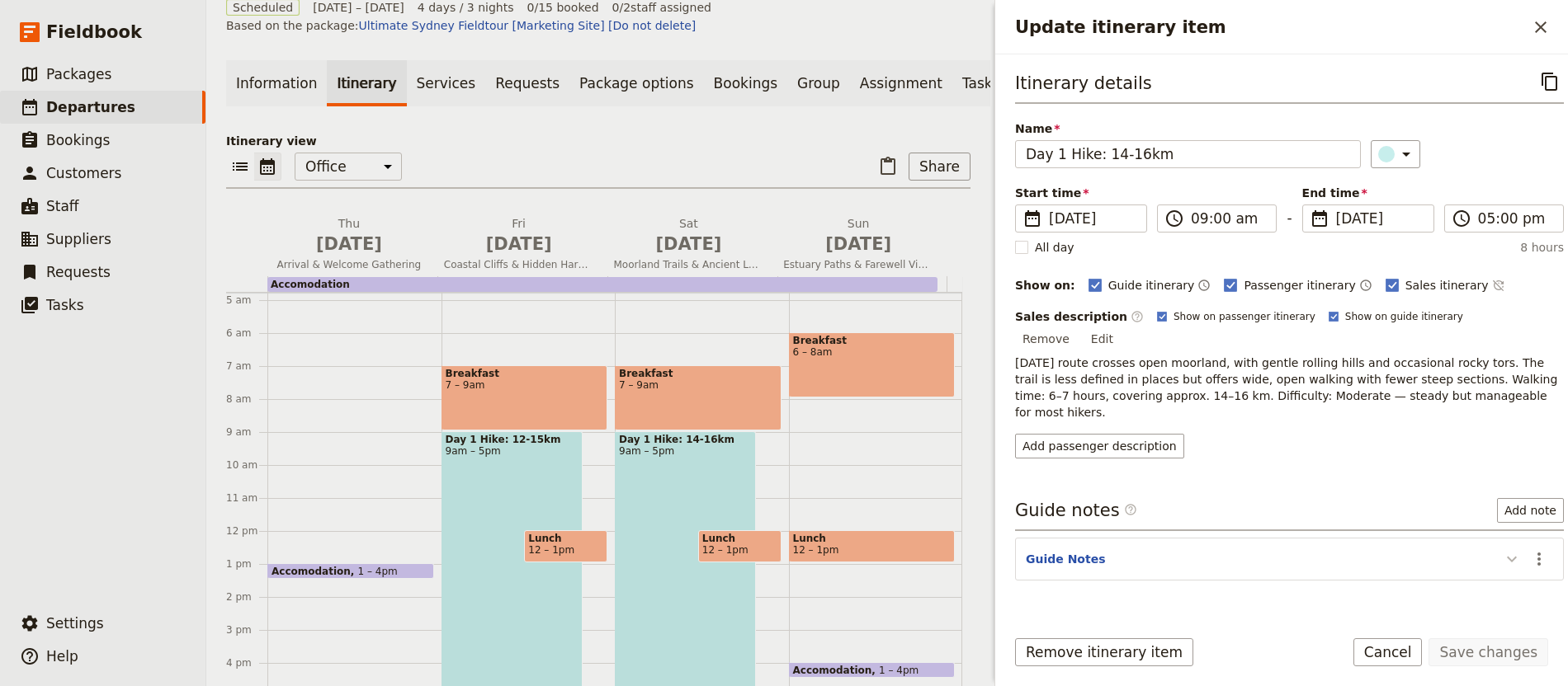
click at [1503, 550] on icon "Update itinerary item" at bounding box center [1512, 559] width 20 height 20
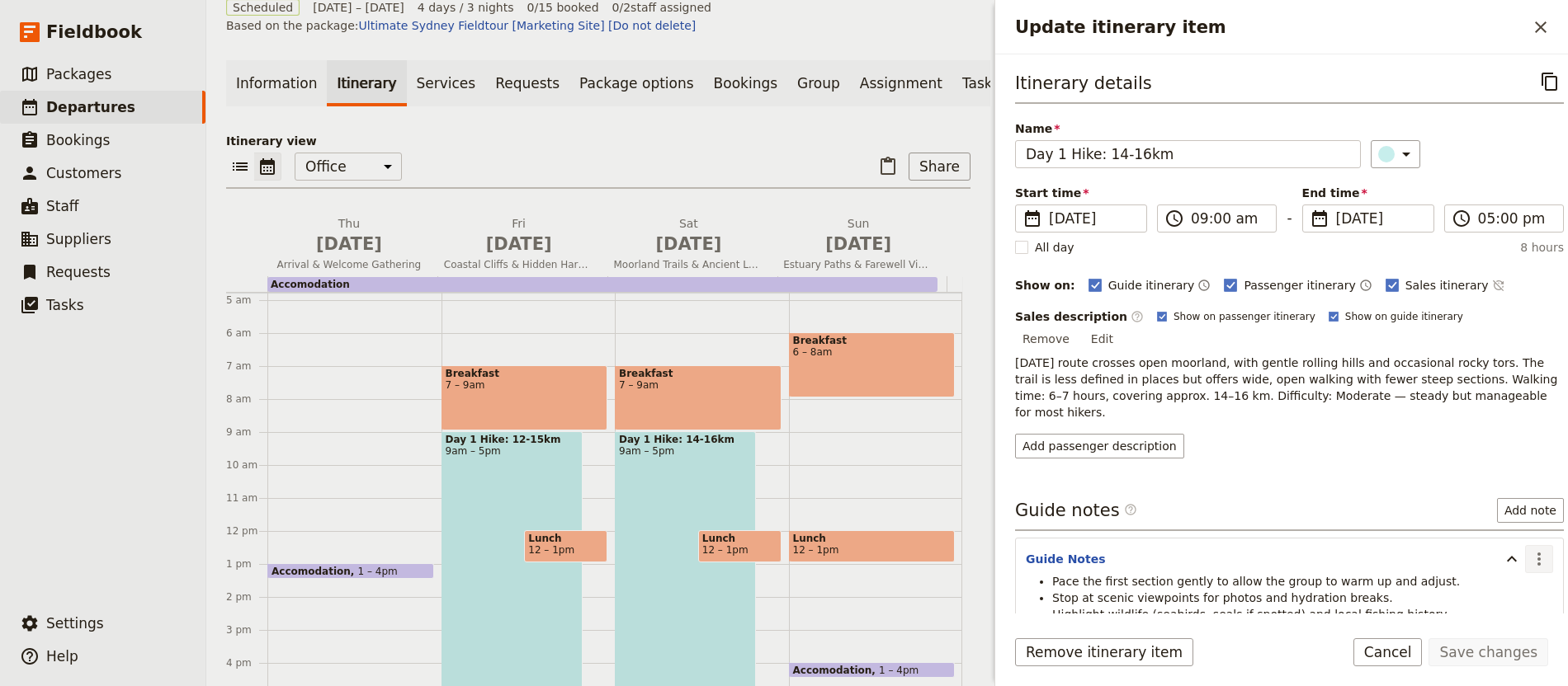
click at [1529, 550] on icon "Actions" at bounding box center [1538, 559] width 20 height 20
click at [1538, 552] on icon "Actions" at bounding box center [1539, 558] width 3 height 13
click at [1505, 555] on span "Edit note" at bounding box center [1488, 563] width 76 height 16
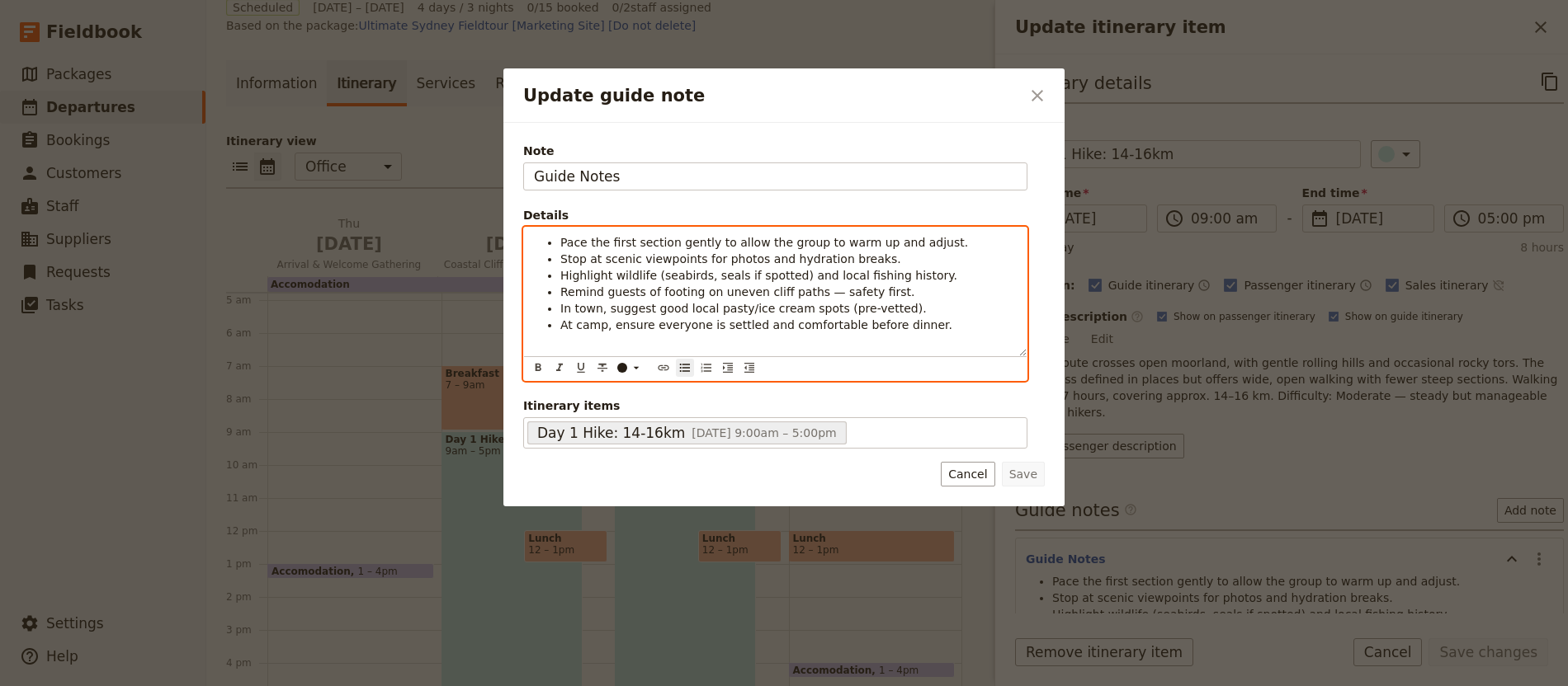
click at [724, 255] on span "Stop at scenic viewpoints for photos and hydration breaks." at bounding box center [731, 259] width 341 height 13
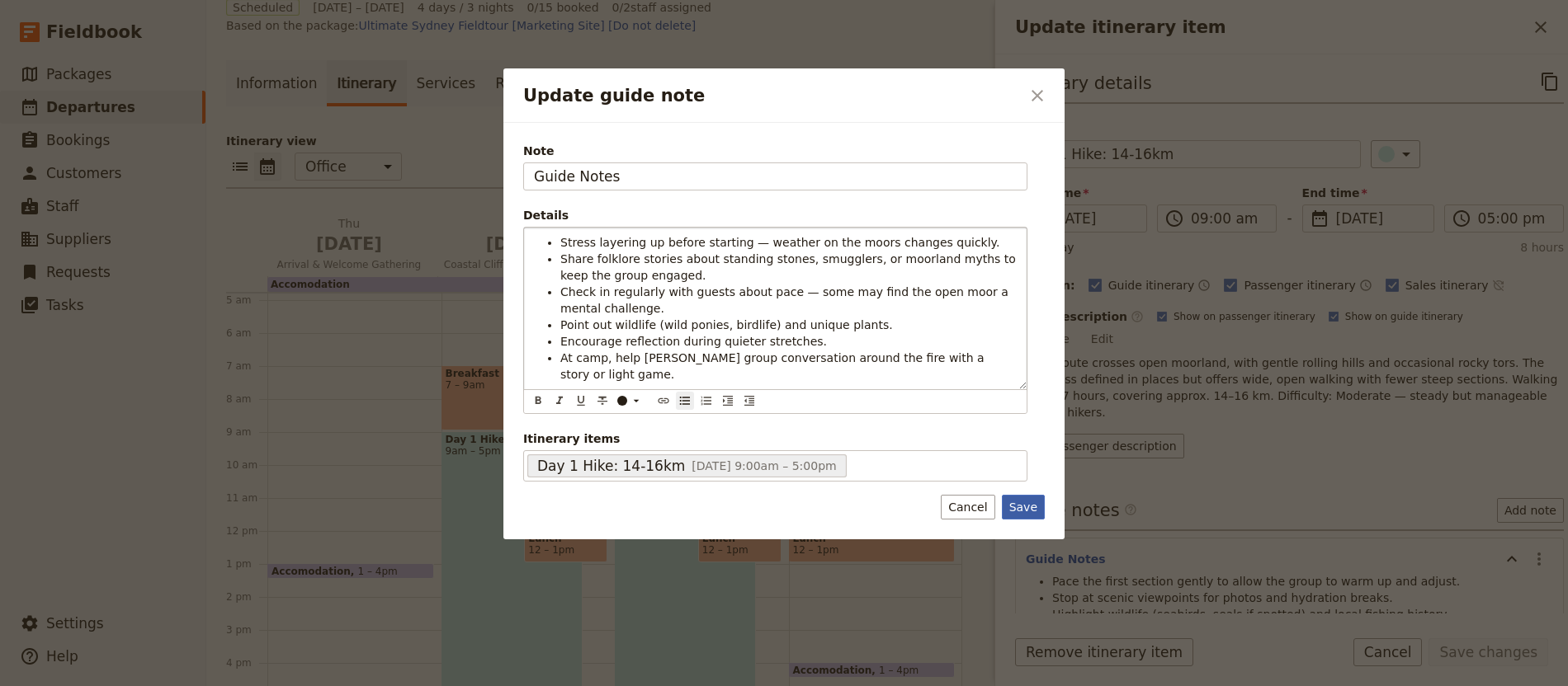
click at [1029, 495] on button "Save" at bounding box center [1022, 507] width 43 height 24
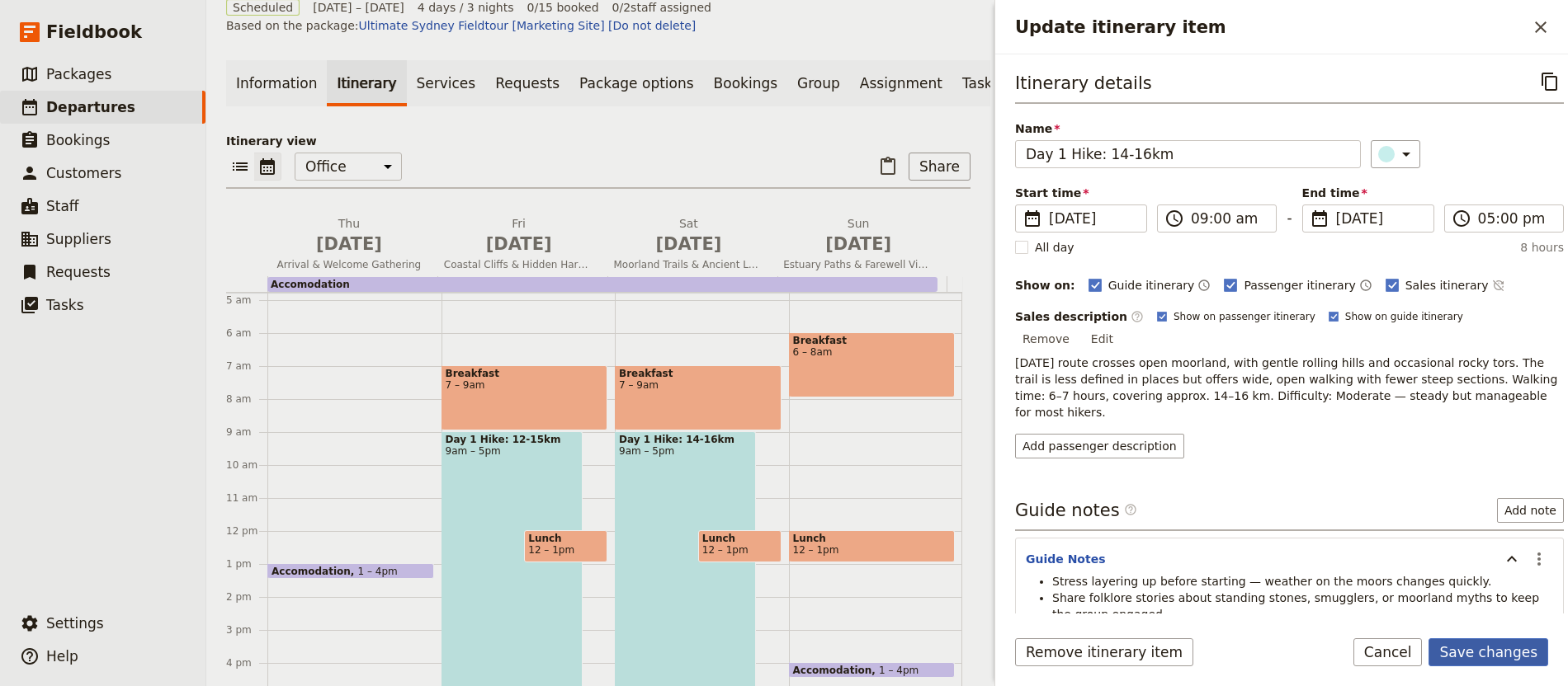
click at [1538, 658] on button "Save changes" at bounding box center [1488, 652] width 120 height 28
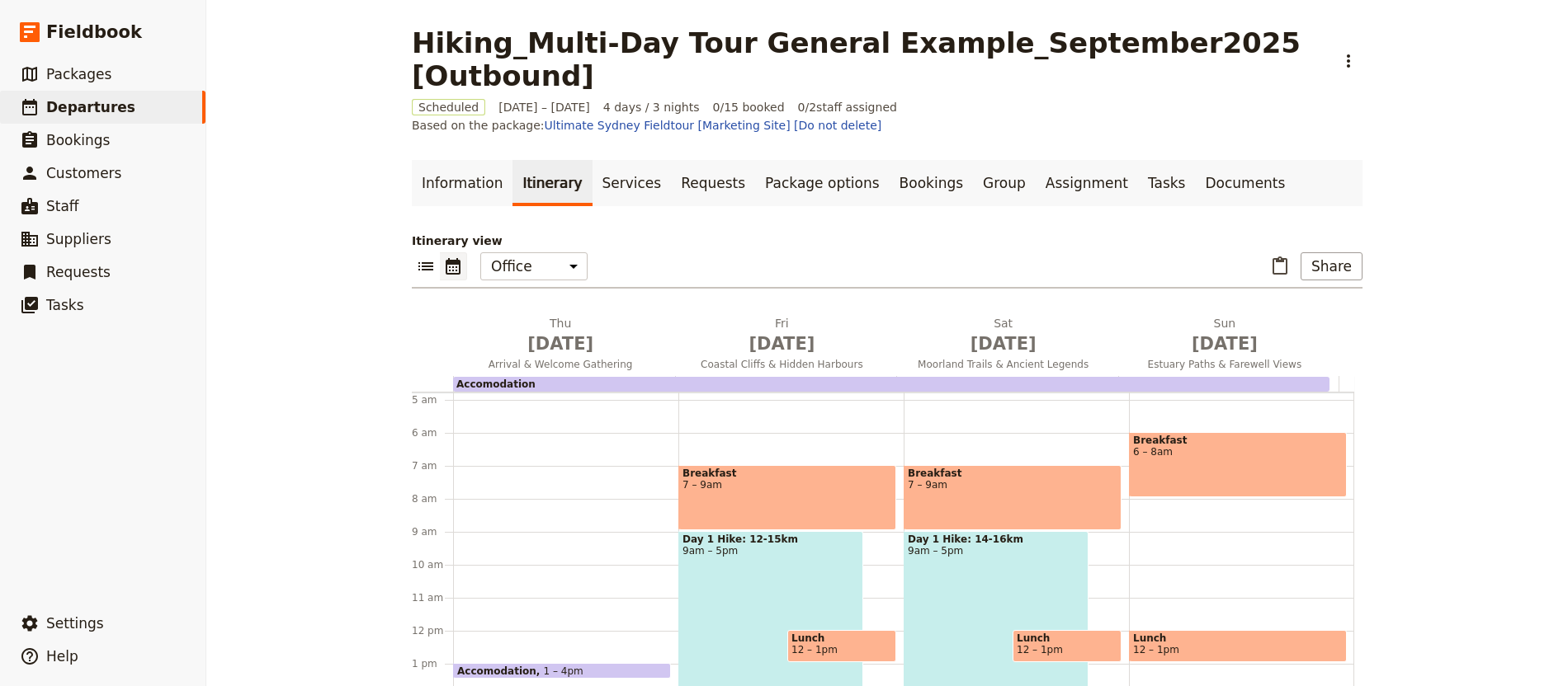
click at [1016, 633] on span "Lunch" at bounding box center [1067, 638] width 101 height 11
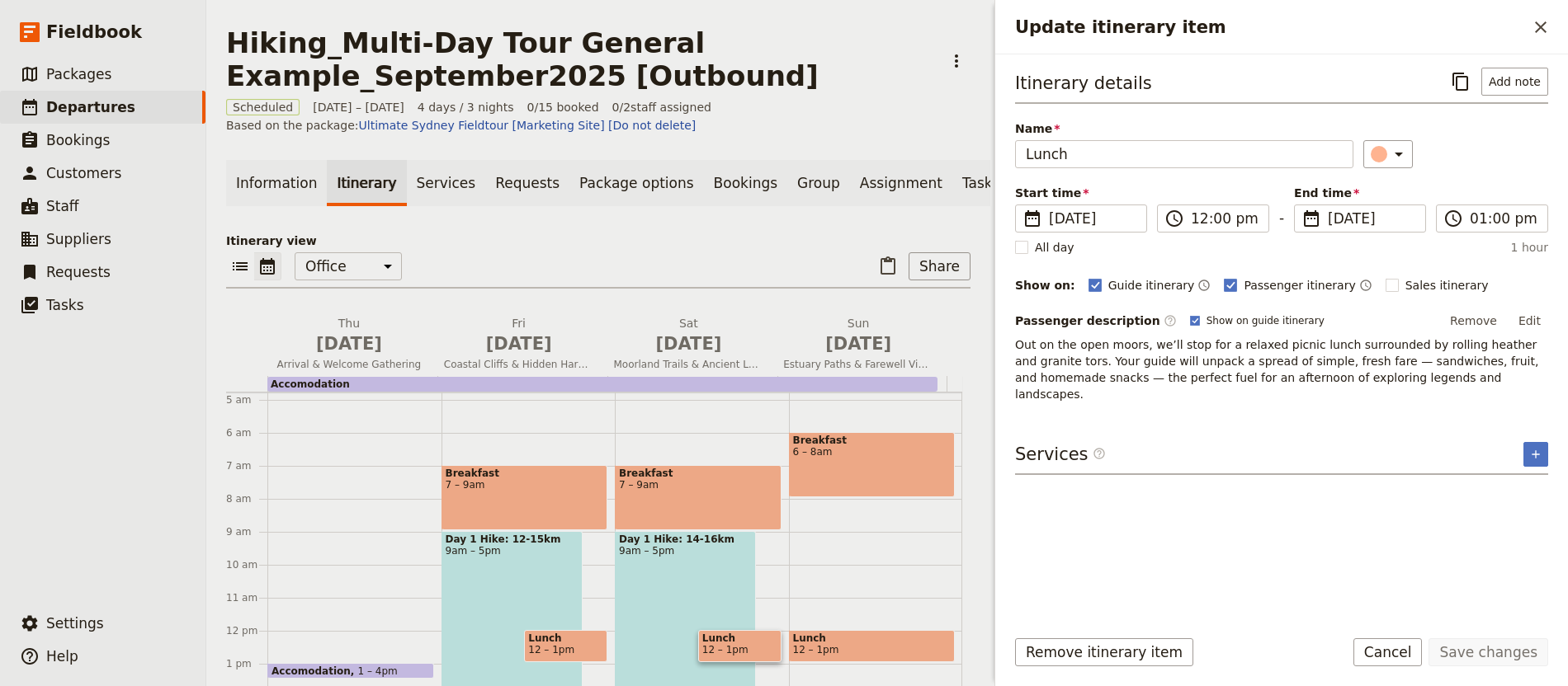
click at [657, 611] on div "Day 1 Hike: 14-16km 9am – 5pm" at bounding box center [685, 663] width 141 height 263
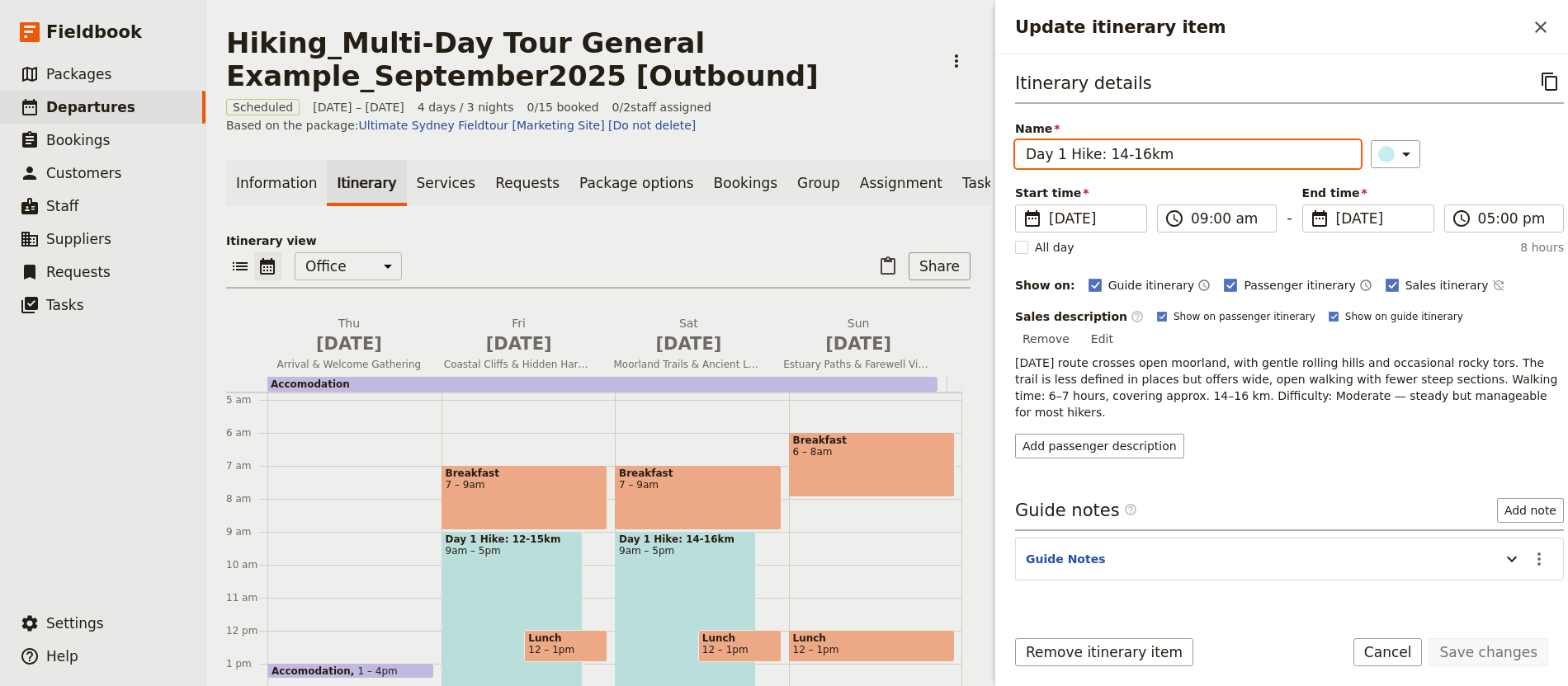
click at [1054, 163] on input "Day 1 Hike: 14-16km" at bounding box center [1188, 154] width 346 height 28
drag, startPoint x: 1066, startPoint y: 157, endPoint x: 1055, endPoint y: 157, distance: 11.0
click at [1055, 157] on input "Day 1 Hike: 14-16km" at bounding box center [1188, 154] width 346 height 28
type input "Day 2 Hike: 14-16km"
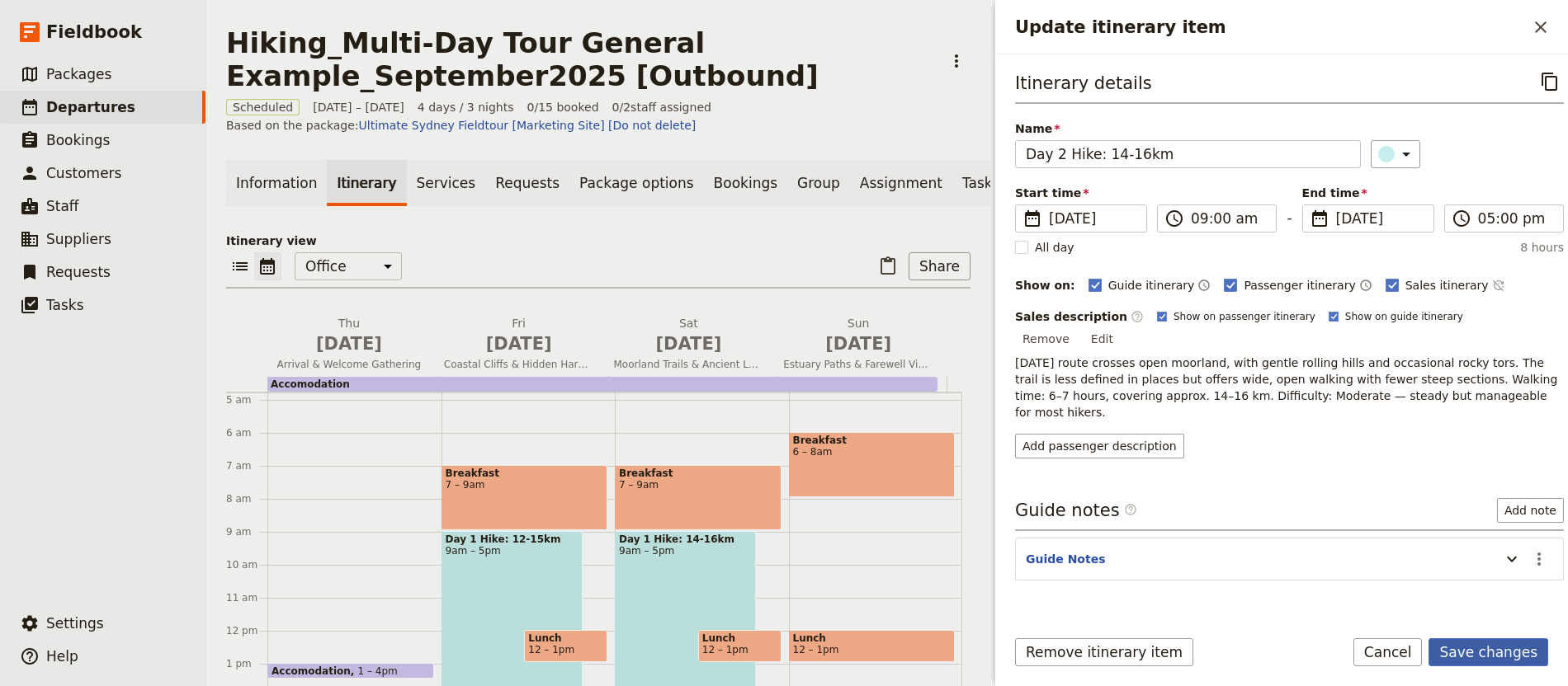
click at [1485, 656] on button "Save changes" at bounding box center [1488, 652] width 120 height 28
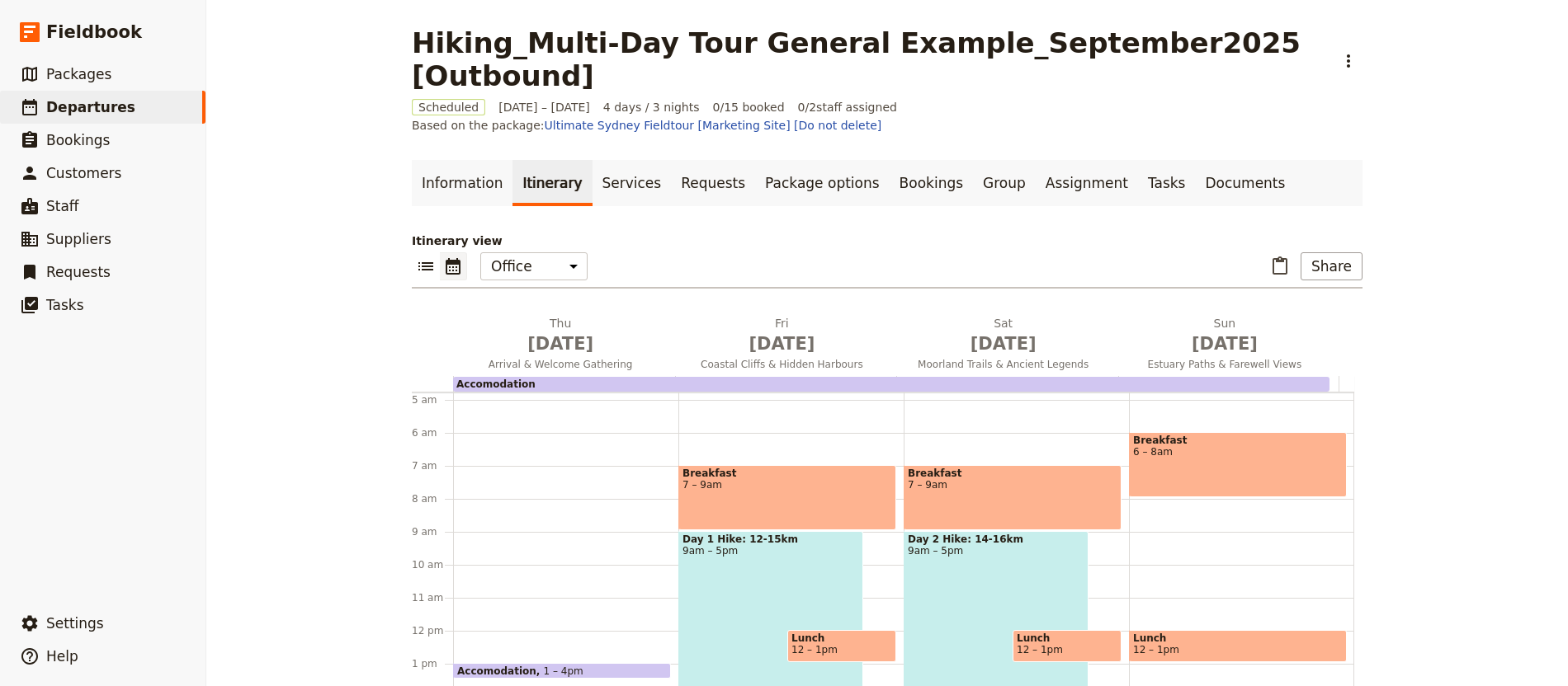
click at [970, 531] on div "Day 2 Hike: 14-16km 9am – 5pm" at bounding box center [996, 663] width 185 height 263
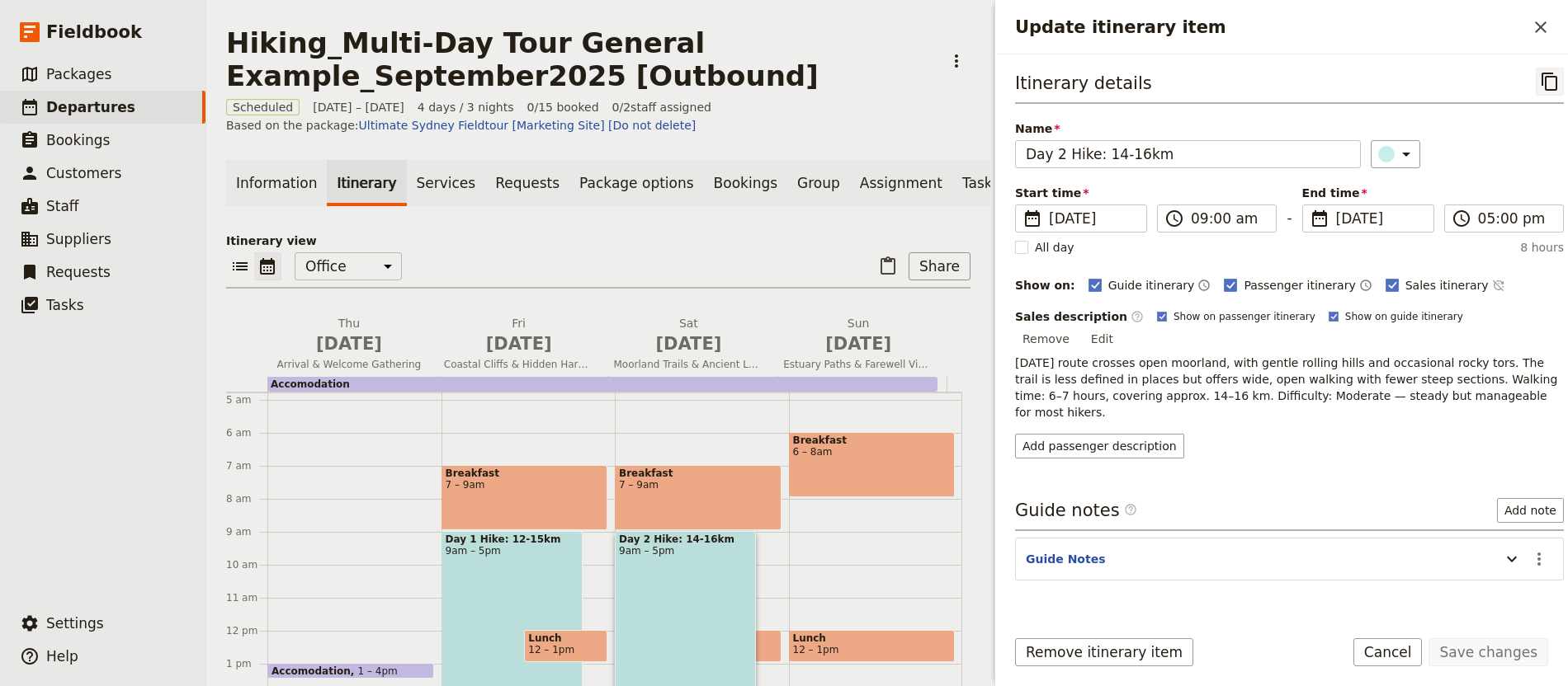
click at [1540, 86] on icon "Copy itinerary item" at bounding box center [1550, 82] width 20 height 20
click at [898, 262] on div "Itinerary view ​ ​ Office Guide Passenger Sales ​ Share [DATE] Arrival & Welcom…" at bounding box center [598, 513] width 744 height 561
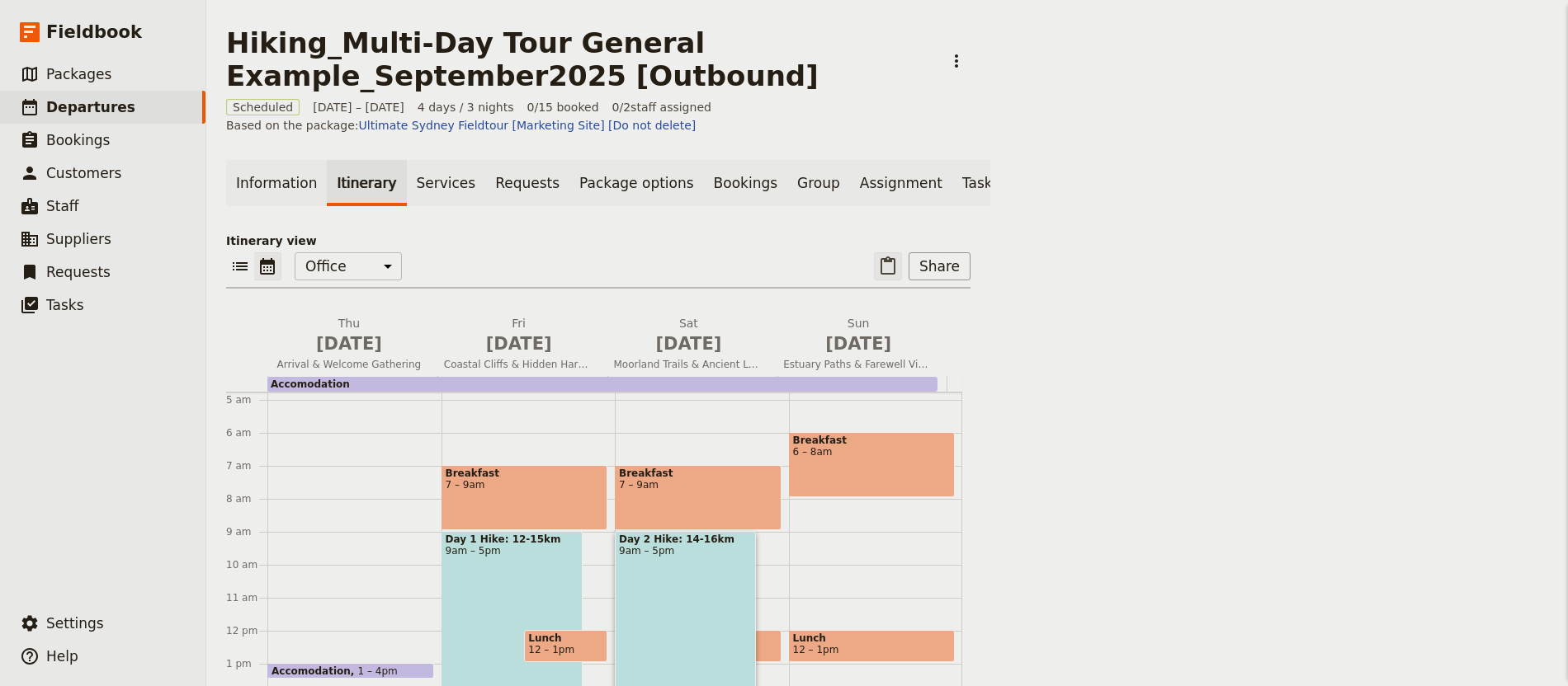
click at [885, 272] on div "Itinerary view ​ ​ Office Guide Passenger Sales ​ Share [DATE] Arrival & Welcom…" at bounding box center [598, 513] width 744 height 561
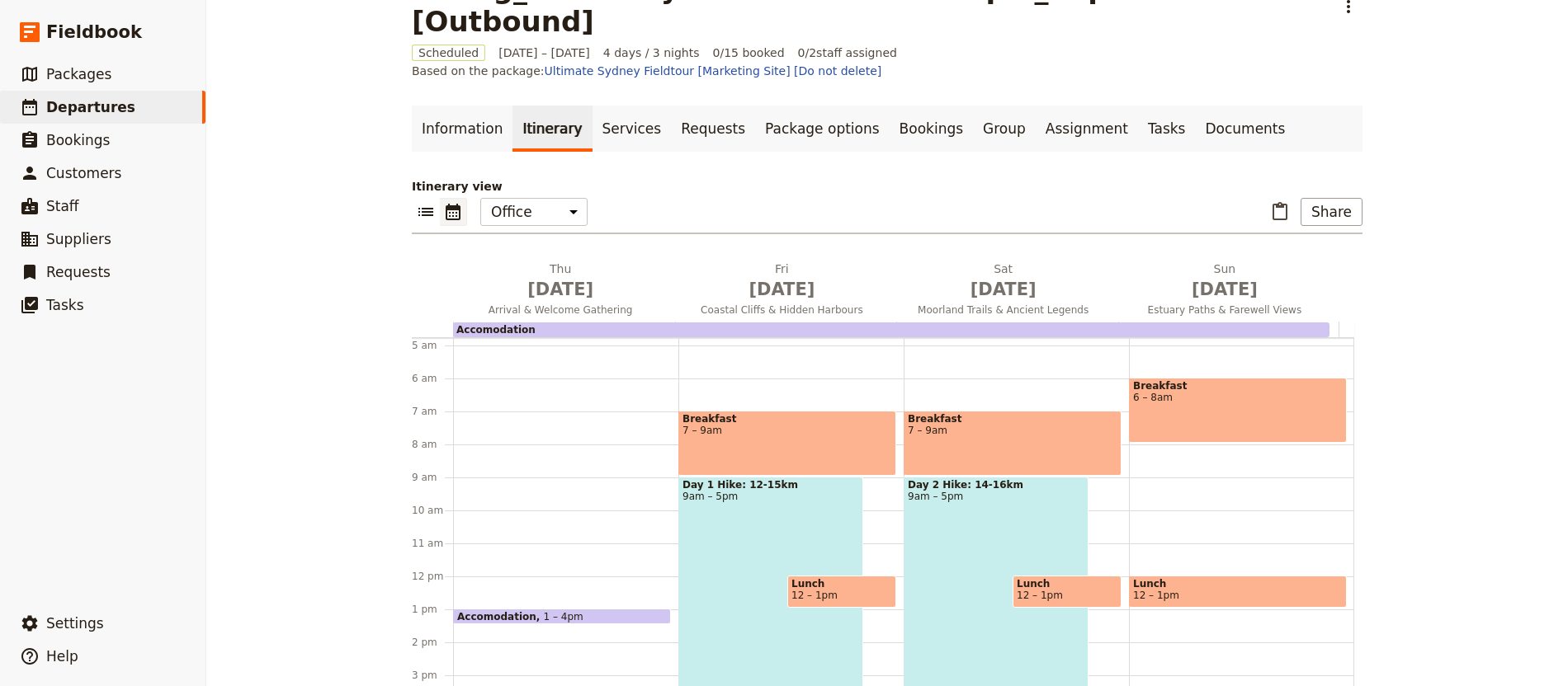
click at [1209, 431] on div "Breakfast 6 – 8am Lunch 12 – 1pm Accomodation 1 – 4pm Guide End of Trip Tasks 4…" at bounding box center [1241, 577] width 225 height 792
click at [923, 479] on div "Day 2 Hike: 14-16km 9am – 5pm" at bounding box center [996, 608] width 185 height 263
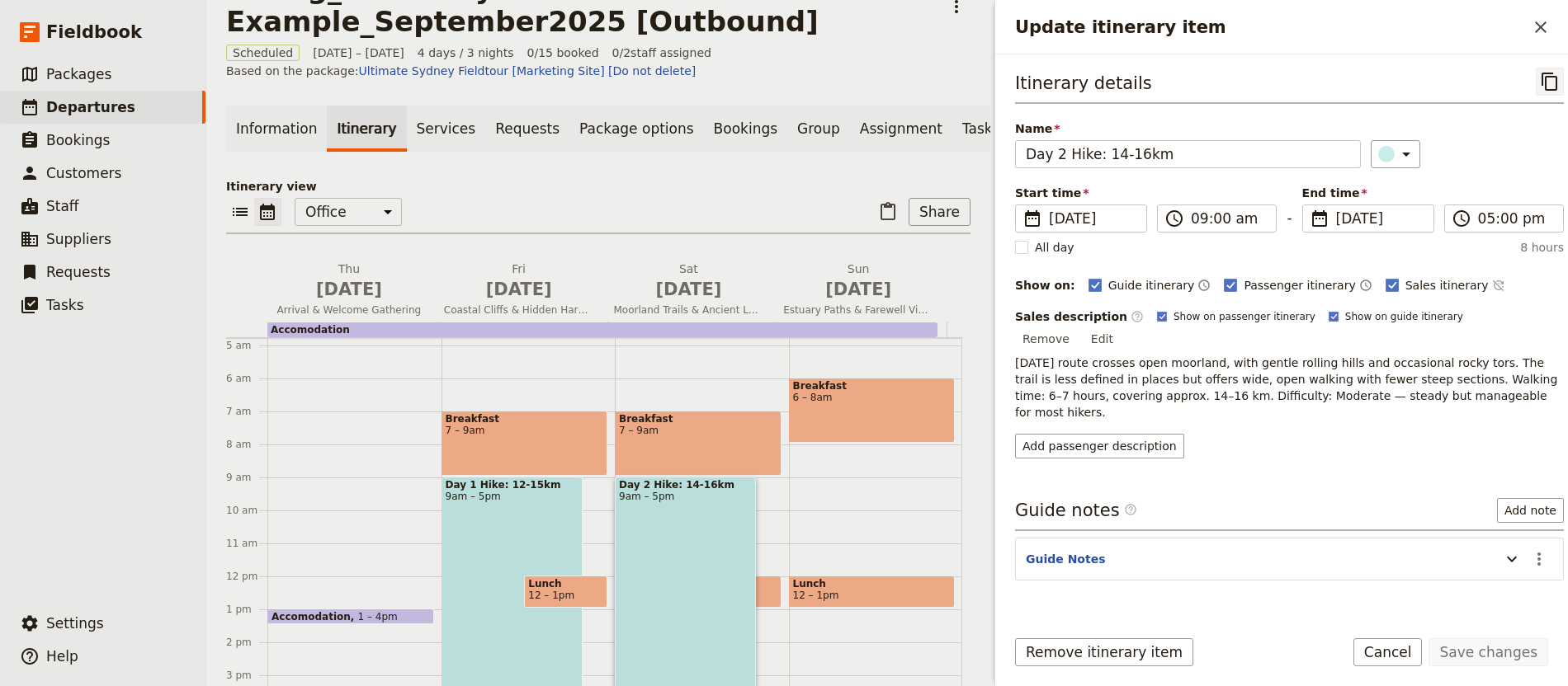
click at [1547, 86] on button "​" at bounding box center [1550, 82] width 28 height 28
click at [878, 222] on icon "Paste itinerary item" at bounding box center [888, 212] width 20 height 20
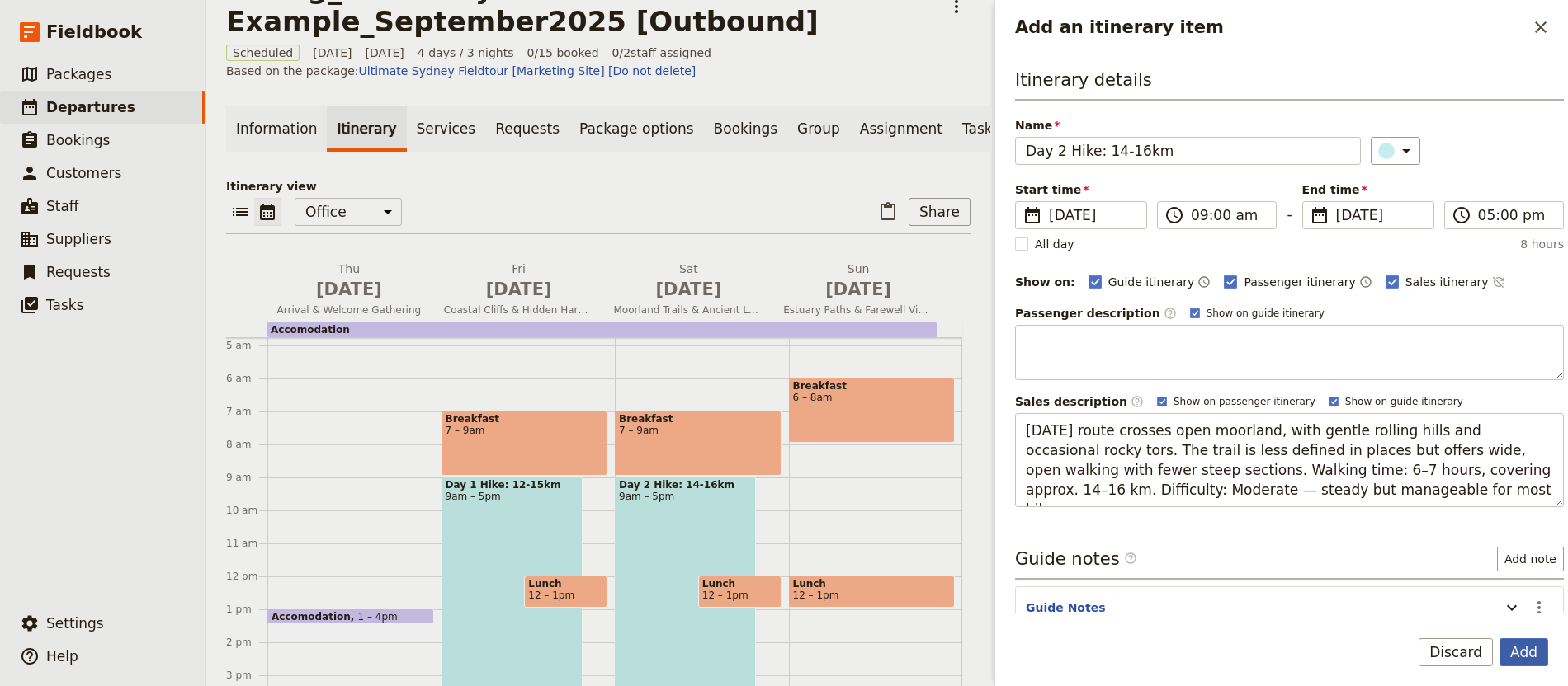
click at [1543, 660] on button "Add" at bounding box center [1524, 652] width 49 height 28
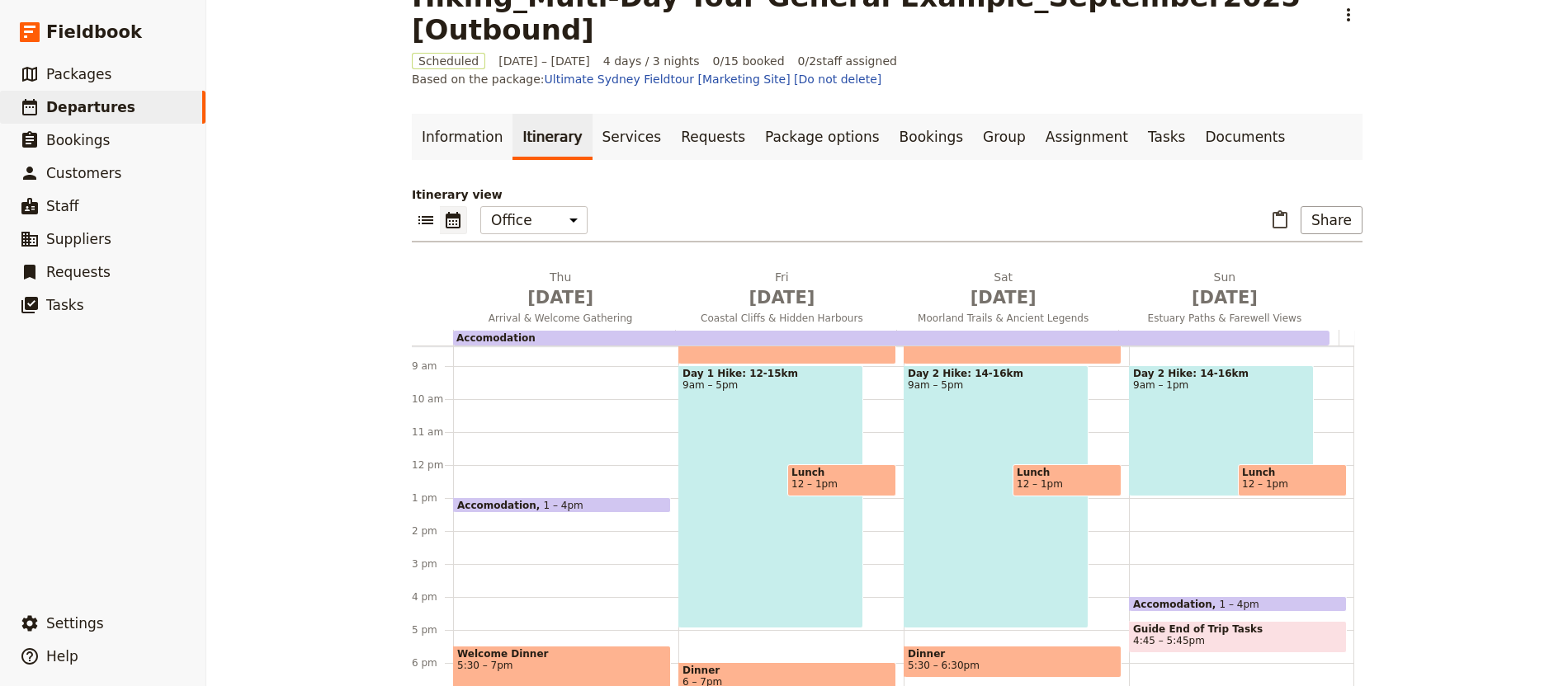
scroll to position [264, 0]
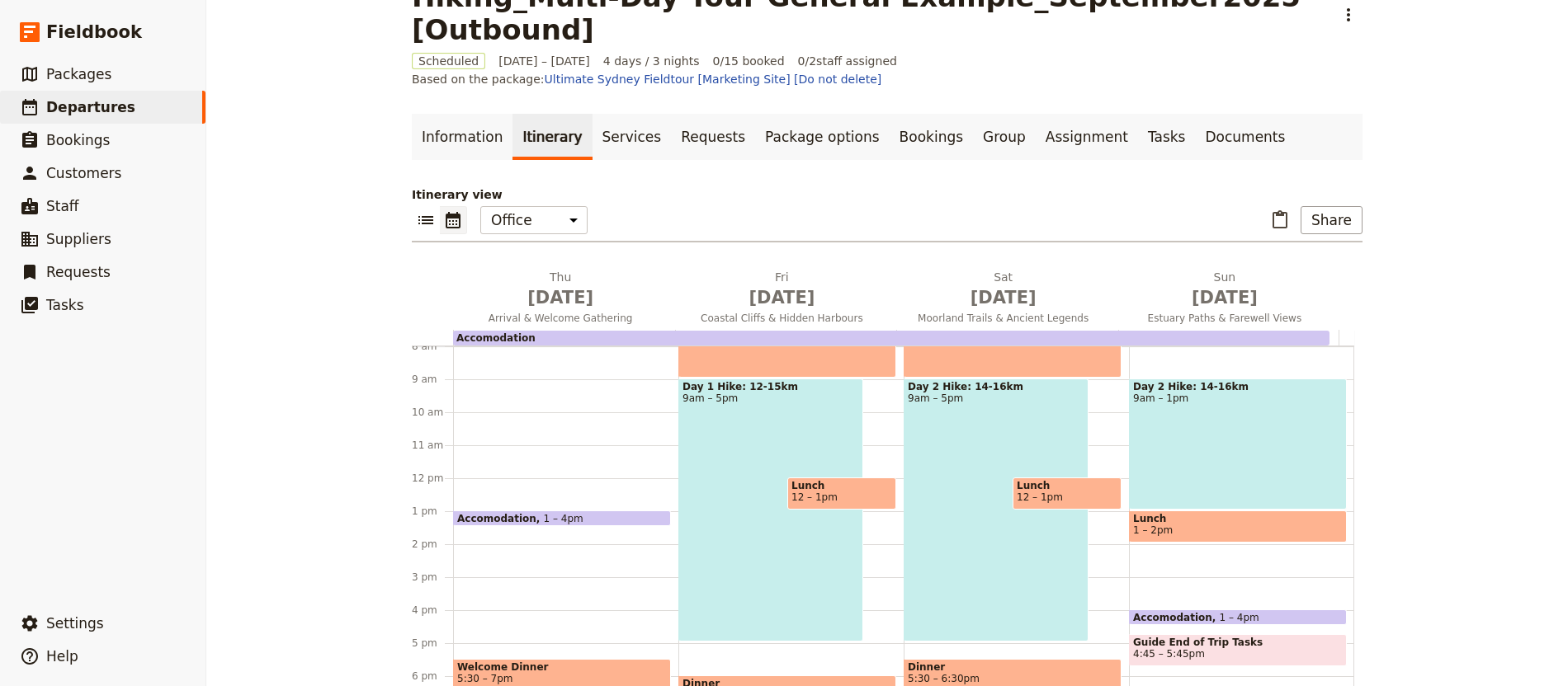
click at [1261, 379] on div "Day 2 Hike: 14-16km 9am – 1pm" at bounding box center [1237, 444] width 218 height 131
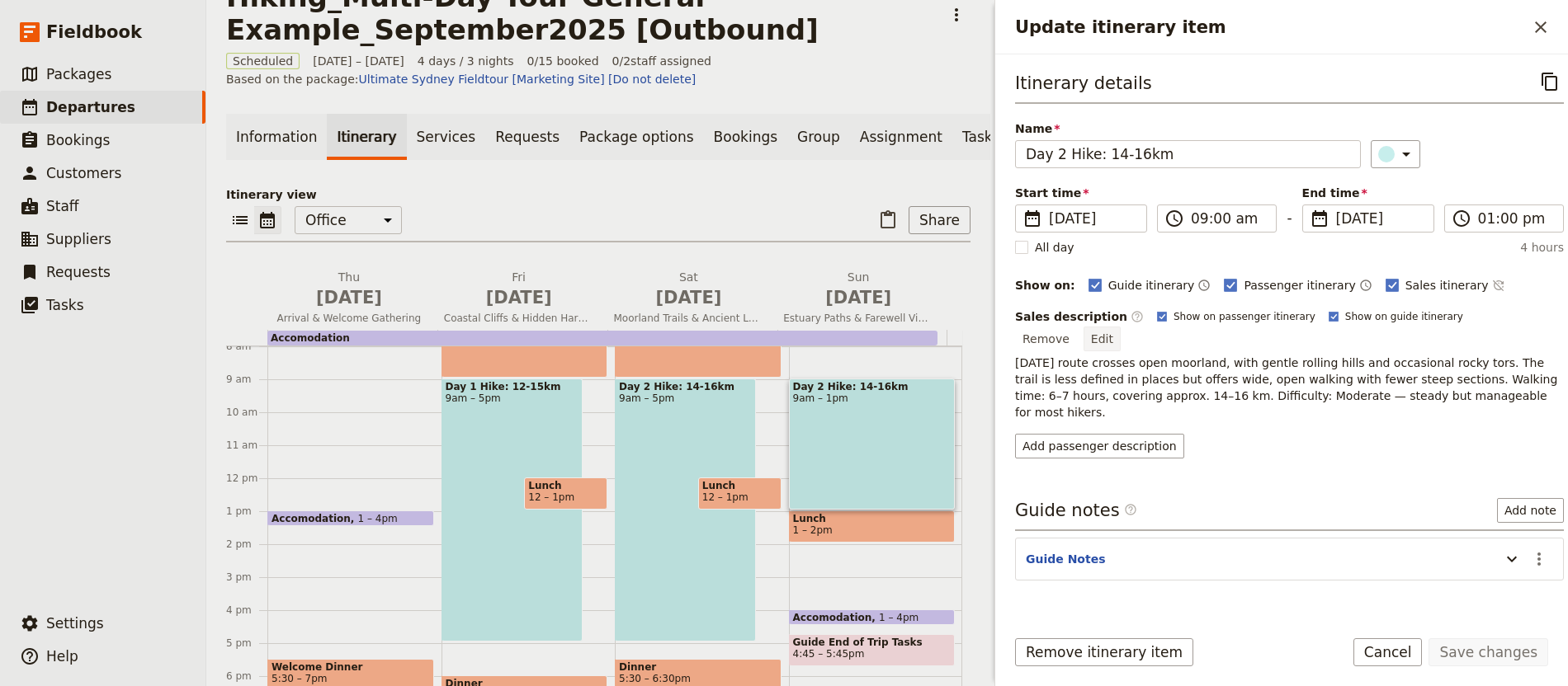
click at [1121, 329] on button "Edit" at bounding box center [1102, 339] width 37 height 24
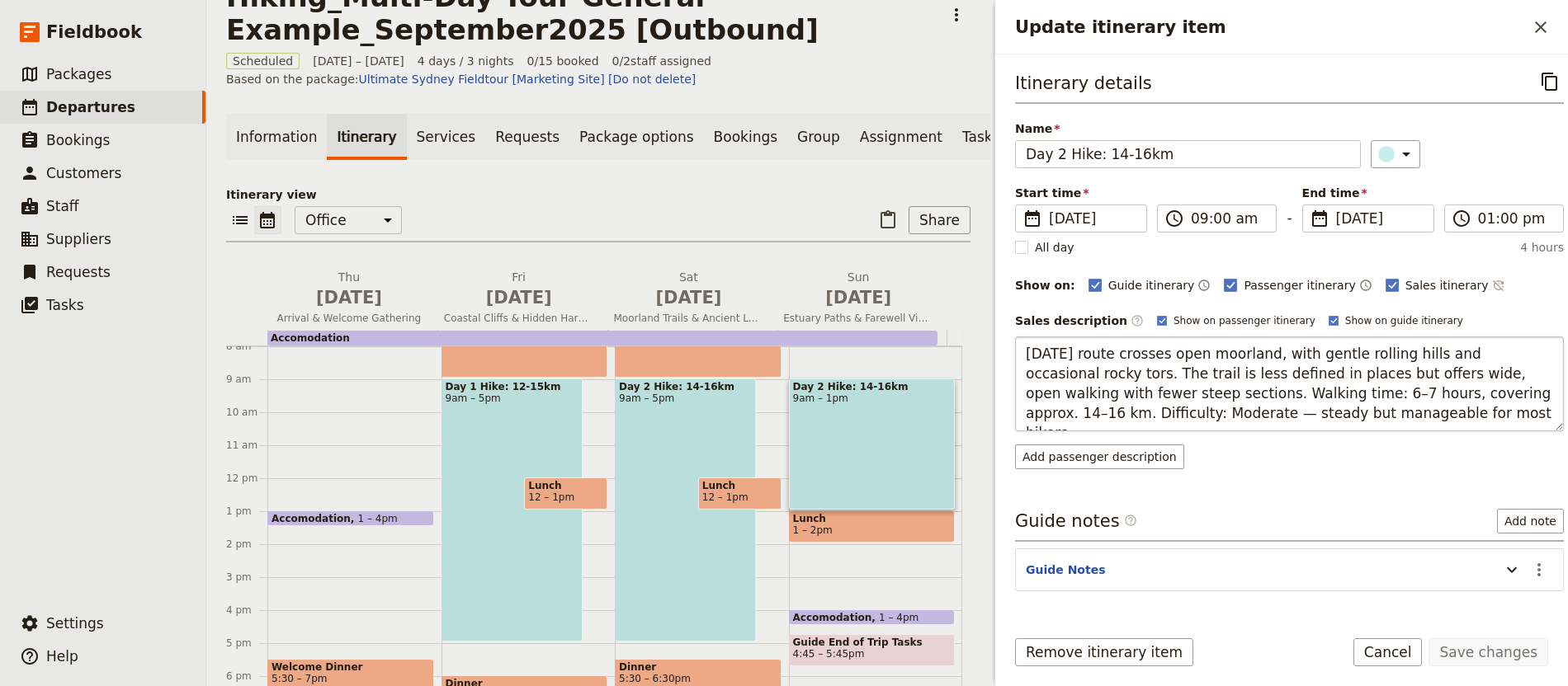
type textarea "A gentler day with riverside and estuary walking, mixed with woodland paths and…"
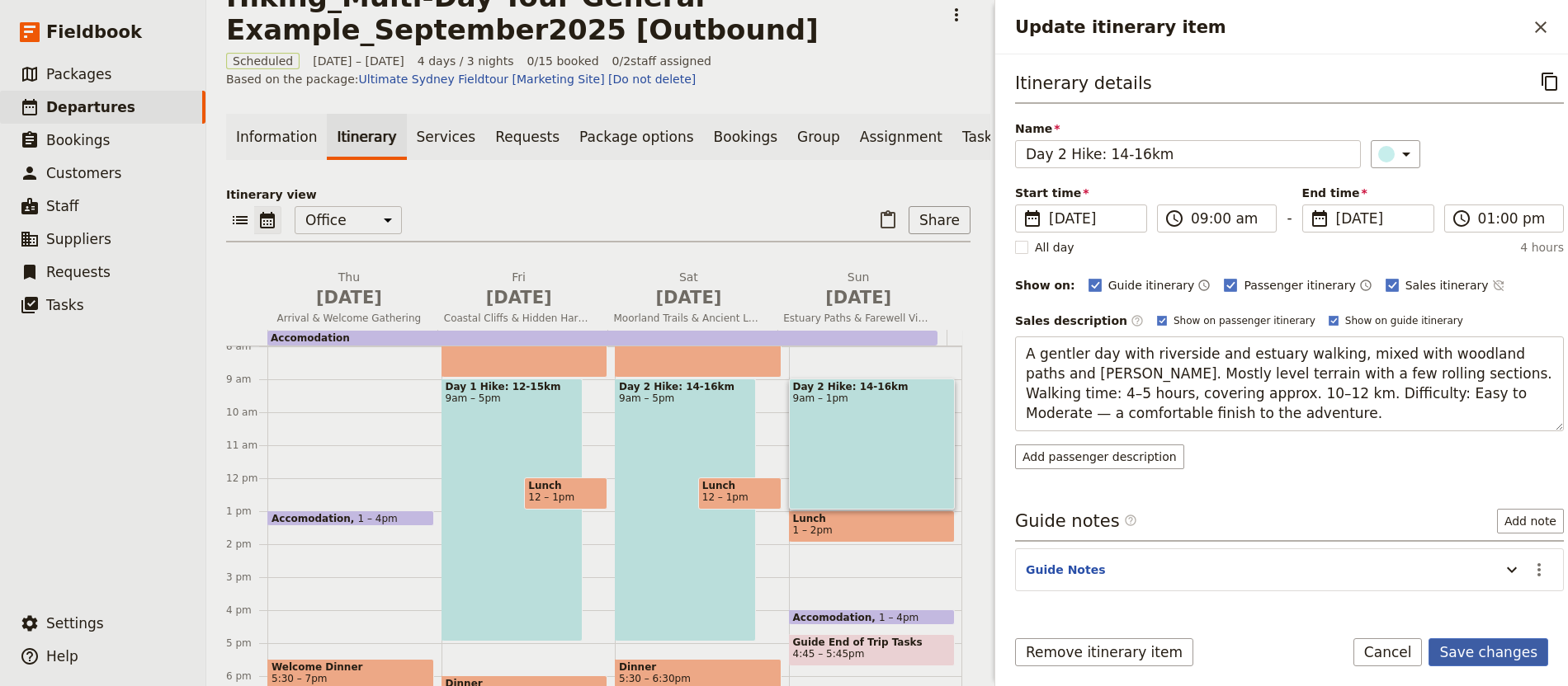
click at [1495, 663] on button "Save changes" at bounding box center [1488, 652] width 120 height 28
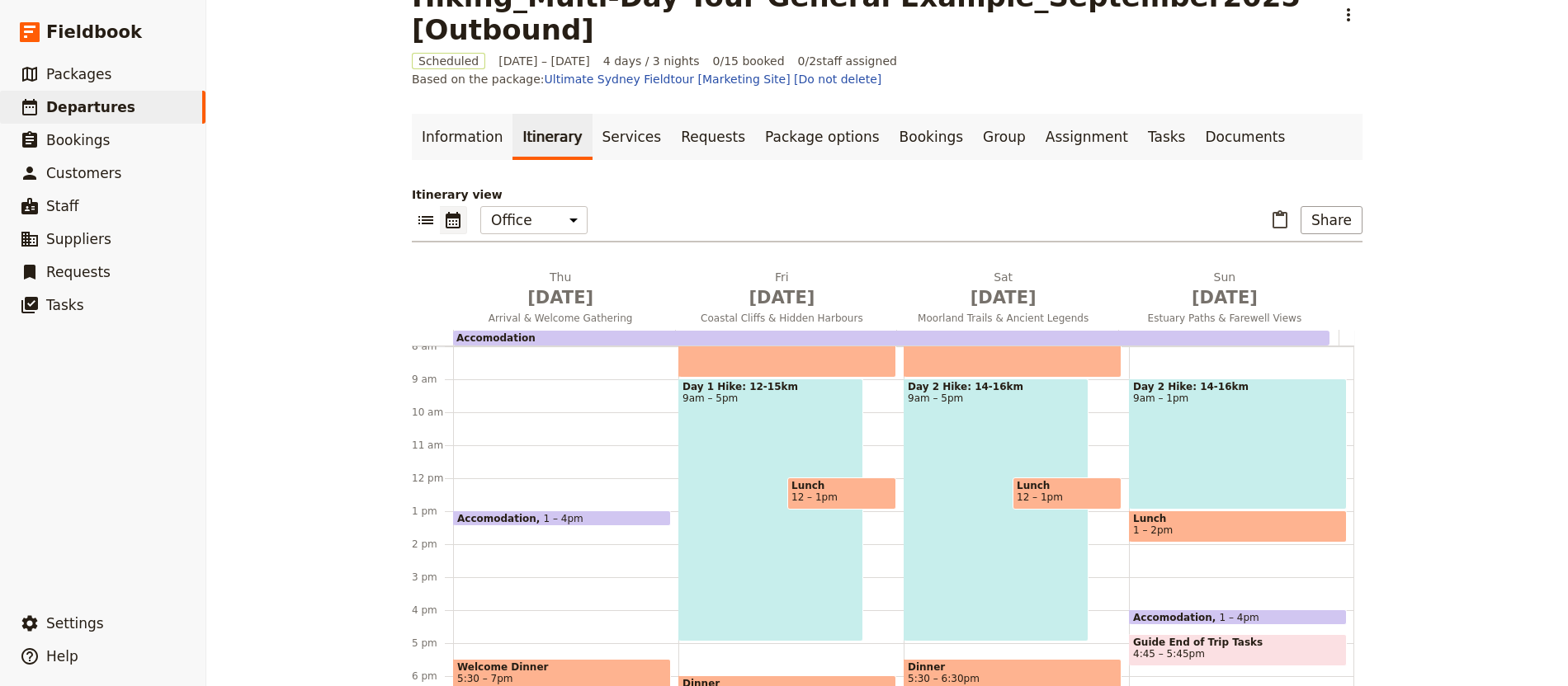
click at [1207, 400] on div "Day 2 Hike: 14-16km 9am – 1pm" at bounding box center [1237, 444] width 218 height 131
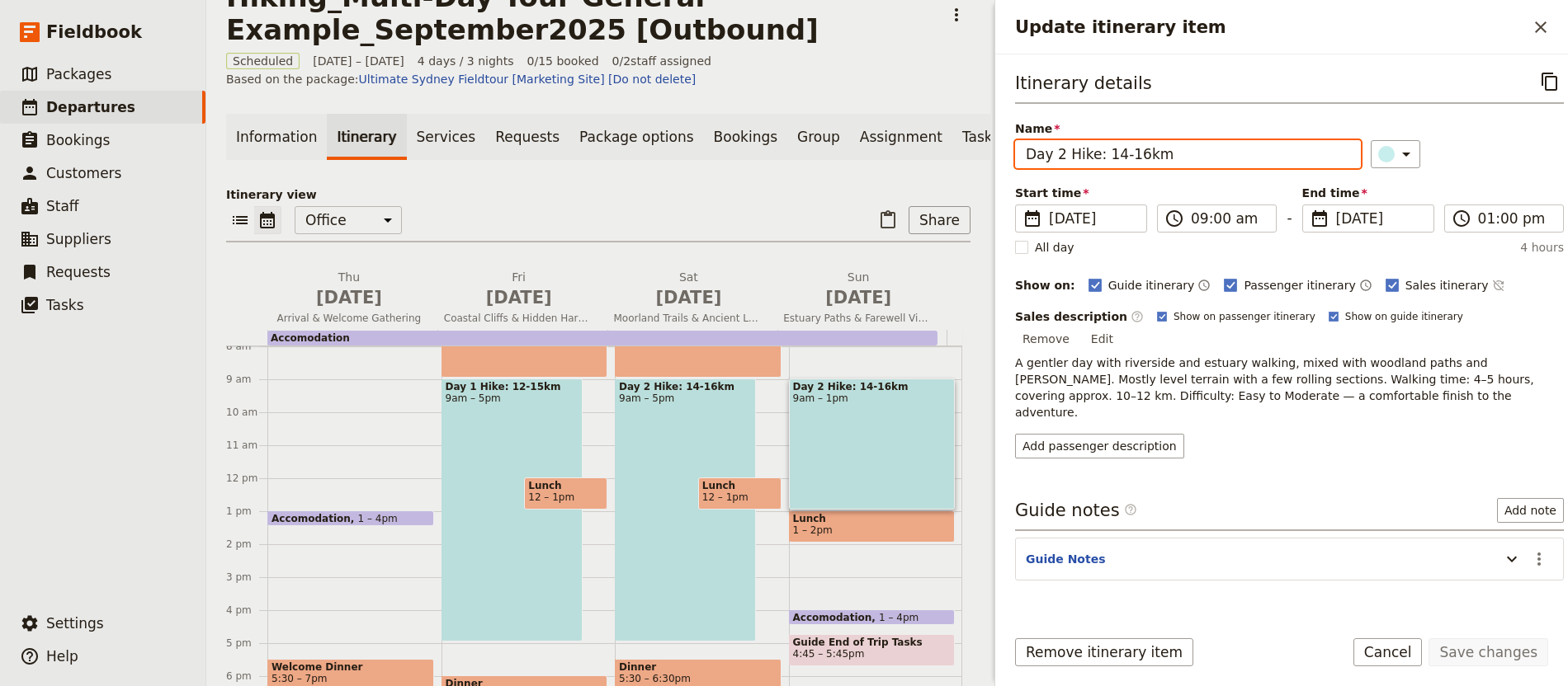
drag, startPoint x: 1054, startPoint y: 157, endPoint x: 1062, endPoint y: 162, distance: 9.4
click at [1060, 161] on input "Day 2 Hike: 14-16km" at bounding box center [1188, 154] width 346 height 28
click at [1112, 157] on input "Day 3 Hike: 14-16km" at bounding box center [1188, 154] width 346 height 28
type input "Day 3 Hike: 10-12km"
click at [1428, 638] on button "Save changes" at bounding box center [1488, 652] width 120 height 28
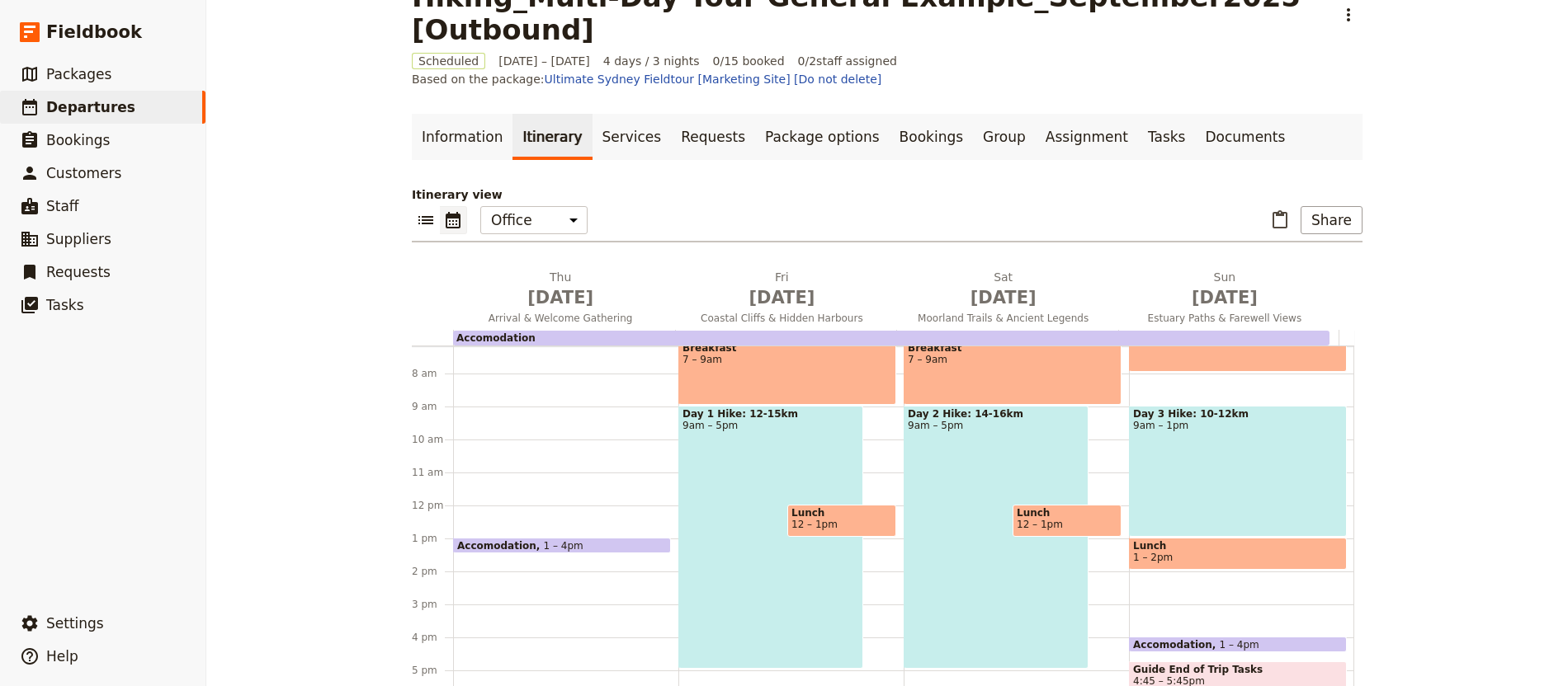
scroll to position [227, 0]
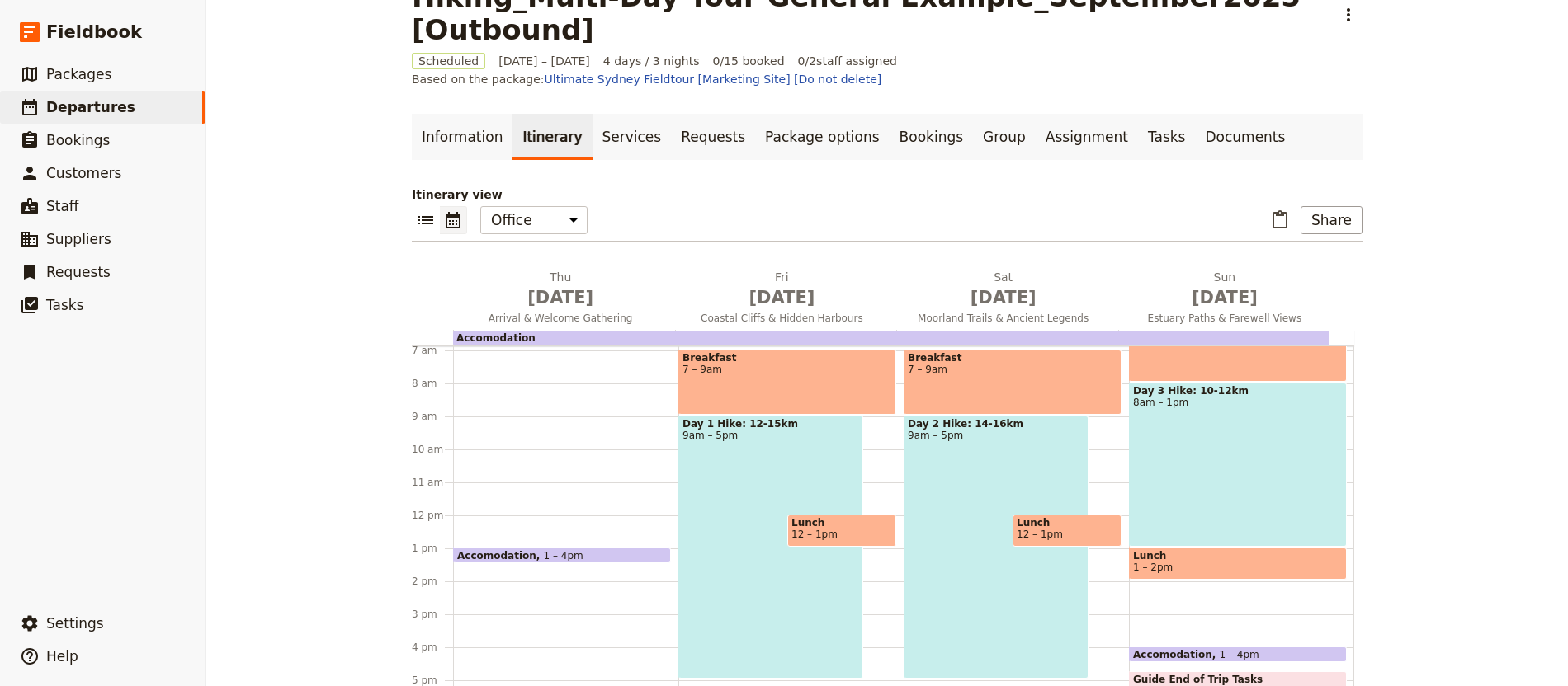
click at [1254, 444] on div "Day 3 Hike: 10-12km 8am – 1pm" at bounding box center [1237, 465] width 218 height 164
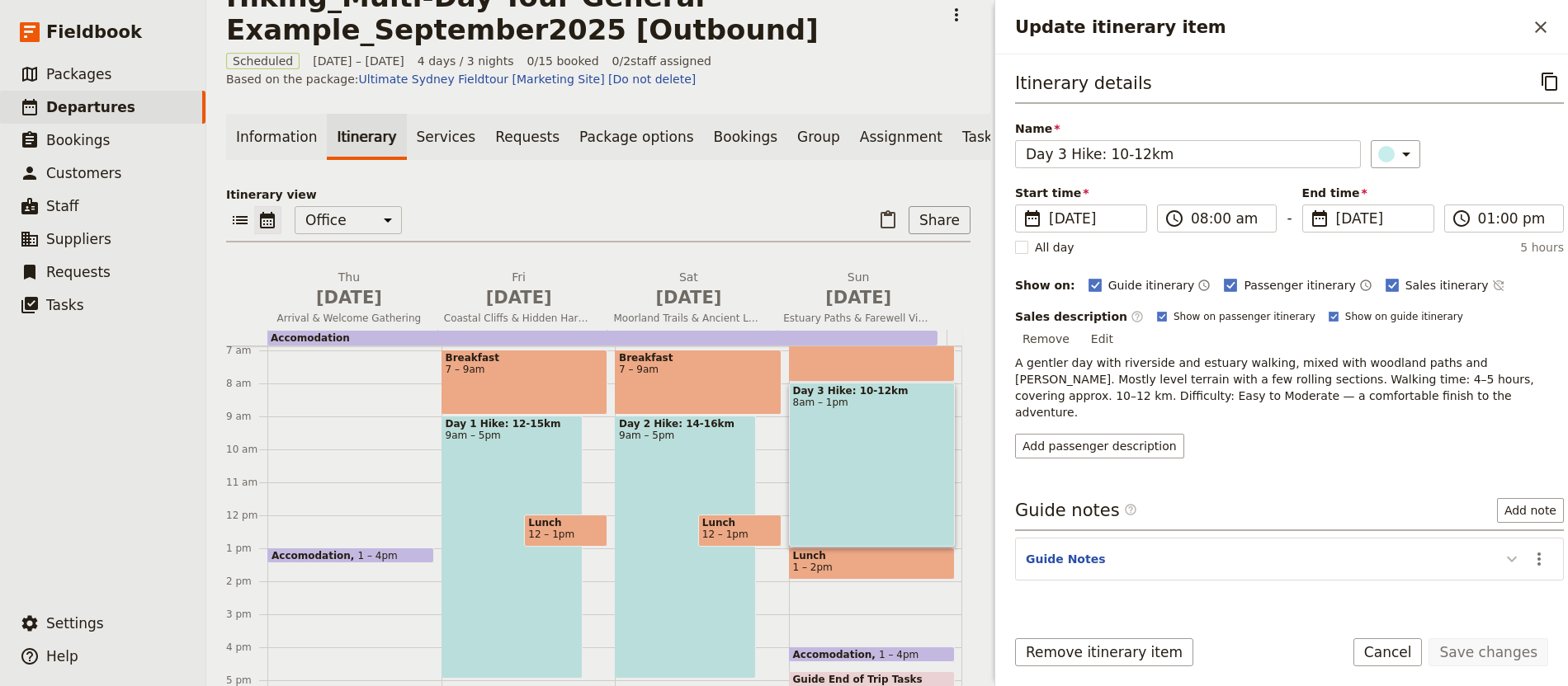
click at [1506, 545] on button "Update itinerary item" at bounding box center [1512, 558] width 26 height 27
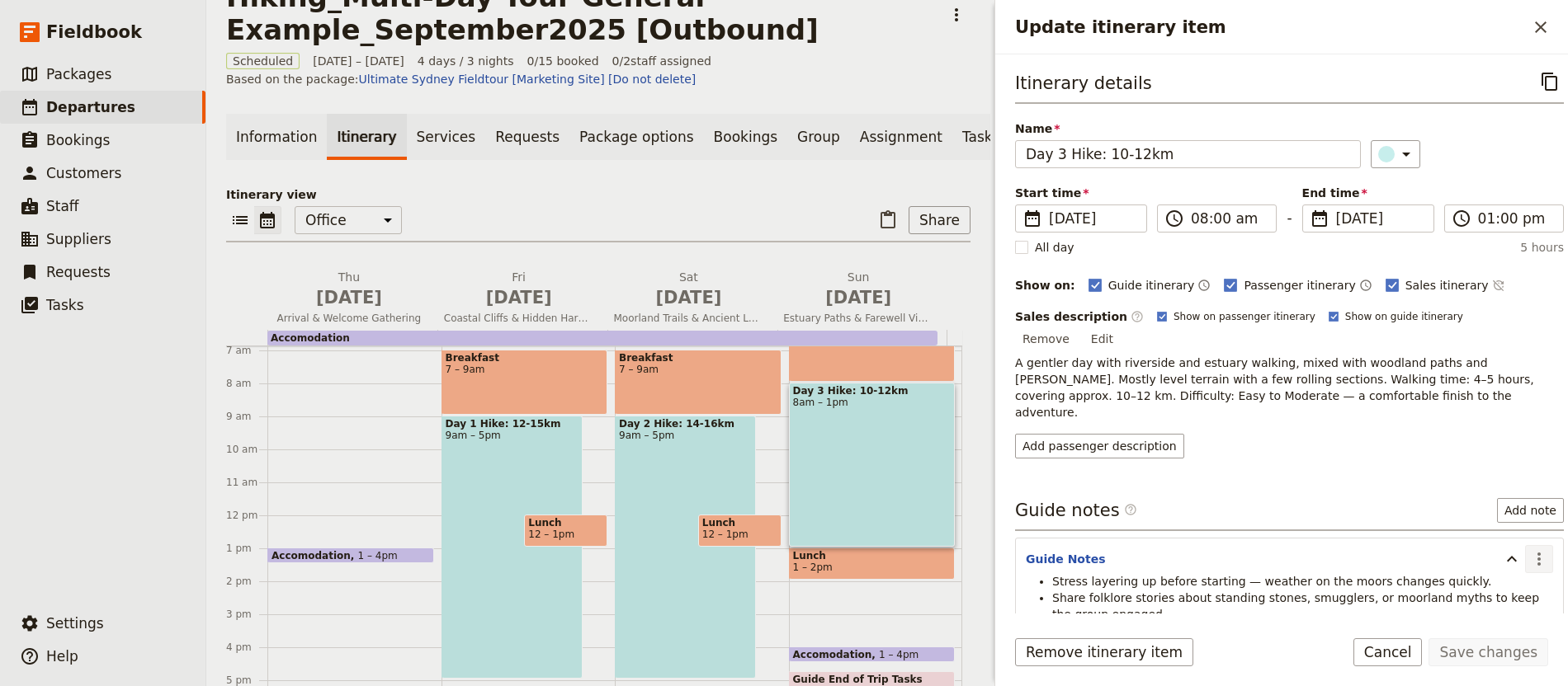
click at [1529, 550] on icon "Actions" at bounding box center [1538, 559] width 20 height 20
click at [1511, 552] on button "Edit note" at bounding box center [1488, 563] width 96 height 23
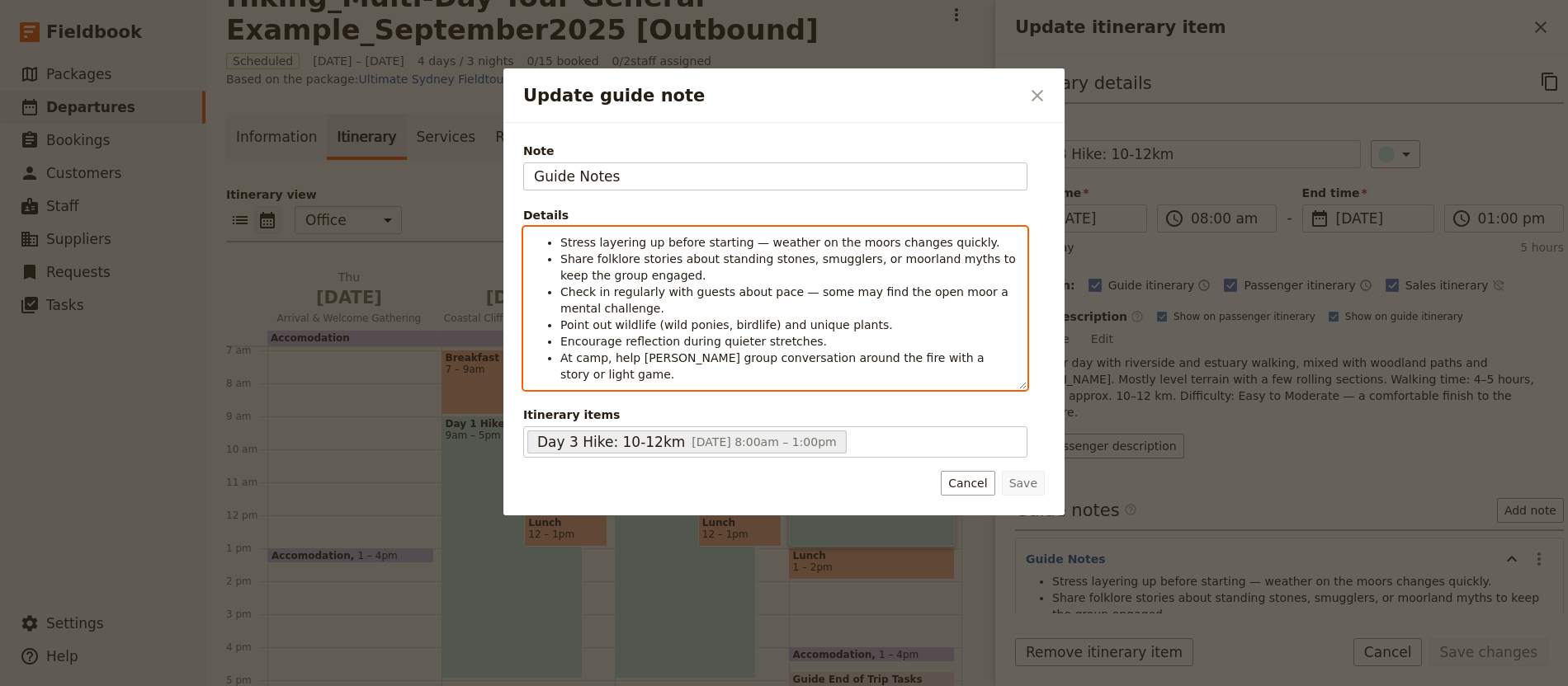
click at [771, 339] on span "Encourage reflection during quieter stretches." at bounding box center [693, 341] width 267 height 13
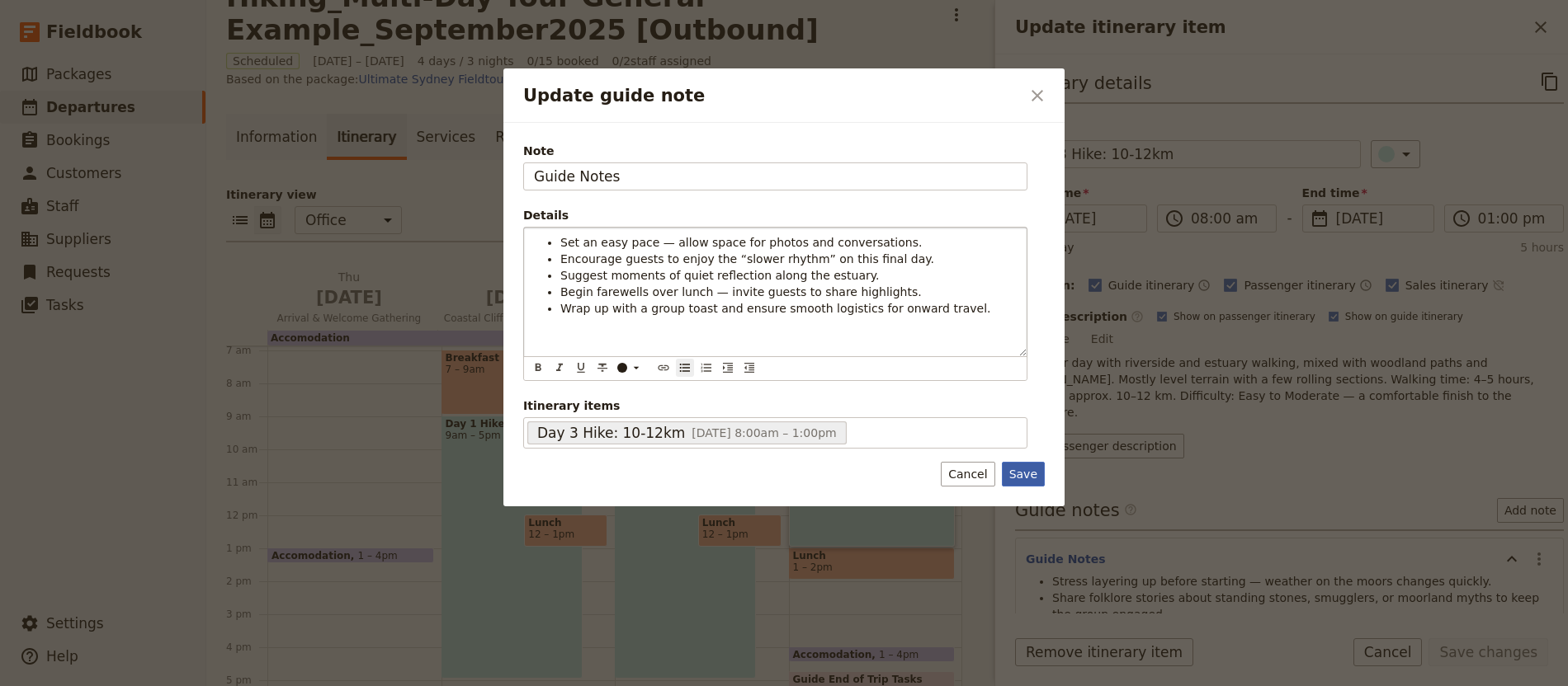
click at [1041, 472] on button "Save" at bounding box center [1022, 474] width 43 height 24
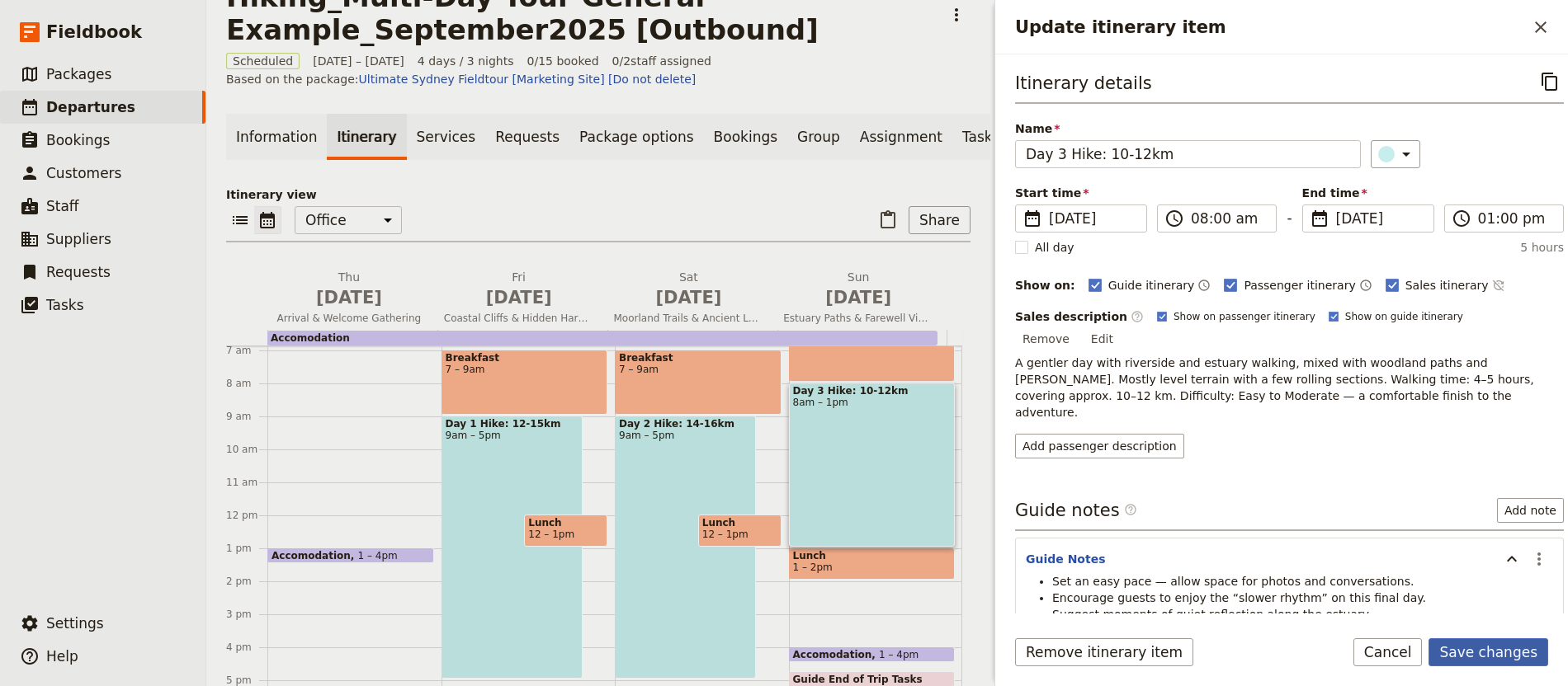
click at [1464, 641] on button "Save changes" at bounding box center [1488, 652] width 120 height 28
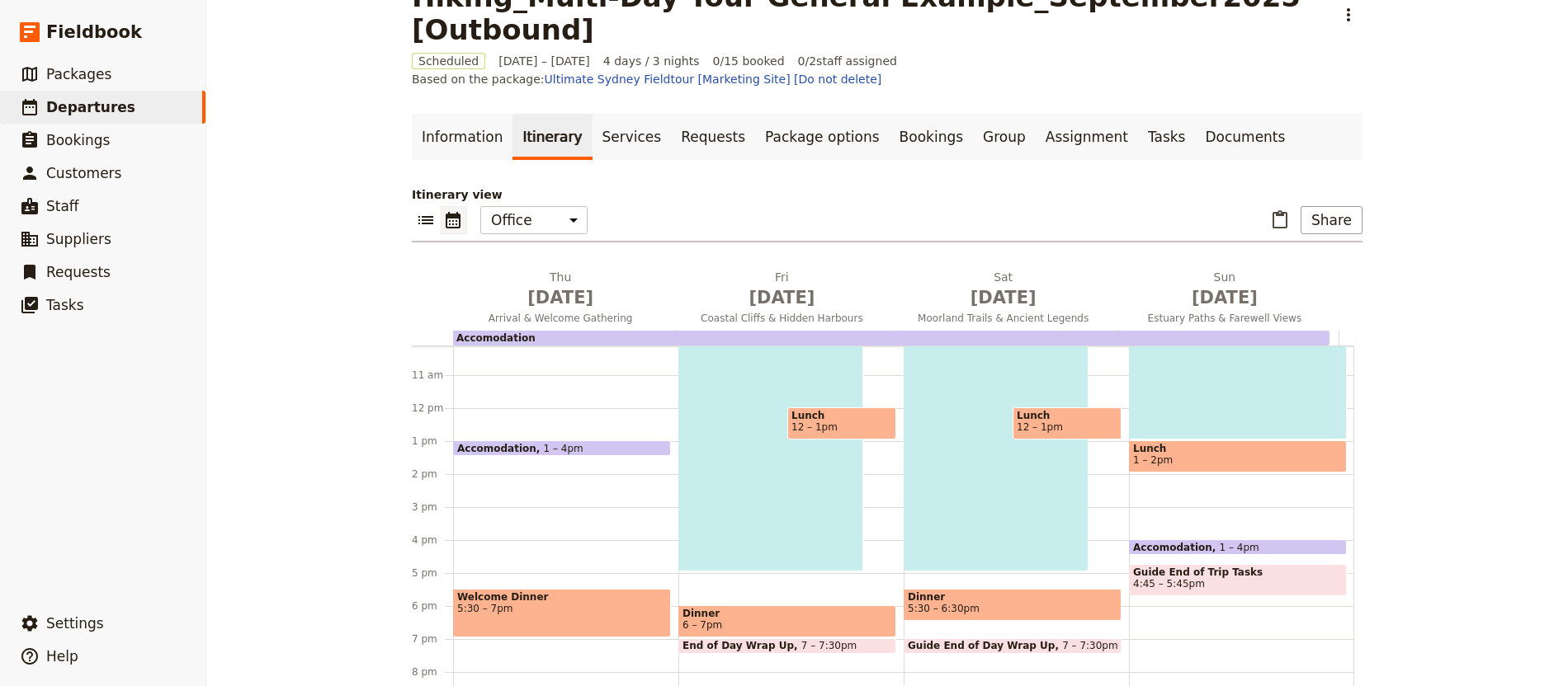
scroll to position [340, 0]
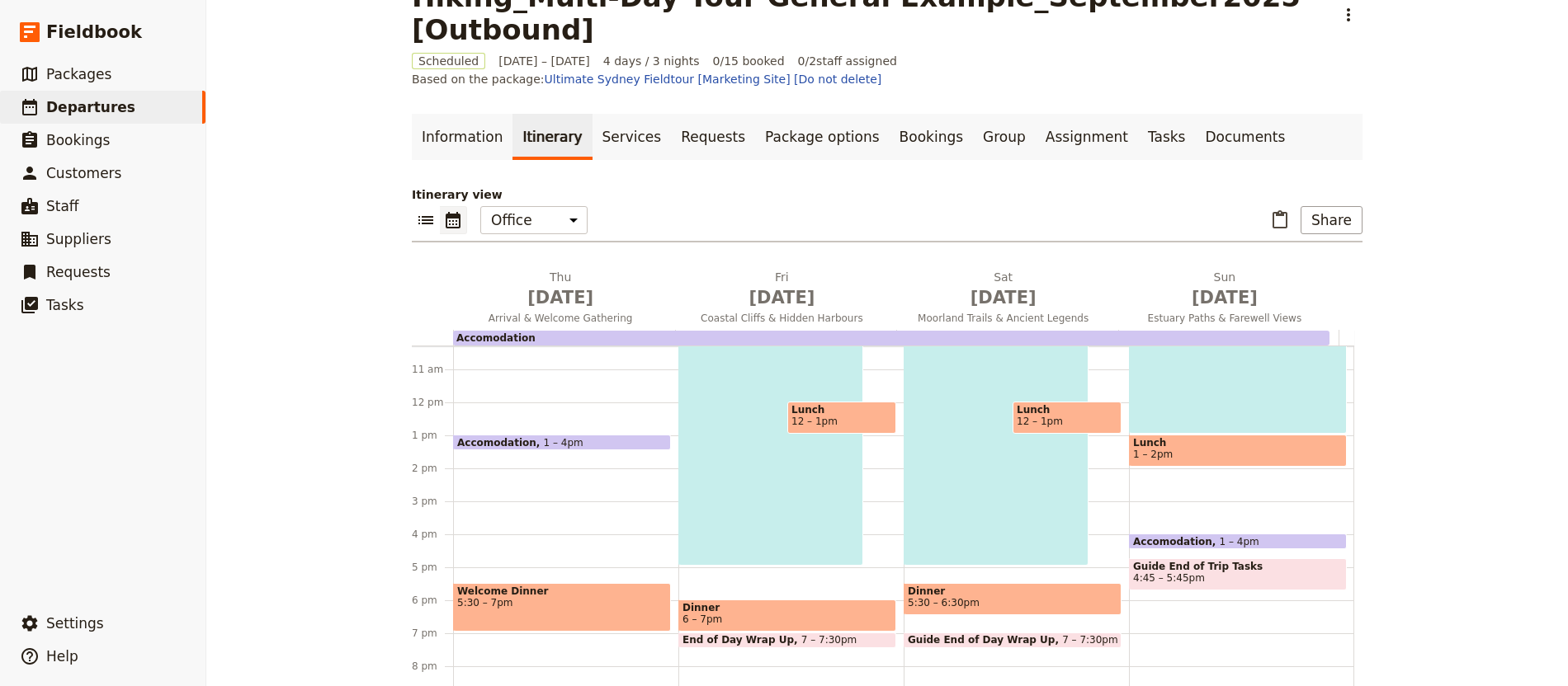
click at [766, 641] on span at bounding box center [787, 644] width 216 height 7
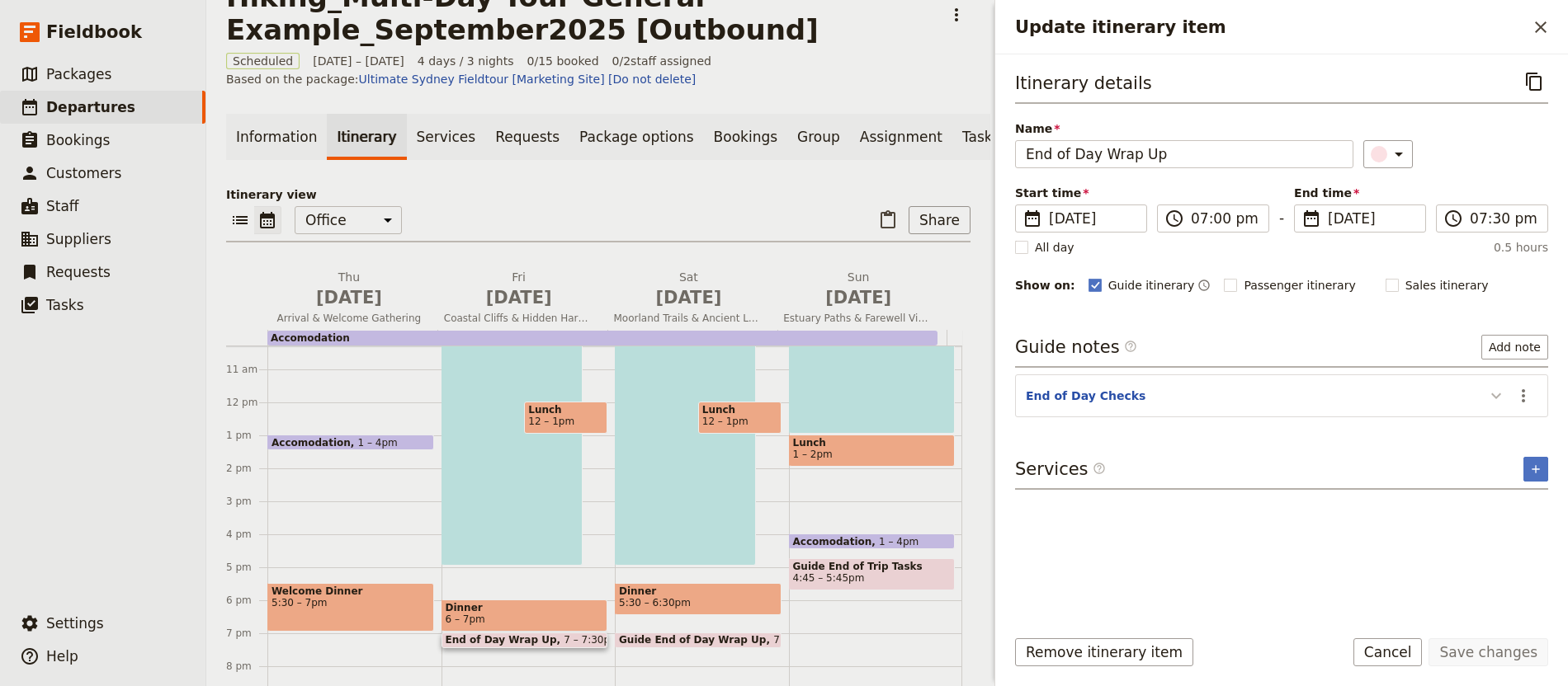
click at [1497, 409] on button "Update itinerary item" at bounding box center [1496, 395] width 26 height 27
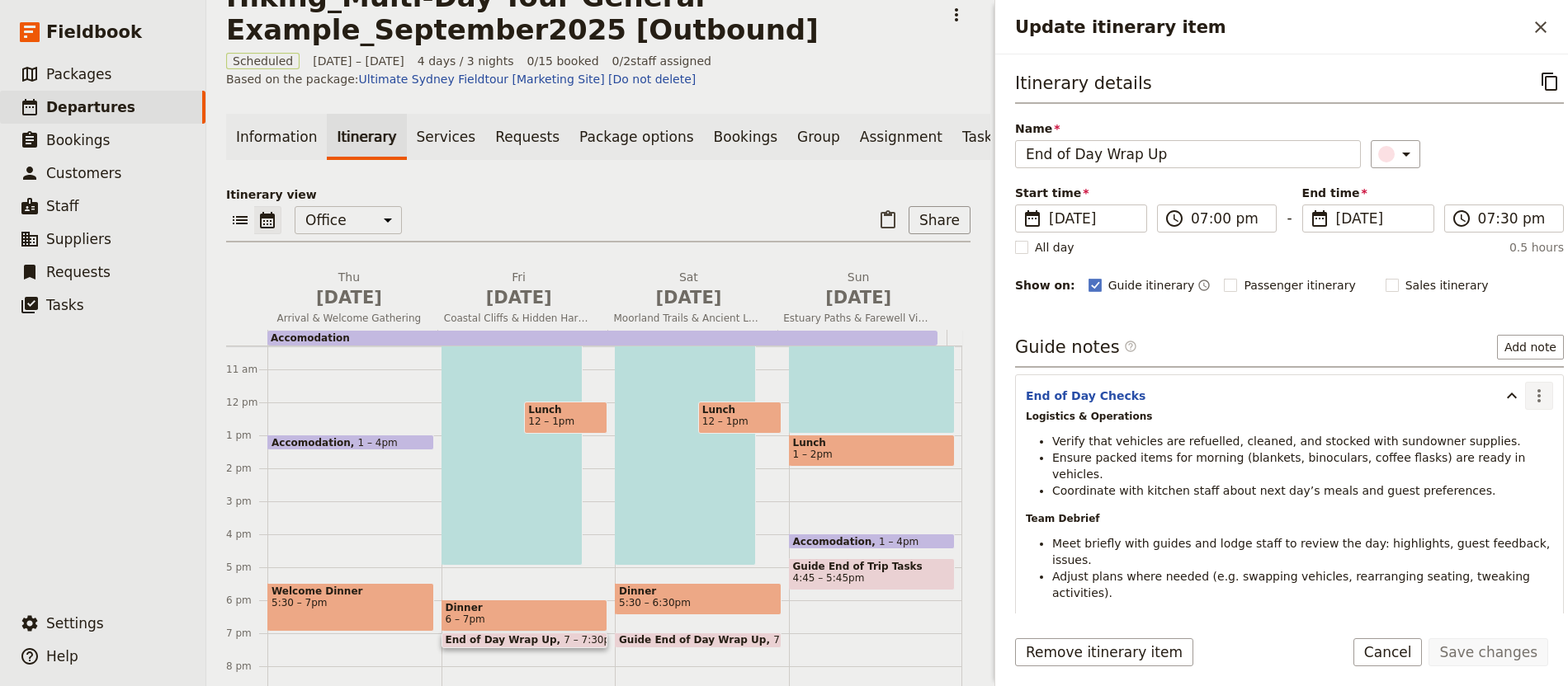
click at [1529, 404] on icon "Actions" at bounding box center [1538, 396] width 20 height 20
click at [1509, 425] on span "Edit note" at bounding box center [1488, 433] width 76 height 16
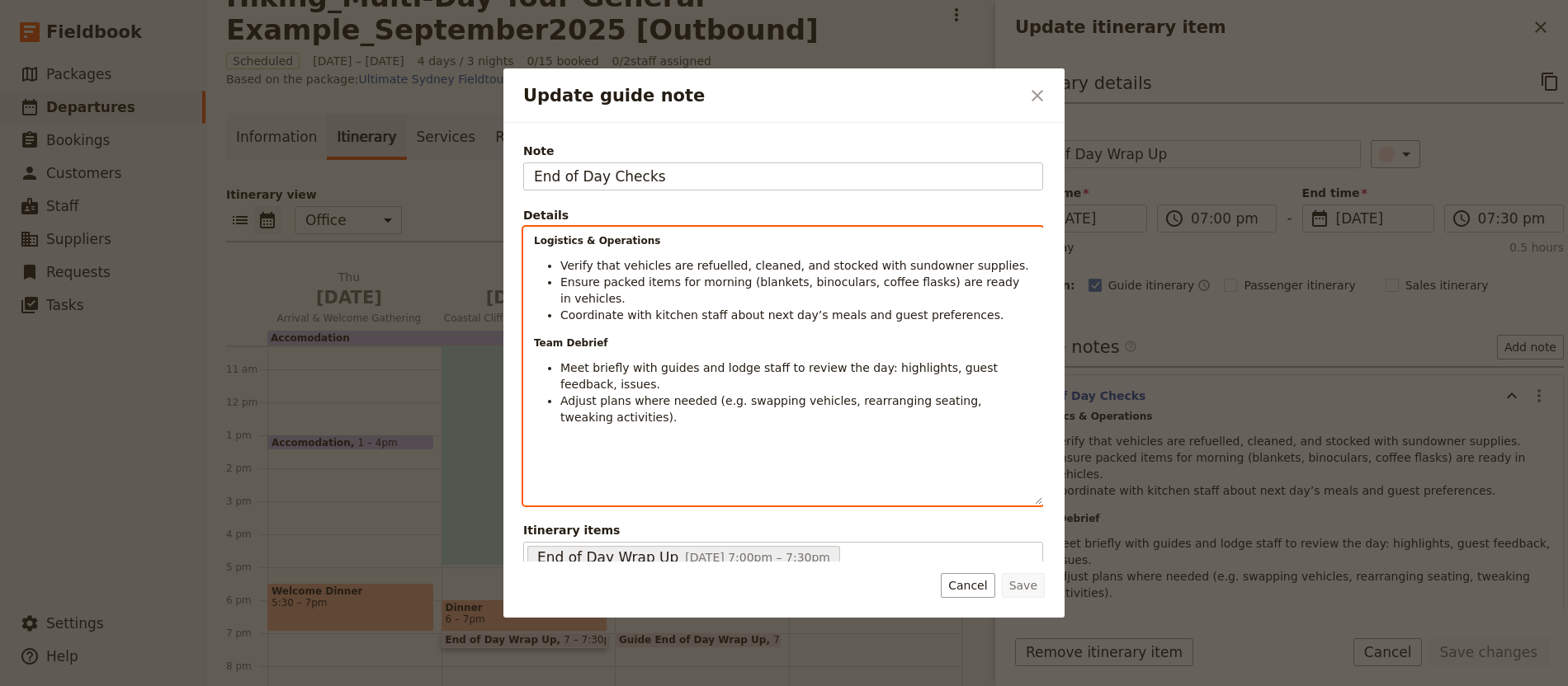
click at [849, 373] on span "Meet briefly with guides and lodge staff to review the day: highlights, guest f…" at bounding box center [780, 376] width 440 height 30
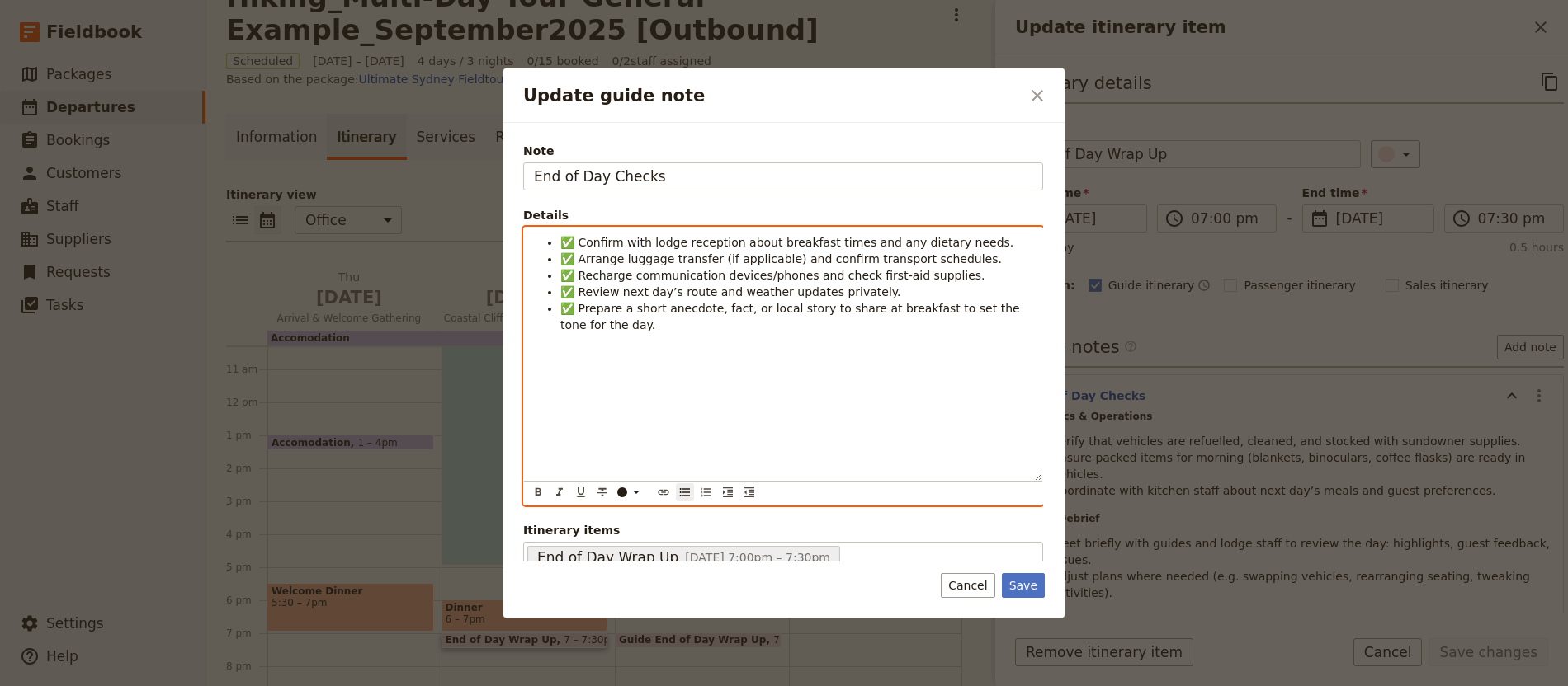
click at [560, 241] on span "✅ Confirm with lodge reception about breakfast times and any dietary needs." at bounding box center [787, 242] width 453 height 13
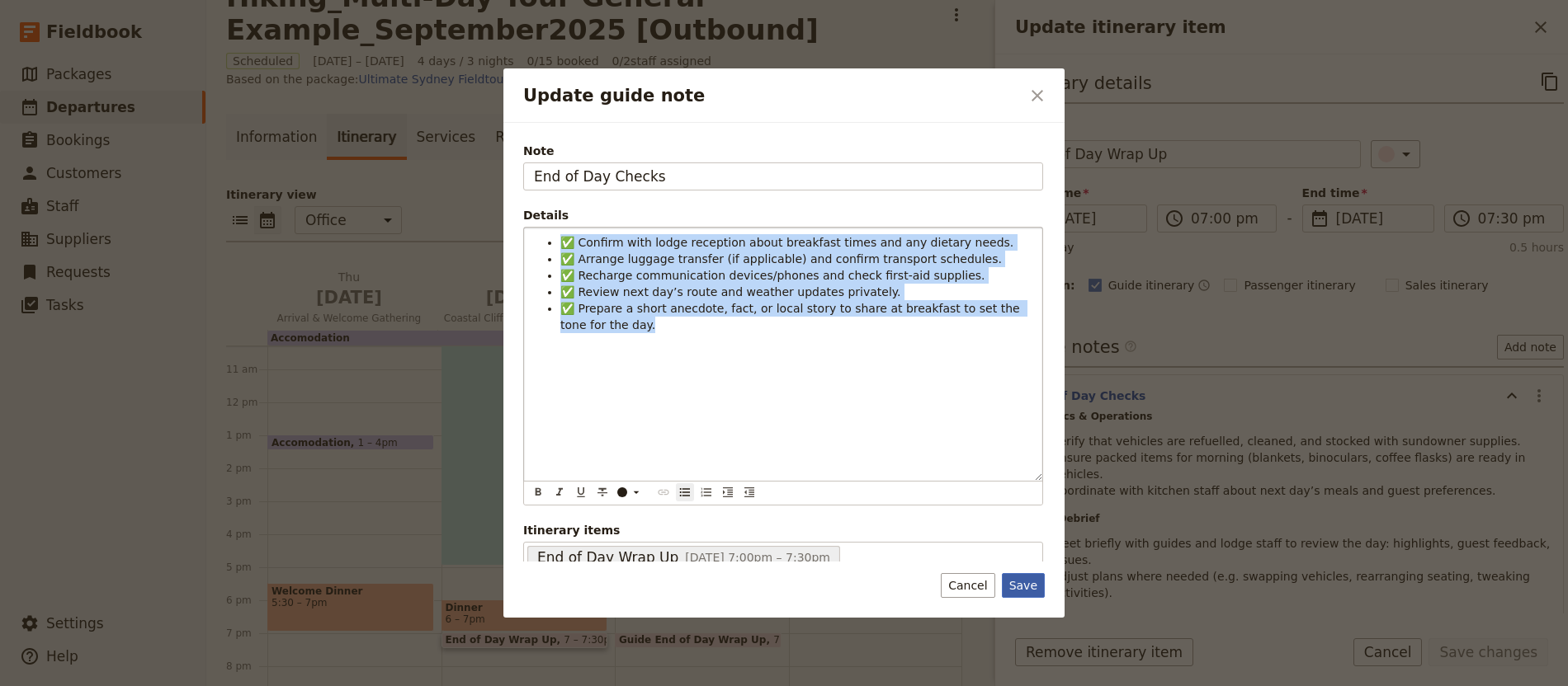
click at [1026, 581] on button "Save" at bounding box center [1022, 585] width 43 height 24
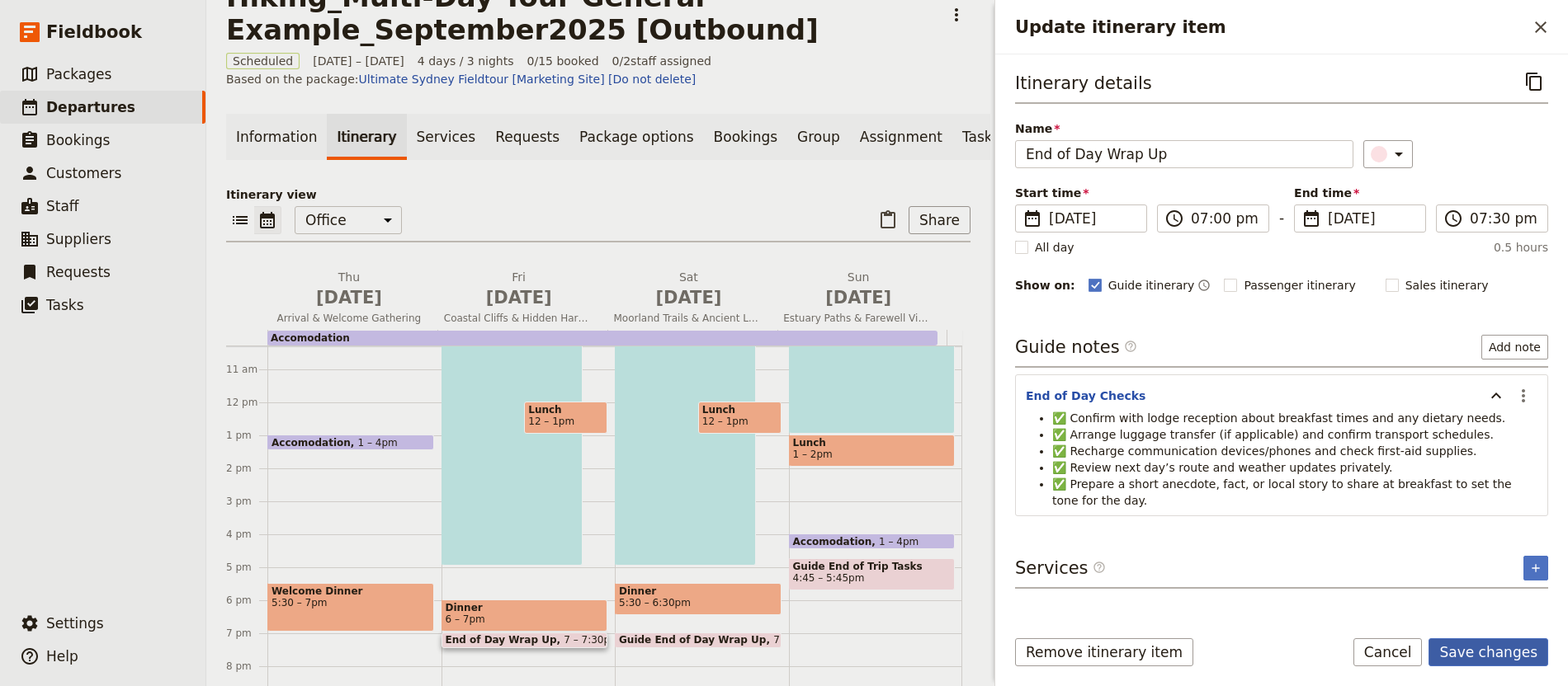
click at [1529, 654] on button "Save changes" at bounding box center [1488, 652] width 120 height 28
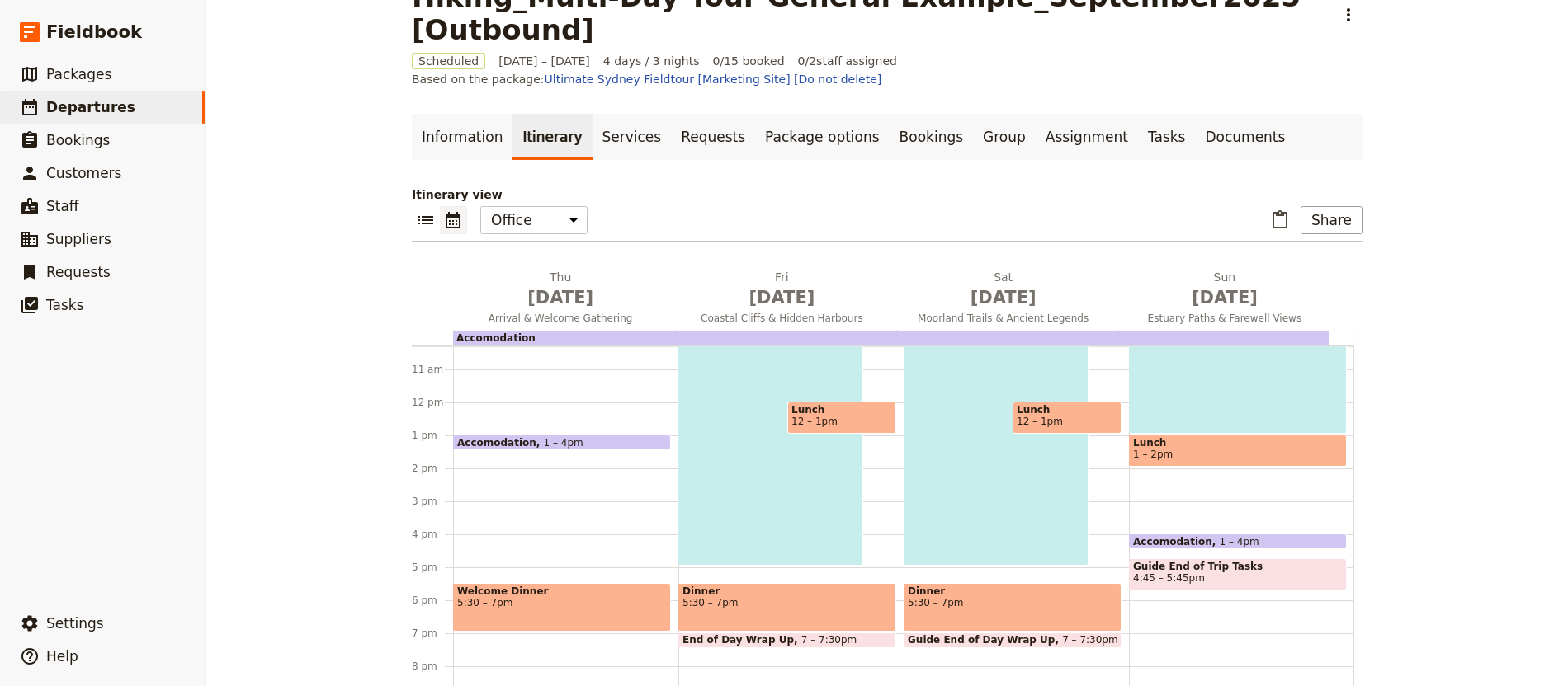
click at [758, 641] on span at bounding box center [787, 644] width 216 height 7
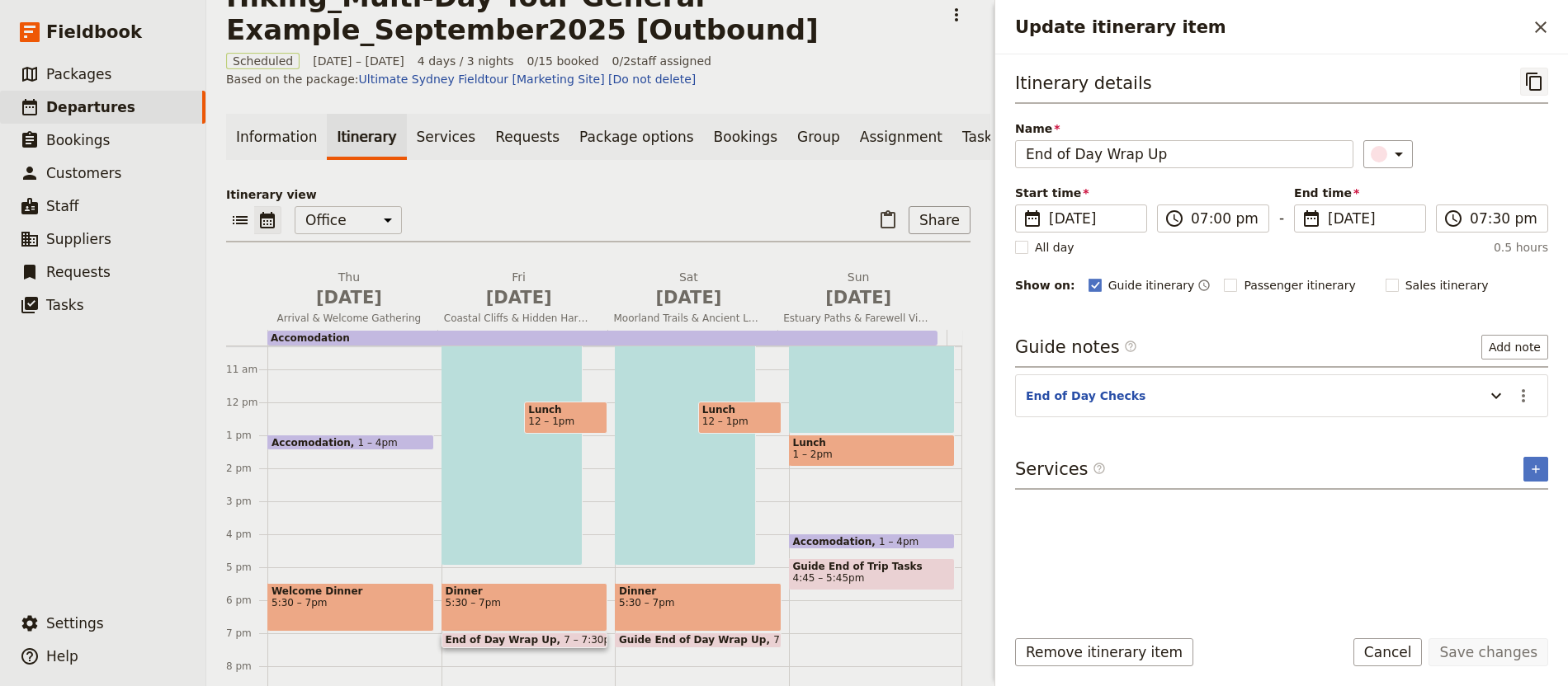
click at [1521, 74] on button "​" at bounding box center [1534, 82] width 28 height 28
click at [1539, 31] on icon "Close drawer" at bounding box center [1540, 27] width 20 height 20
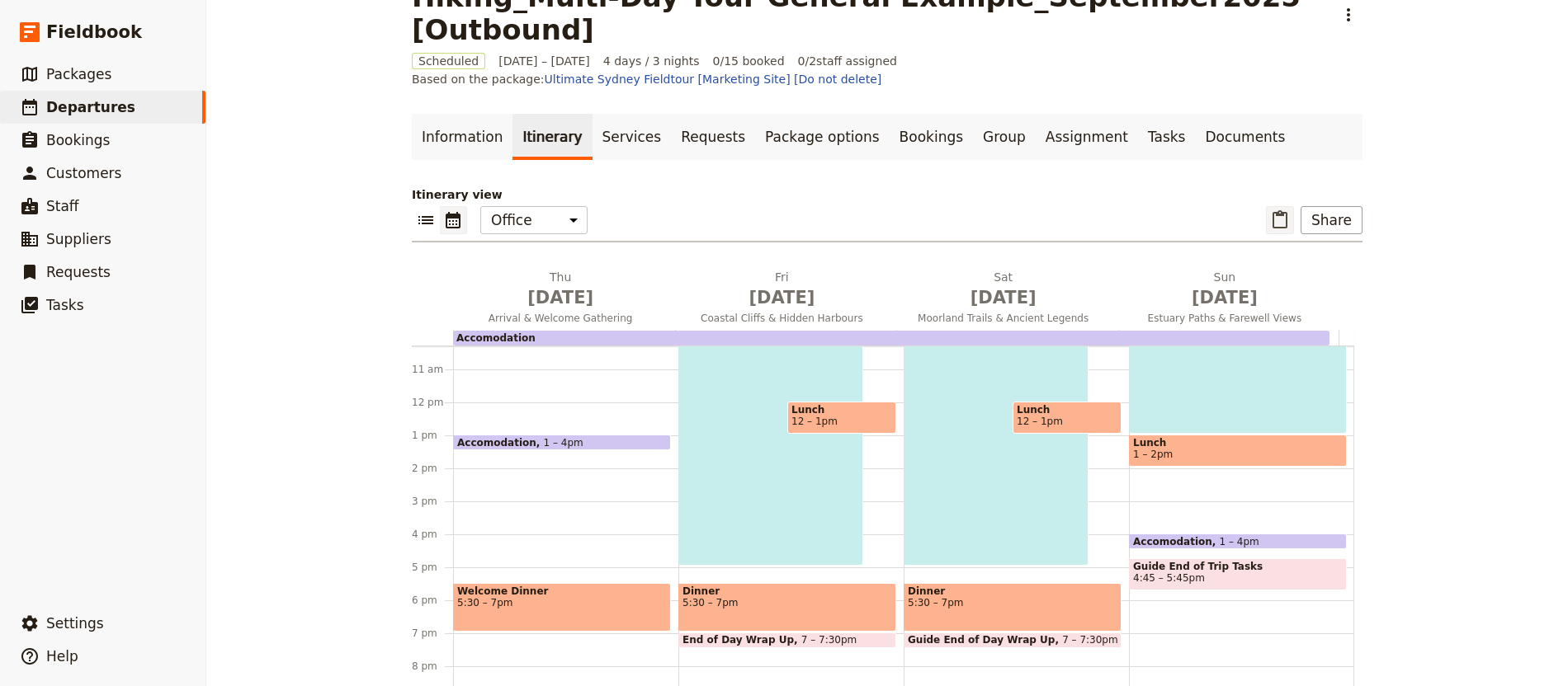
click at [1275, 210] on icon "Paste itinerary item" at bounding box center [1280, 220] width 20 height 20
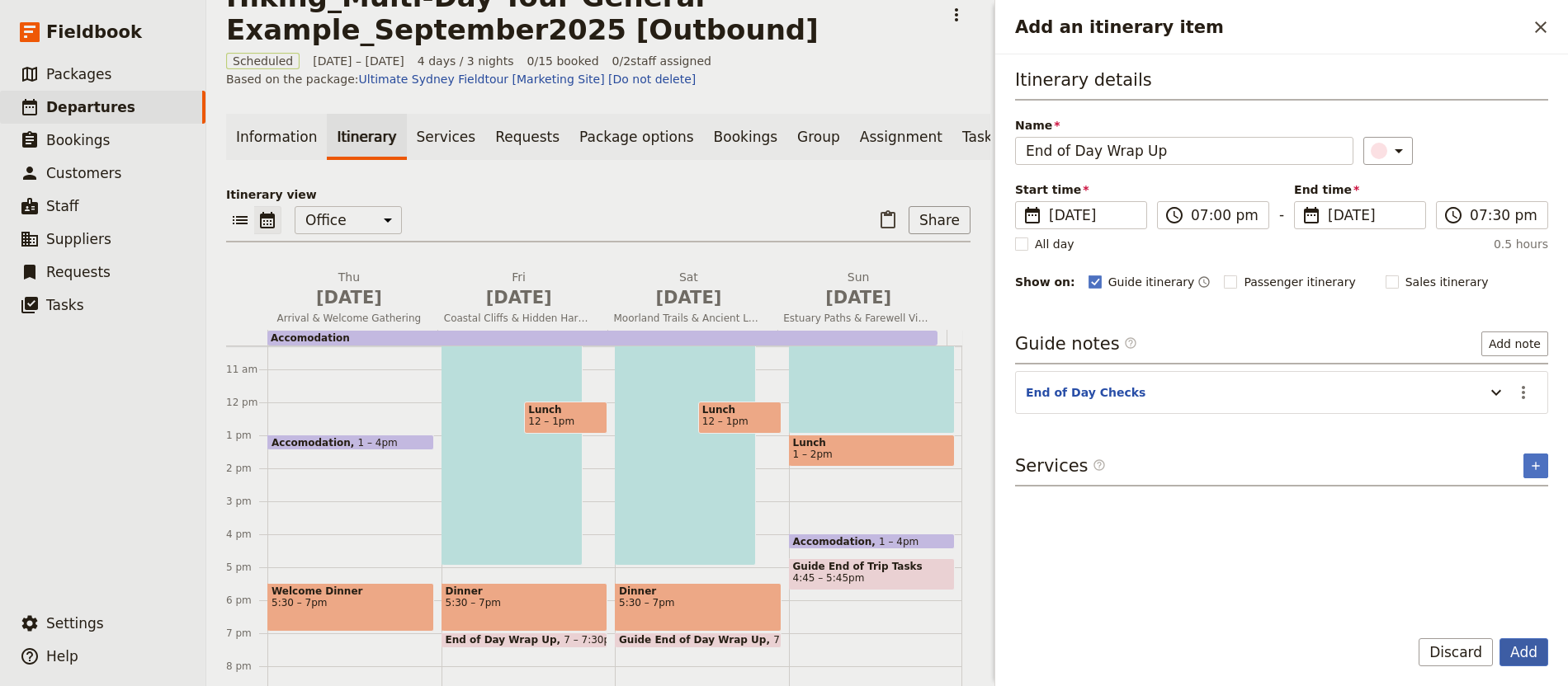
click at [1532, 653] on button "Add" at bounding box center [1524, 652] width 49 height 28
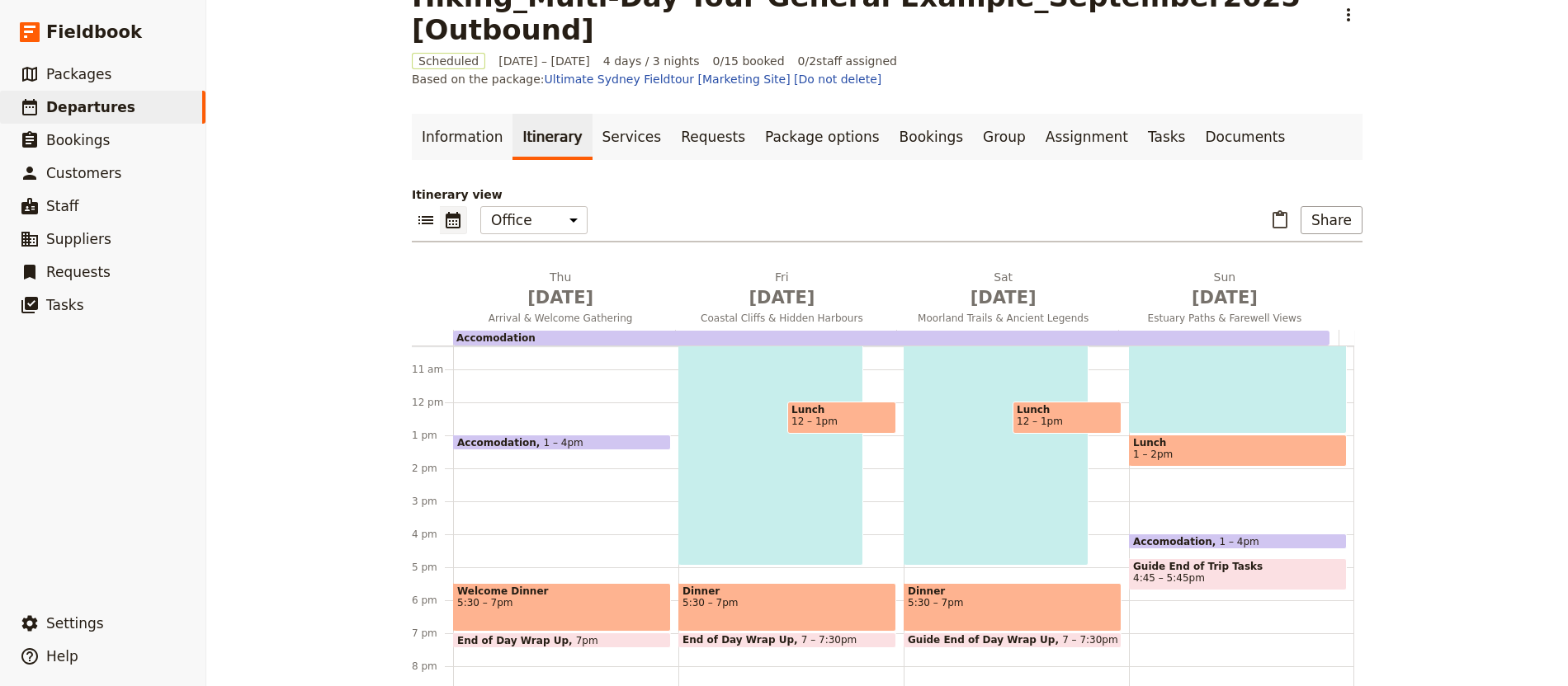
click at [964, 641] on span at bounding box center [1012, 644] width 216 height 7
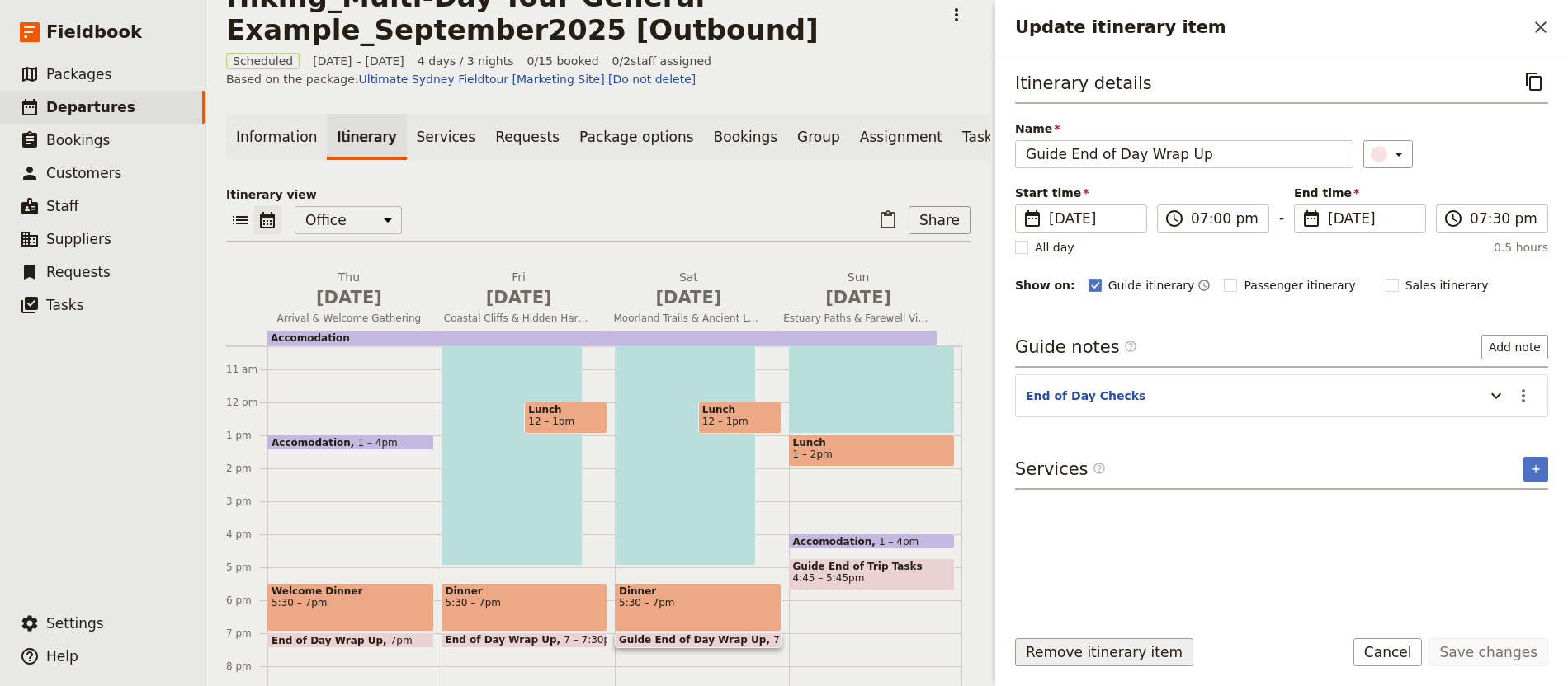
click at [1101, 644] on button "Remove itinerary item" at bounding box center [1103, 652] width 178 height 28
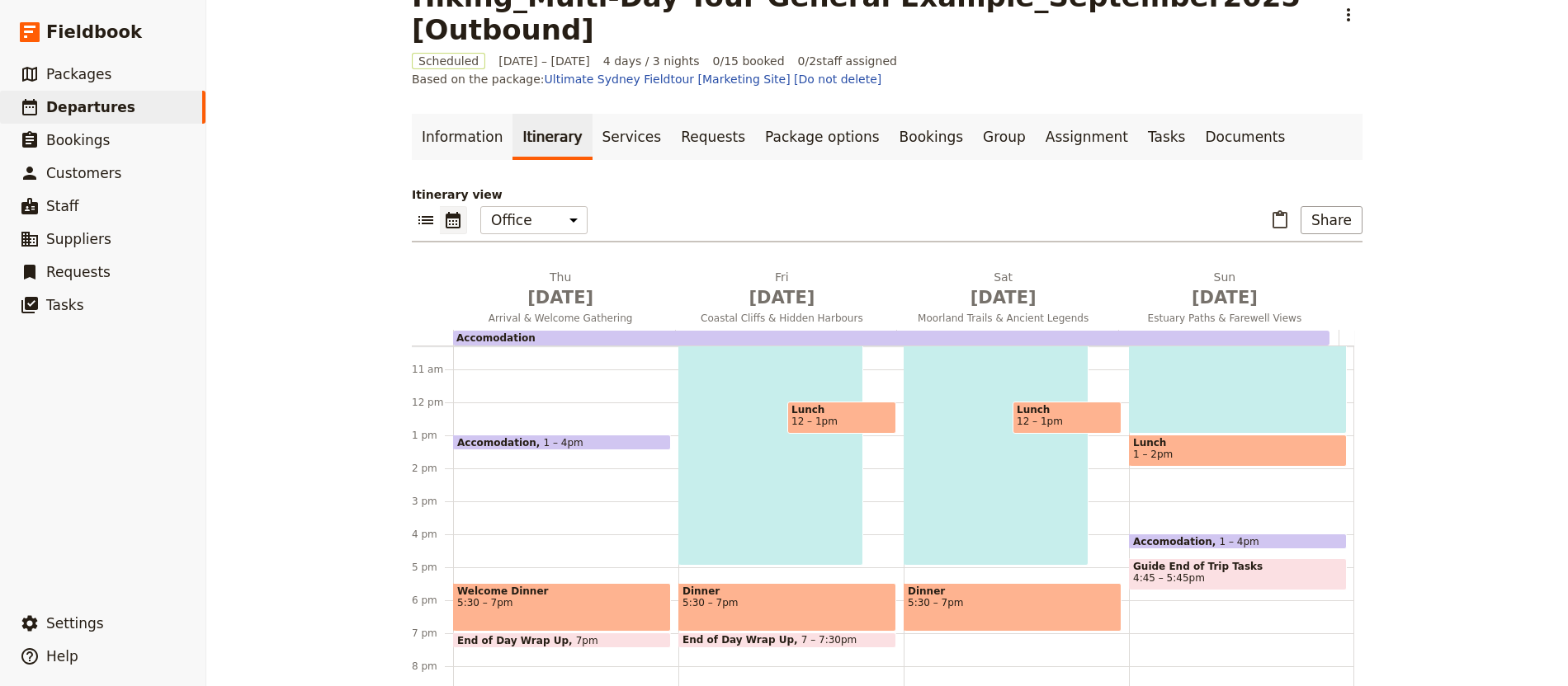
click at [764, 634] on span "End of Day Wrap Up" at bounding box center [742, 639] width 119 height 11
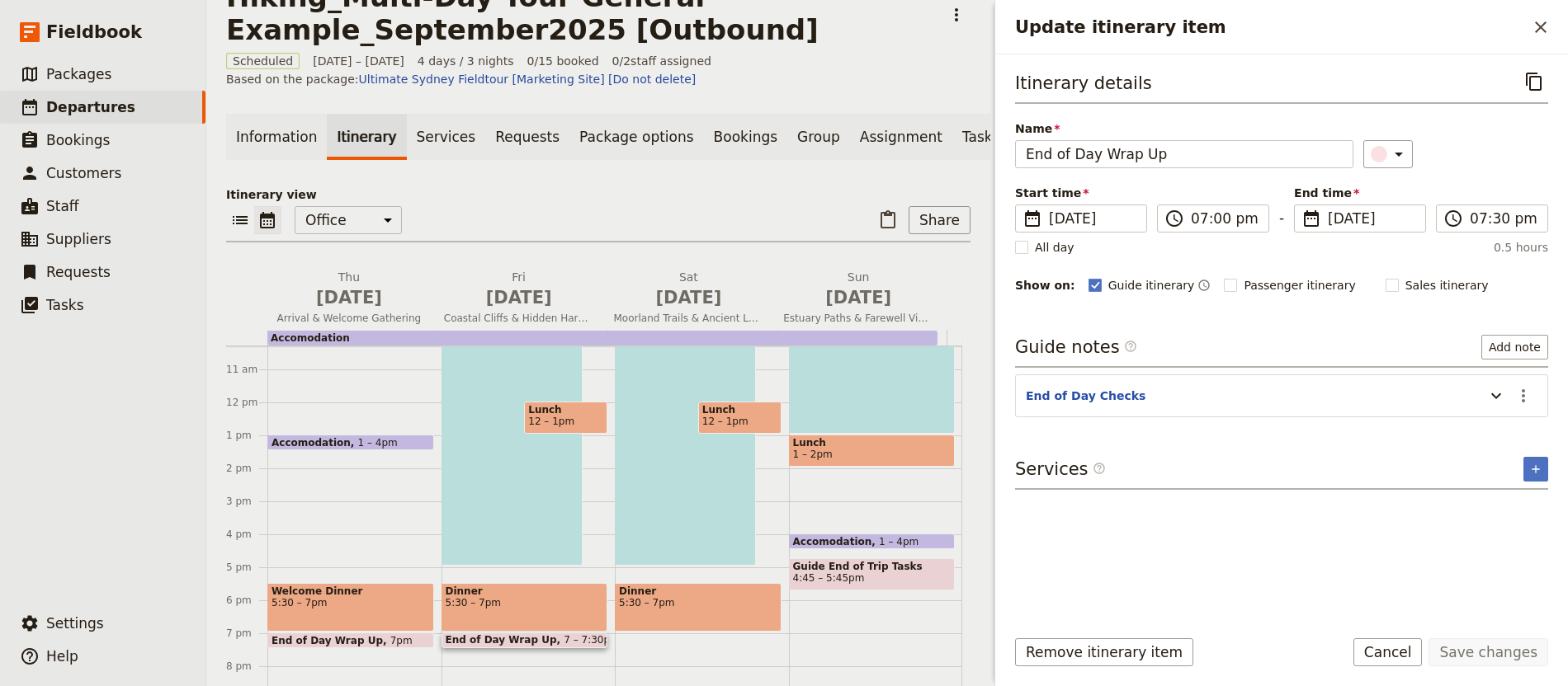
click at [1512, 82] on div "Itinerary details ​" at bounding box center [1281, 86] width 533 height 36
click at [1535, 77] on icon "Copy itinerary item" at bounding box center [1533, 82] width 16 height 18
click at [1546, 36] on icon "Close drawer" at bounding box center [1540, 27] width 20 height 20
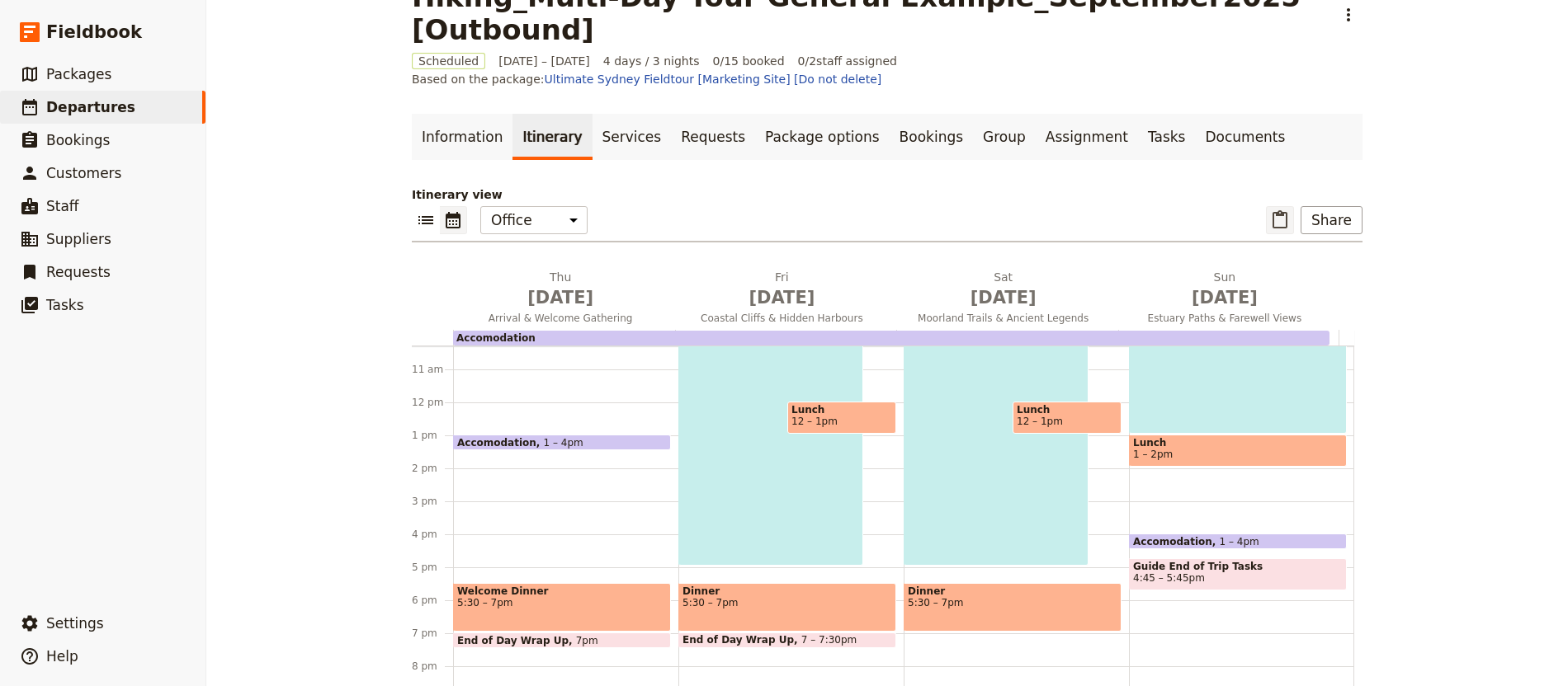
click at [1277, 210] on icon "Paste itinerary item" at bounding box center [1280, 220] width 20 height 20
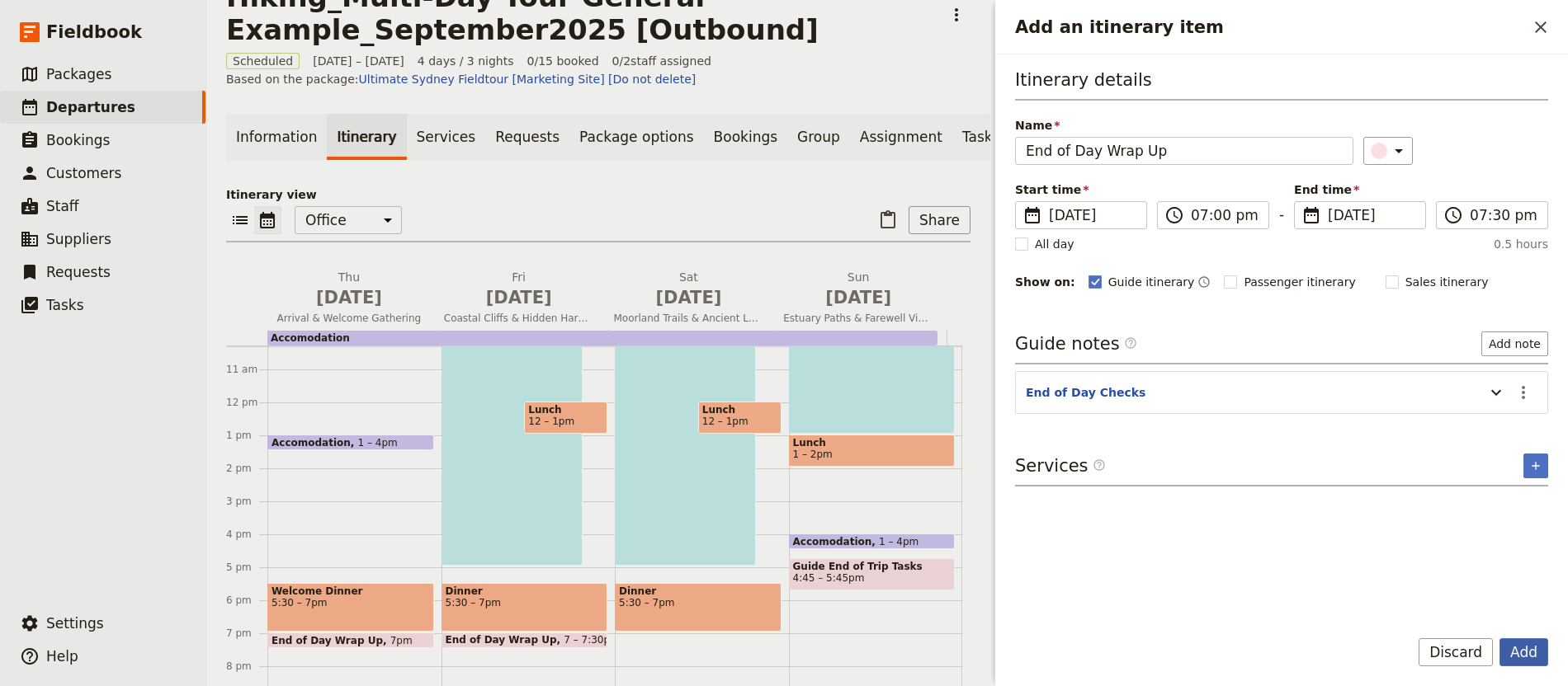
click at [1516, 643] on button "Add" at bounding box center [1524, 652] width 49 height 28
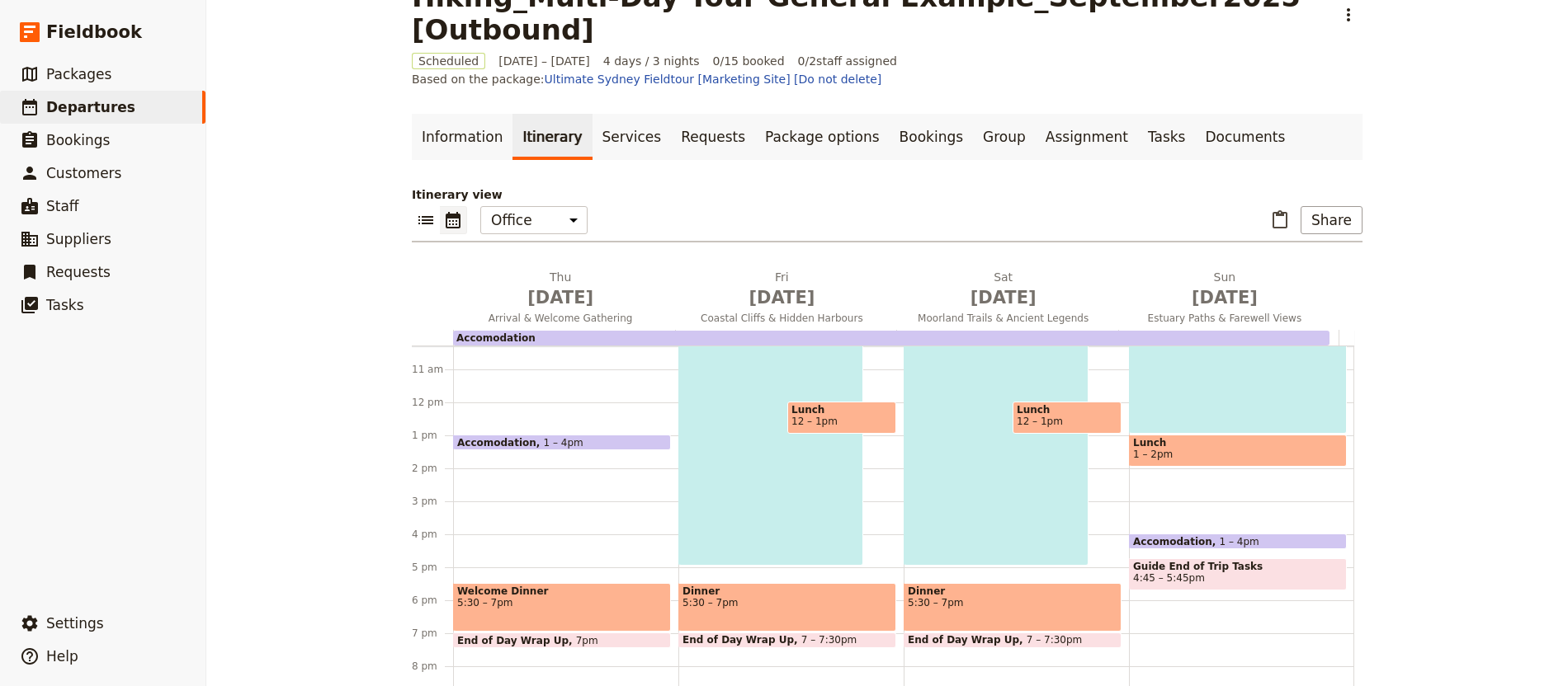
click at [1203, 561] on span "Guide End of Trip Tasks" at bounding box center [1237, 566] width 209 height 11
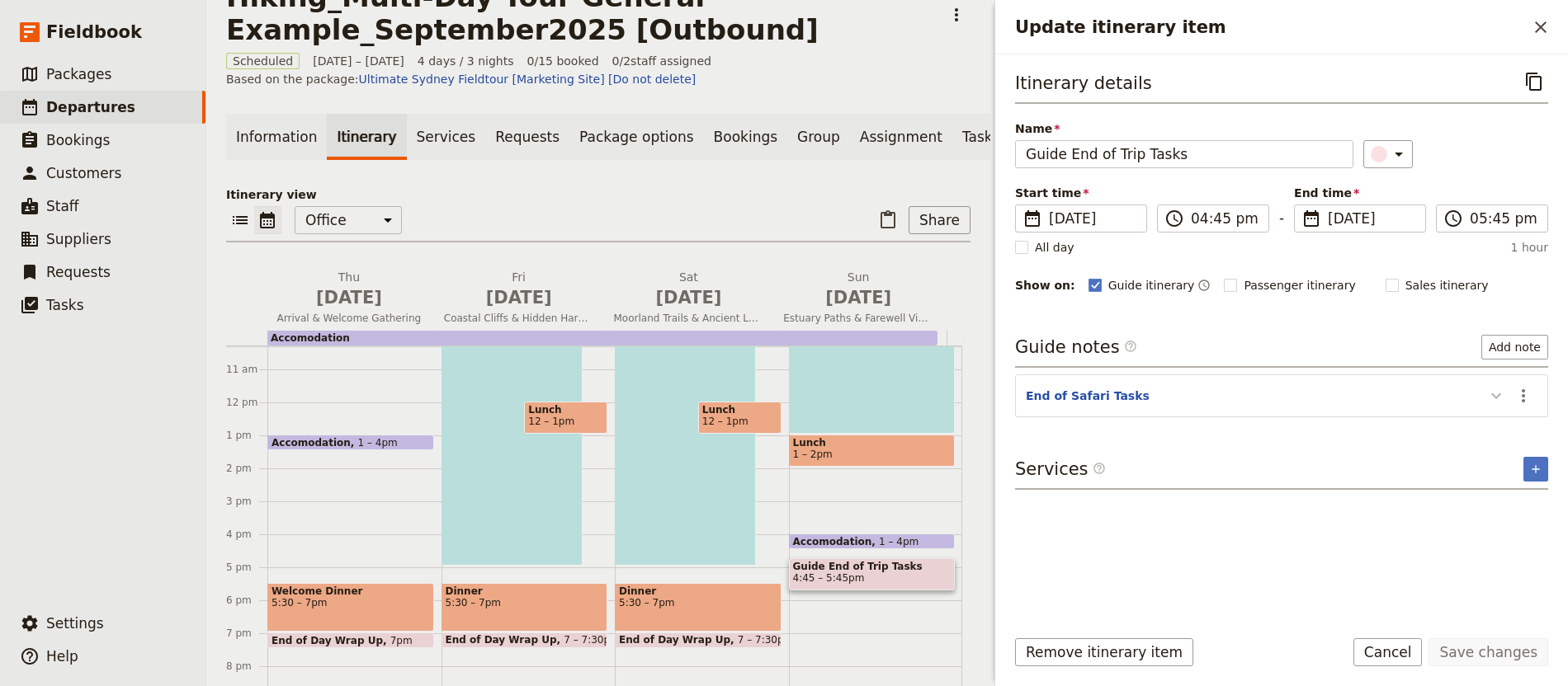
click at [1495, 397] on icon "Update itinerary item" at bounding box center [1496, 396] width 20 height 20
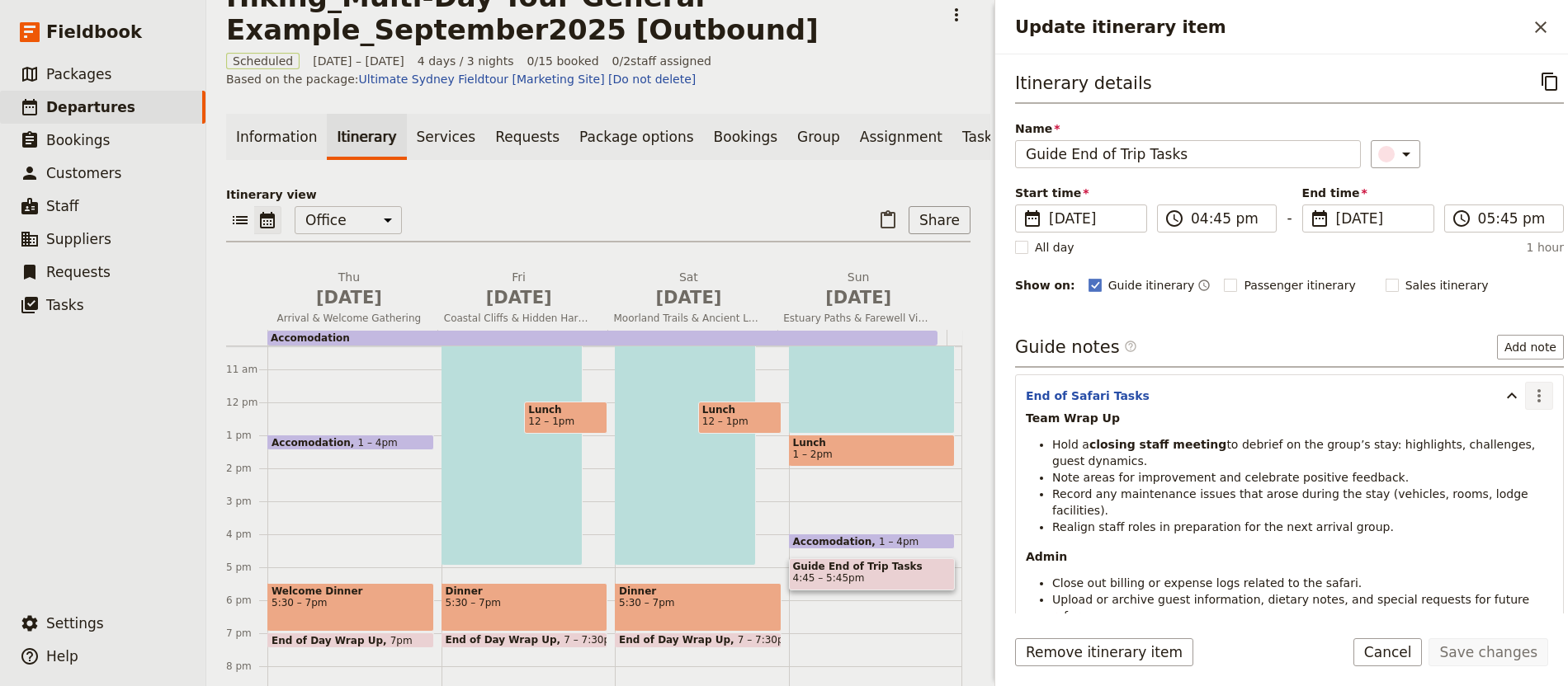
click at [1529, 399] on icon "Actions" at bounding box center [1538, 396] width 20 height 20
click at [1499, 437] on span "Edit note" at bounding box center [1476, 433] width 52 height 16
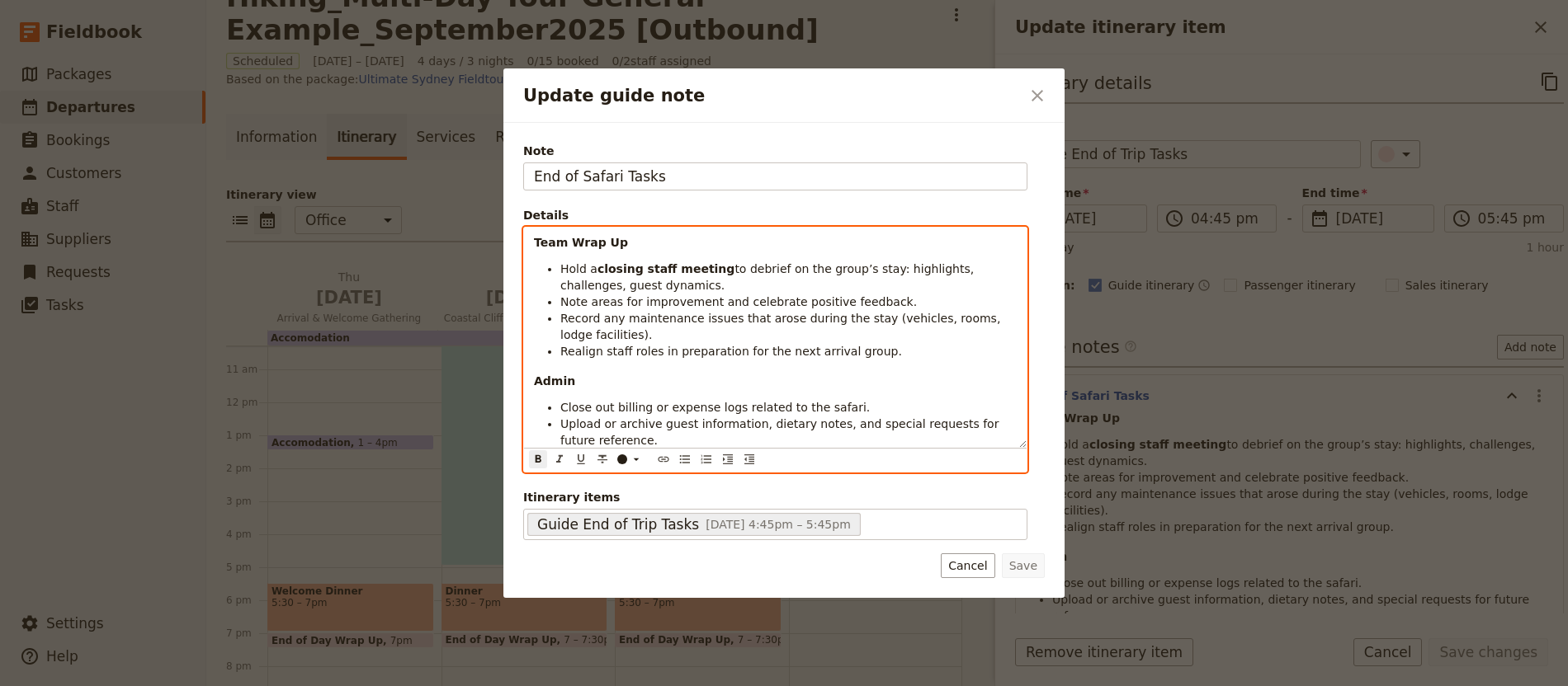
click at [974, 382] on p "Admin" at bounding box center [776, 380] width 483 height 16
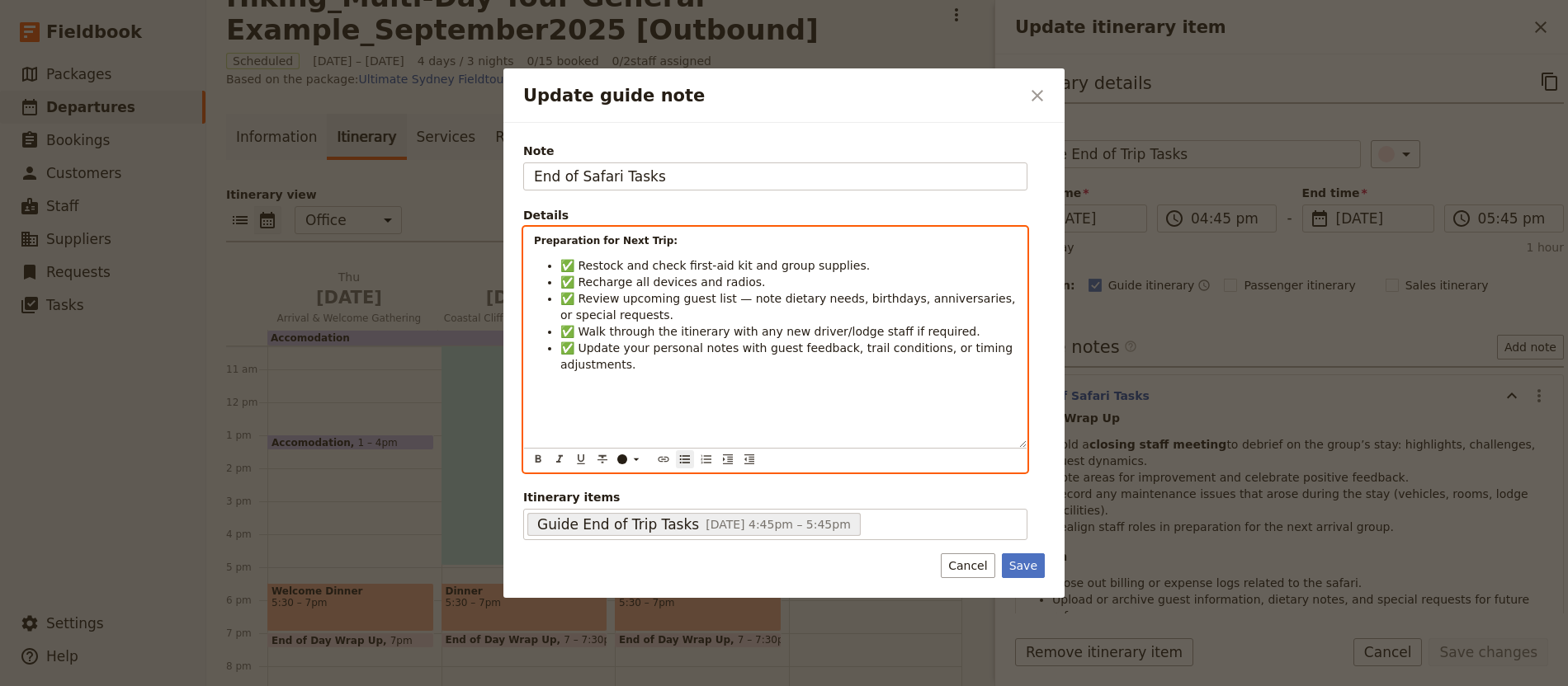
click at [712, 240] on p "Preparation for Next Trip:" at bounding box center [776, 241] width 483 height 13
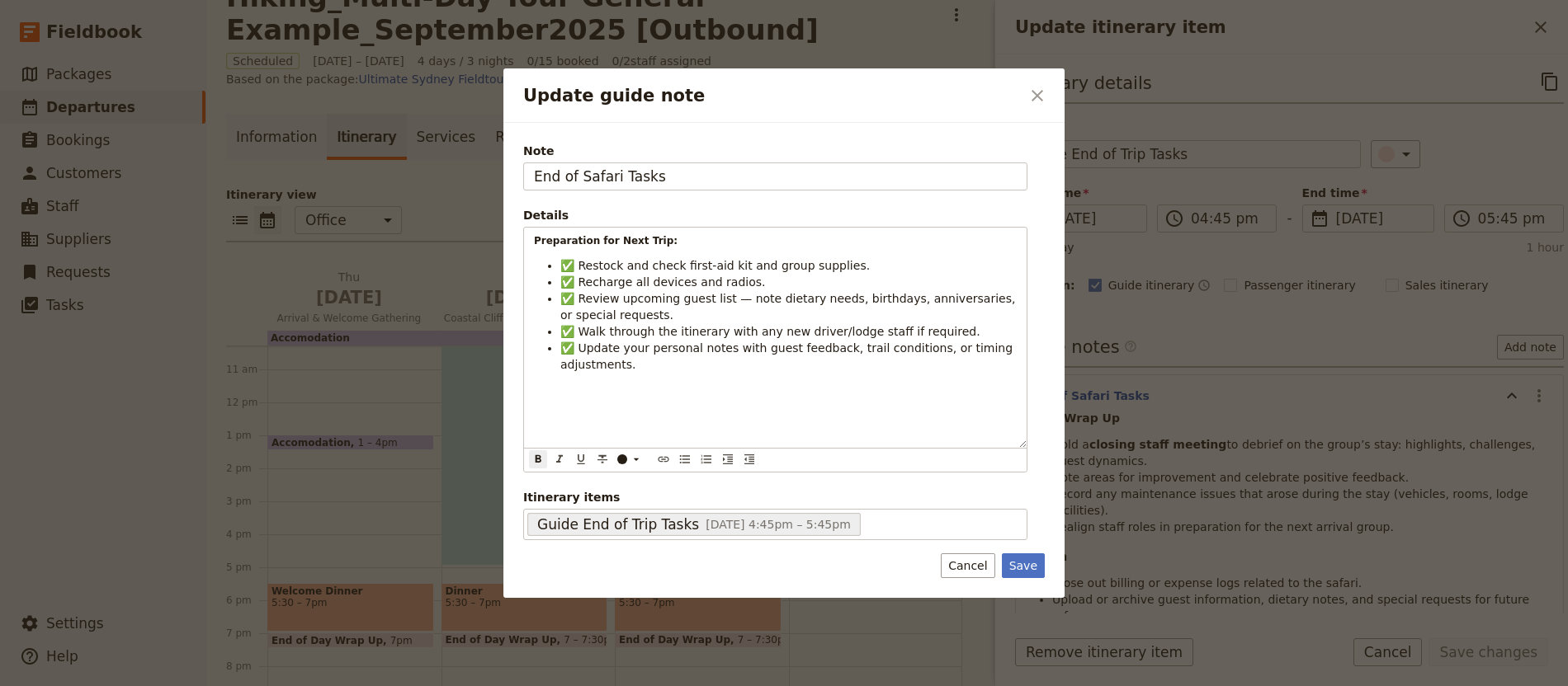
click at [672, 224] on fieldset "Details Preparation for Next Trip: ✅ Restock and check first-aid kit and group …" at bounding box center [775, 340] width 504 height 266
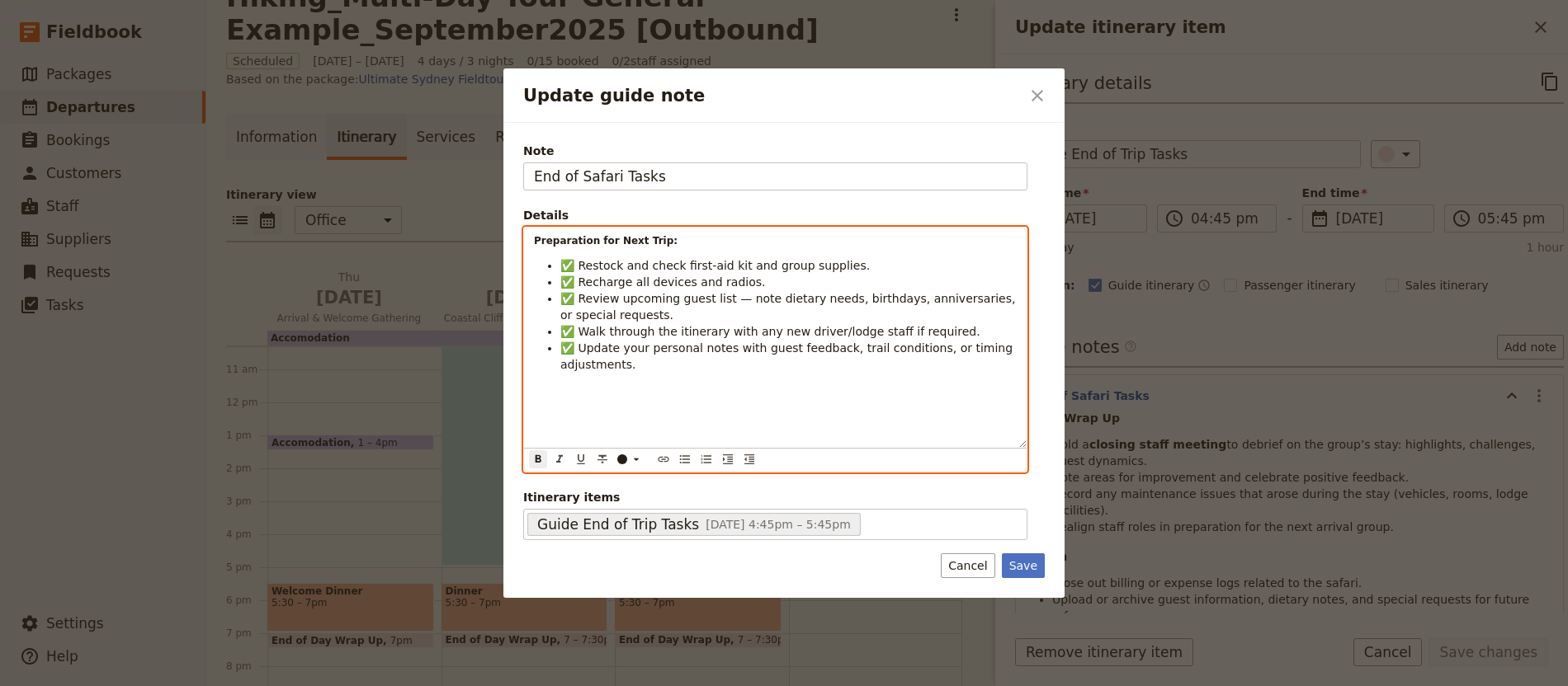
click at [689, 240] on p "Preparation for Next Trip:" at bounding box center [776, 241] width 483 height 13
click at [537, 239] on strong "Preparation for Next Trip:" at bounding box center [605, 241] width 143 height 11
click at [697, 246] on p "Preparation for Next Trip:" at bounding box center [776, 241] width 483 height 13
click at [572, 254] on div "Preparation for Next Trip: ✅ Restock and check first-aid kit and group supplies…" at bounding box center [775, 338] width 502 height 221
drag, startPoint x: 711, startPoint y: 241, endPoint x: 464, endPoint y: 234, distance: 247.1
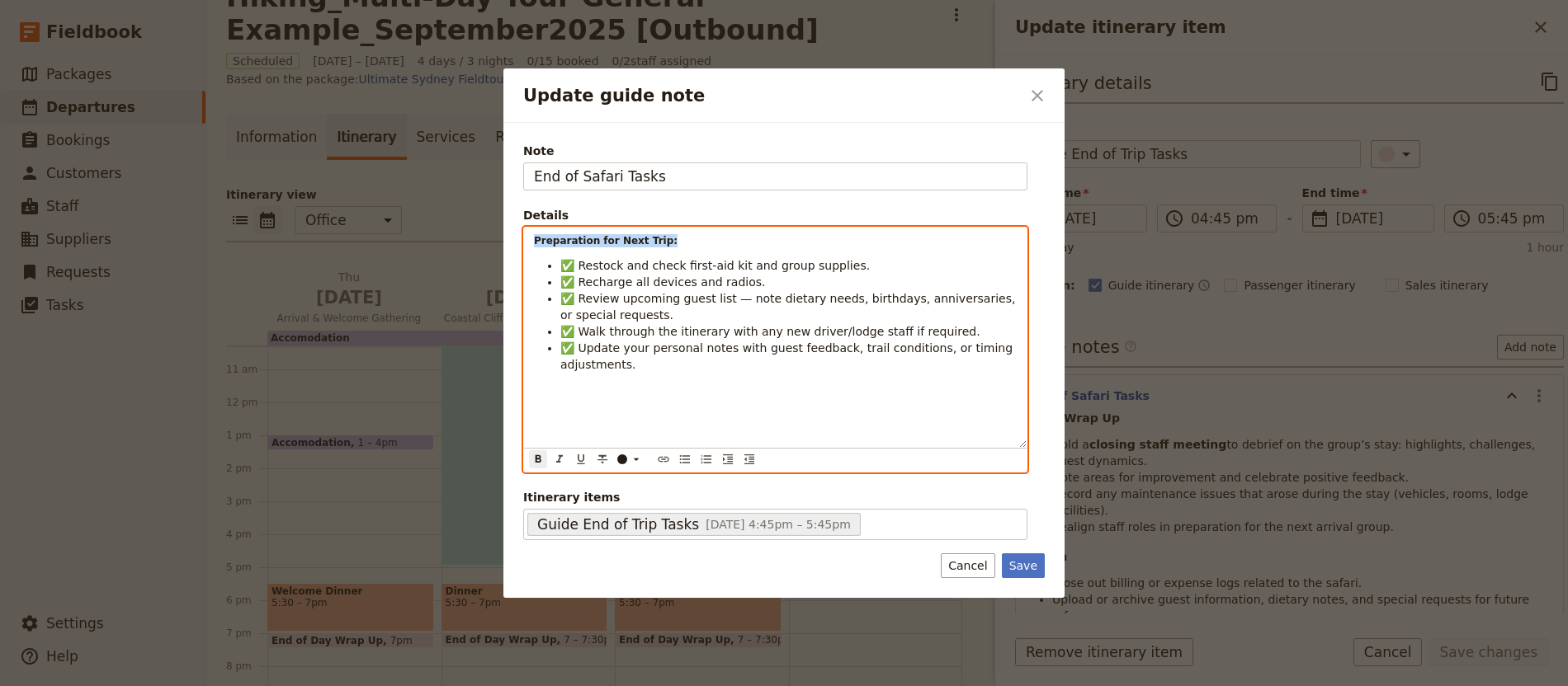
click at [464, 685] on div "Update guide note ​ Note End of Safari Tasks Details Preparation for Next Trip:…" at bounding box center [784, 686] width 1568 height 0
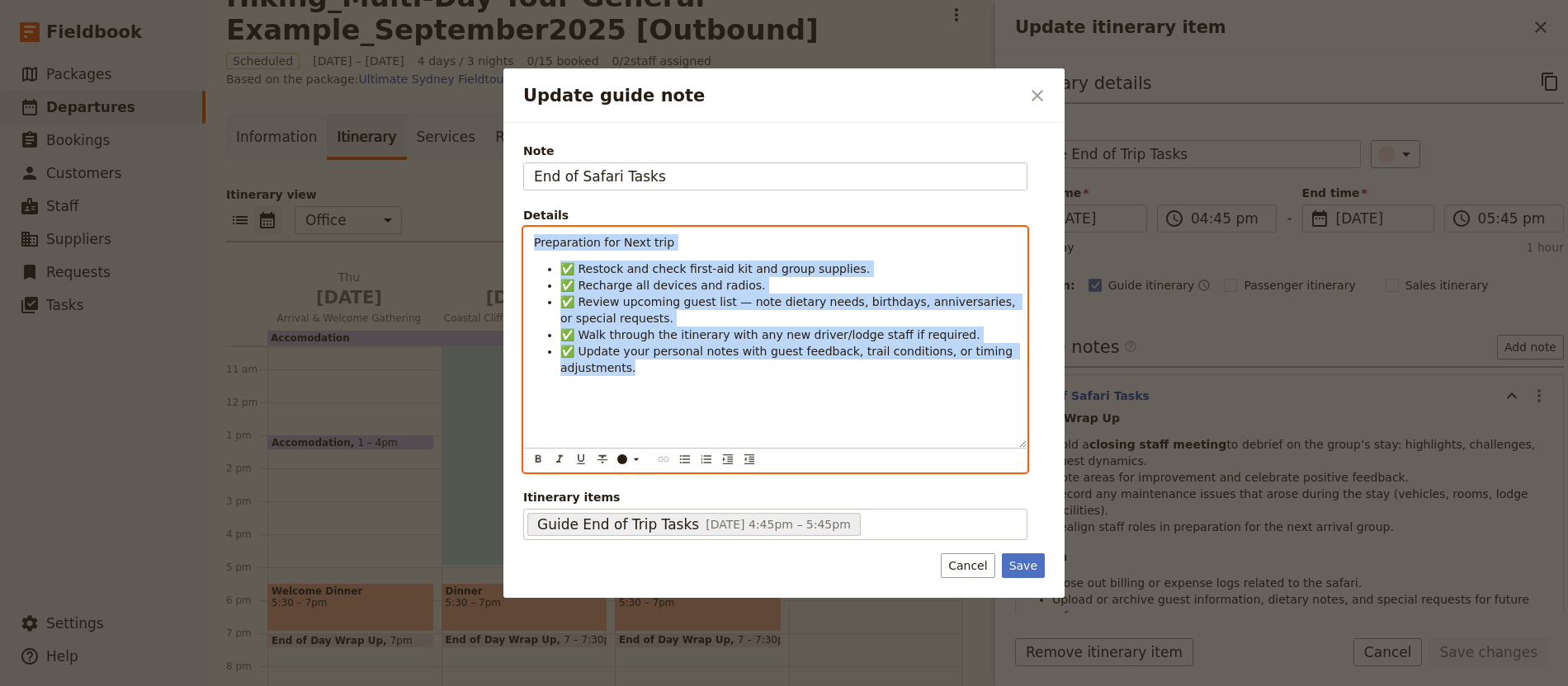
click at [580, 244] on span "Preparation for Next trip" at bounding box center [604, 242] width 140 height 13
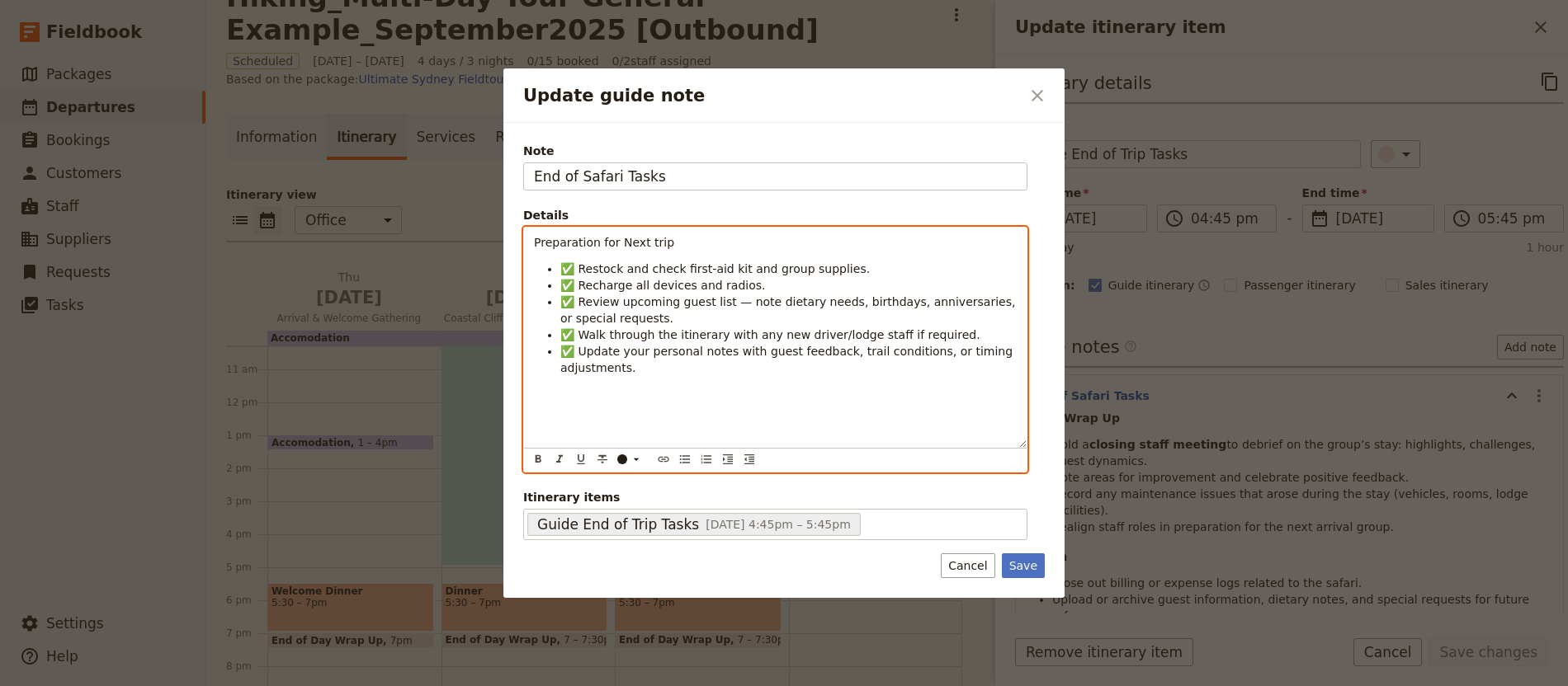
click at [584, 246] on span "Preparation for Next trip" at bounding box center [604, 242] width 140 height 13
drag, startPoint x: 758, startPoint y: 243, endPoint x: 405, endPoint y: 206, distance: 354.9
click at [405, 685] on div "Update guide note ​ Note End of Safari Tasks Details Preparation for Next trip …" at bounding box center [784, 686] width 1568 height 0
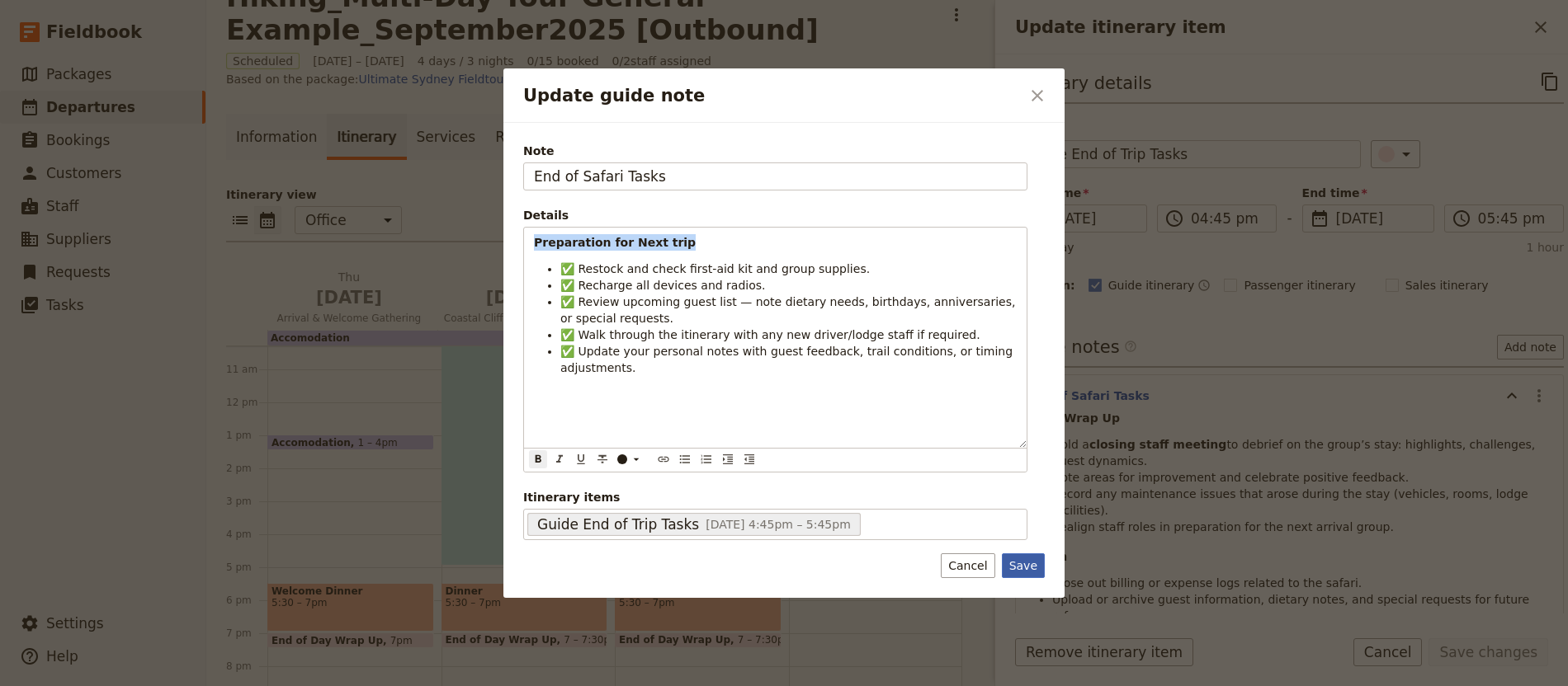
click at [1030, 576] on button "Save" at bounding box center [1022, 565] width 43 height 24
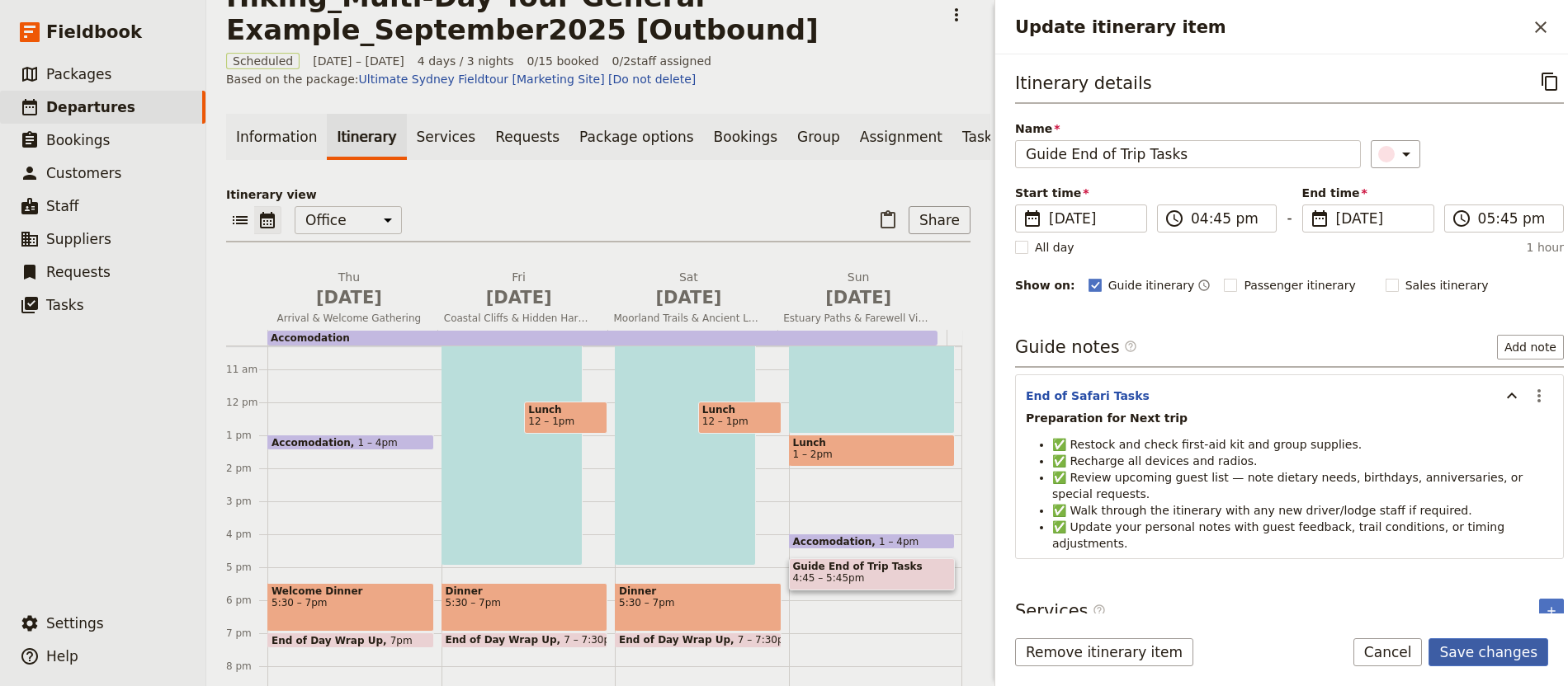
click at [1468, 651] on button "Save changes" at bounding box center [1488, 652] width 120 height 28
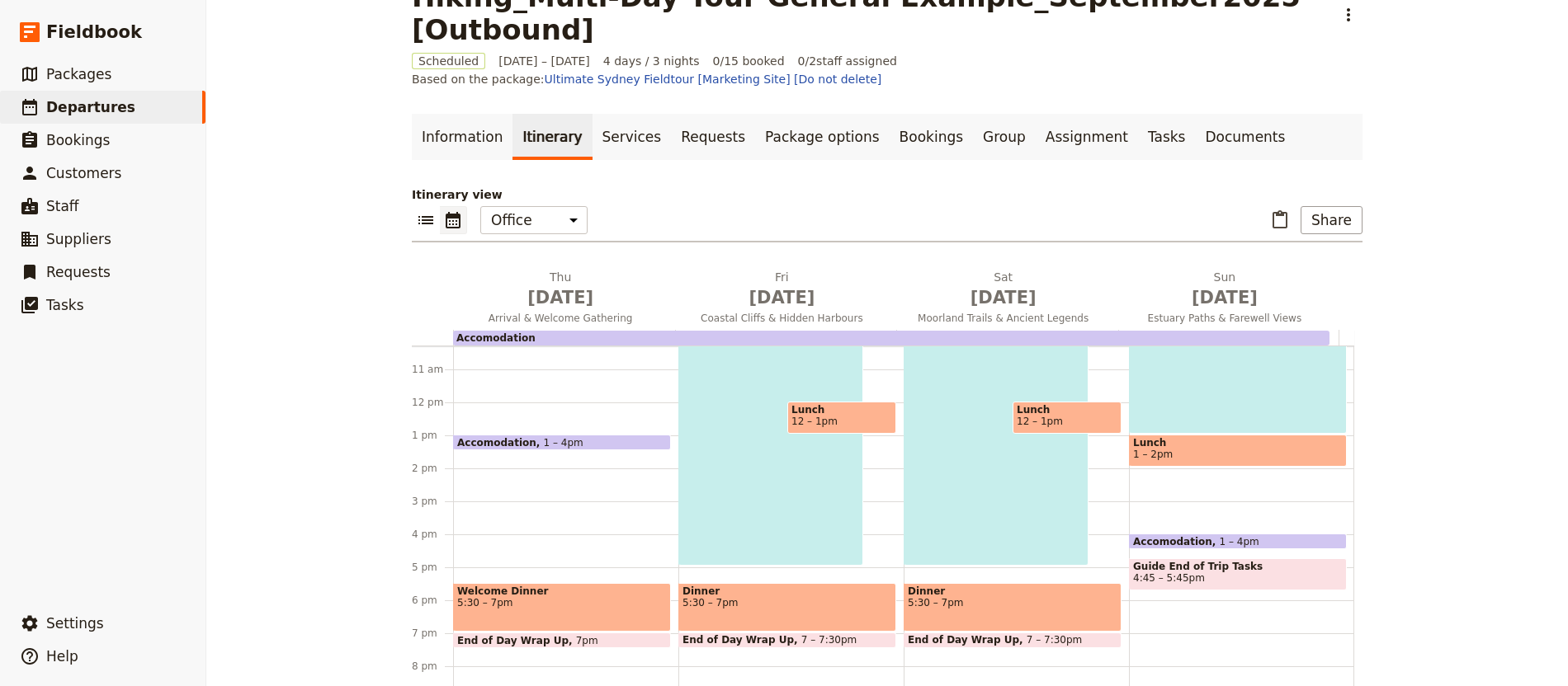
click at [1234, 561] on span "Guide End of Trip Tasks" at bounding box center [1237, 566] width 209 height 11
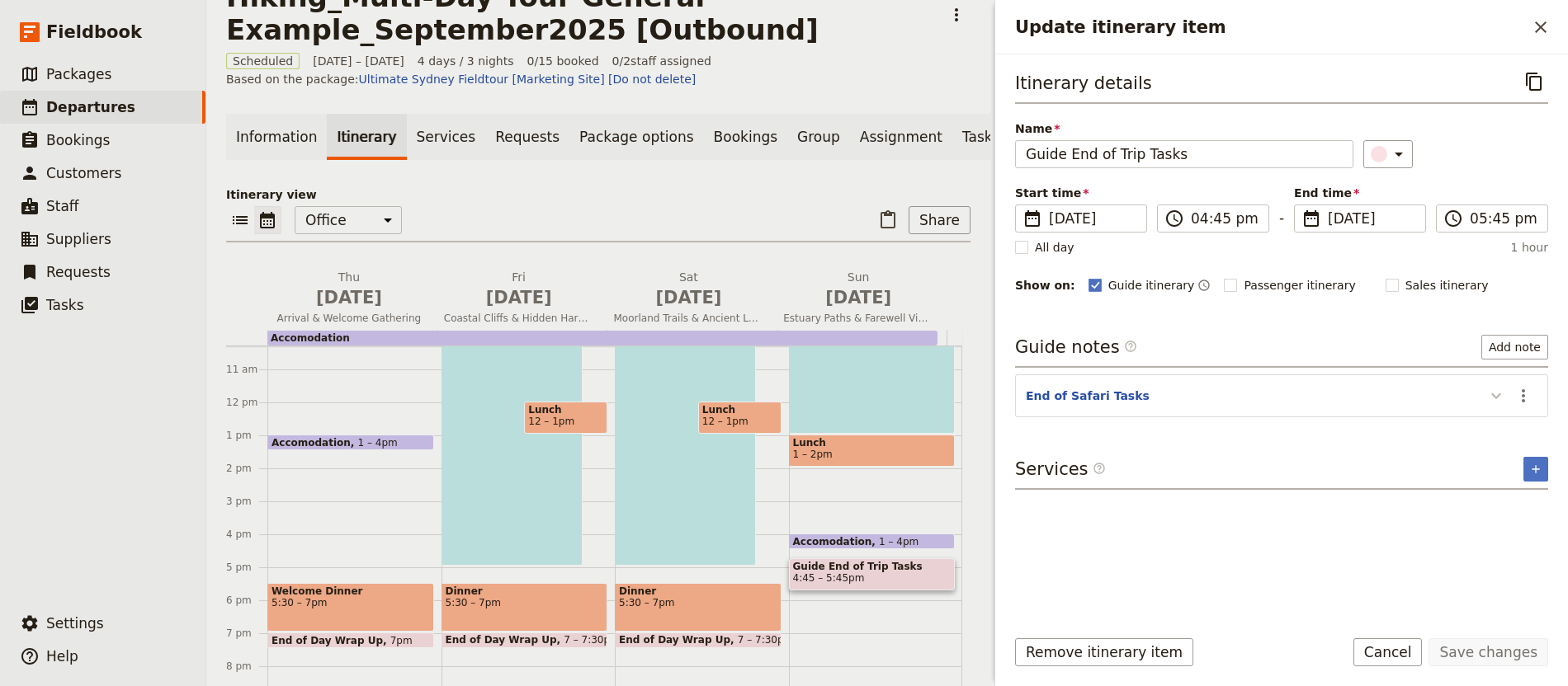
click at [1495, 403] on icon "Update itinerary item" at bounding box center [1496, 396] width 20 height 20
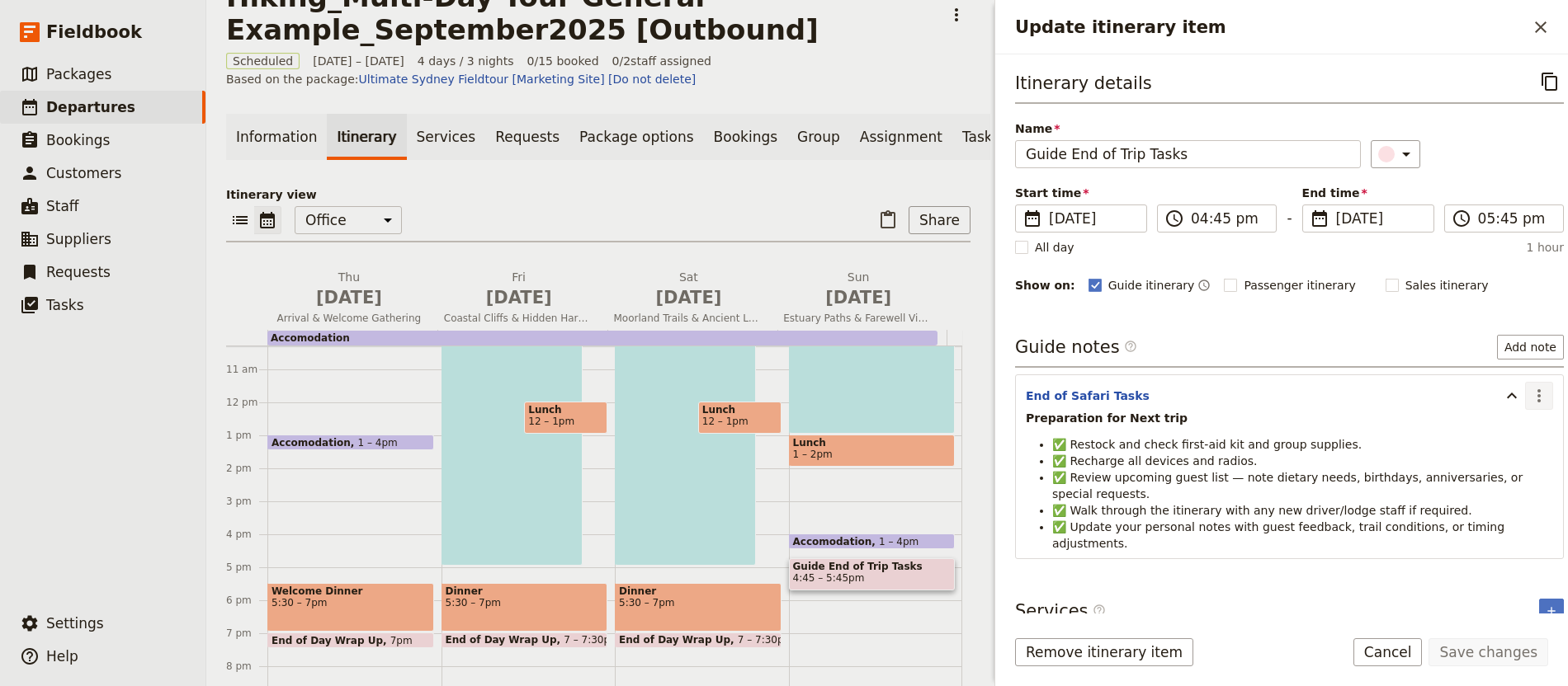
click at [1529, 406] on icon "Actions" at bounding box center [1538, 396] width 20 height 20
click at [1471, 440] on span "Edit note" at bounding box center [1476, 433] width 52 height 16
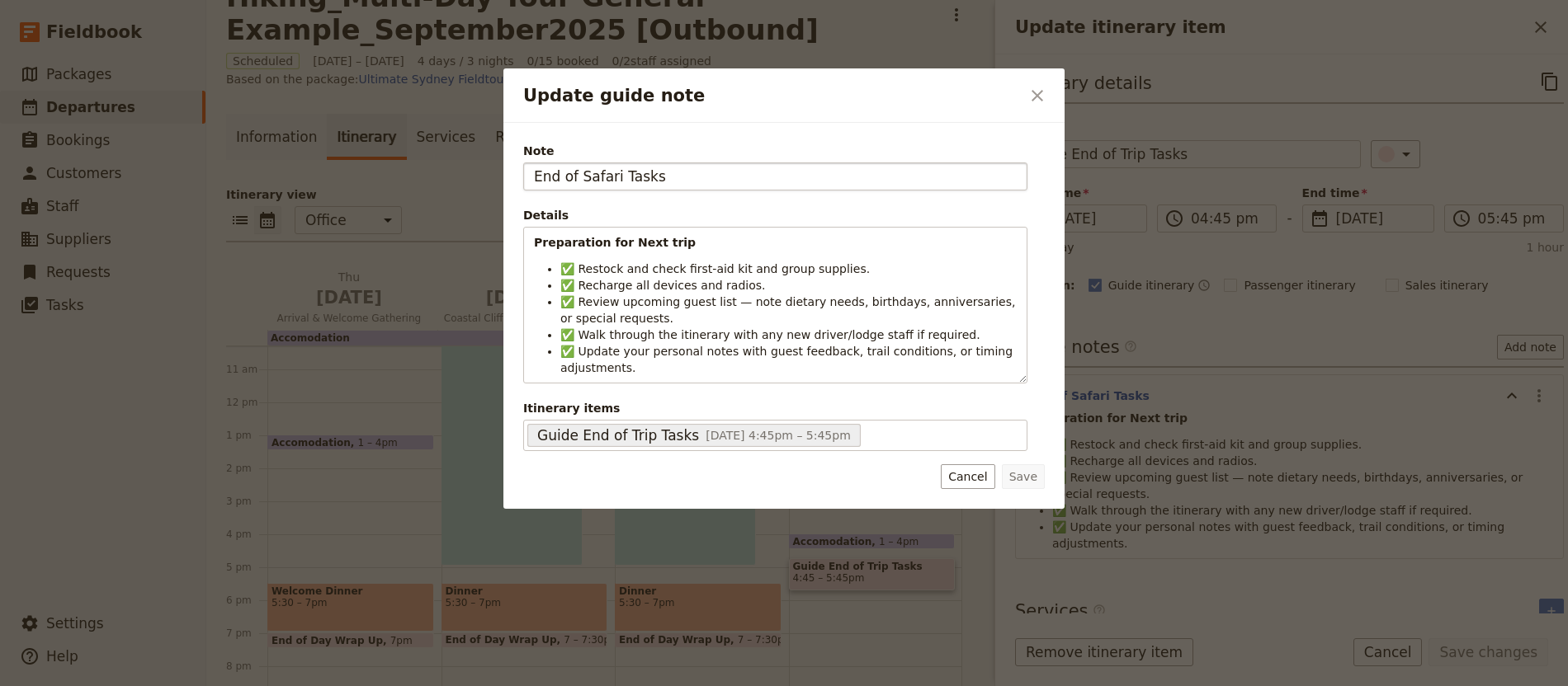
click at [601, 173] on input "End of Safari Tasks" at bounding box center [775, 176] width 504 height 28
type input "End of Hike Tasks"
click at [1002, 465] on button "Save" at bounding box center [1022, 477] width 43 height 24
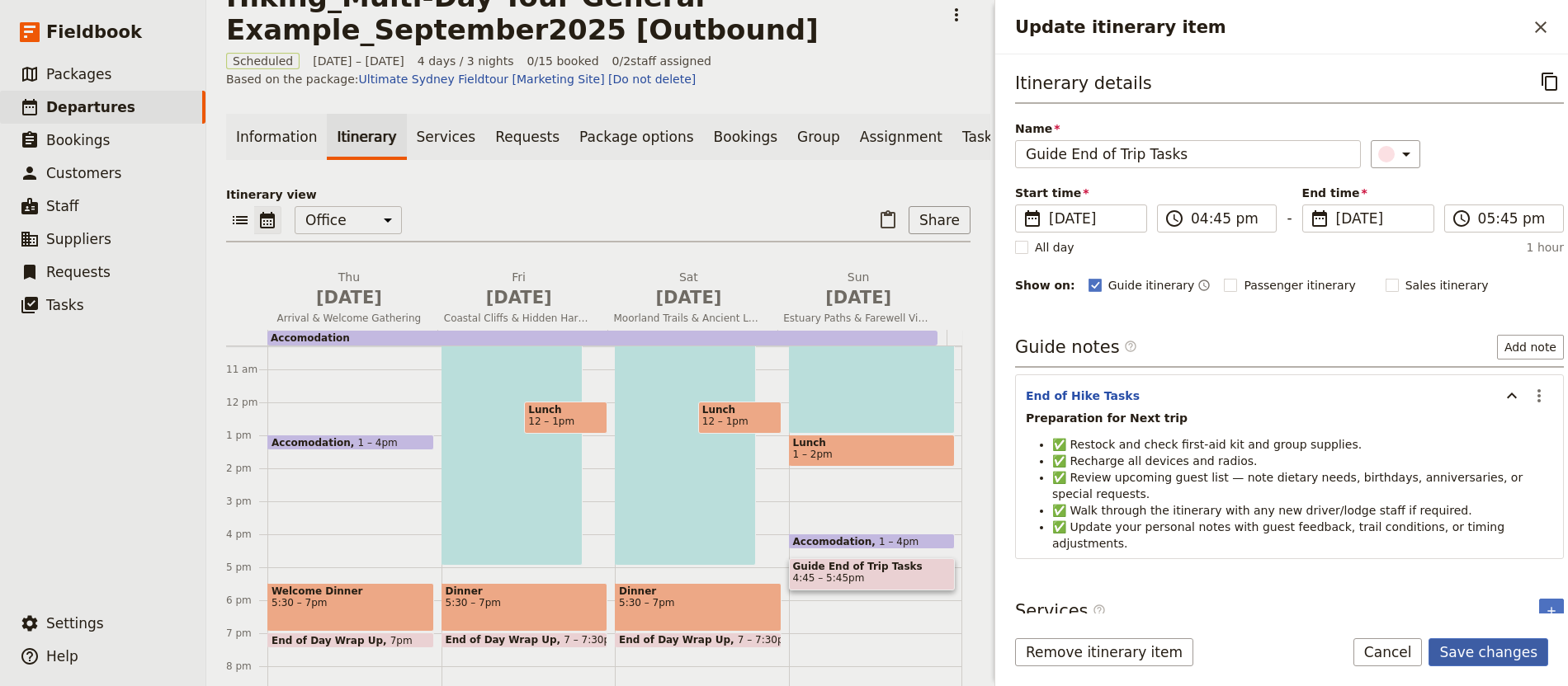
click at [1516, 650] on button "Save changes" at bounding box center [1488, 652] width 120 height 28
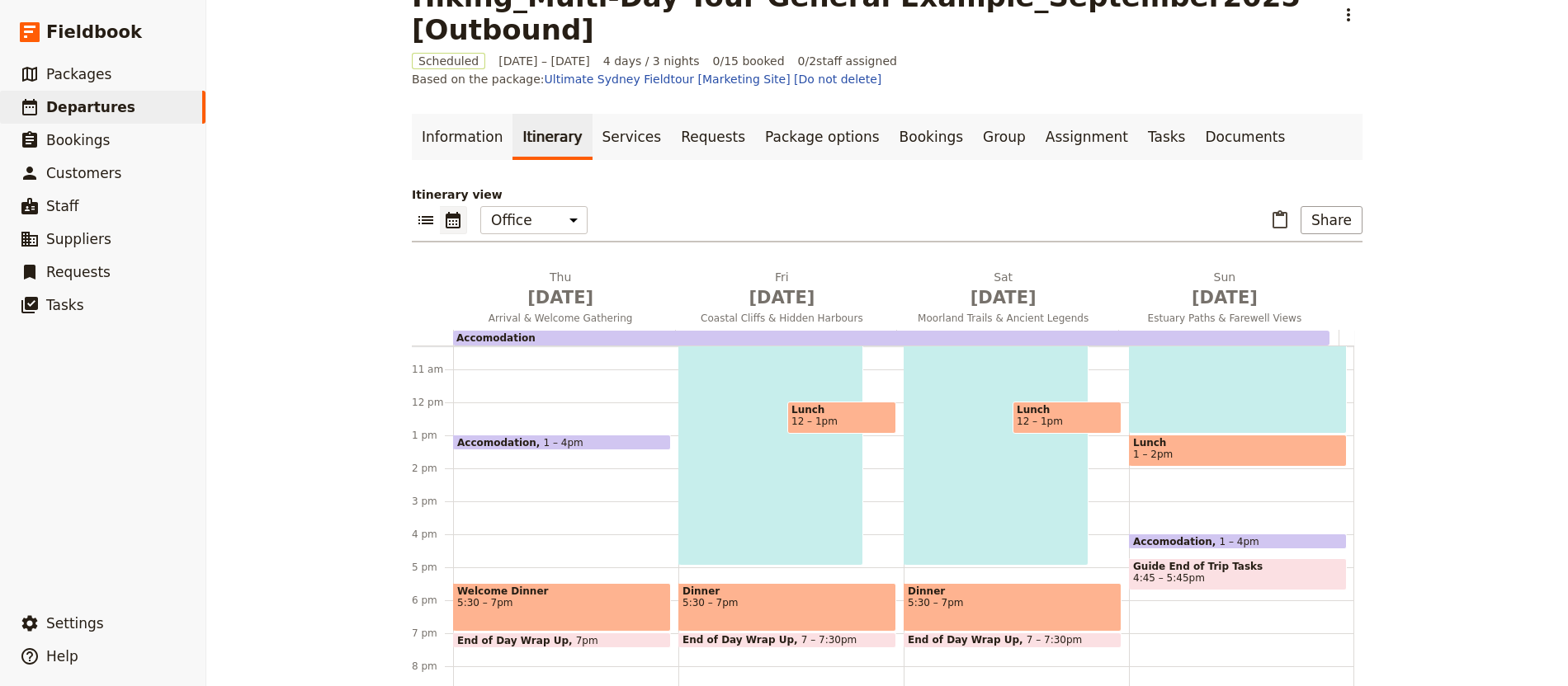
scroll to position [42, 0]
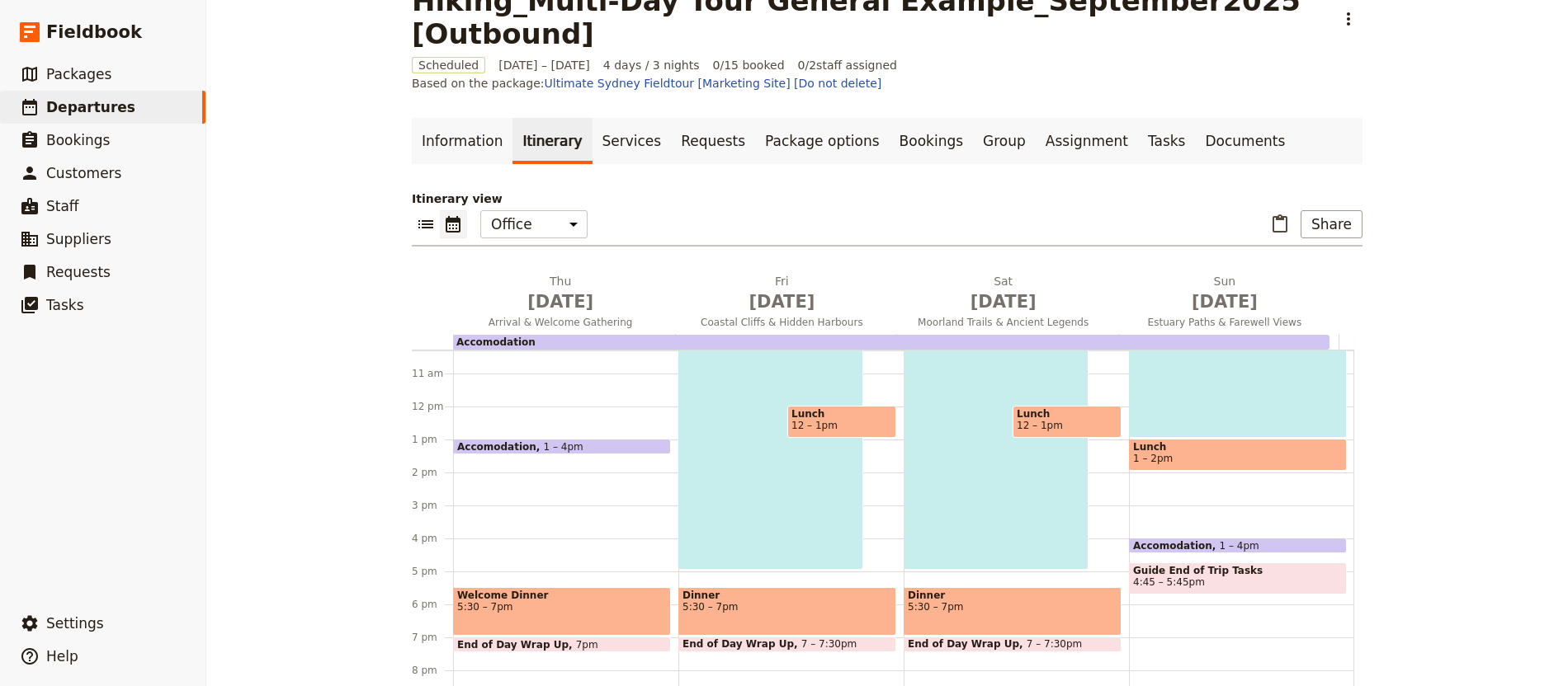
click at [560, 118] on link "Itinerary" at bounding box center [552, 141] width 79 height 46
click at [592, 118] on link "Services" at bounding box center [632, 141] width 79 height 46
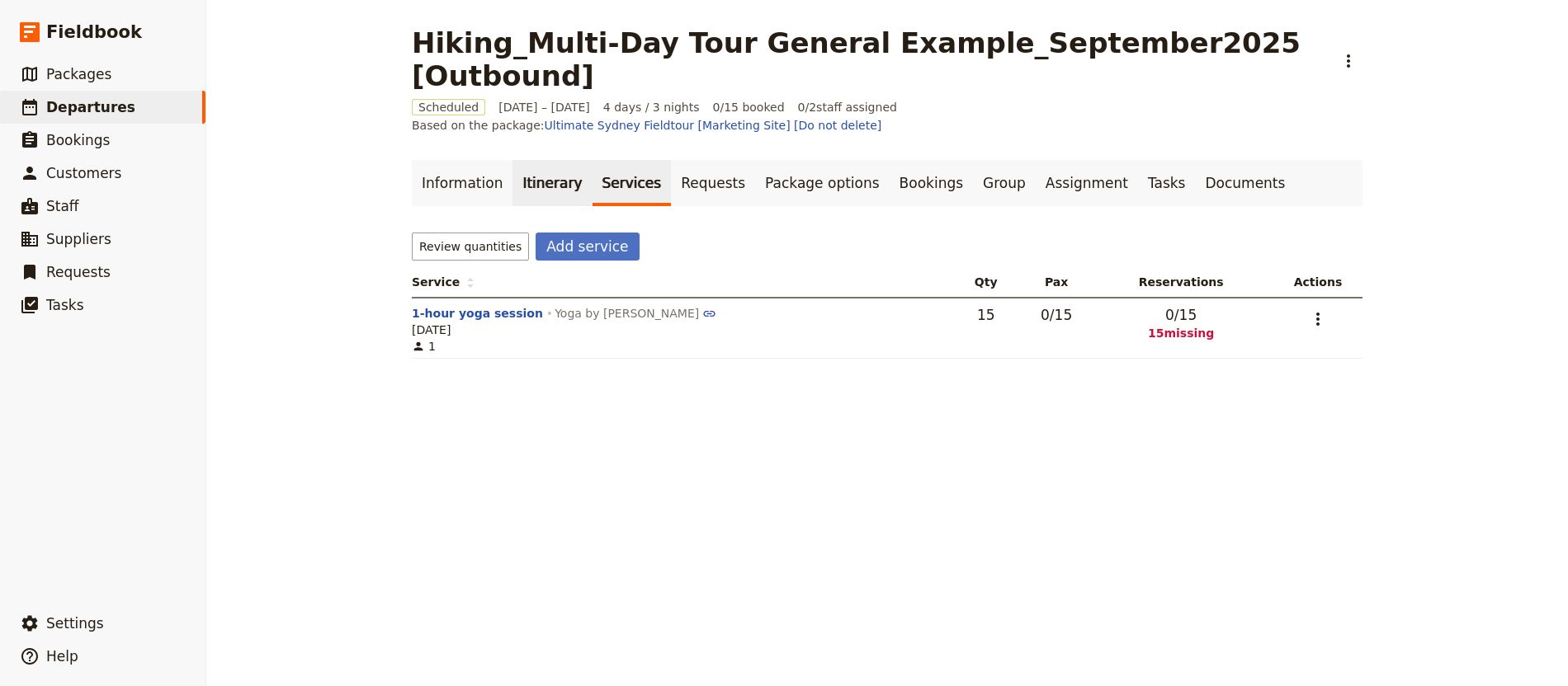
click at [530, 160] on link "Itinerary" at bounding box center [552, 182] width 79 height 46
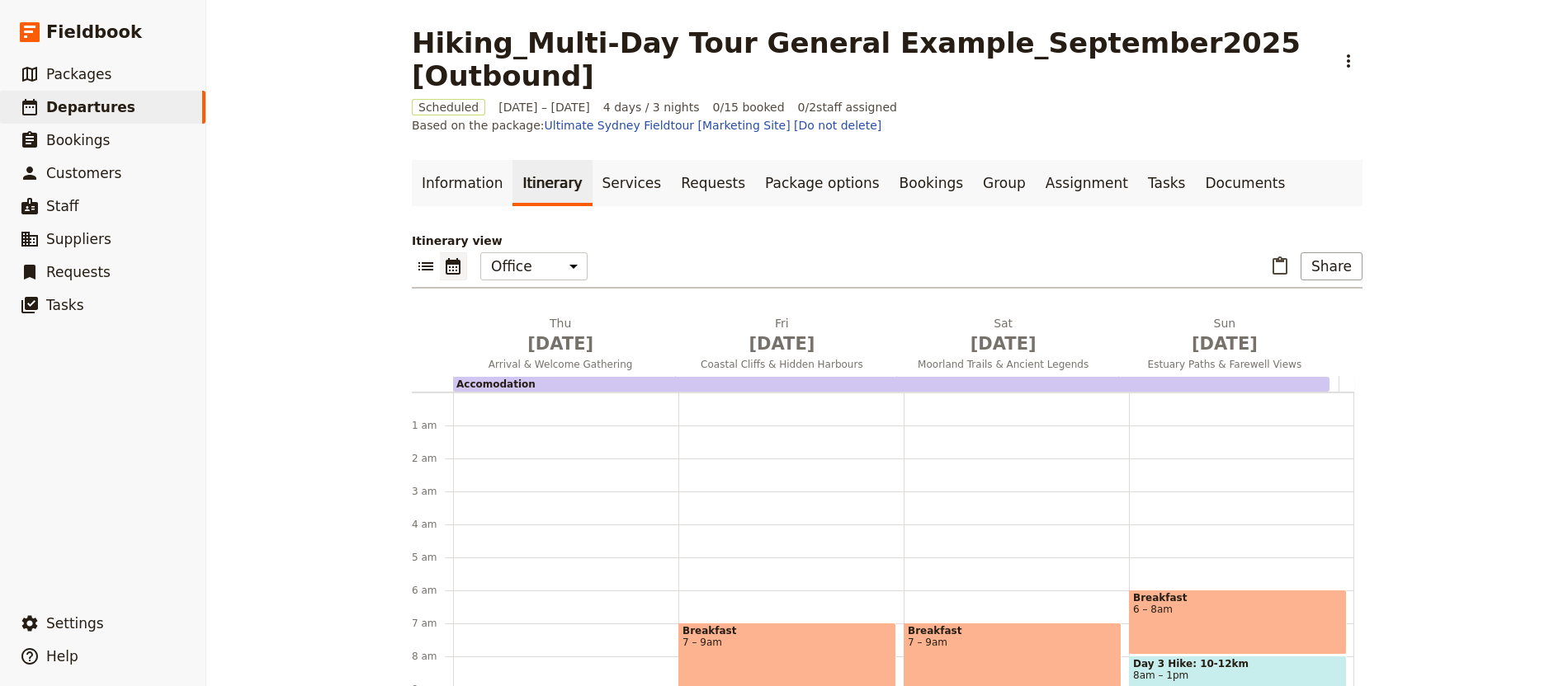
scroll to position [181, 0]
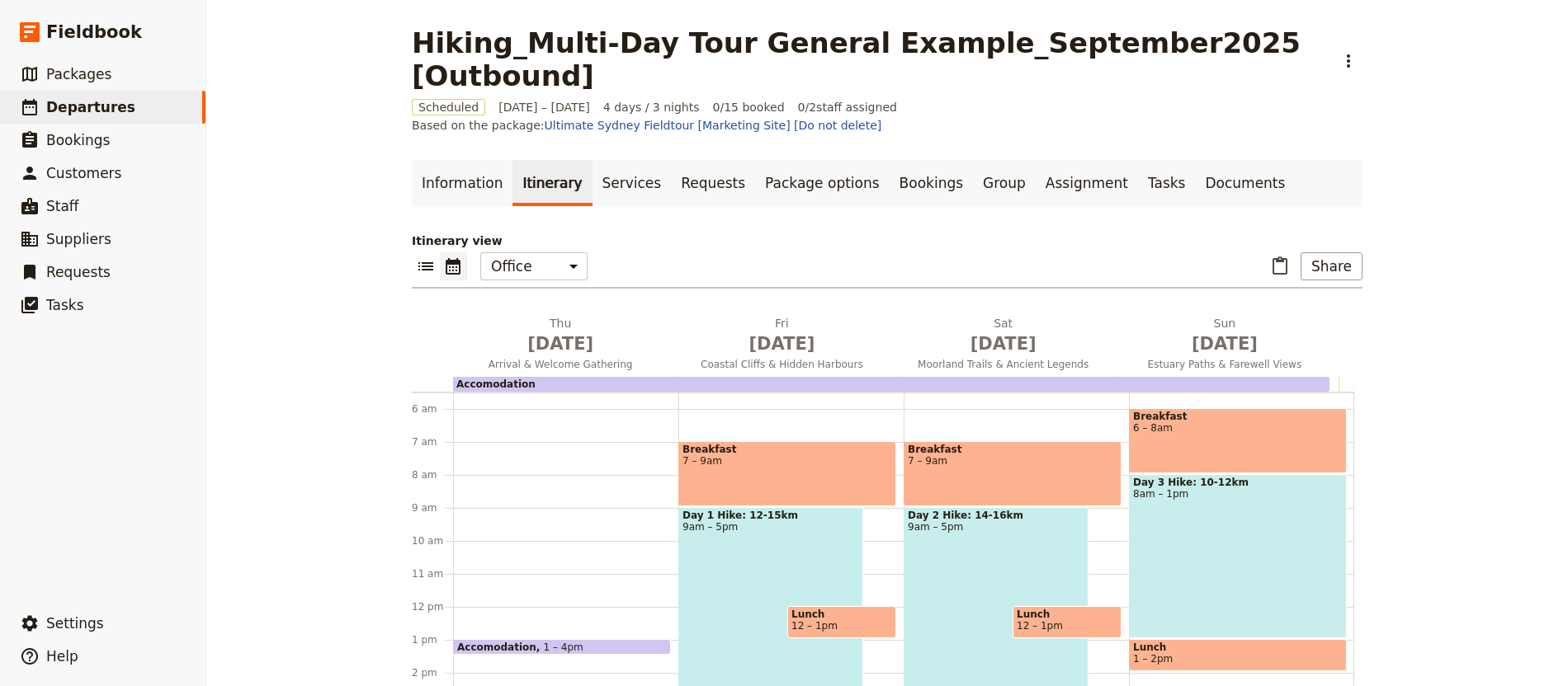
click at [1002, 369] on div "Breakfast 7 – 9am Day 2 Hike: 14-16km 9am – 5pm Lunch 12 – 1pm Dinner 5:30 – 7p…" at bounding box center [1016, 607] width 225 height 792
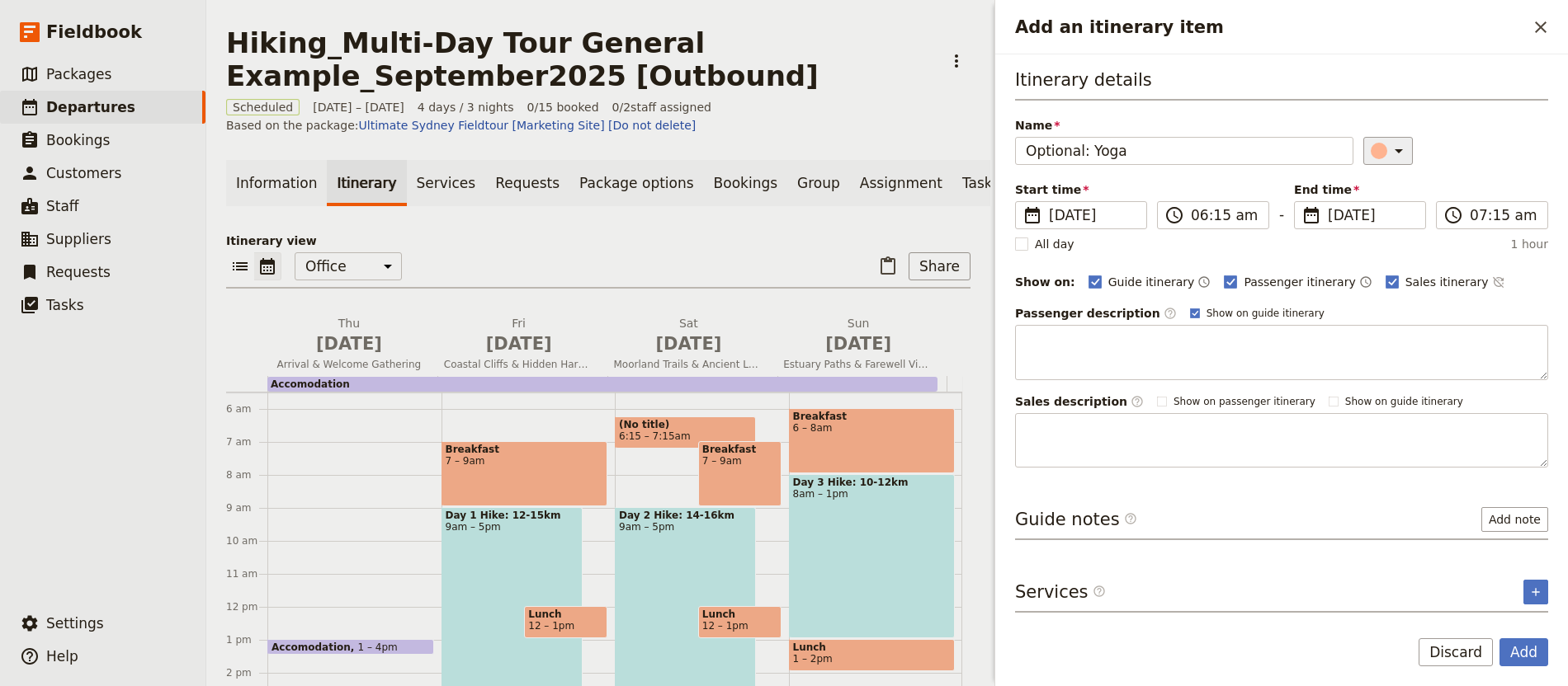
type input "Optional: Yoga"
click at [1393, 141] on icon "Add an itinerary item" at bounding box center [1399, 150] width 20 height 20
click at [1367, 274] on button "button" at bounding box center [1365, 265] width 20 height 20
click at [1534, 596] on icon "Add service inclusion" at bounding box center [1535, 591] width 13 height 13
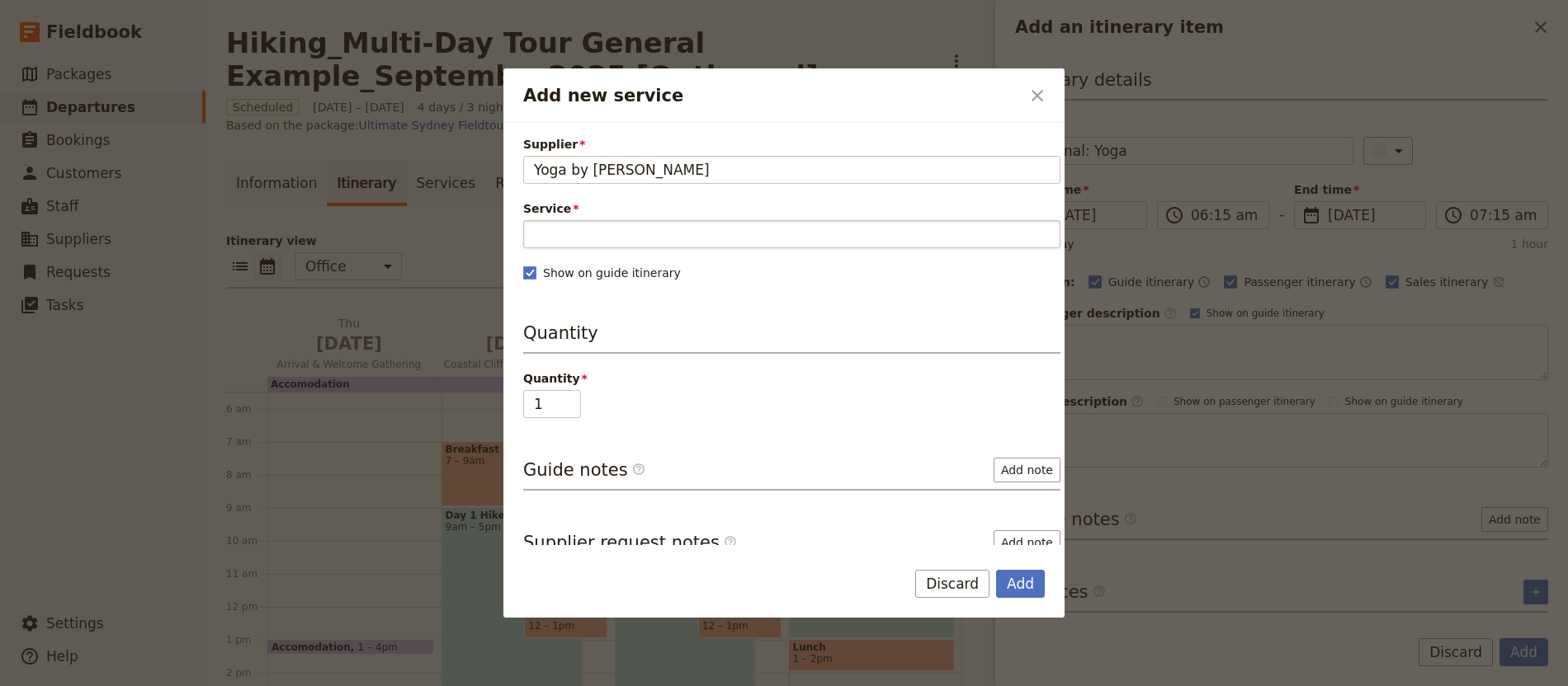
type input "Yoga by [PERSON_NAME]"
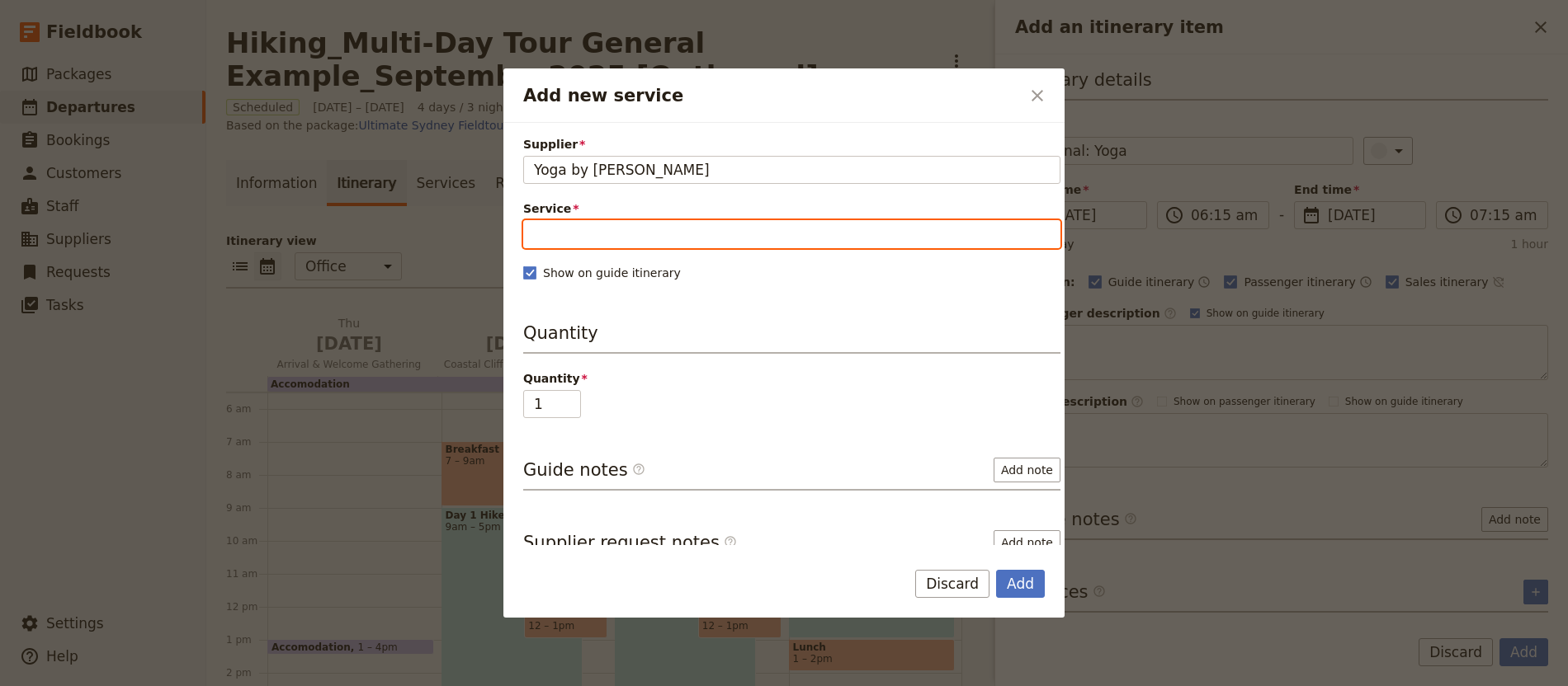
click at [940, 242] on input "Service" at bounding box center [791, 234] width 537 height 28
type input "yo"
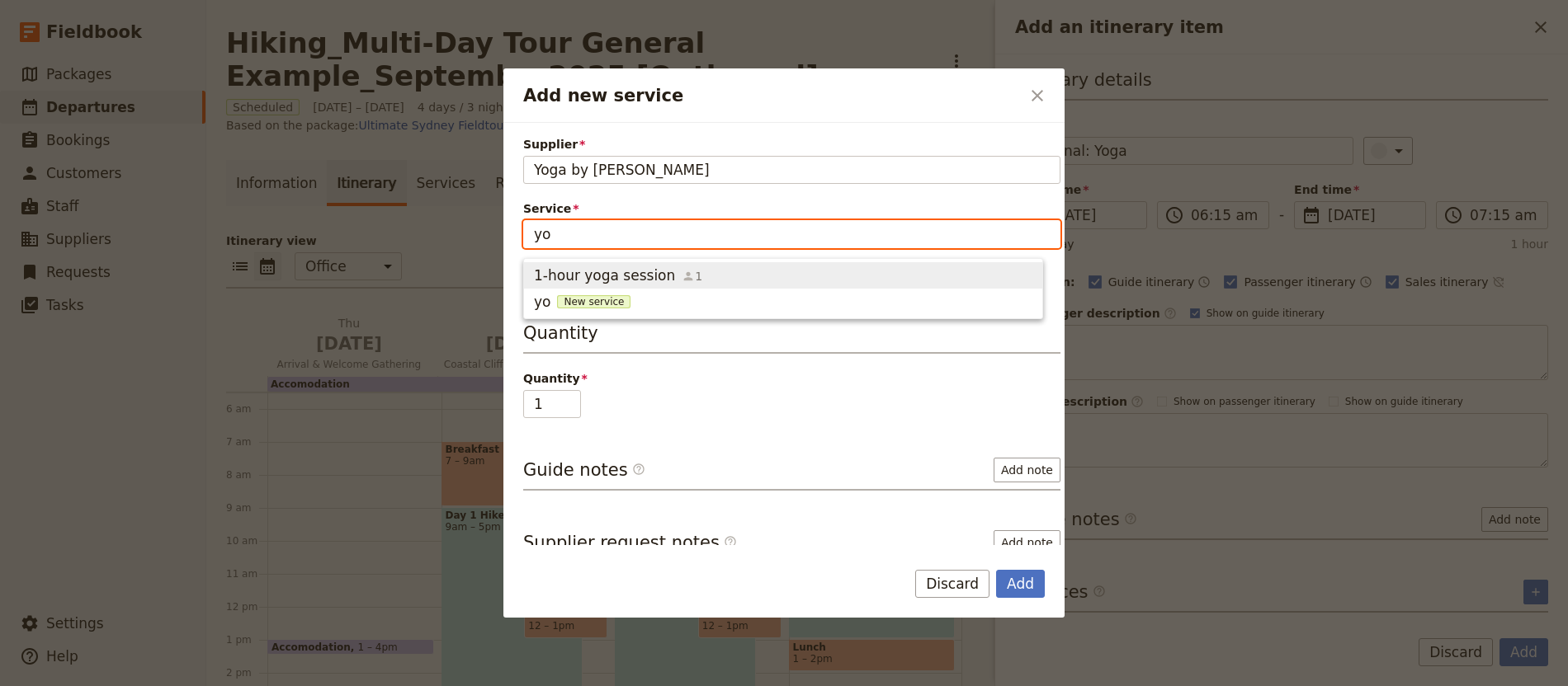
click at [905, 278] on span "1-hour yoga session 1" at bounding box center [784, 275] width 499 height 20
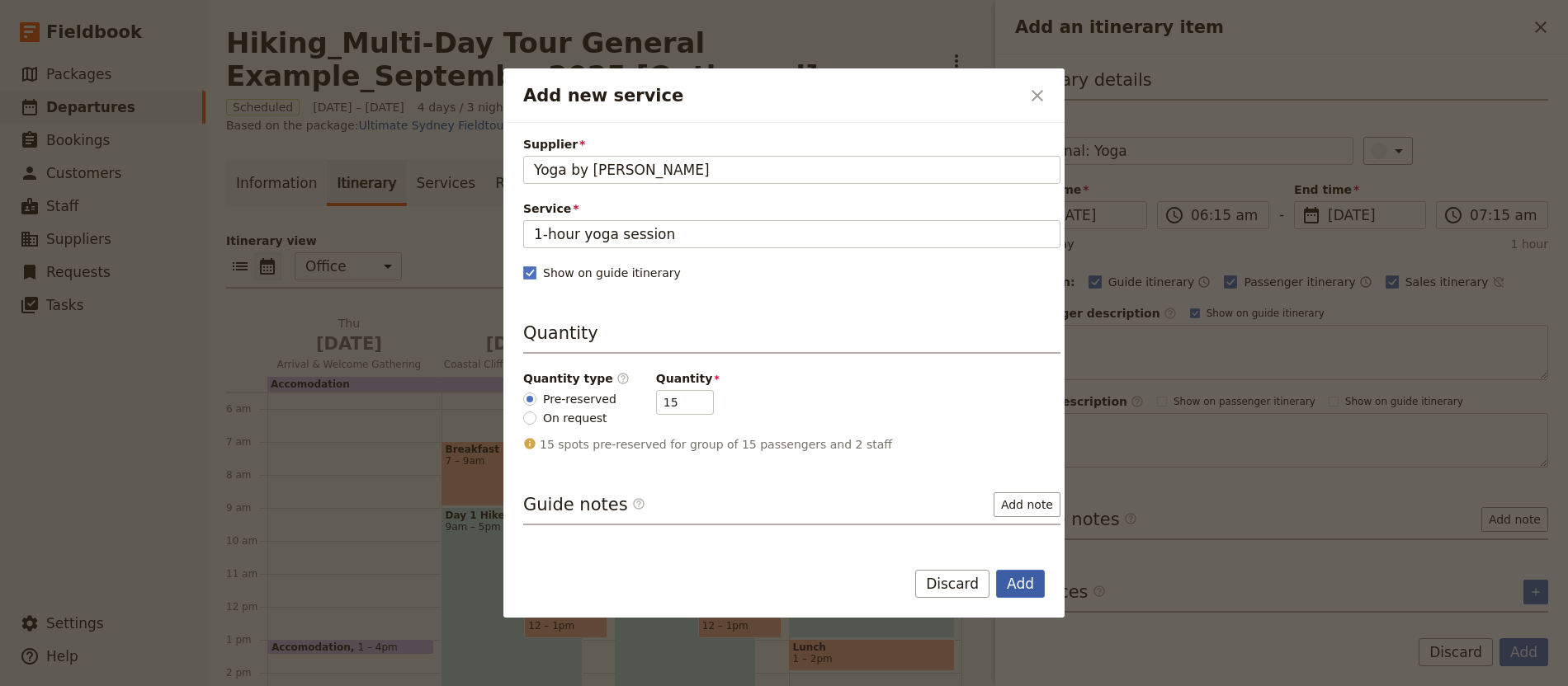
click at [1009, 571] on button "Add" at bounding box center [1021, 584] width 49 height 28
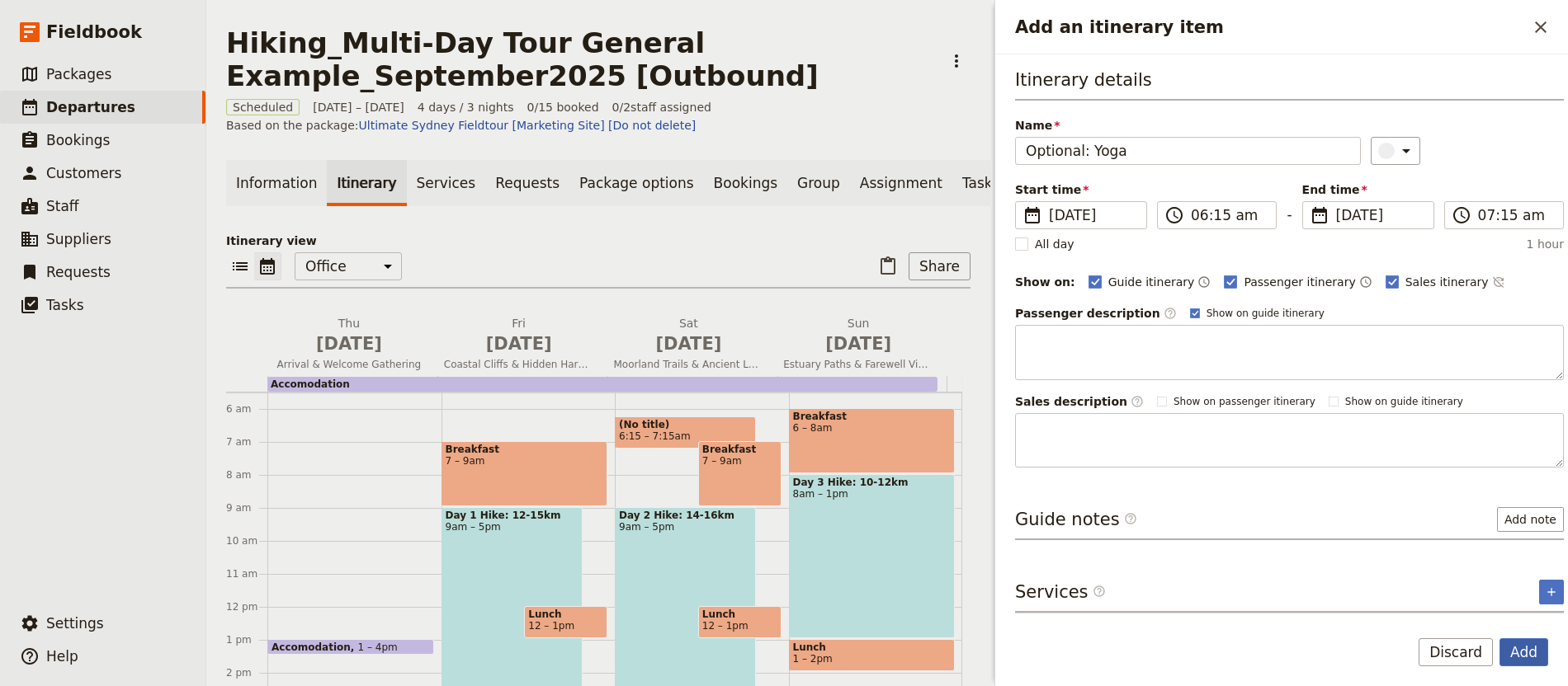
click at [1527, 664] on button "Add" at bounding box center [1524, 652] width 49 height 28
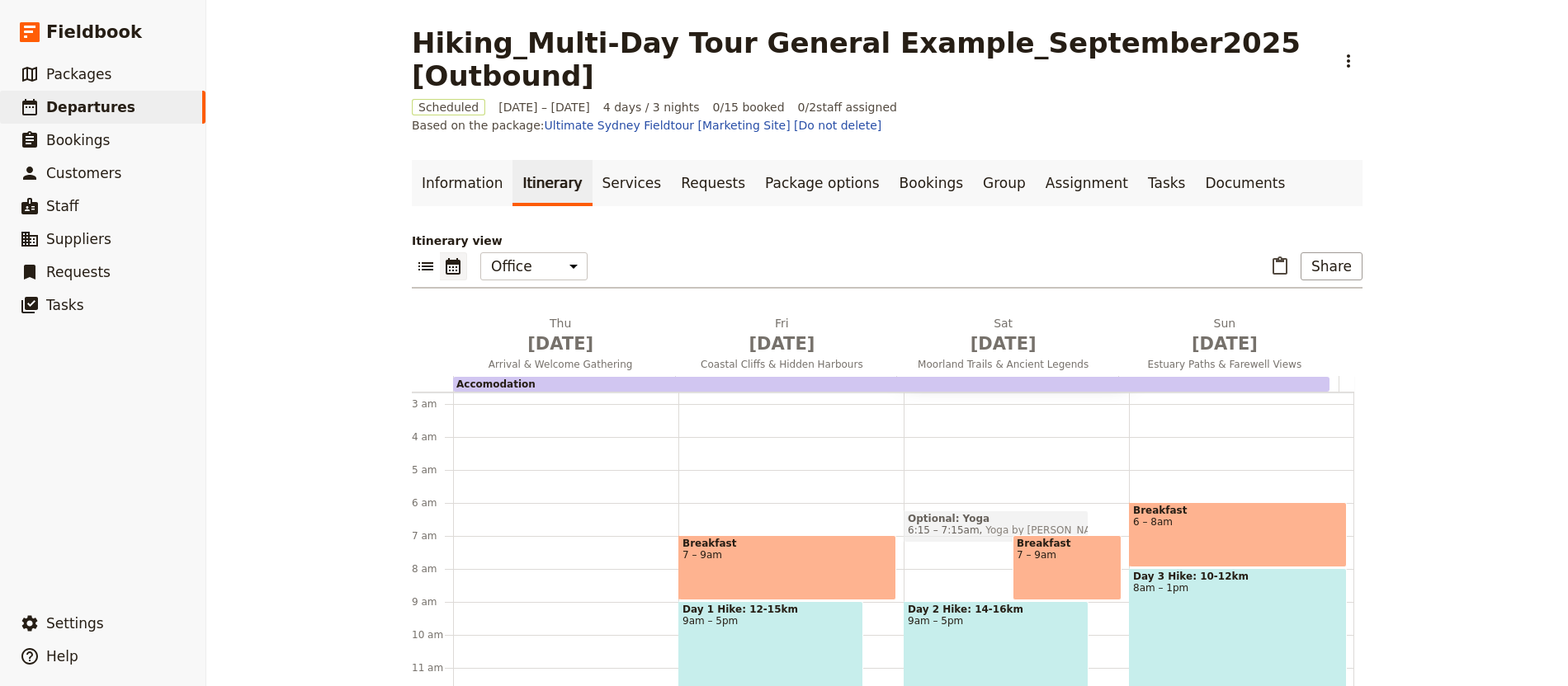
scroll to position [0, 0]
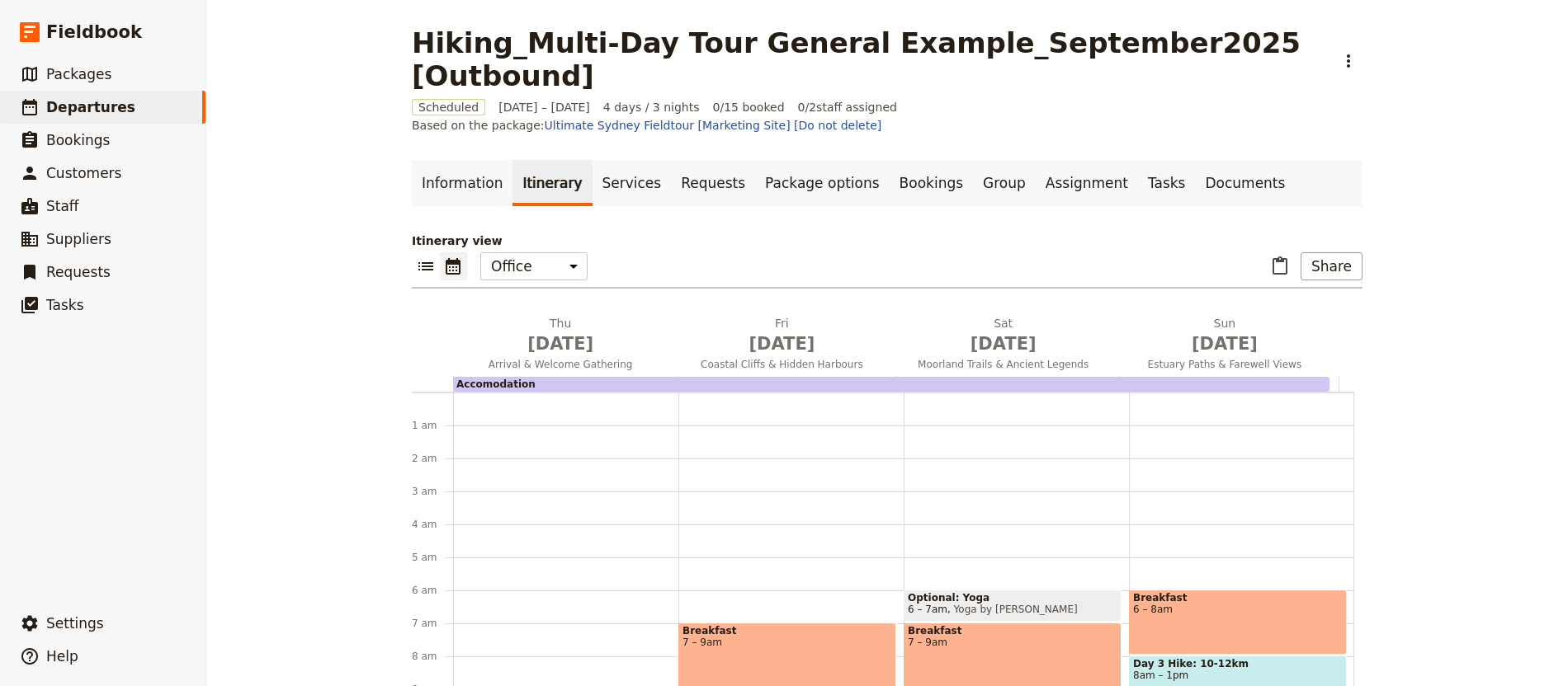
click at [554, 160] on link "Itinerary" at bounding box center [552, 182] width 79 height 46
click at [592, 160] on link "Services" at bounding box center [632, 182] width 79 height 46
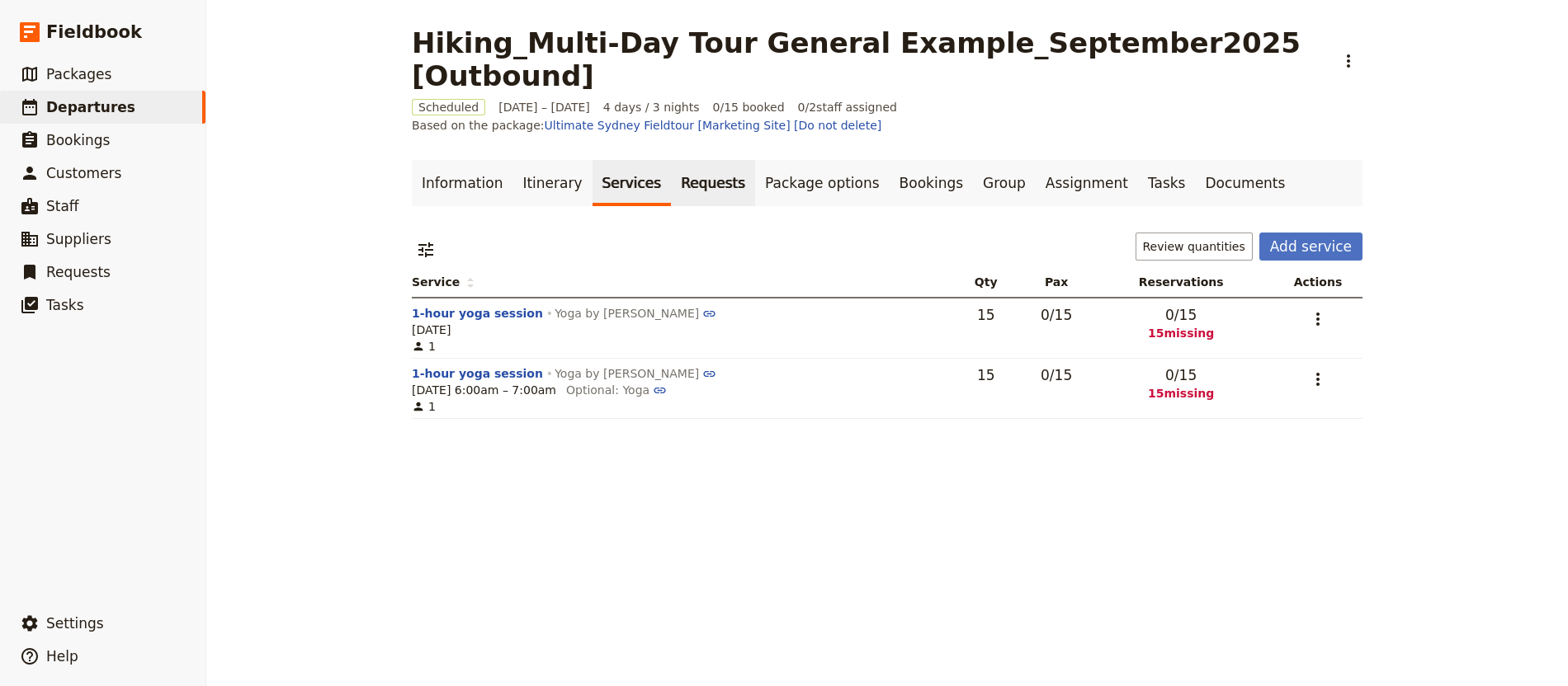
click at [671, 160] on link "Requests" at bounding box center [712, 182] width 84 height 46
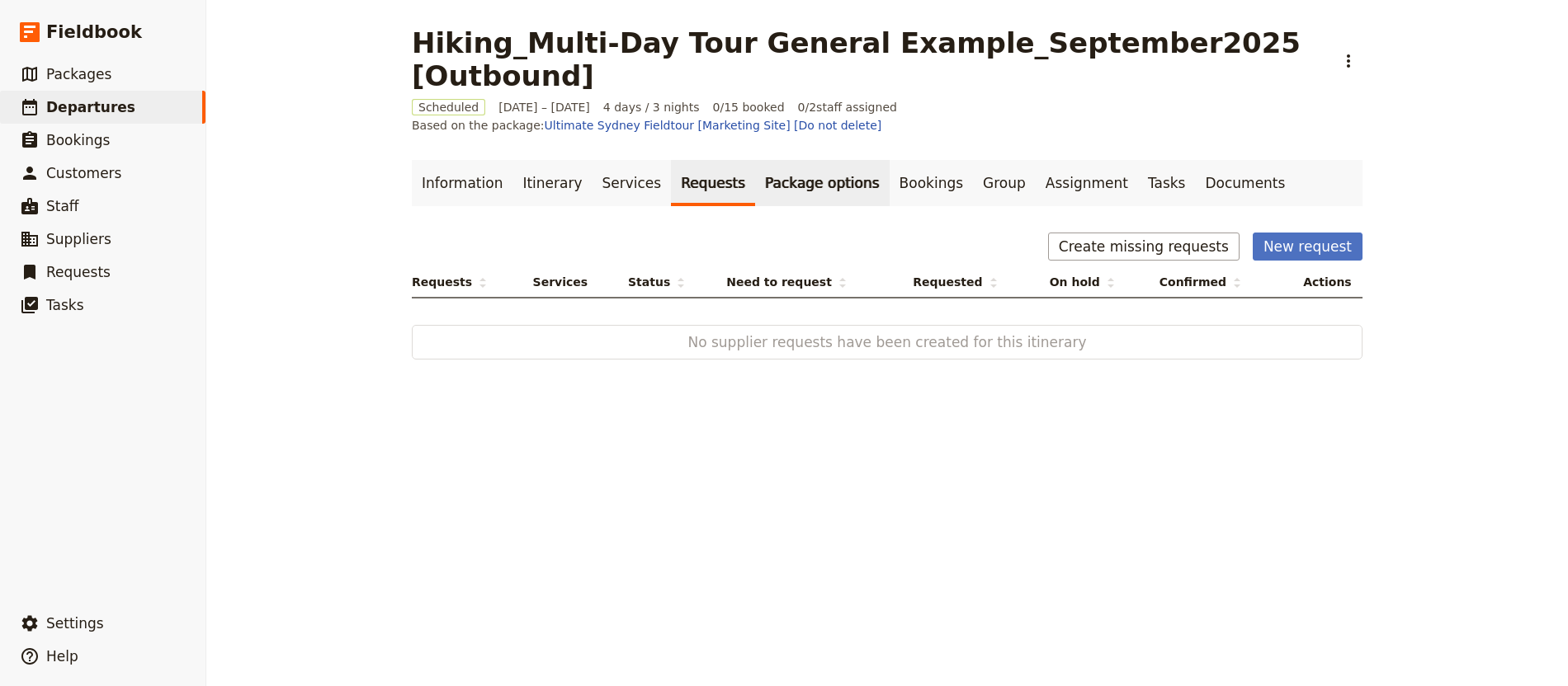
click at [755, 160] on link "Package options" at bounding box center [822, 182] width 134 height 46
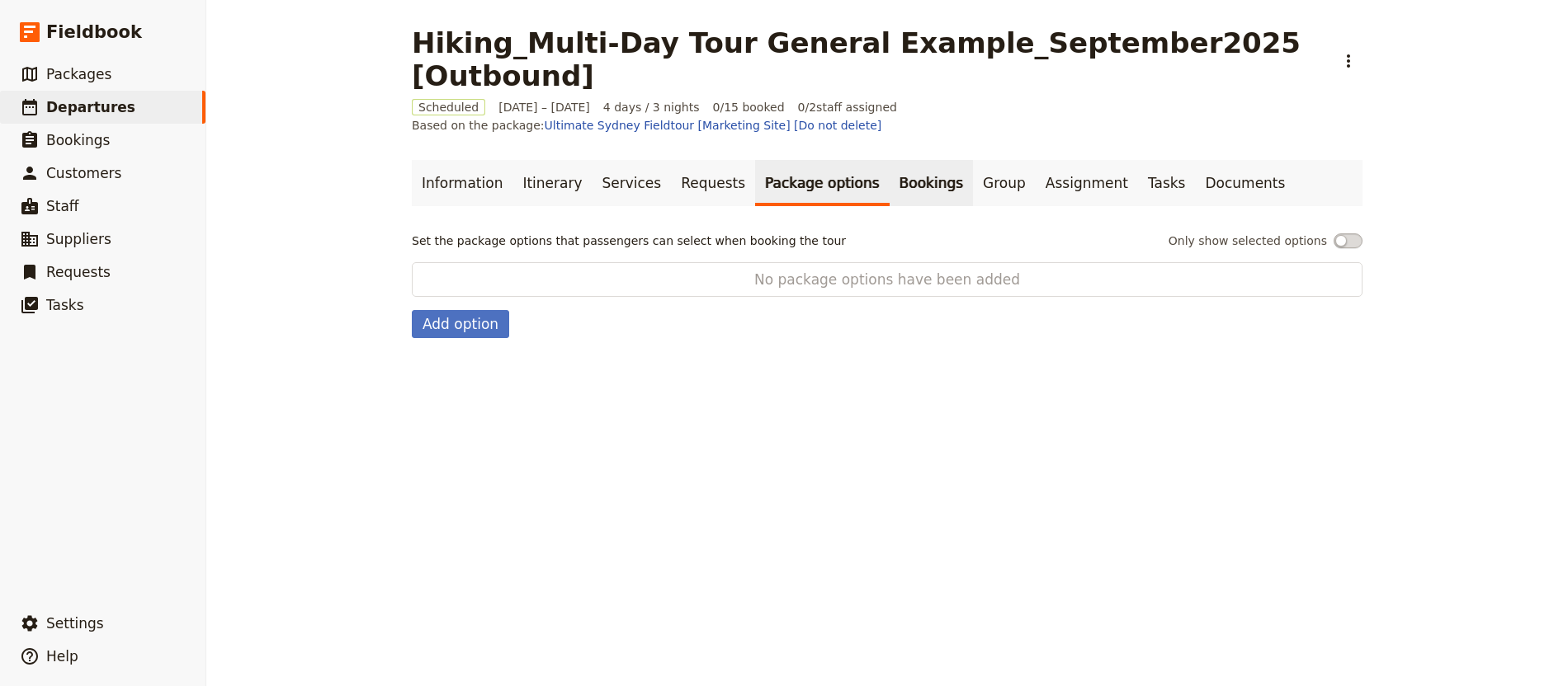
click at [890, 160] on link "Bookings" at bounding box center [931, 182] width 83 height 46
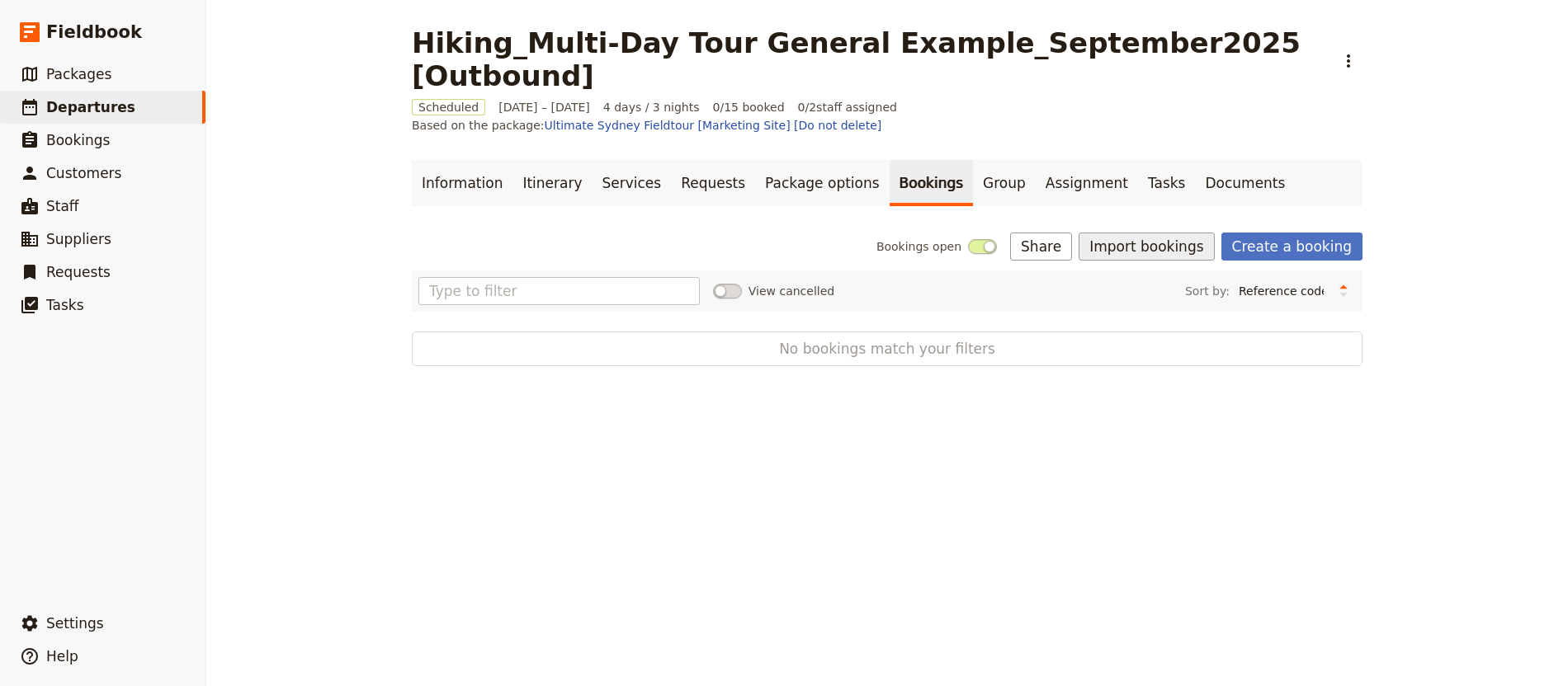
click at [1171, 233] on button "Import bookings" at bounding box center [1147, 247] width 136 height 28
click at [1174, 239] on span "Import Bookings" at bounding box center [1148, 231] width 95 height 16
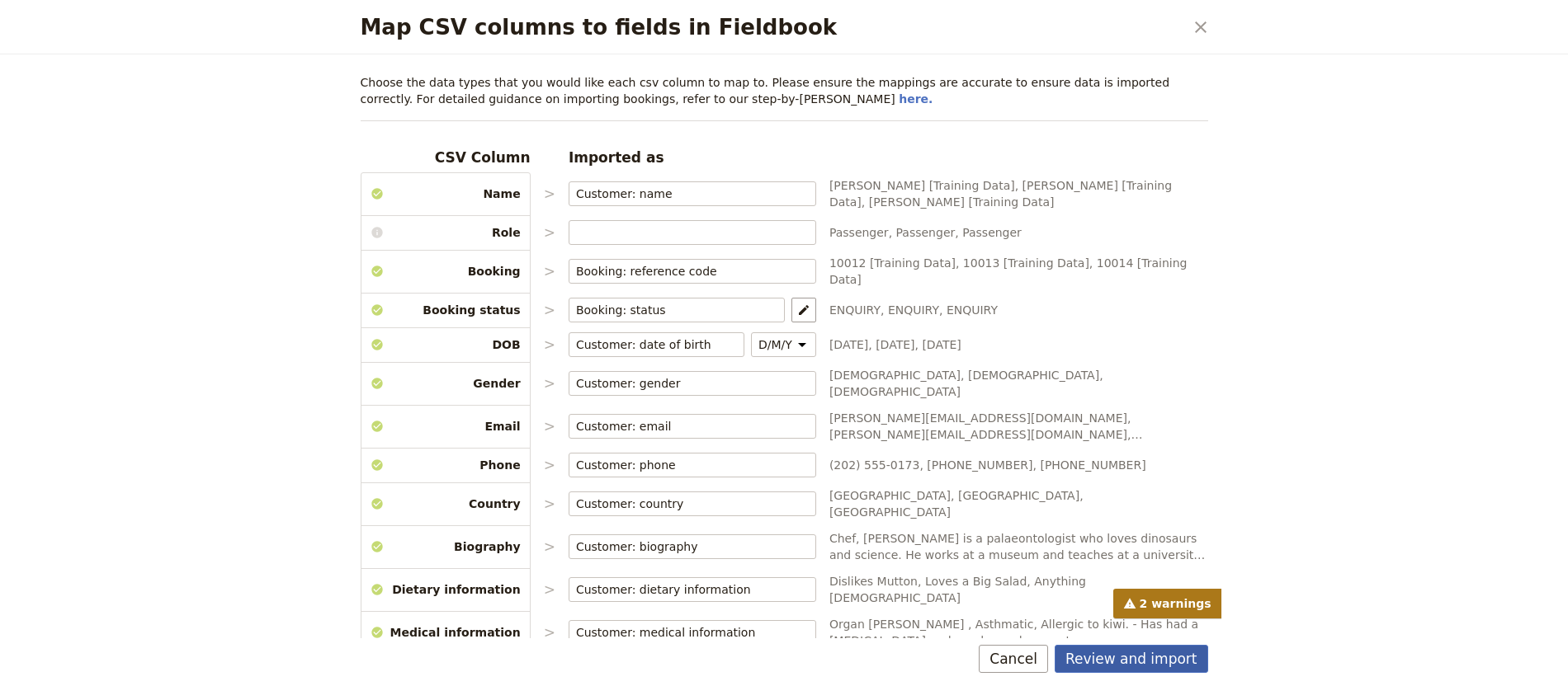
click at [1176, 657] on button "Review and import" at bounding box center [1131, 659] width 154 height 28
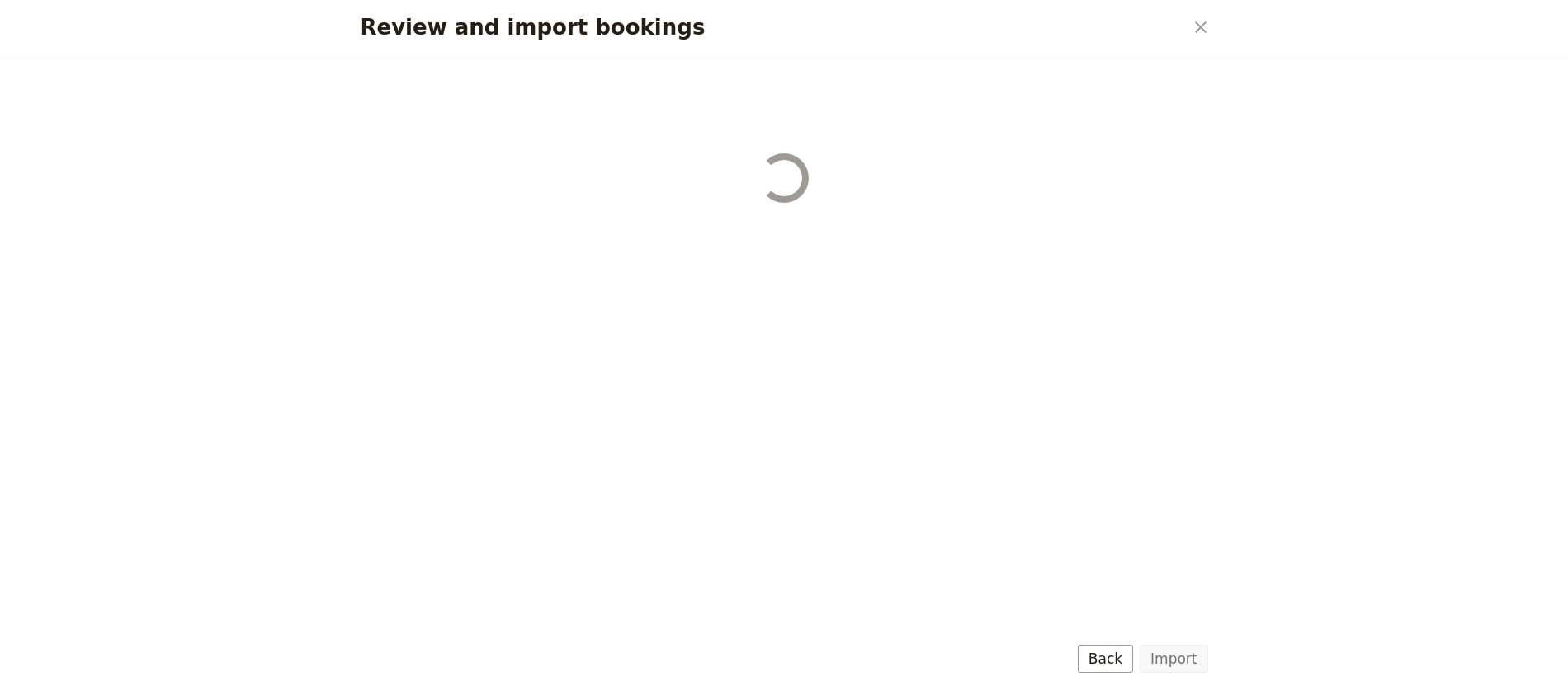
select select "68c0f902759a8c41653b3290"
select select "68c0f902759a8c41653b3291"
select select "68c0f902759a8c41653b3292"
select select "68c0f902759a8c41653b3293"
select select "68c0f902759a8c41653b3294"
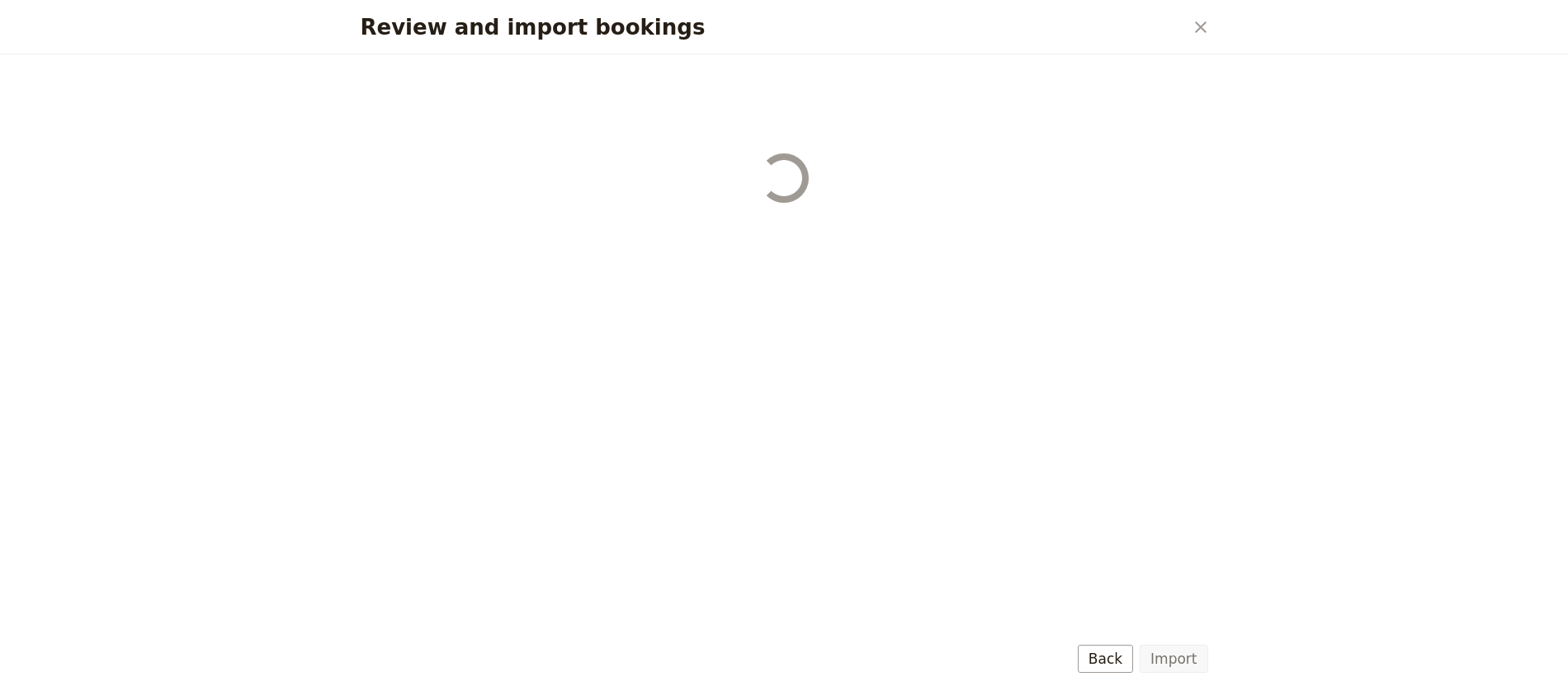
select select "68c0f902759a8c41653b3295"
select select "68c0f902759a8c41653b3296"
select select "68c0f902759a8c41653b3297"
select select "68c0f902759a8c41653b3298"
select select "68c0f902759a8c41653b3299"
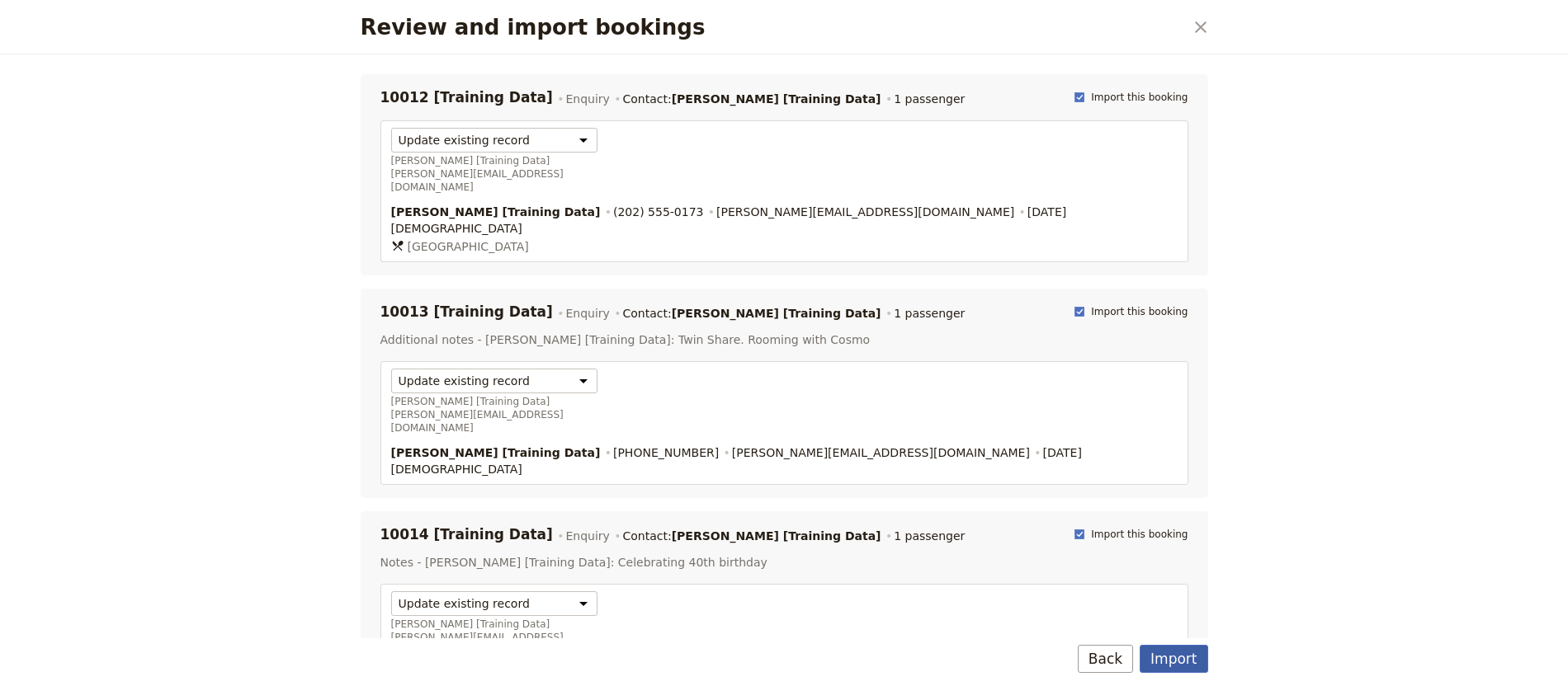
click at [1185, 656] on button "Import" at bounding box center [1174, 659] width 68 height 28
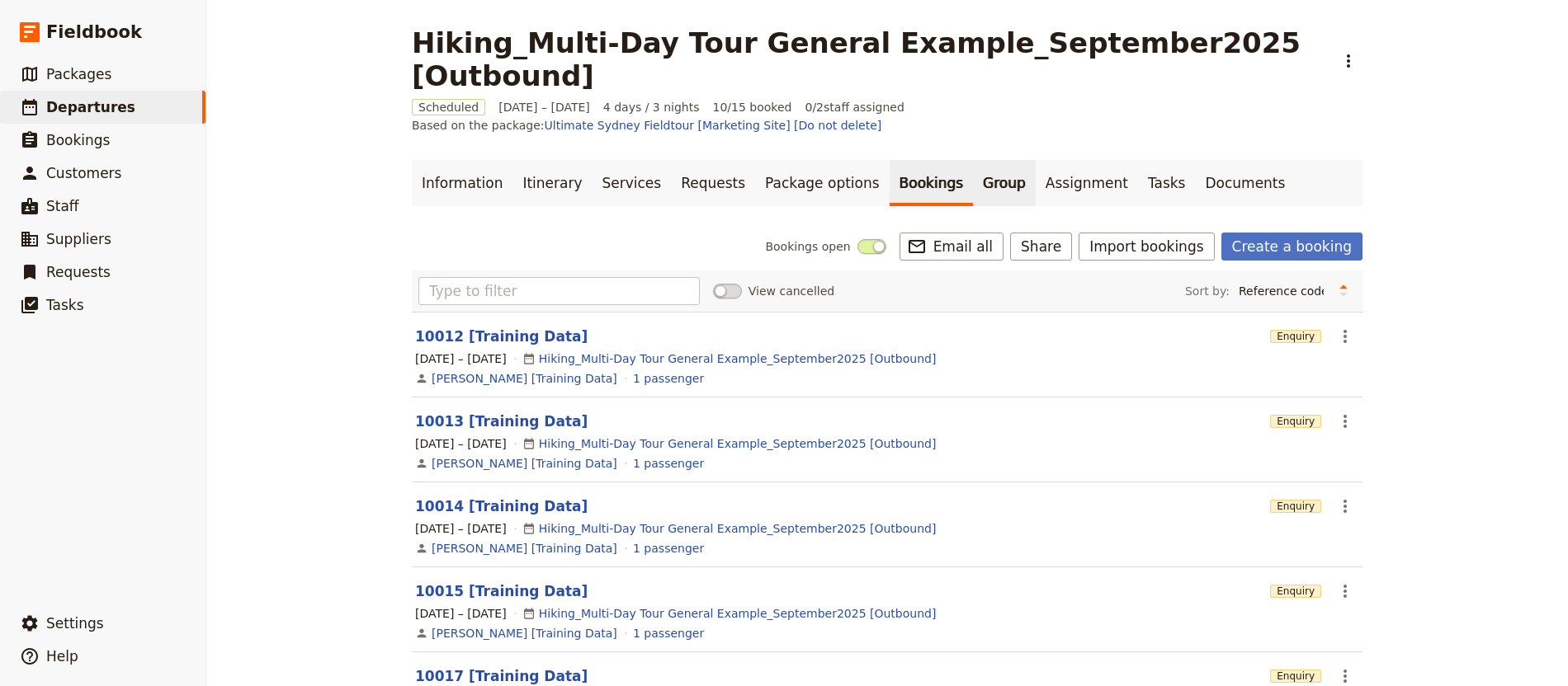
click at [973, 160] on link "Group" at bounding box center [1004, 182] width 63 height 46
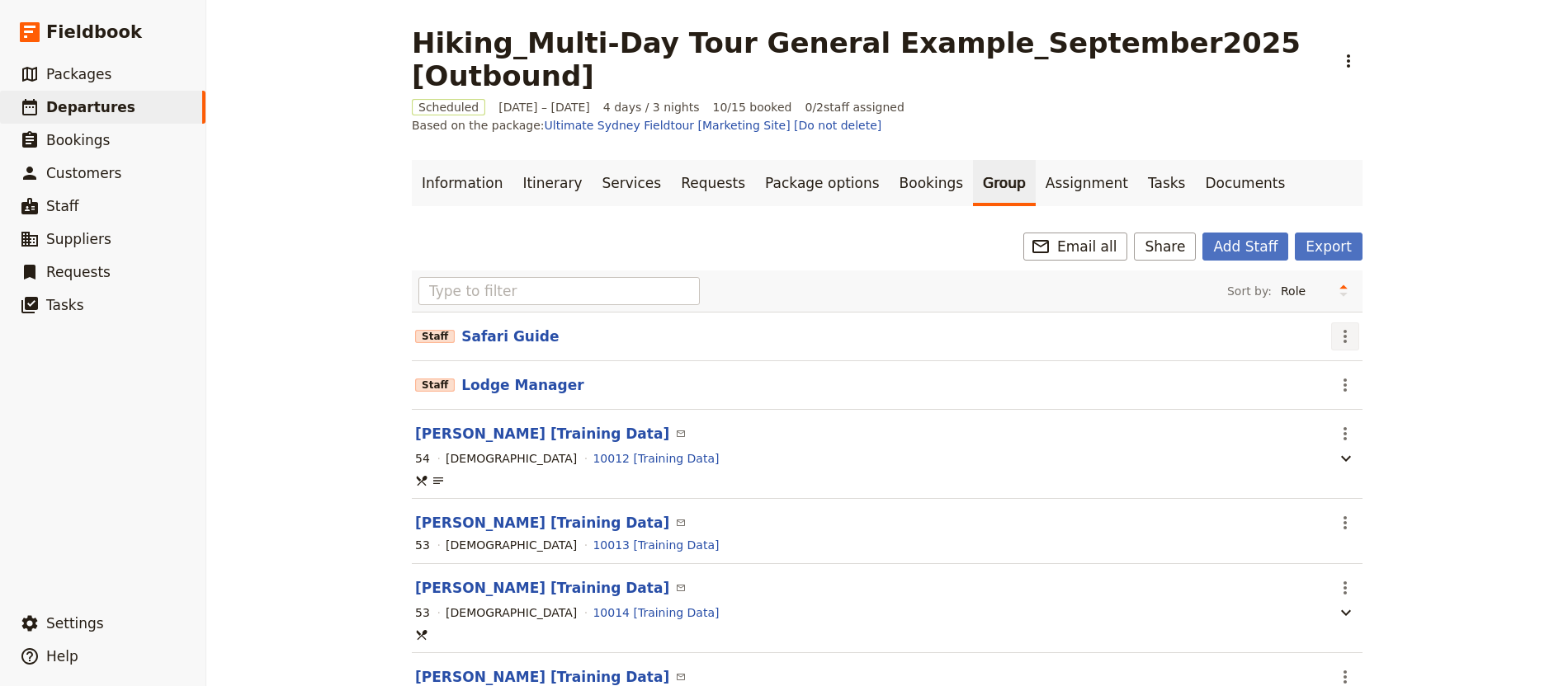
click at [1335, 327] on icon "Actions" at bounding box center [1345, 336] width 20 height 20
click at [1354, 354] on span "Remove staff" at bounding box center [1371, 346] width 76 height 16
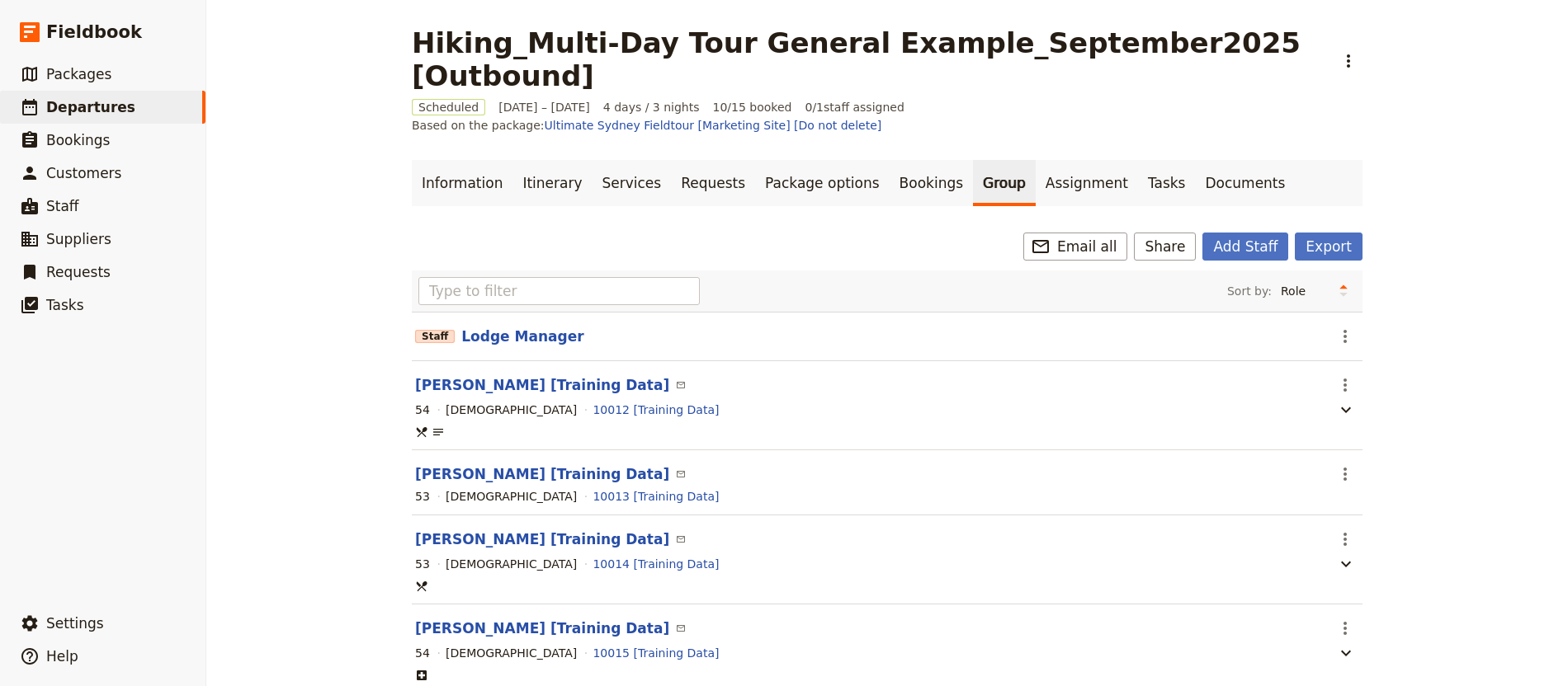
click at [1340, 361] on section "[PERSON_NAME] [Training Data] ​ ​ 54 [DEMOGRAPHIC_DATA] 10012 [Training Data]" at bounding box center [887, 406] width 950 height 89
click at [1335, 327] on icon "Actions" at bounding box center [1345, 336] width 20 height 20
click at [1344, 348] on span "Remove staff" at bounding box center [1371, 346] width 76 height 16
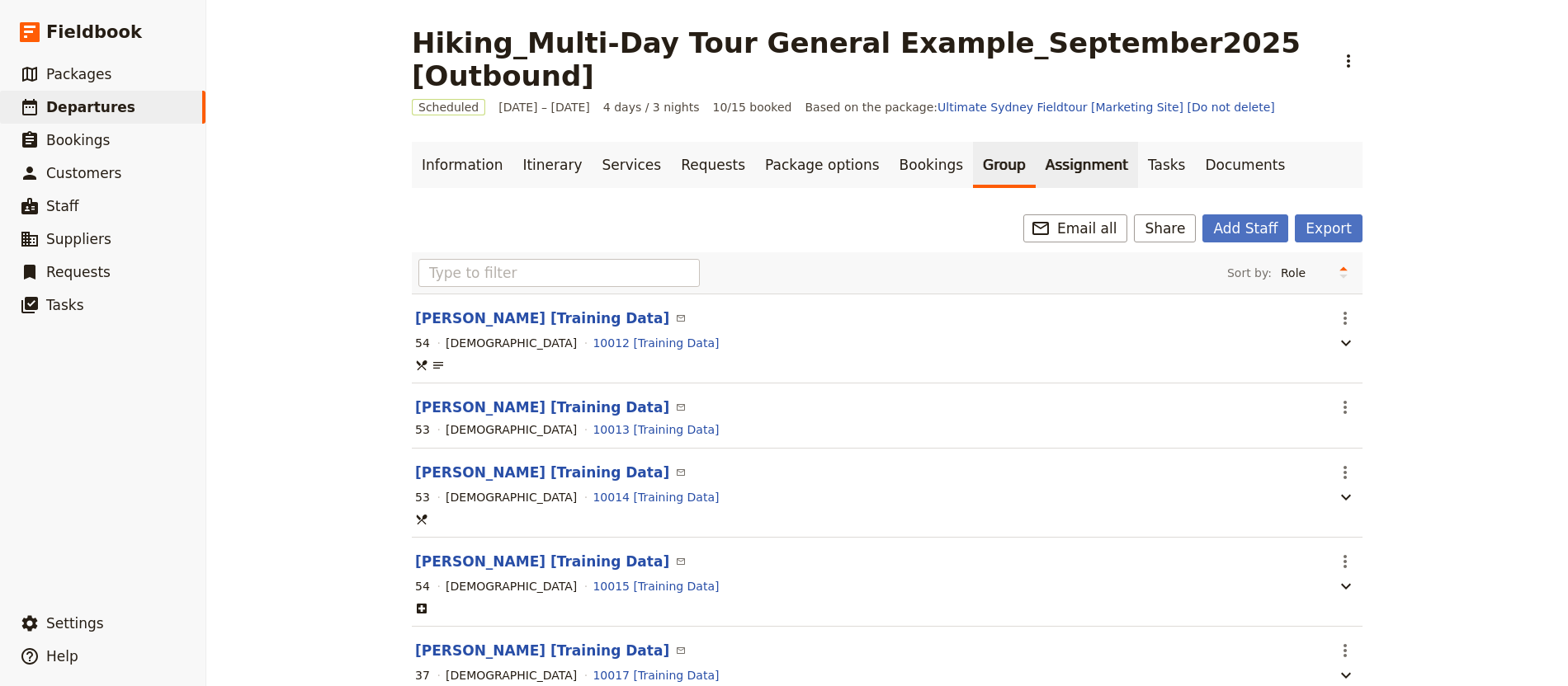
click at [1035, 142] on link "Assignment" at bounding box center [1087, 164] width 103 height 46
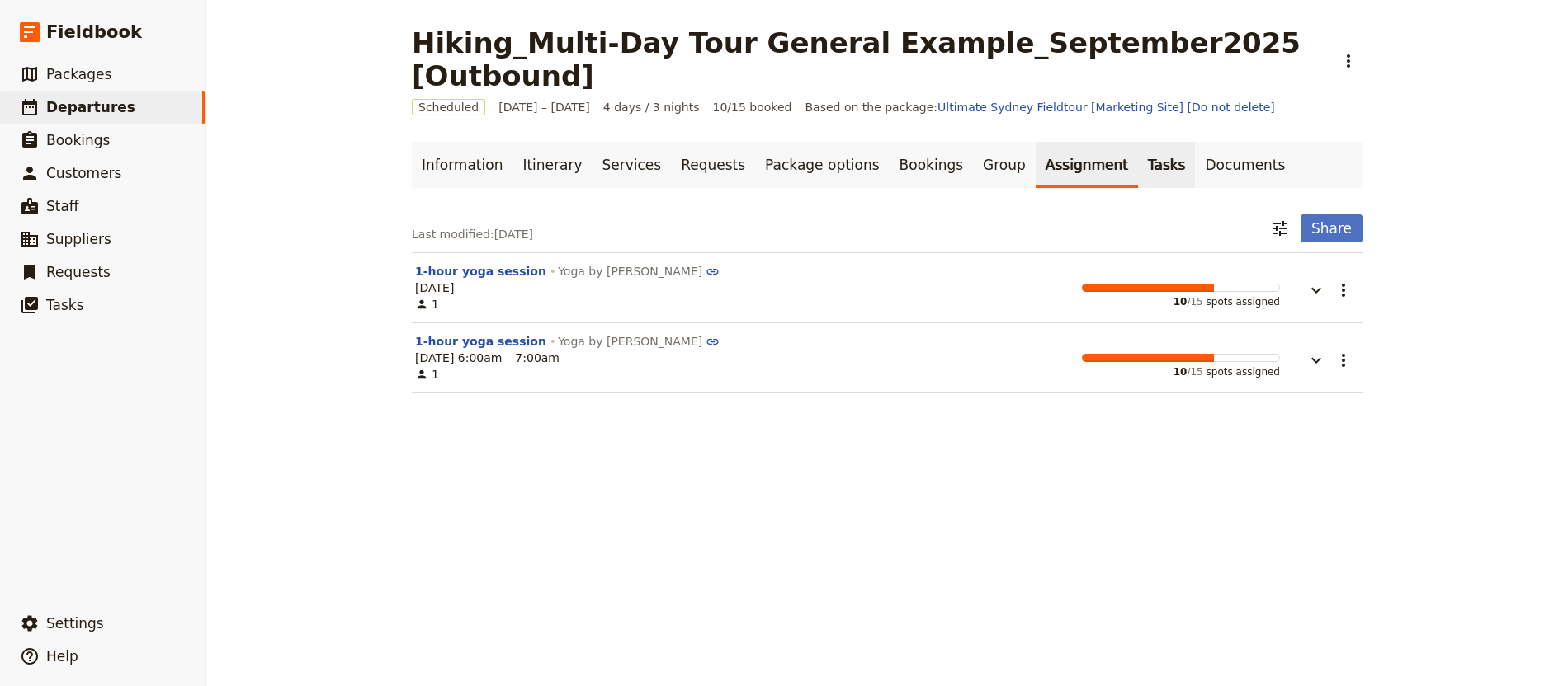
click at [1138, 142] on link "Tasks" at bounding box center [1167, 164] width 57 height 46
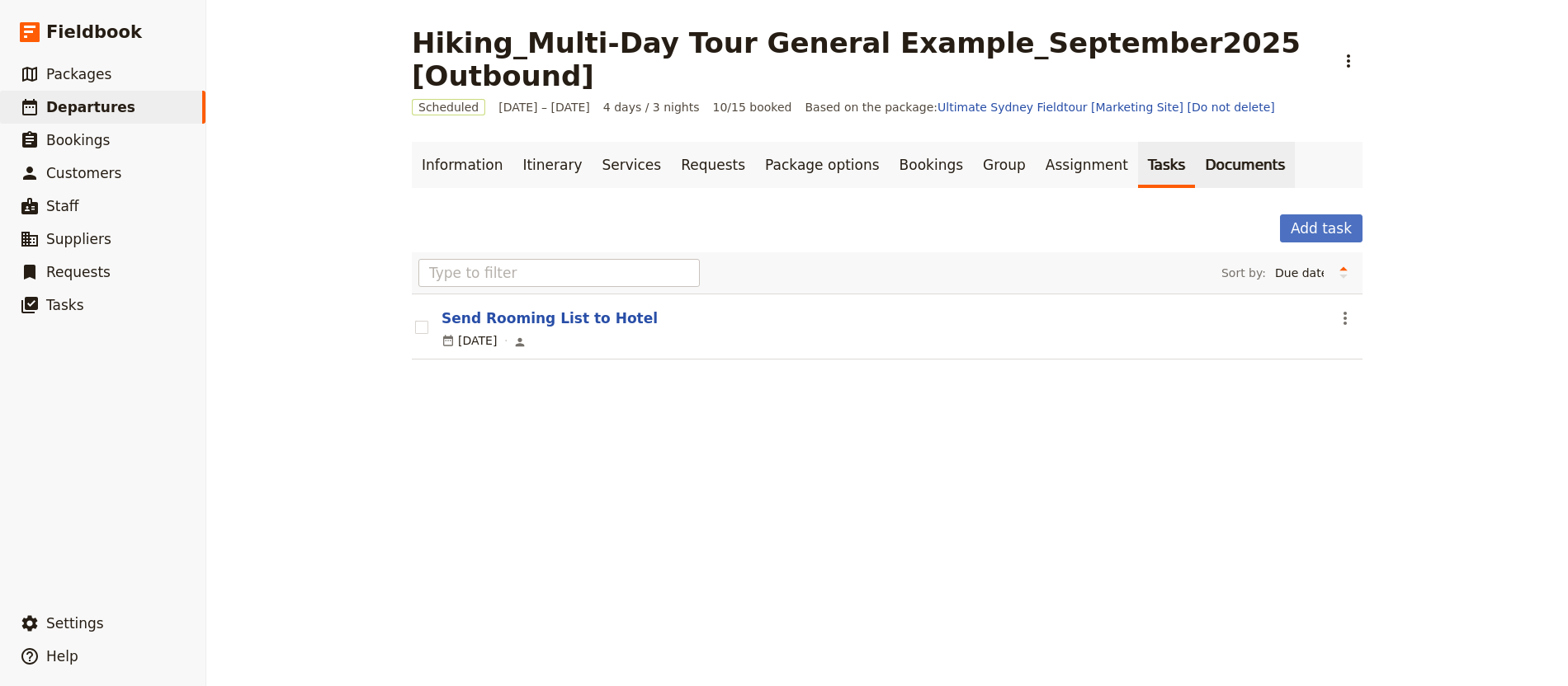
click at [1194, 142] on link "Documents" at bounding box center [1244, 164] width 100 height 46
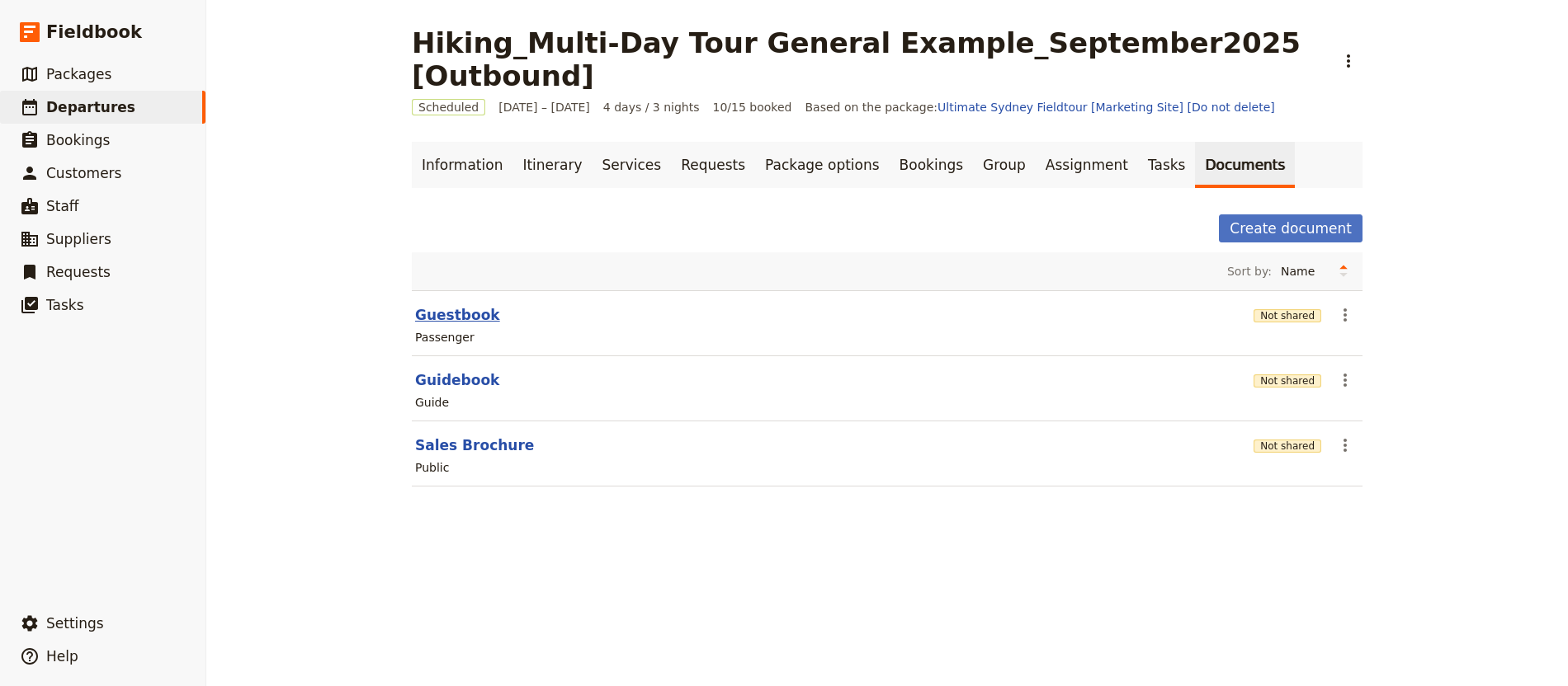
click at [434, 305] on button "Guestbook" at bounding box center [458, 314] width 85 height 20
select select "PASSENGER"
select select "RUN_SHEET"
select select "DEFAULT"
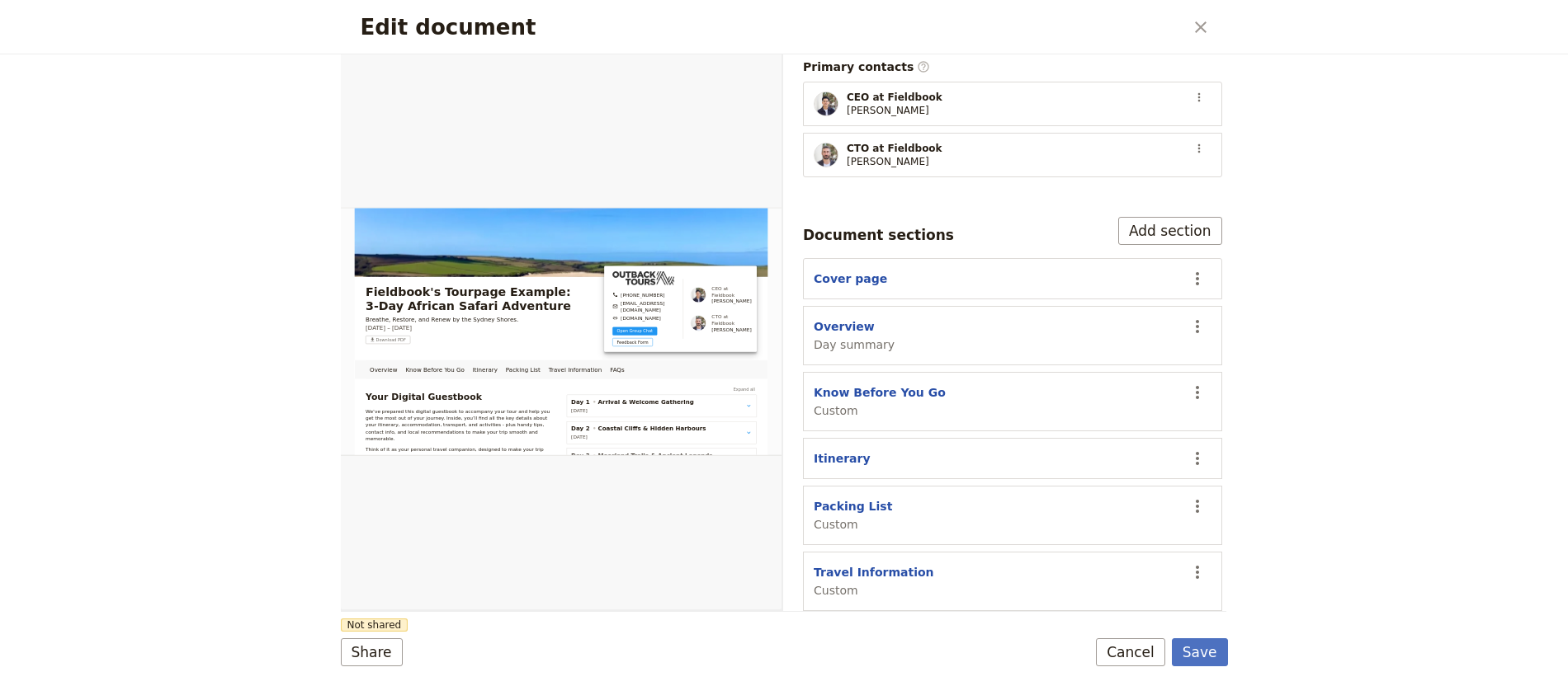
scroll to position [368, 0]
click at [895, 384] on button "Know Before You Go" at bounding box center [880, 392] width 132 height 16
select select "CUSTOM"
select select "default"
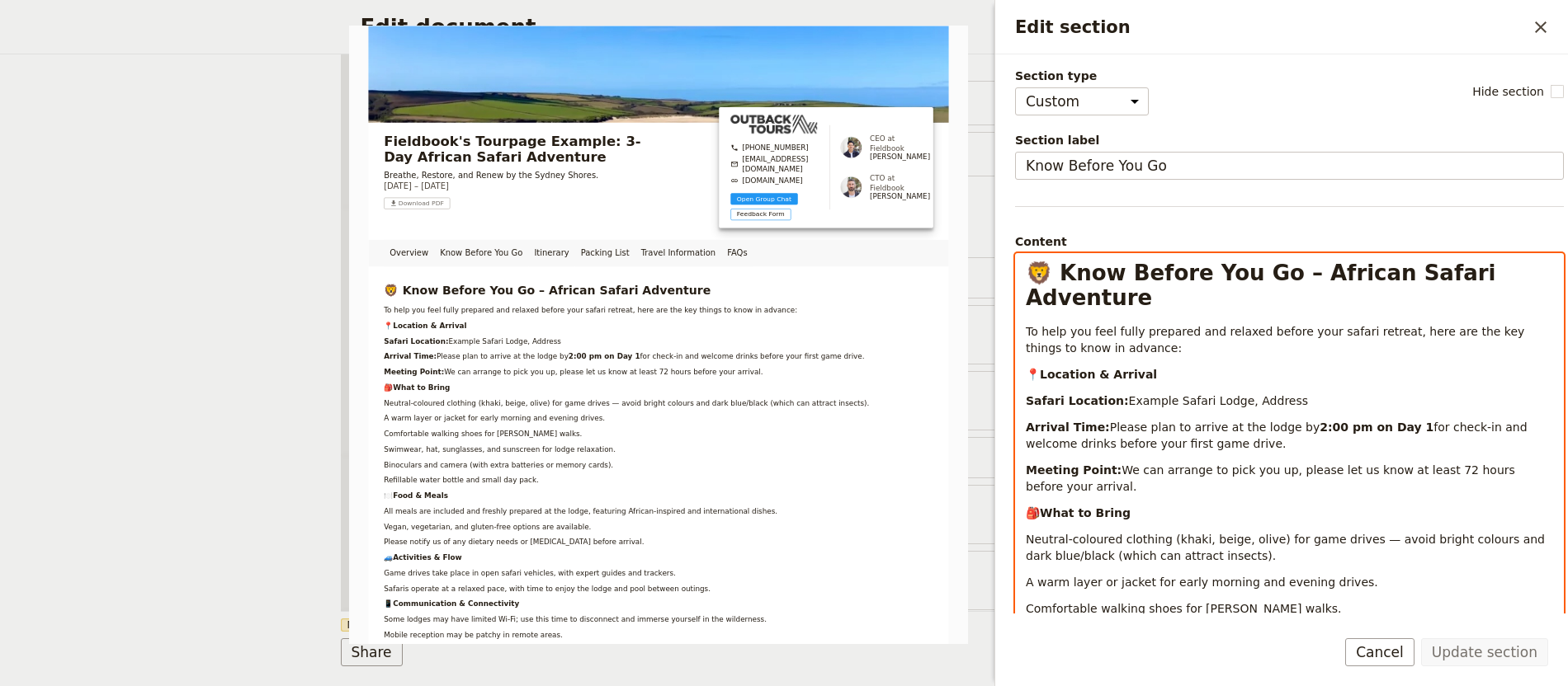
select select "h1"
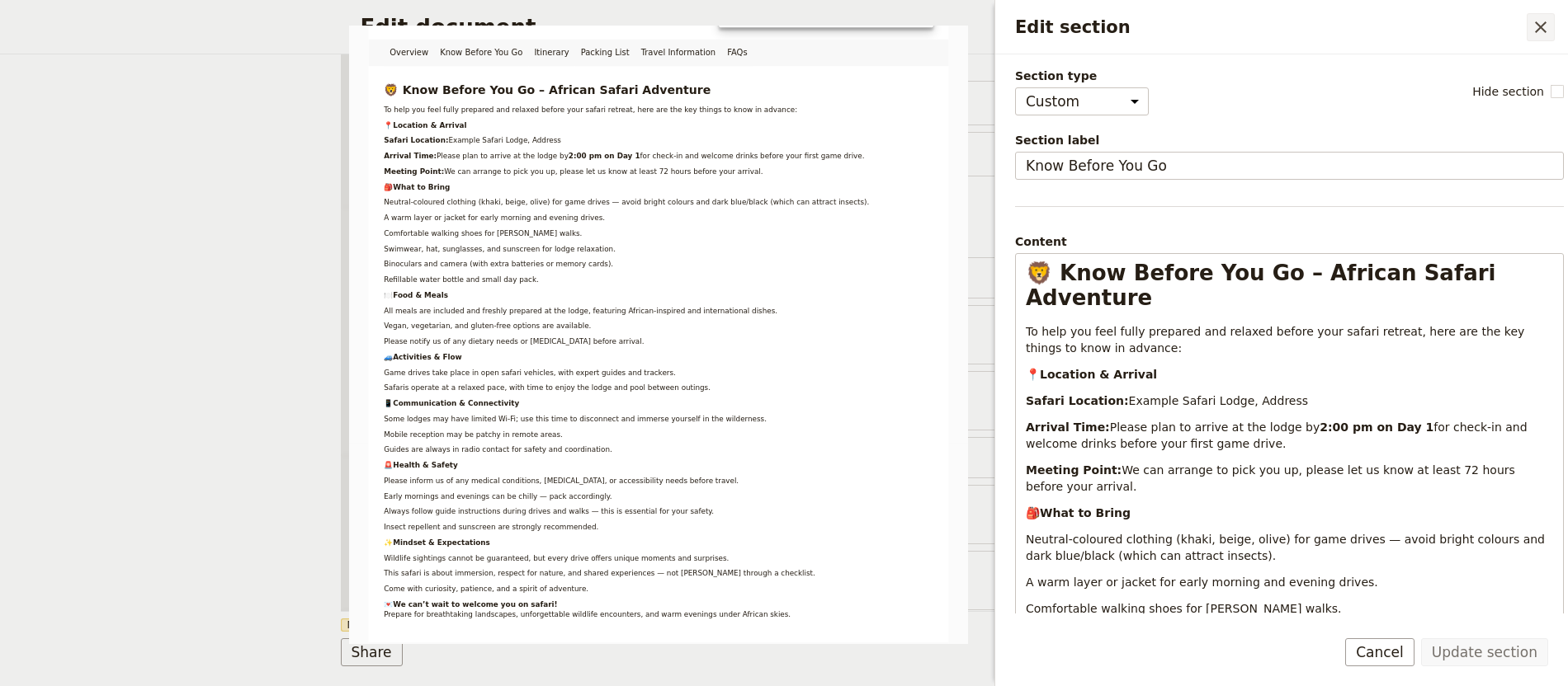
click at [1540, 28] on icon "Close drawer" at bounding box center [1540, 27] width 11 height 11
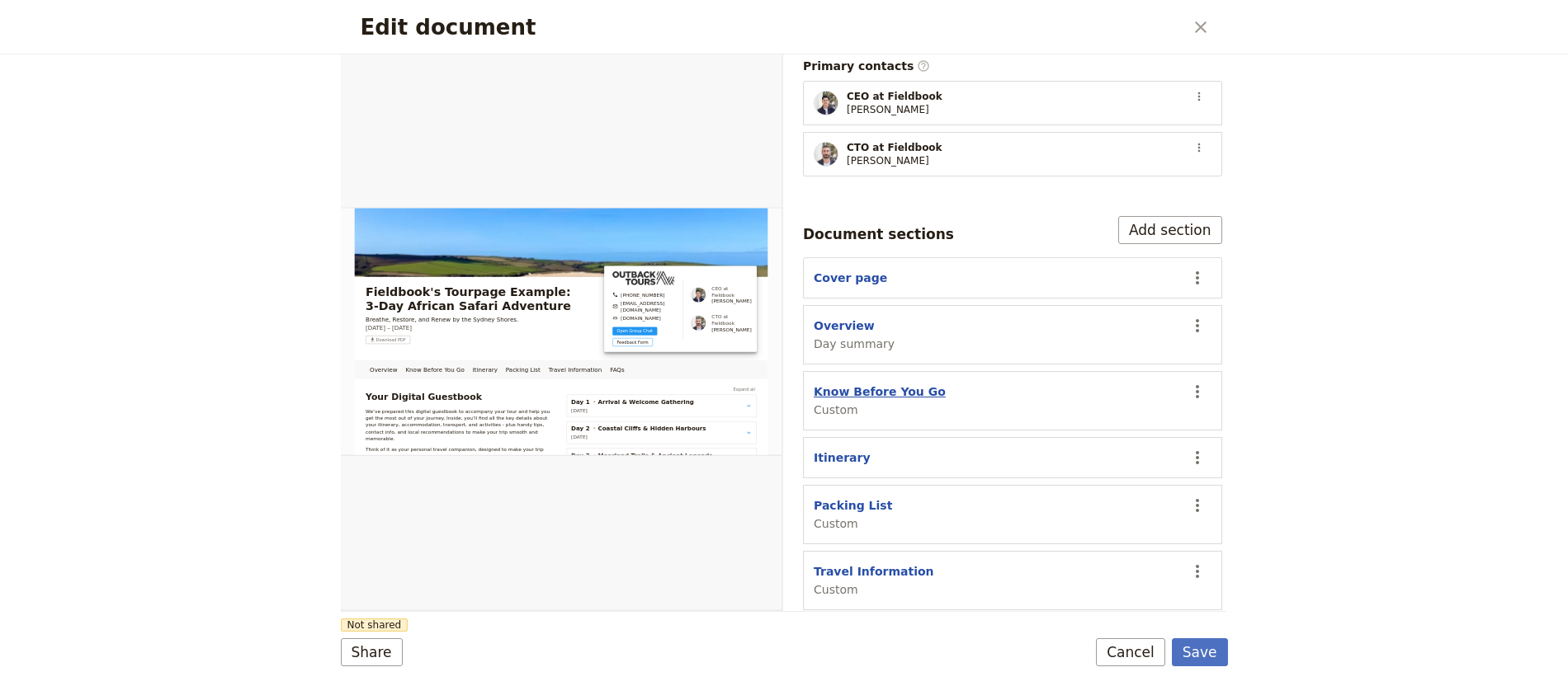
click at [898, 384] on button "Know Before You Go" at bounding box center [880, 392] width 132 height 16
select select "CUSTOM"
select select "default"
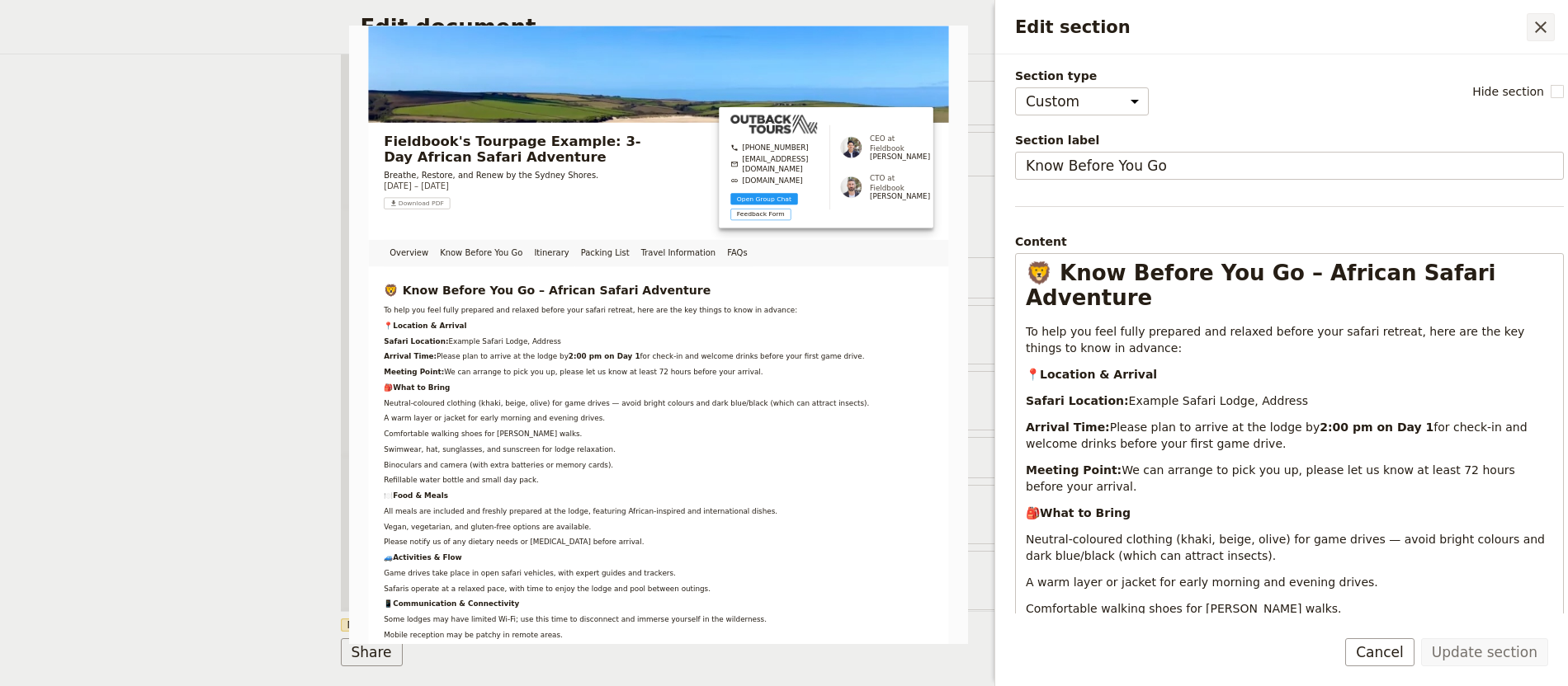
click at [1538, 35] on icon "Close drawer" at bounding box center [1540, 27] width 20 height 20
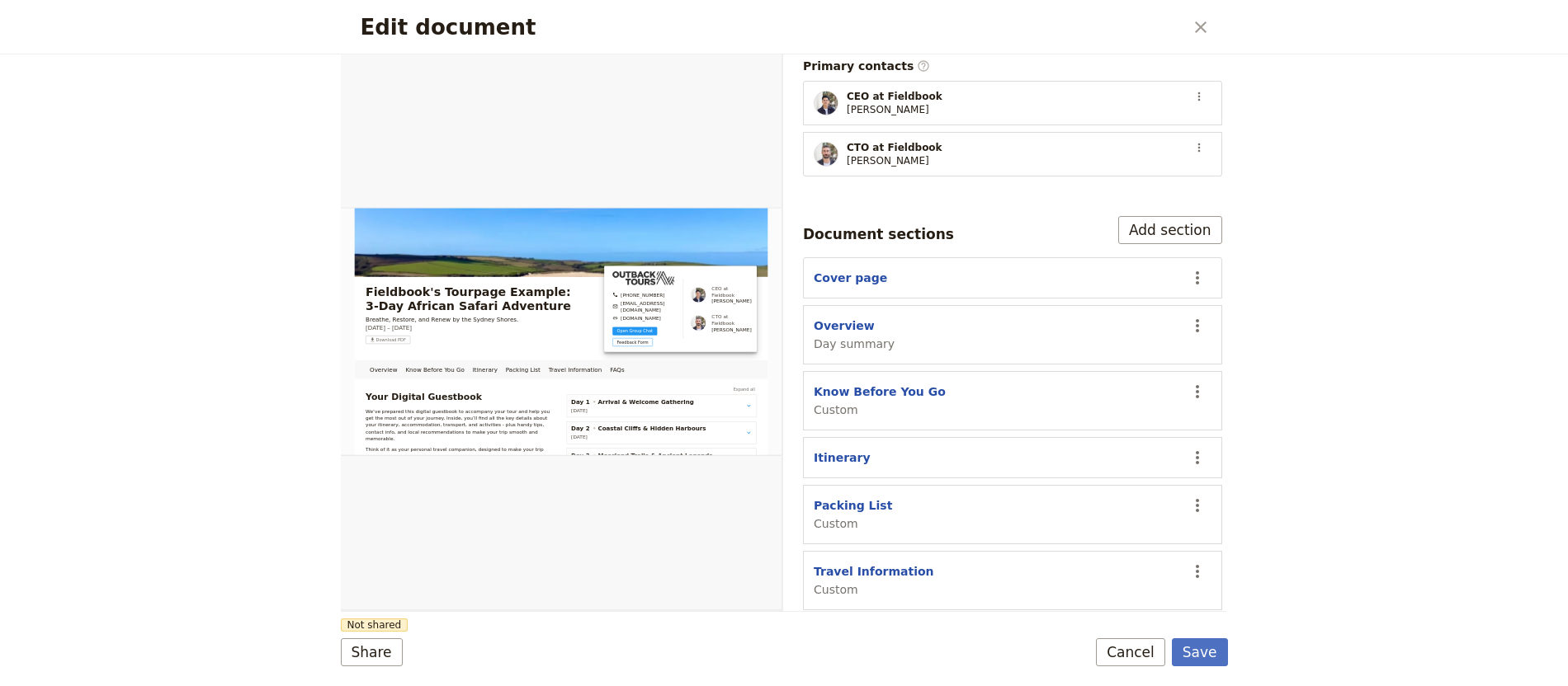
scroll to position [431, 0]
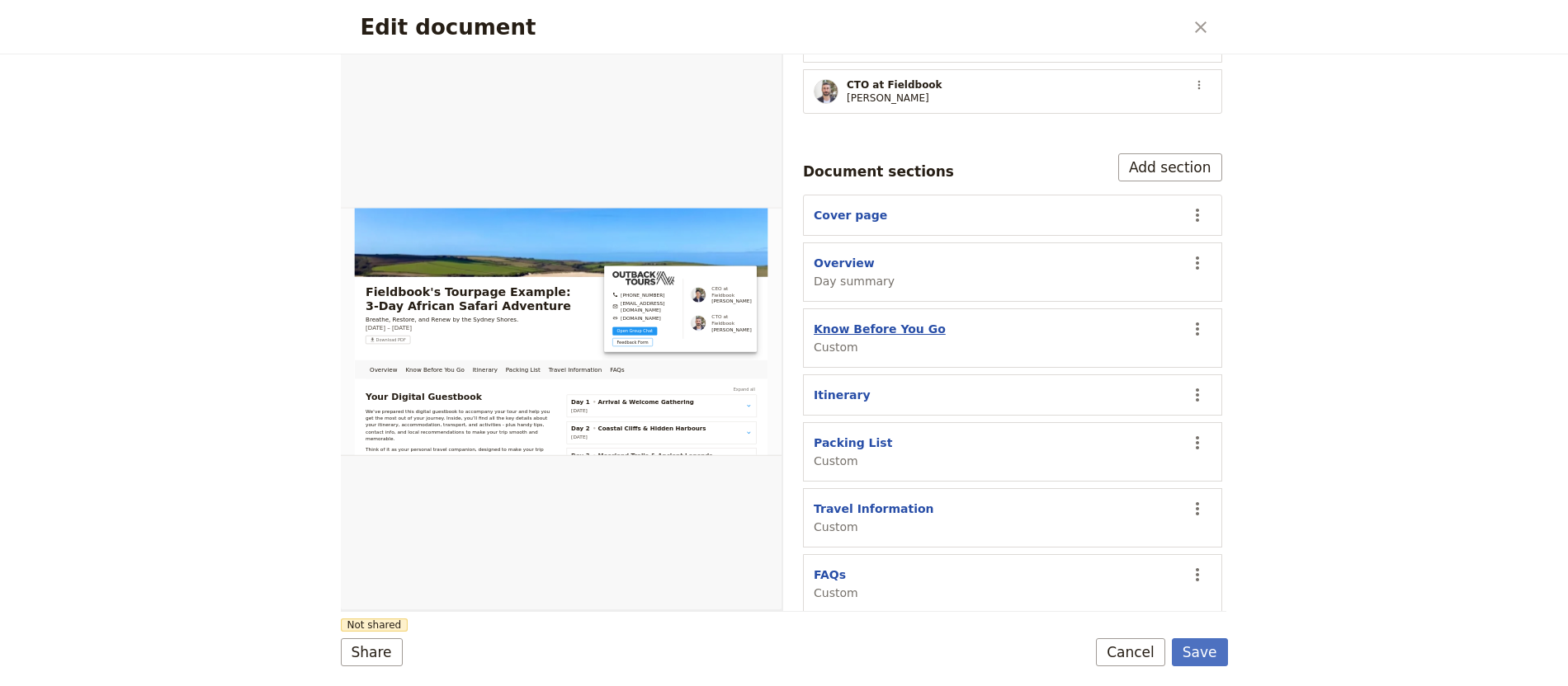
click at [914, 321] on button "Know Before You Go" at bounding box center [880, 329] width 132 height 16
select select "CUSTOM"
select select "default"
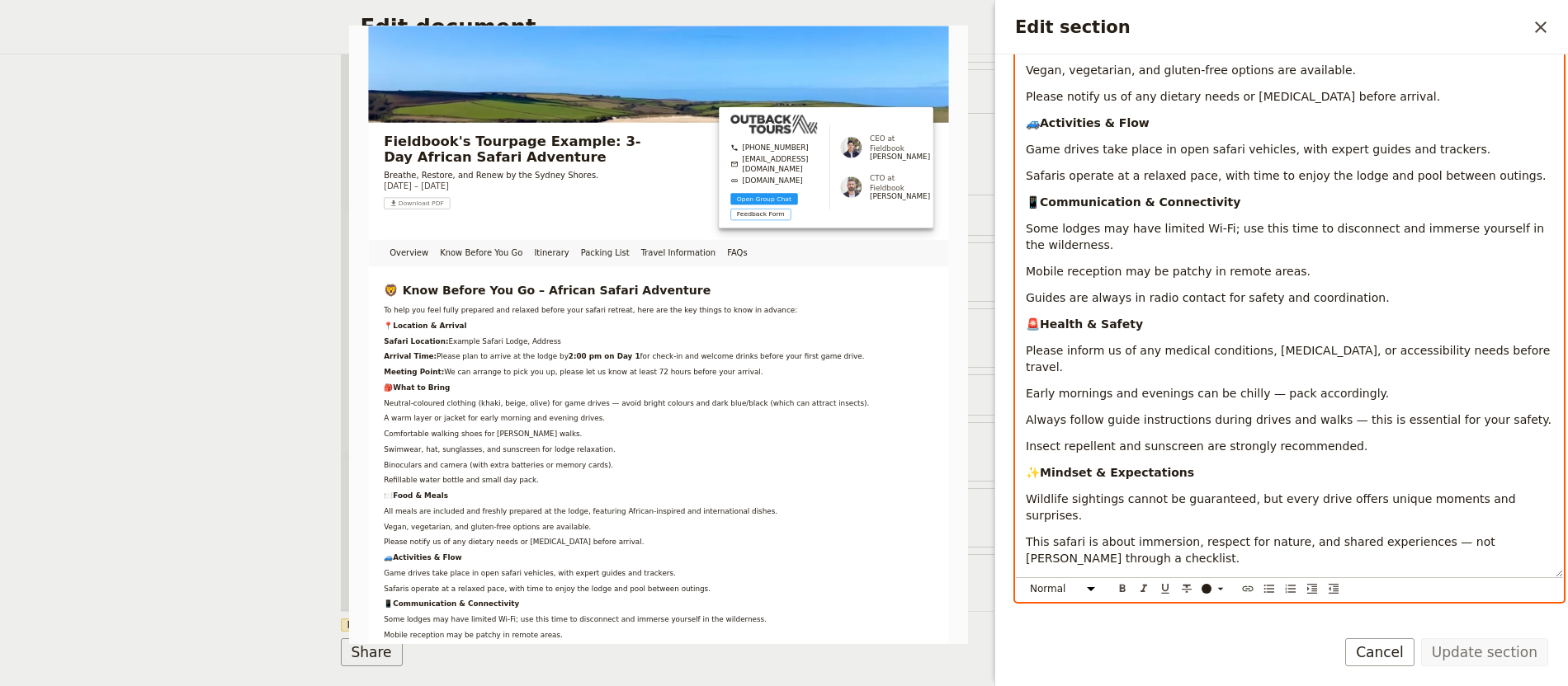
scroll to position [2, 0]
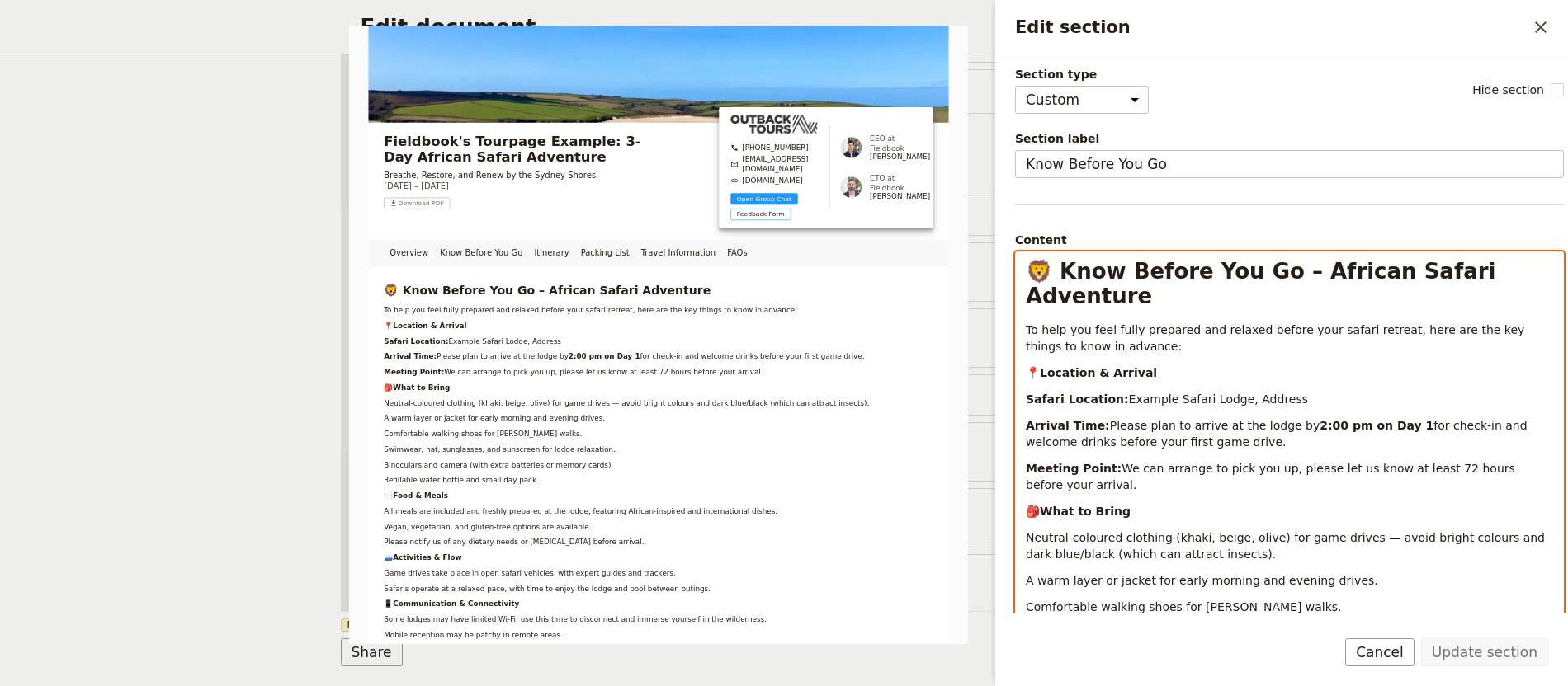
drag, startPoint x: 1221, startPoint y: 478, endPoint x: 1052, endPoint y: 255, distance: 279.8
click at [1009, 278] on div "Section type Cover page Day summary Itinerary Custom Hide section Section label…" at bounding box center [1281, 334] width 572 height 559
click at [1047, 268] on span "🦁 Know Before You Go – African Safari Adventure" at bounding box center [1265, 285] width 478 height 49
drag, startPoint x: 1052, startPoint y: 268, endPoint x: 1013, endPoint y: 272, distance: 39.2
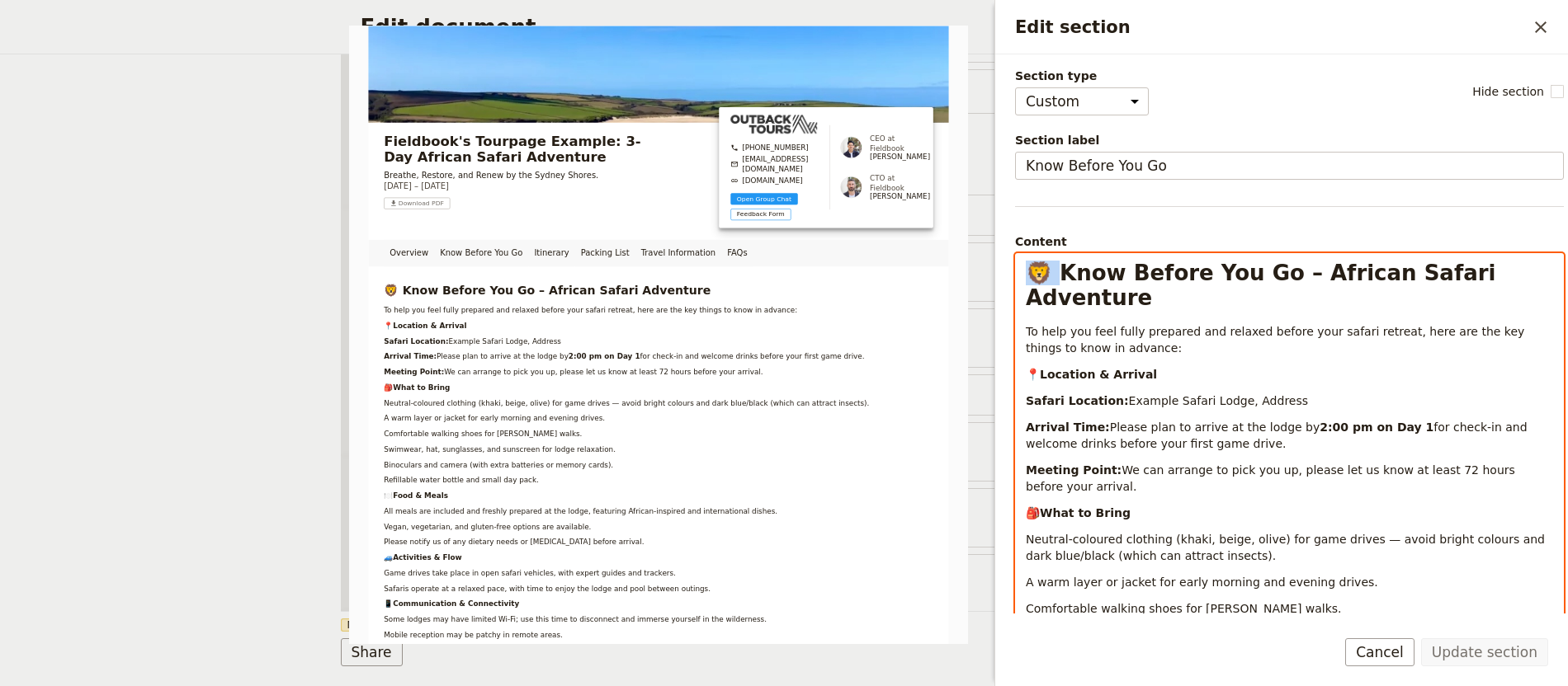
click at [1013, 268] on div "Section type Cover page Day summary Itinerary Custom Hide section Section label…" at bounding box center [1281, 334] width 572 height 559
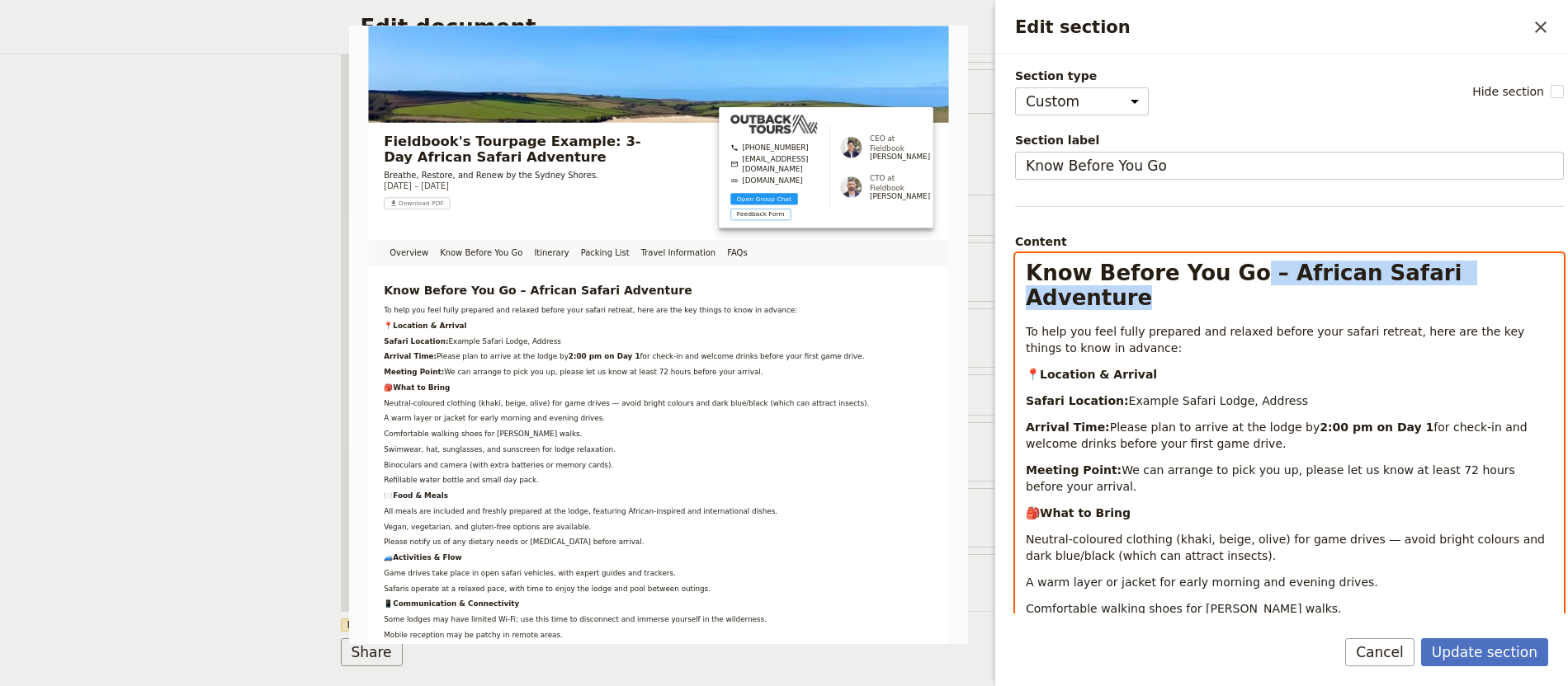
drag, startPoint x: 1232, startPoint y: 275, endPoint x: 1498, endPoint y: 286, distance: 266.2
click at [1498, 286] on h1 "Know Before You Go – African Safari Adventure" at bounding box center [1289, 285] width 527 height 49
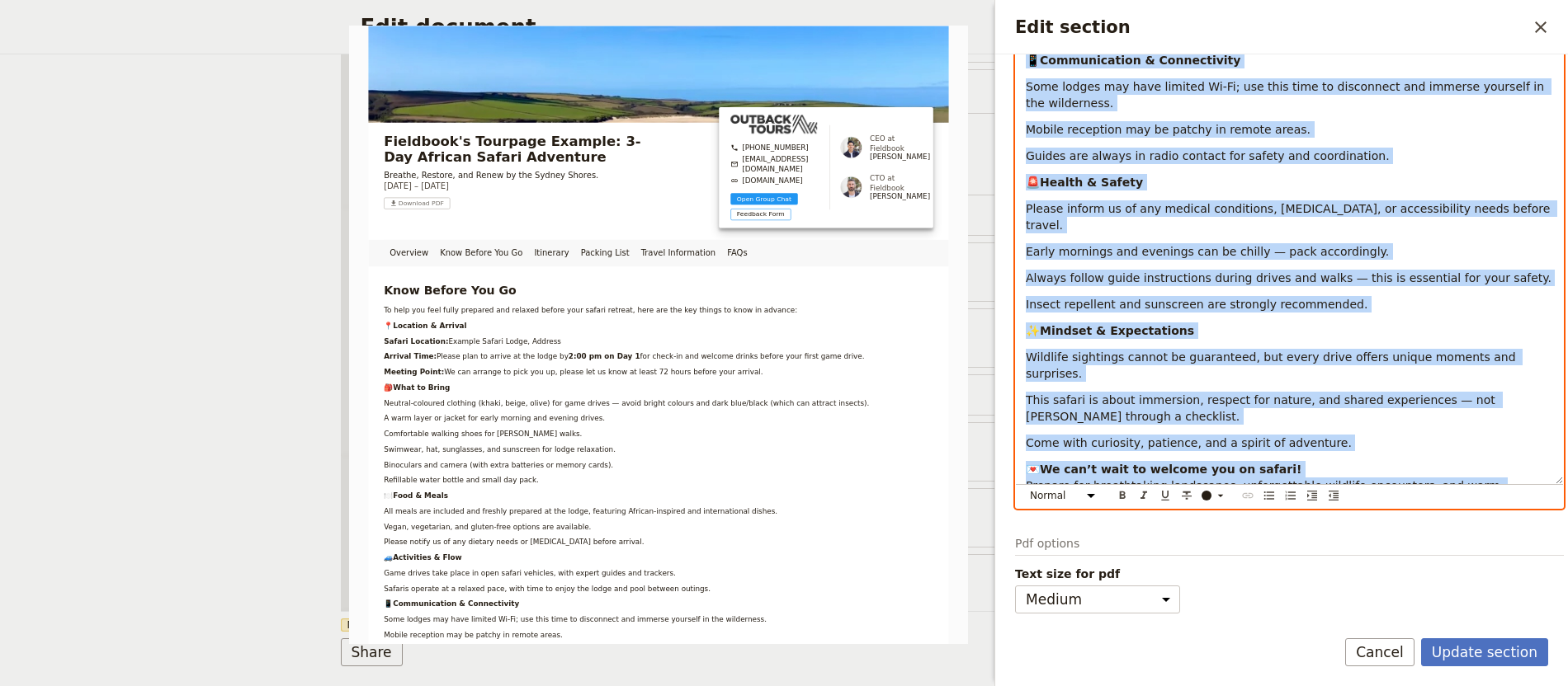
drag, startPoint x: 1029, startPoint y: 301, endPoint x: 1227, endPoint y: 672, distance: 420.5
click at [1224, 676] on form "Section type Cover page Day summary Itinerary Custom Hide section Section label…" at bounding box center [1281, 371] width 572 height 632
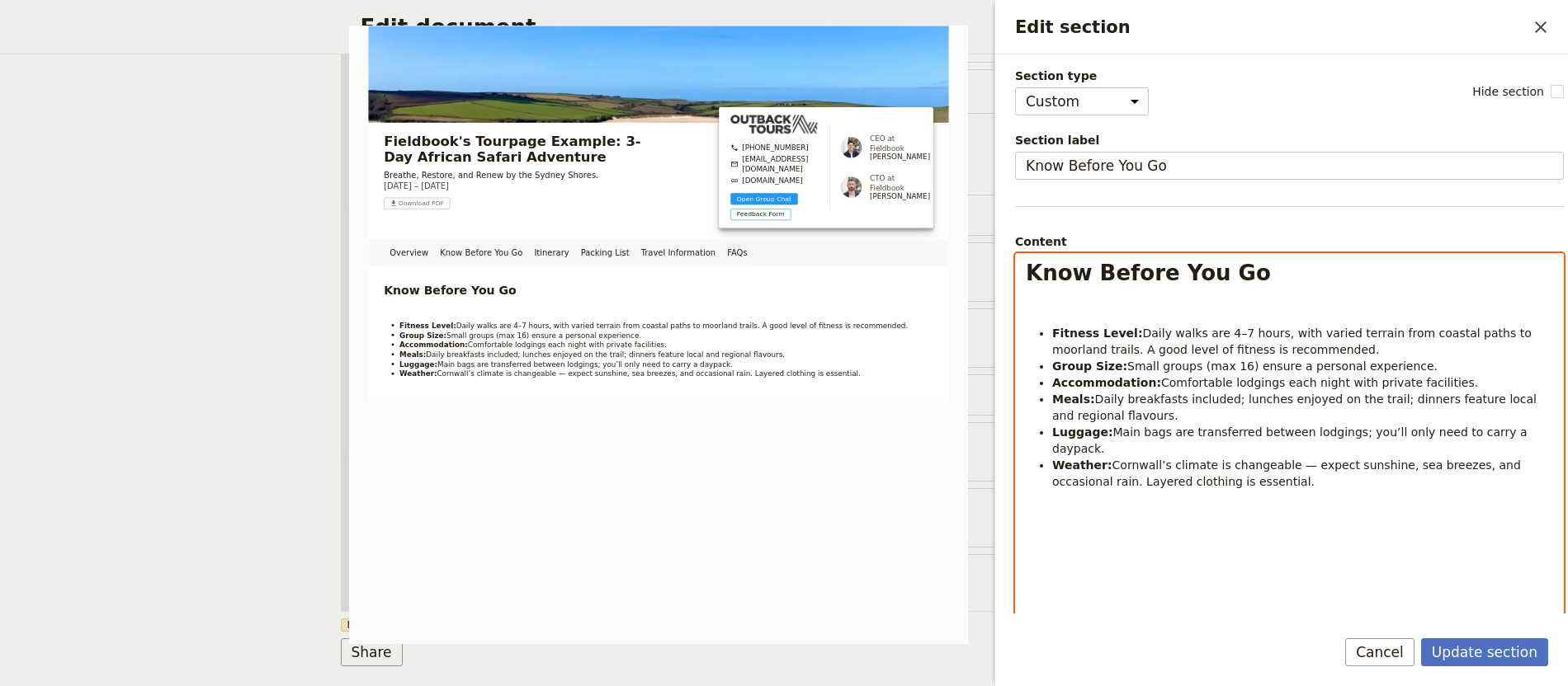
click at [1095, 300] on p "Edit section" at bounding box center [1289, 307] width 527 height 16
select select "h1"
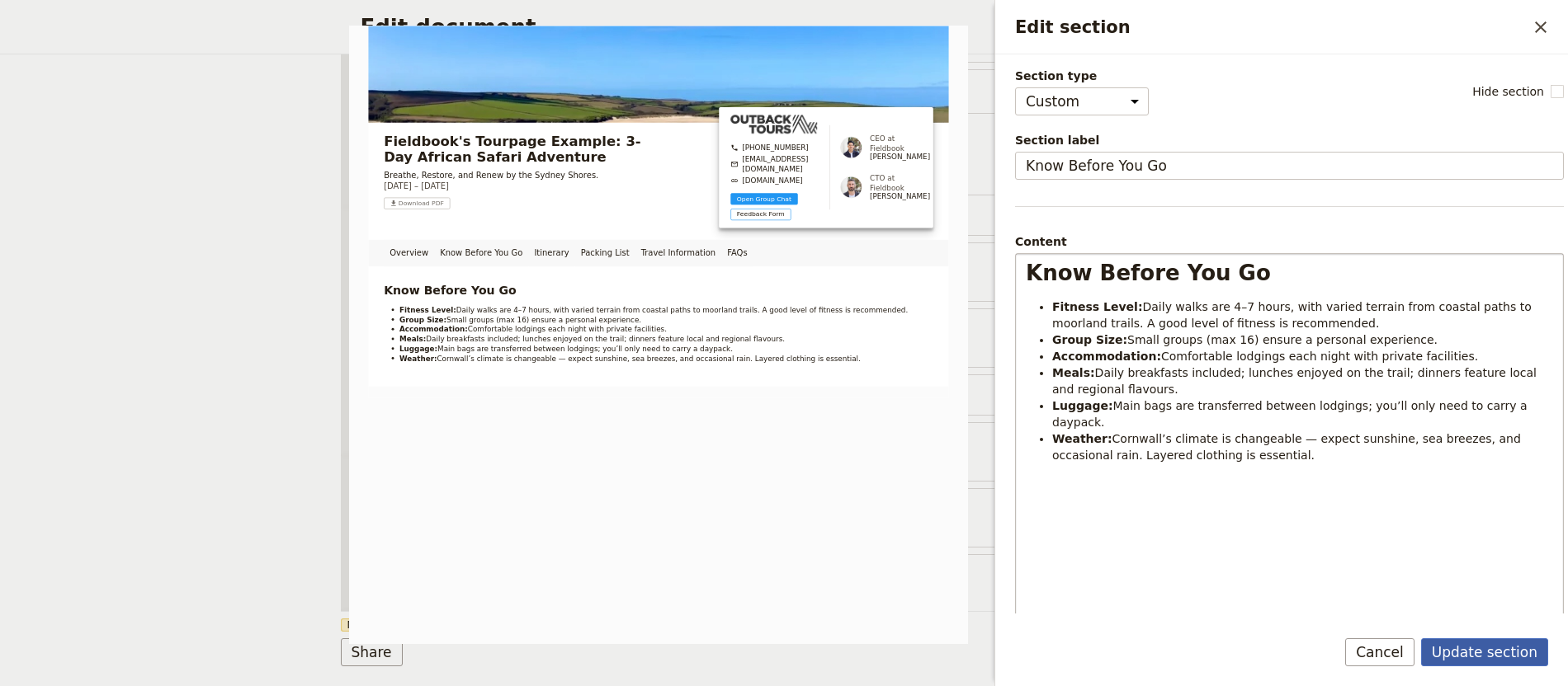
click at [1480, 656] on button "Update section" at bounding box center [1485, 652] width 127 height 28
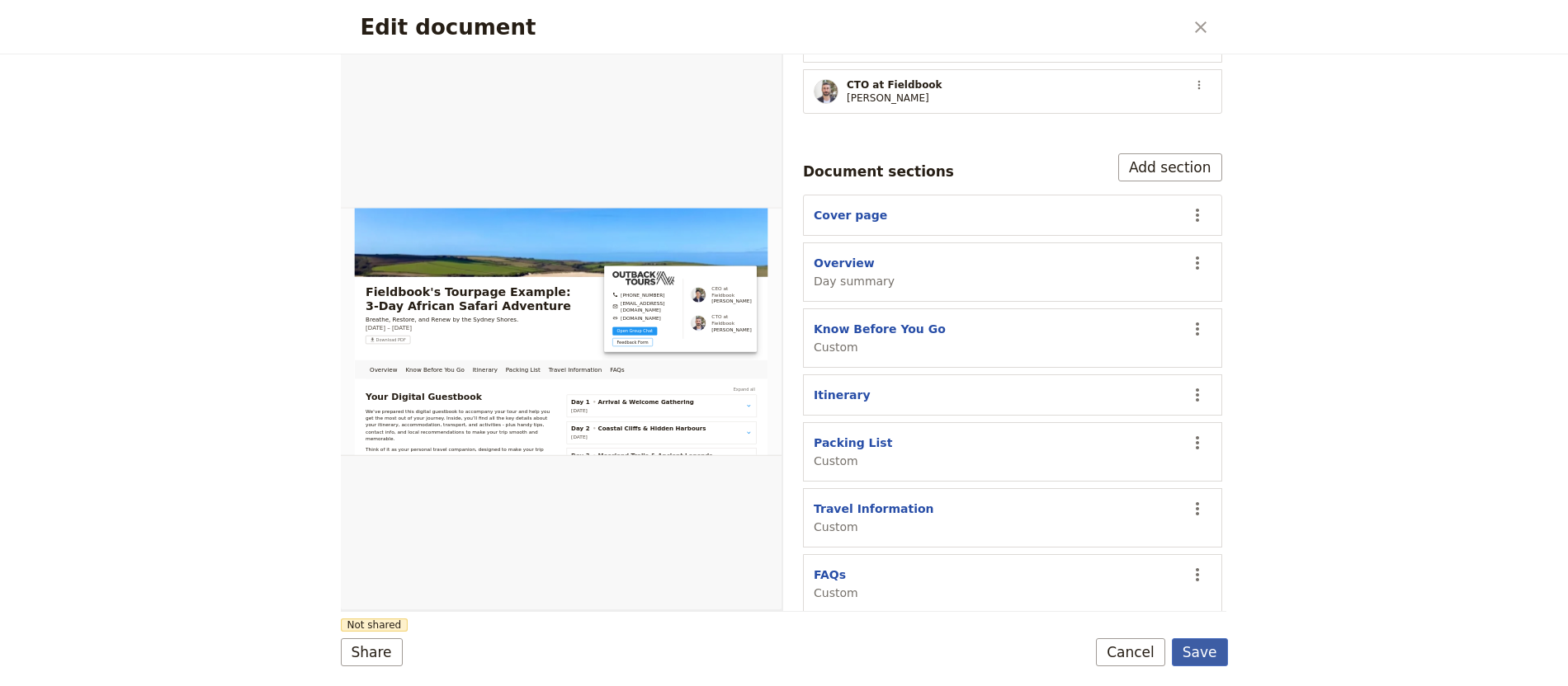
click at [1198, 644] on button "Save" at bounding box center [1200, 652] width 56 height 28
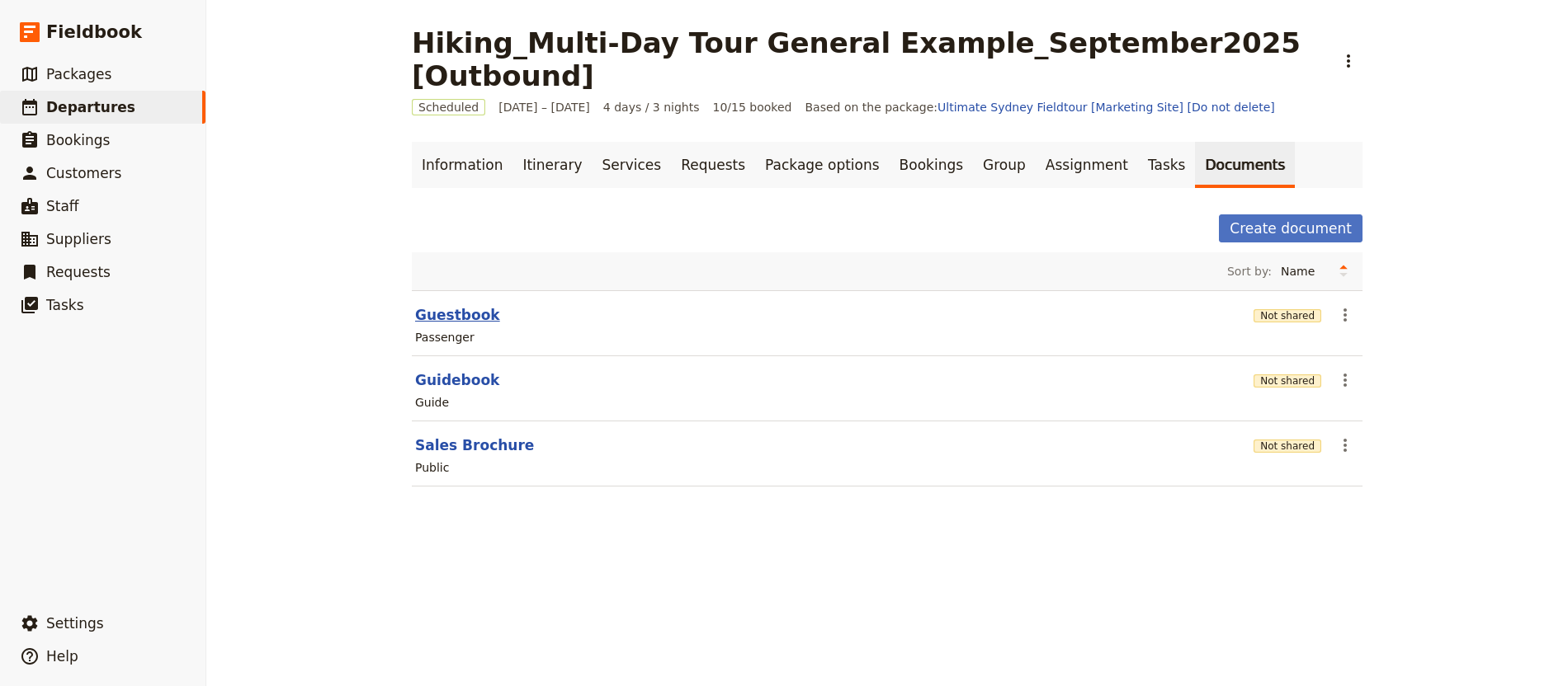
click at [429, 305] on button "Guestbook" at bounding box center [458, 314] width 85 height 20
select select "PASSENGER"
select select "RUN_SHEET"
select select "DEFAULT"
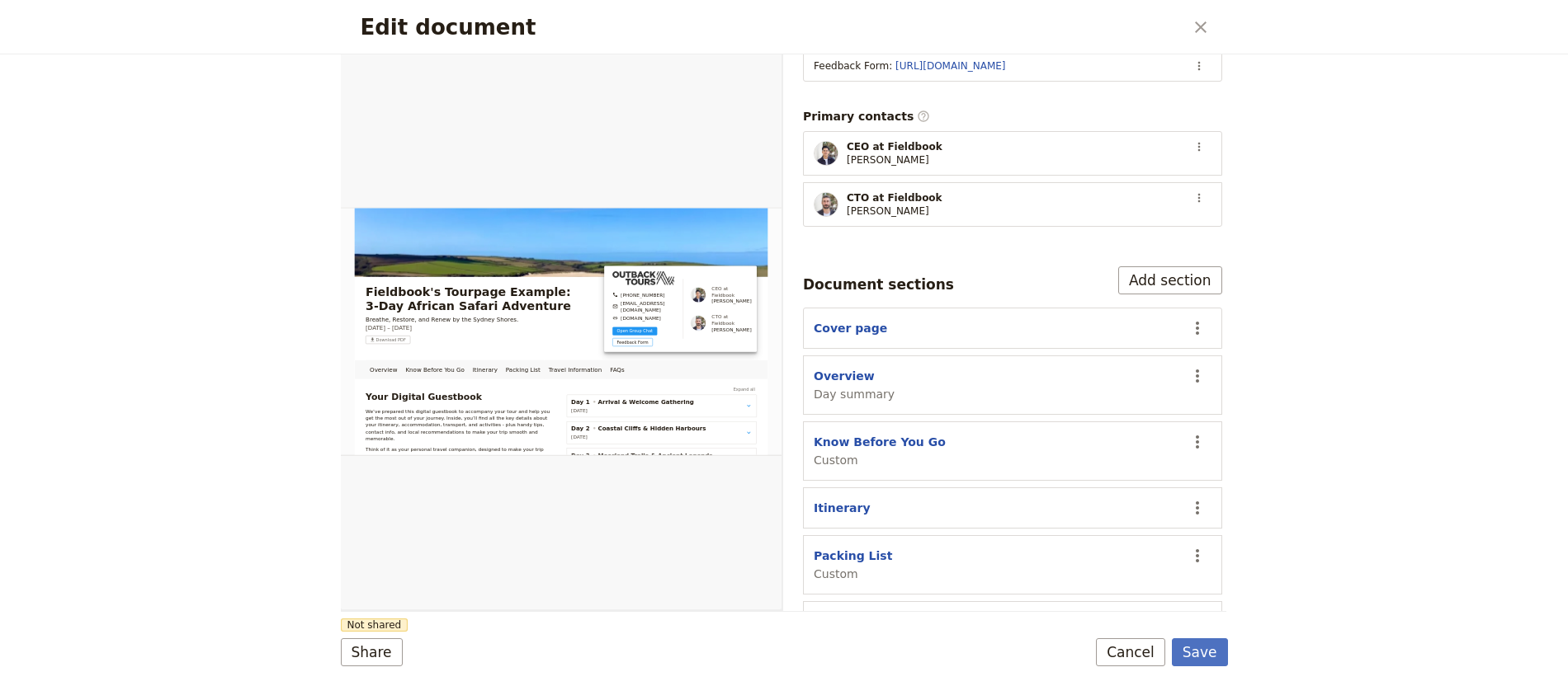
scroll to position [335, 0]
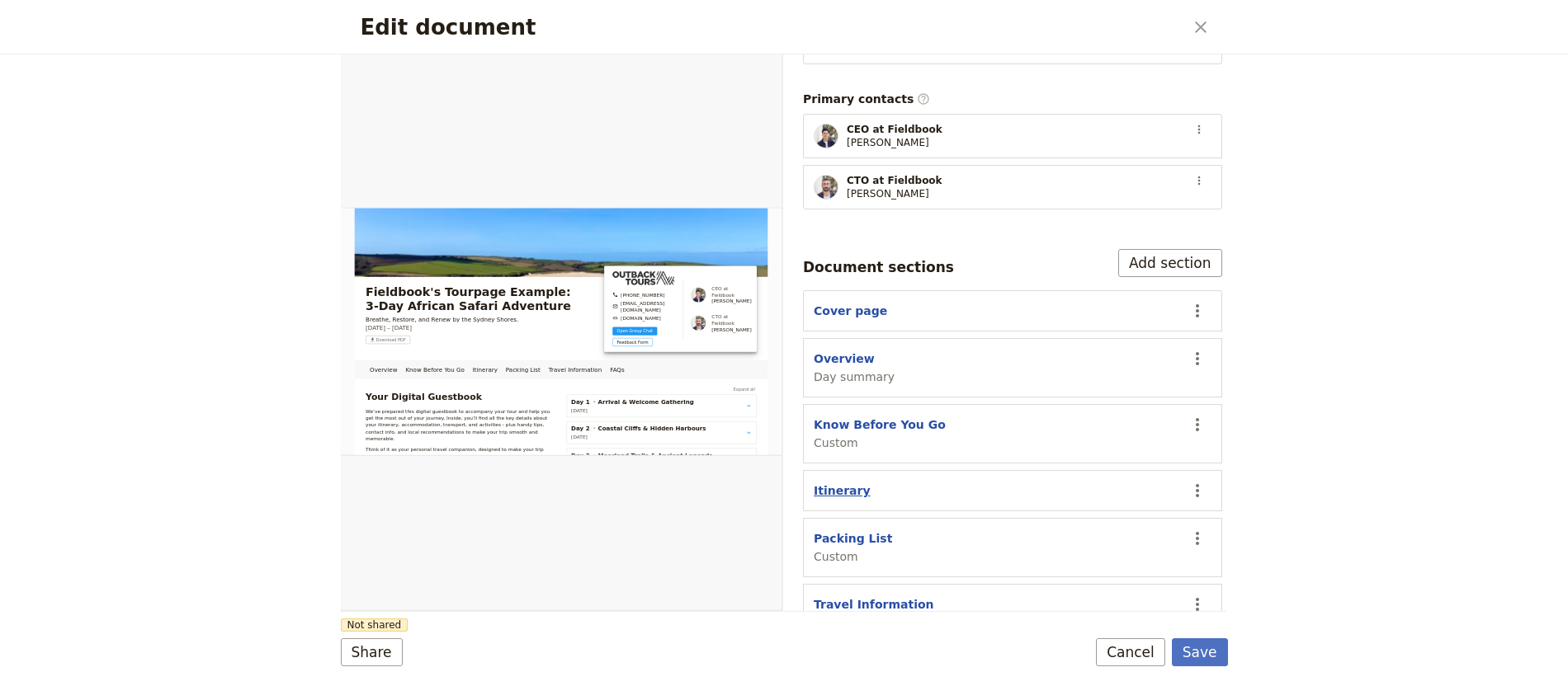
click at [847, 483] on button "Itinerary" at bounding box center [843, 491] width 57 height 16
select select "ITINERARY"
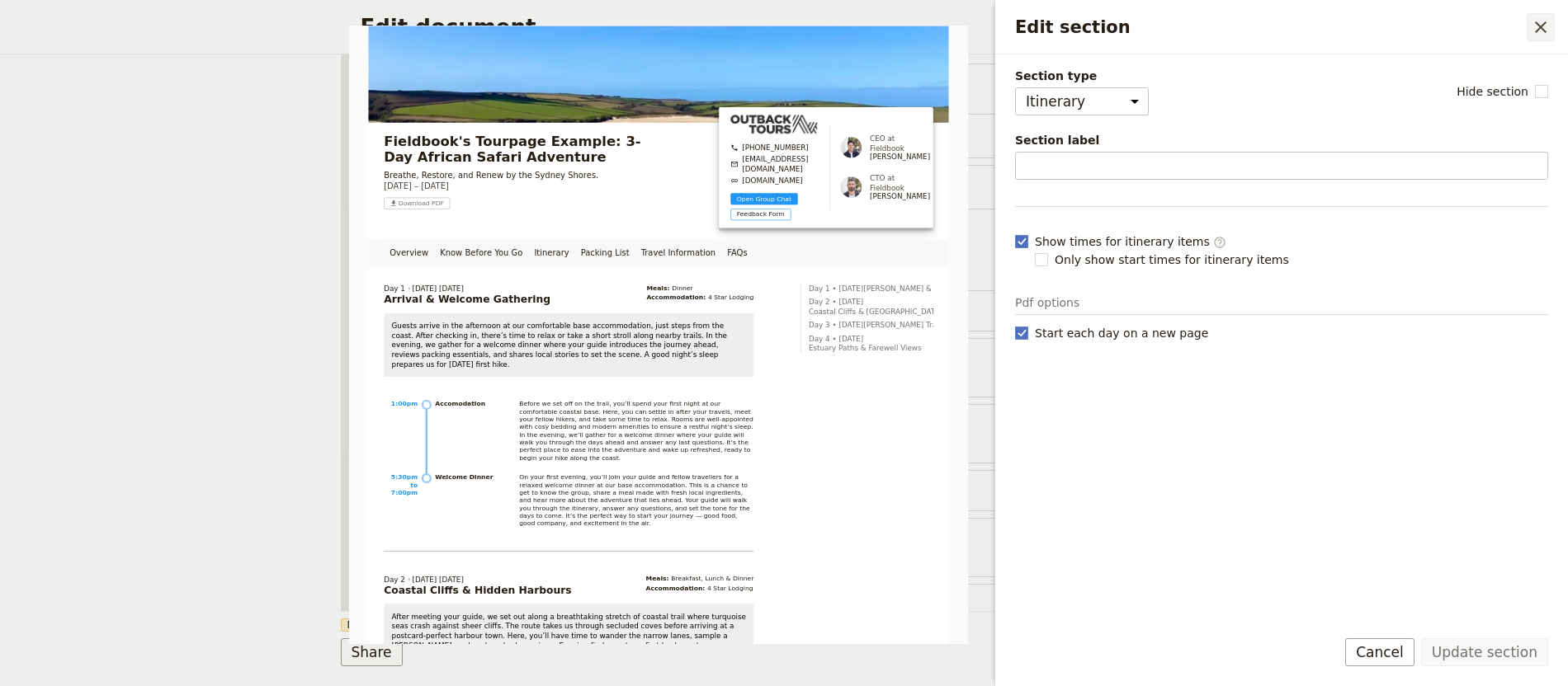
click at [1532, 31] on icon "Close drawer" at bounding box center [1540, 27] width 20 height 20
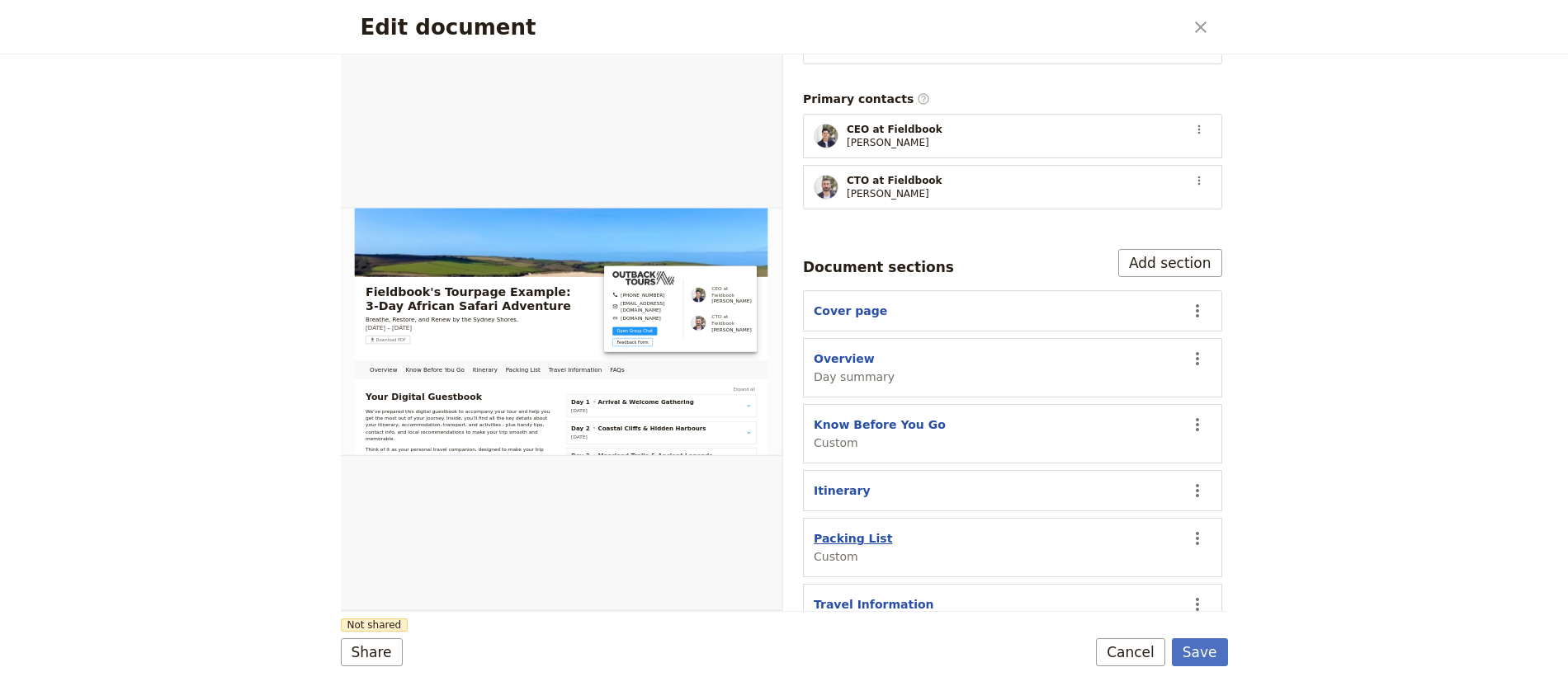
click at [849, 531] on button "Packing List" at bounding box center [853, 538] width 78 height 16
select select "CUSTOM"
select select "default"
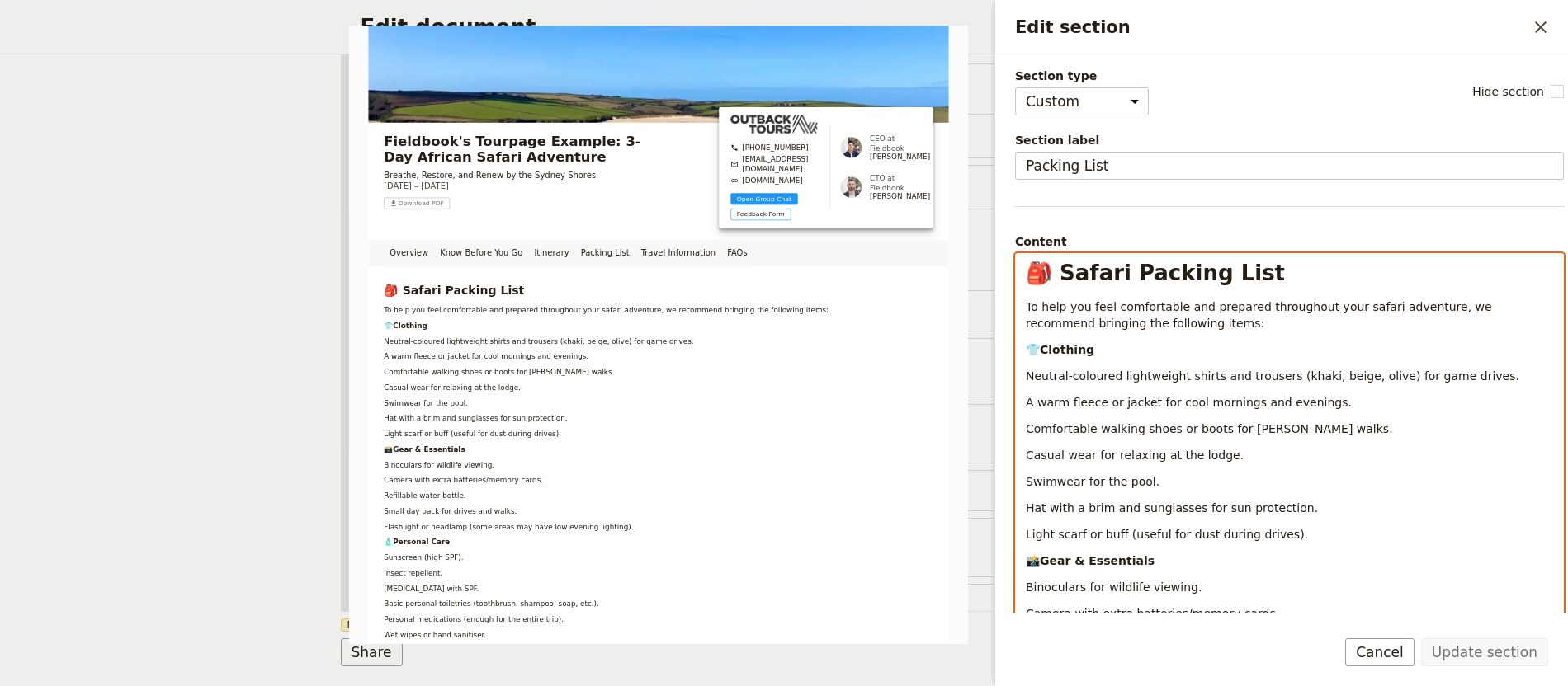
click at [1379, 310] on span "To help you feel comfortable and prepared throughout your safari adventure, we …" at bounding box center [1260, 315] width 469 height 30
click at [1352, 305] on span "To help you feel comfortable and prepared throughout your safari adventure, we …" at bounding box center [1260, 315] width 469 height 30
click at [1422, 302] on span "To help you feel comfortable and prepared throughout your journey adventure, we…" at bounding box center [1267, 315] width 481 height 30
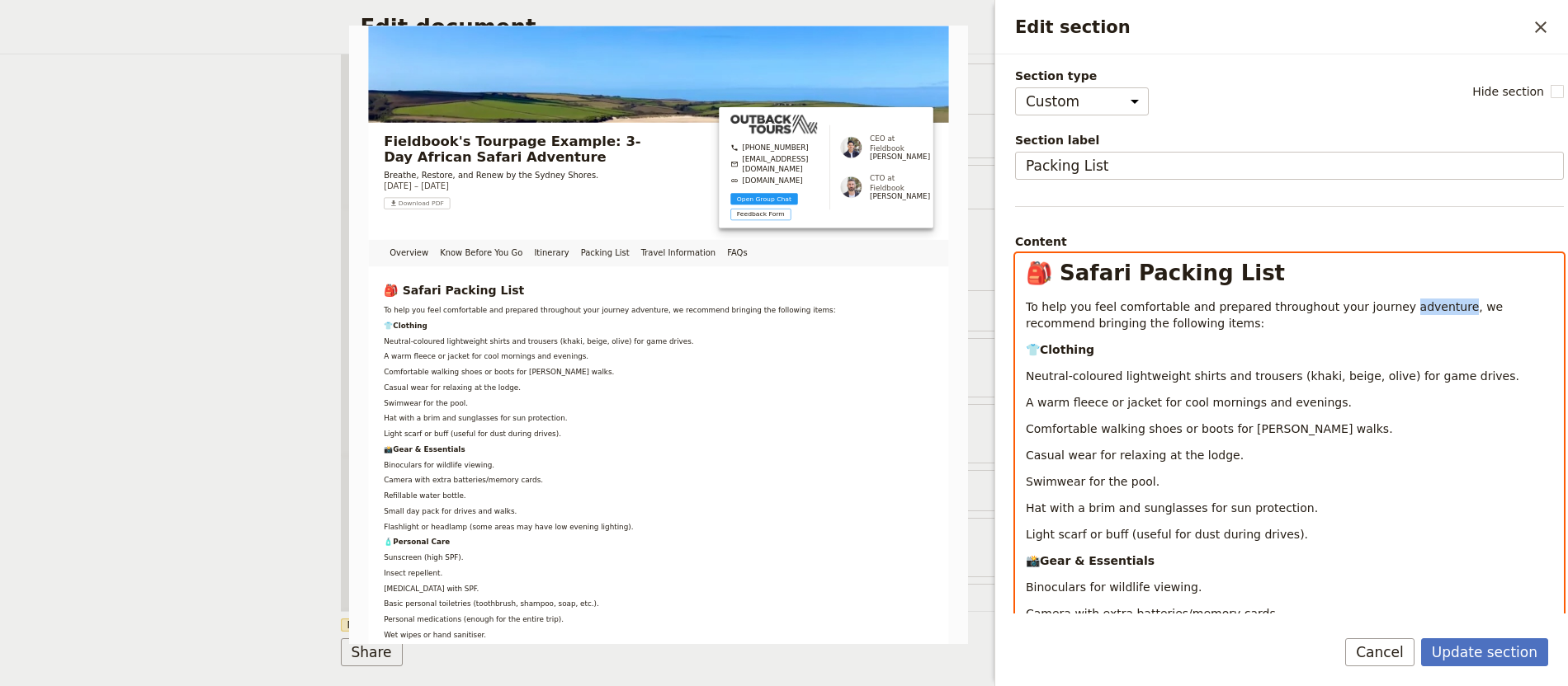
click at [1422, 302] on span "To help you feel comfortable and prepared throughout your journey adventure, we…" at bounding box center [1267, 315] width 481 height 30
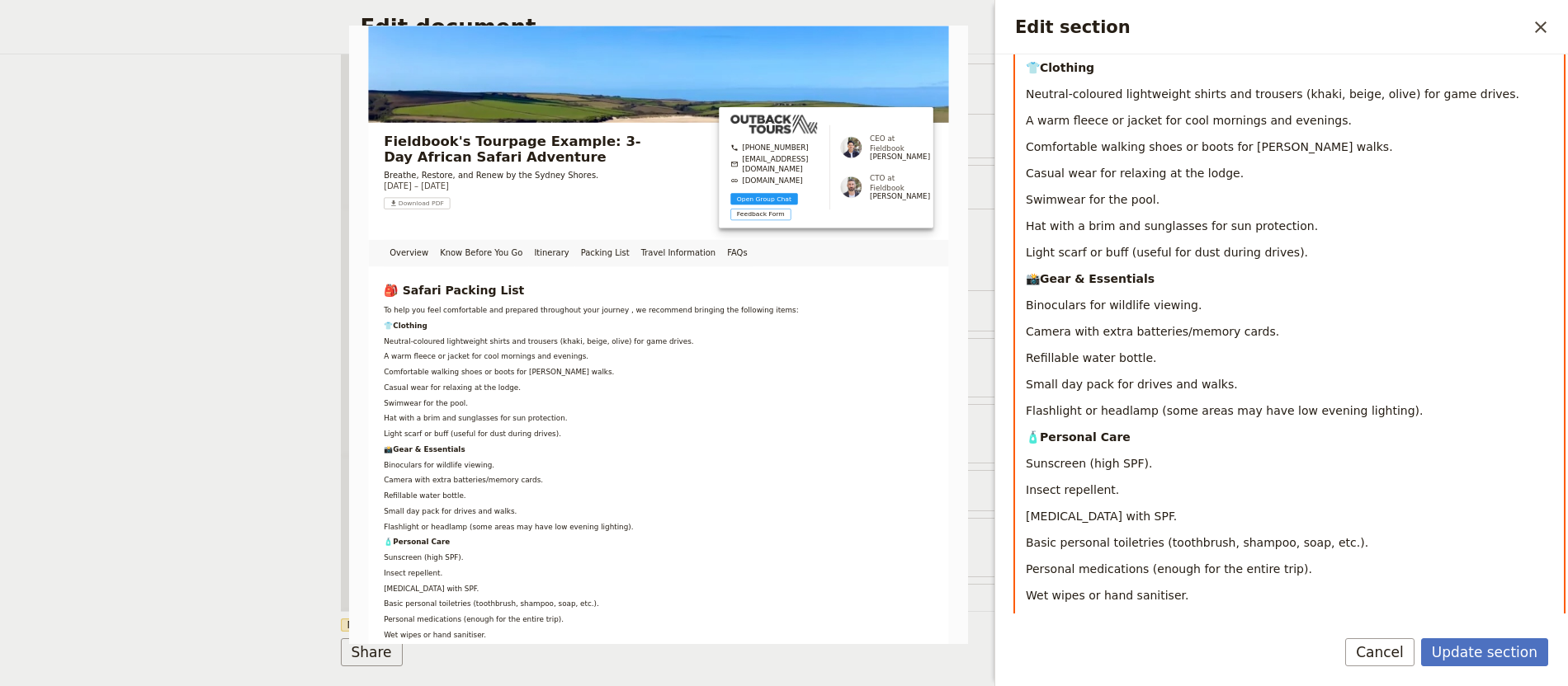
scroll to position [734, 0]
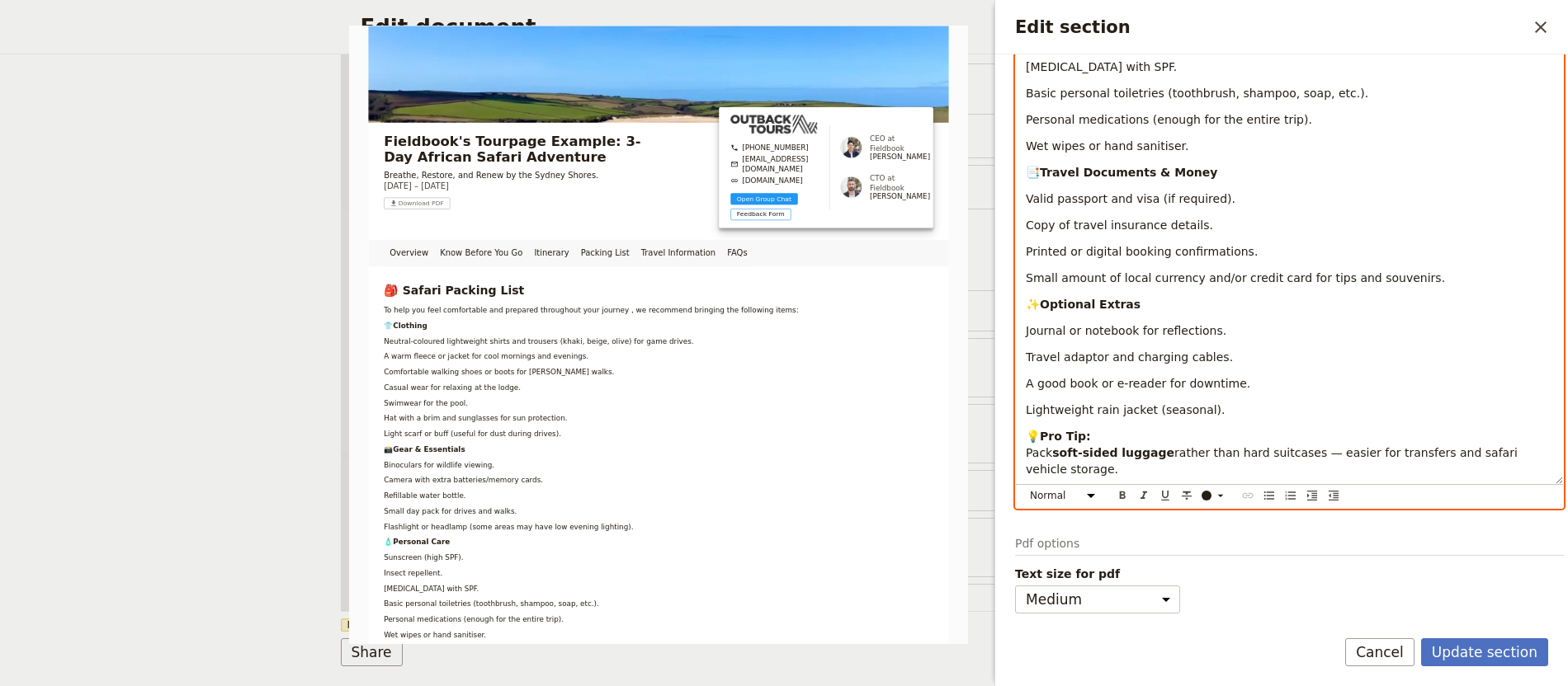
drag, startPoint x: 1021, startPoint y: 347, endPoint x: 1185, endPoint y: 623, distance: 321.0
click at [1185, 624] on form "Section type Cover page Day summary Itinerary Custom Hide section Section label…" at bounding box center [1281, 371] width 572 height 632
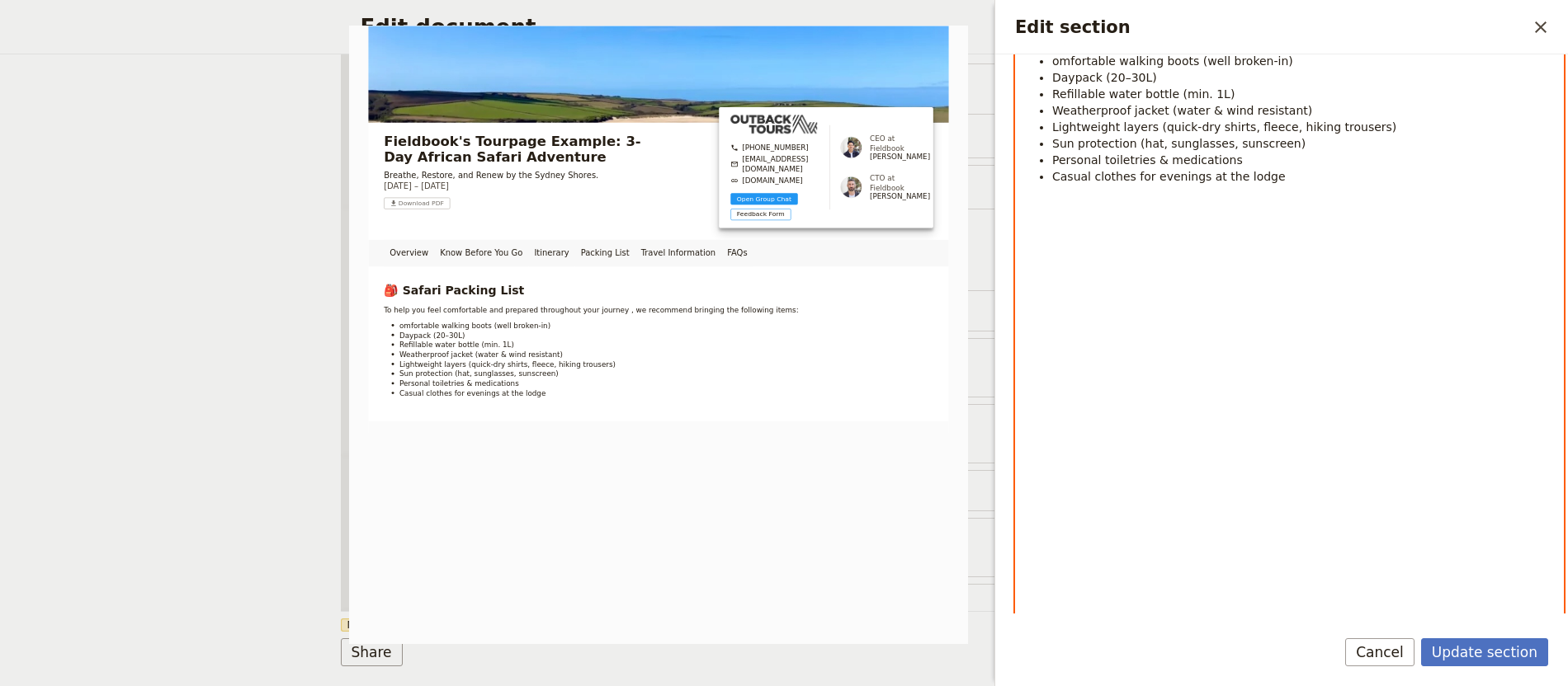
scroll to position [0, 0]
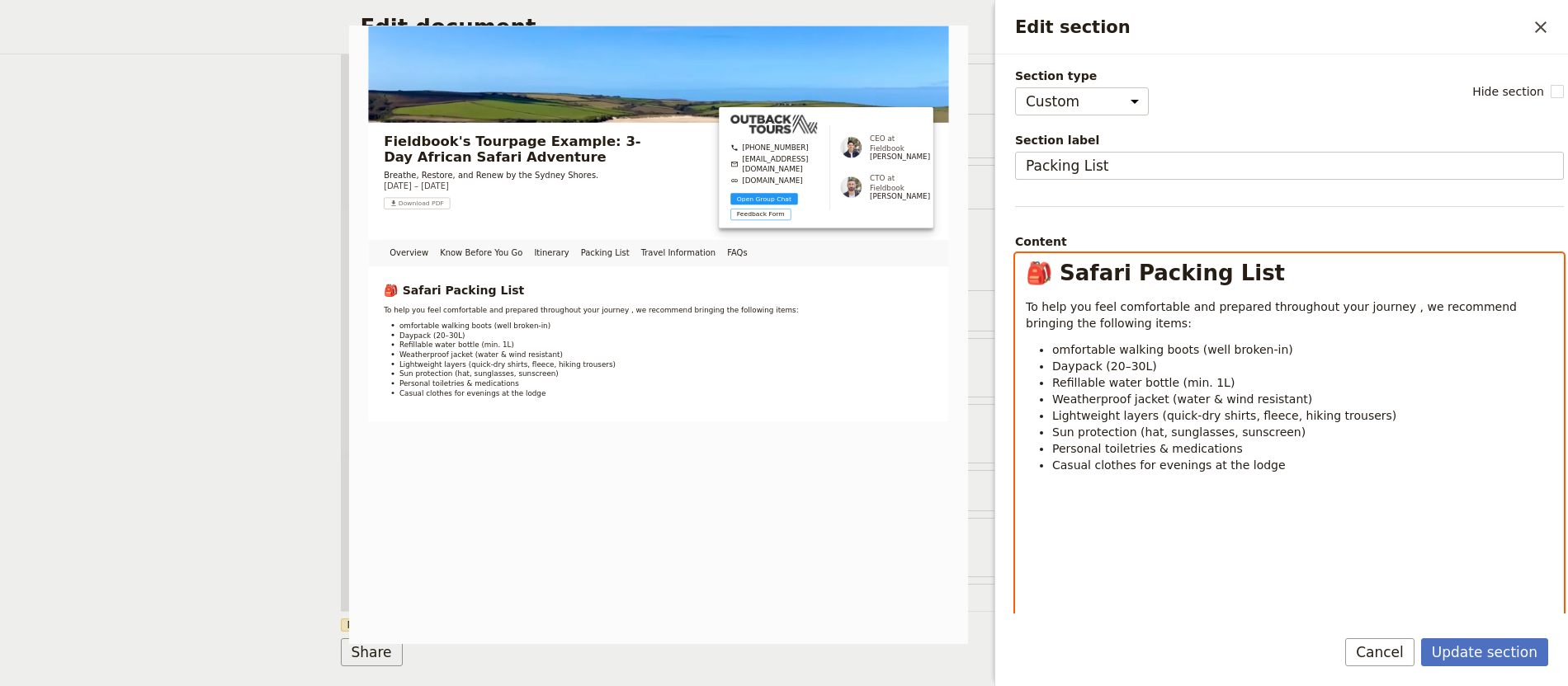
click at [1053, 348] on span "omfortable walking boots (well broken-in)" at bounding box center [1172, 349] width 241 height 13
select select "h1"
drag, startPoint x: 1115, startPoint y: 272, endPoint x: 1057, endPoint y: 274, distance: 58.0
click at [1057, 274] on span "🎒 Safari Packing List" at bounding box center [1155, 273] width 259 height 24
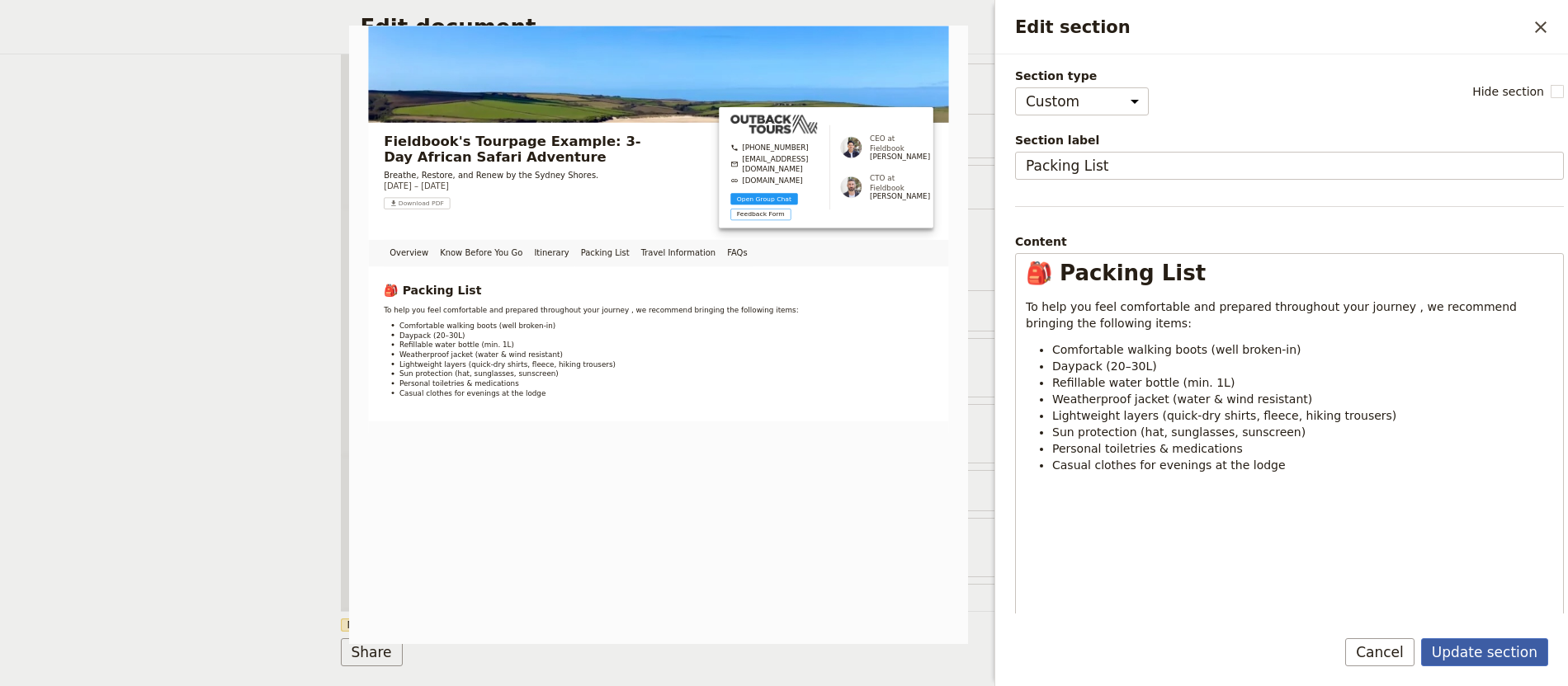
click at [1475, 653] on button "Update section" at bounding box center [1485, 652] width 127 height 28
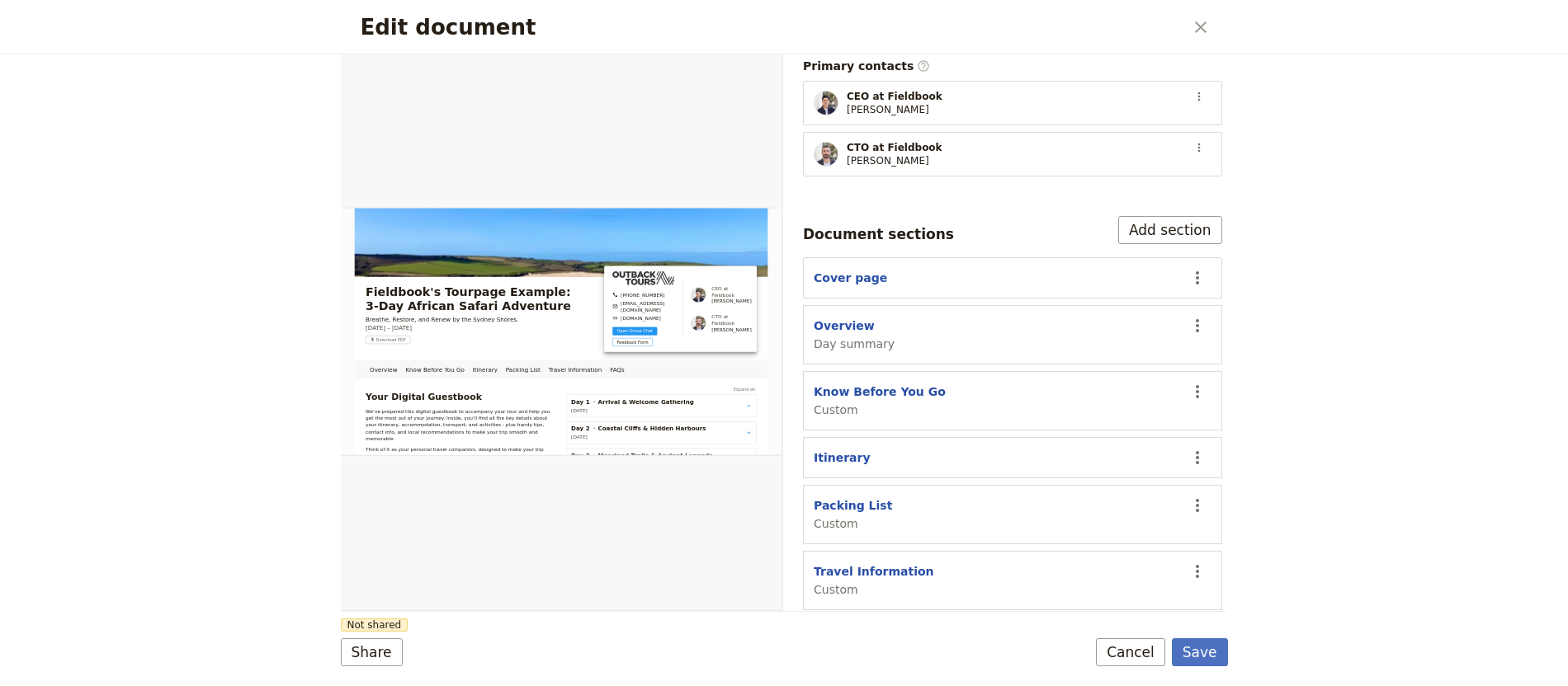
scroll to position [380, 0]
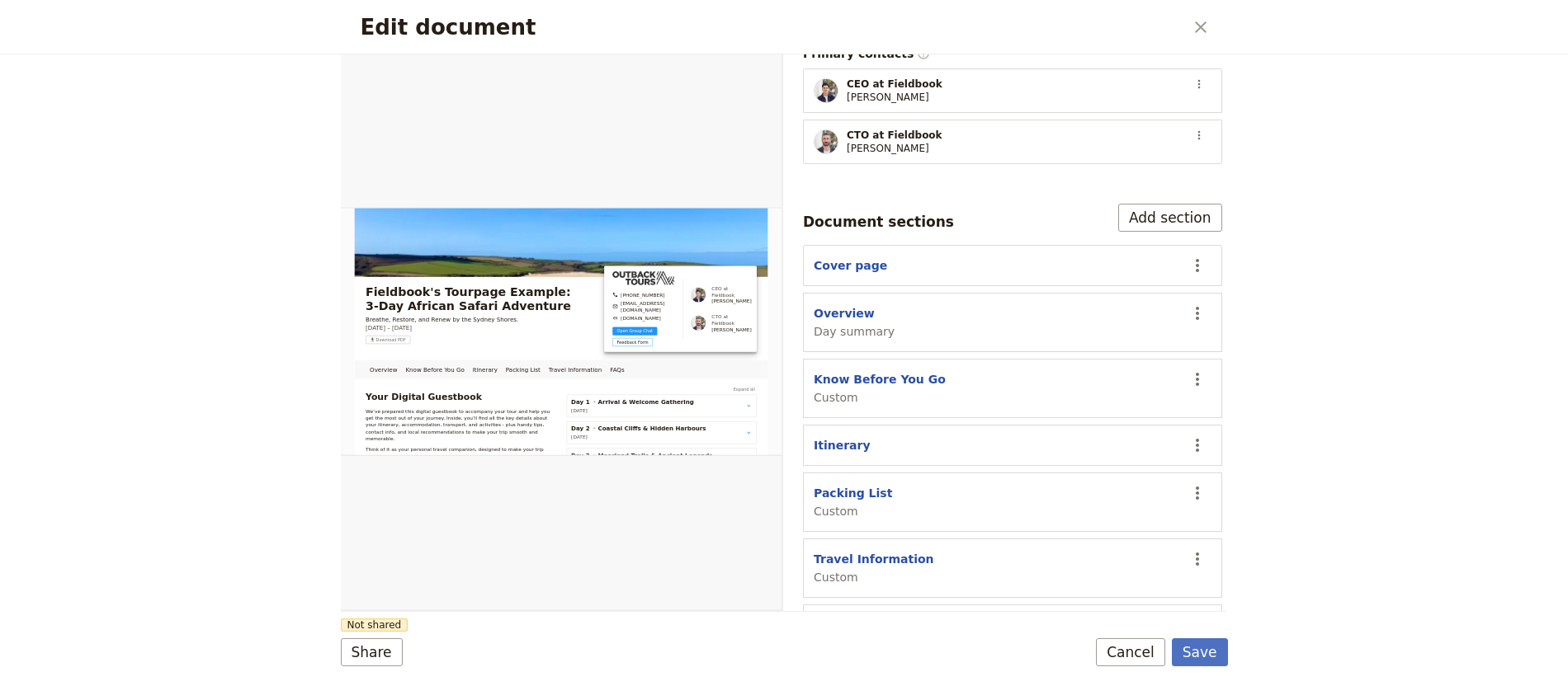
click at [855, 389] on span "Custom" at bounding box center [880, 397] width 132 height 16
click at [871, 359] on section "Know Before You Go Custom ​" at bounding box center [1012, 388] width 420 height 59
click at [869, 371] on button "Know Before You Go" at bounding box center [880, 379] width 132 height 16
select select "CUSTOM"
select select "default"
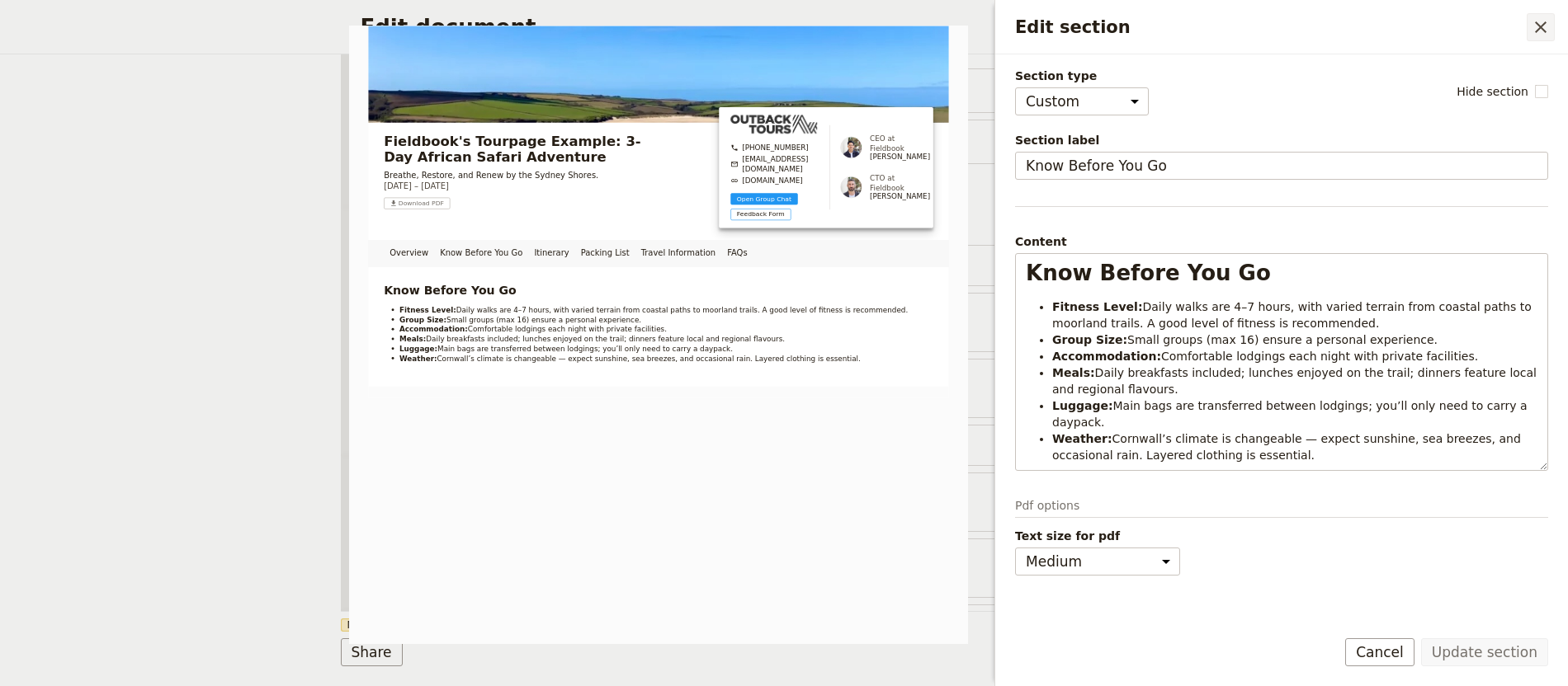
click at [1535, 27] on icon "Close drawer" at bounding box center [1540, 27] width 20 height 20
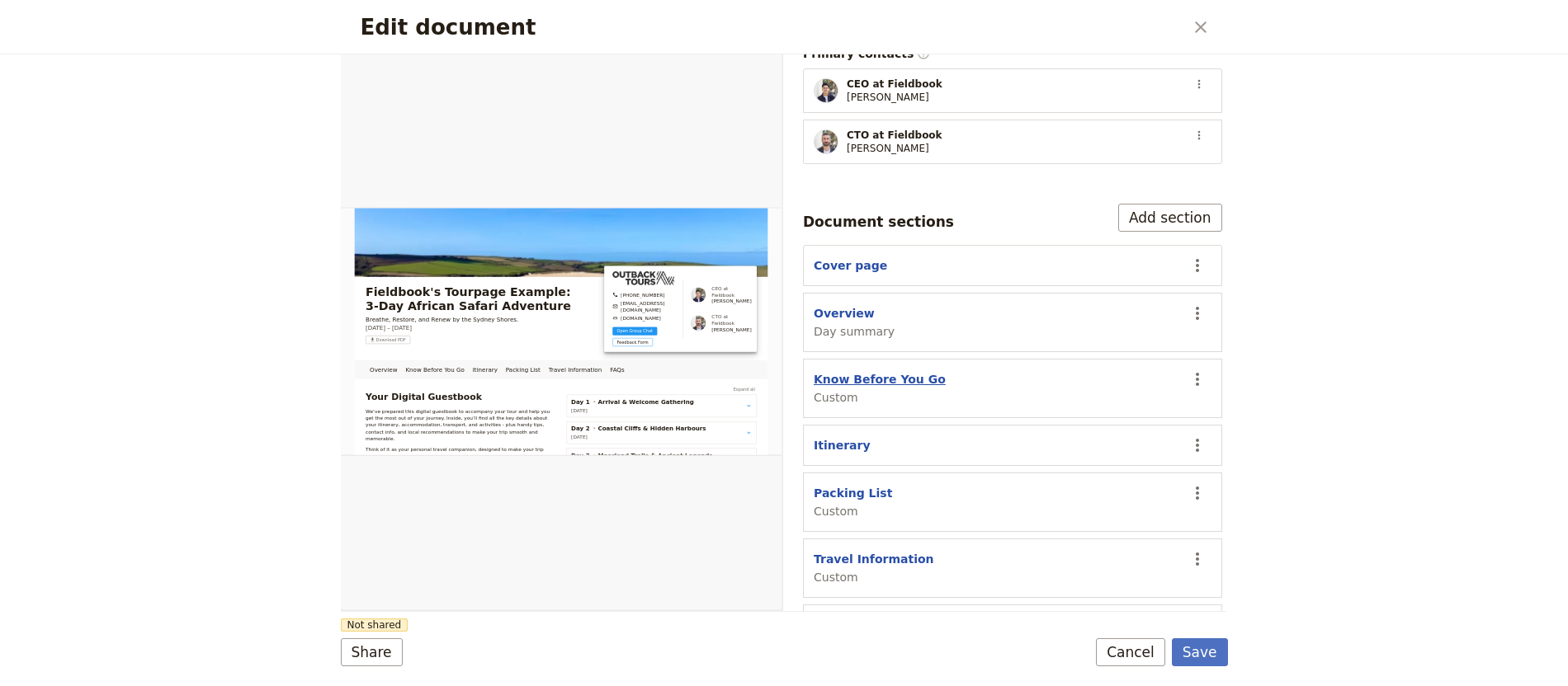
click at [892, 371] on button "Know Before You Go" at bounding box center [880, 379] width 132 height 16
select select "CUSTOM"
select select "default"
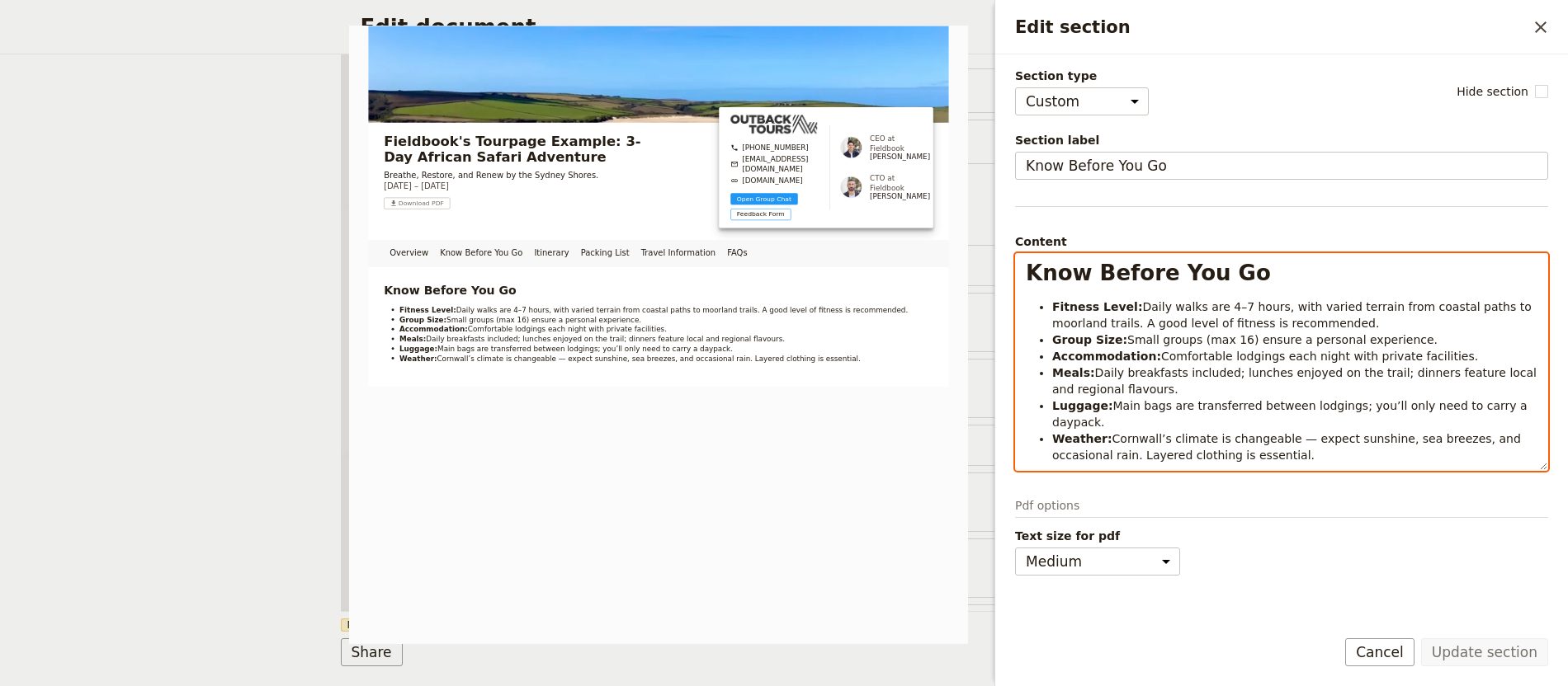
select select "h1"
click at [1026, 282] on span "Know Before You Go" at bounding box center [1148, 273] width 245 height 24
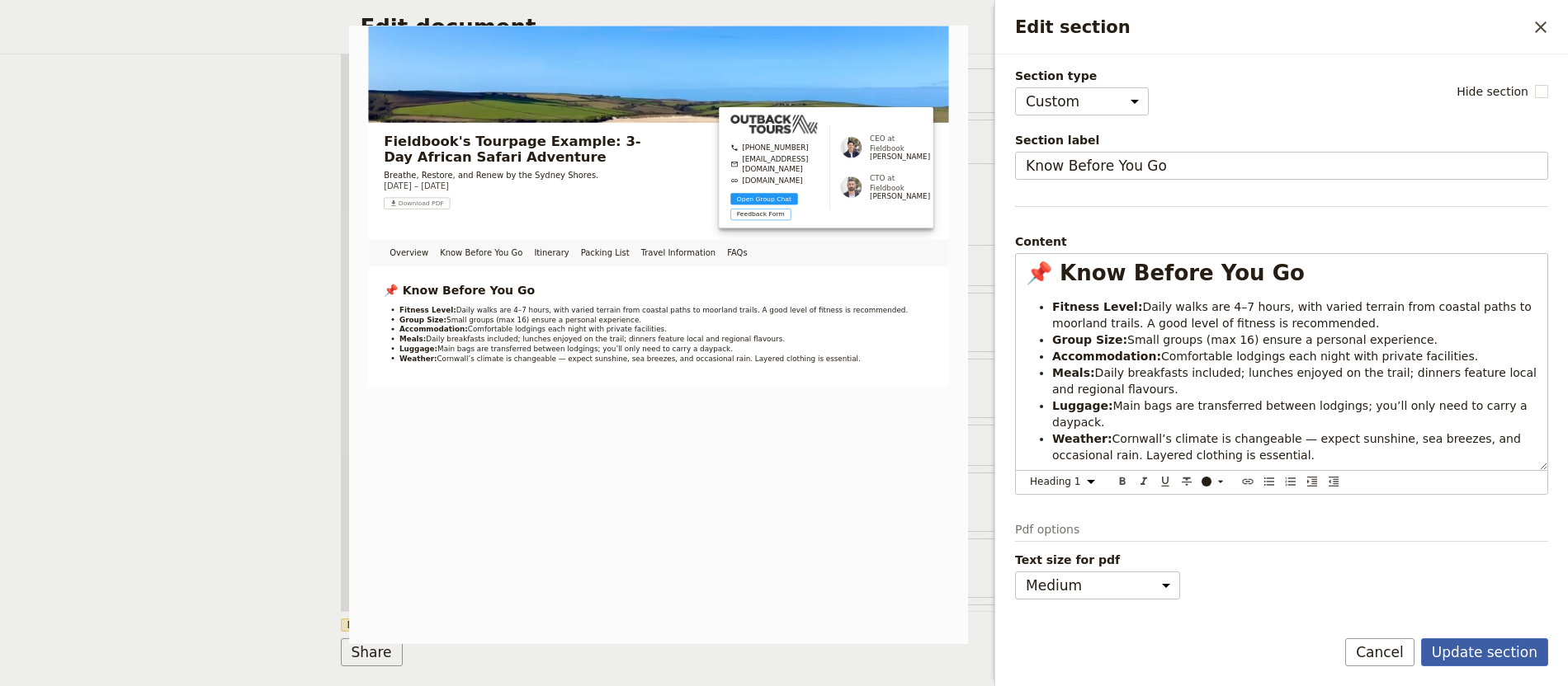
click at [1464, 650] on button "Update section" at bounding box center [1485, 652] width 127 height 28
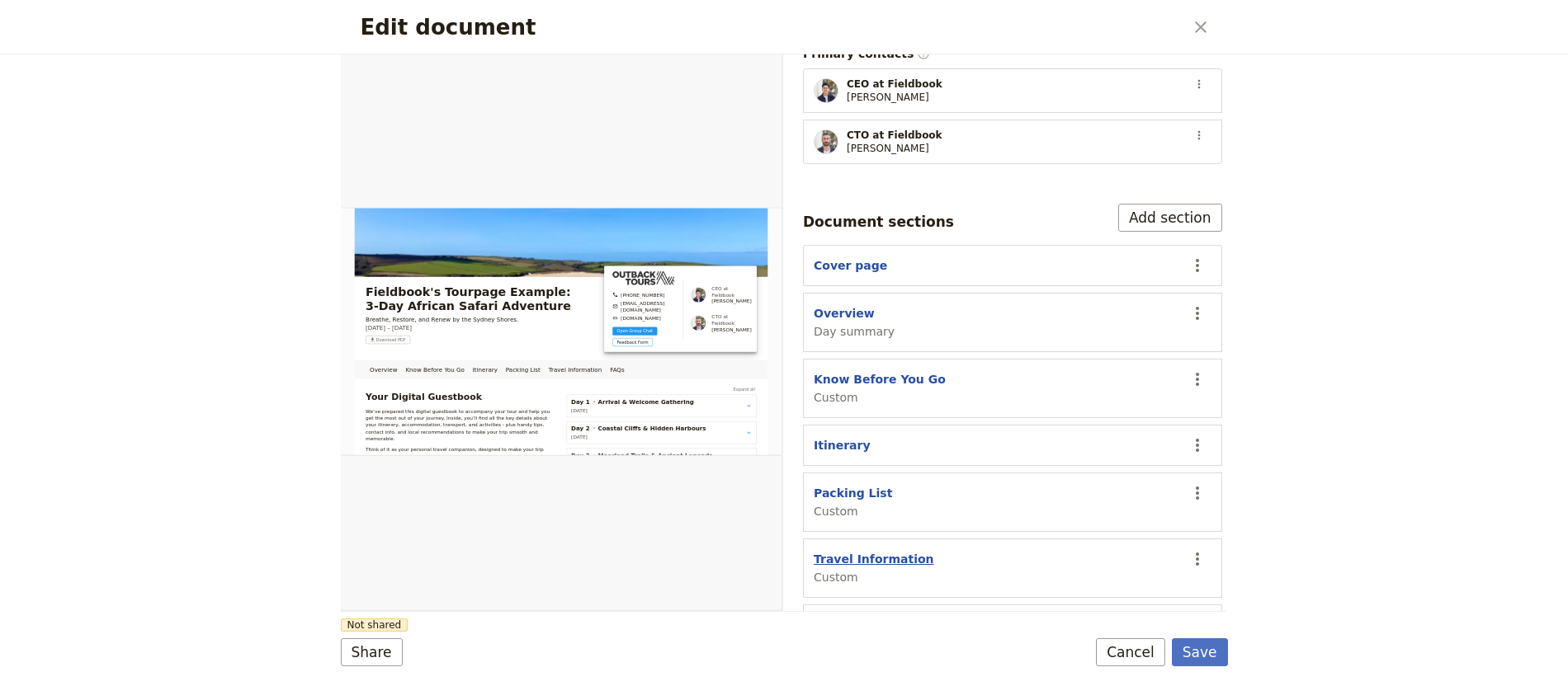
click at [864, 551] on button "Travel Information" at bounding box center [874, 559] width 121 height 16
select select "CUSTOM"
select select "default"
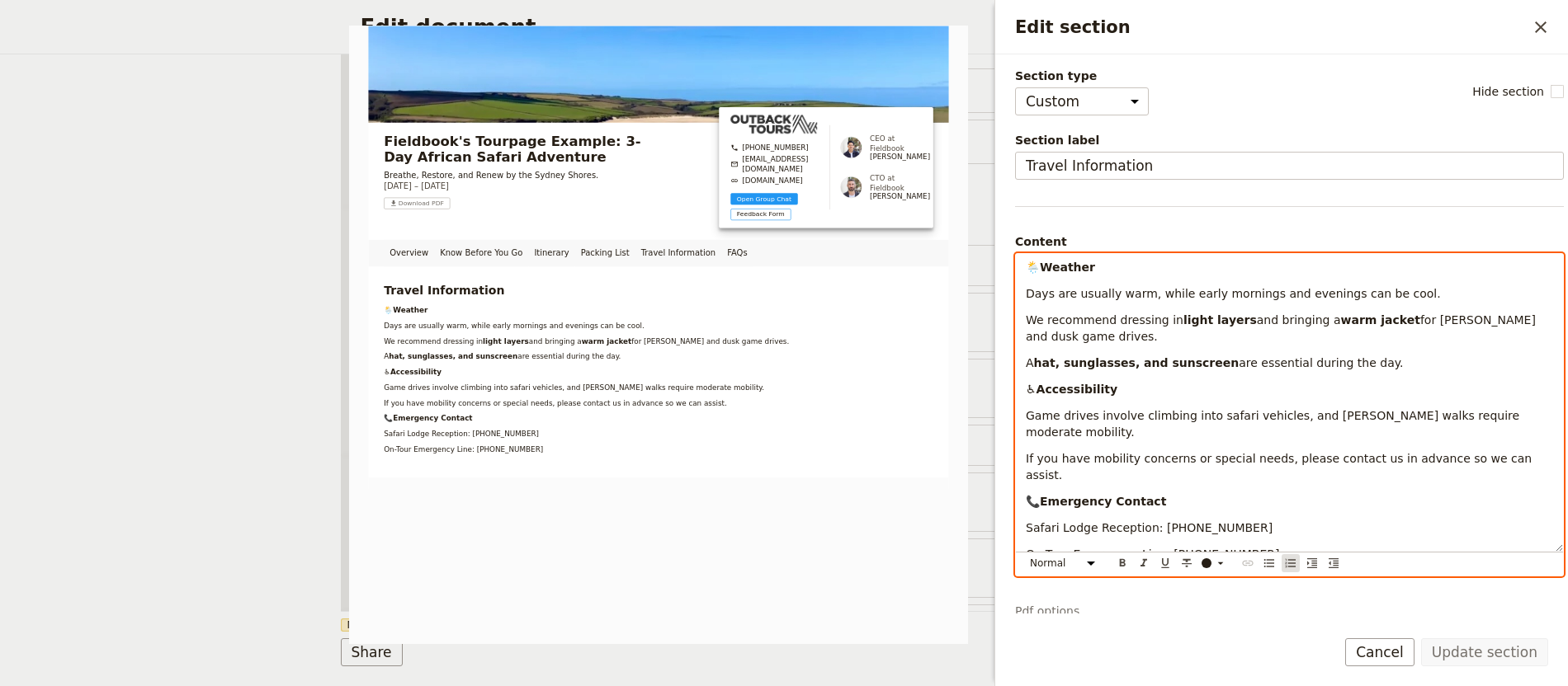
drag, startPoint x: 1022, startPoint y: 431, endPoint x: 1289, endPoint y: 568, distance: 300.1
click at [1287, 571] on div "Travel Information 🌦️ Weather Days are usually warm, while early mornings and e…" at bounding box center [1289, 415] width 549 height 323
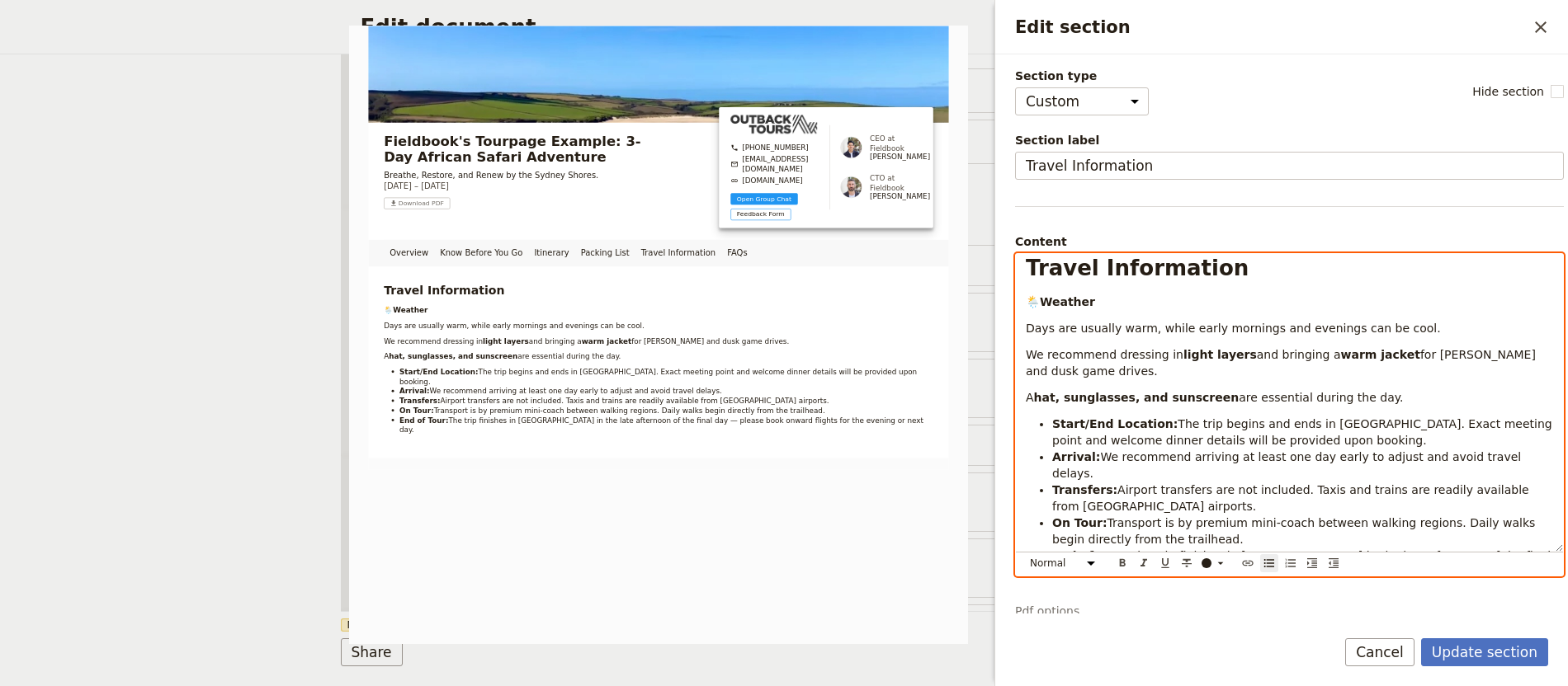
scroll to position [0, 0]
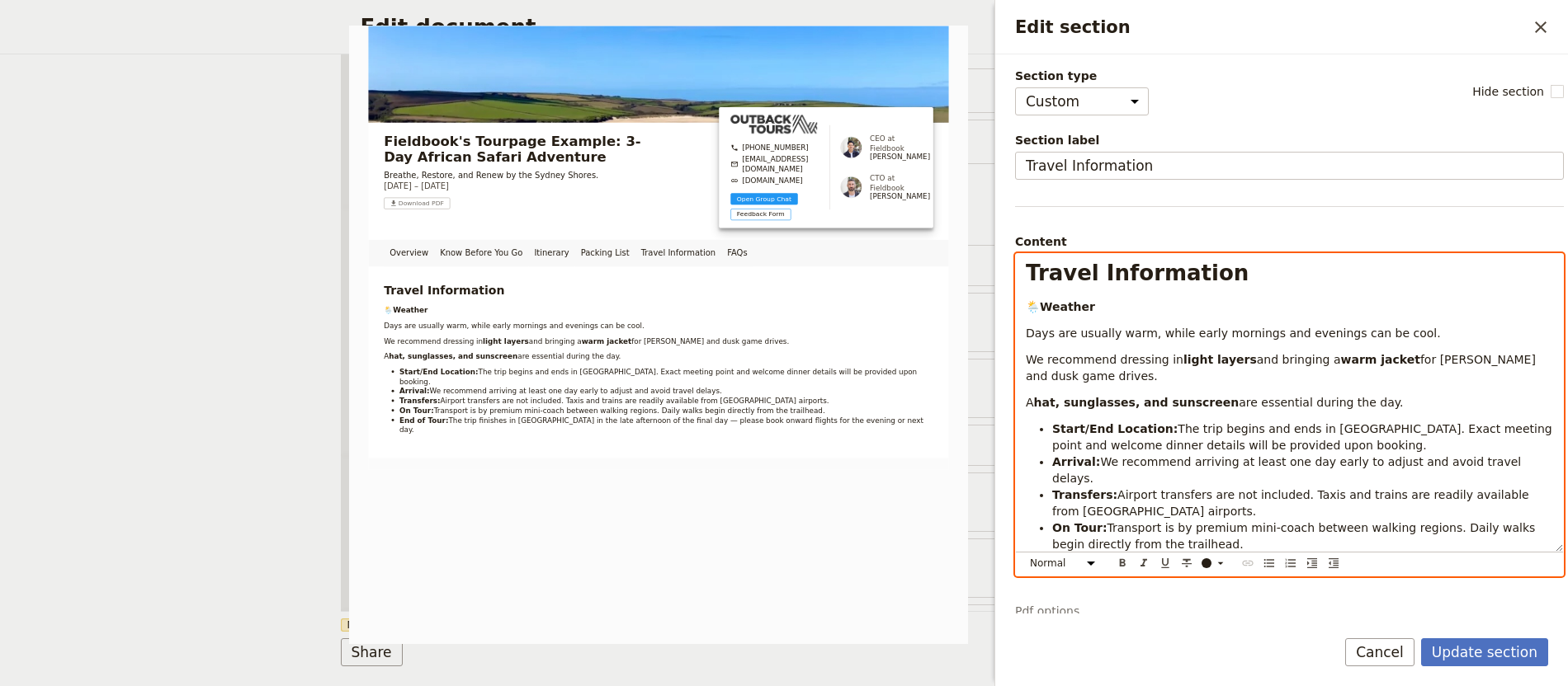
drag, startPoint x: 1329, startPoint y: 404, endPoint x: 1015, endPoint y: 304, distance: 329.5
click at [1016, 304] on div "Travel Information 🌦️ Weather Days are usually warm, while early mornings and e…" at bounding box center [1289, 403] width 547 height 298
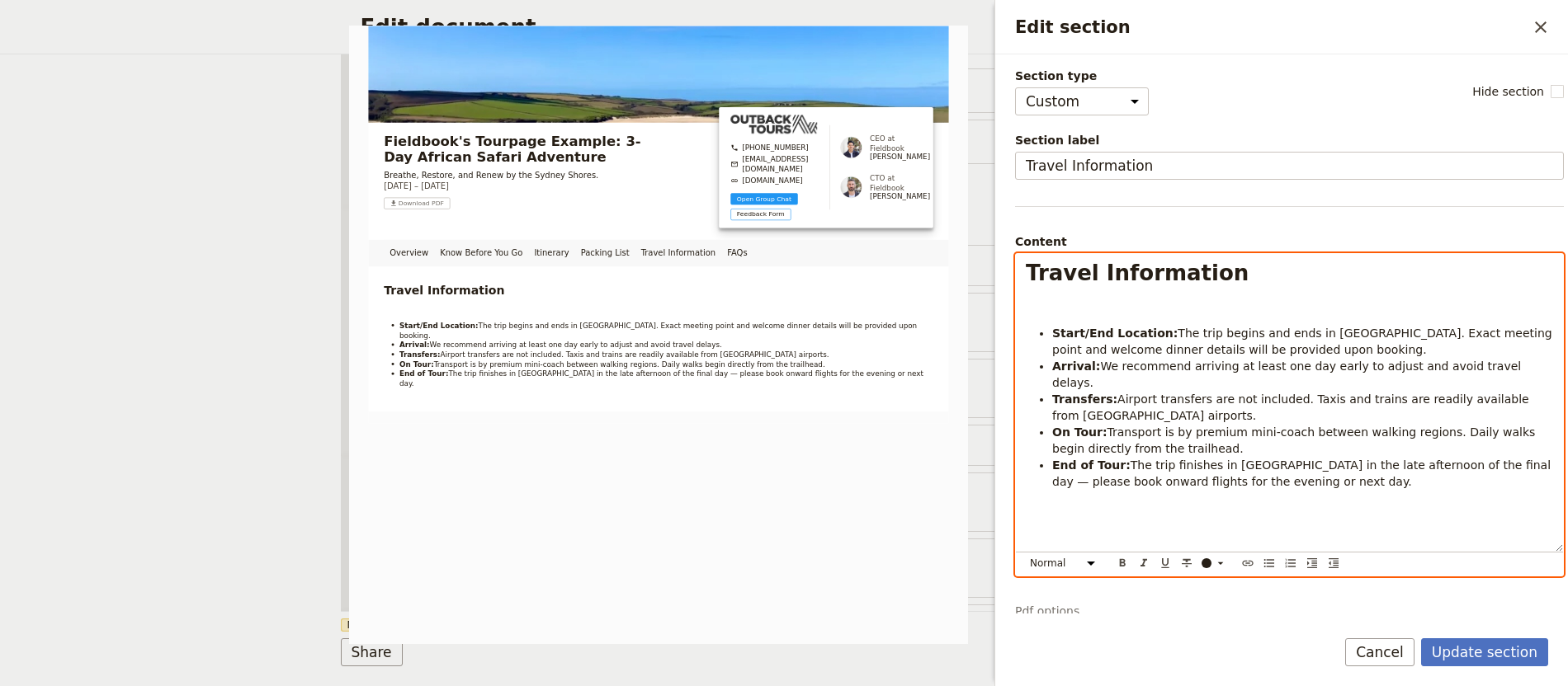
select select "h1"
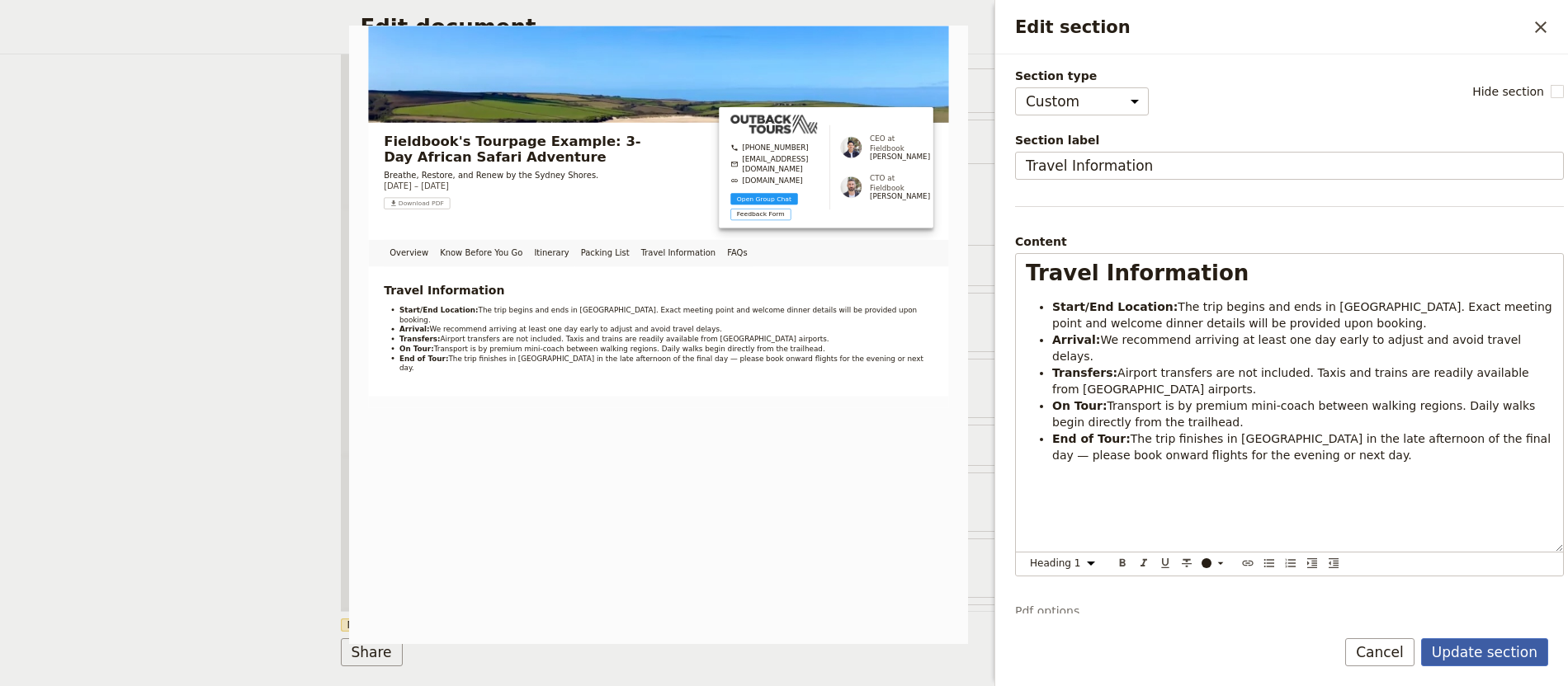
click at [1491, 650] on button "Update section" at bounding box center [1485, 652] width 127 height 28
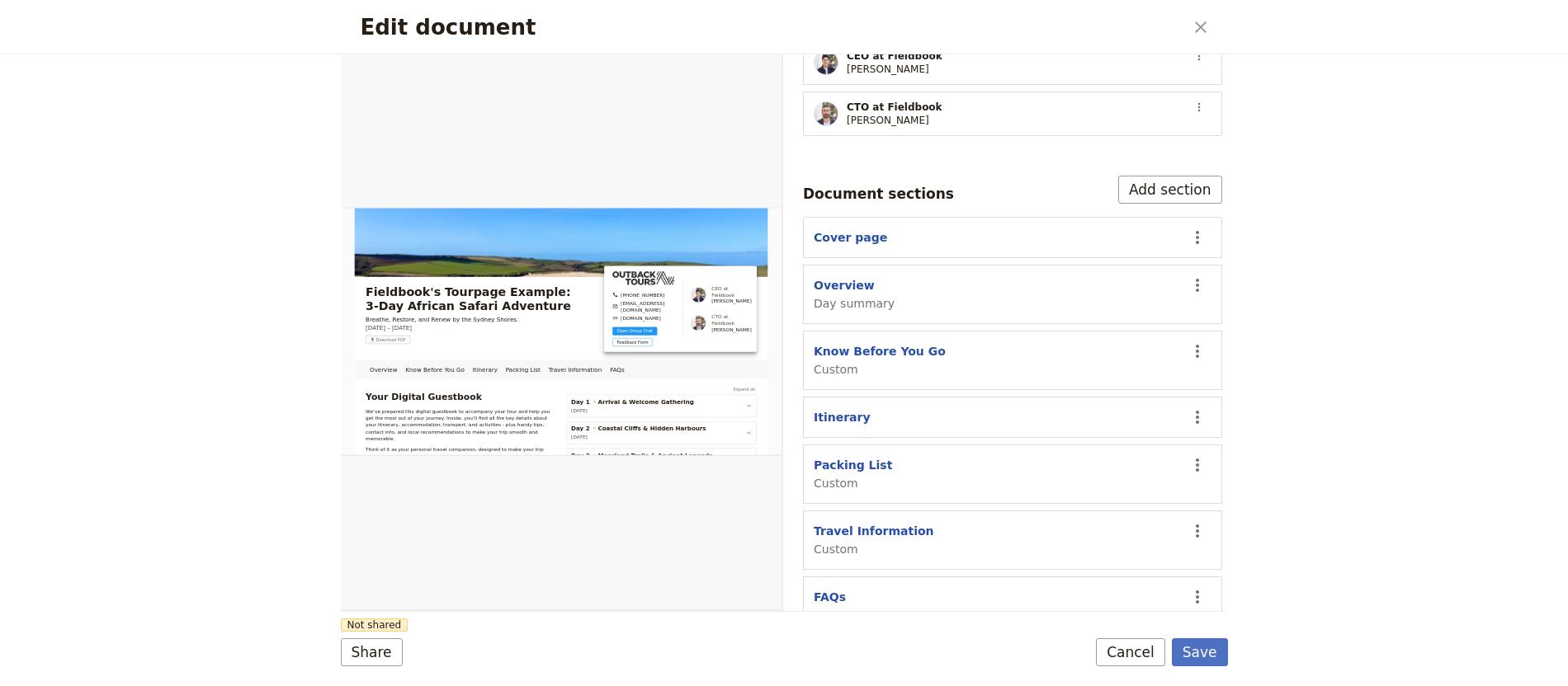
scroll to position [431, 0]
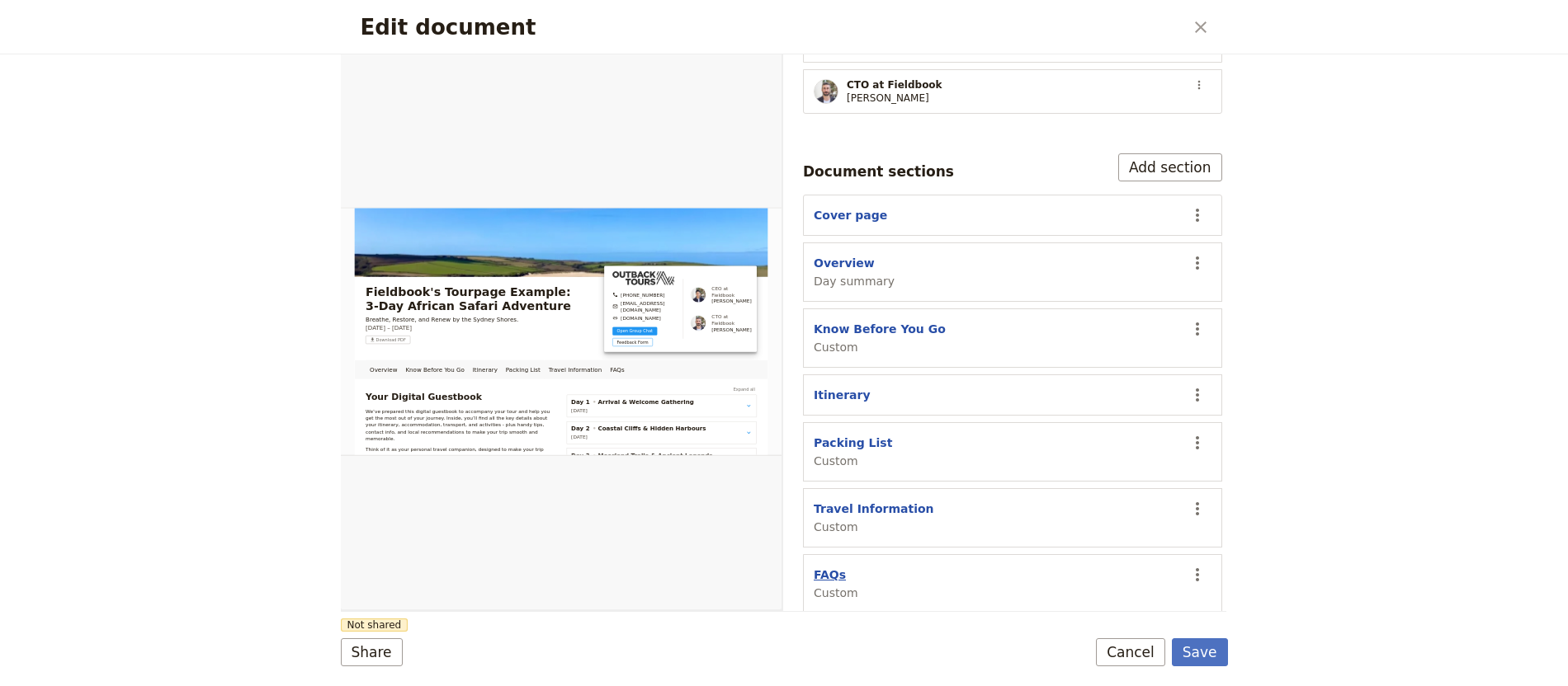
click at [841, 567] on button "FAQs" at bounding box center [830, 575] width 32 height 16
select select "CUSTOM"
select select "default"
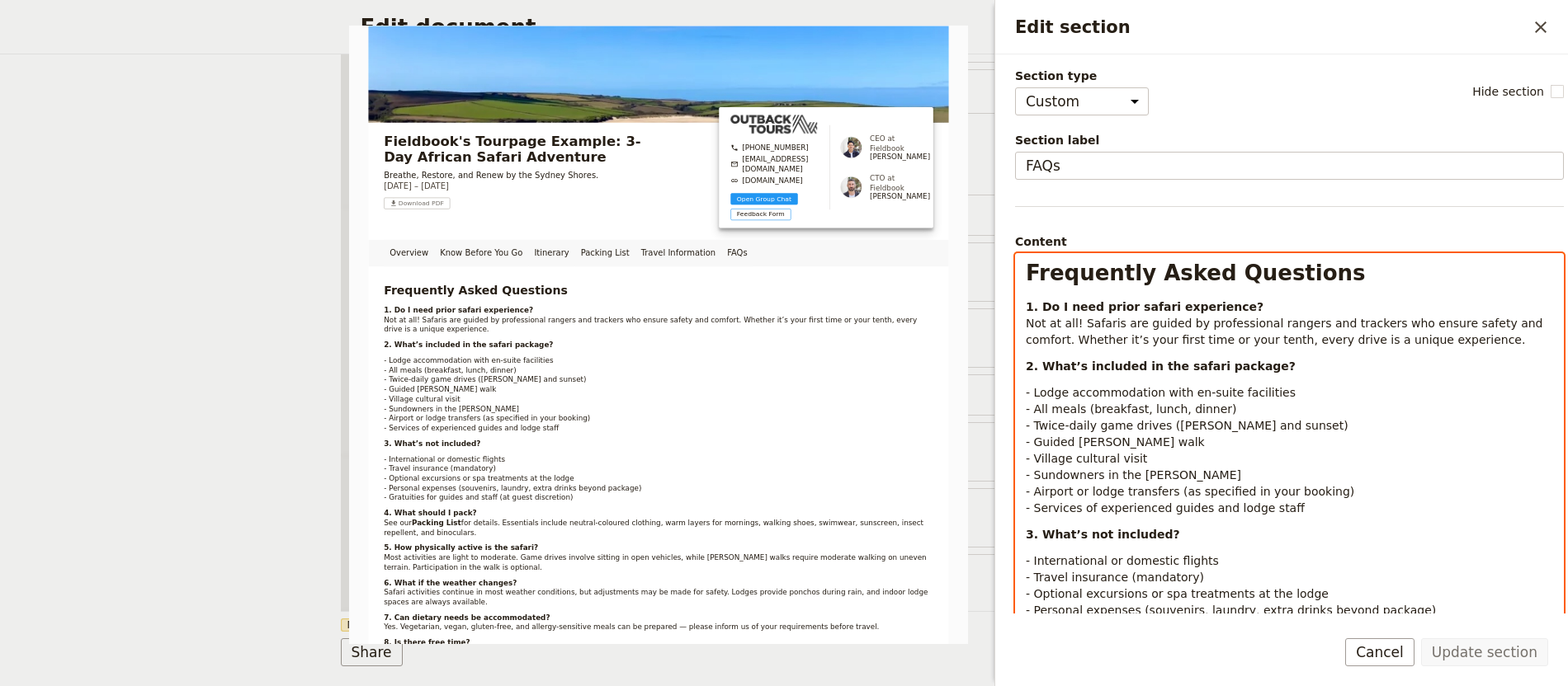
click at [1225, 346] on span "Not at all! Safaris are guided by professional rangers and trackers who ensure …" at bounding box center [1286, 332] width 520 height 30
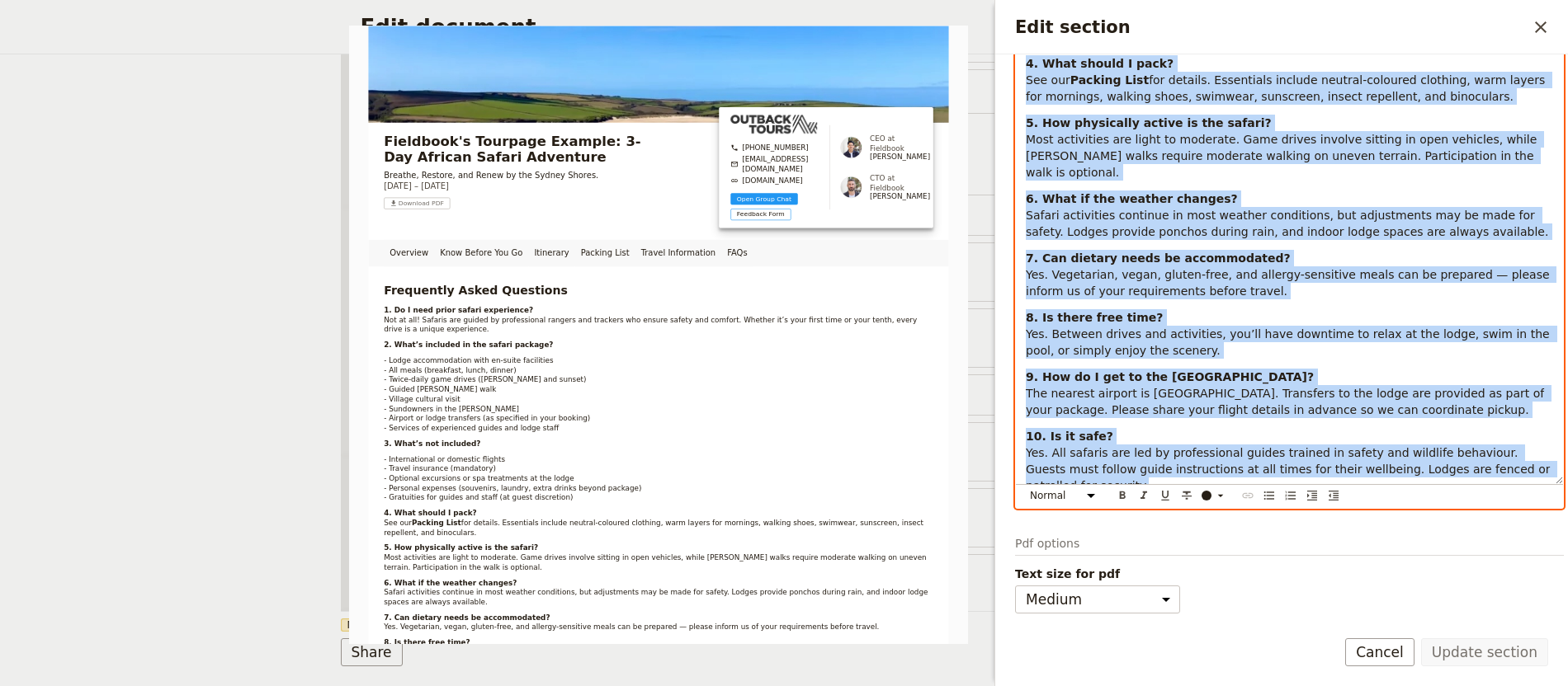
drag, startPoint x: 1033, startPoint y: 313, endPoint x: 1263, endPoint y: 696, distance: 446.8
click at [1263, 685] on html "Fieldbook ​ ​ Fieldbook ​ ​ Packages ​ Departures ​ Bookings ​ Customers ​ Staf…" at bounding box center [784, 343] width 1568 height 686
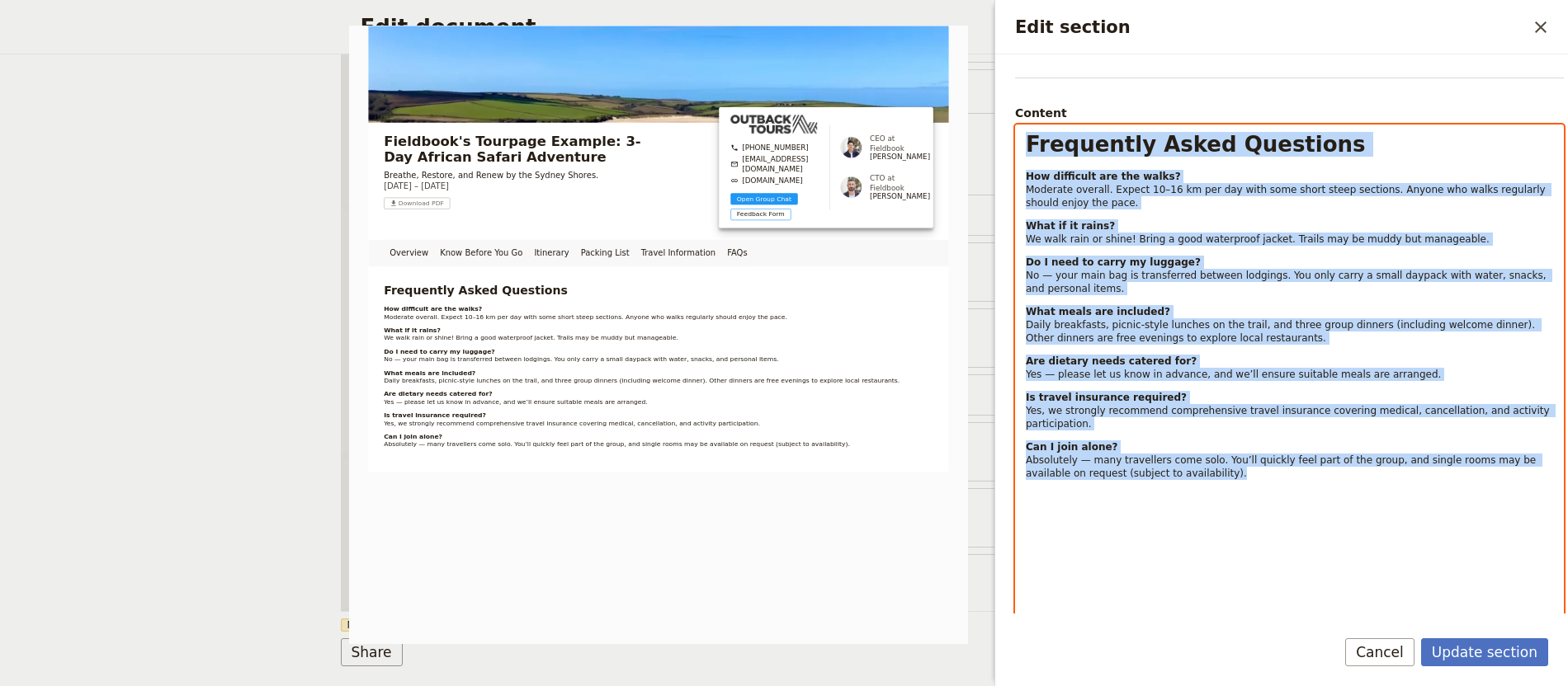
scroll to position [128, 0]
drag, startPoint x: 1286, startPoint y: 437, endPoint x: 1032, endPoint y: 177, distance: 363.5
click at [1029, 175] on div "Frequently Asked Questions How difficult are the walks? Moderate overall. Expec…" at bounding box center [1289, 536] width 547 height 820
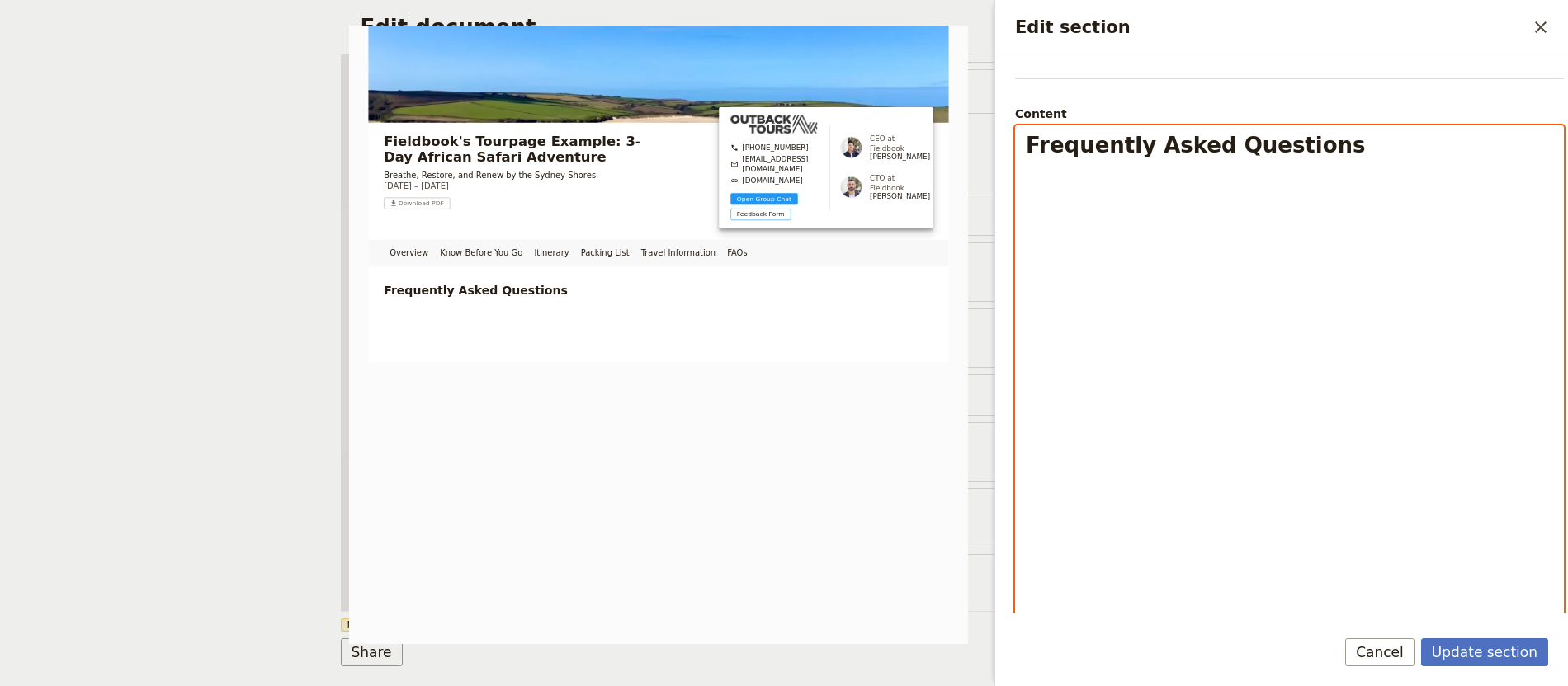
select select "paragraph-small"
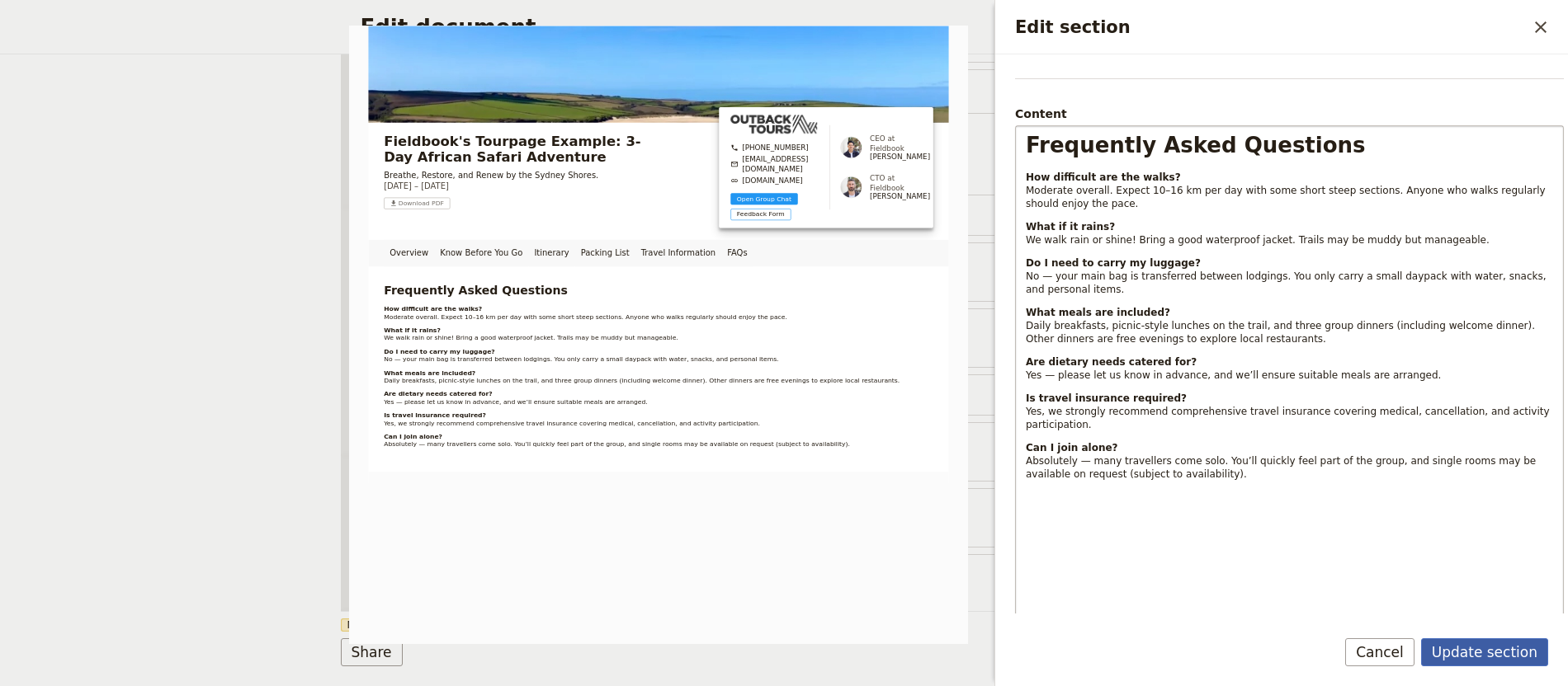
click at [1491, 648] on button "Update section" at bounding box center [1485, 652] width 127 height 28
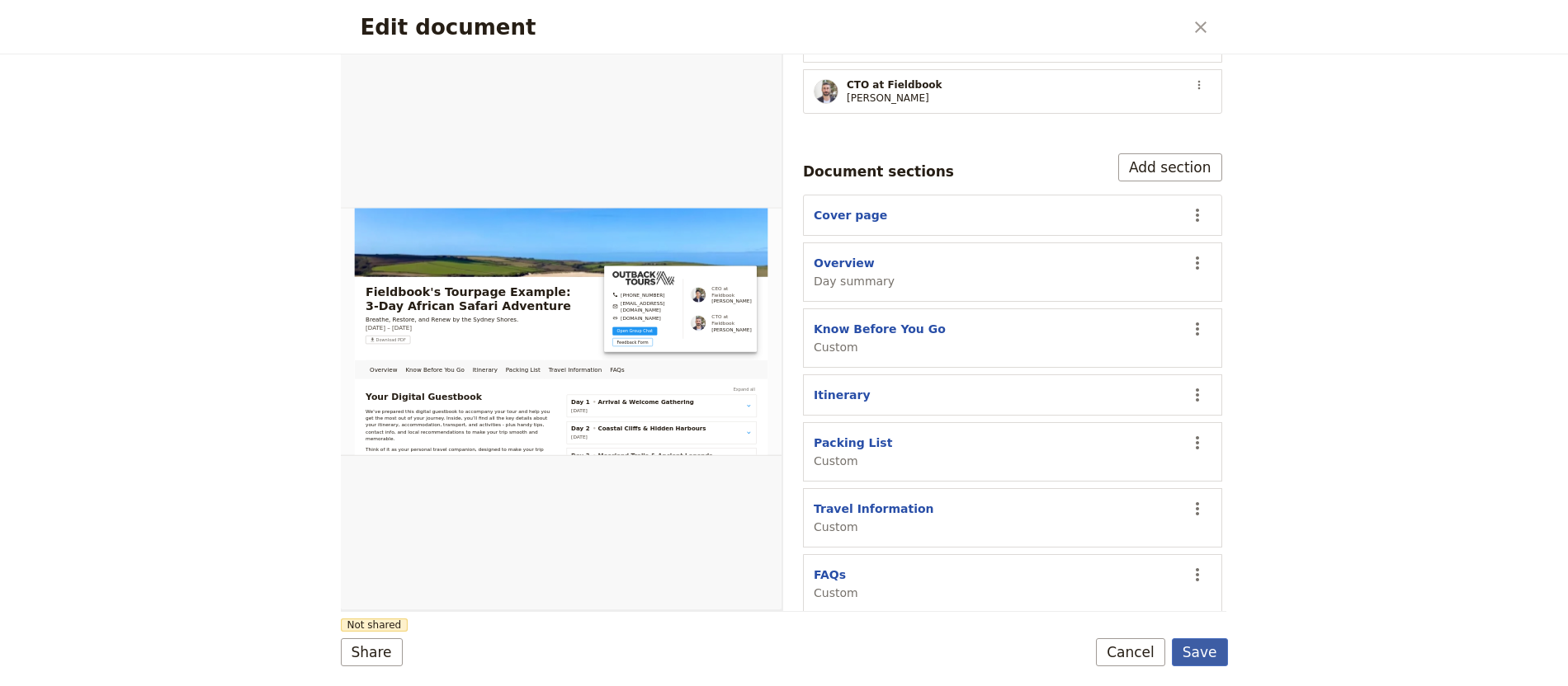
click at [1207, 650] on button "Save" at bounding box center [1200, 652] width 56 height 28
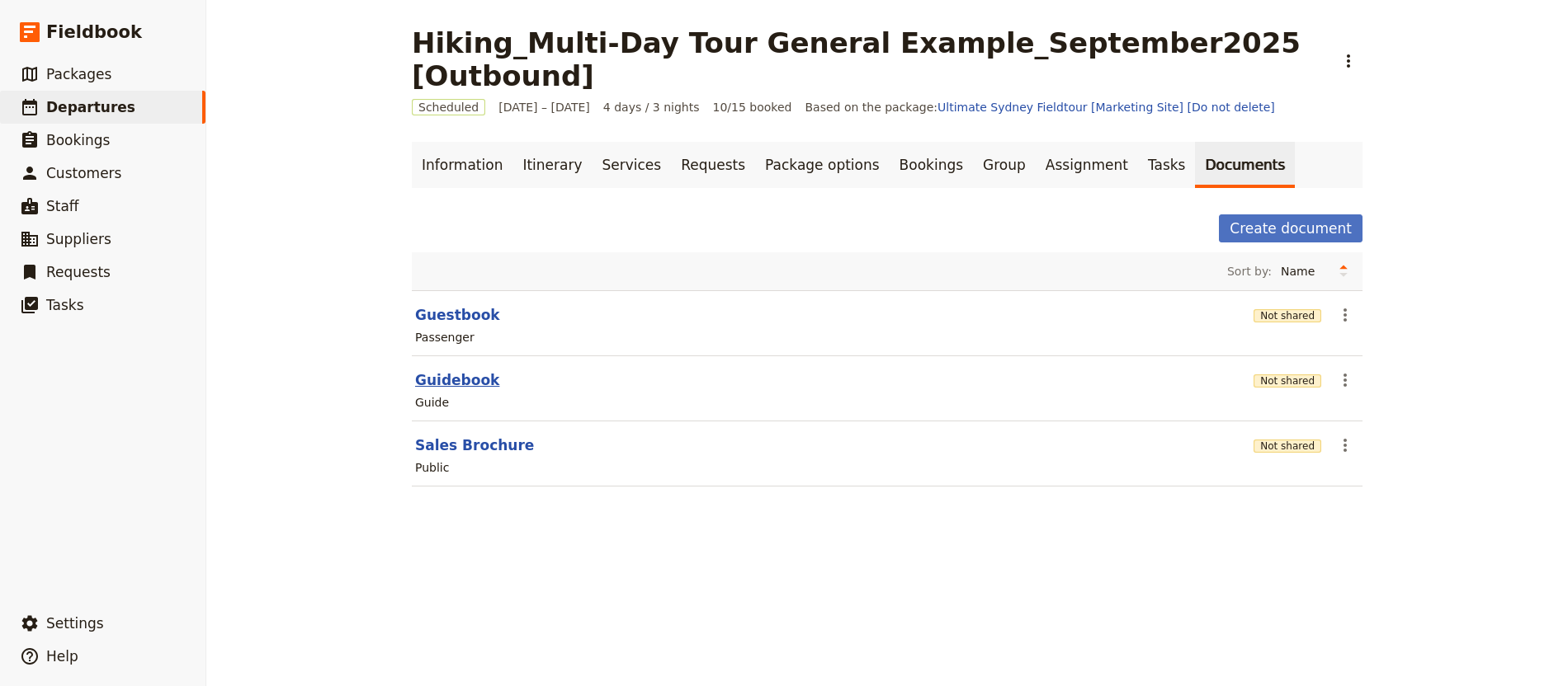
click at [460, 371] on button "Guidebook" at bounding box center [457, 380] width 84 height 20
select select "STAFF"
select select "RUN_SHEET"
select select "DEFAULT"
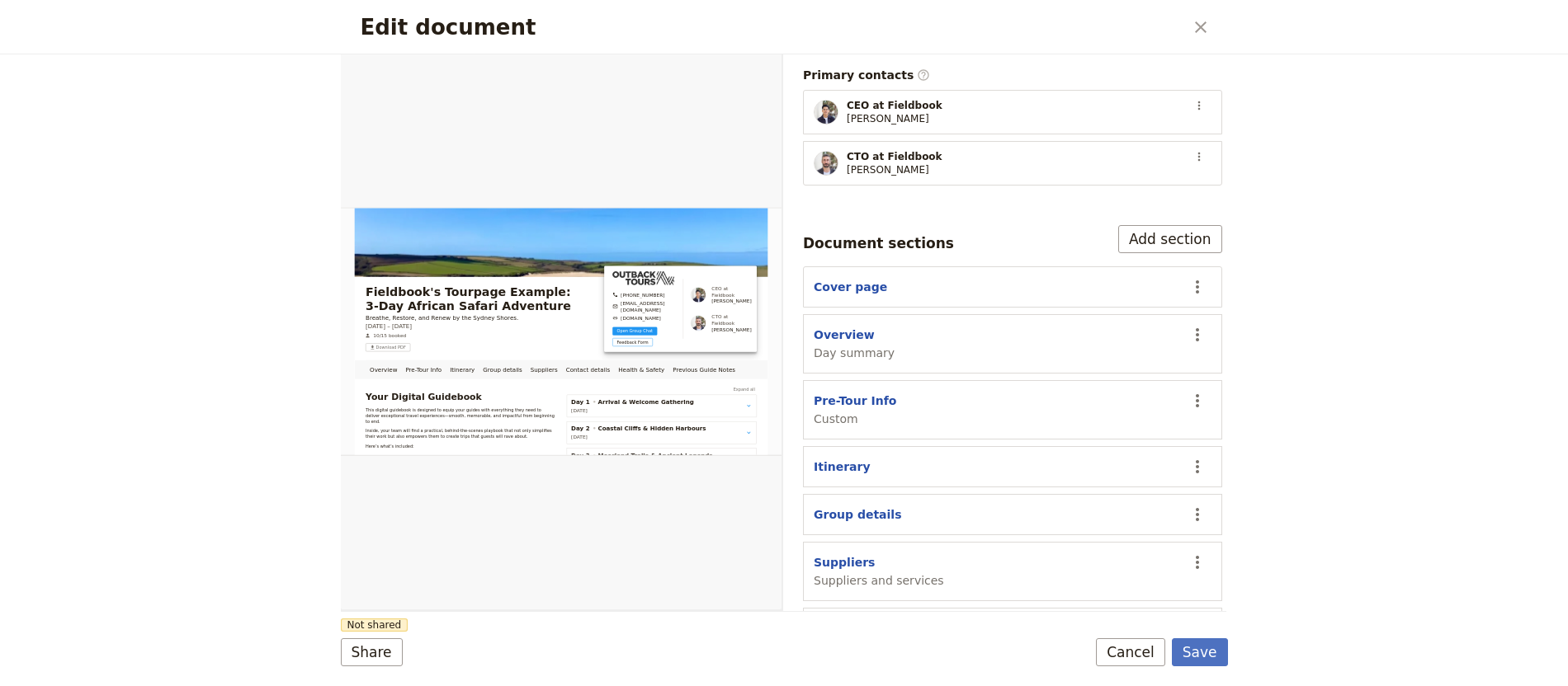
scroll to position [528, 0]
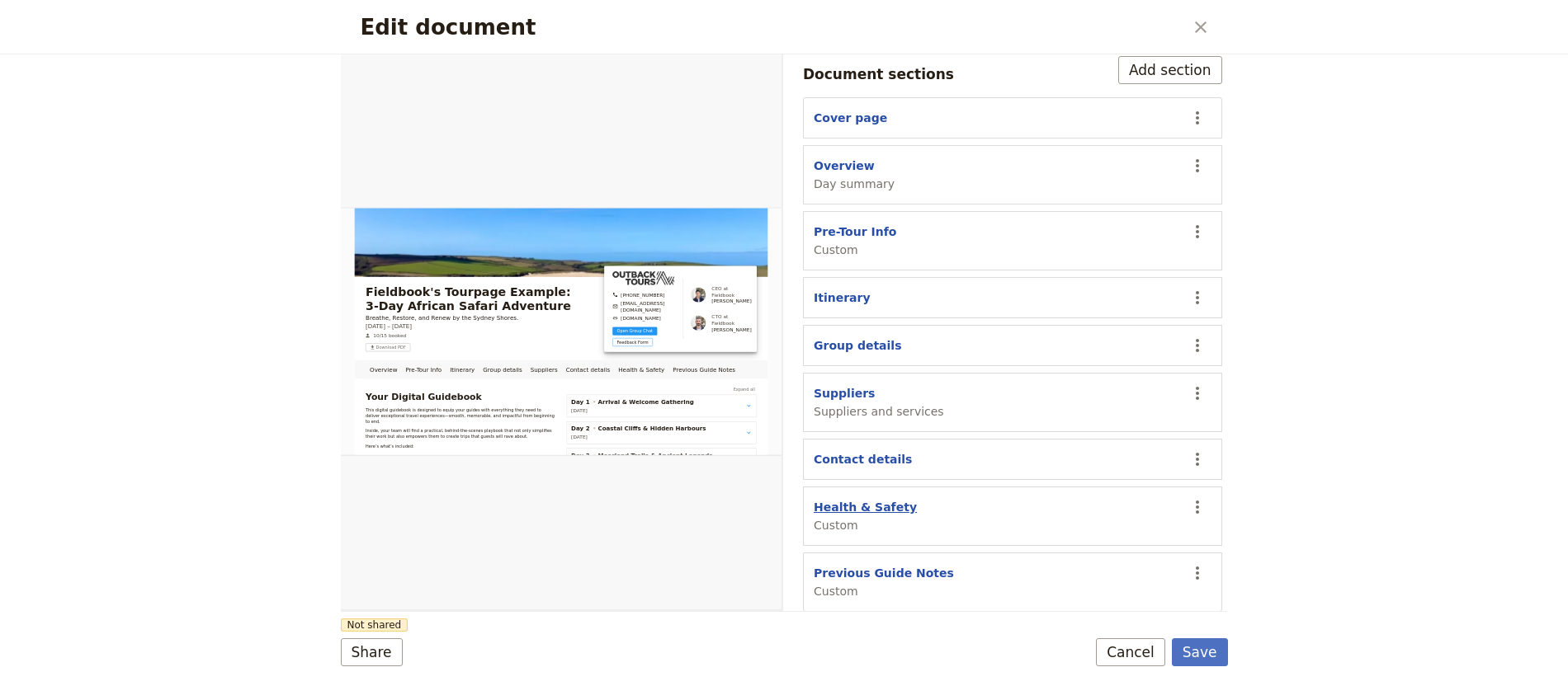
click at [897, 499] on button "Health & Safety" at bounding box center [865, 507] width 103 height 16
select select "CUSTOM"
select select "default"
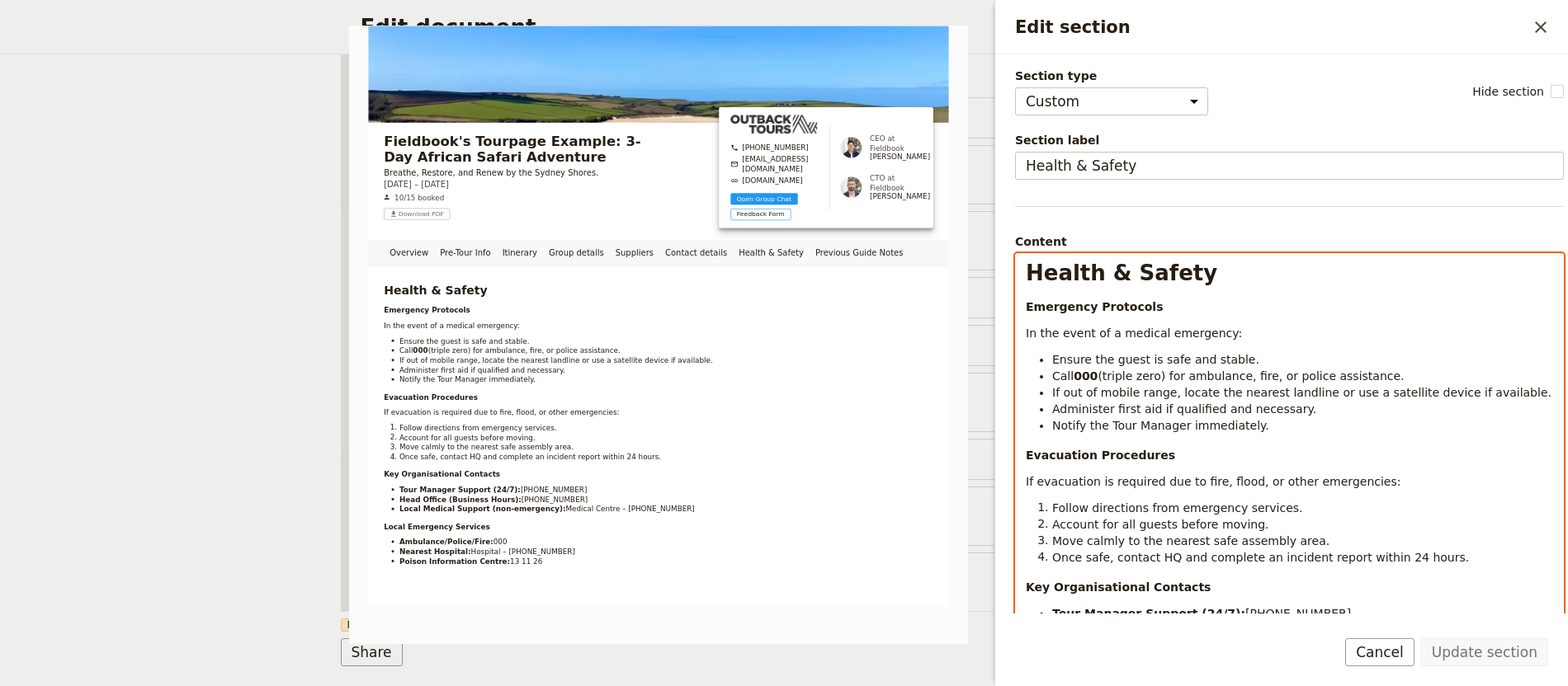
click at [1048, 379] on ul "Ensure the guest is safe and stable. Call 000 (triple zero) for ambulance, fire…" at bounding box center [1289, 392] width 527 height 82
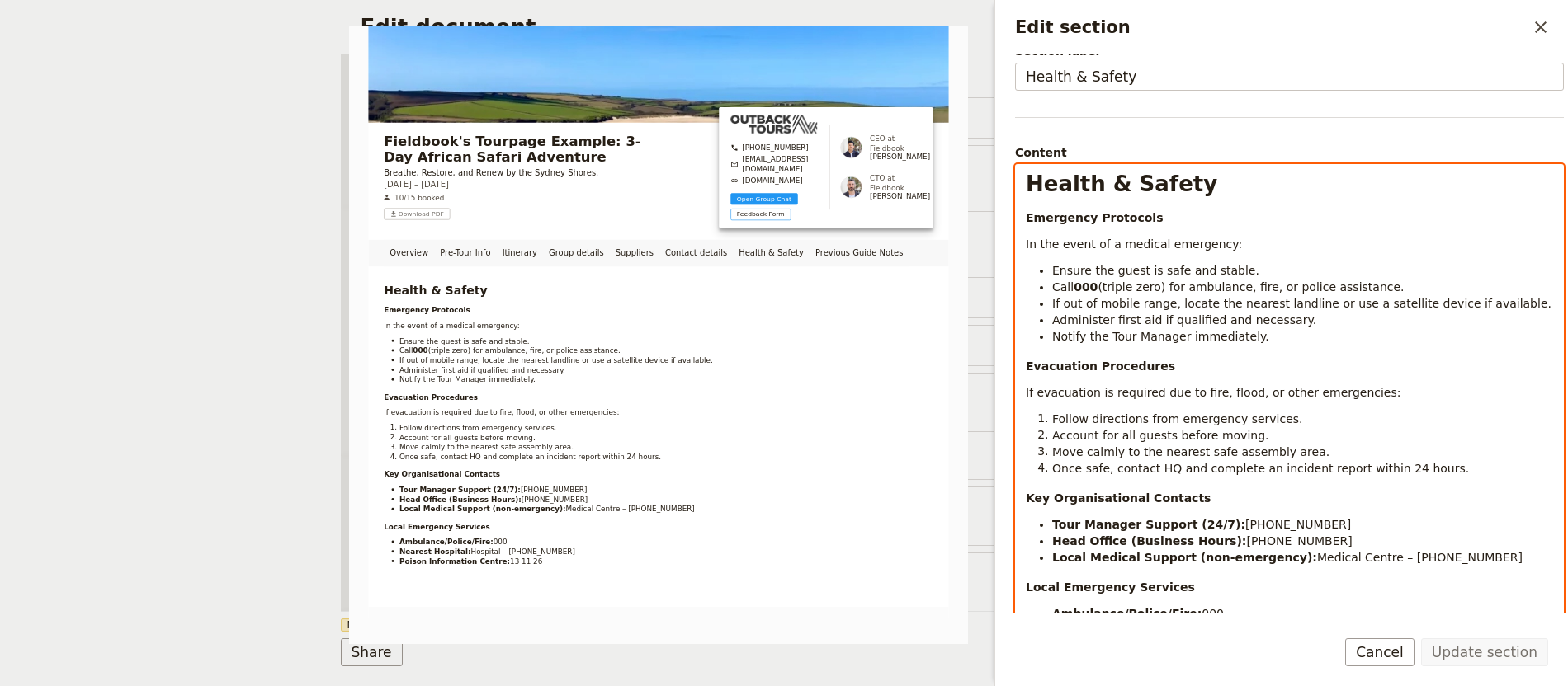
scroll to position [190, 0]
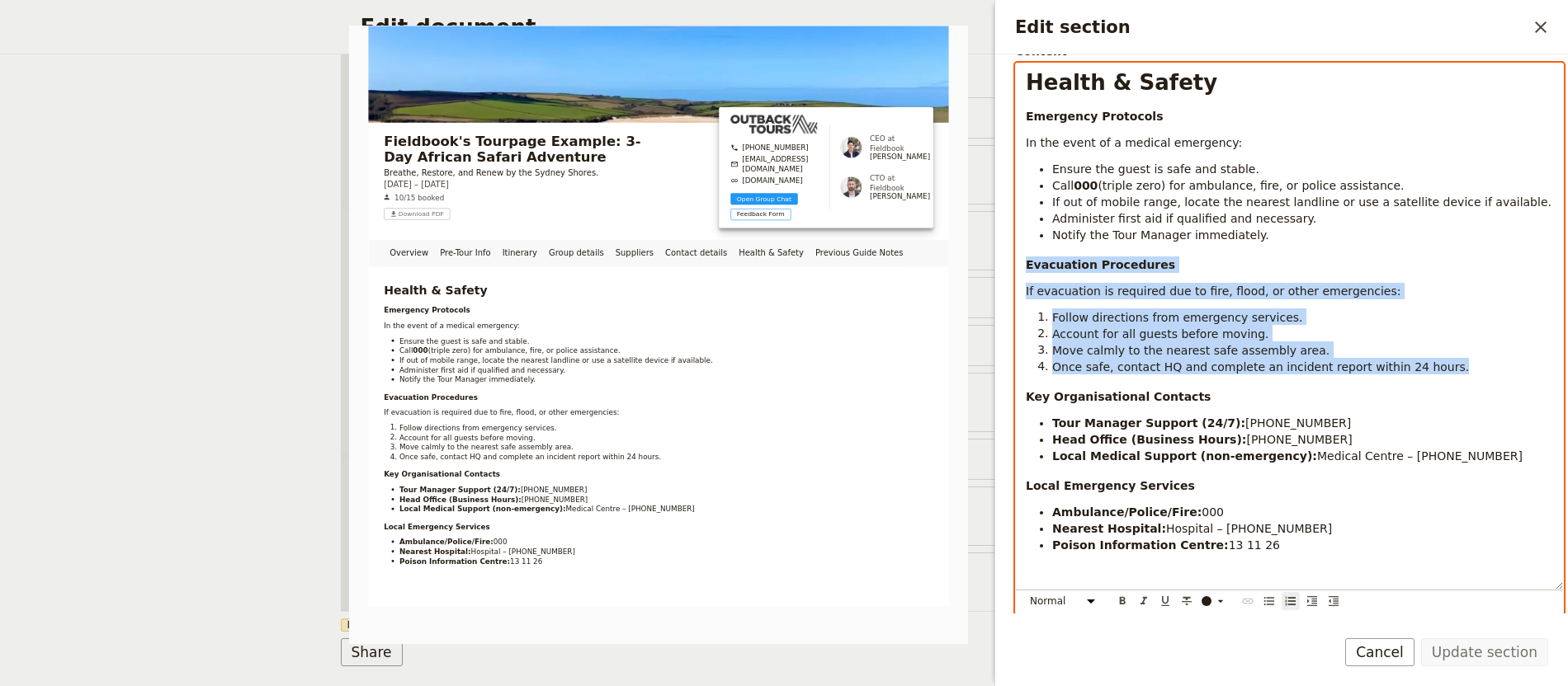
drag, startPoint x: 1460, startPoint y: 366, endPoint x: 1006, endPoint y: 251, distance: 468.3
click at [1006, 251] on div "Section type Cover page Day summary Itinerary Group details Contact details Sup…" at bounding box center [1281, 334] width 572 height 559
click at [1340, 388] on p "Key Organisational Contacts" at bounding box center [1289, 396] width 527 height 16
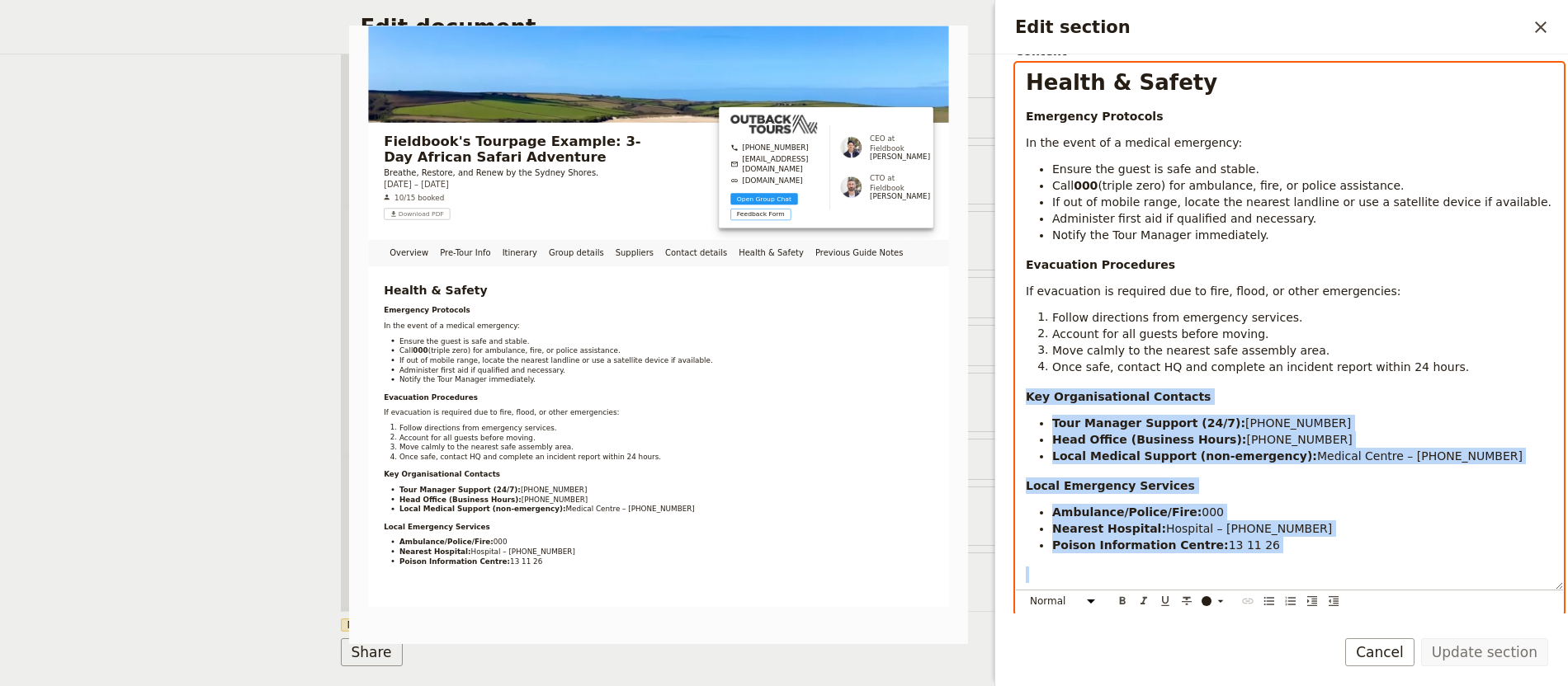
drag, startPoint x: 1333, startPoint y: 557, endPoint x: 1012, endPoint y: 384, distance: 364.7
click at [1012, 384] on div "Section type Cover page Day summary Itinerary Group details Contact details Sup…" at bounding box center [1281, 334] width 572 height 559
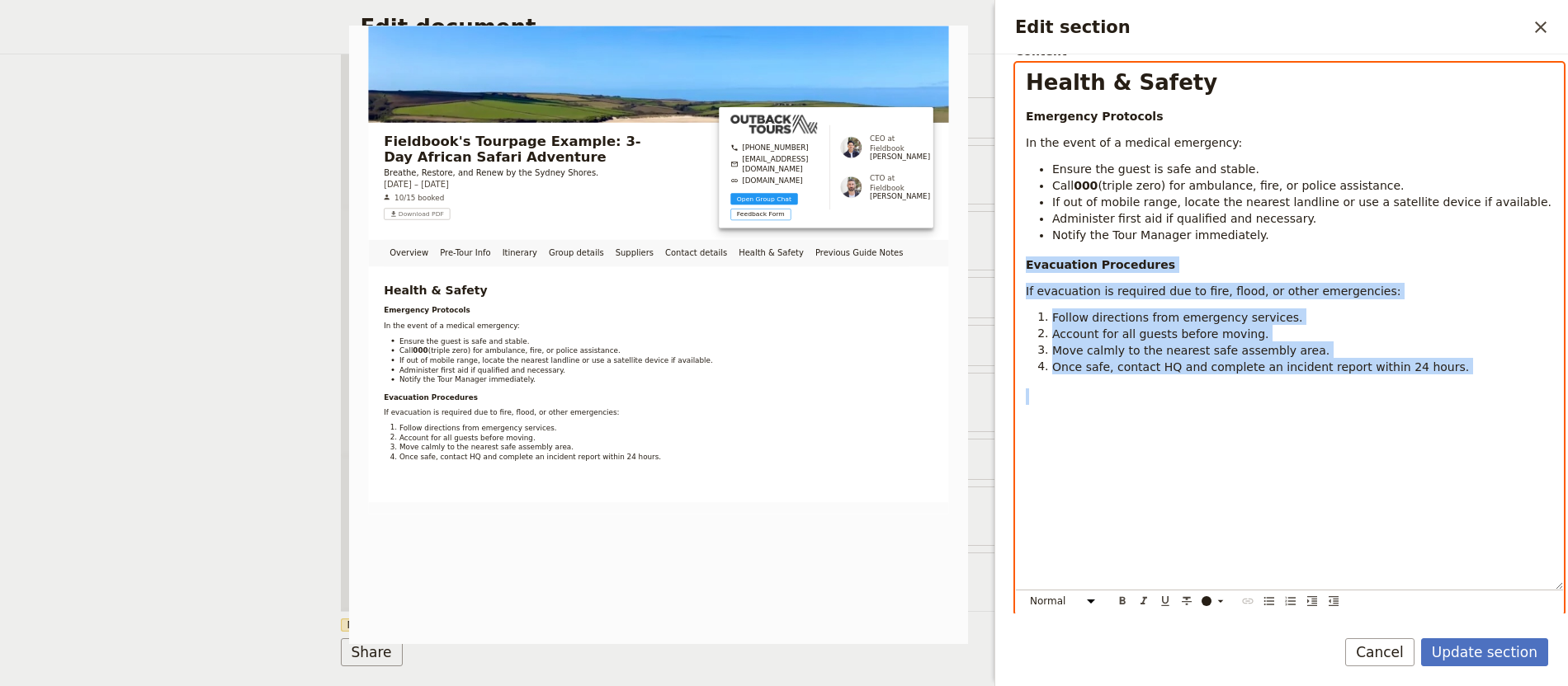
drag, startPoint x: 1442, startPoint y: 406, endPoint x: 995, endPoint y: 255, distance: 471.8
click at [995, 255] on div "Edit section ​ Section type Cover page Day summary Itinerary Group details Cont…" at bounding box center [1281, 343] width 573 height 686
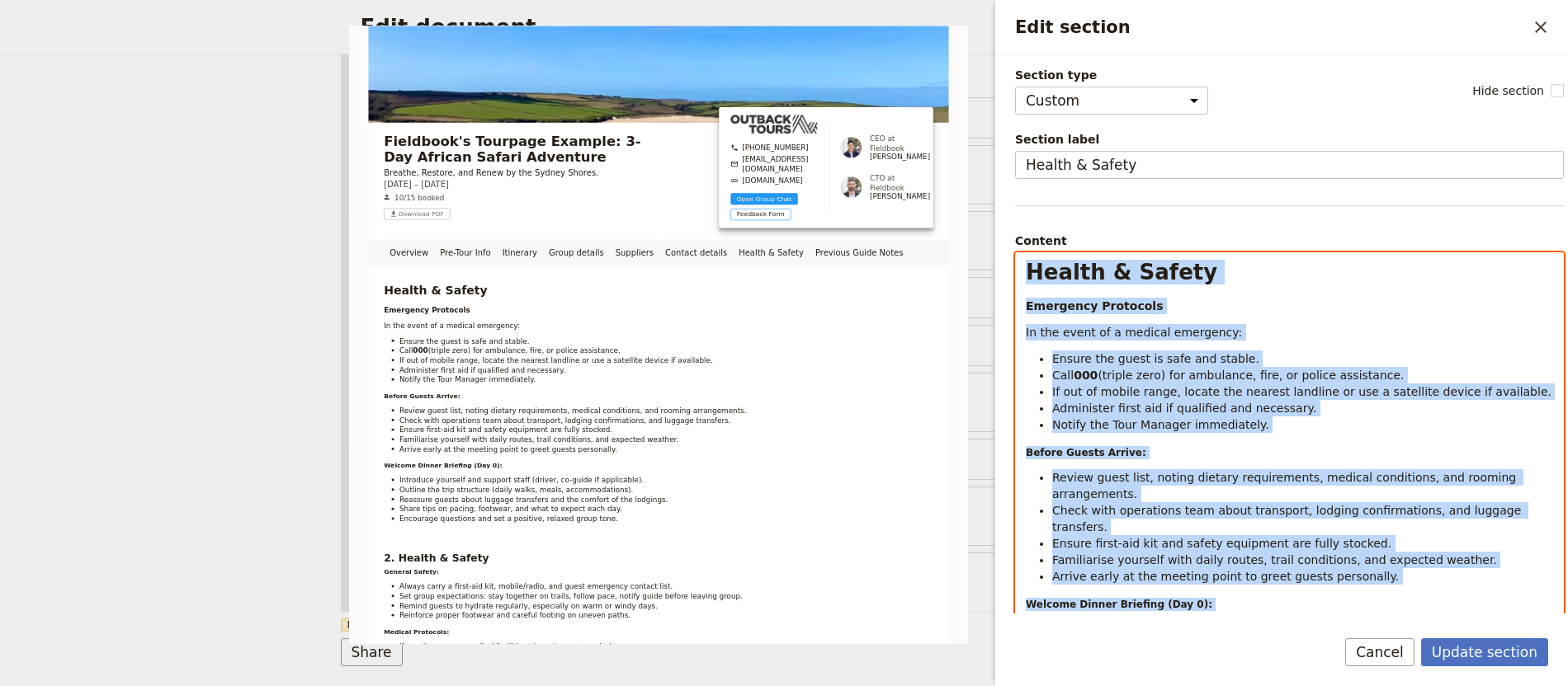
scroll to position [0, 0]
drag, startPoint x: 1245, startPoint y: 252, endPoint x: 1012, endPoint y: 311, distance: 240.4
click at [1012, 311] on div "Section type Cover page Day summary Itinerary Group details Contact details Sup…" at bounding box center [1281, 334] width 572 height 559
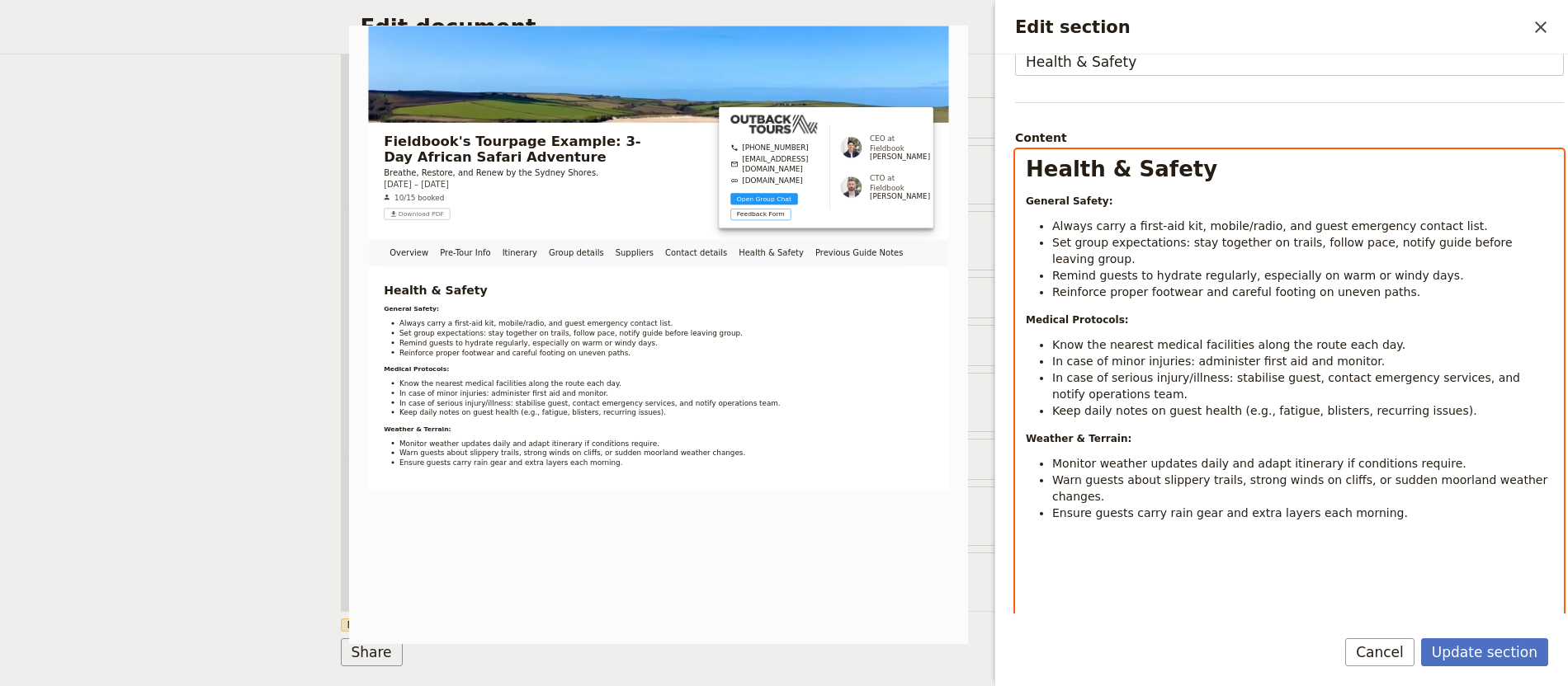
scroll to position [114, 0]
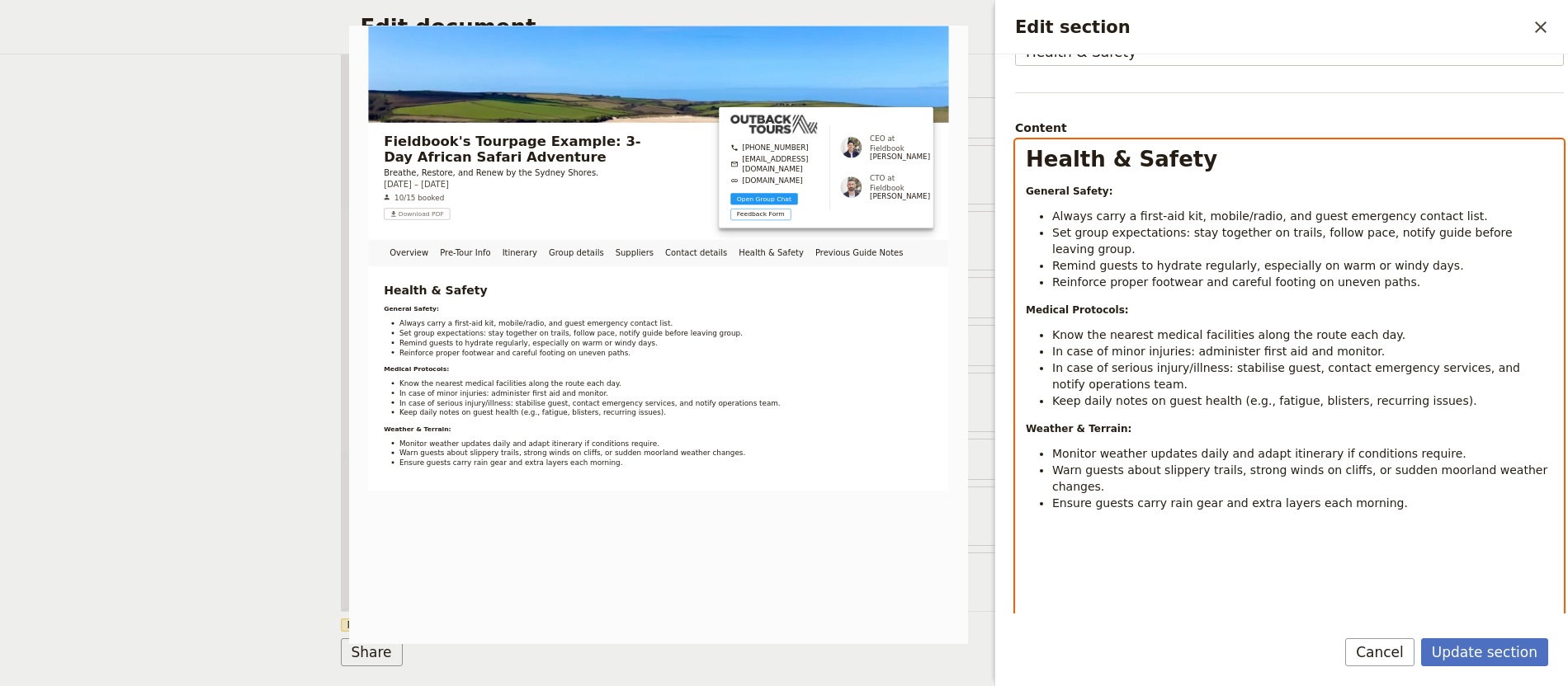
click at [1364, 564] on div "Health & Safety General Safety: Always carry a first-aid kit, mobile/radio, and…" at bounding box center [1289, 403] width 547 height 526
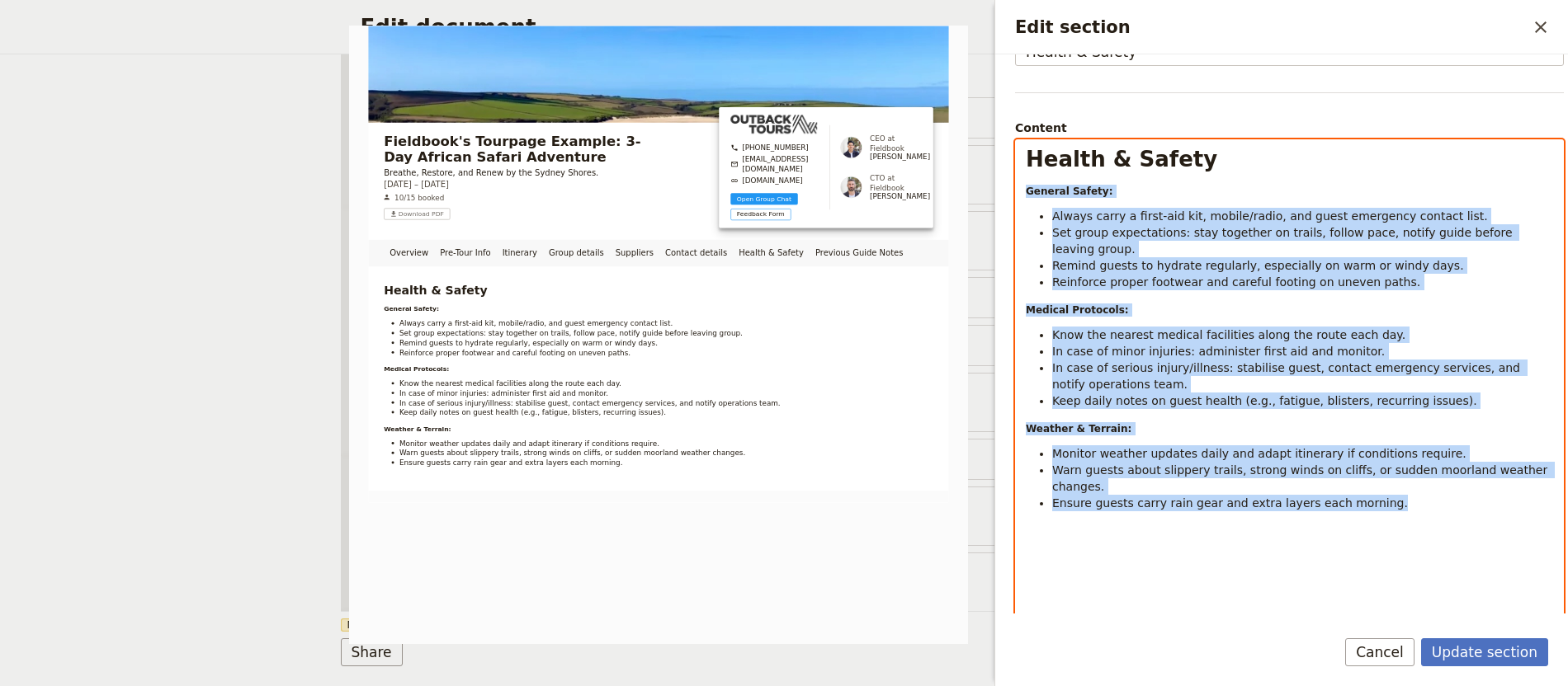
drag, startPoint x: 1304, startPoint y: 464, endPoint x: 992, endPoint y: 185, distance: 418.6
click at [992, 185] on div "Edit section ​ Section type Cover page Day summary Itinerary Group details Cont…" at bounding box center [1279, 343] width 578 height 686
copy div "General Safety: Always carry a first-aid kit, mobile/radio, and guest emergency…"
click at [1066, 188] on strong "General Safety:" at bounding box center [1069, 191] width 87 height 11
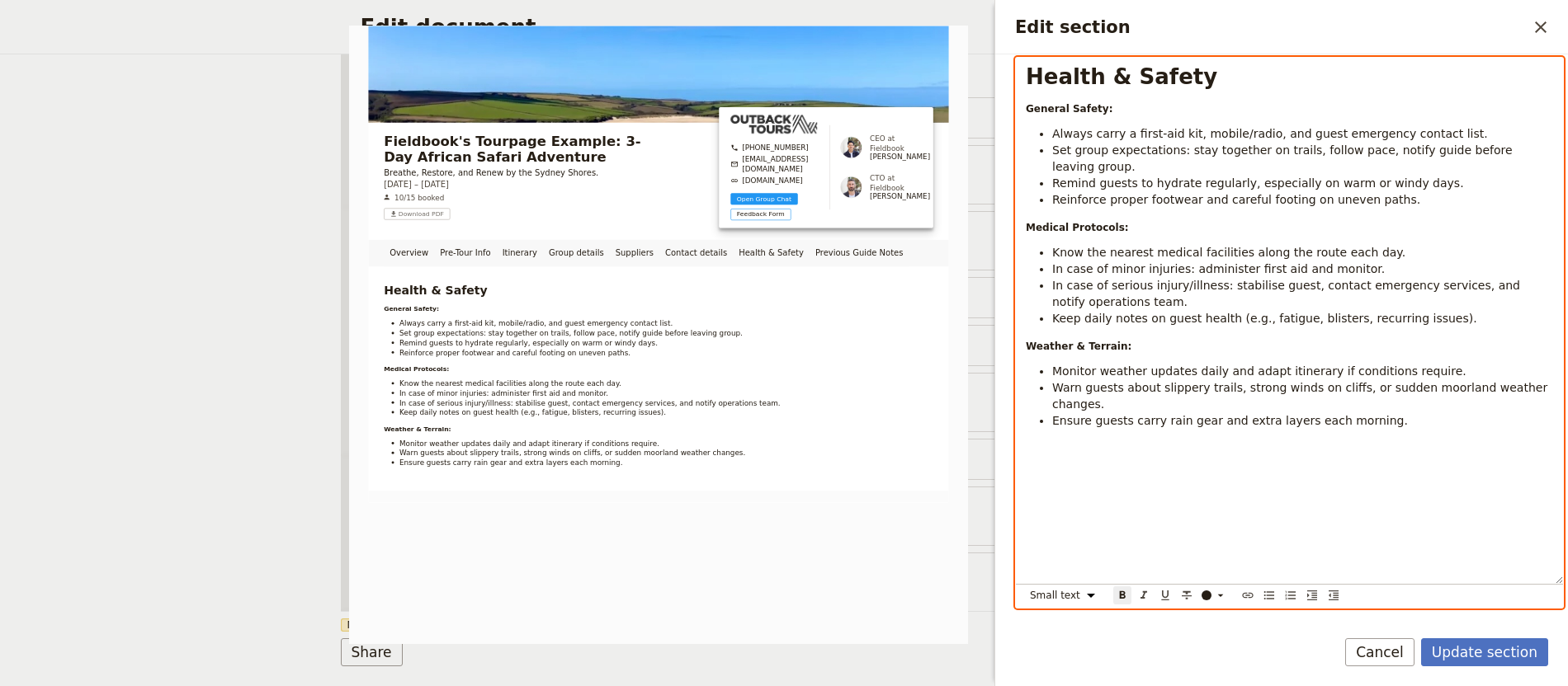
scroll to position [298, 0]
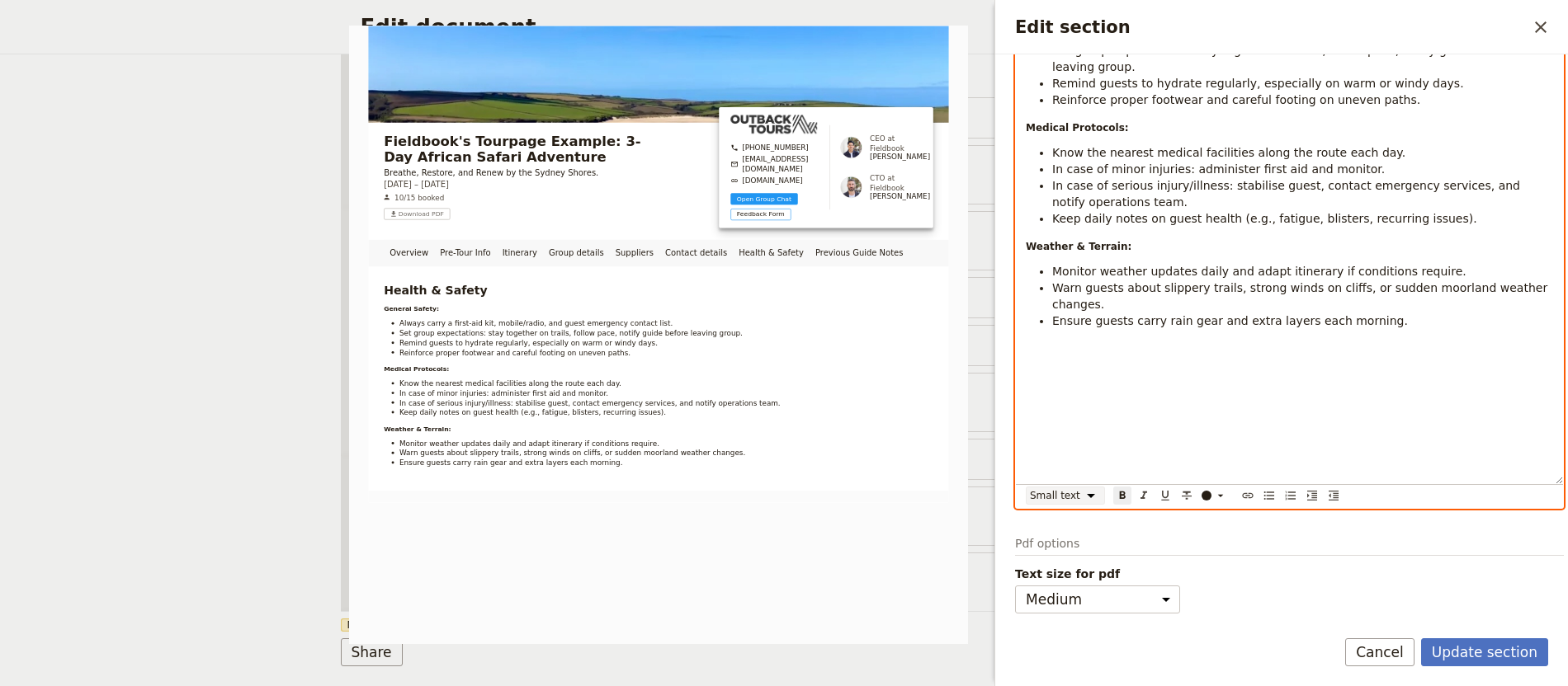
click at [1085, 498] on select "Normal Small text Heading 1 Heading 2 Heading 3" at bounding box center [1065, 495] width 79 height 18
click at [1026, 505] on select "Normal Small text Heading 1 Heading 2 Heading 3" at bounding box center [1065, 495] width 79 height 18
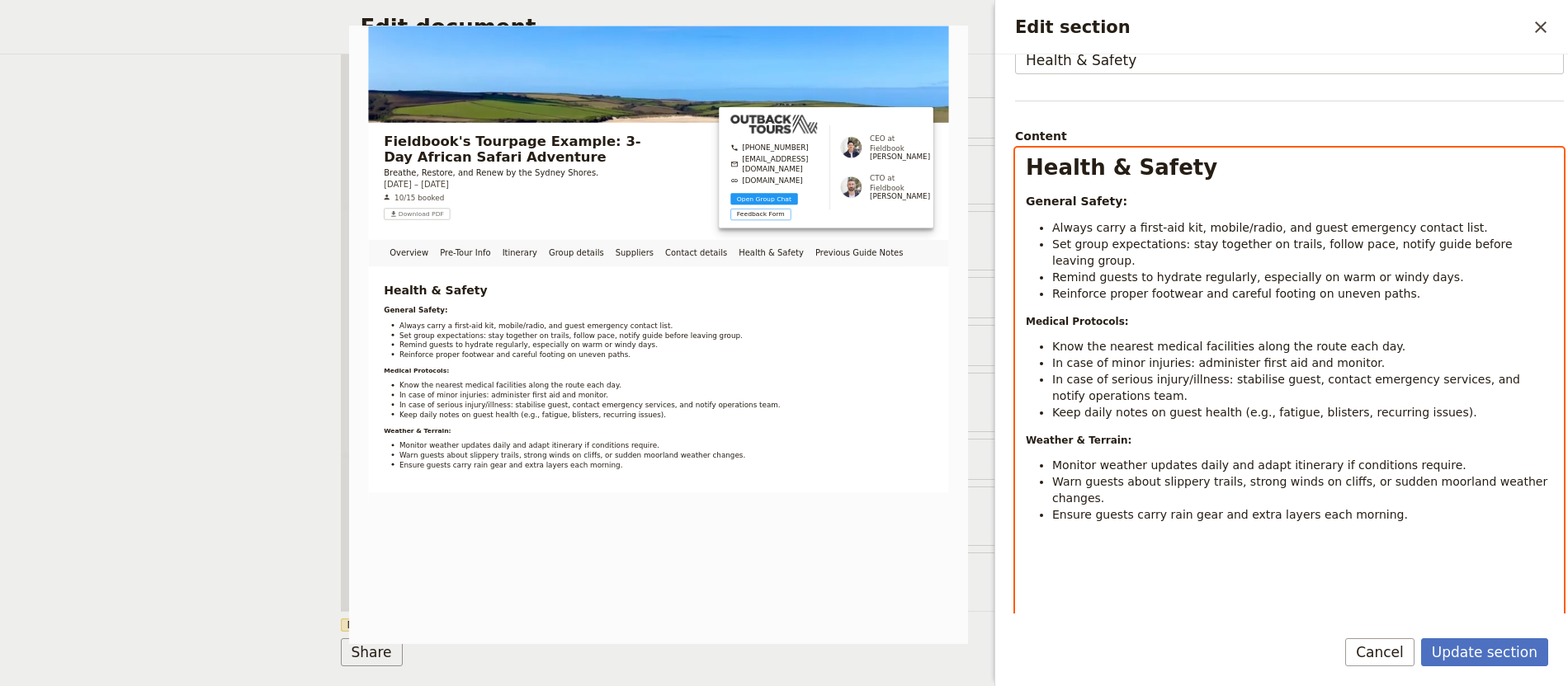
scroll to position [109, 0]
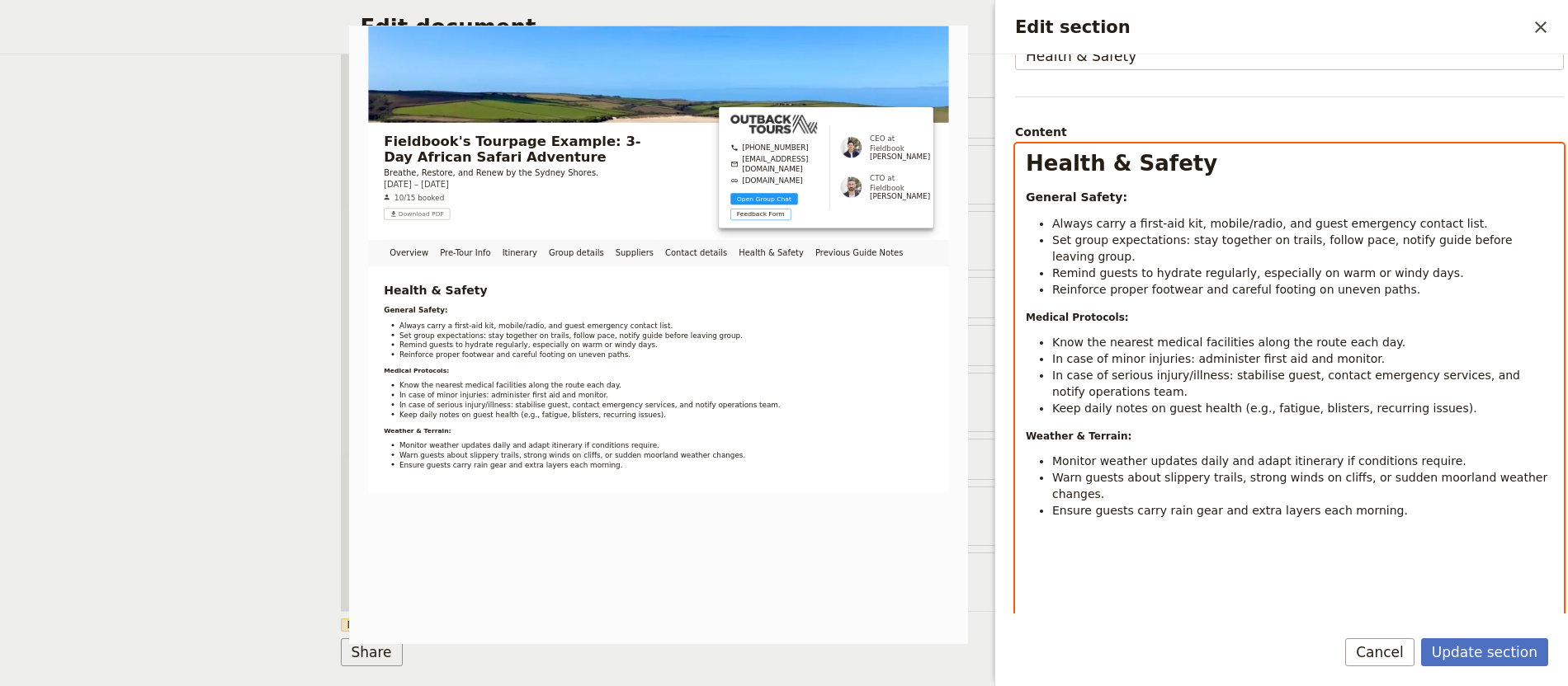
click at [1068, 324] on div "Health & Safety General Safety: Always carry a first-aid kit, mobile/radio, and…" at bounding box center [1289, 407] width 547 height 526
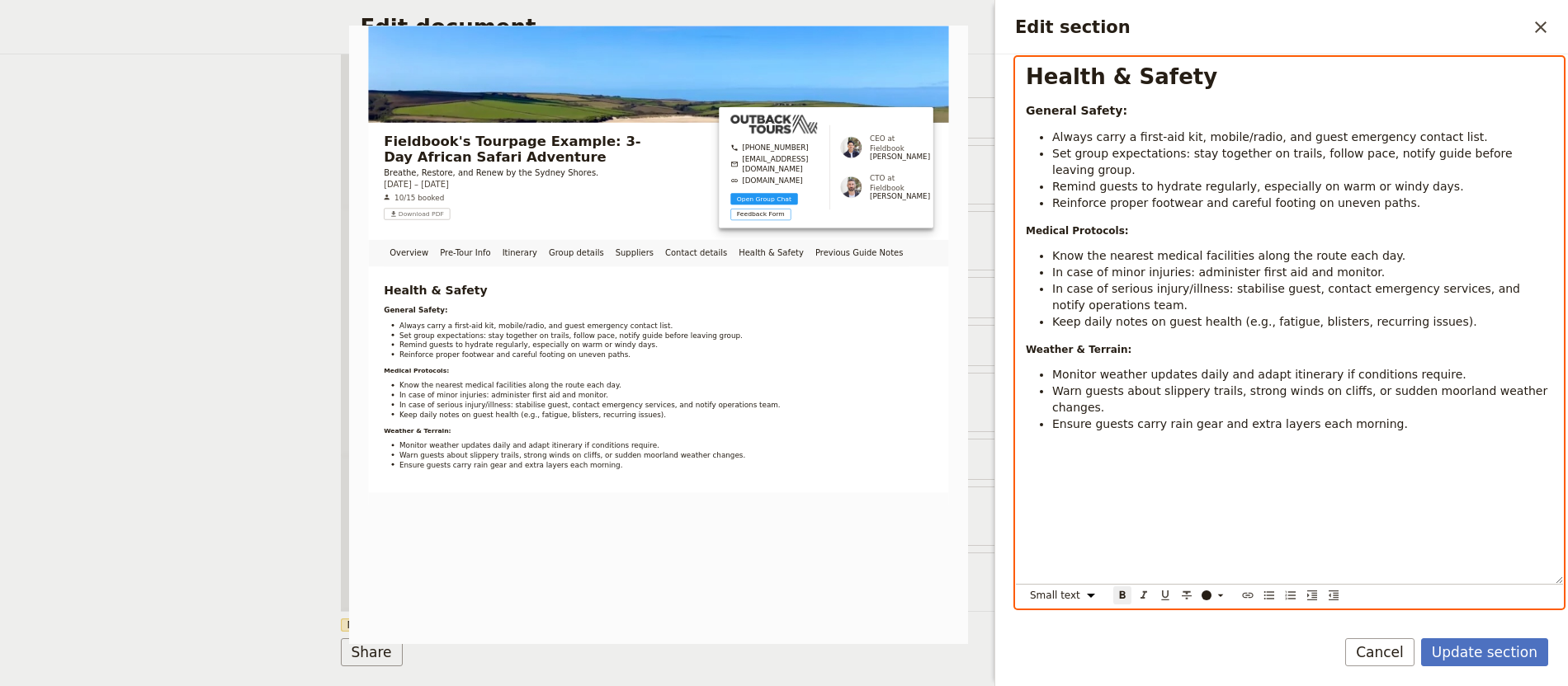
scroll to position [298, 0]
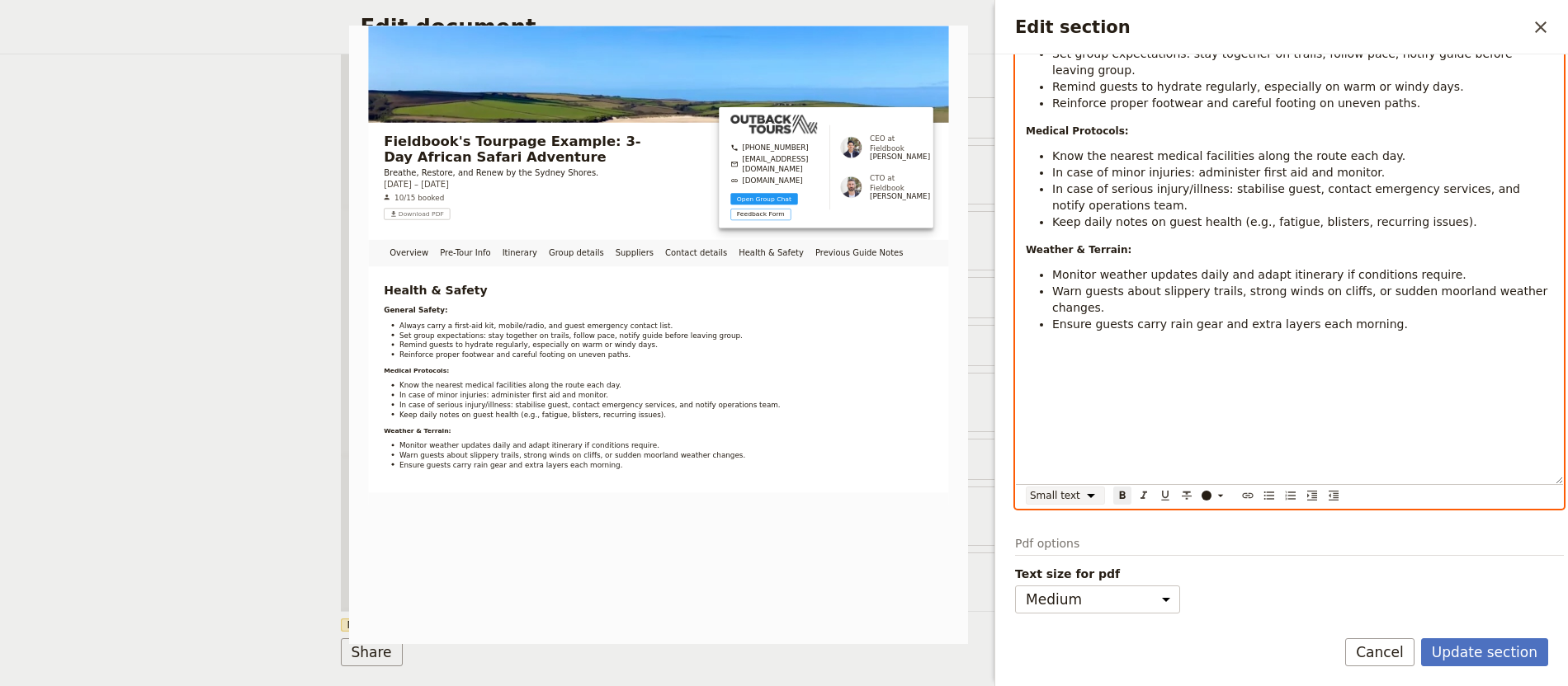
click at [1070, 496] on select "Normal Small text Heading 1 Heading 2 Heading 3" at bounding box center [1065, 495] width 79 height 18
click at [1026, 486] on select "Normal Small text Heading 1 Heading 2 Heading 3" at bounding box center [1065, 495] width 79 height 18
click at [1078, 253] on strong "Weather & Terrain:" at bounding box center [1079, 253] width 106 height 11
click at [1067, 495] on select "Normal Small text Heading 1 Heading 2 Heading 3" at bounding box center [1065, 495] width 79 height 18
click at [1026, 486] on select "Normal Small text Heading 1 Heading 2 Heading 3" at bounding box center [1065, 495] width 79 height 18
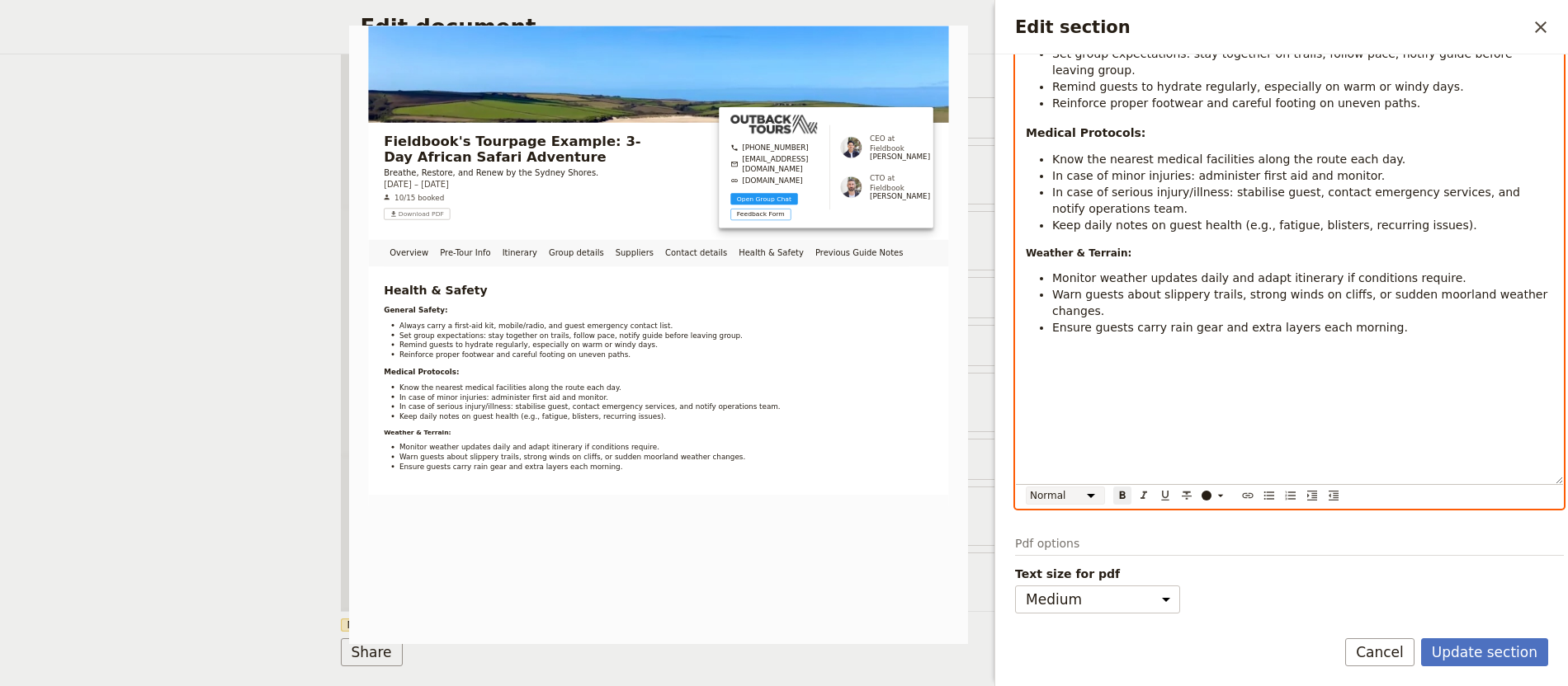
select select "paragraph"
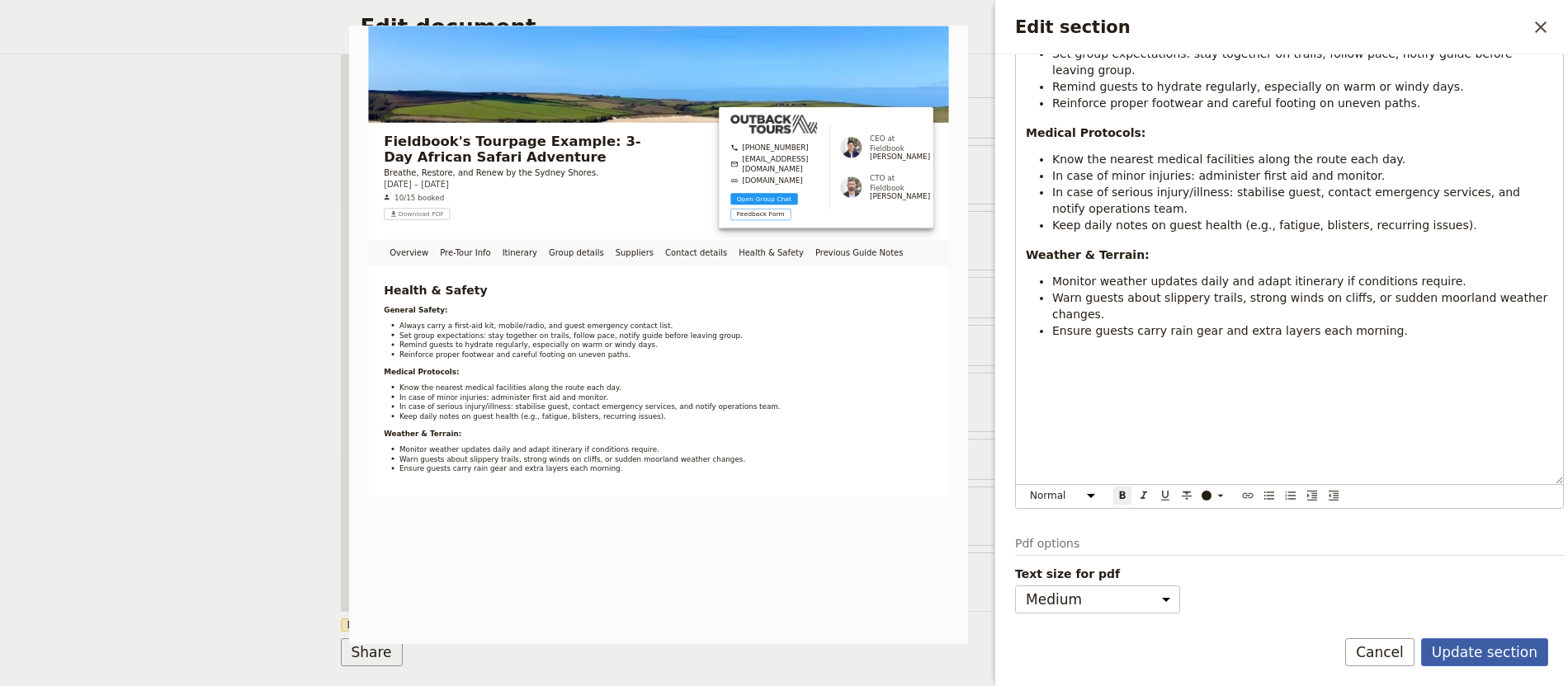
click at [1465, 650] on button "Update section" at bounding box center [1485, 652] width 127 height 28
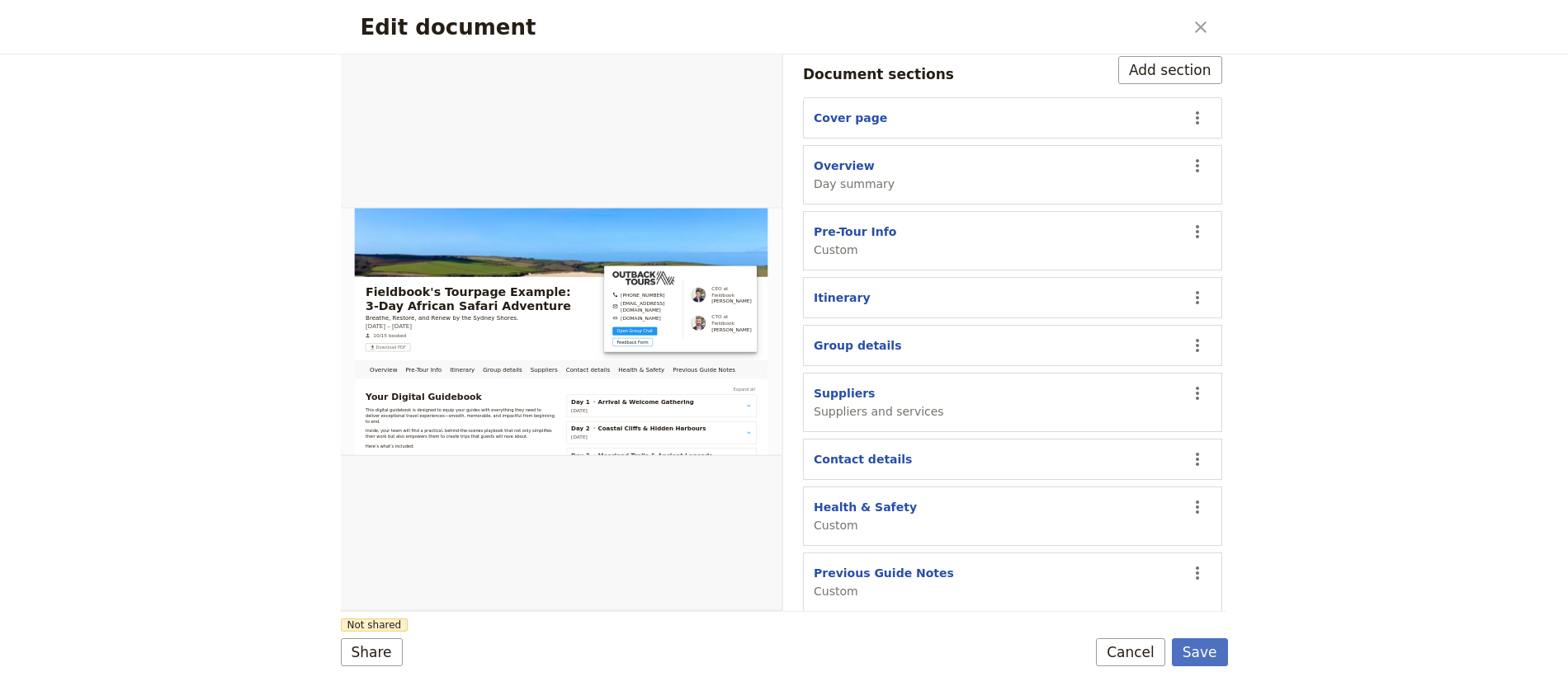
click at [1001, 510] on div "Health & Safety Custom" at bounding box center [996, 517] width 363 height 35
click at [1208, 649] on button "Save" at bounding box center [1200, 652] width 56 height 28
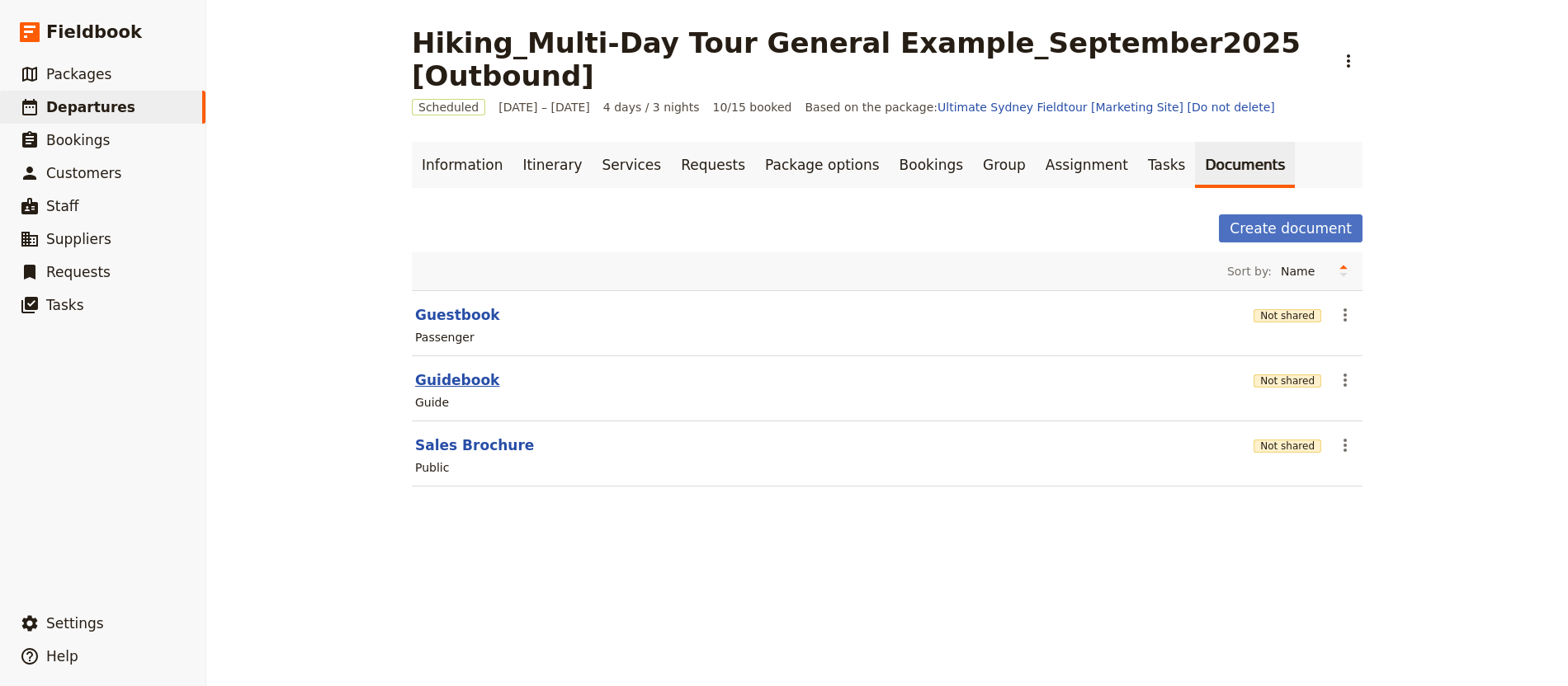
click at [433, 371] on button "Guidebook" at bounding box center [457, 380] width 84 height 20
select select "STAFF"
select select "RUN_SHEET"
select select "DEFAULT"
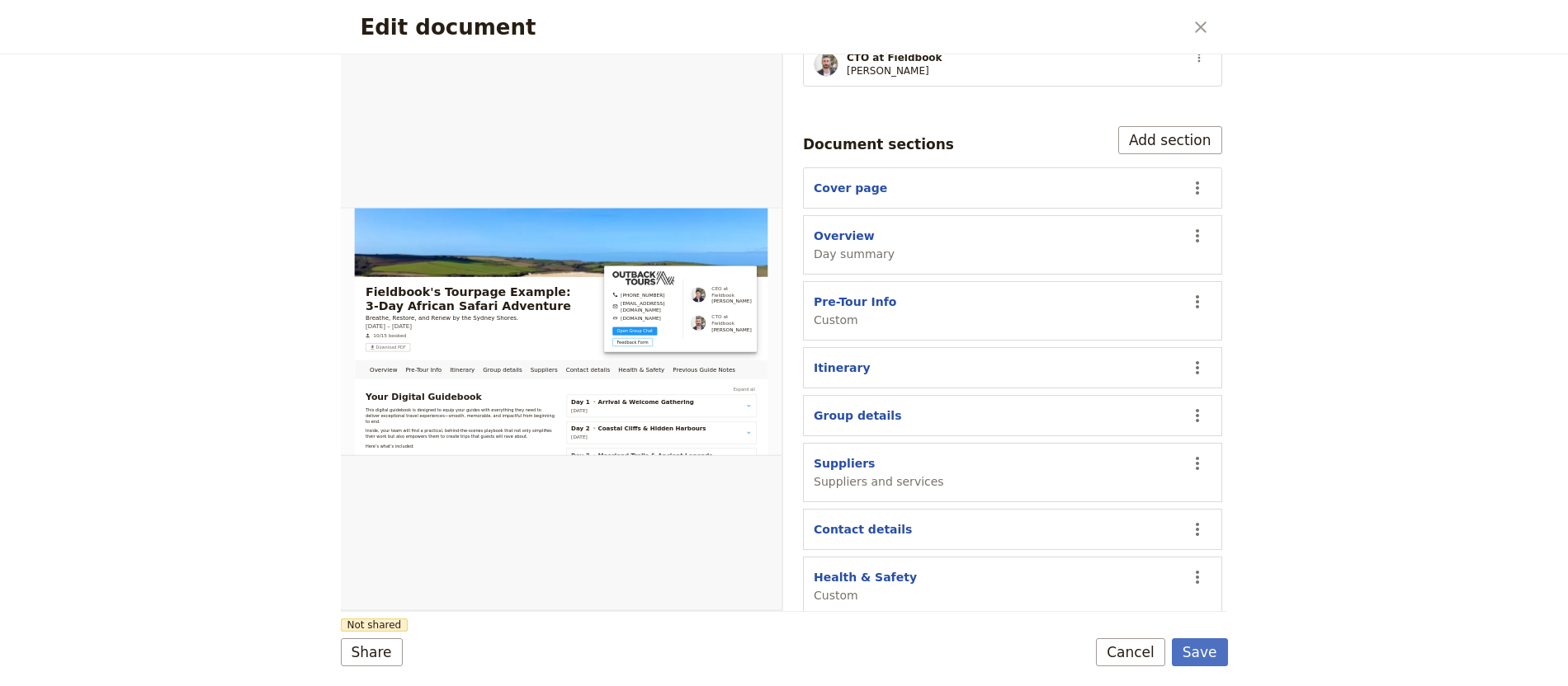
scroll to position [528, 0]
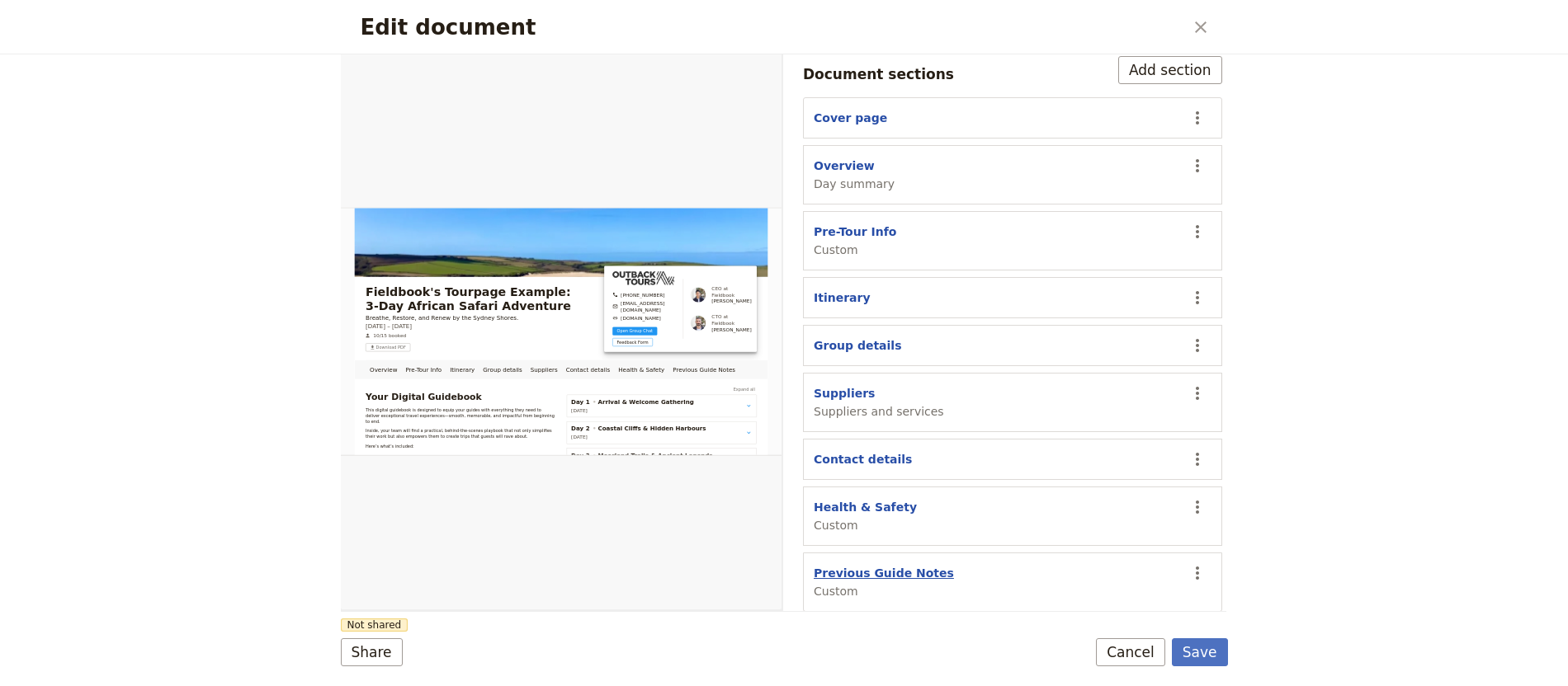
click at [884, 565] on button "Previous Guide Notes" at bounding box center [883, 573] width 140 height 16
select select "CUSTOM"
select select "default"
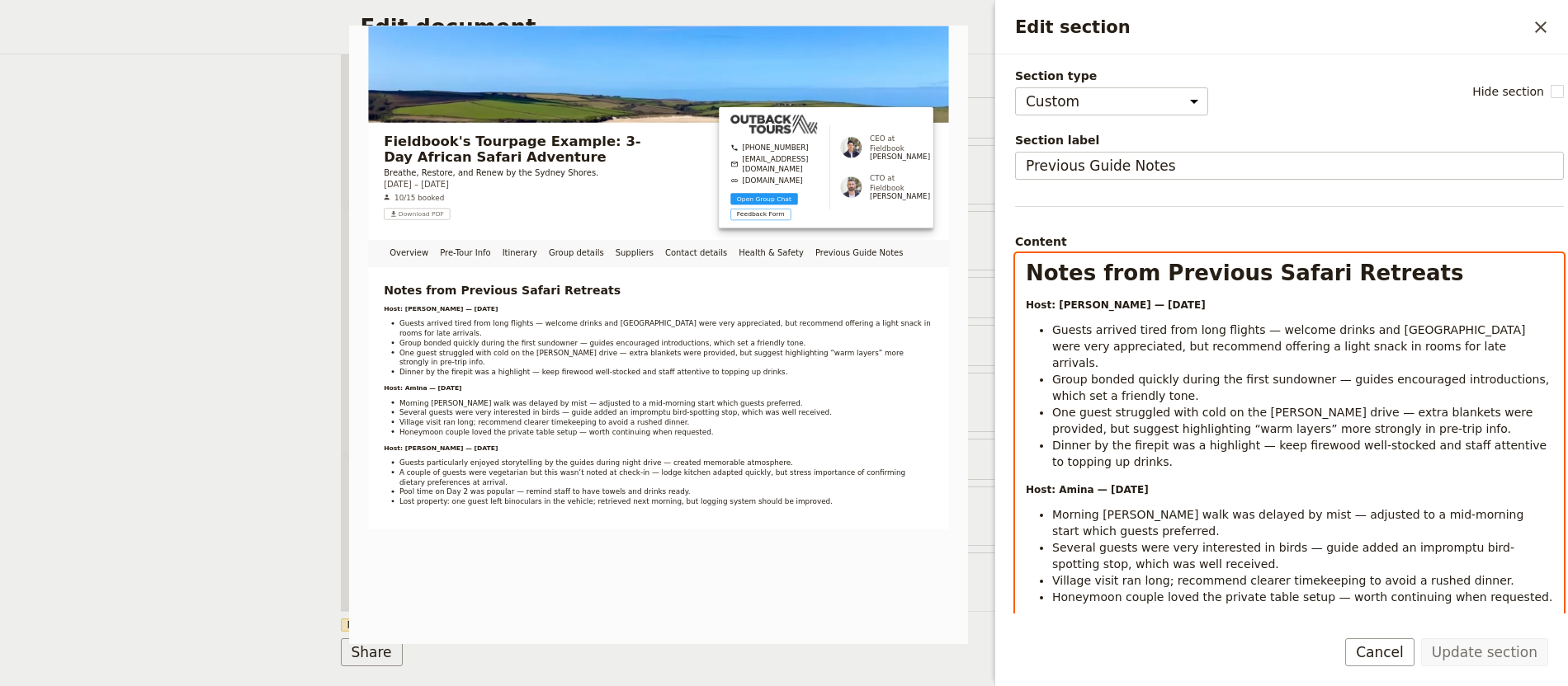
click at [1216, 539] on li "Several guests were very interested in birds — guide added an impromptu bird-sp…" at bounding box center [1302, 556] width 501 height 33
select select "h1"
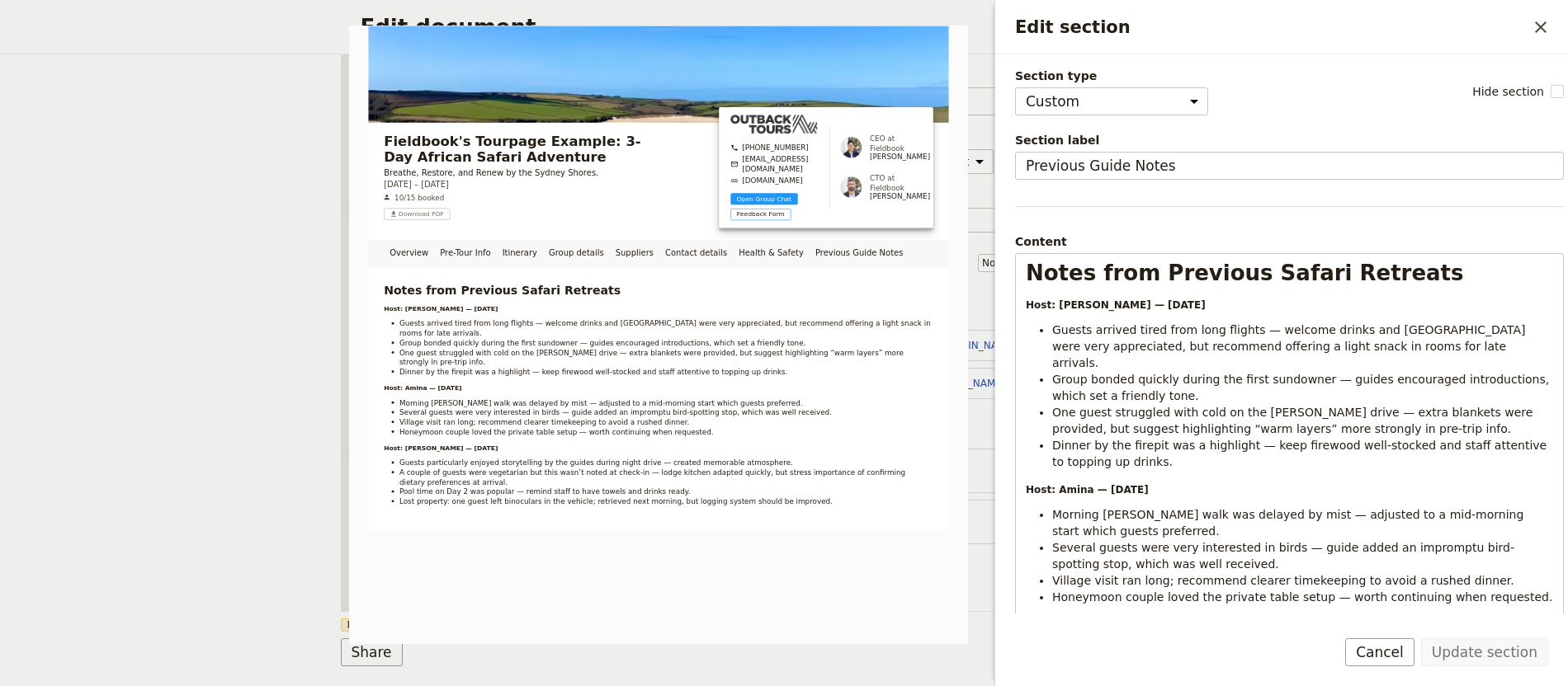
select select "CUSTOM"
select select "h1"
select select "default"
select select "STAFF"
select select "RUN_SHEET"
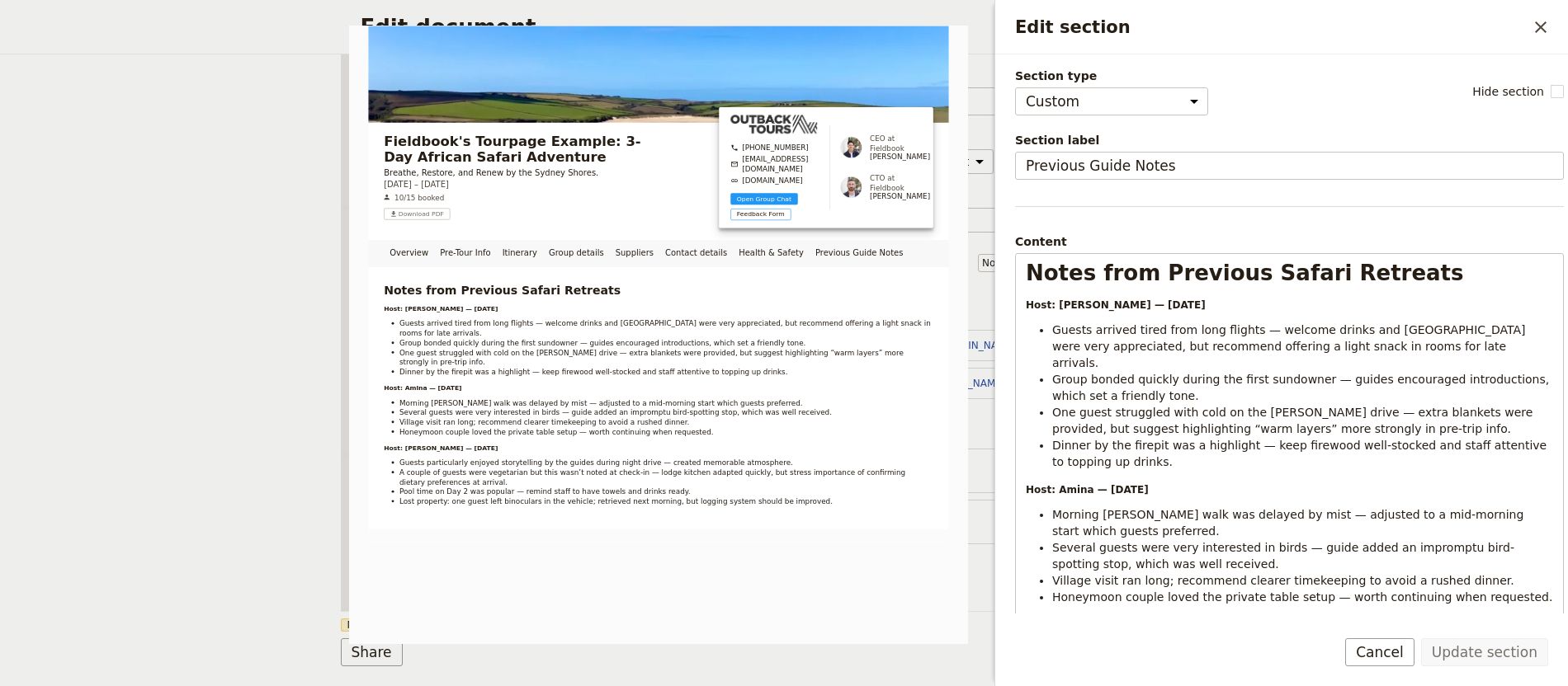
select select "DEFAULT"
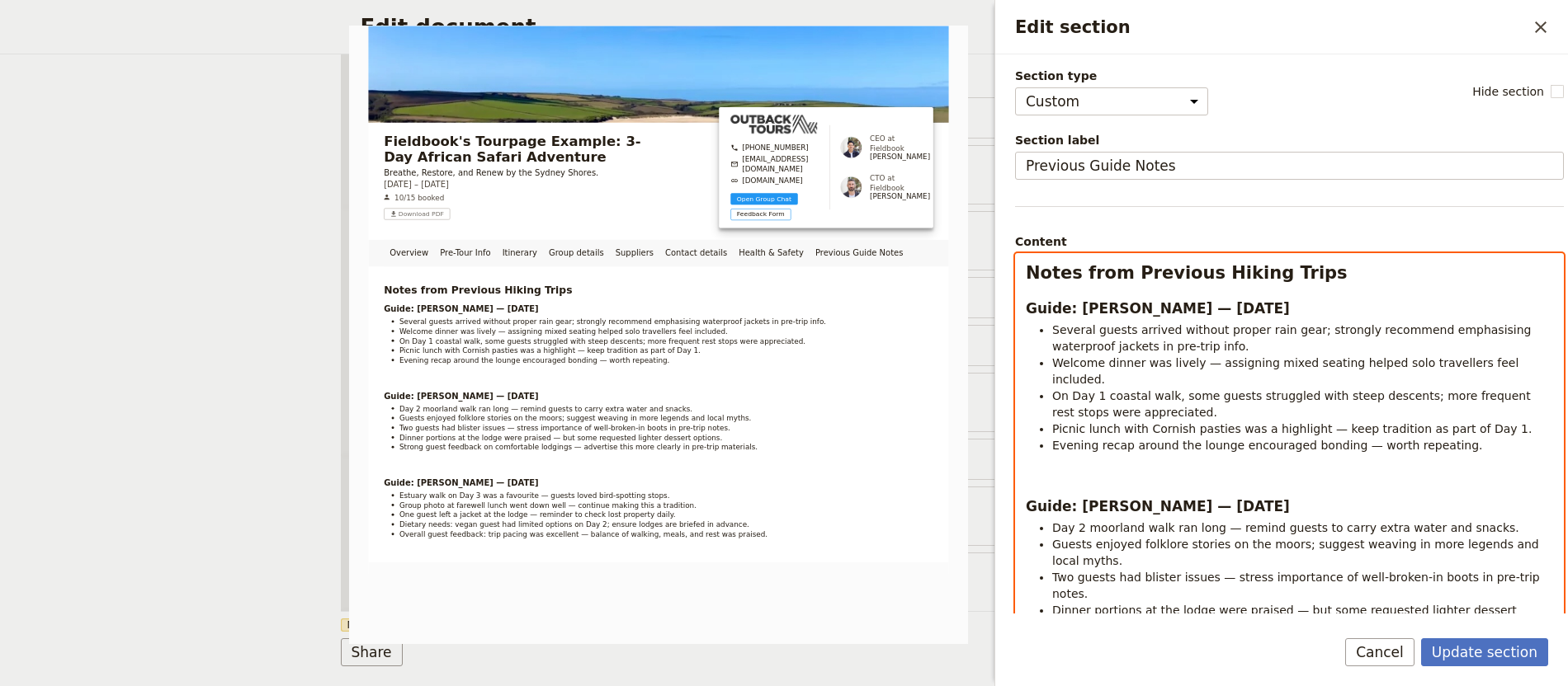
click at [1089, 467] on p "Edit section" at bounding box center [1289, 475] width 527 height 16
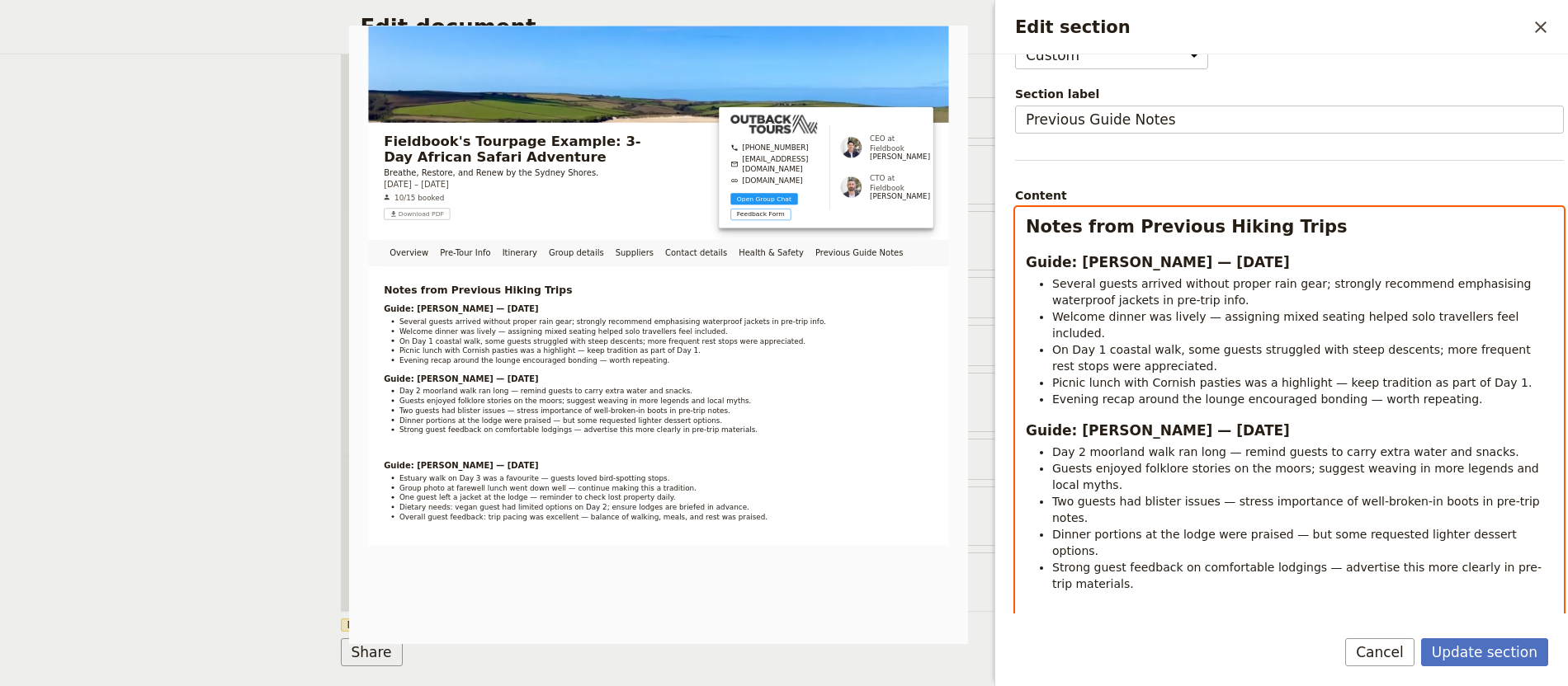
scroll to position [47, 0]
click at [1090, 590] on div "Notes from Previous Hiking Trips Guide: Sarah — 18 August 2025 Several guests a…" at bounding box center [1289, 476] width 547 height 539
click at [1089, 604] on p "Edit section" at bounding box center [1289, 612] width 527 height 16
select select "paragraph"
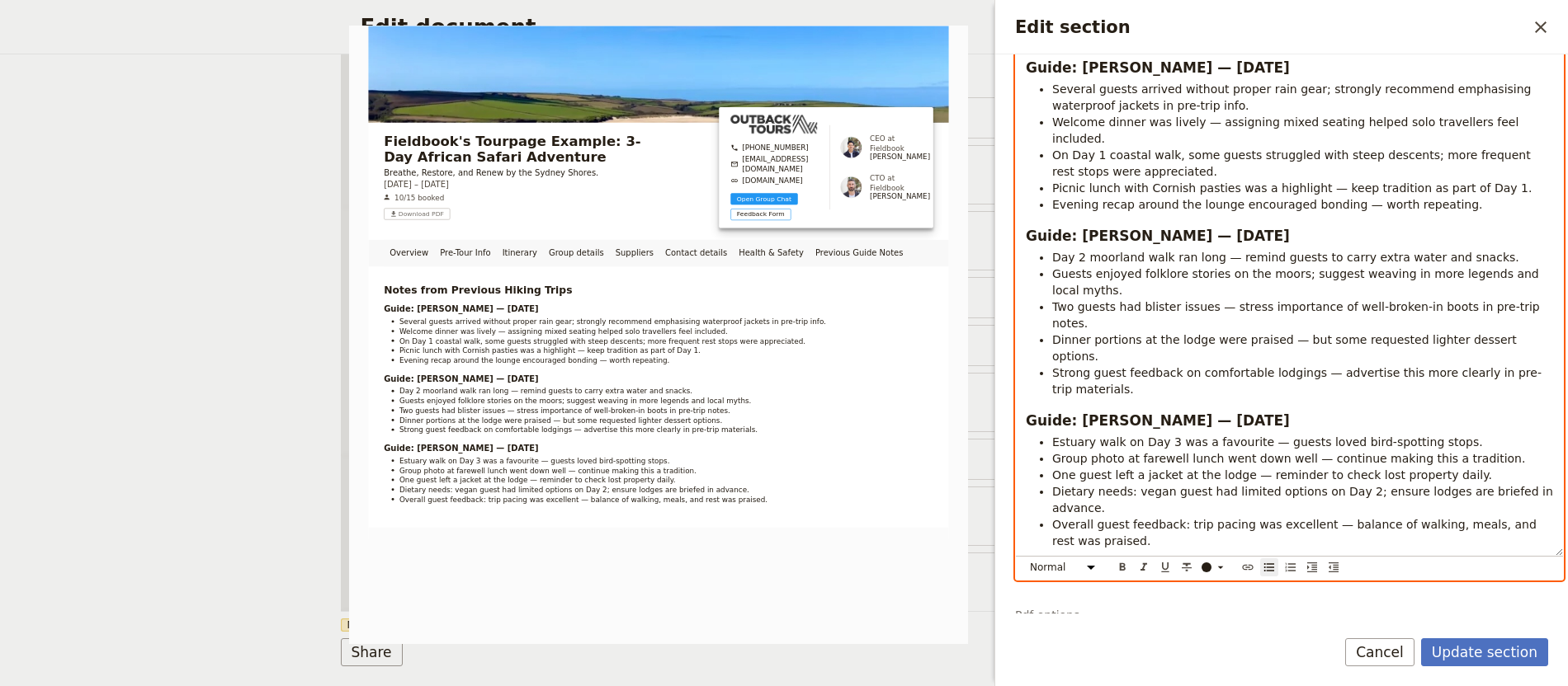
scroll to position [281, 0]
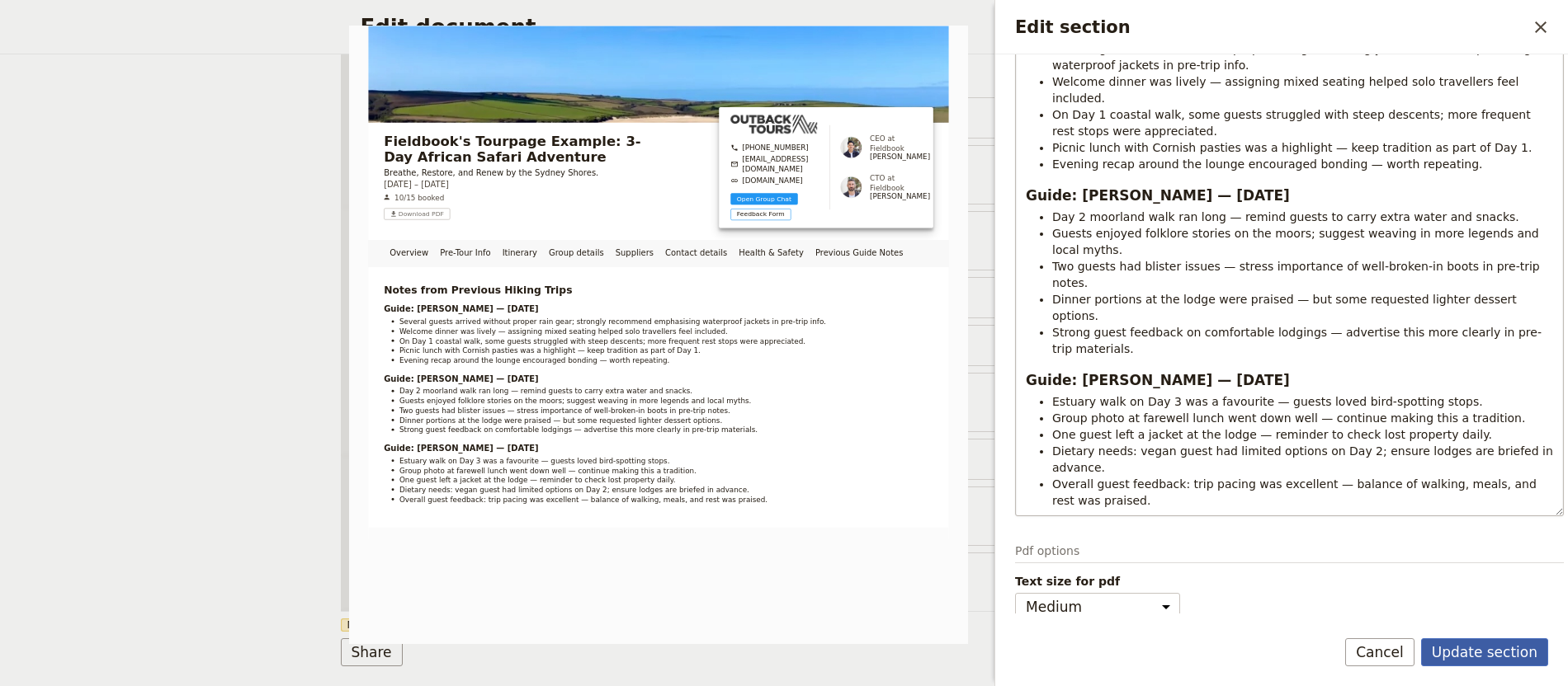
click at [1512, 650] on button "Update section" at bounding box center [1485, 652] width 127 height 28
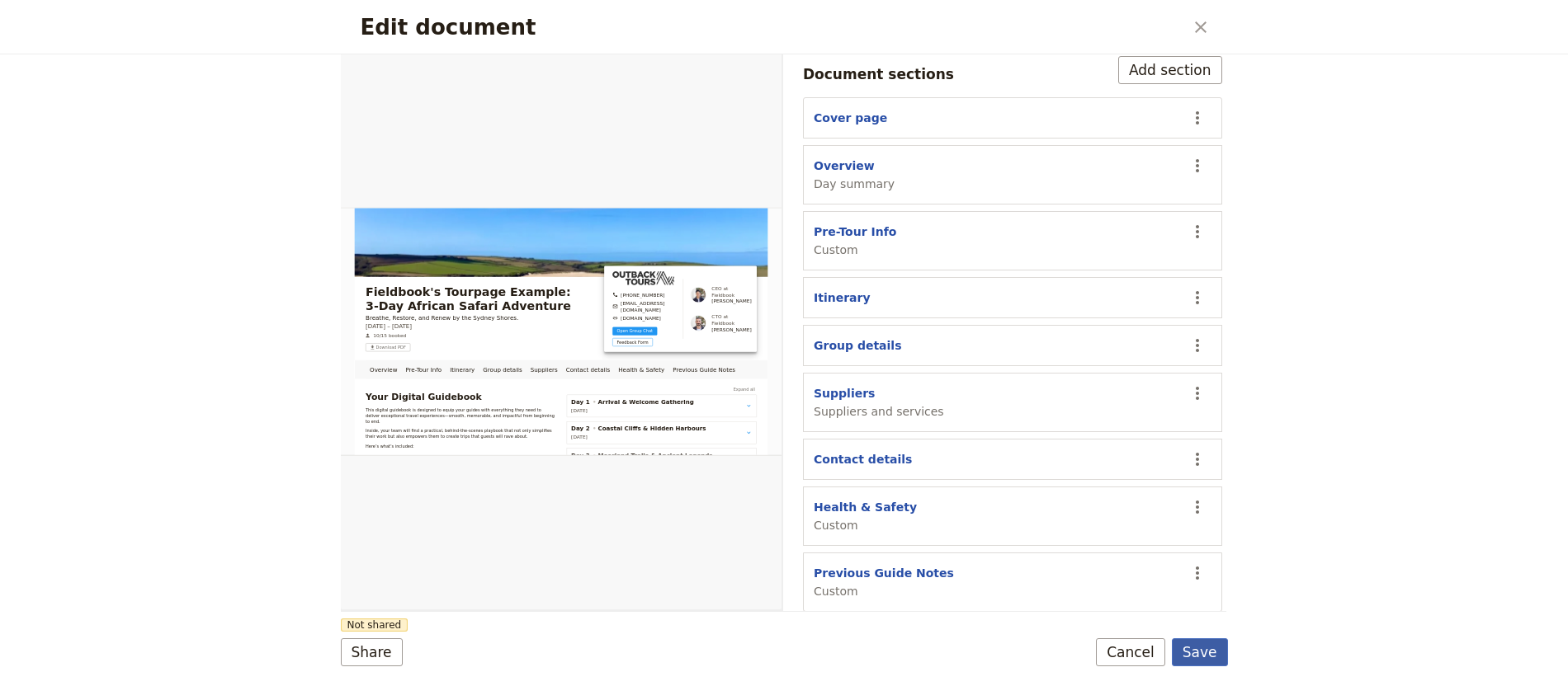
click at [1208, 654] on button "Save" at bounding box center [1200, 652] width 56 height 28
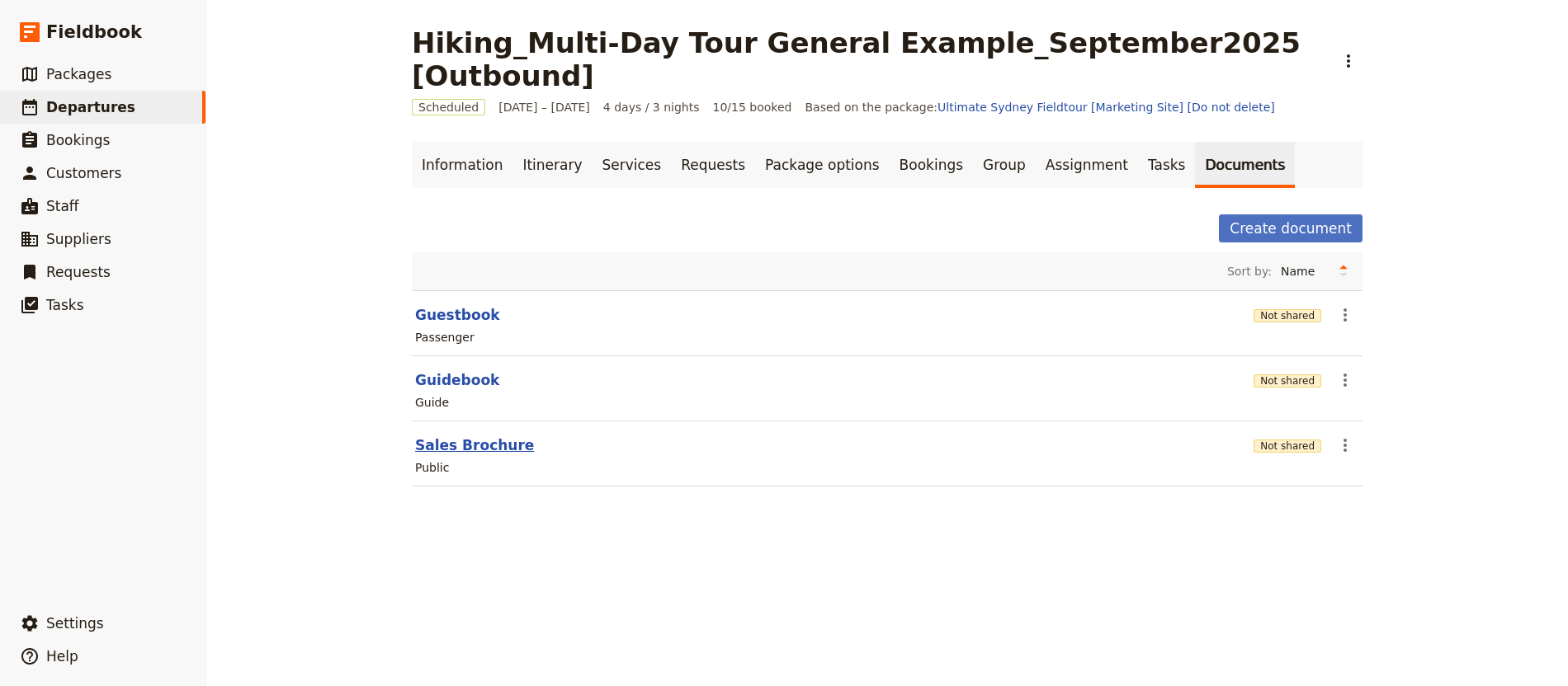
click at [453, 436] on button "Sales Brochure" at bounding box center [474, 445] width 119 height 20
select select "DEFAULT"
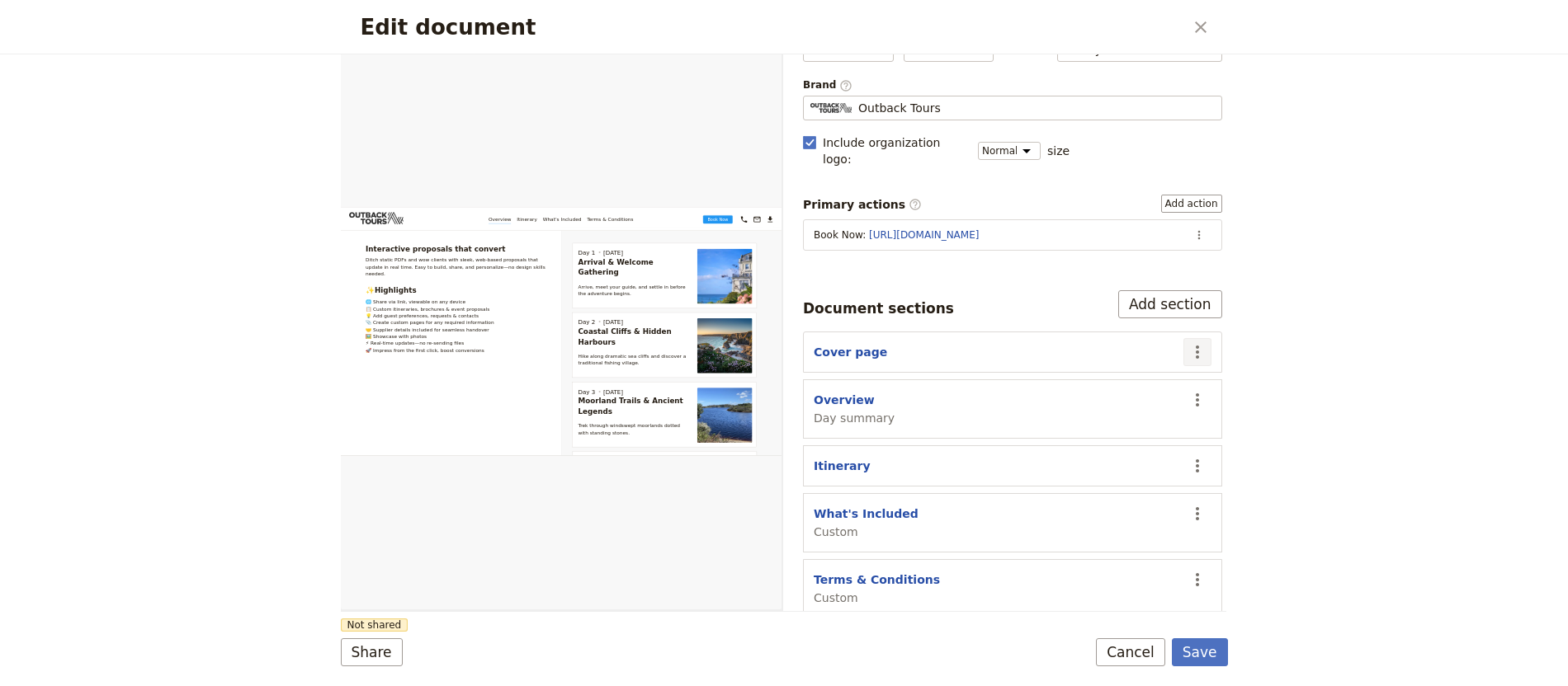
scroll to position [115, 0]
click at [873, 502] on button "What's Included" at bounding box center [866, 510] width 105 height 16
select select "CUSTOM"
select select "default"
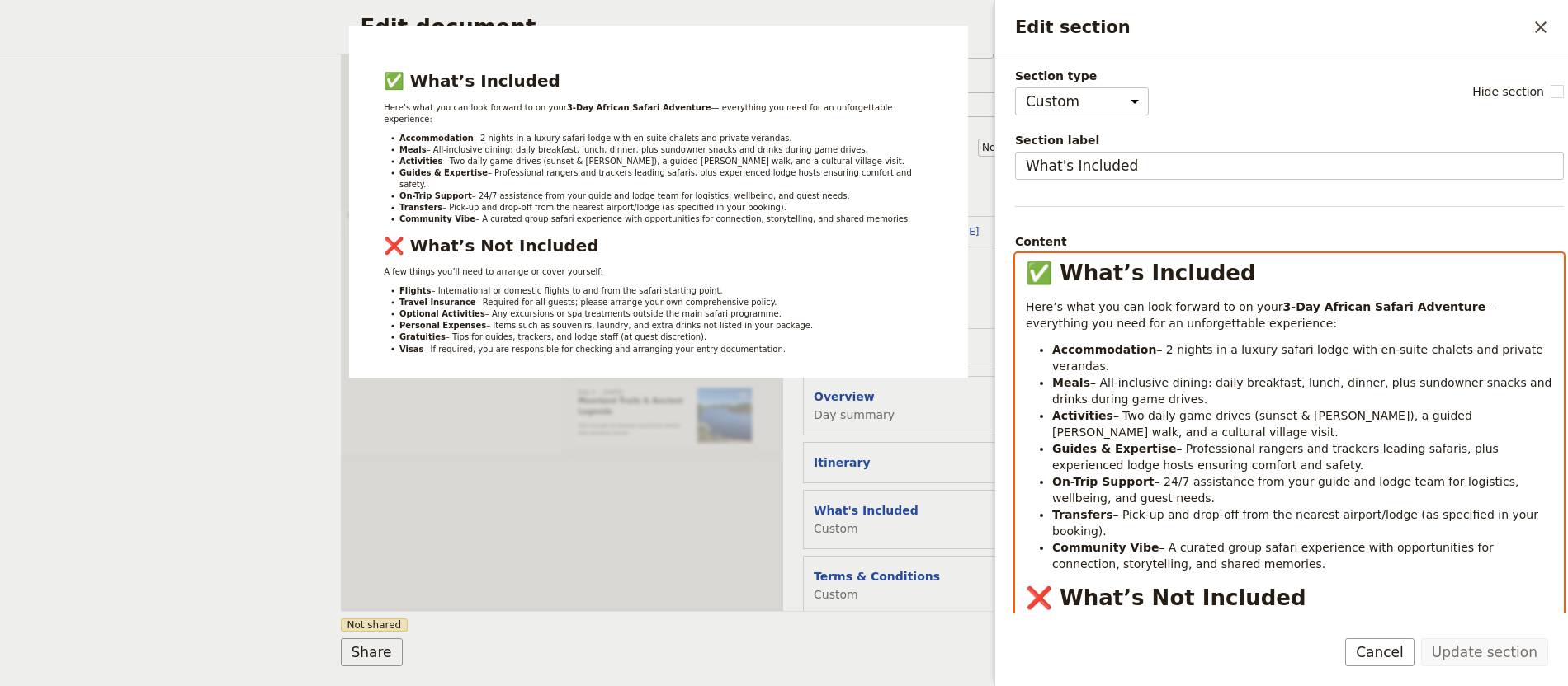
click at [1227, 469] on span "– Professional rangers and trackers leading safaris, plus experienced lodge hos…" at bounding box center [1277, 457] width 450 height 30
drag, startPoint x: 1306, startPoint y: 553, endPoint x: 1039, endPoint y: 351, distance: 334.8
click at [1039, 351] on ul "Accommodation – 2 nights in a luxury safari lodge with en-suite chalets and pri…" at bounding box center [1289, 457] width 527 height 231
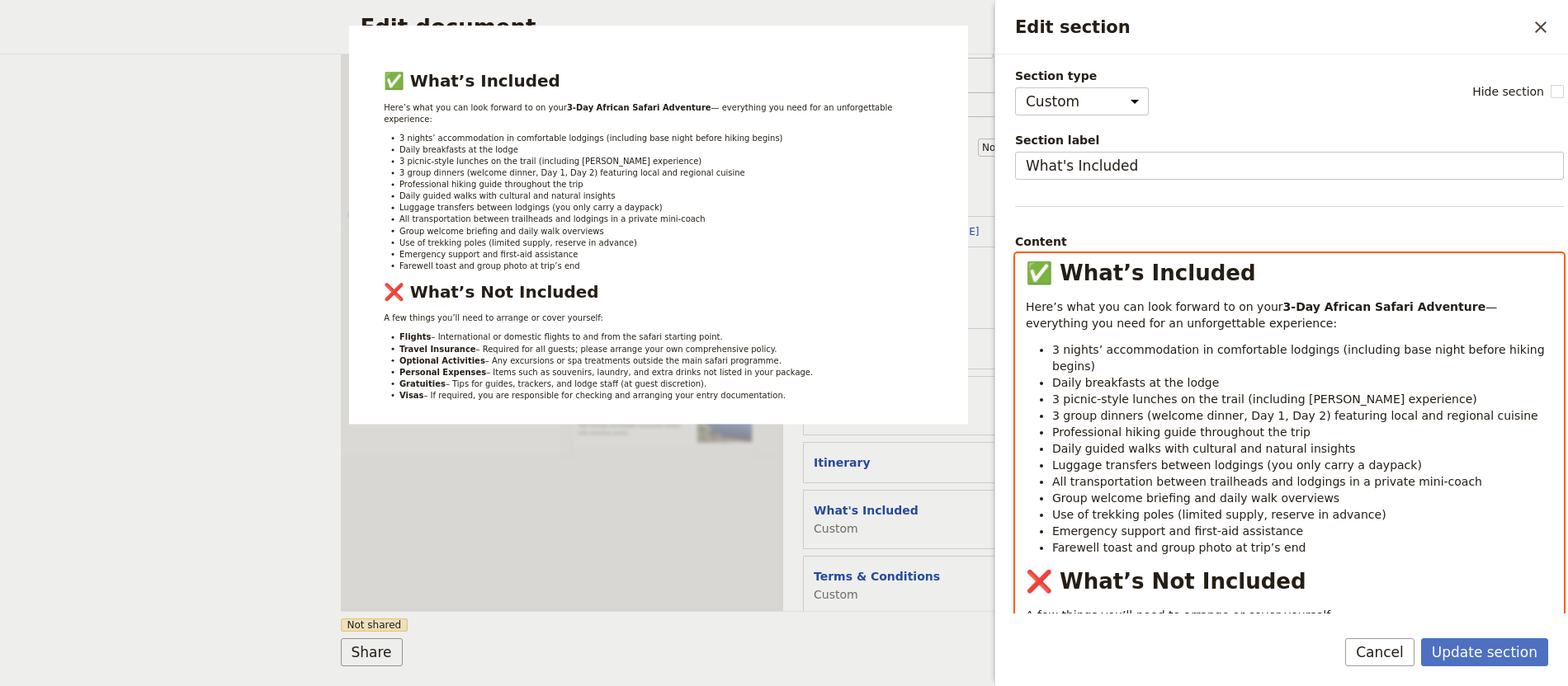
drag, startPoint x: 1191, startPoint y: 317, endPoint x: 1022, endPoint y: 299, distance: 170.0
click at [1024, 300] on div "✅ What’s Included Here’s what you can look forward to on your 3-Day African Saf…" at bounding box center [1289, 530] width 547 height 551
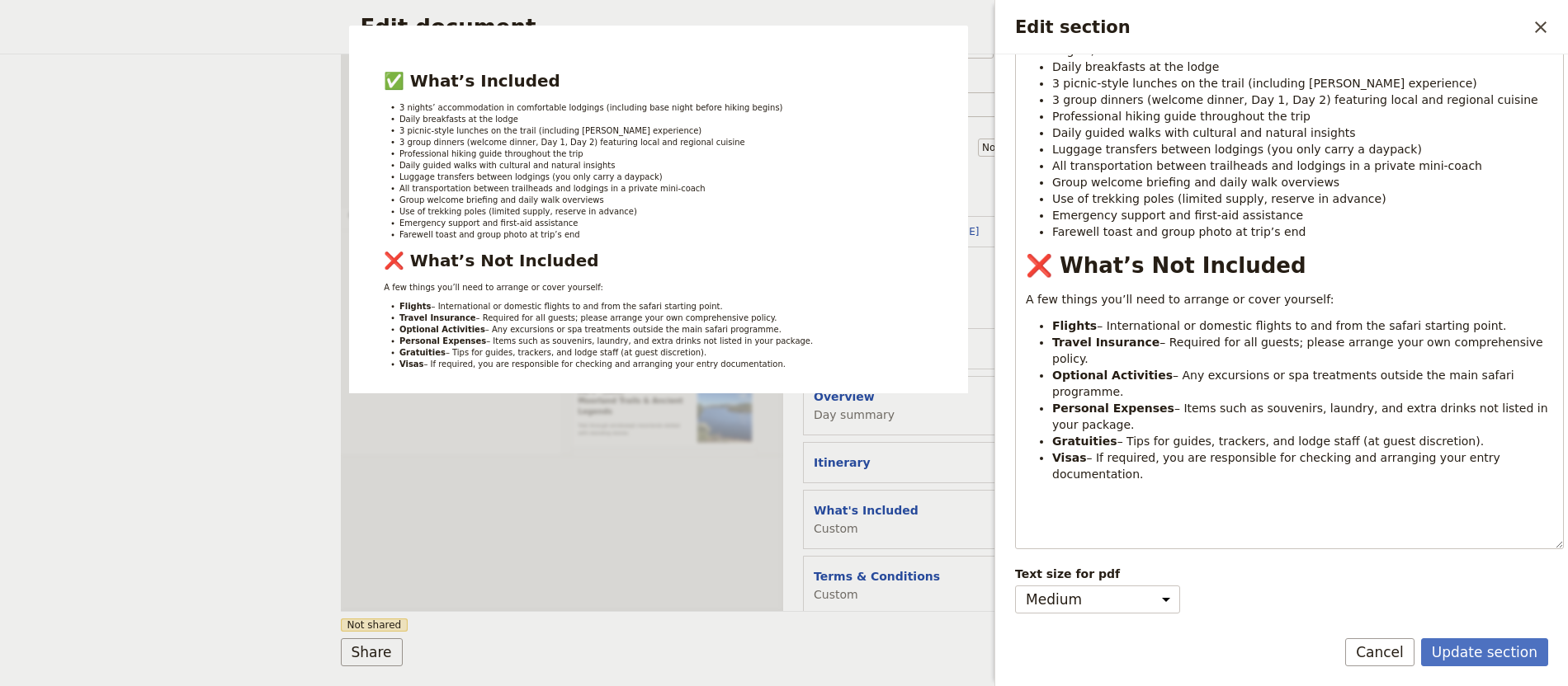
scroll to position [261, 0]
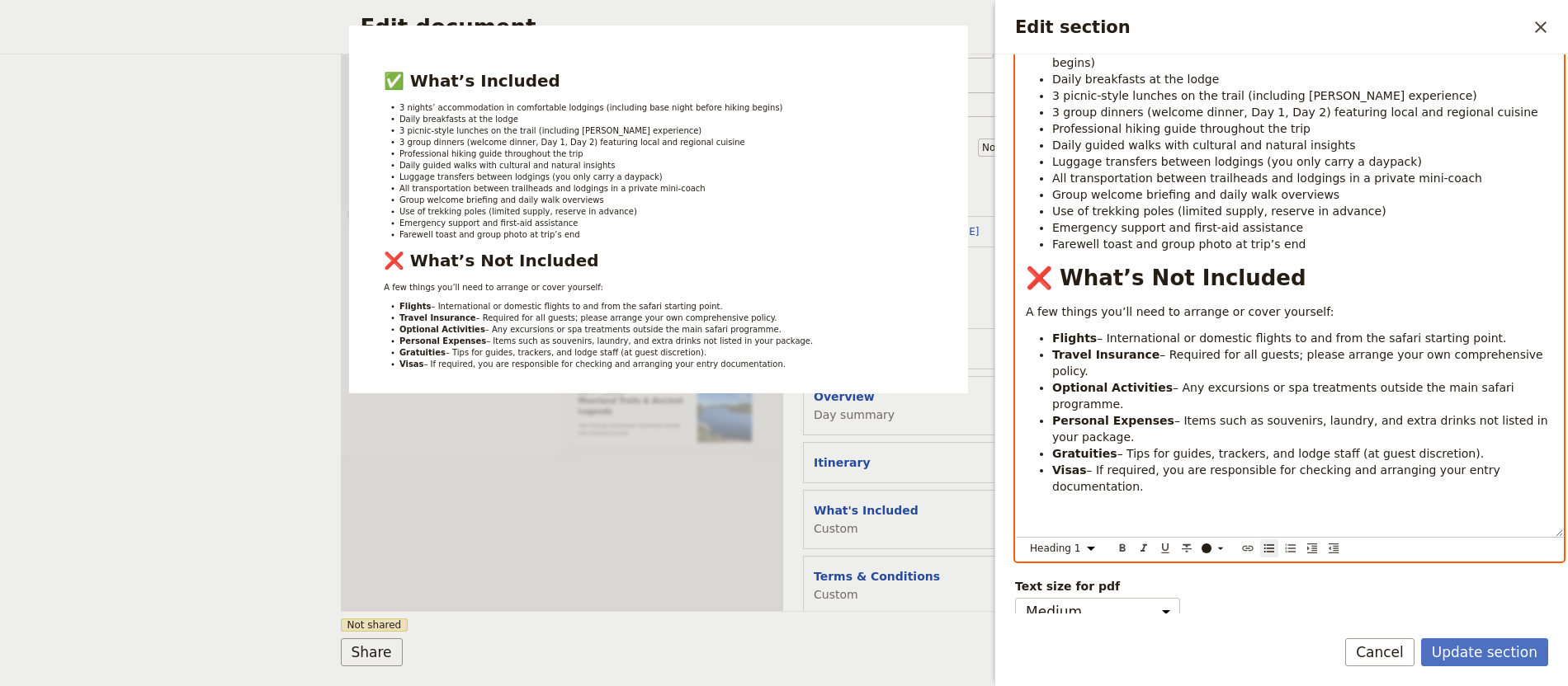
select select "paragraph"
drag, startPoint x: 1194, startPoint y: 491, endPoint x: 1019, endPoint y: 307, distance: 253.9
click at [1019, 307] on div "✅ What’s Included 3 nights’ accommodation in comfortable lodgings (including ba…" at bounding box center [1289, 265] width 547 height 544
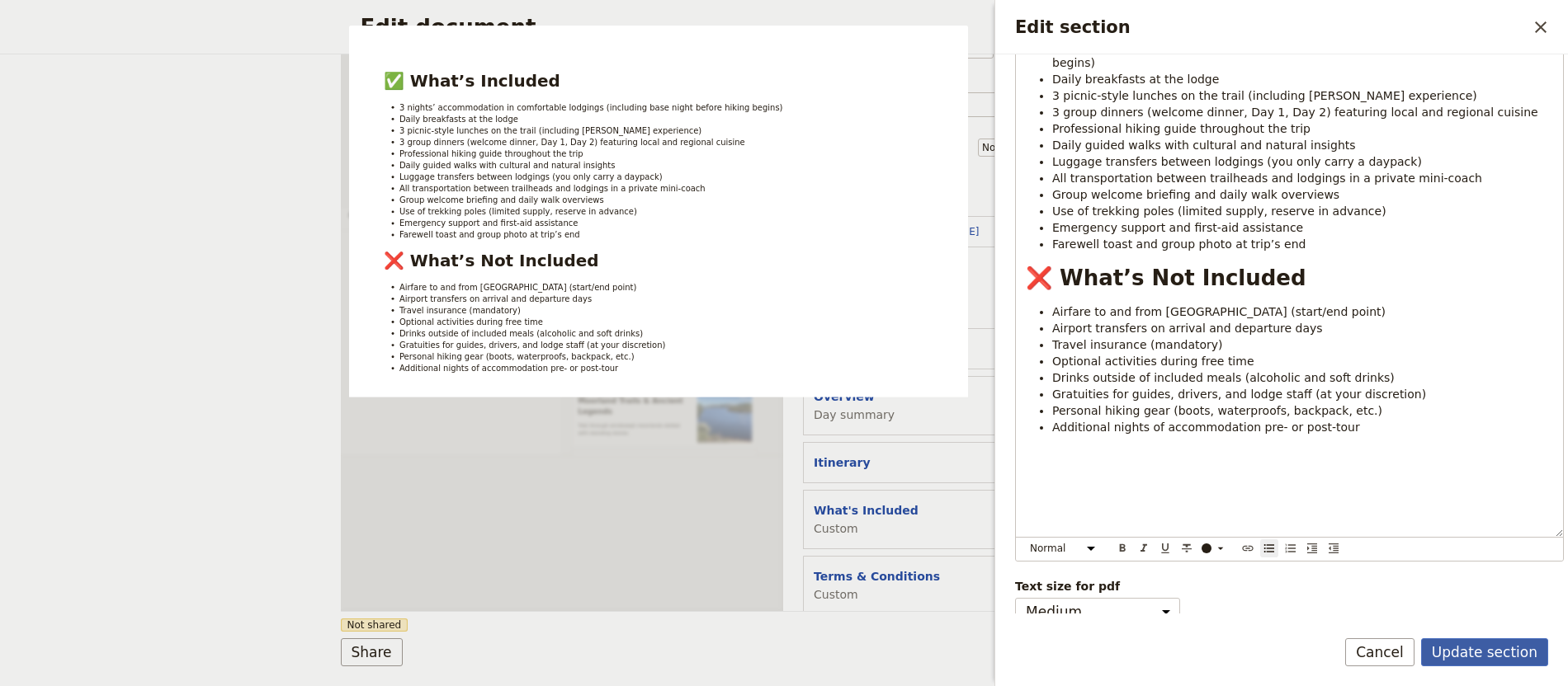
click at [1471, 646] on button "Update section" at bounding box center [1485, 652] width 127 height 28
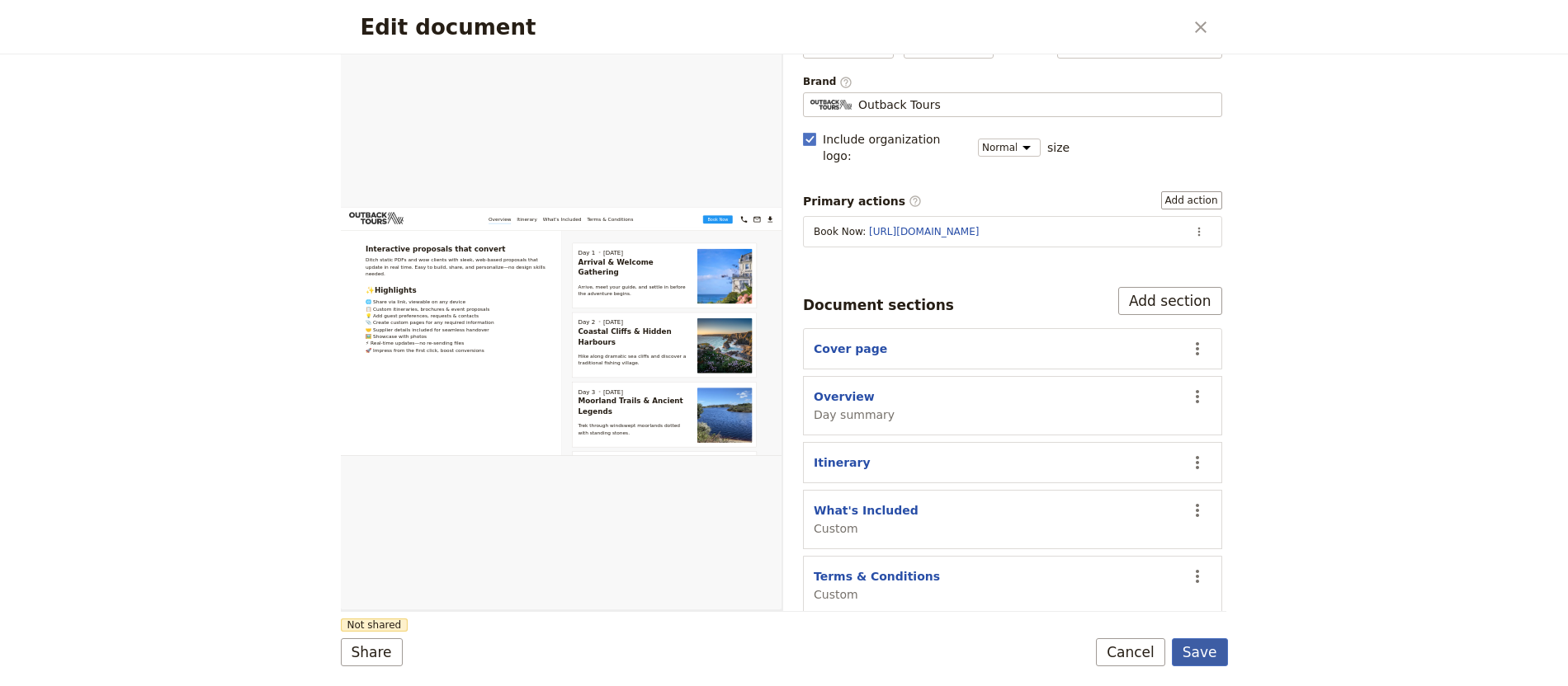
click at [1194, 656] on button "Save" at bounding box center [1200, 652] width 56 height 28
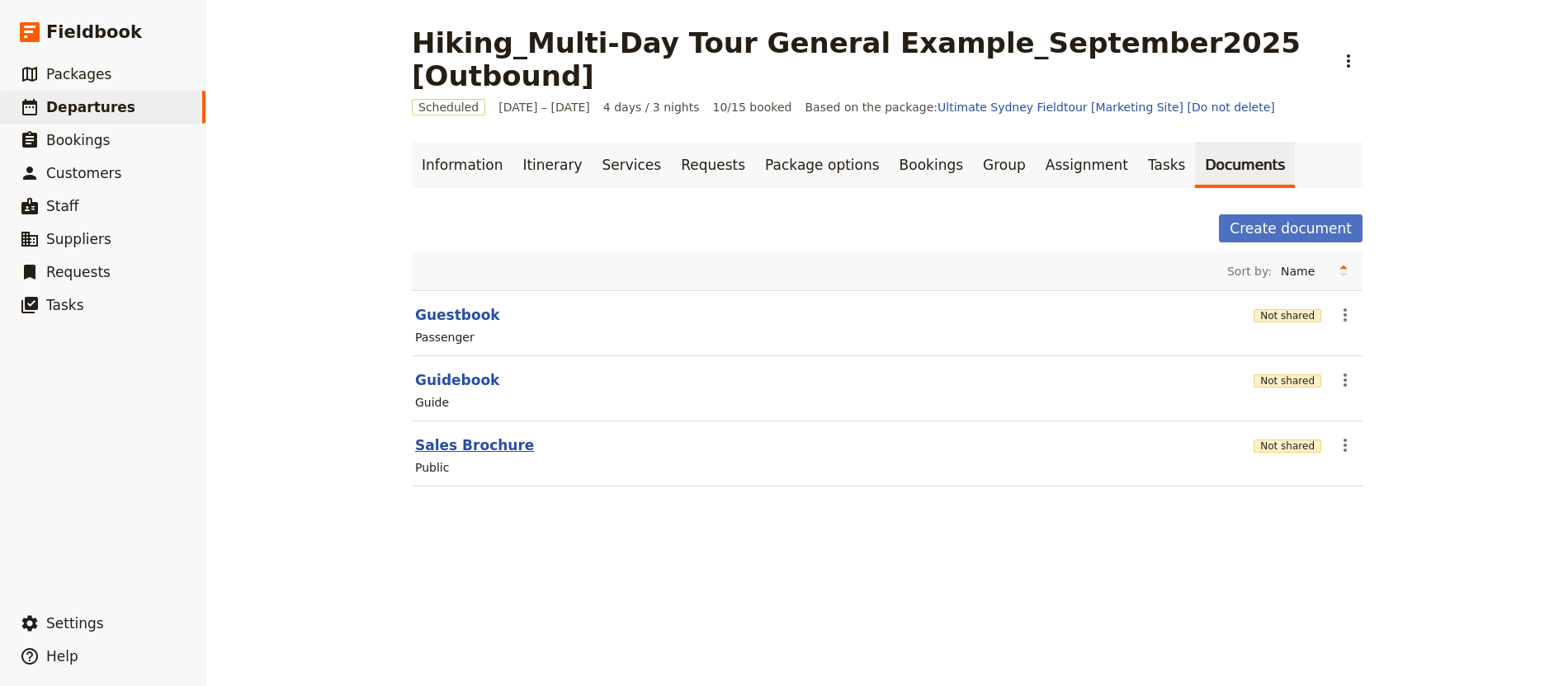
click at [470, 436] on button "Sales Brochure" at bounding box center [474, 445] width 119 height 20
select select "DEFAULT"
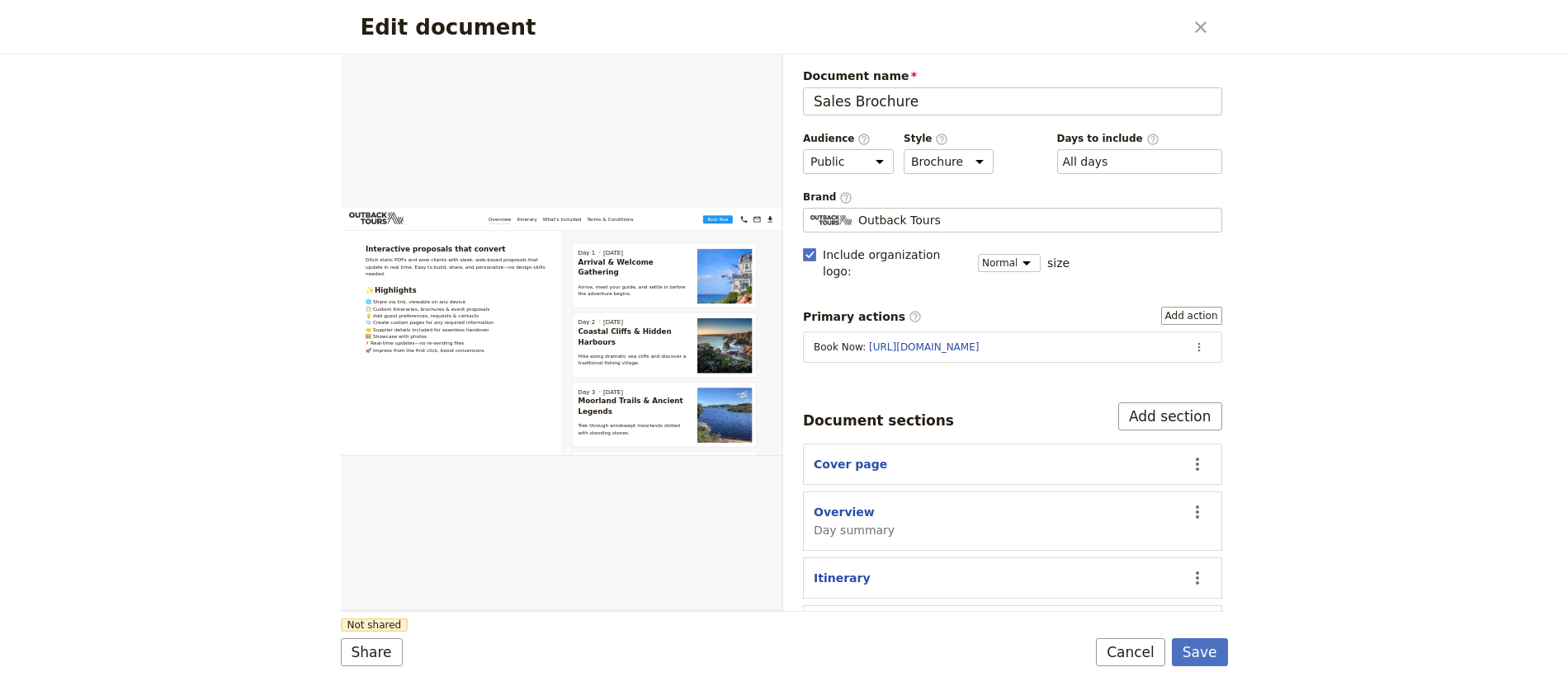
scroll to position [115, 0]
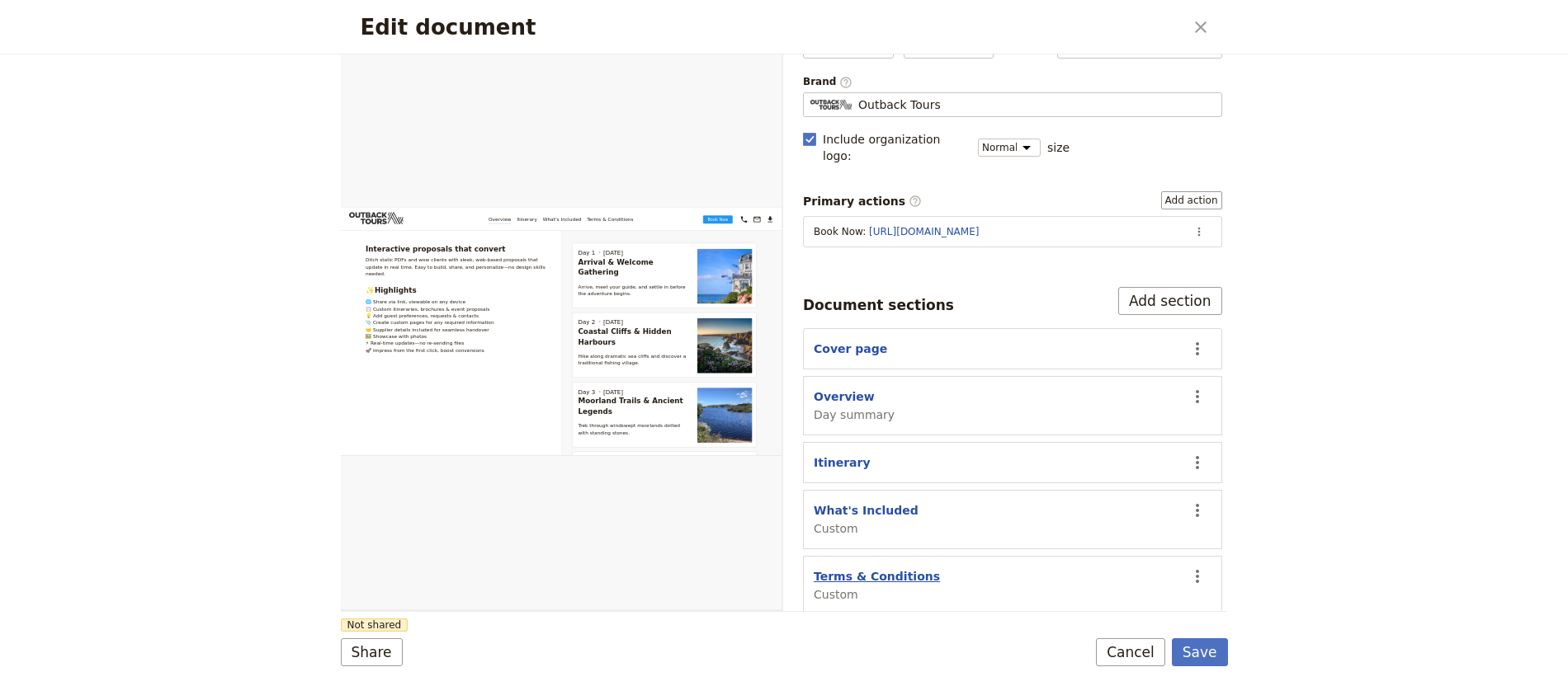
drag, startPoint x: 903, startPoint y: 537, endPoint x: 910, endPoint y: 555, distance: 19.3
click at [903, 539] on div "Document sections Add section Cover page ​ Overview Day summary ​ Itinerary ​ W…" at bounding box center [1012, 452] width 420 height 328
click at [909, 568] on button "Terms & Conditions" at bounding box center [877, 576] width 126 height 16
select select "CUSTOM"
select select "default"
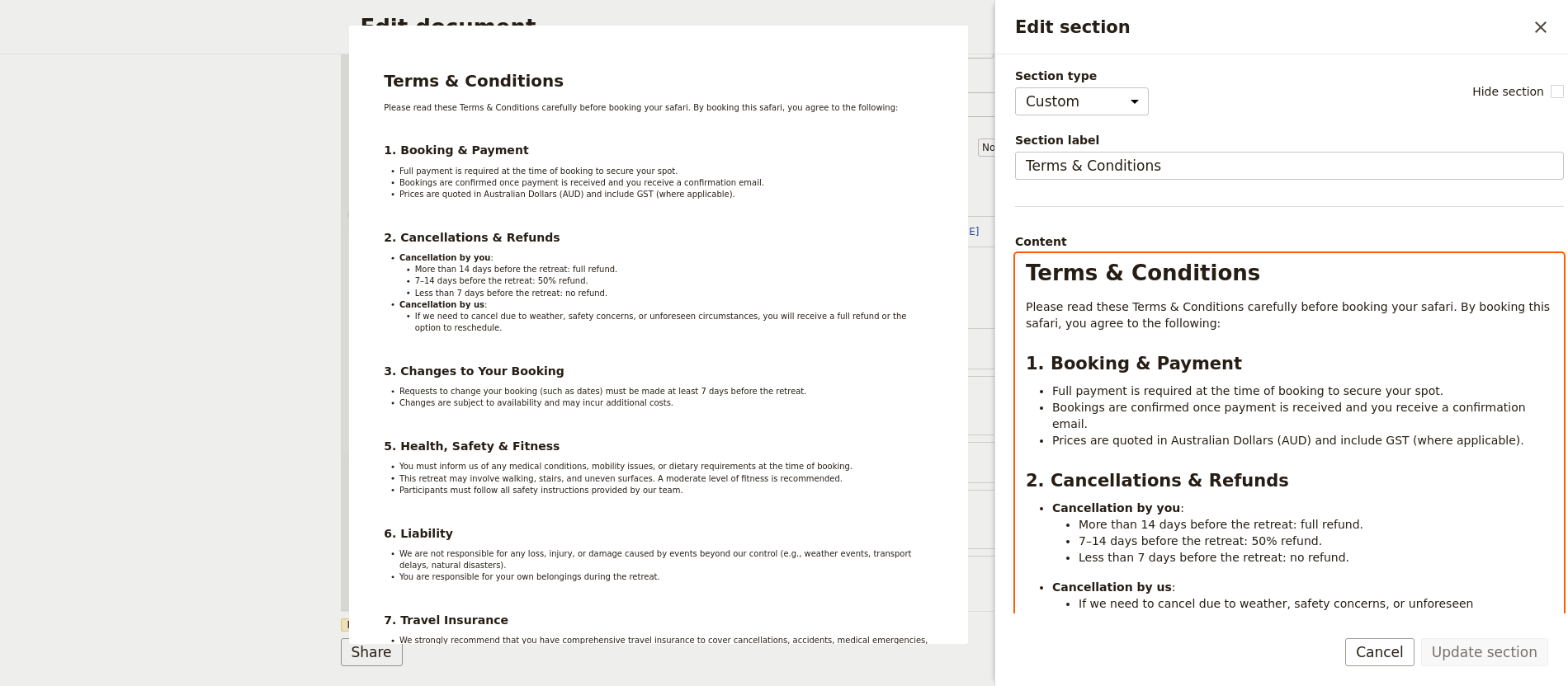
click at [1395, 305] on span "Please read these Terms & Conditions carefully before booking your safari. By b…" at bounding box center [1290, 315] width 528 height 30
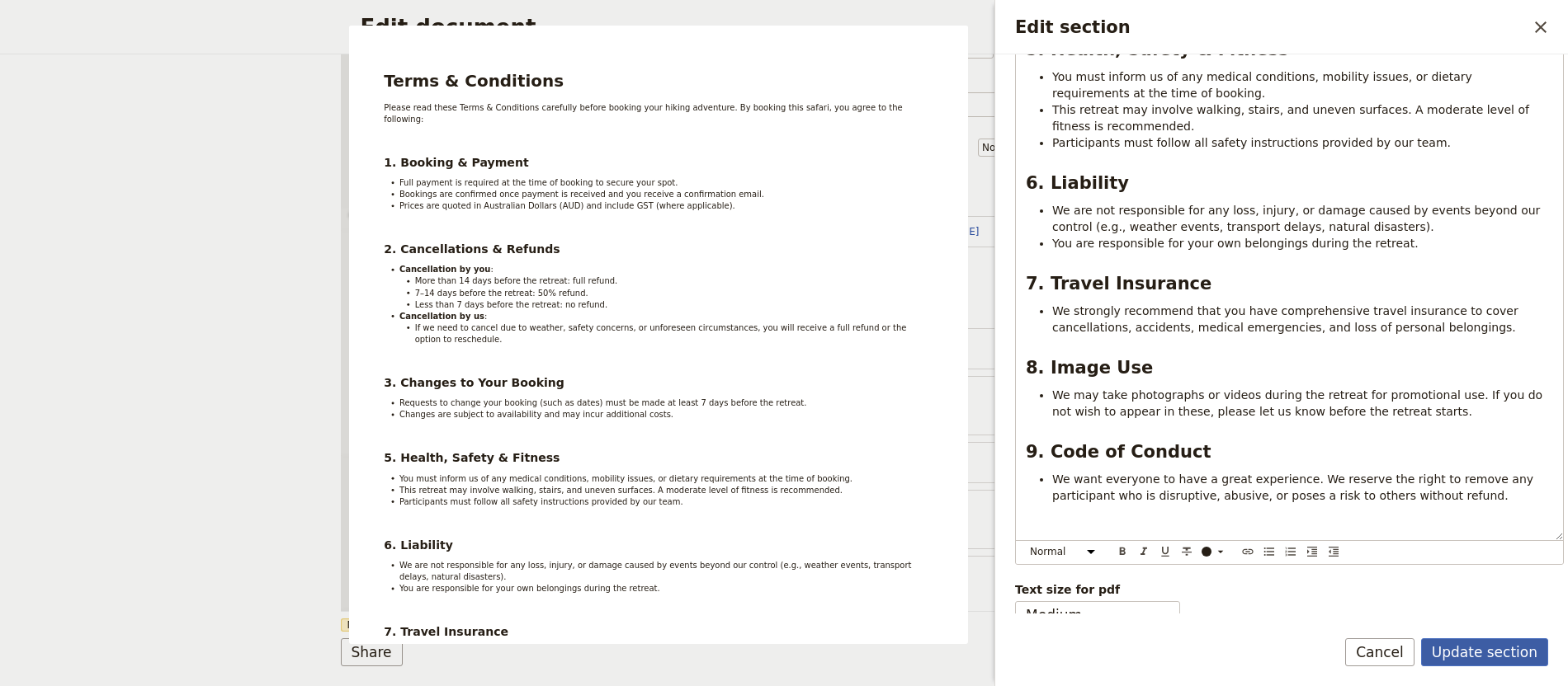
click at [1485, 638] on button "Update section" at bounding box center [1485, 652] width 127 height 28
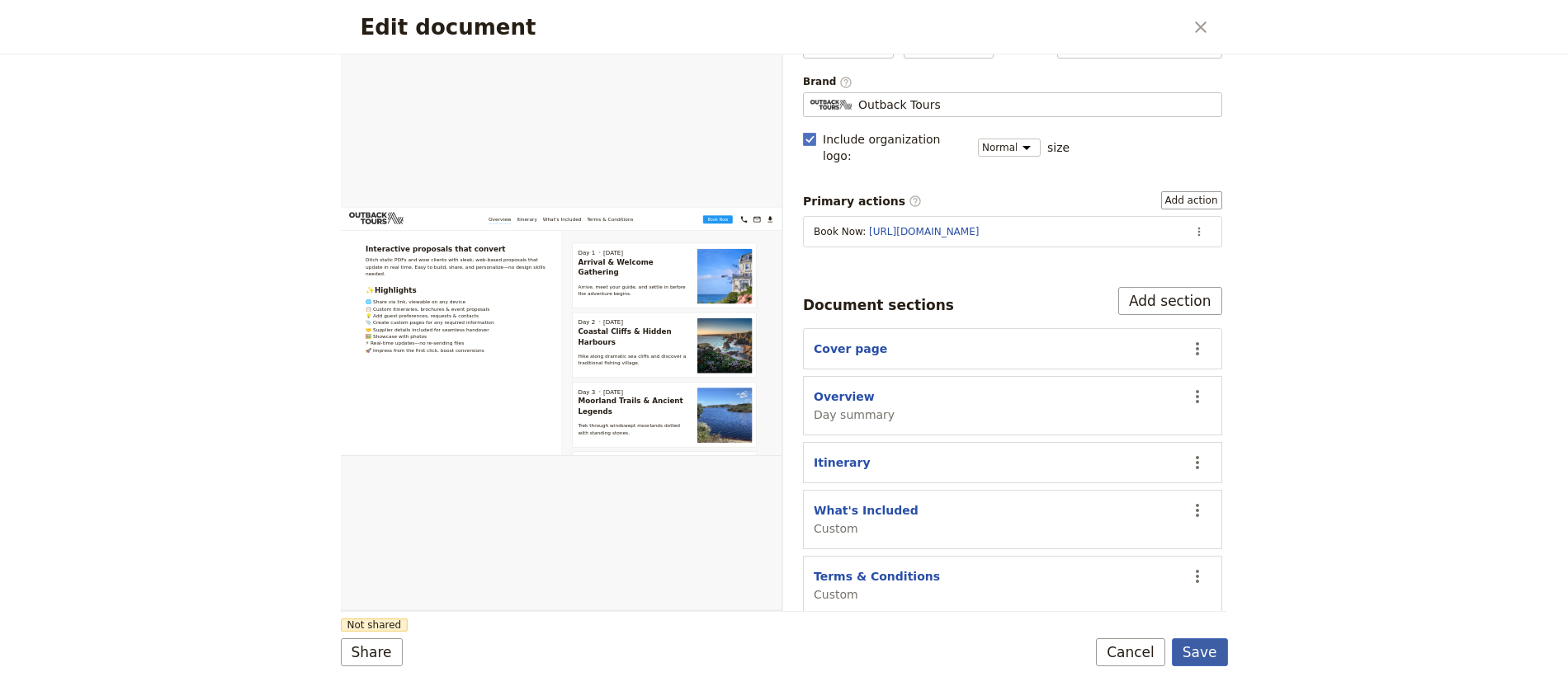
click at [1192, 656] on button "Save" at bounding box center [1200, 652] width 56 height 28
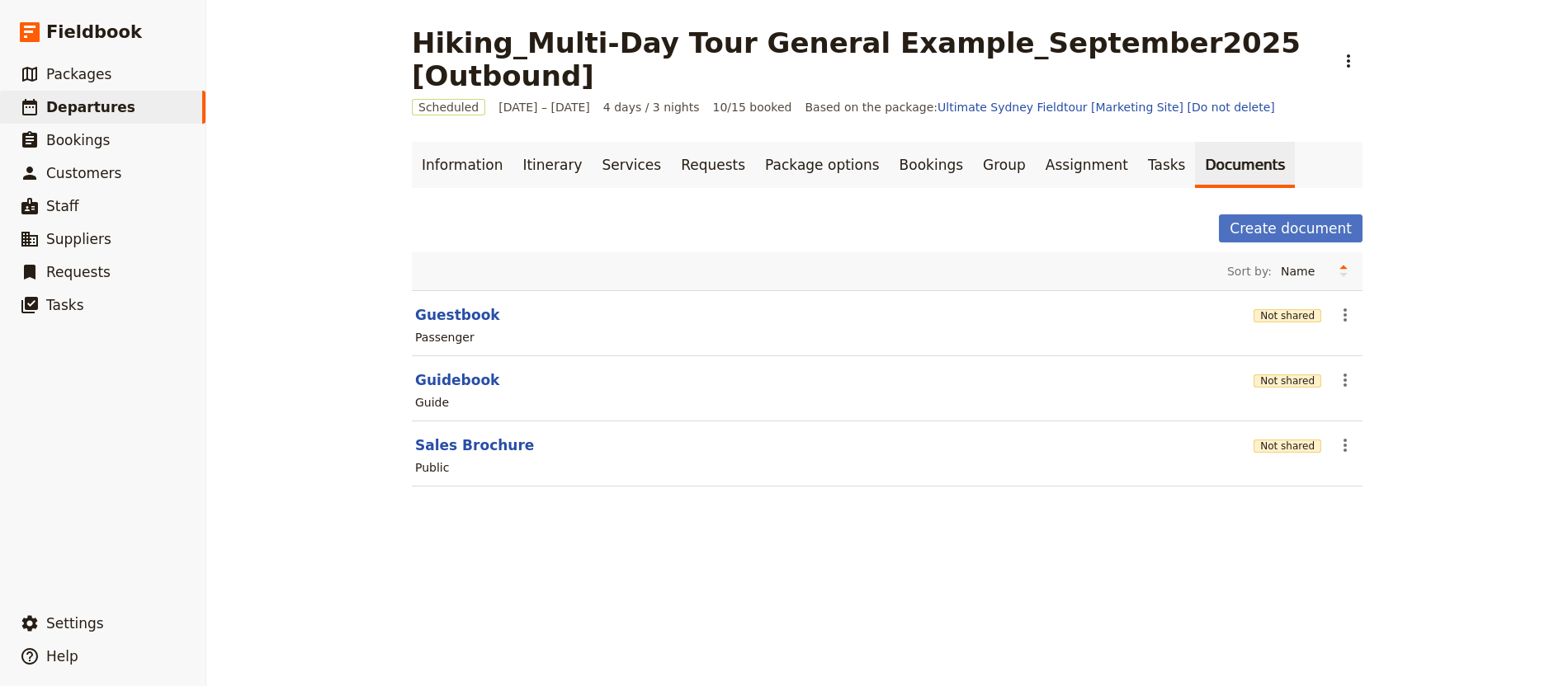
click at [447, 329] on div "Passenger" at bounding box center [445, 337] width 59 height 16
click at [455, 305] on button "Guestbook" at bounding box center [458, 314] width 85 height 20
select select "PASSENGER"
select select "RUN_SHEET"
select select "DEFAULT"
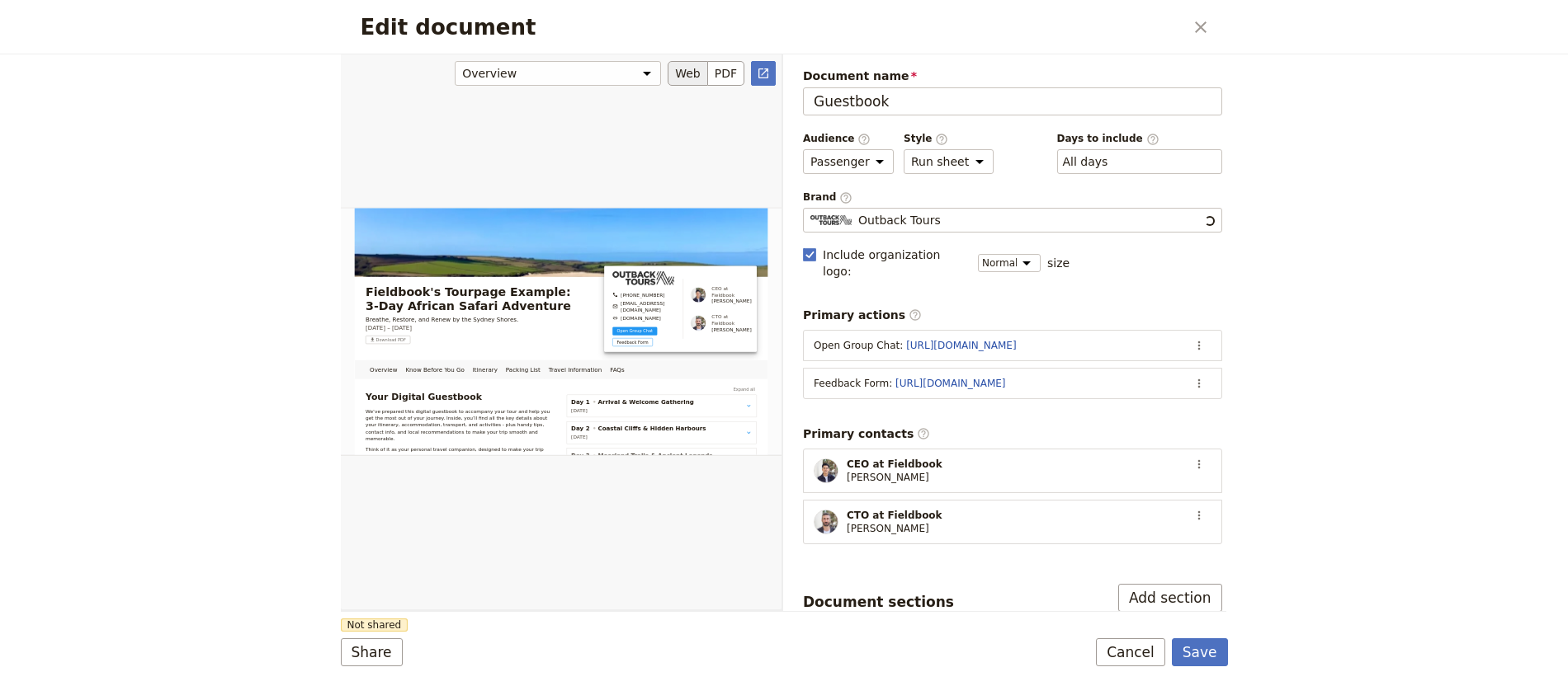
scroll to position [0, 0]
click at [371, 663] on button "Share" at bounding box center [371, 652] width 62 height 28
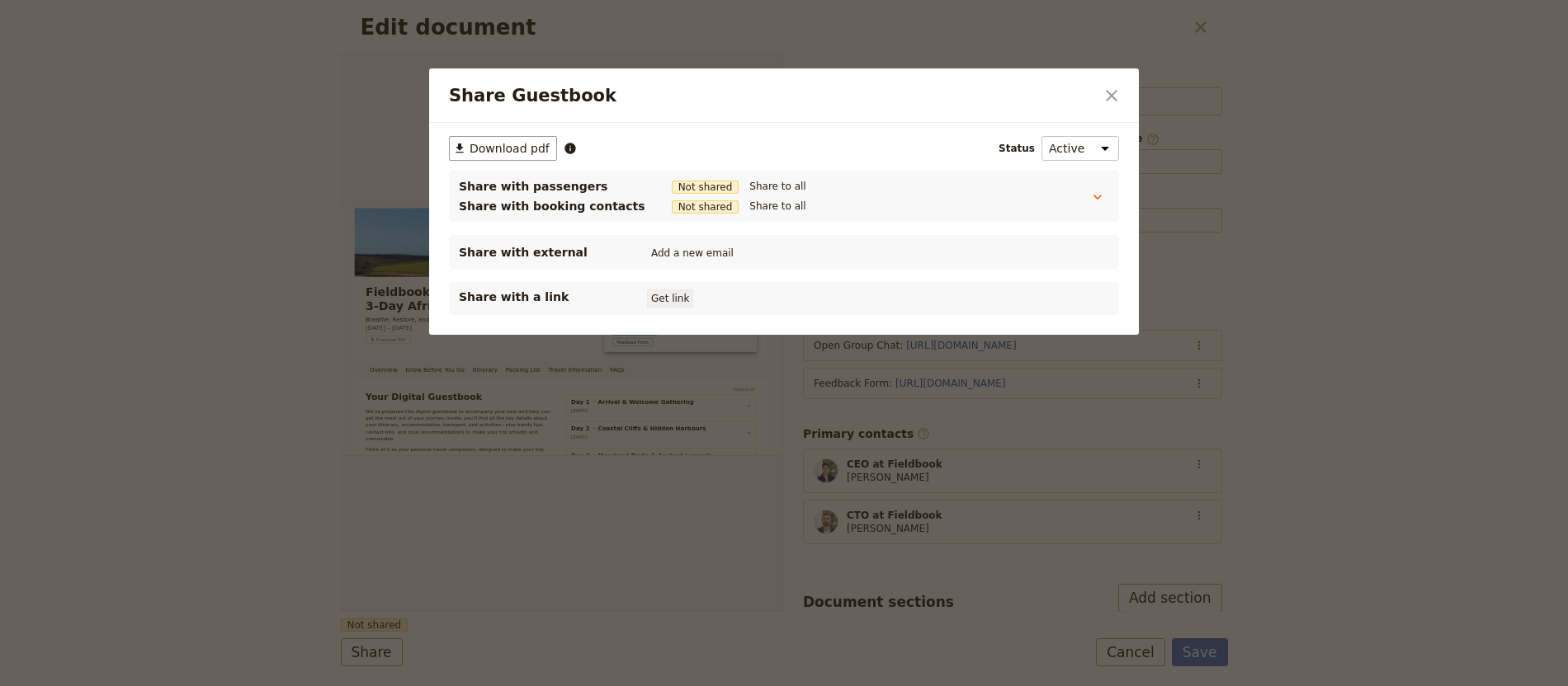
click at [660, 303] on button "Get link" at bounding box center [670, 298] width 46 height 18
click at [1107, 94] on icon "Close dialog" at bounding box center [1111, 96] width 20 height 20
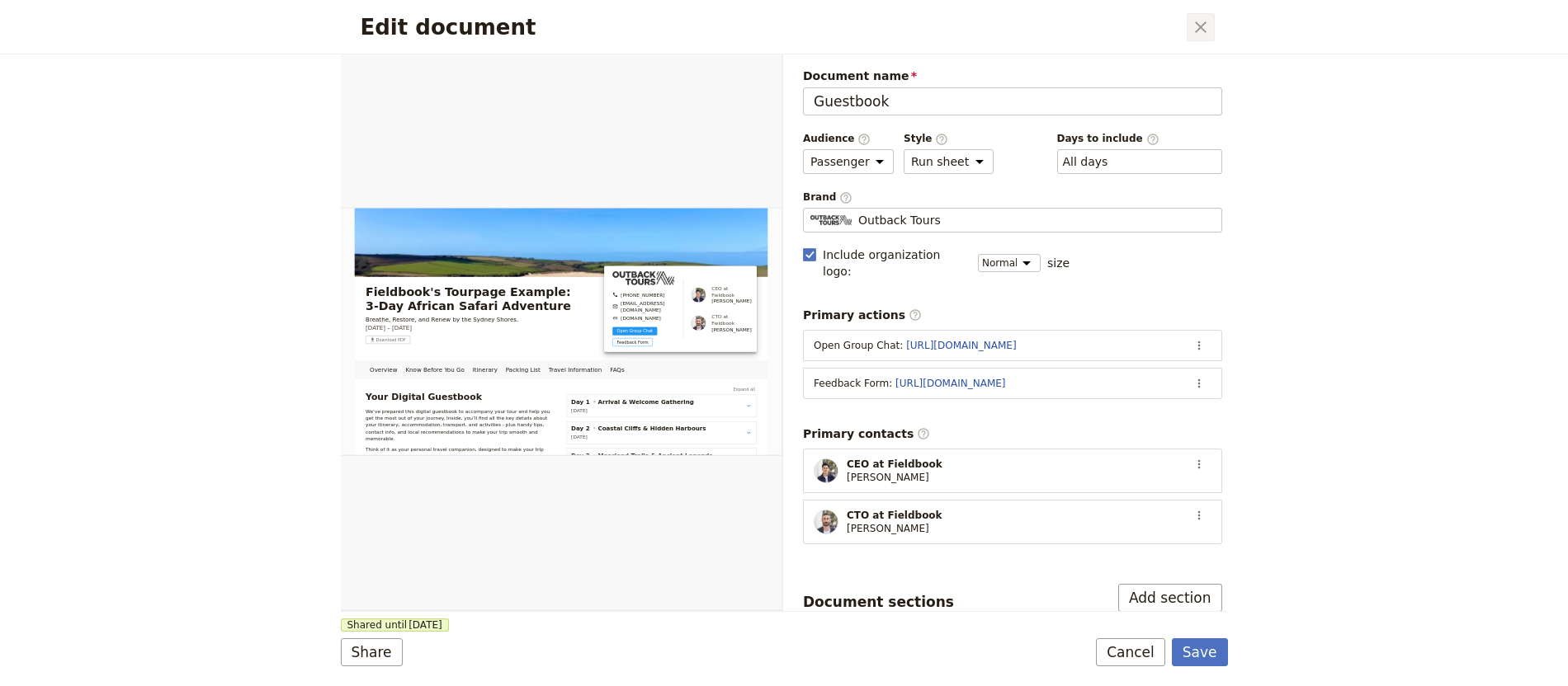
click at [1208, 23] on icon "Close dialog" at bounding box center [1201, 27] width 20 height 20
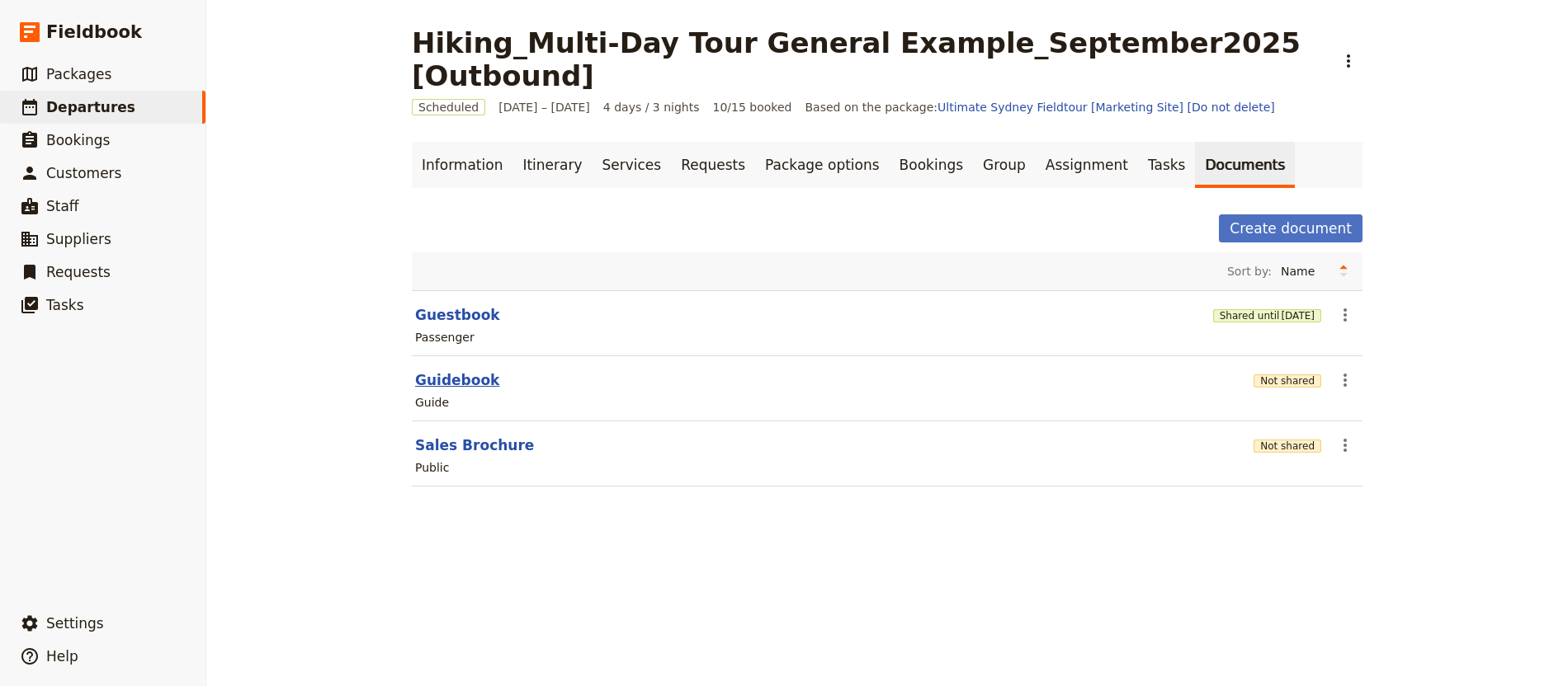
click at [420, 371] on button "Guidebook" at bounding box center [457, 380] width 84 height 20
select select "STAFF"
select select "RUN_SHEET"
select select "DEFAULT"
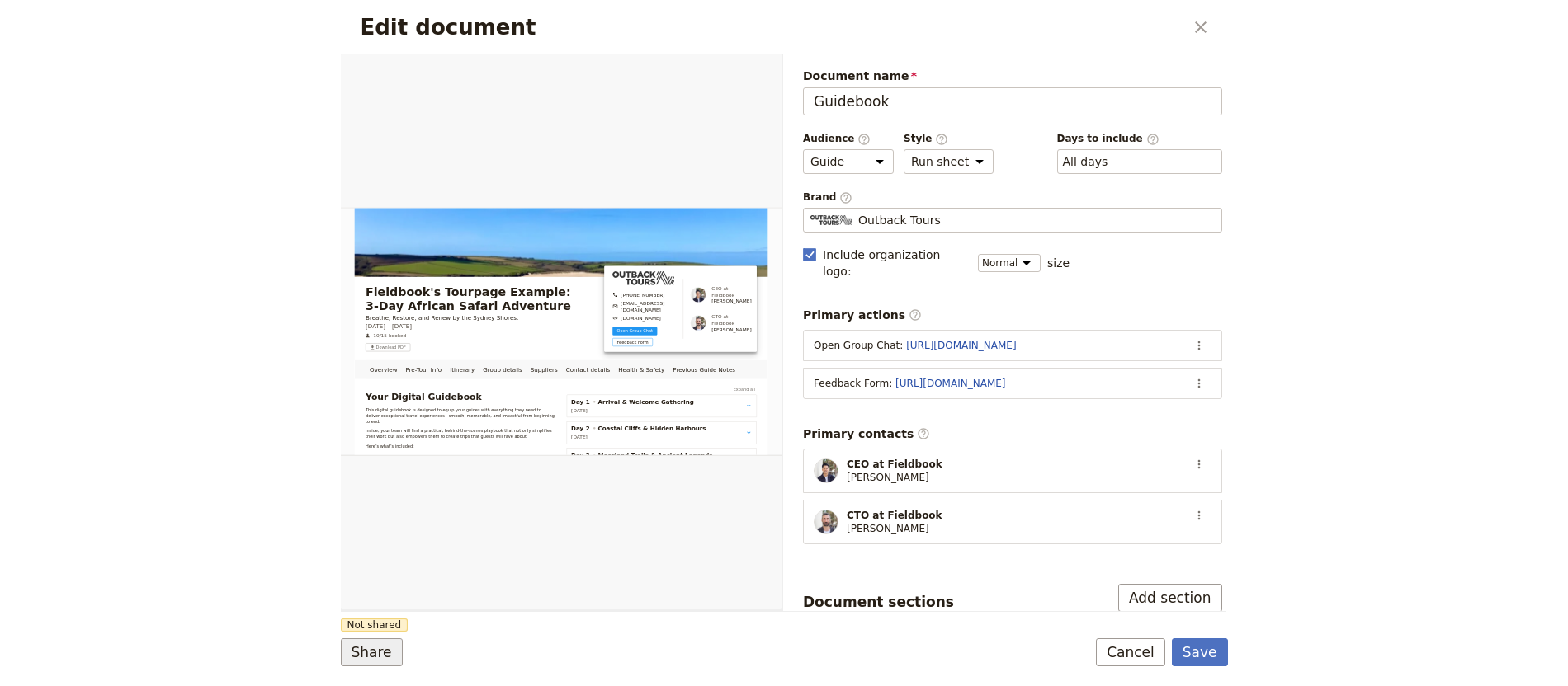
click at [341, 657] on button "Share" at bounding box center [371, 652] width 62 height 28
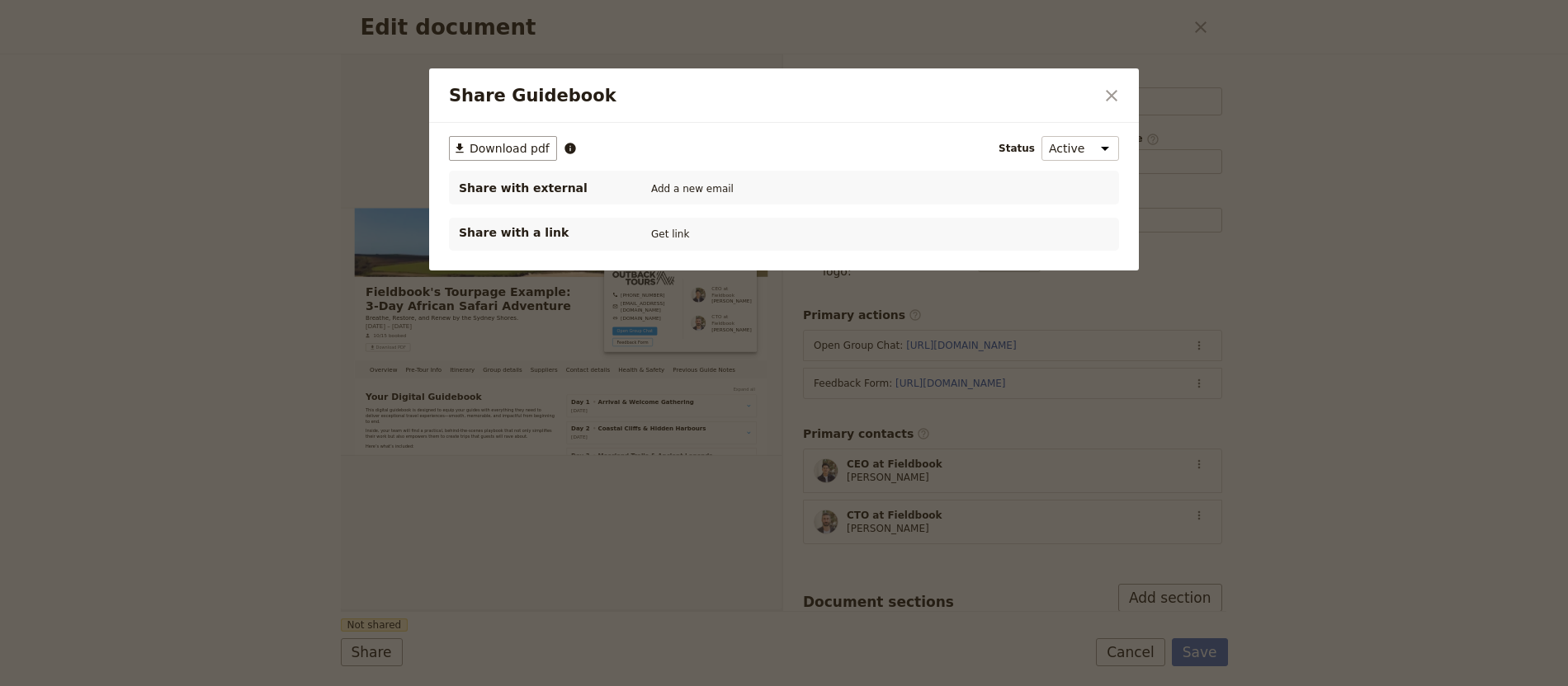
click at [635, 222] on div "Share with a link Get link" at bounding box center [784, 234] width 670 height 33
click at [684, 232] on button "Get link" at bounding box center [670, 234] width 46 height 18
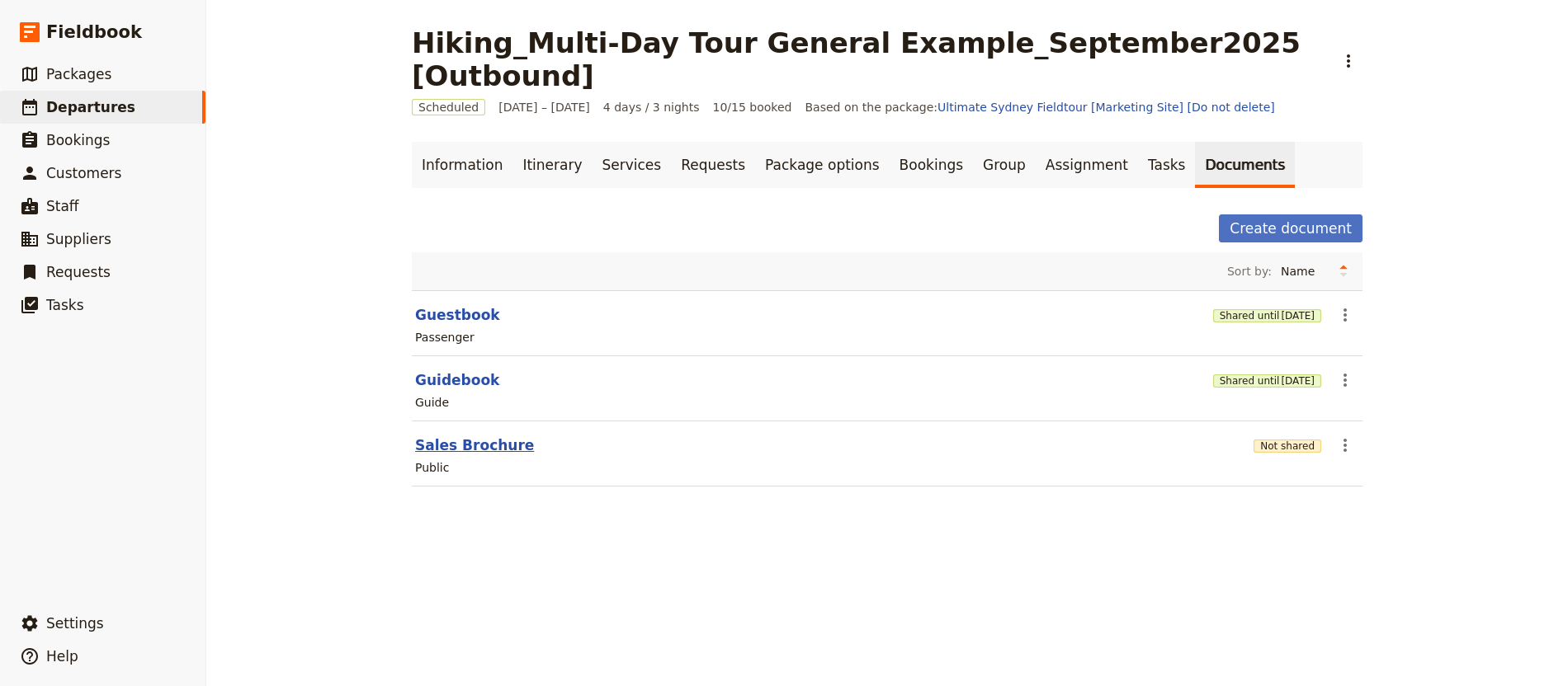
click at [474, 436] on button "Sales Brochure" at bounding box center [474, 445] width 119 height 20
select select "DEFAULT"
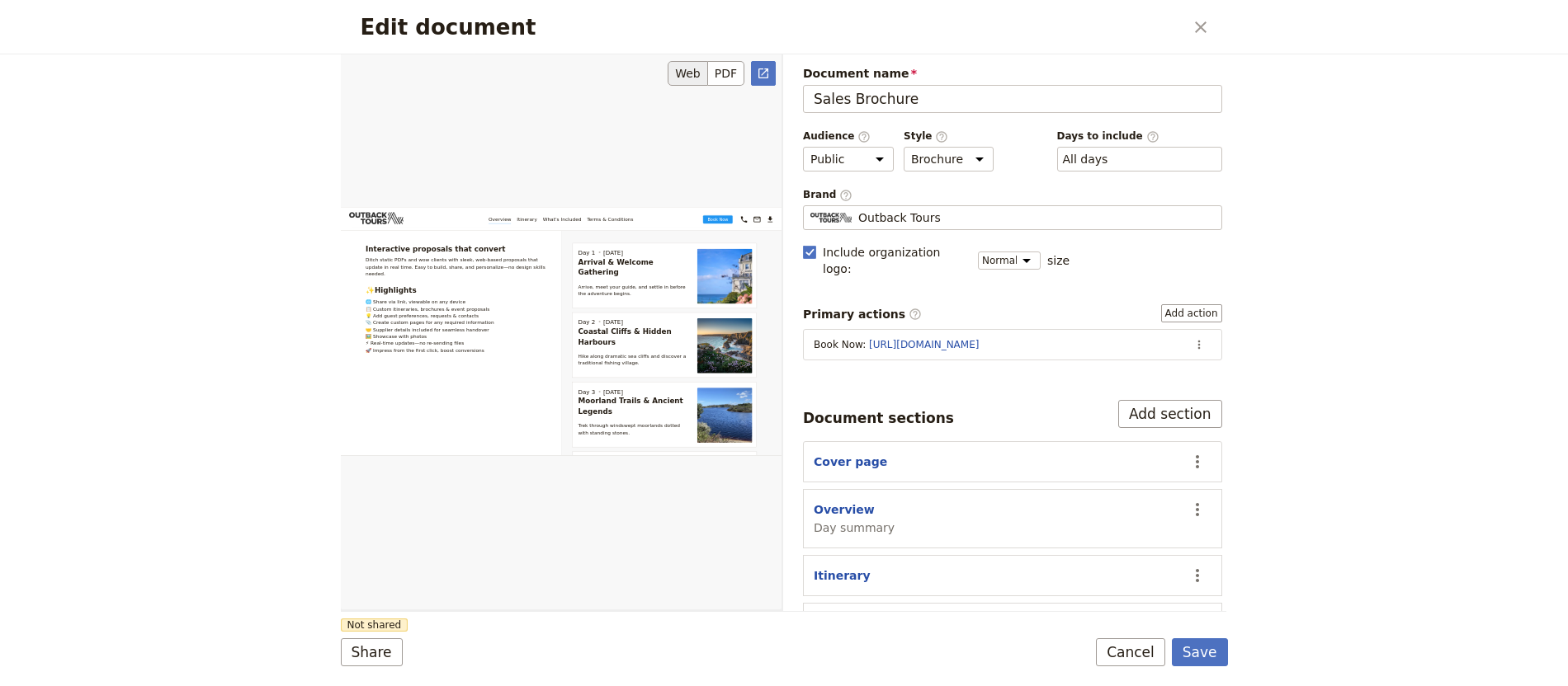
scroll to position [4, 0]
click at [366, 647] on button "Share" at bounding box center [371, 652] width 62 height 28
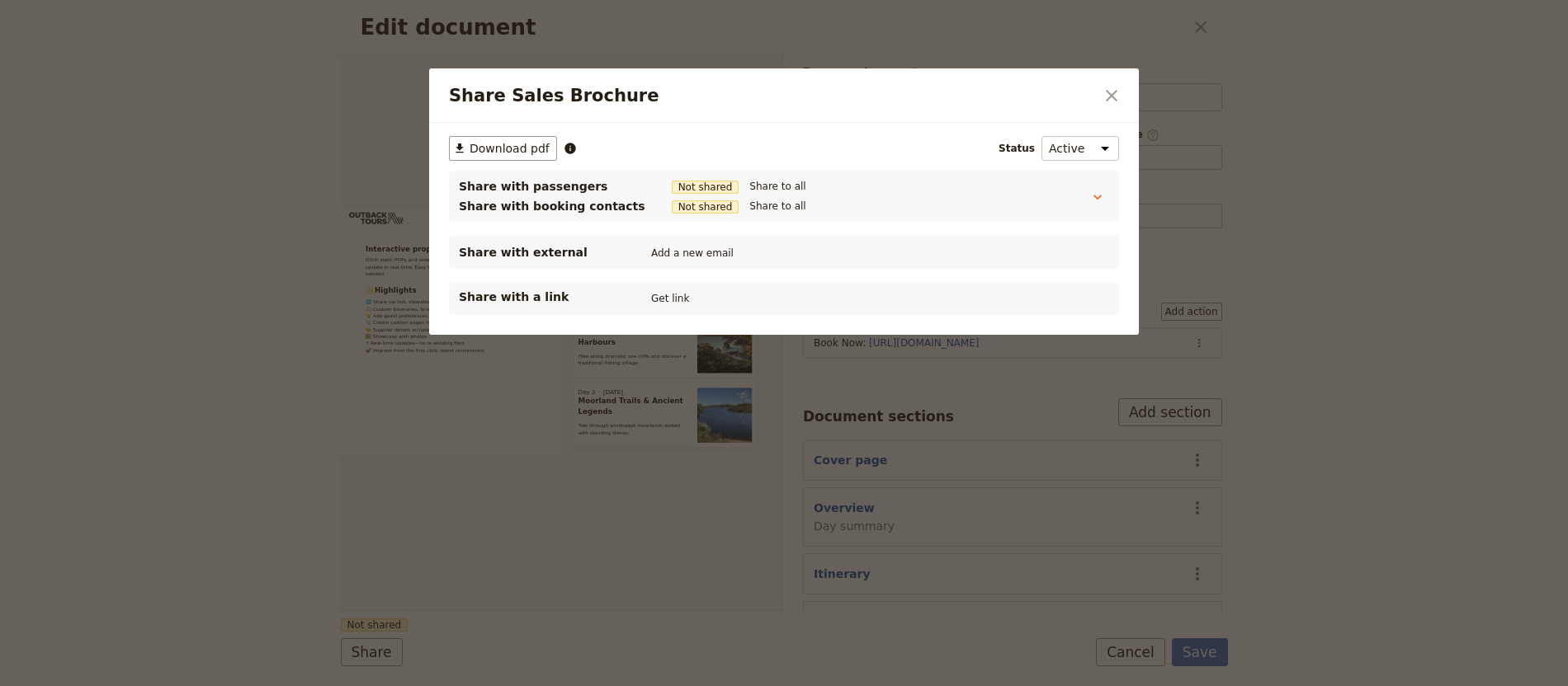
click at [716, 293] on div "Share with a link Get link" at bounding box center [784, 298] width 651 height 20
click at [671, 294] on button "Get link" at bounding box center [670, 298] width 46 height 18
